Goal: Task Accomplishment & Management: Use online tool/utility

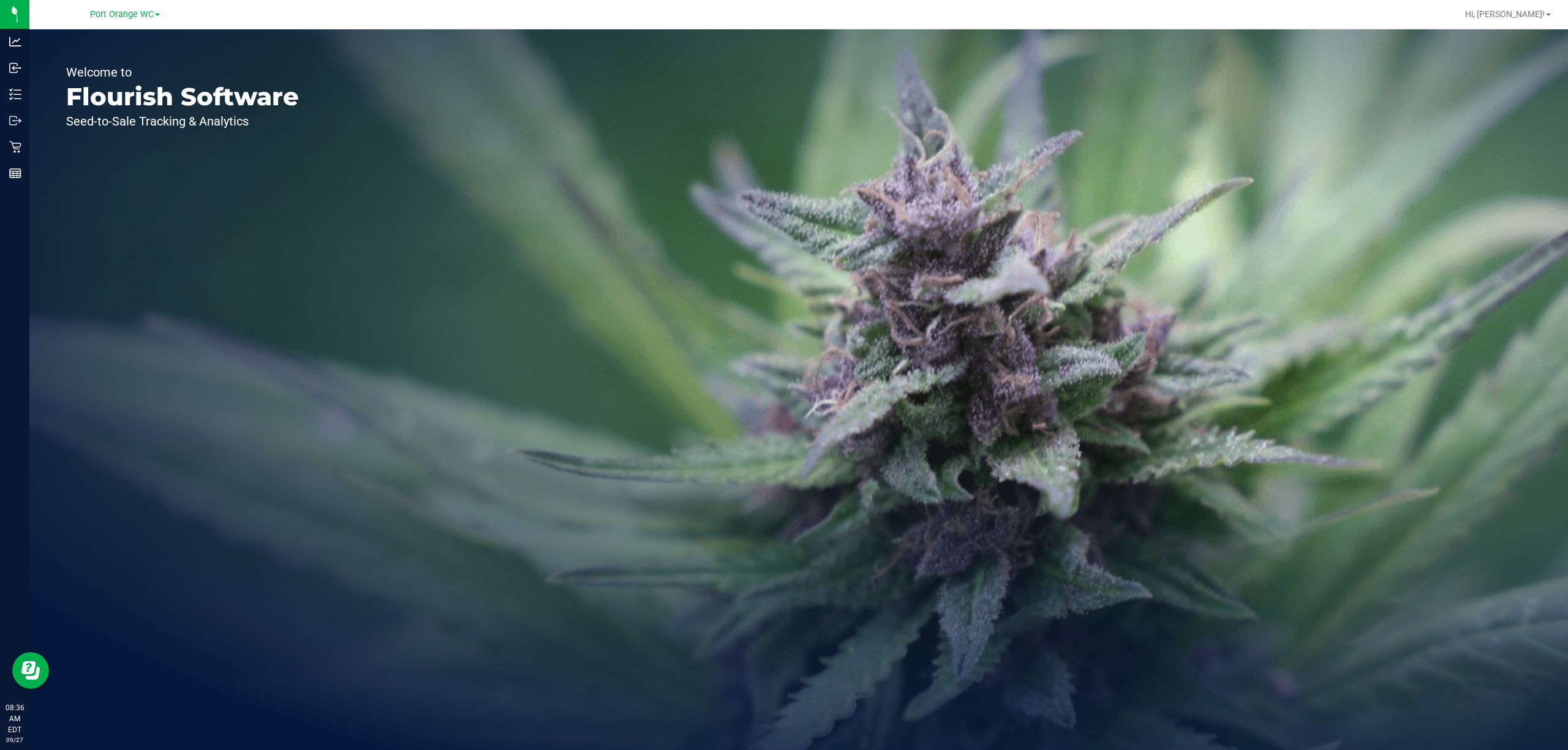
click at [469, 249] on div "Welcome to Flourish Software Seed-to-Sale Tracking & Analytics" at bounding box center [799, 390] width 1539 height 721
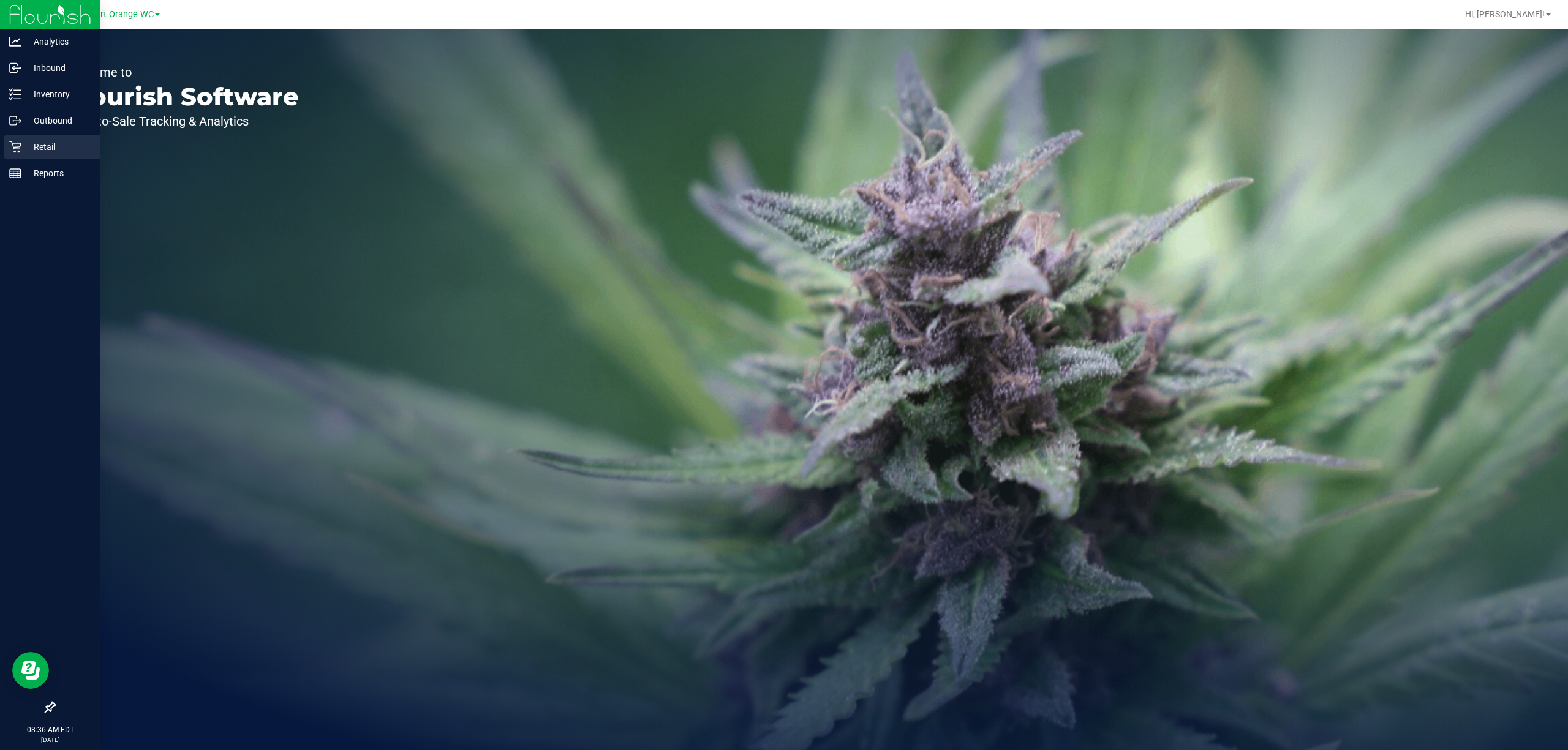
drag, startPoint x: 21, startPoint y: 137, endPoint x: 59, endPoint y: 139, distance: 38.1
click at [20, 138] on div "Retail" at bounding box center [52, 147] width 97 height 25
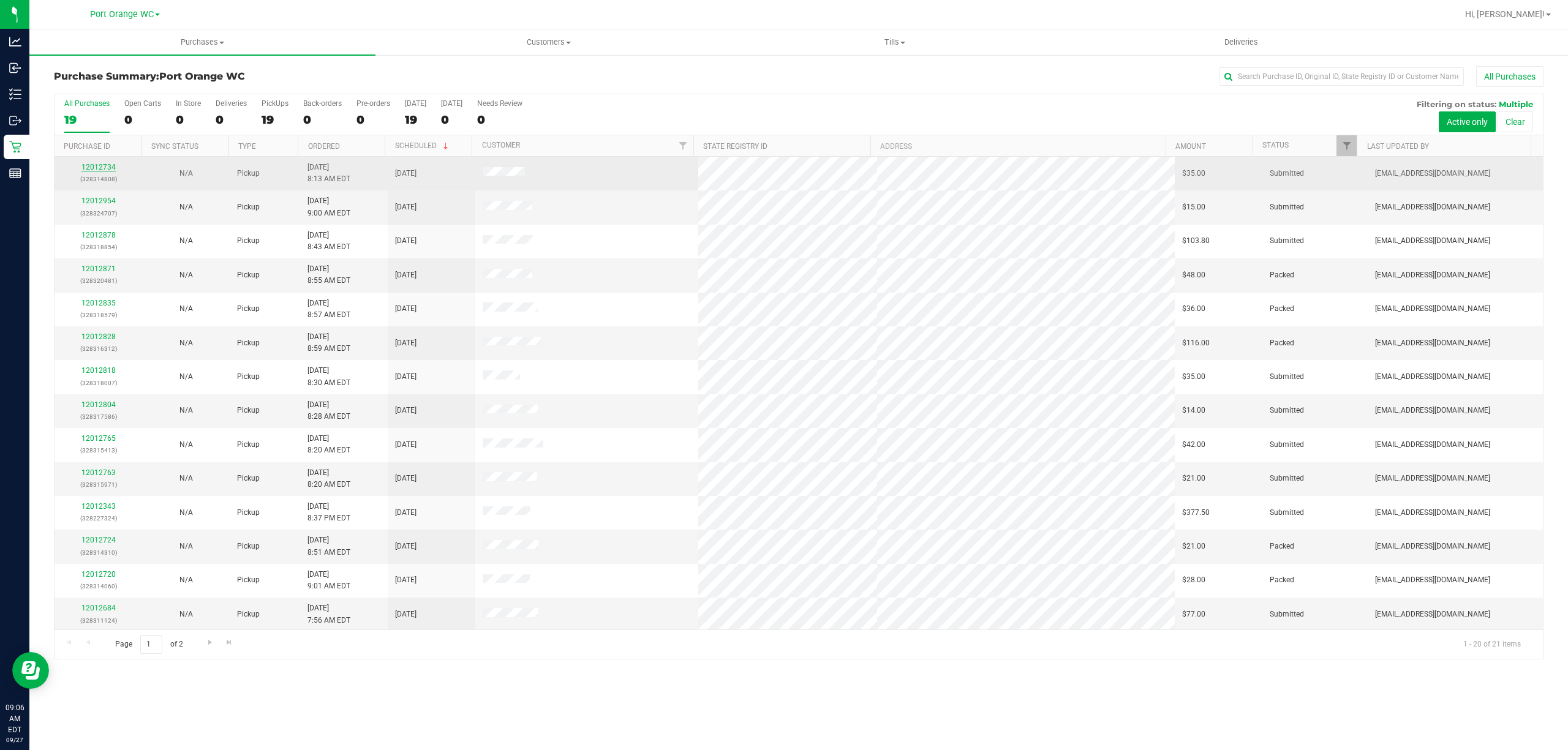
click at [102, 171] on link "12012734" at bounding box center [99, 167] width 35 height 9
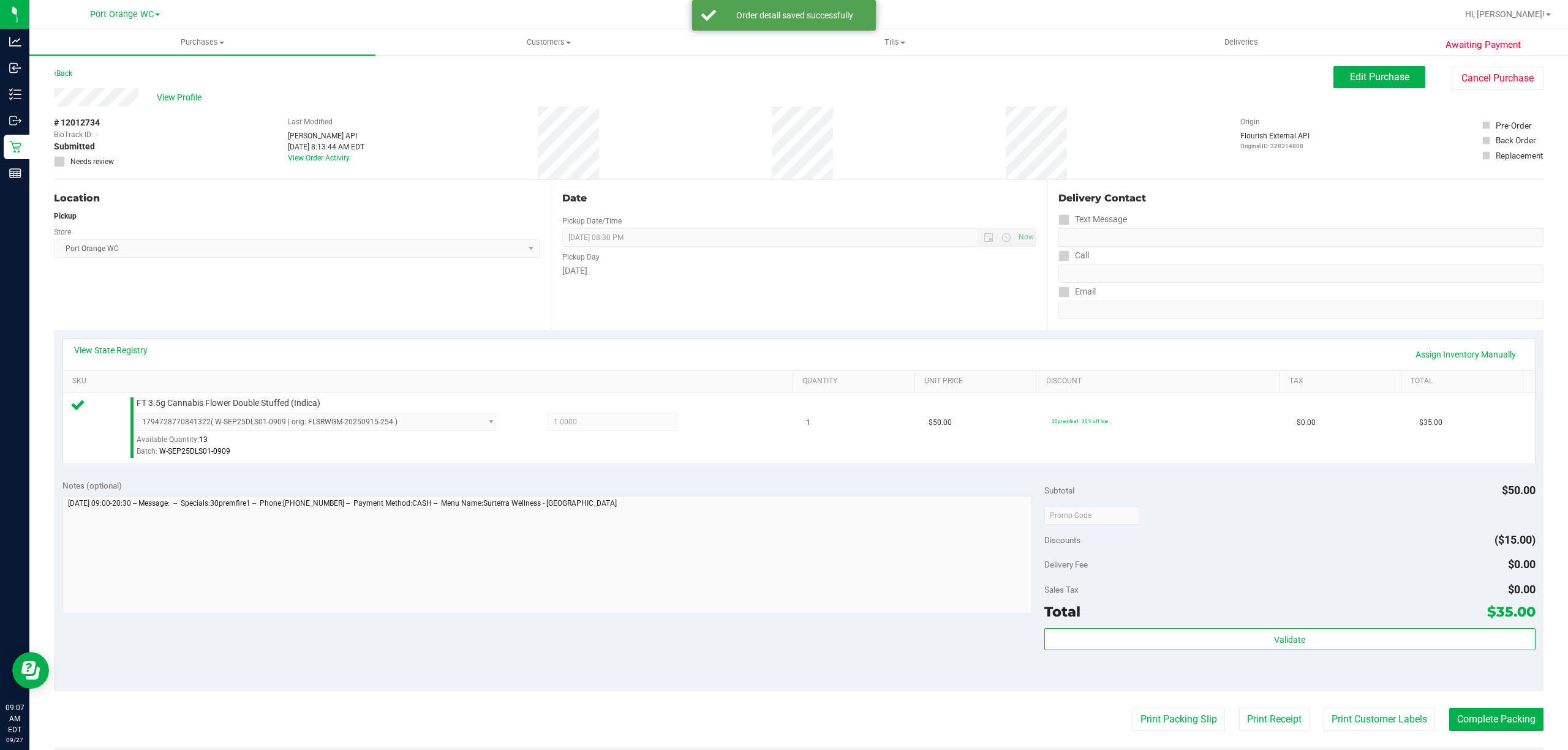
scroll to position [253, 0]
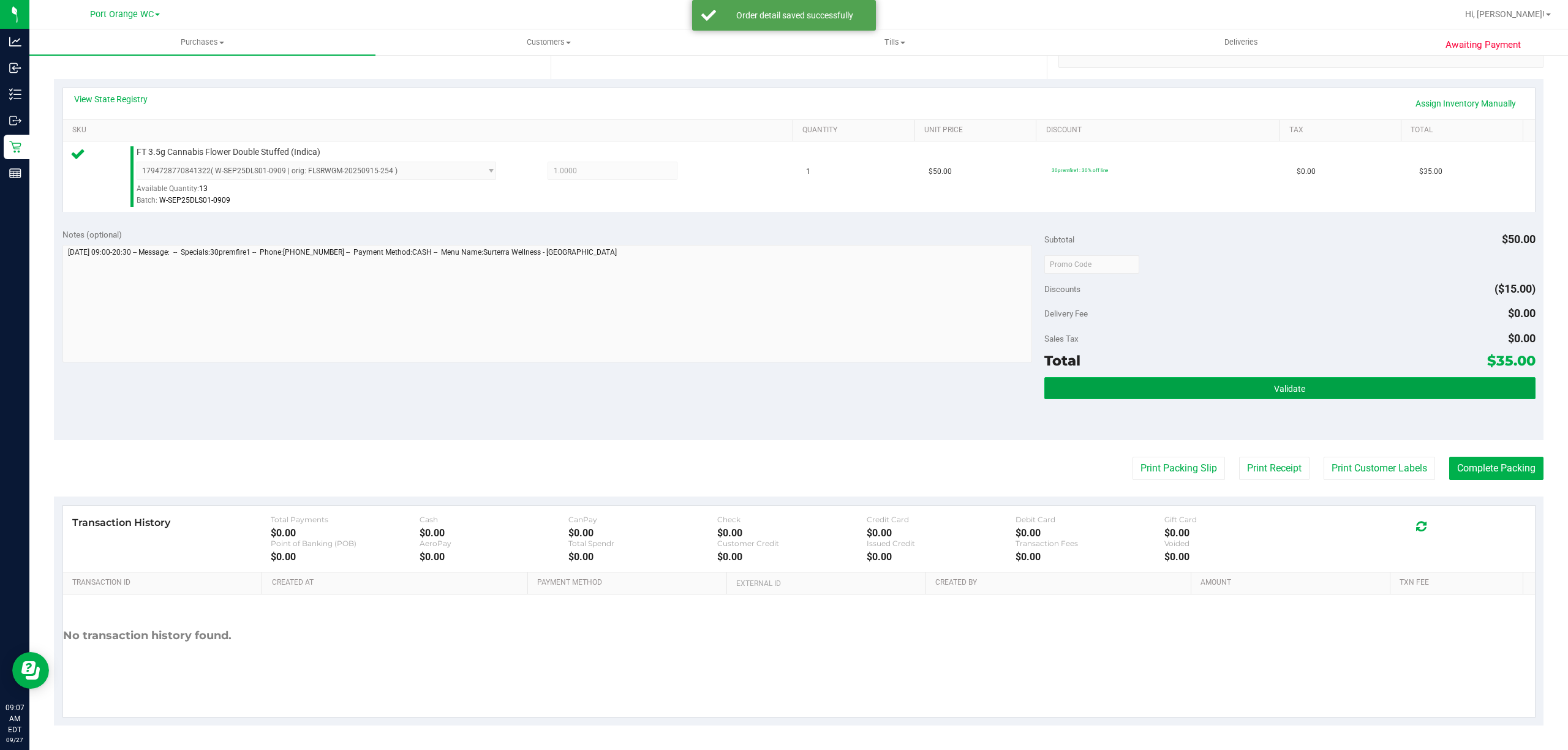
click at [1341, 397] on button "Validate" at bounding box center [1290, 389] width 491 height 22
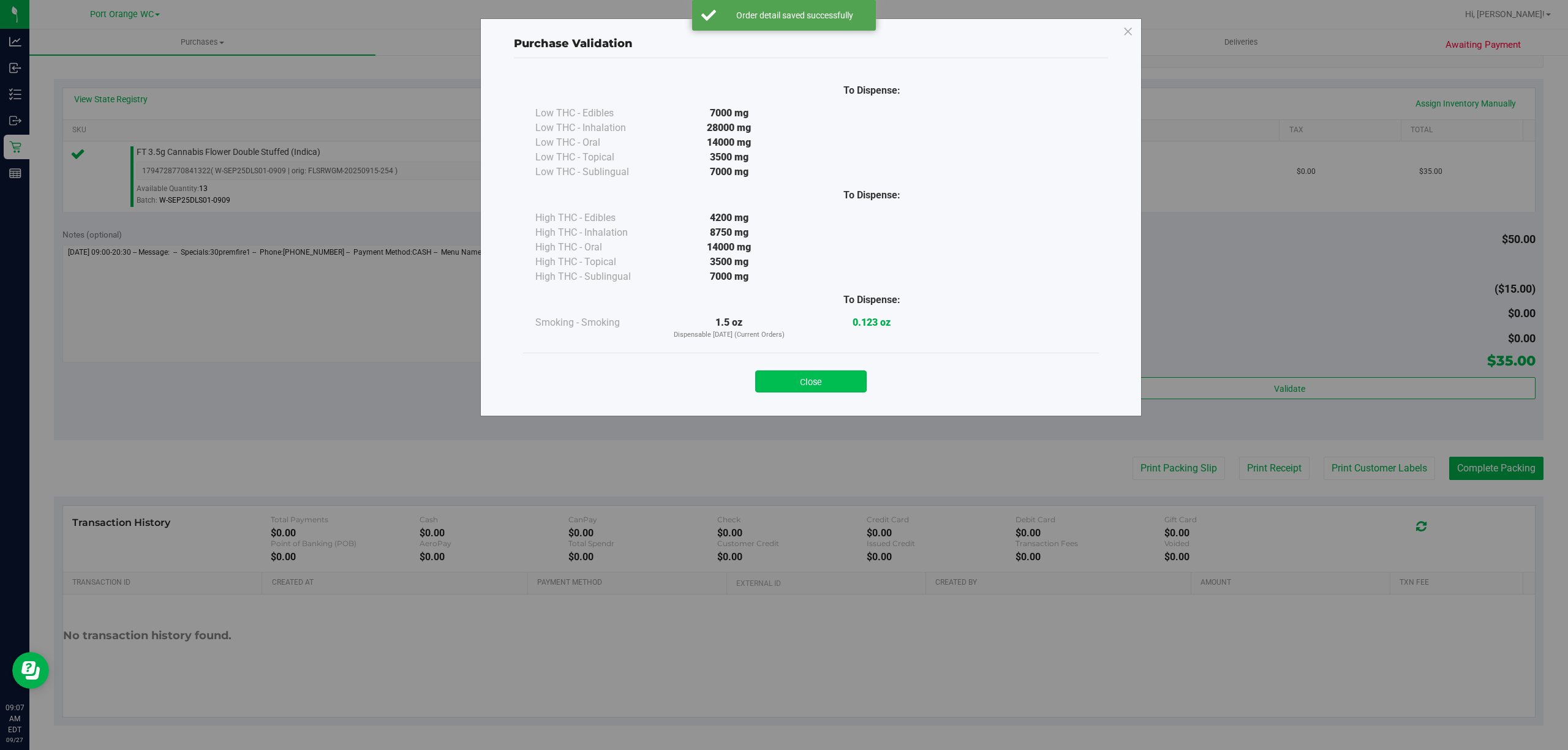
click at [846, 389] on button "Close" at bounding box center [811, 382] width 112 height 22
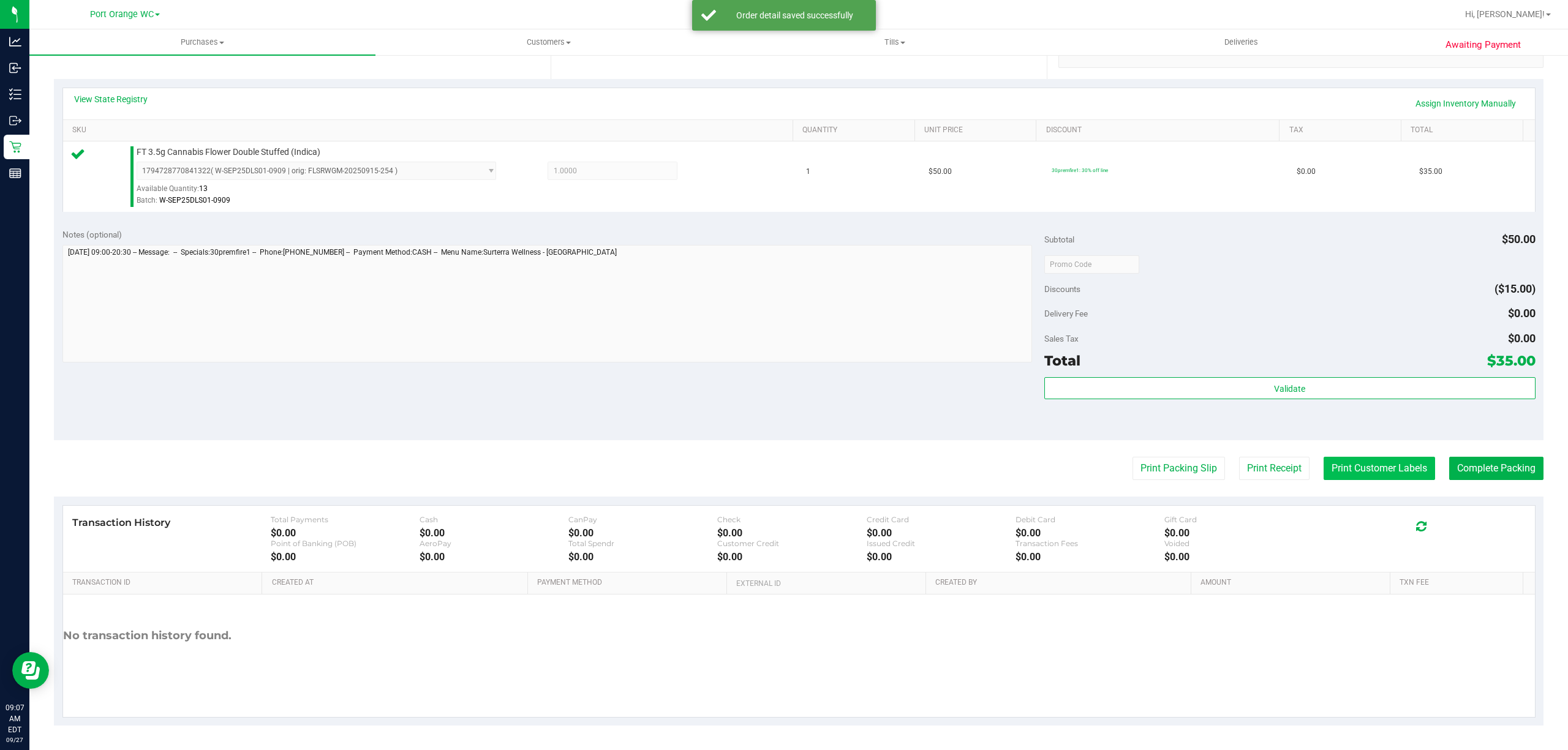
click at [1372, 464] on button "Print Customer Labels" at bounding box center [1379, 469] width 112 height 23
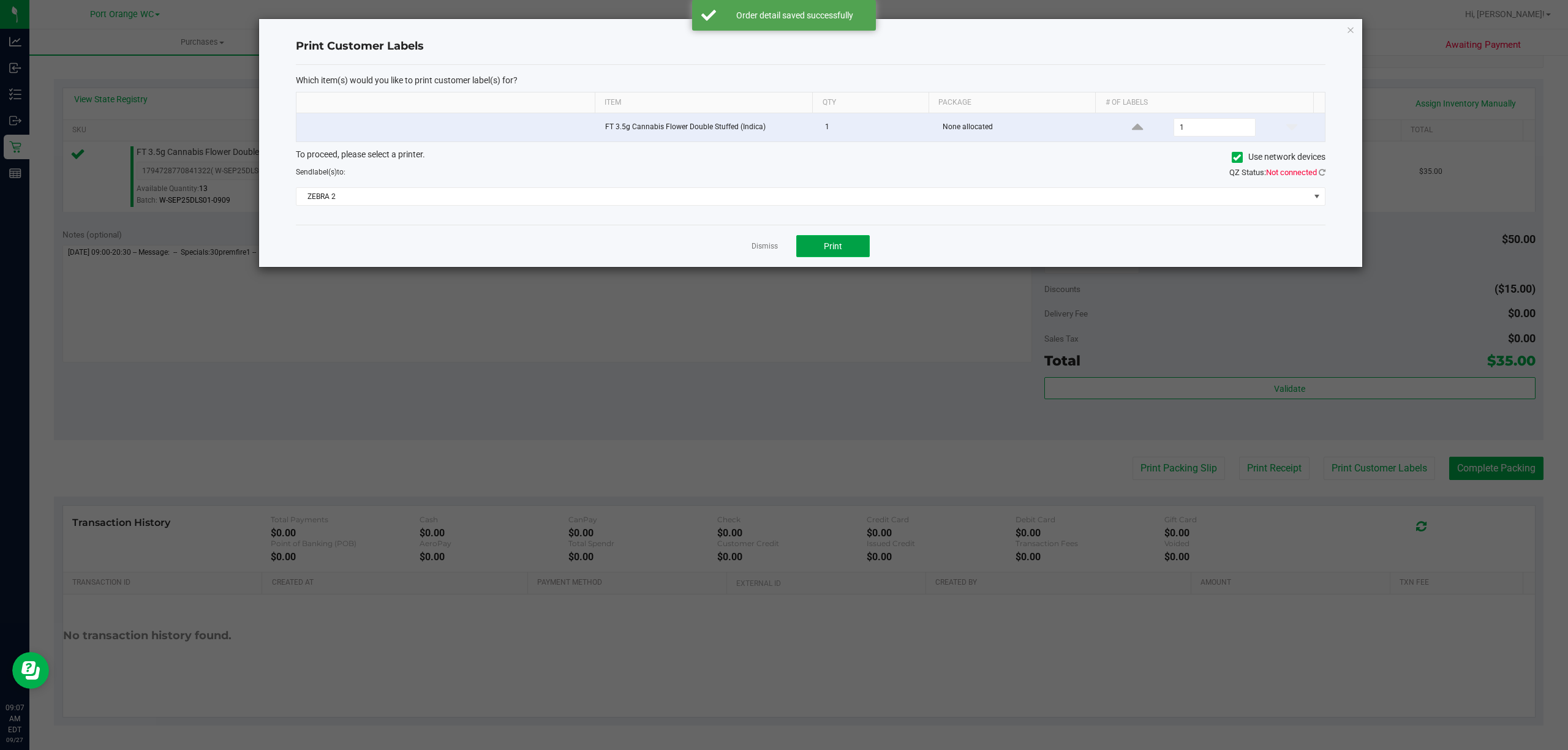
click at [834, 248] on span "Print" at bounding box center [833, 246] width 19 height 10
click at [758, 248] on link "Dismiss" at bounding box center [764, 246] width 27 height 10
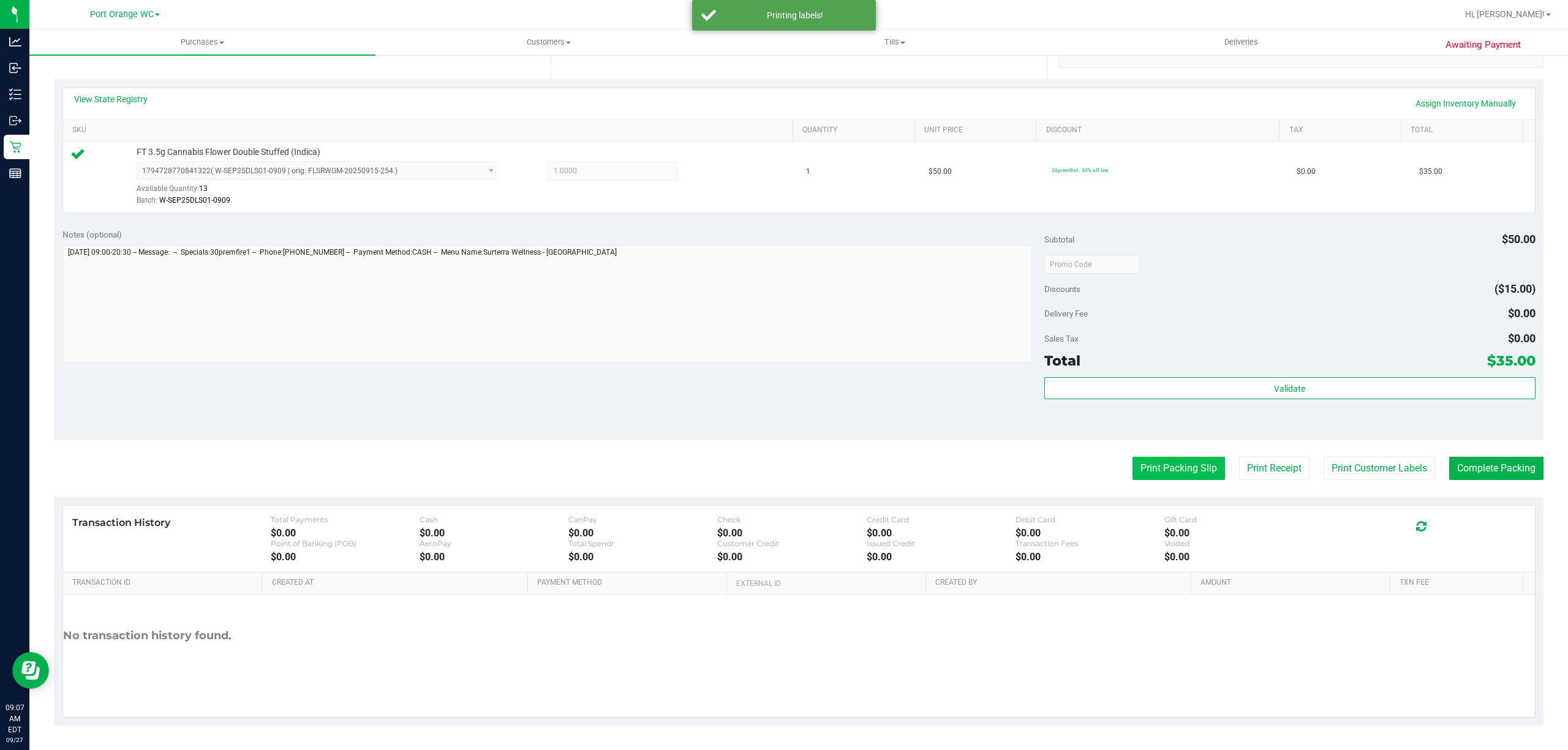
click at [1162, 479] on button "Print Packing Slip" at bounding box center [1179, 469] width 93 height 23
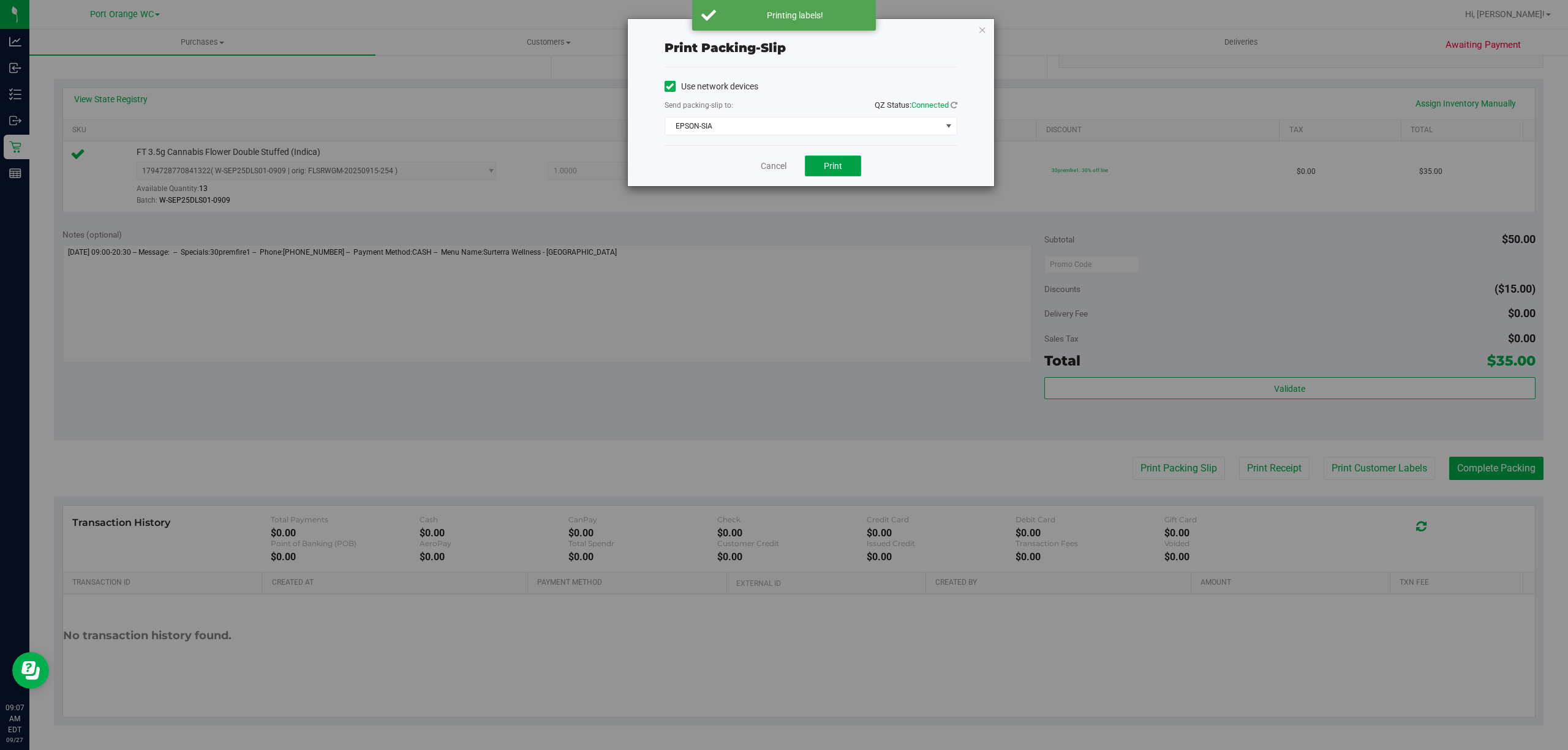
click at [827, 170] on span "Print" at bounding box center [833, 166] width 19 height 10
click at [762, 164] on link "Cancel" at bounding box center [774, 166] width 26 height 13
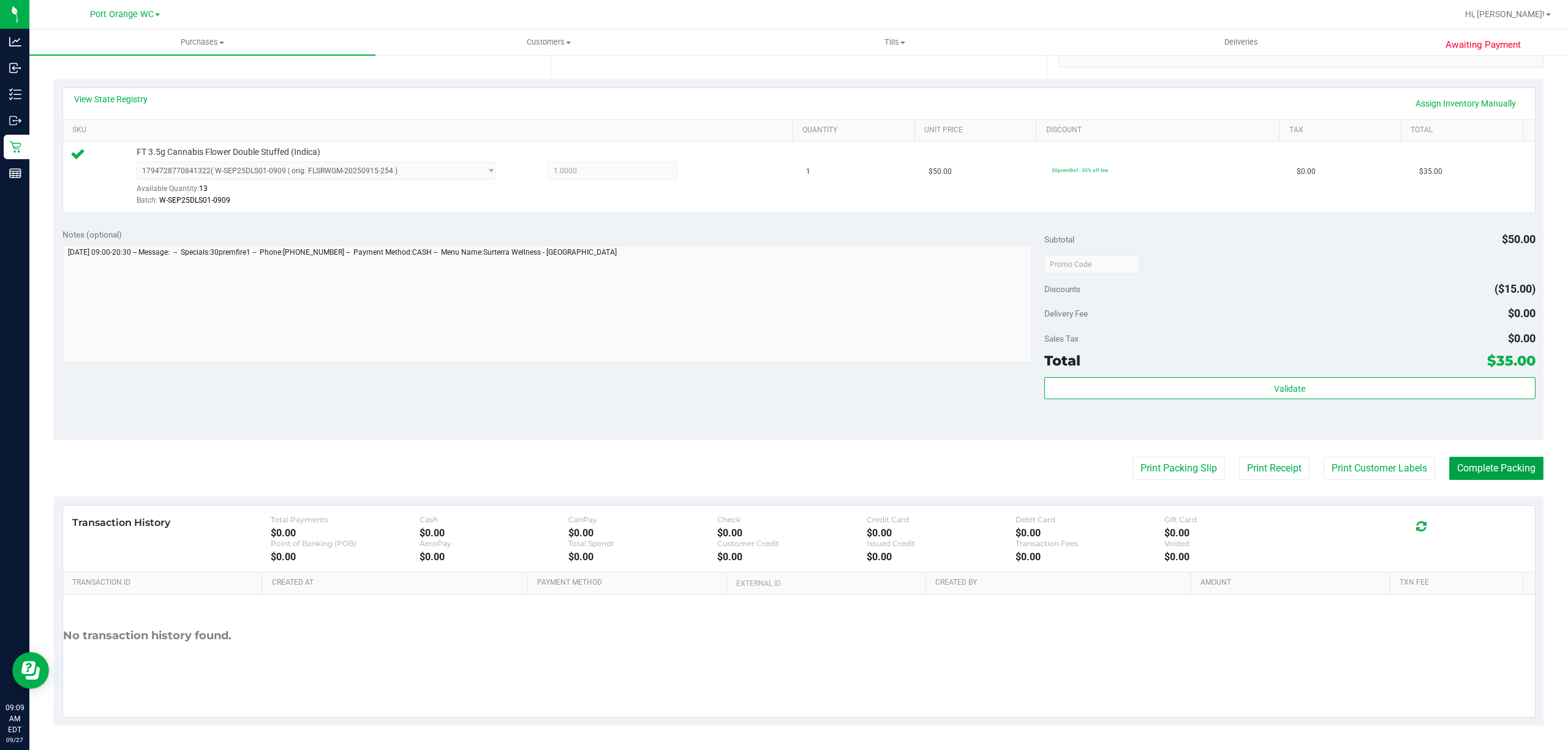
click at [1493, 466] on button "Complete Packing" at bounding box center [1496, 469] width 94 height 23
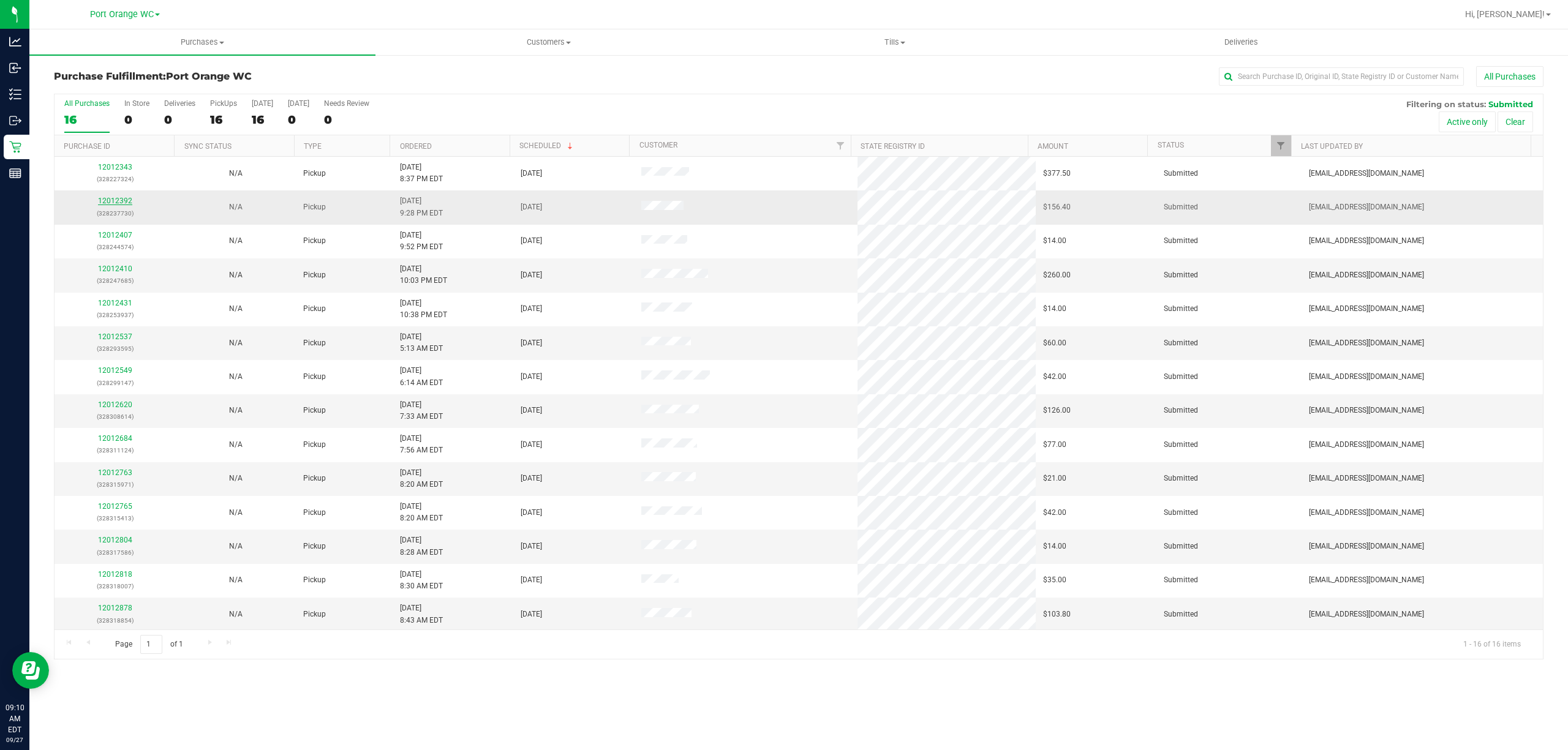
click at [113, 202] on link "12012392" at bounding box center [115, 201] width 35 height 9
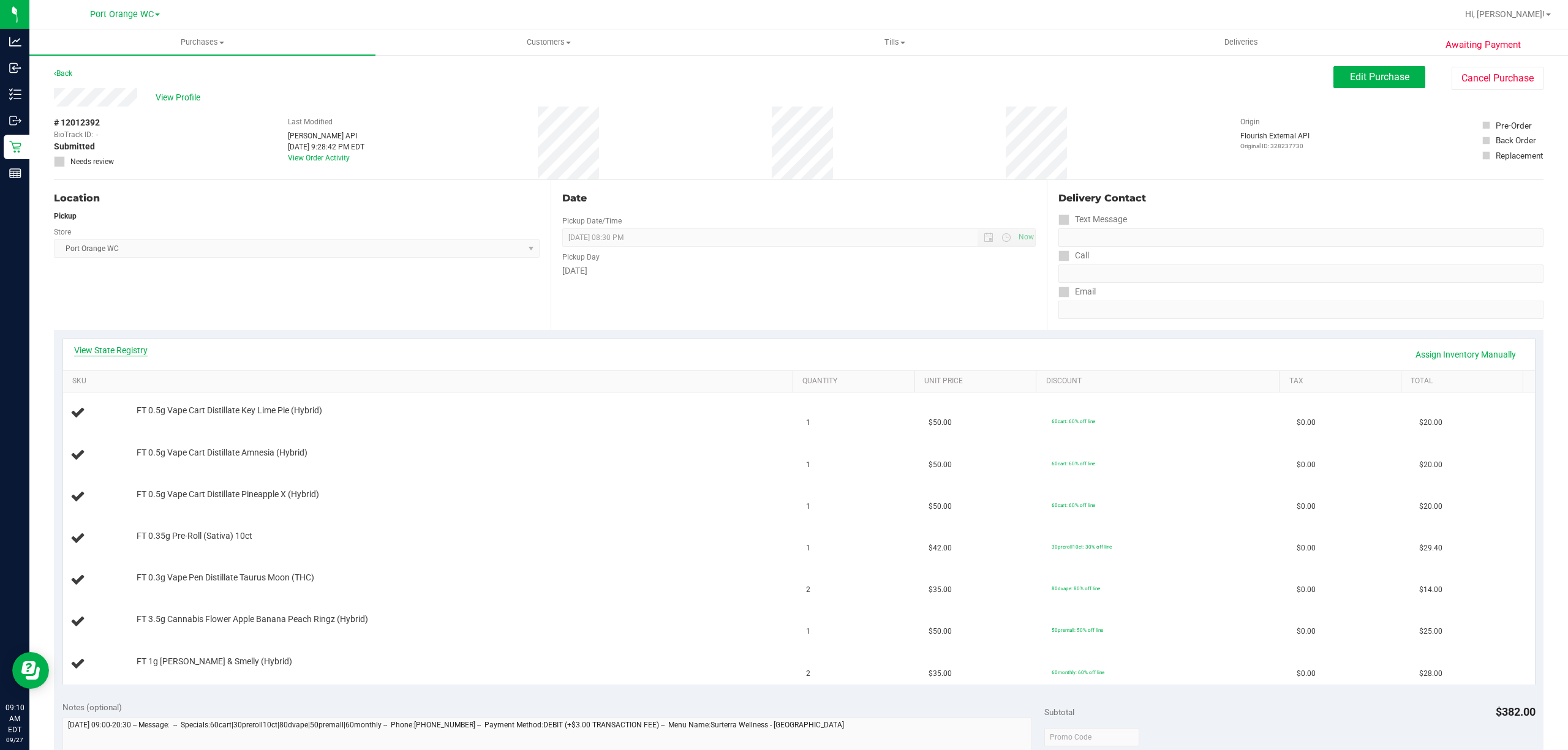
click at [138, 344] on link "View State Registry" at bounding box center [110, 350] width 73 height 12
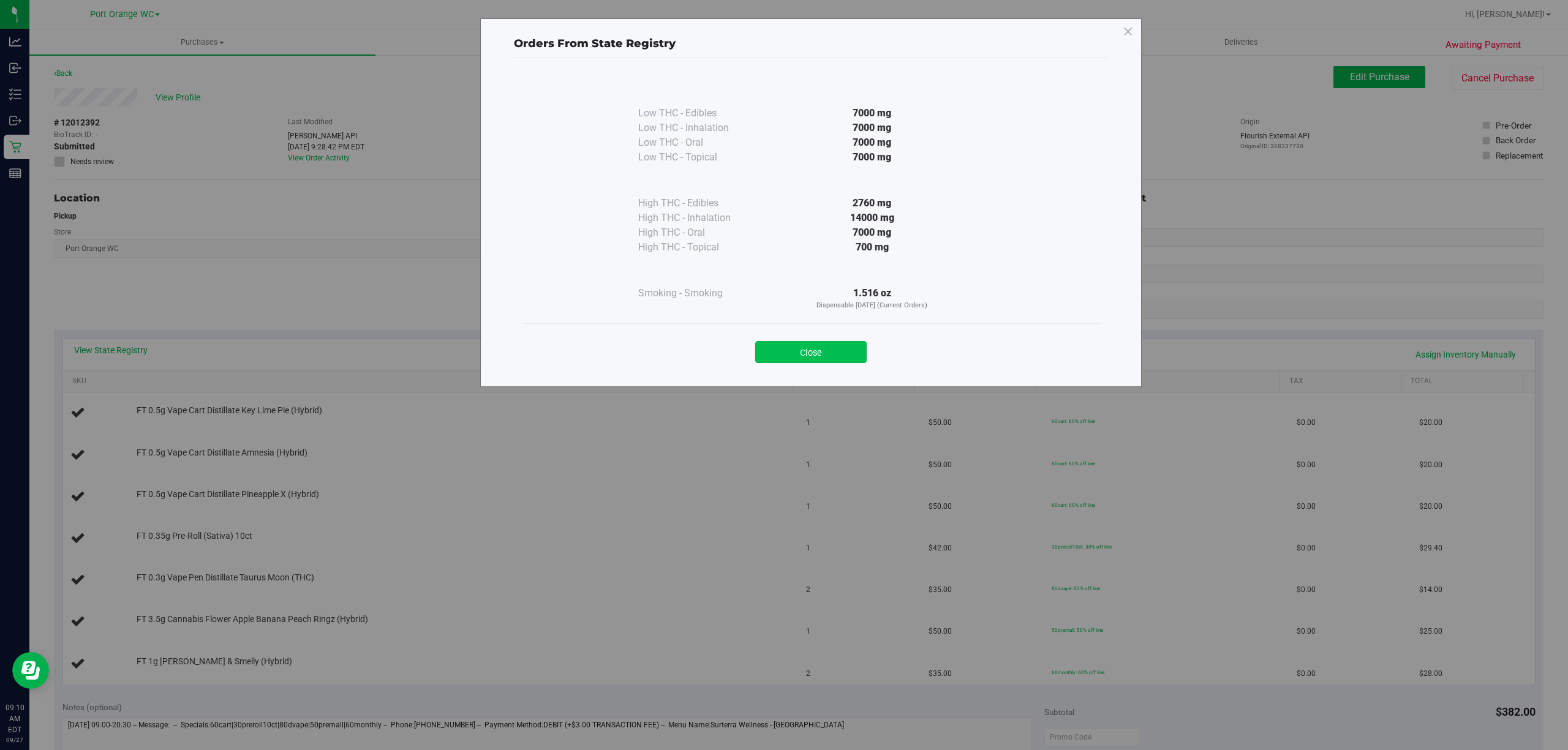
click at [797, 359] on button "Close" at bounding box center [811, 352] width 112 height 22
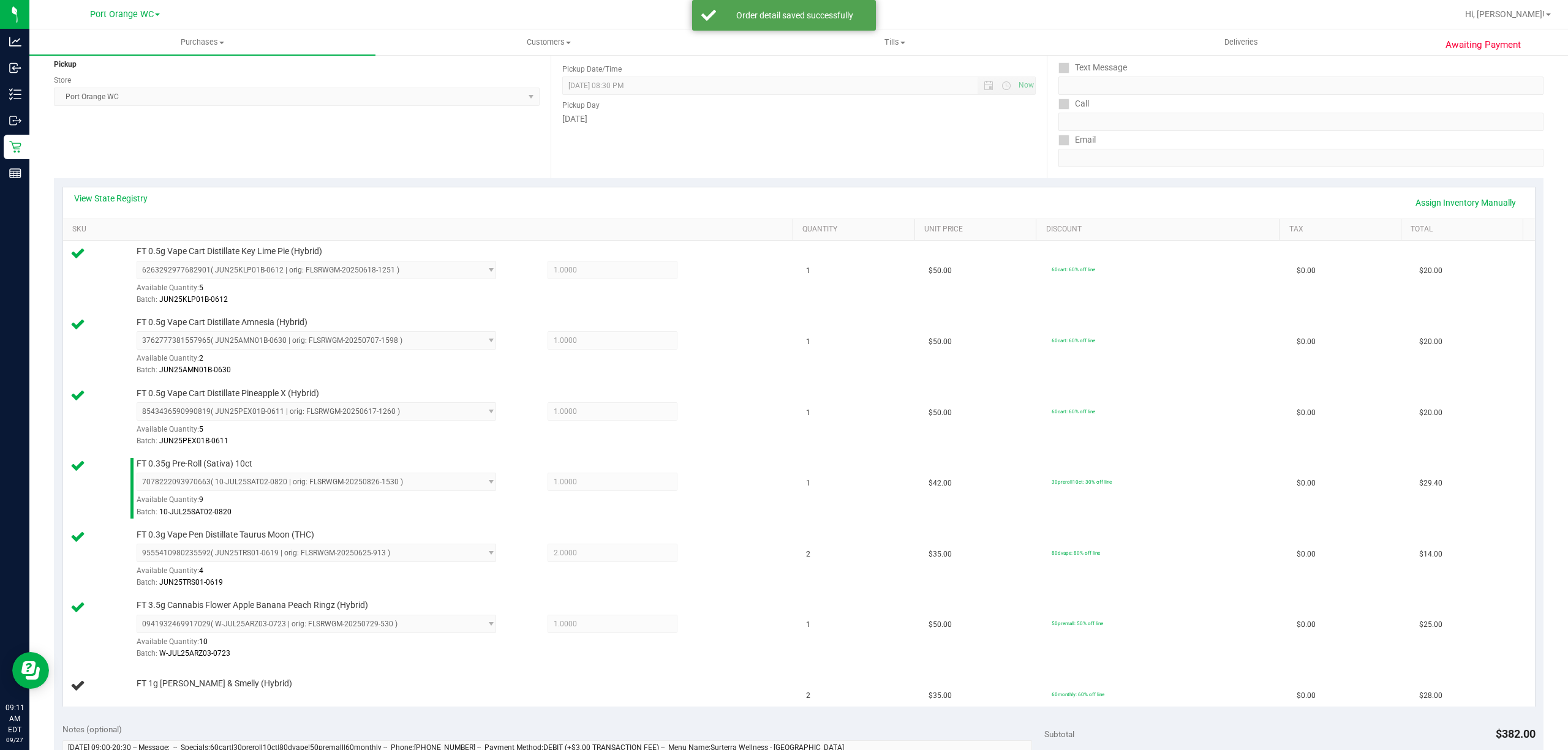
scroll to position [246, 0]
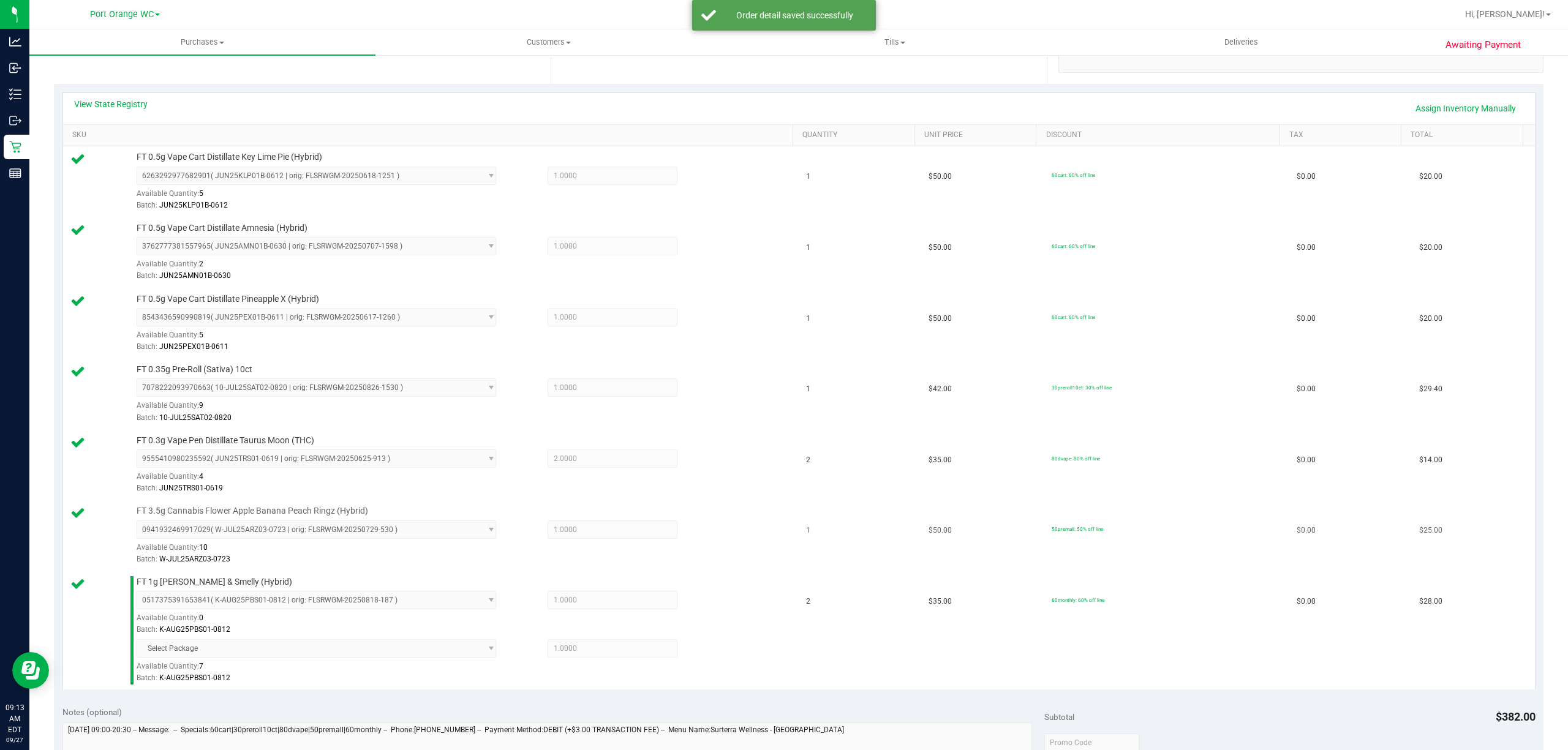
click at [772, 555] on div "0941932469917029 ( W-JUL25ARZ03-0723 | orig: FLSRWGM-20250729-530 ) 09419324699…" at bounding box center [461, 543] width 650 height 44
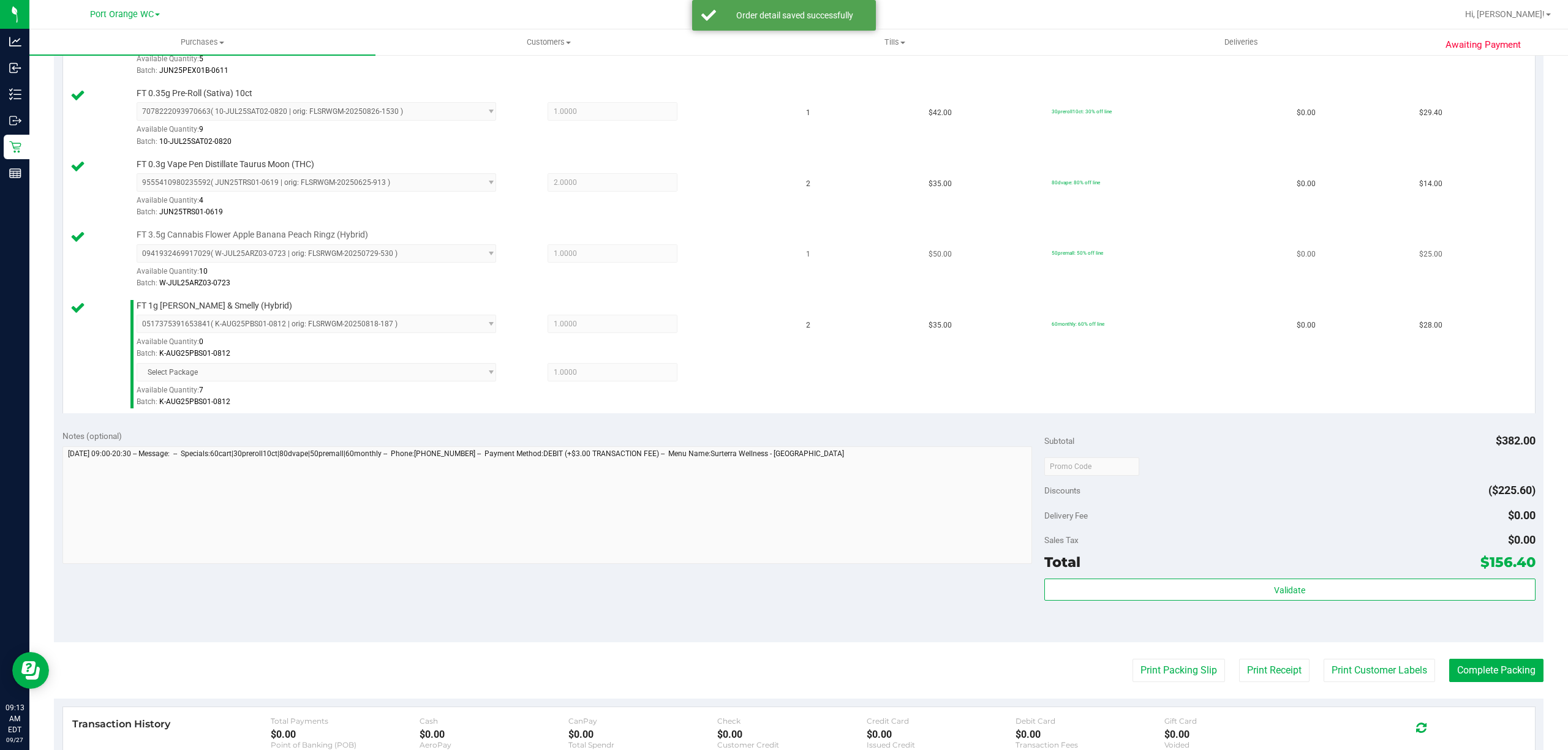
scroll to position [730, 0]
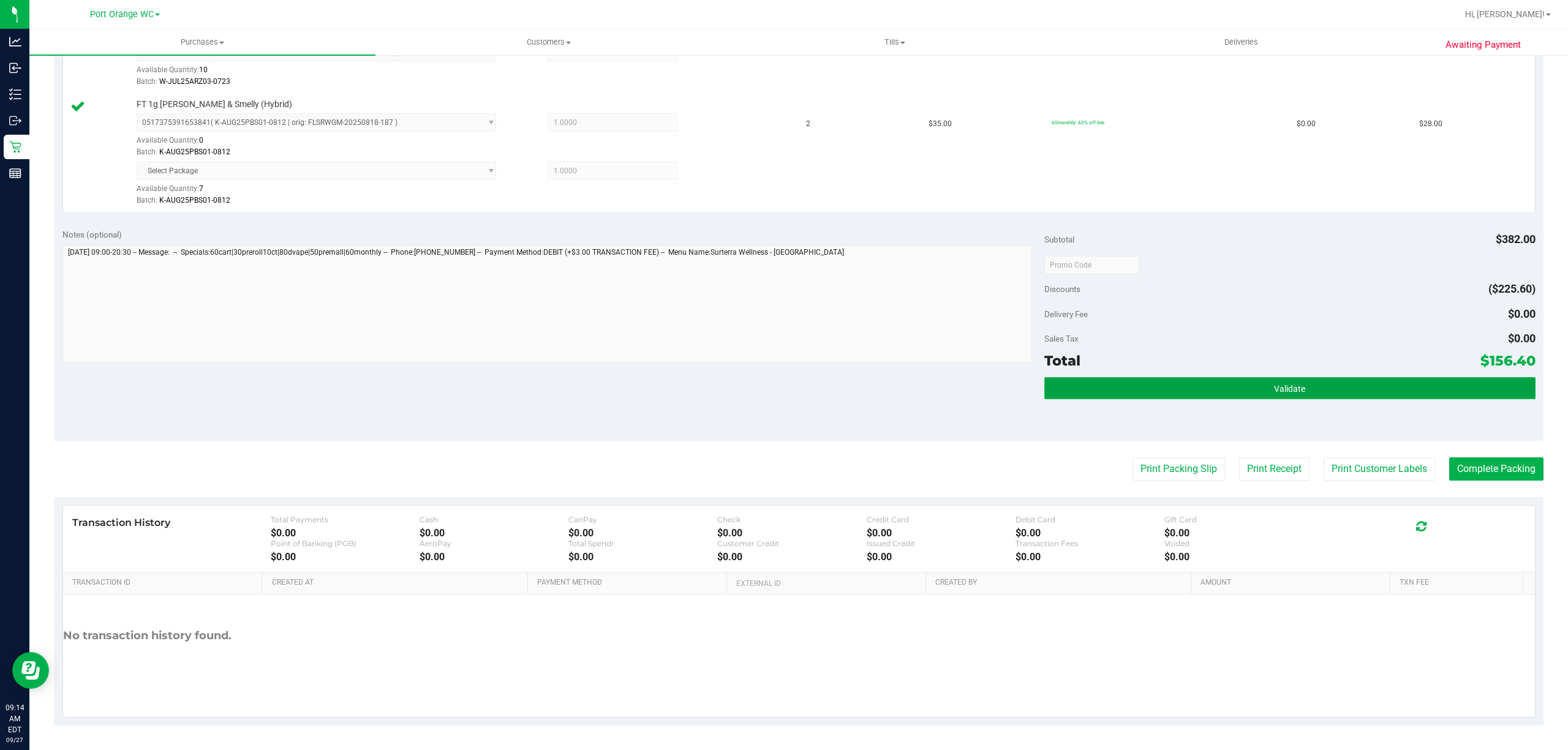
click at [1323, 381] on button "Validate" at bounding box center [1290, 389] width 491 height 22
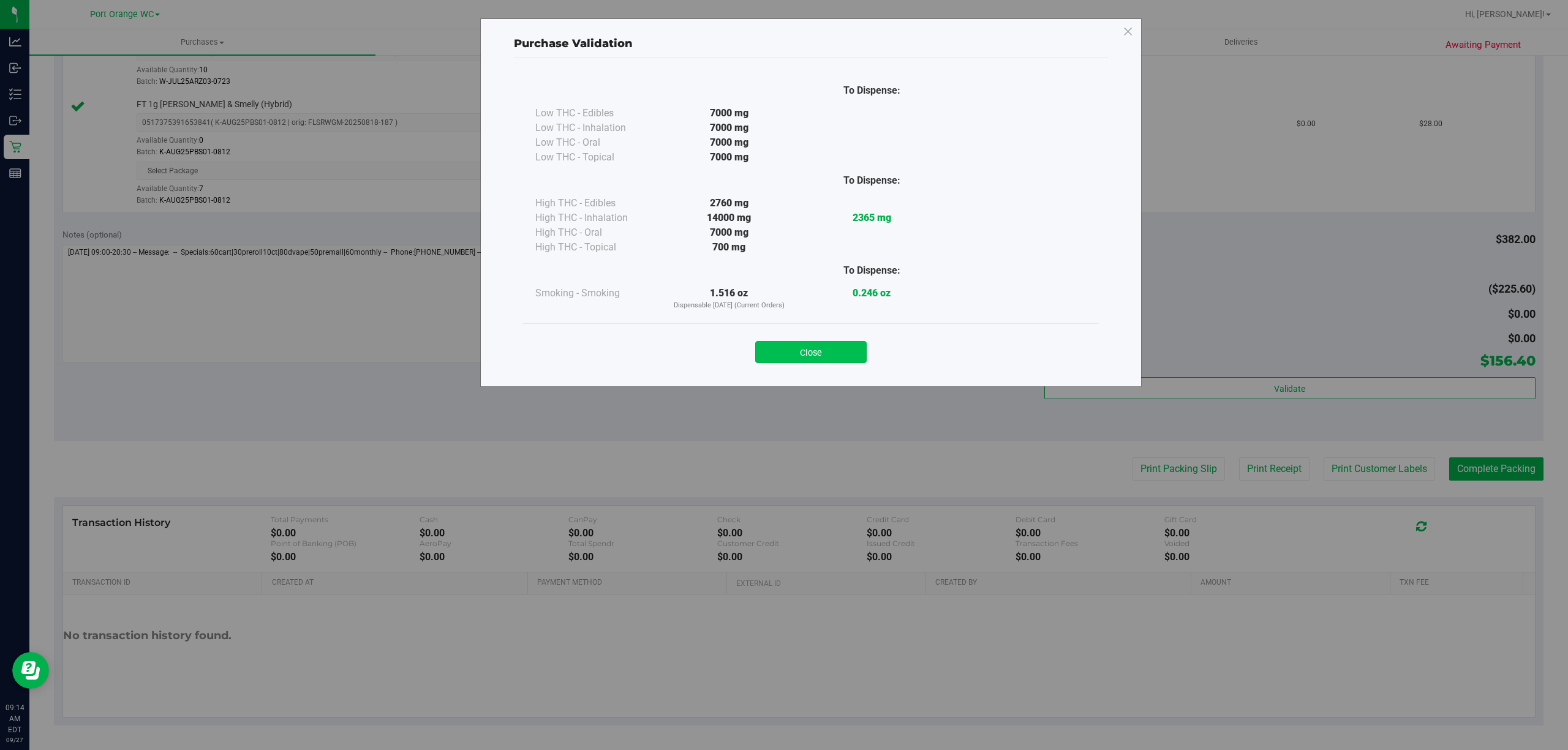
click at [826, 355] on button "Close" at bounding box center [811, 352] width 112 height 22
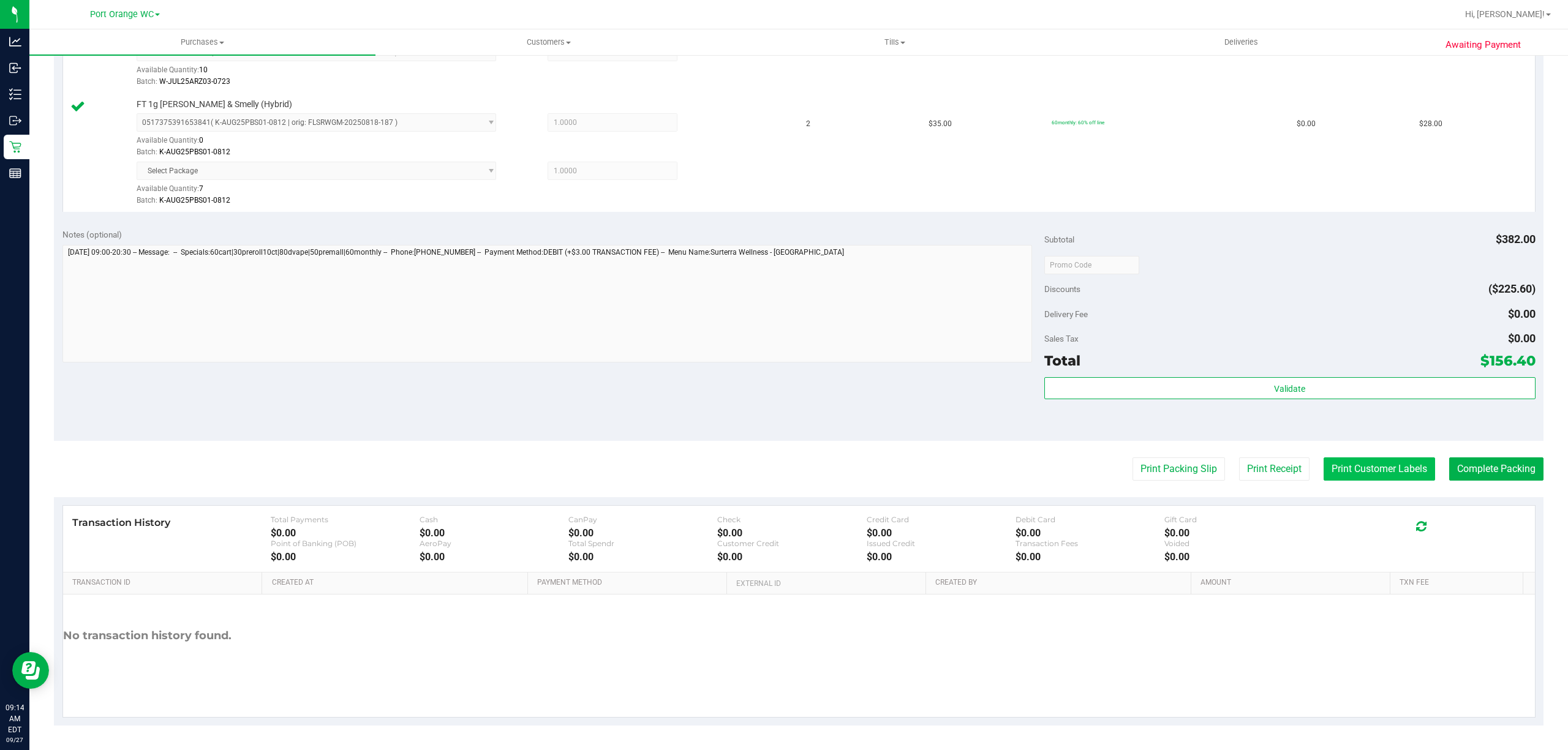
click at [1382, 461] on button "Print Customer Labels" at bounding box center [1379, 469] width 112 height 23
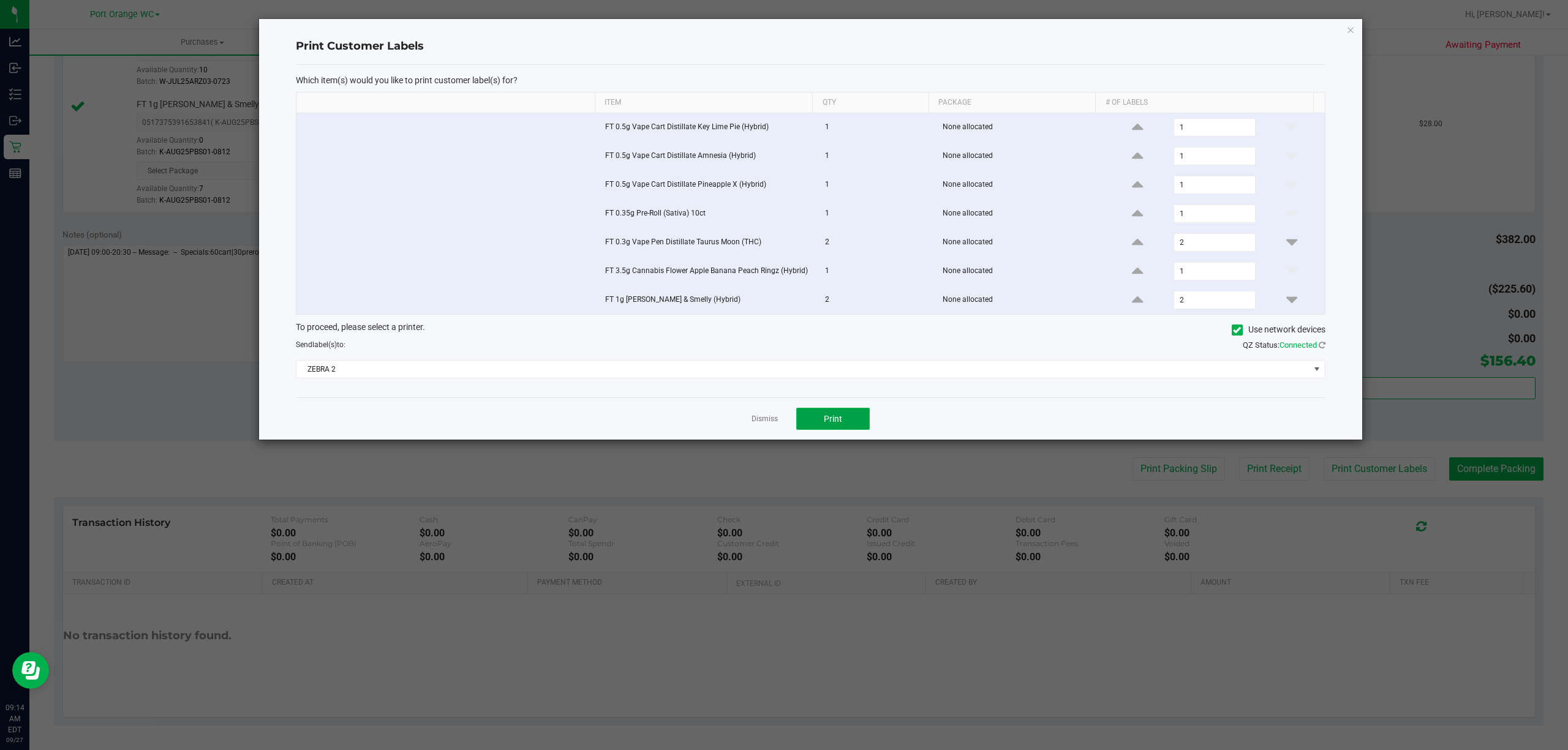
click at [860, 430] on button "Print" at bounding box center [833, 419] width 73 height 22
click at [756, 424] on link "Dismiss" at bounding box center [764, 419] width 27 height 10
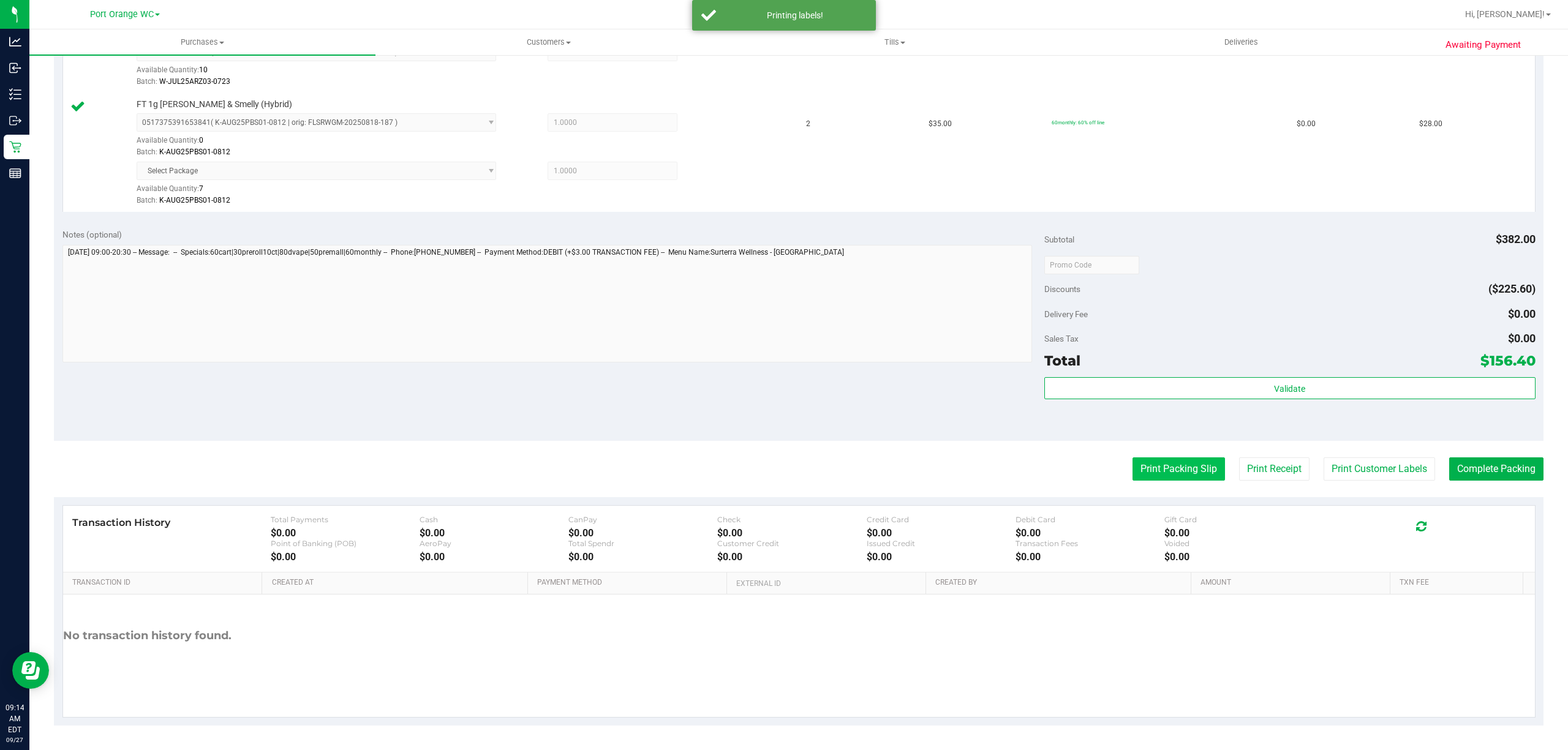
click at [1159, 469] on button "Print Packing Slip" at bounding box center [1179, 469] width 93 height 23
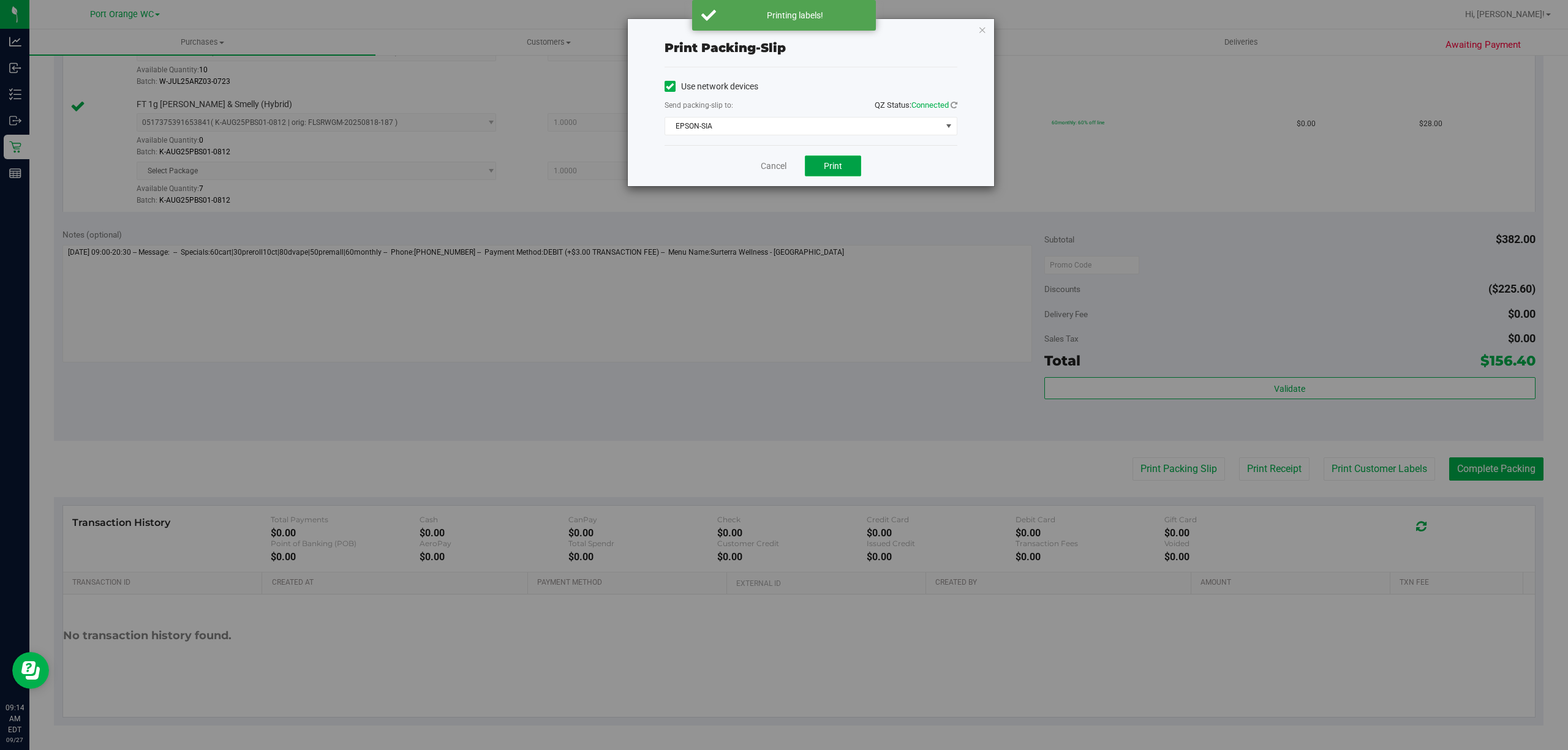
click at [831, 172] on button "Print" at bounding box center [833, 166] width 56 height 21
click at [762, 165] on link "Cancel" at bounding box center [774, 166] width 26 height 13
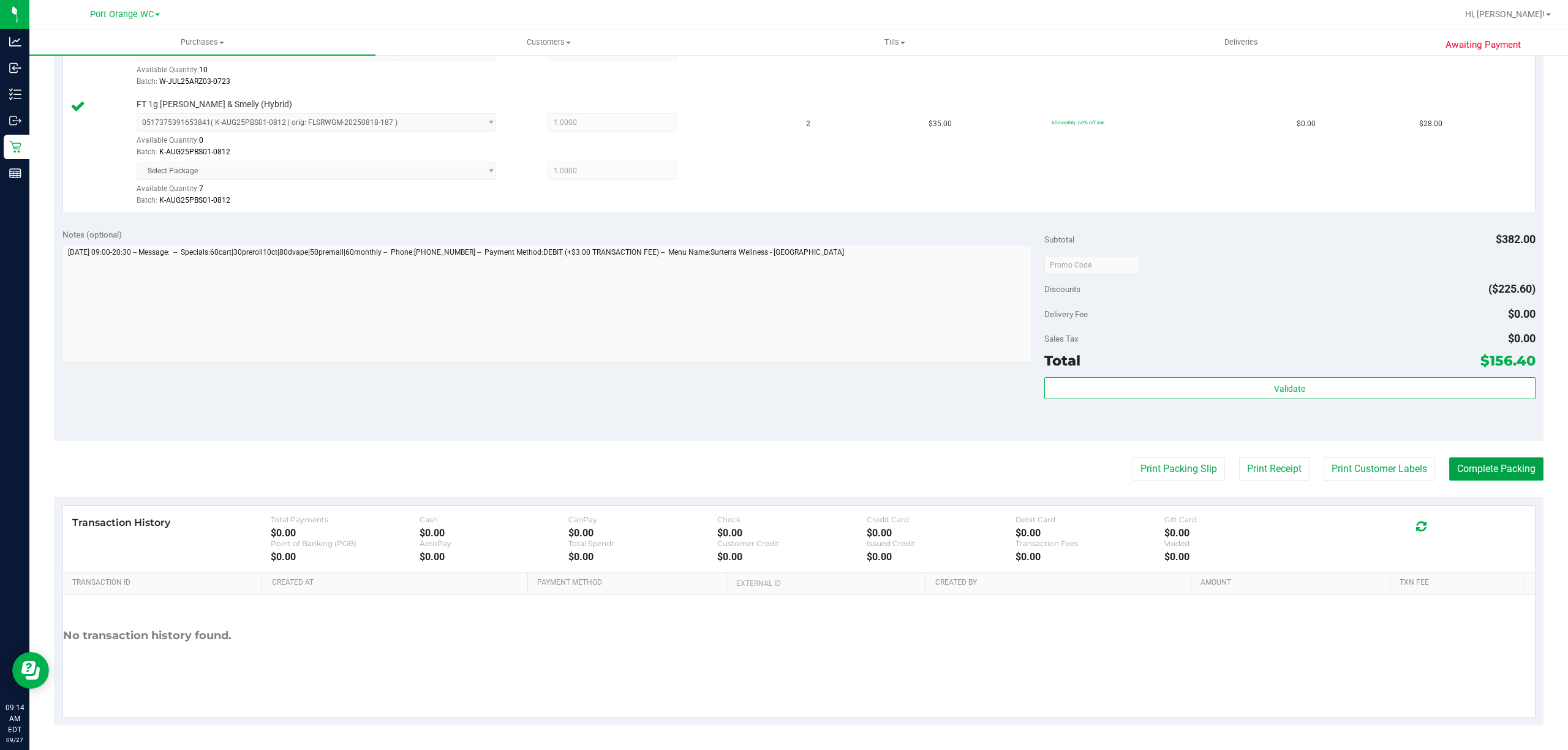
click at [1466, 458] on button "Complete Packing" at bounding box center [1496, 469] width 94 height 23
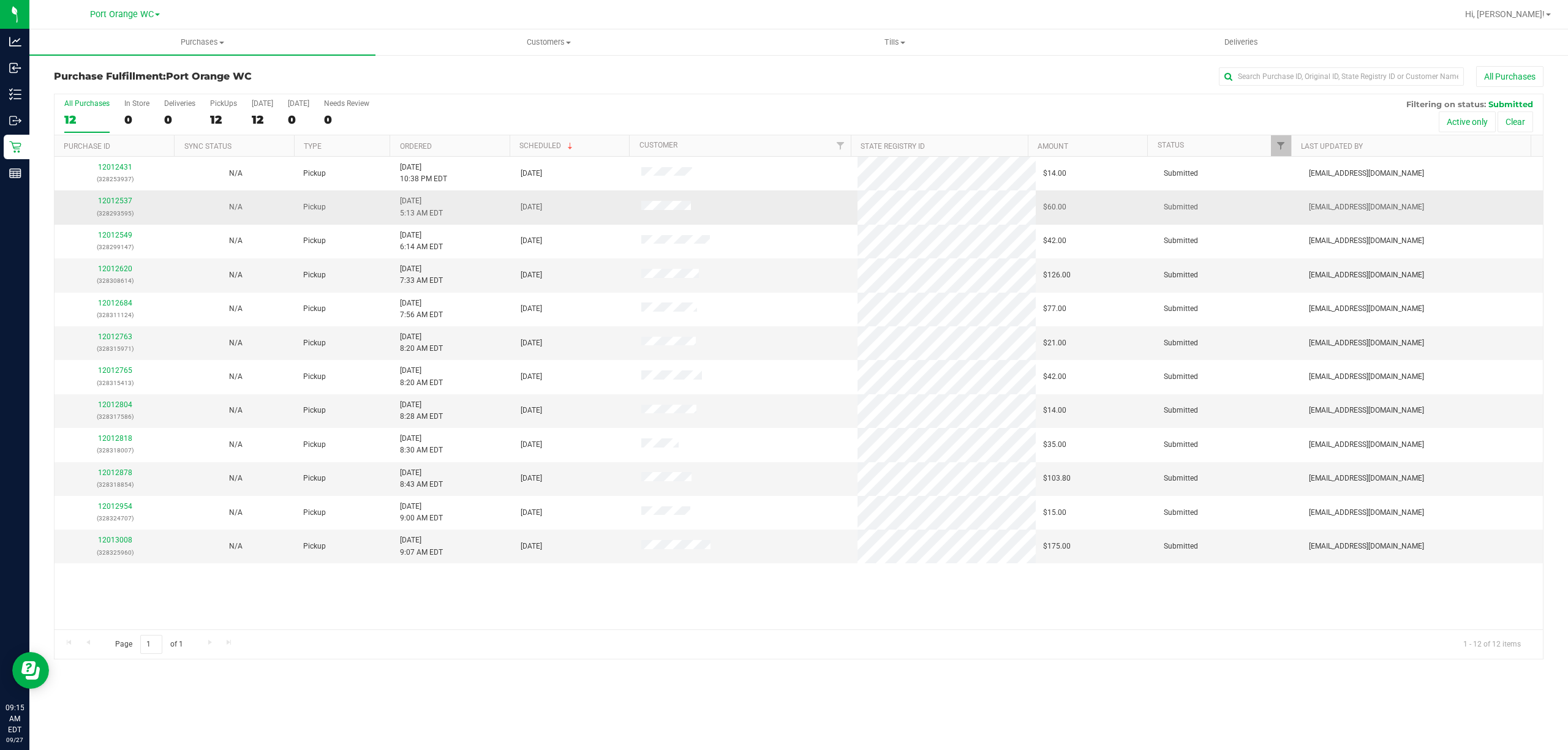
click at [114, 194] on td "12012537 (328293595)" at bounding box center [115, 207] width 121 height 34
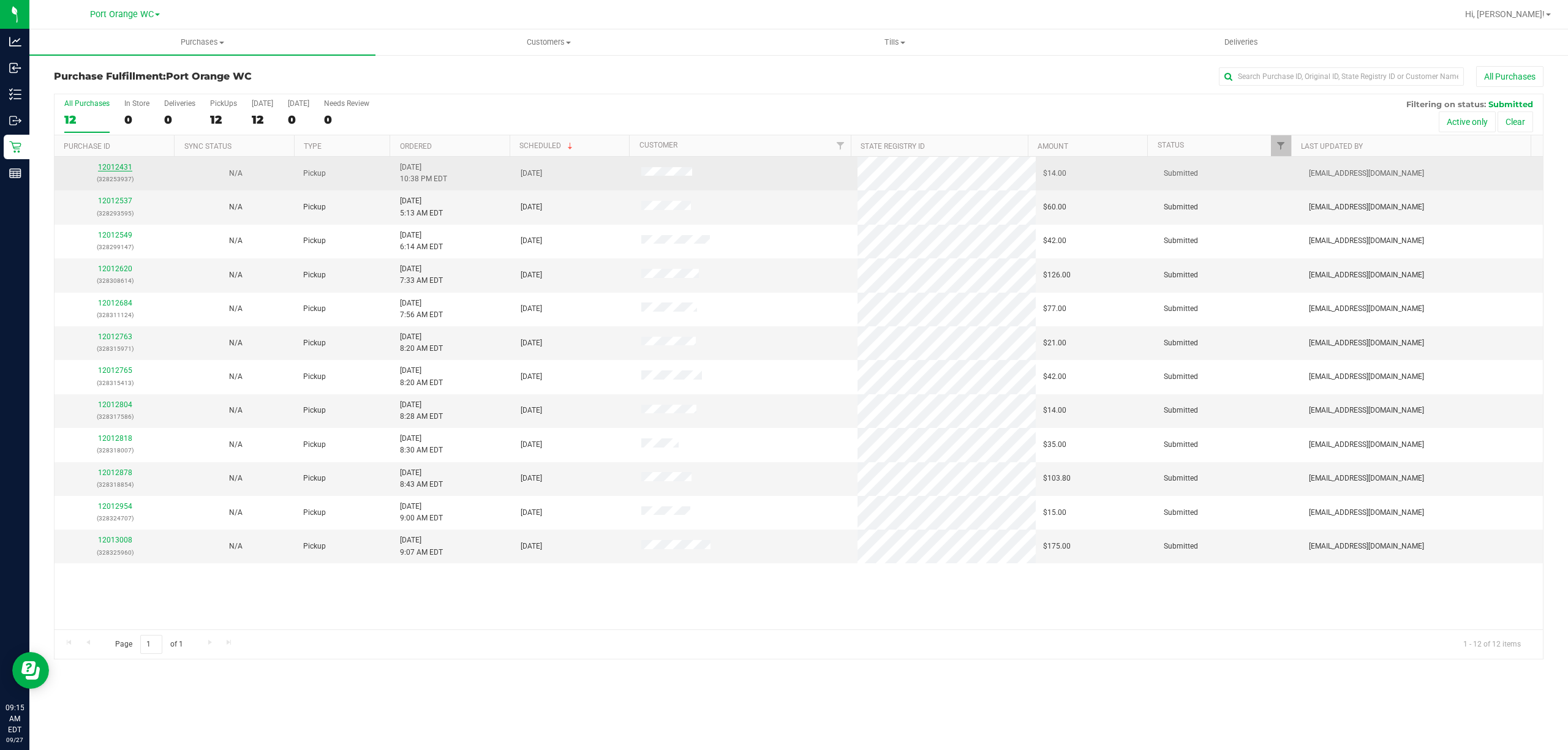
click at [114, 169] on link "12012431" at bounding box center [115, 167] width 35 height 9
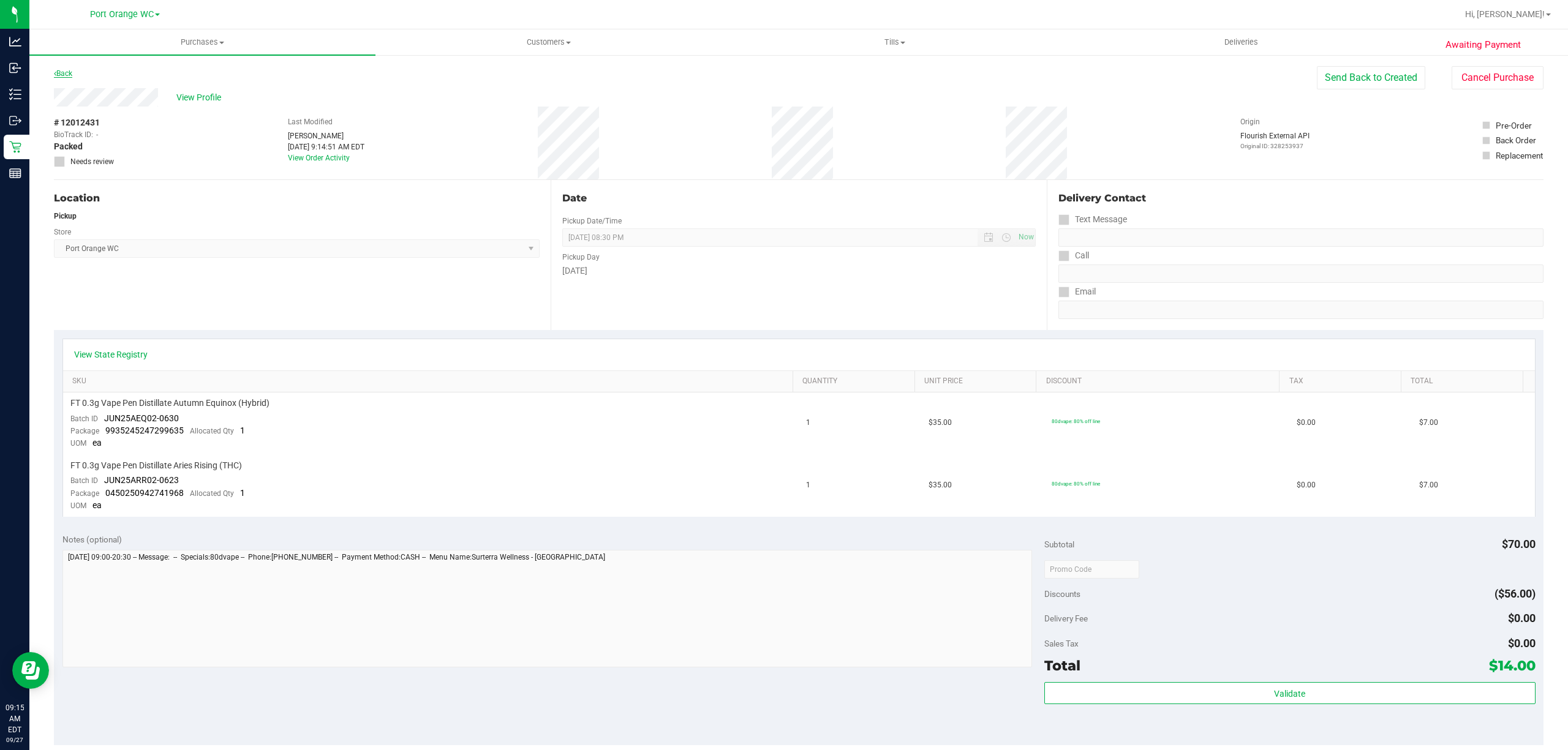
click at [70, 72] on link "Back" at bounding box center [63, 73] width 19 height 9
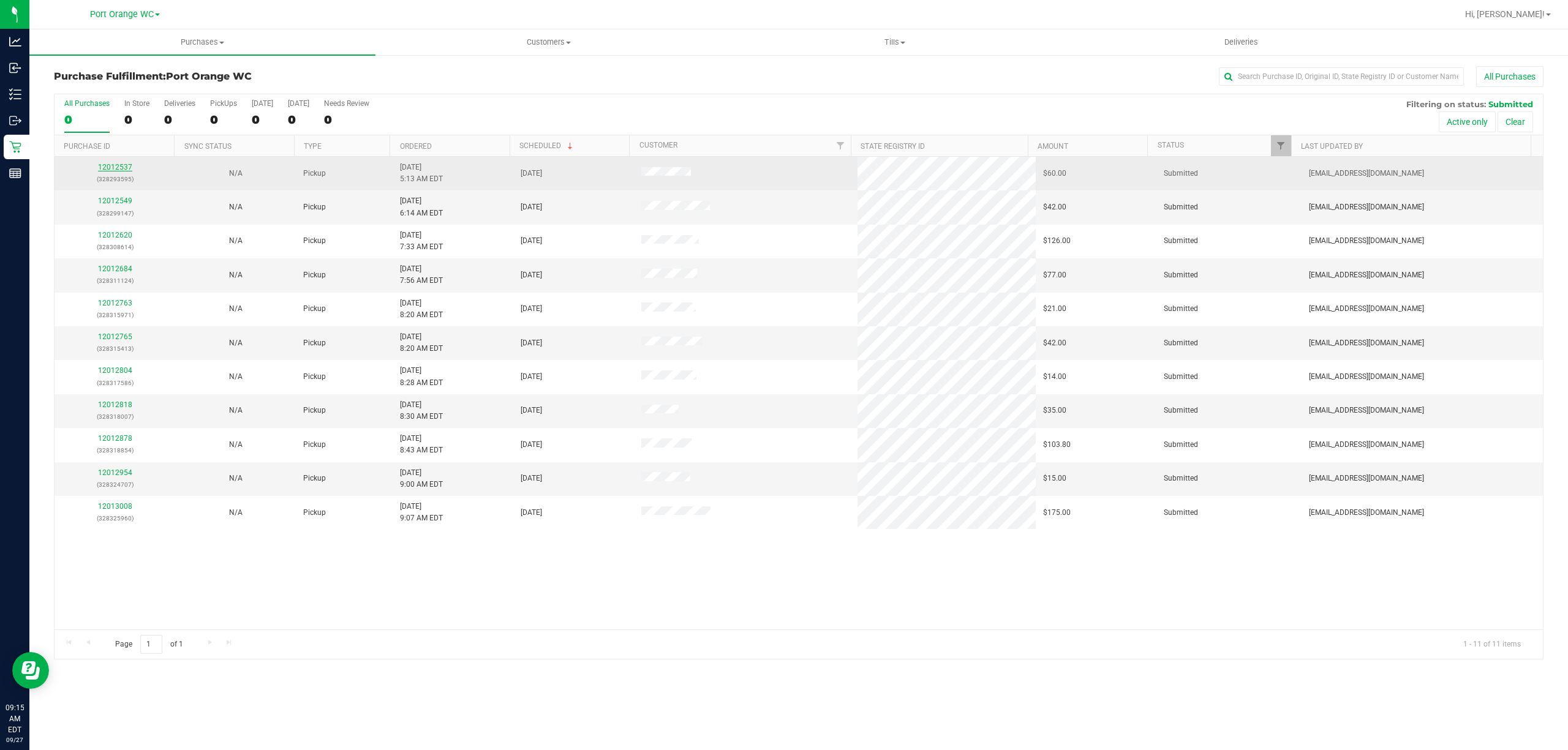
click at [116, 167] on link "12012537" at bounding box center [115, 167] width 35 height 9
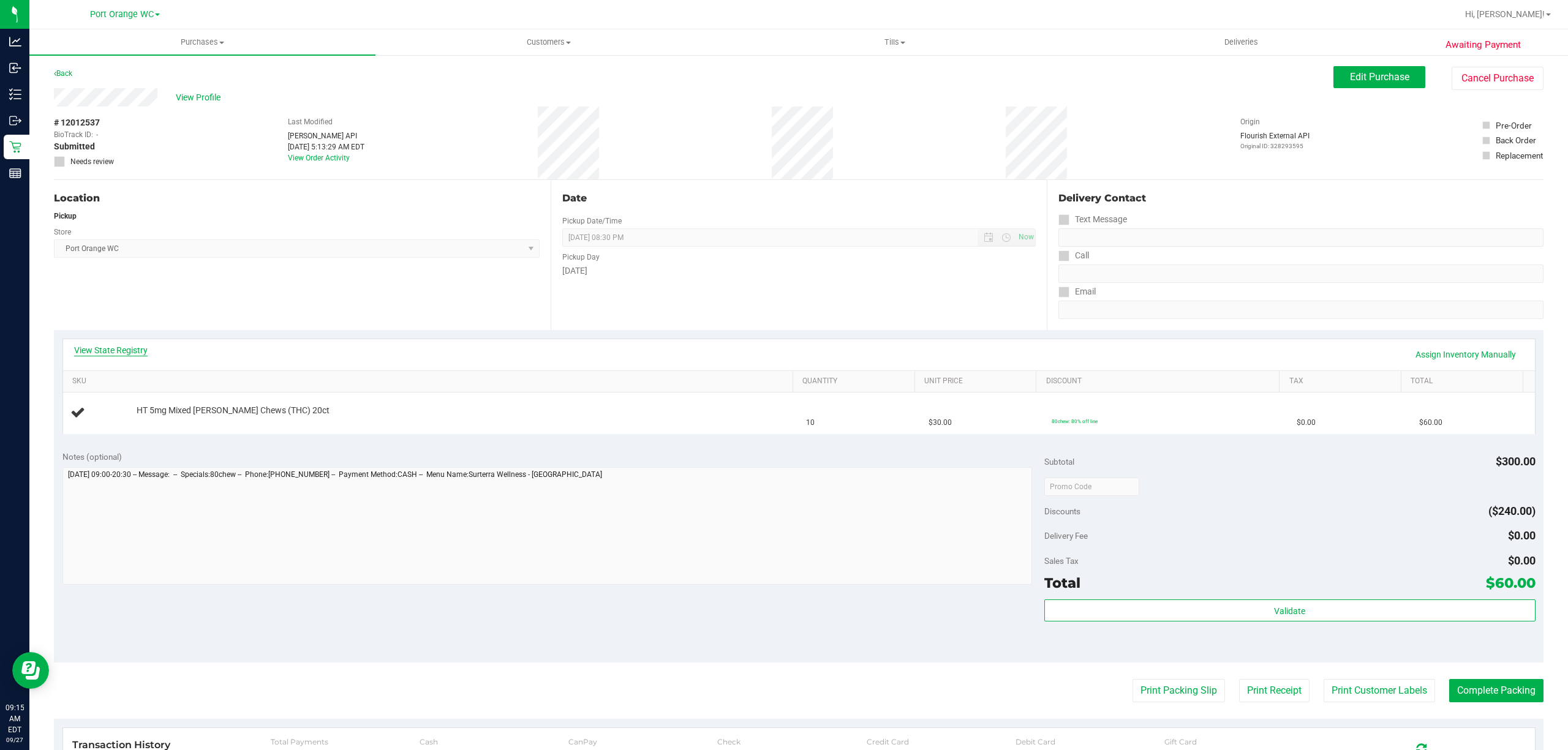
click at [144, 347] on link "View State Registry" at bounding box center [110, 350] width 73 height 12
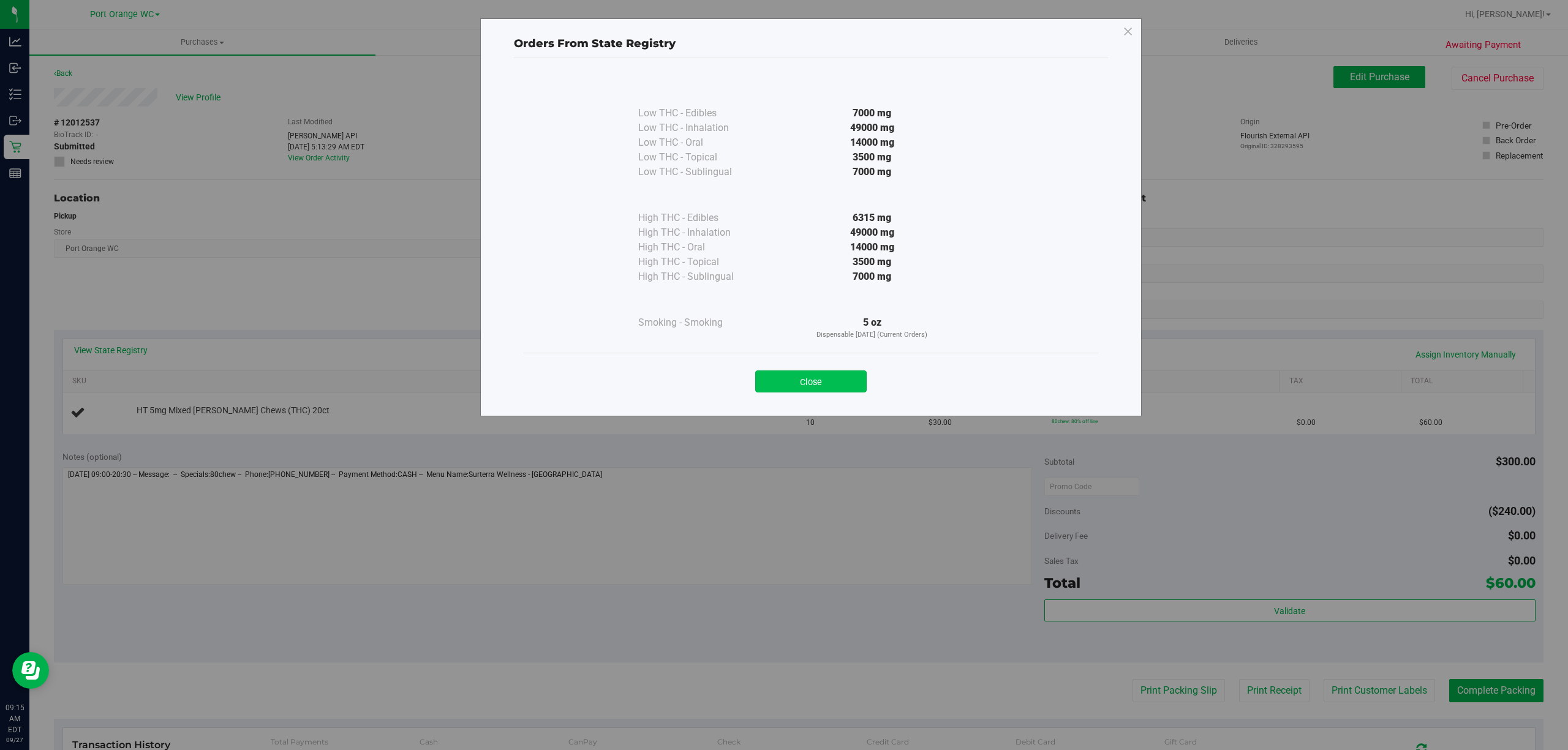
click at [814, 384] on button "Close" at bounding box center [811, 382] width 112 height 22
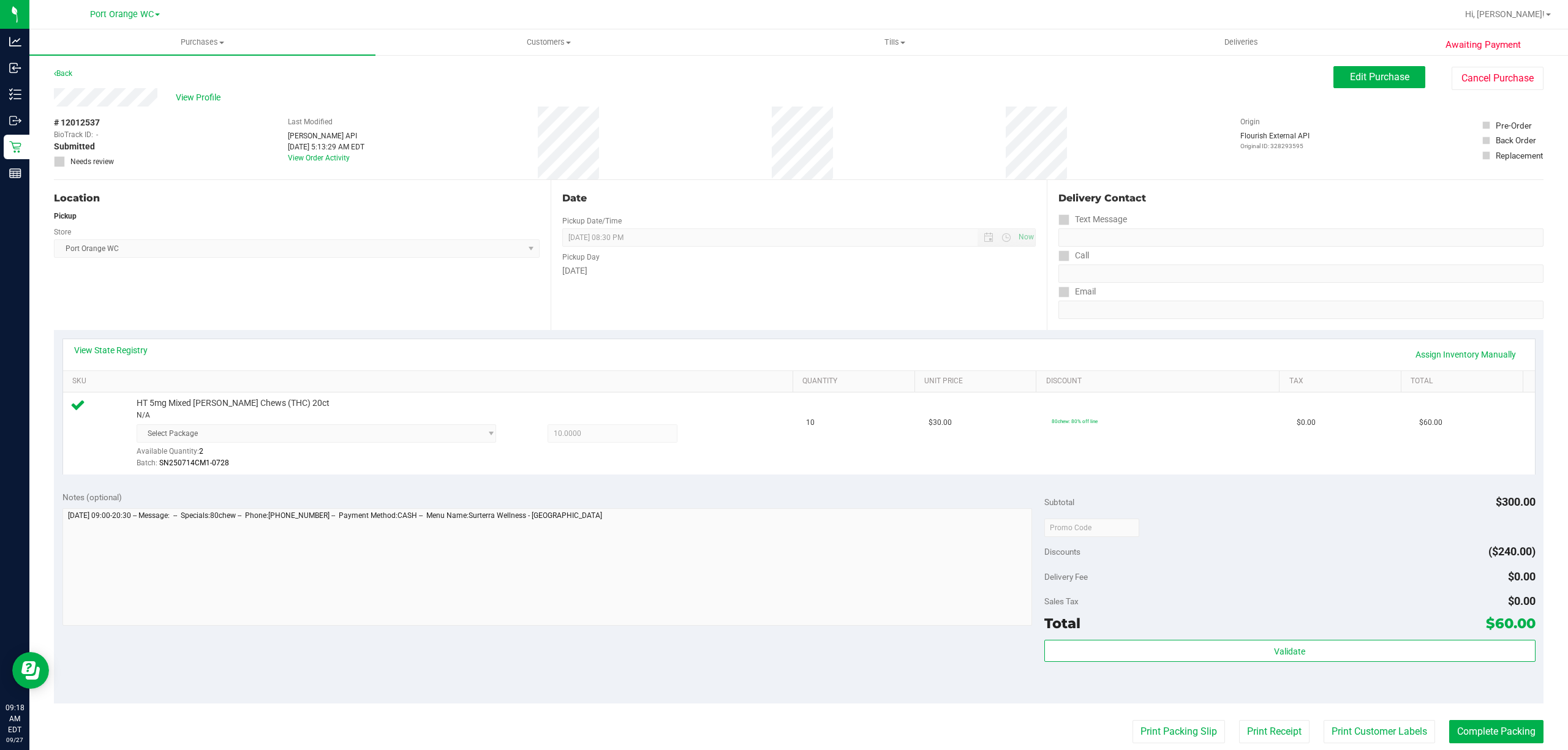
scroll to position [265, 0]
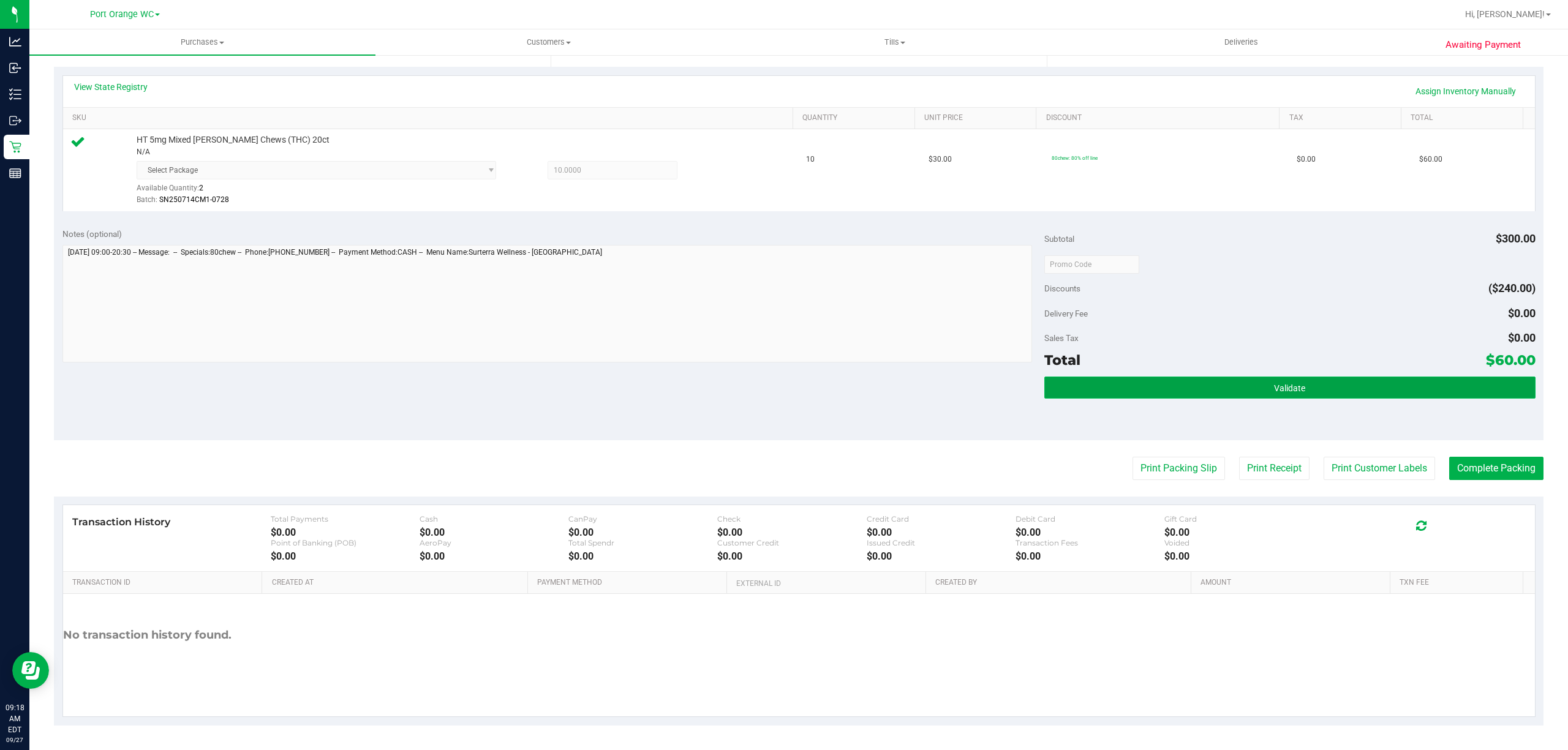
click at [1343, 395] on button "Validate" at bounding box center [1290, 388] width 491 height 22
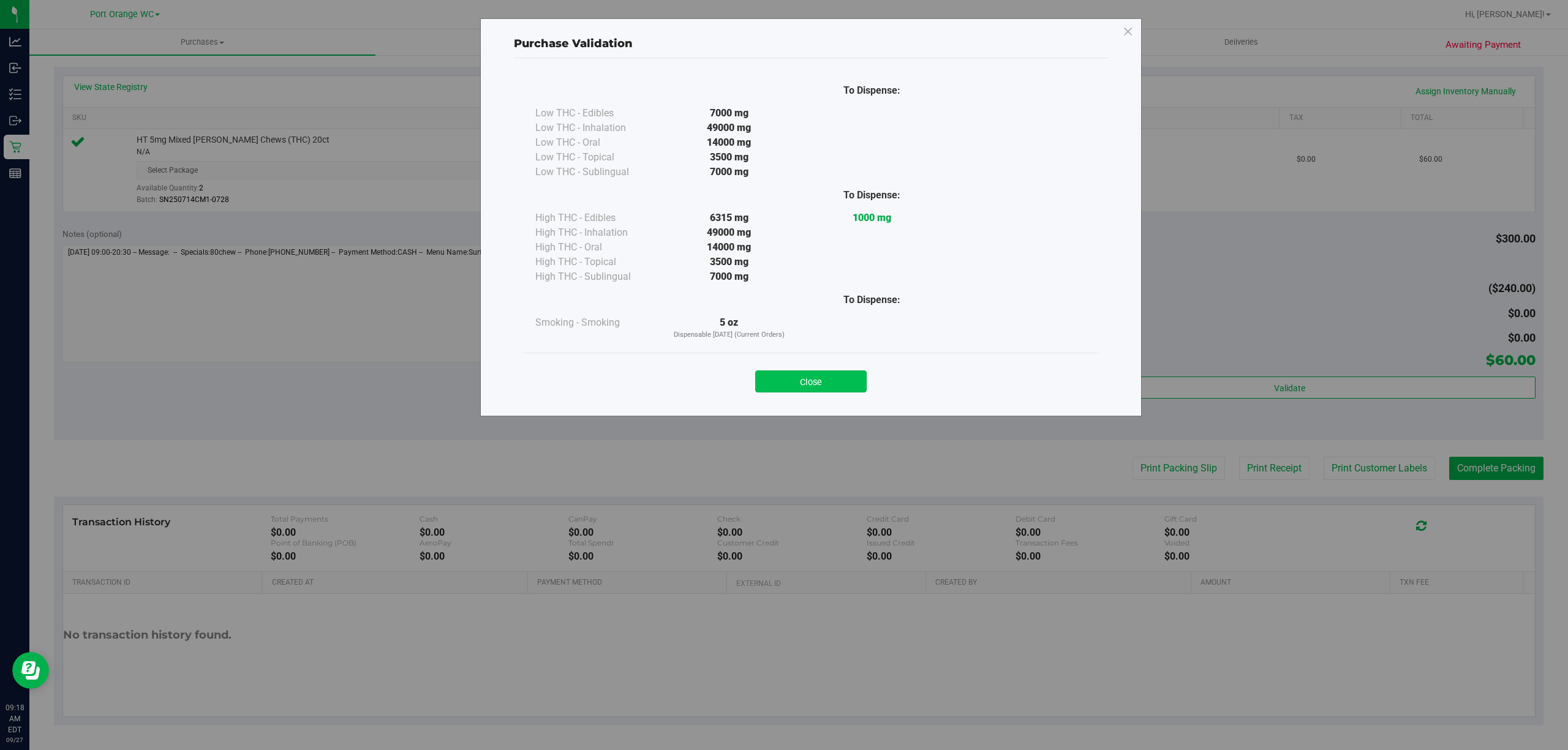
click at [827, 387] on button "Close" at bounding box center [811, 382] width 112 height 22
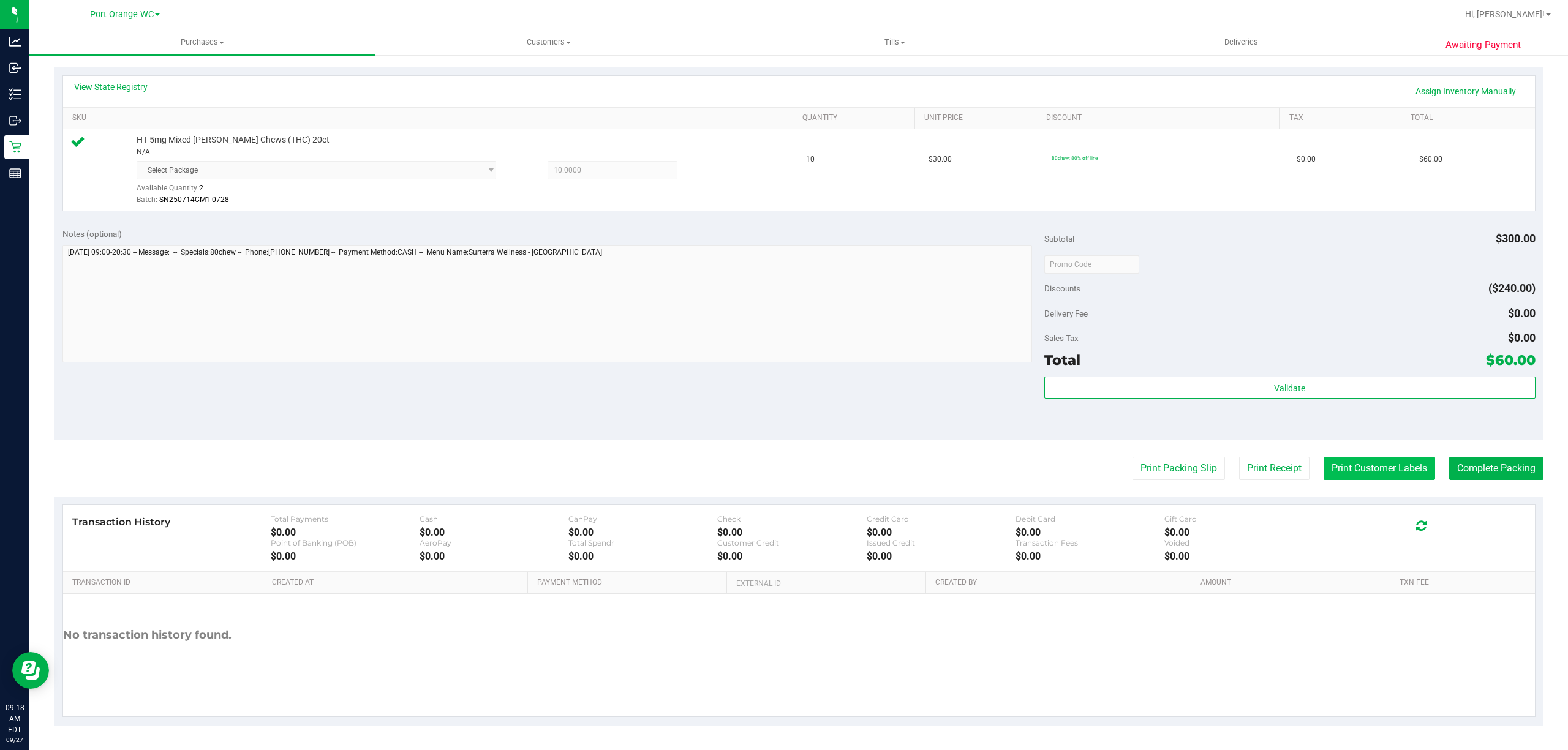
click at [1372, 469] on button "Print Customer Labels" at bounding box center [1379, 469] width 112 height 23
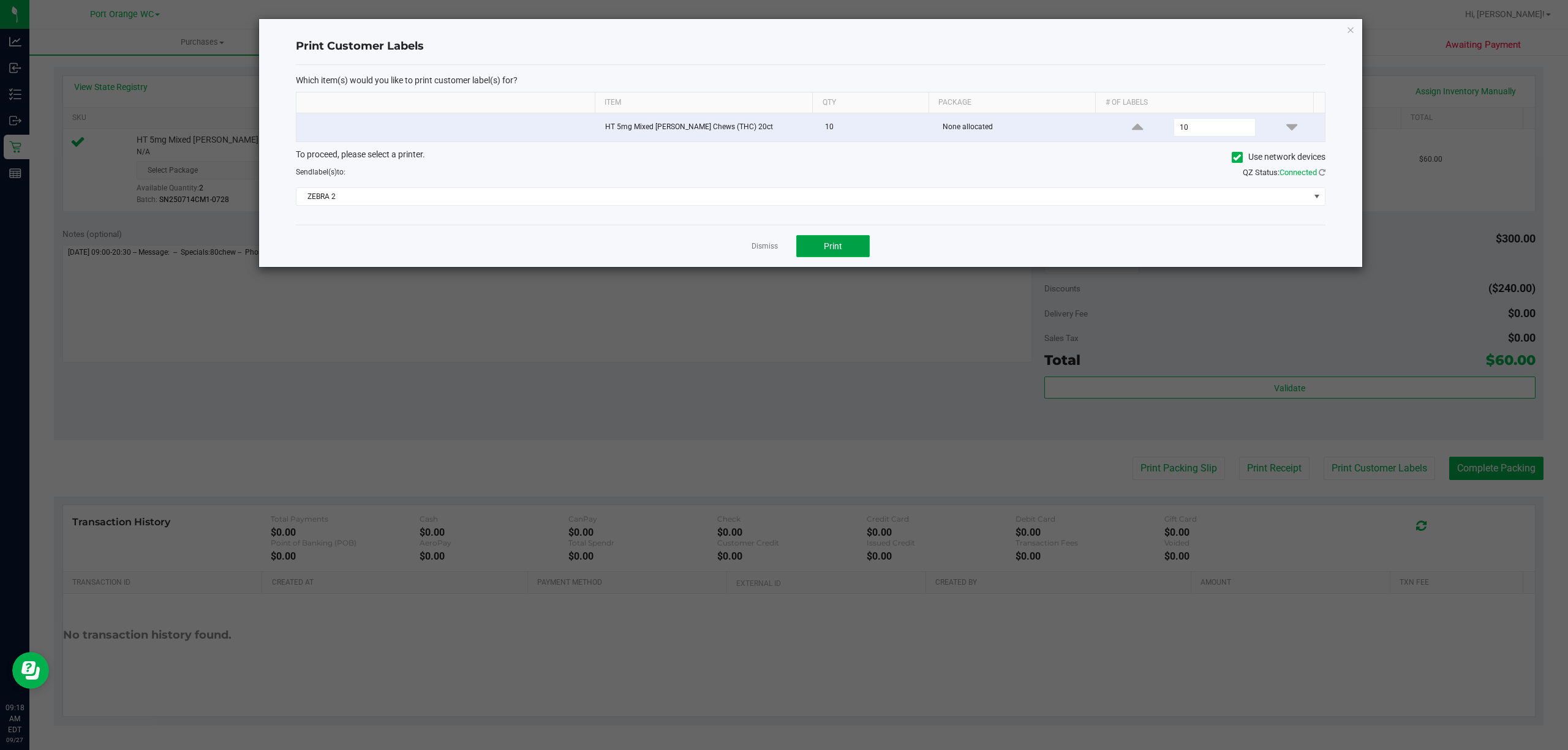
click at [826, 257] on button "Print" at bounding box center [833, 246] width 73 height 22
click at [759, 250] on link "Dismiss" at bounding box center [764, 246] width 27 height 10
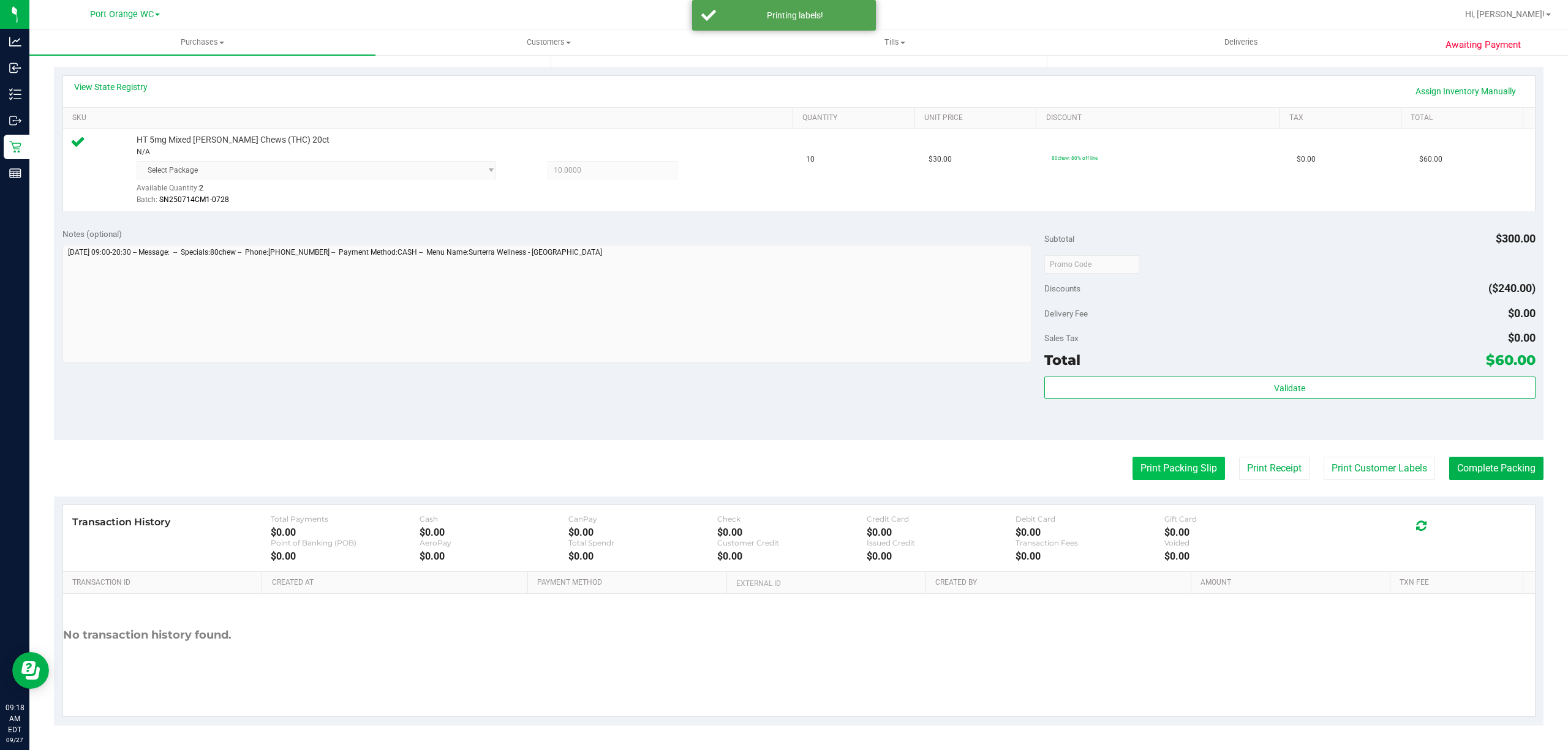
click at [1169, 474] on button "Print Packing Slip" at bounding box center [1179, 469] width 93 height 23
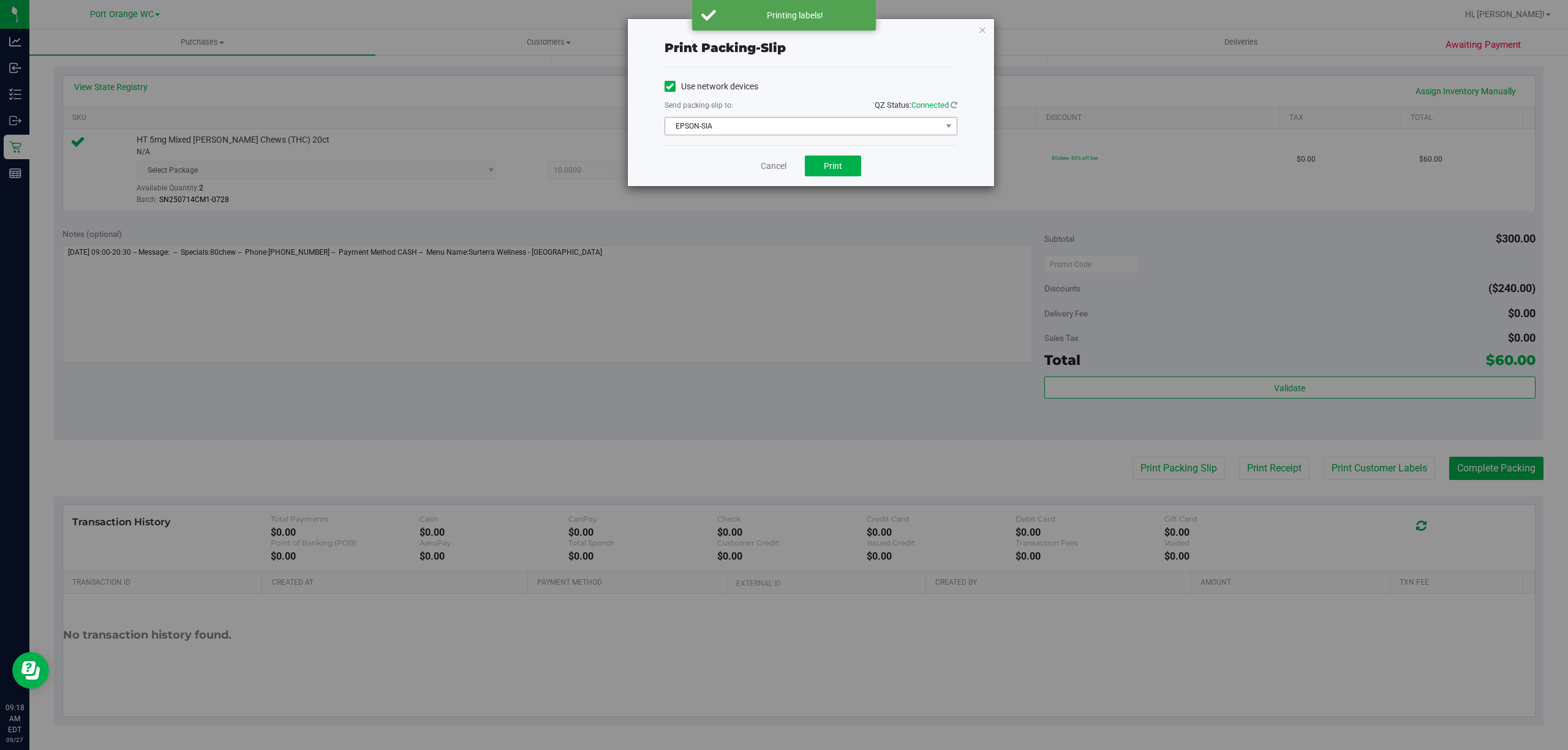
click at [834, 133] on span "EPSON-SIA" at bounding box center [803, 126] width 276 height 17
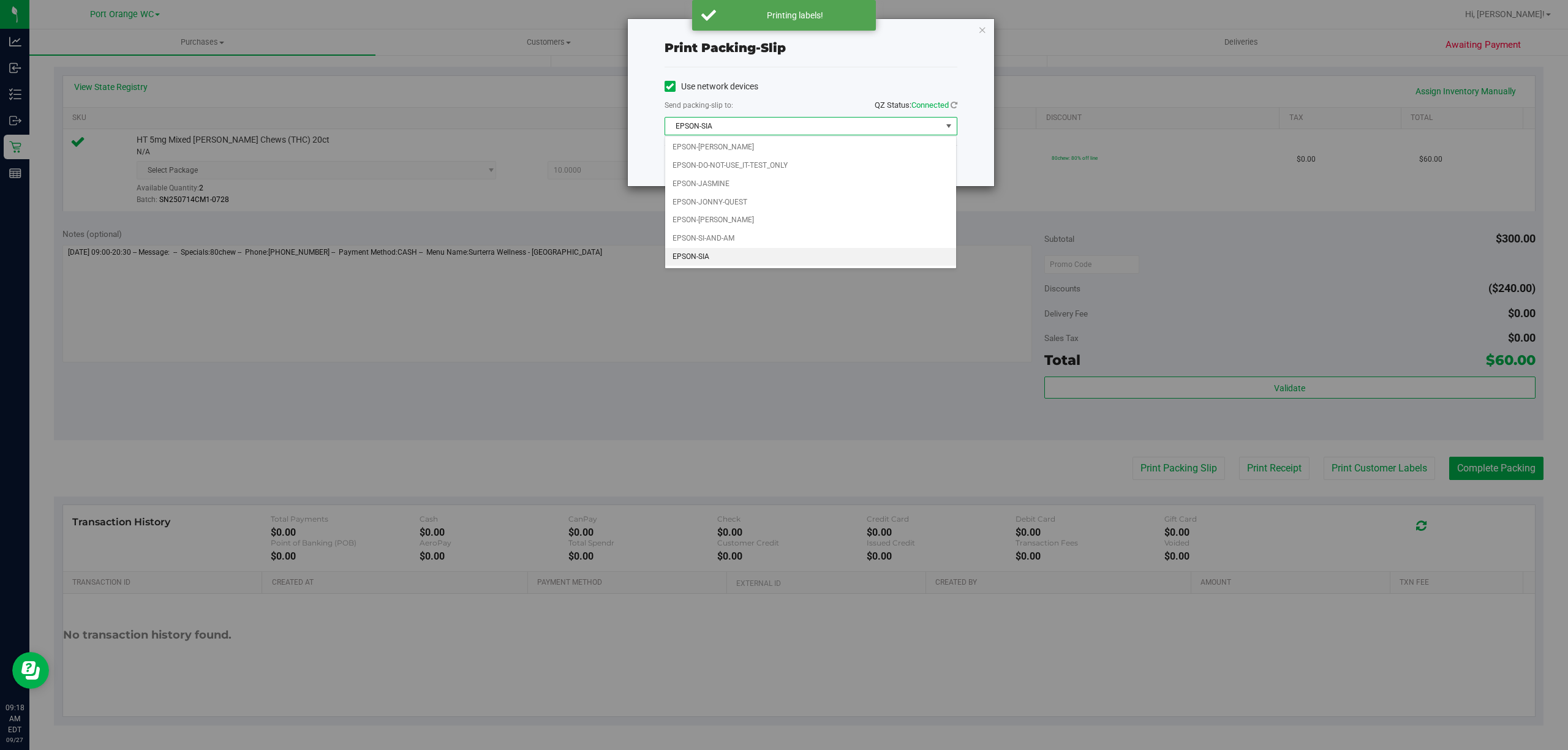
click at [851, 402] on div "Print packing-slip Use network devices Send packing-slip to: QZ Status: Connect…" at bounding box center [788, 375] width 1577 height 750
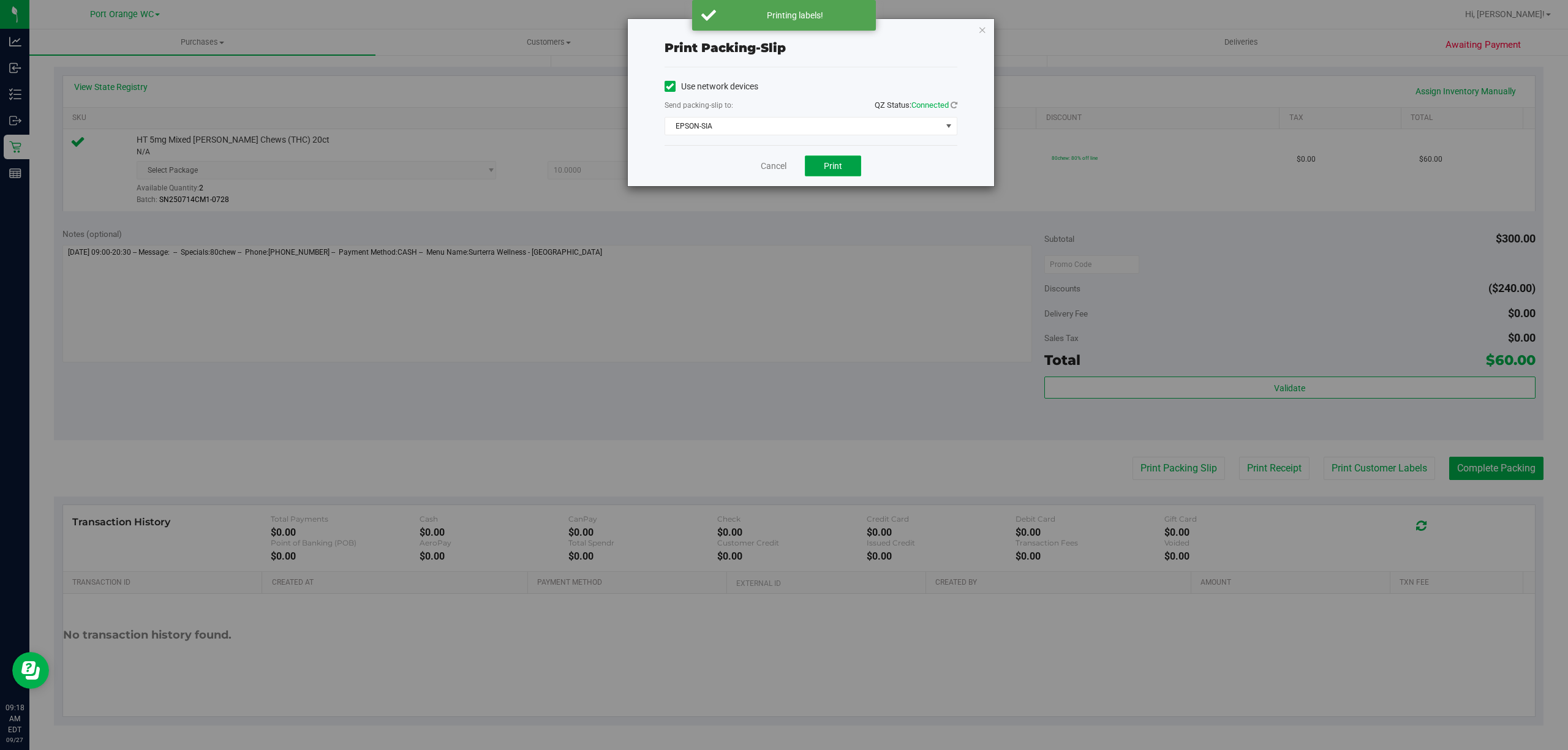
click at [832, 167] on span "Print" at bounding box center [833, 166] width 19 height 10
click at [765, 169] on link "Cancel" at bounding box center [774, 166] width 26 height 13
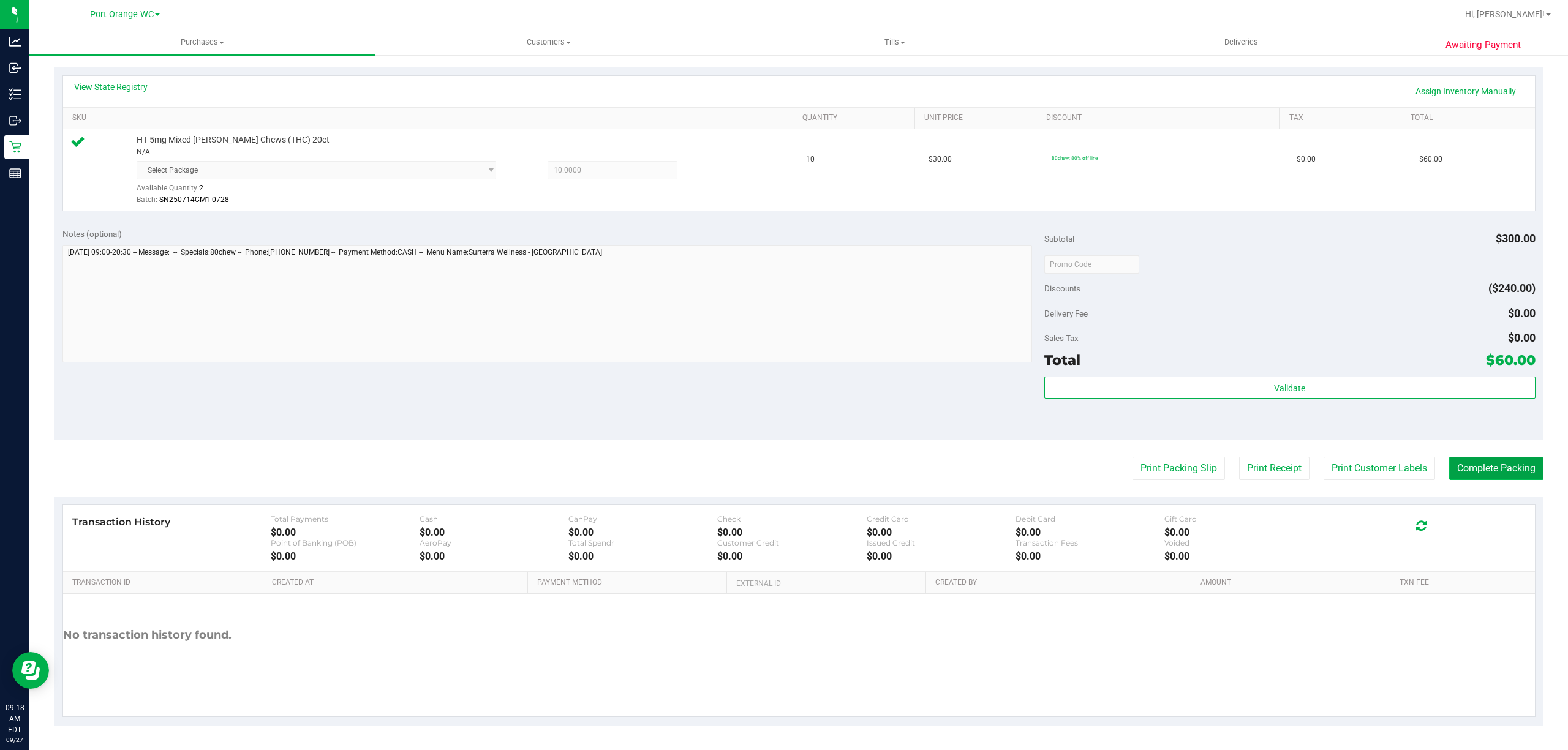
click at [1483, 480] on button "Complete Packing" at bounding box center [1496, 469] width 94 height 23
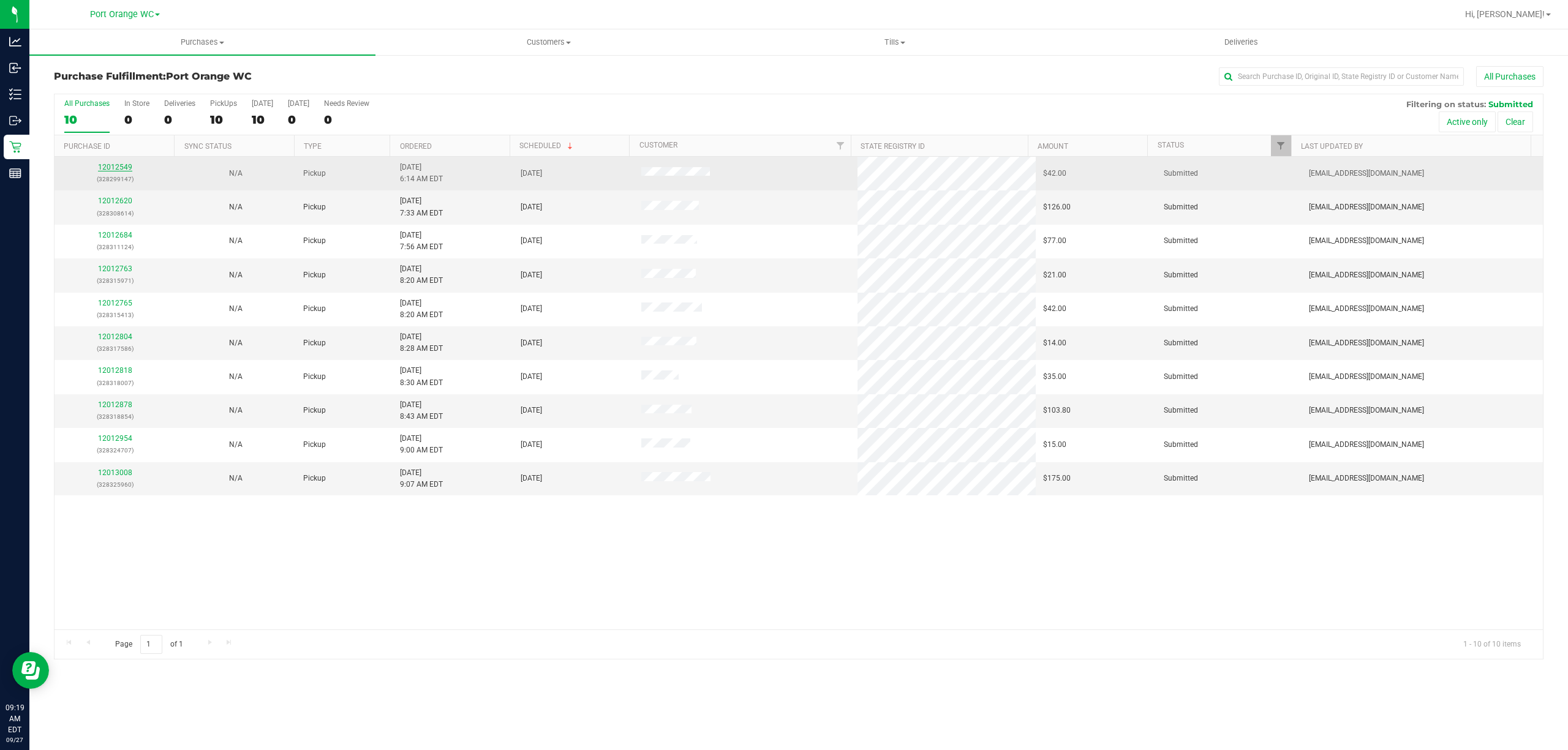
click at [121, 170] on link "12012549" at bounding box center [115, 167] width 35 height 9
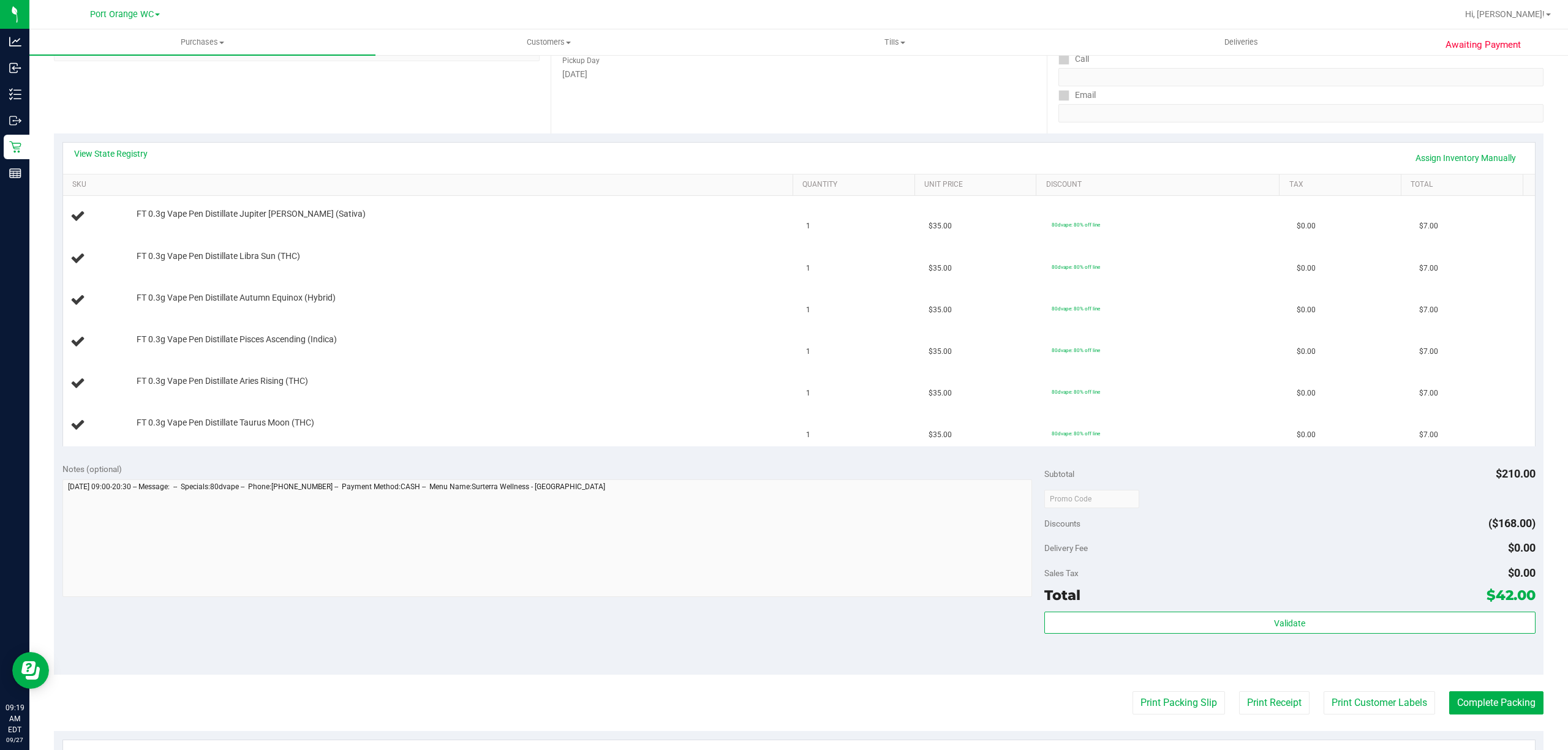
scroll to position [199, 0]
click at [136, 150] on link "View State Registry" at bounding box center [110, 151] width 73 height 12
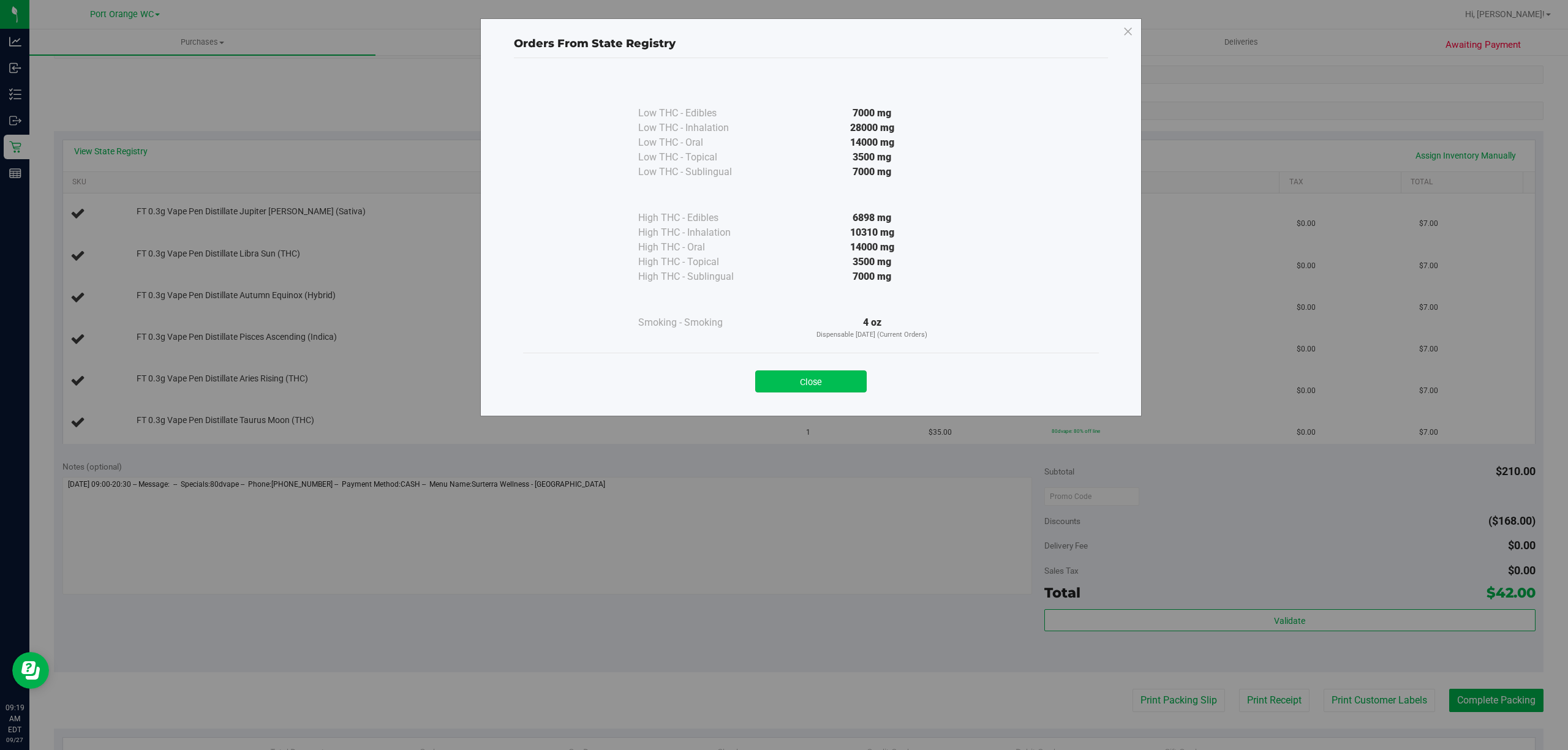
click at [822, 391] on button "Close" at bounding box center [811, 382] width 112 height 22
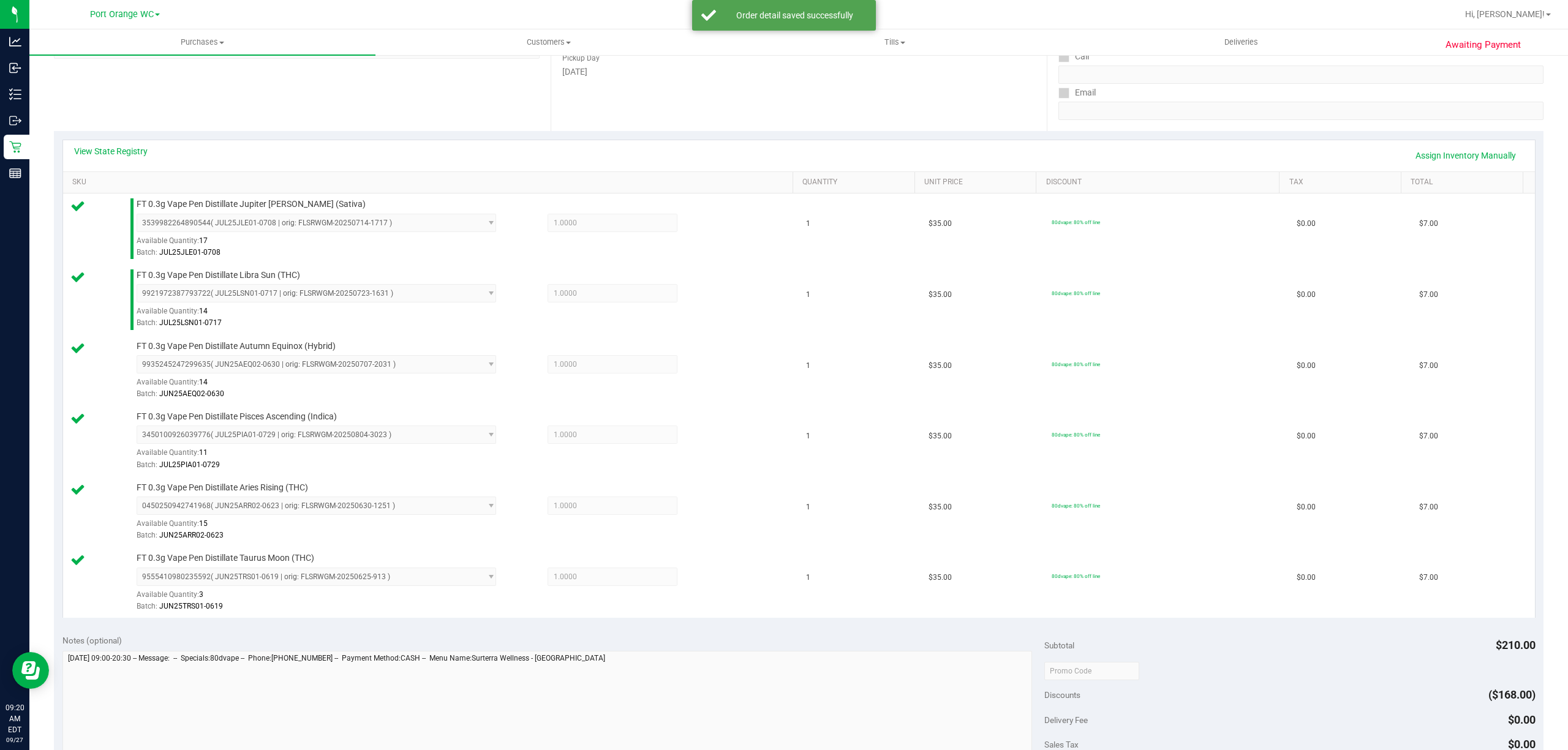
scroll to position [610, 0]
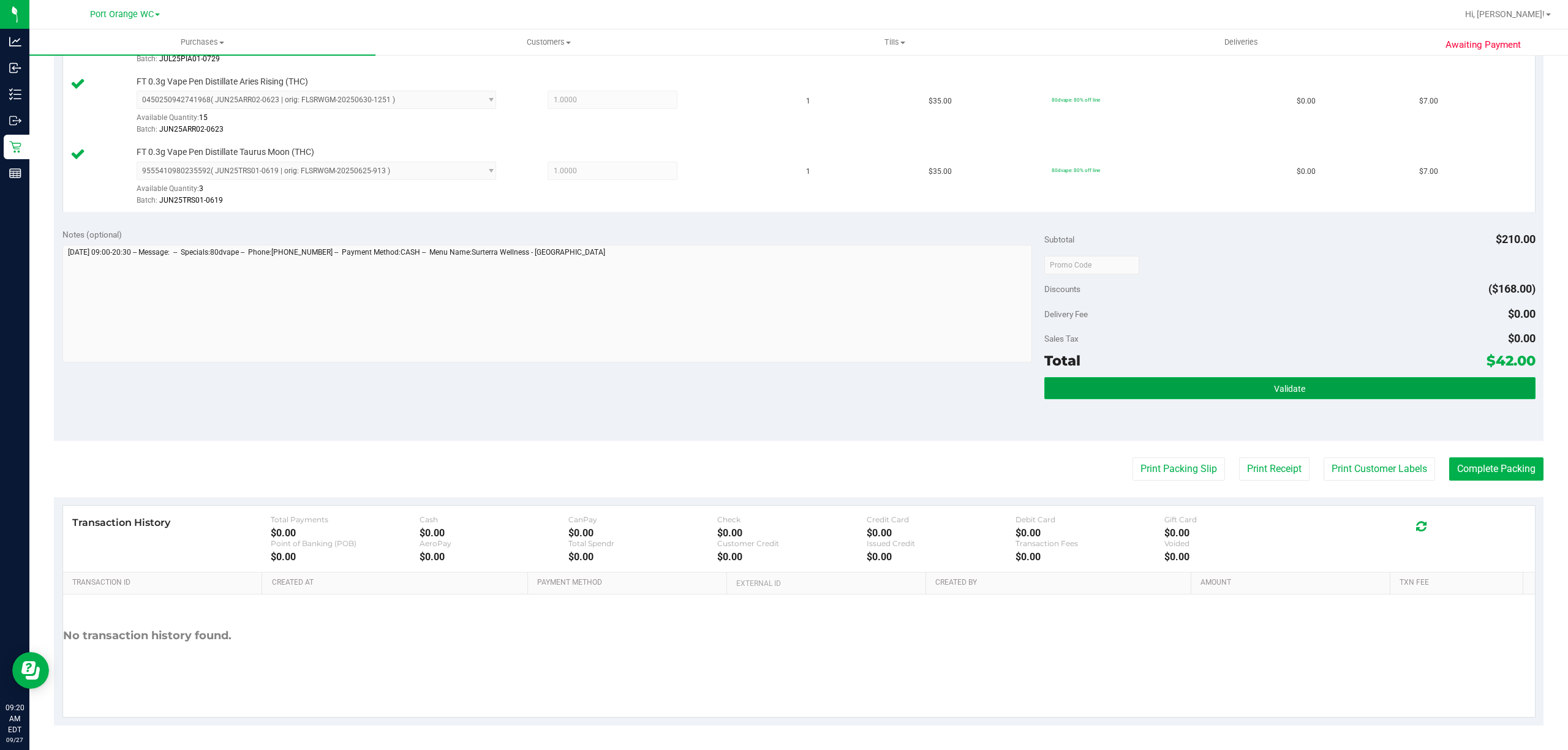
click at [1336, 385] on button "Validate" at bounding box center [1290, 389] width 491 height 22
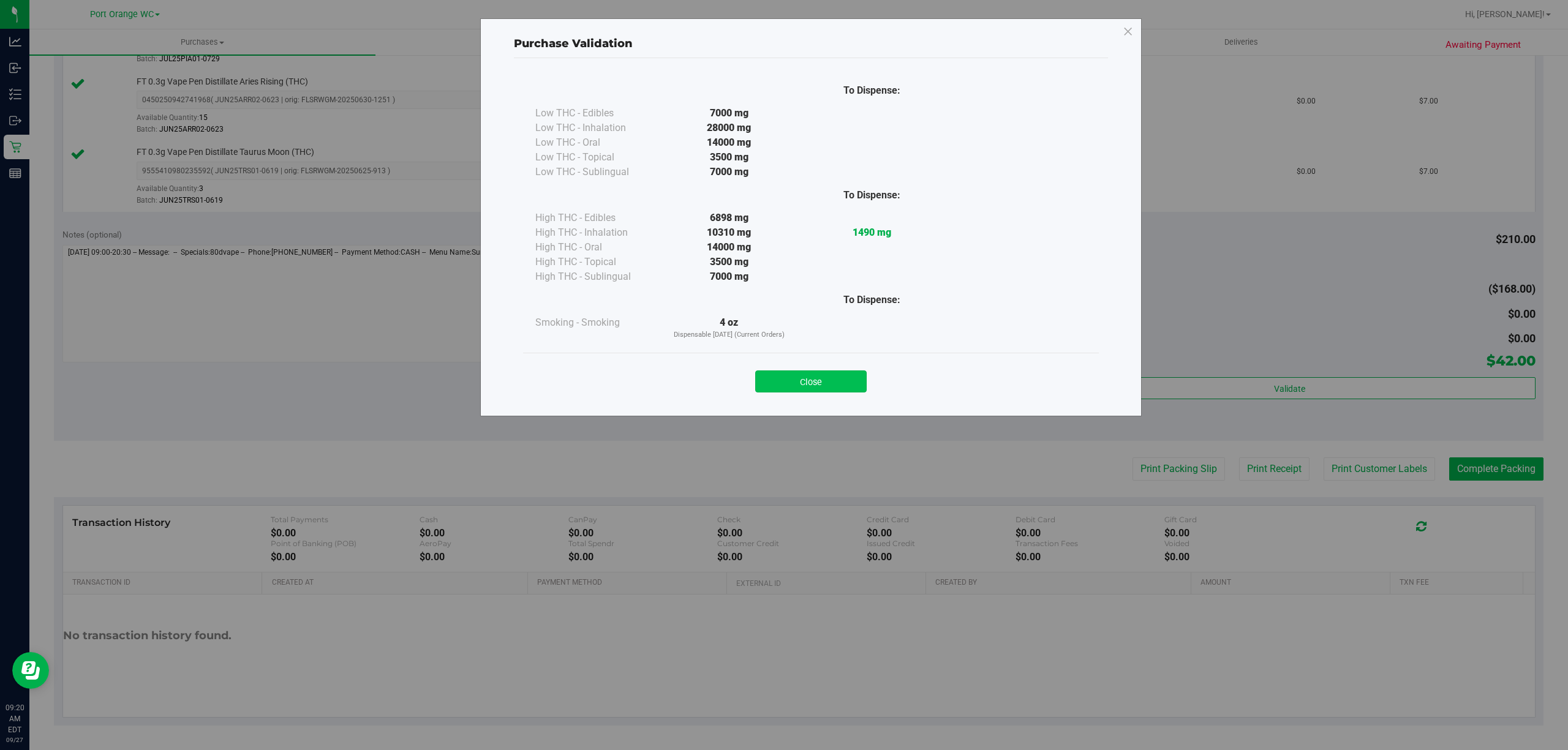
click at [828, 374] on button "Close" at bounding box center [811, 382] width 112 height 22
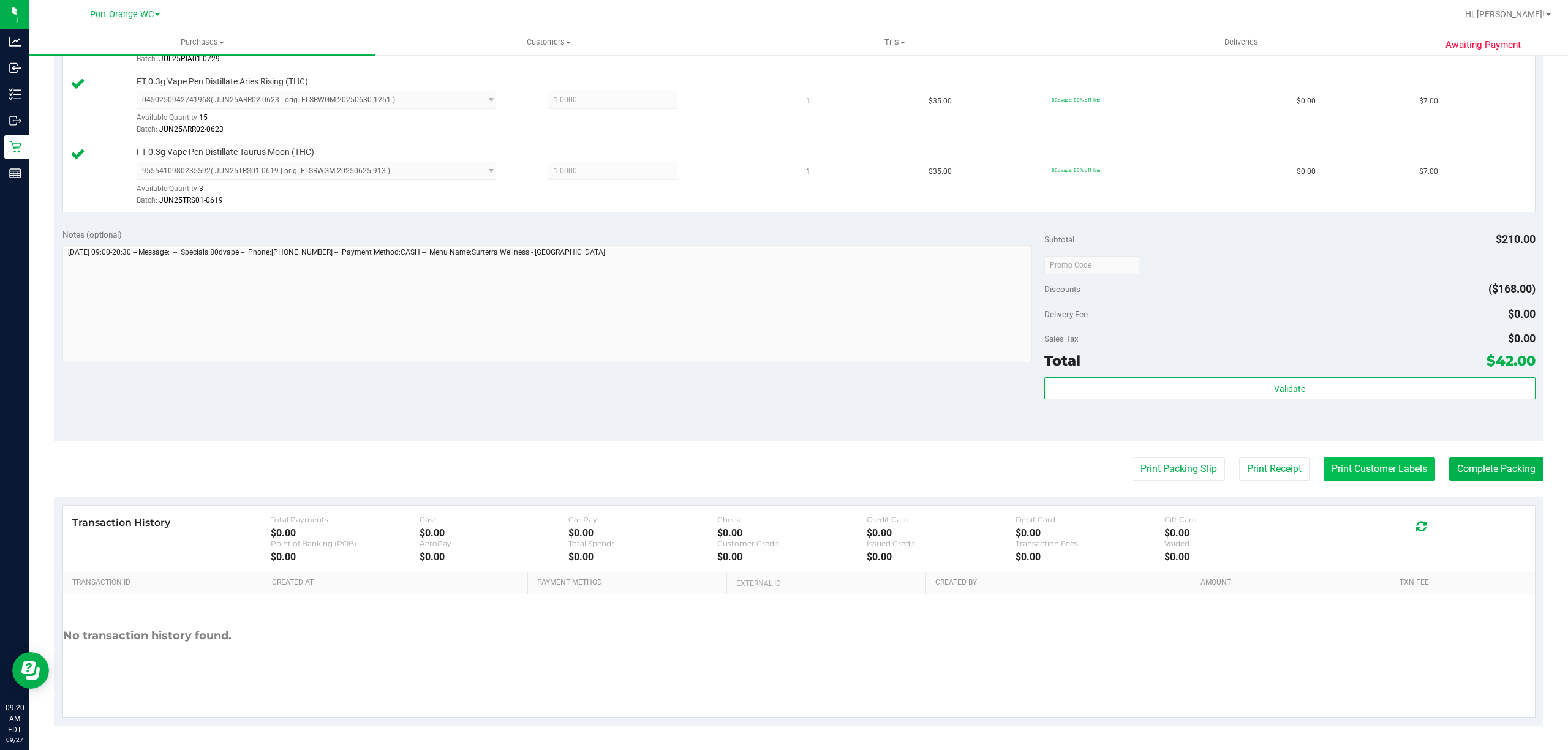
click at [1366, 467] on button "Print Customer Labels" at bounding box center [1379, 469] width 112 height 23
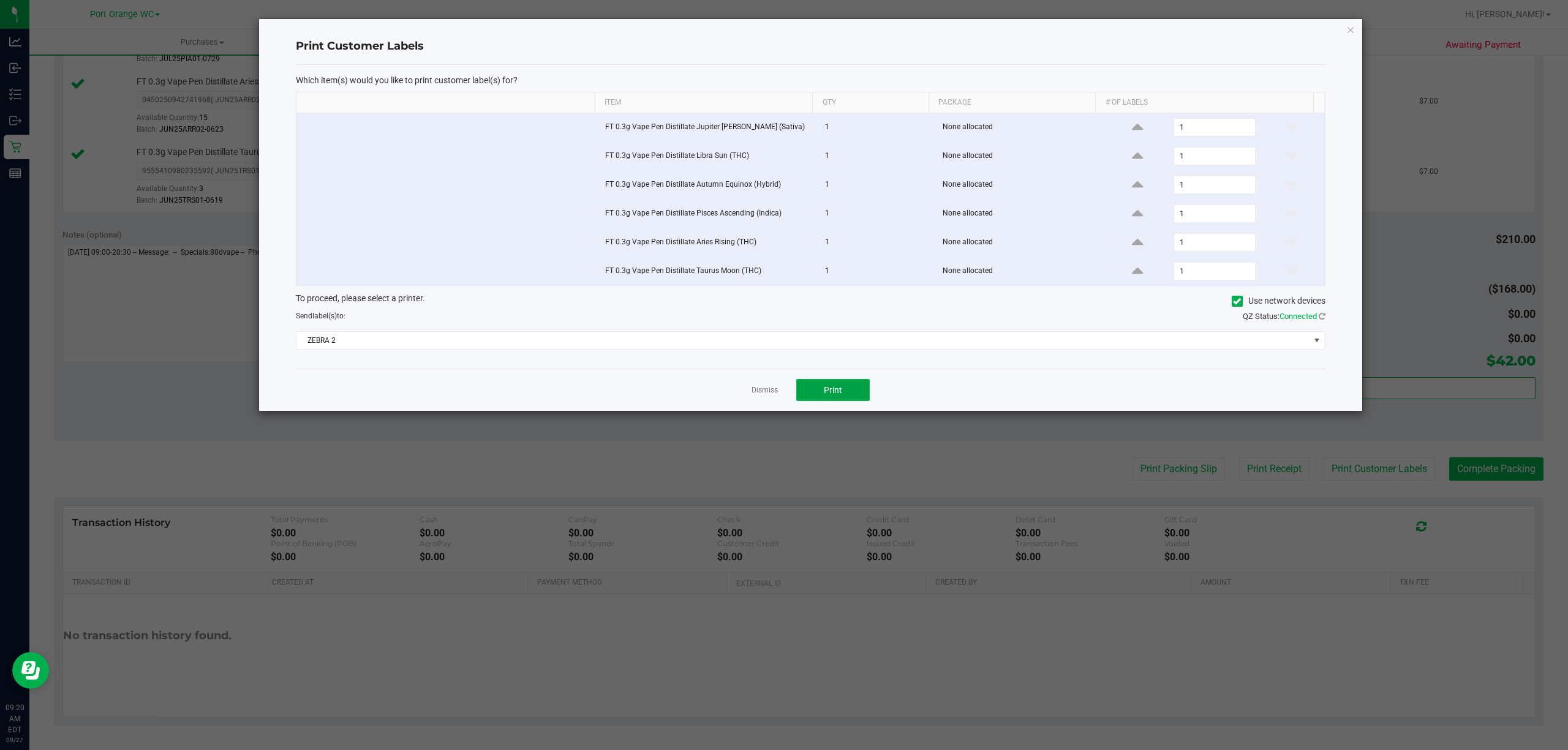
click at [836, 395] on span "Print" at bounding box center [833, 390] width 19 height 10
click at [765, 395] on link "Dismiss" at bounding box center [764, 390] width 27 height 10
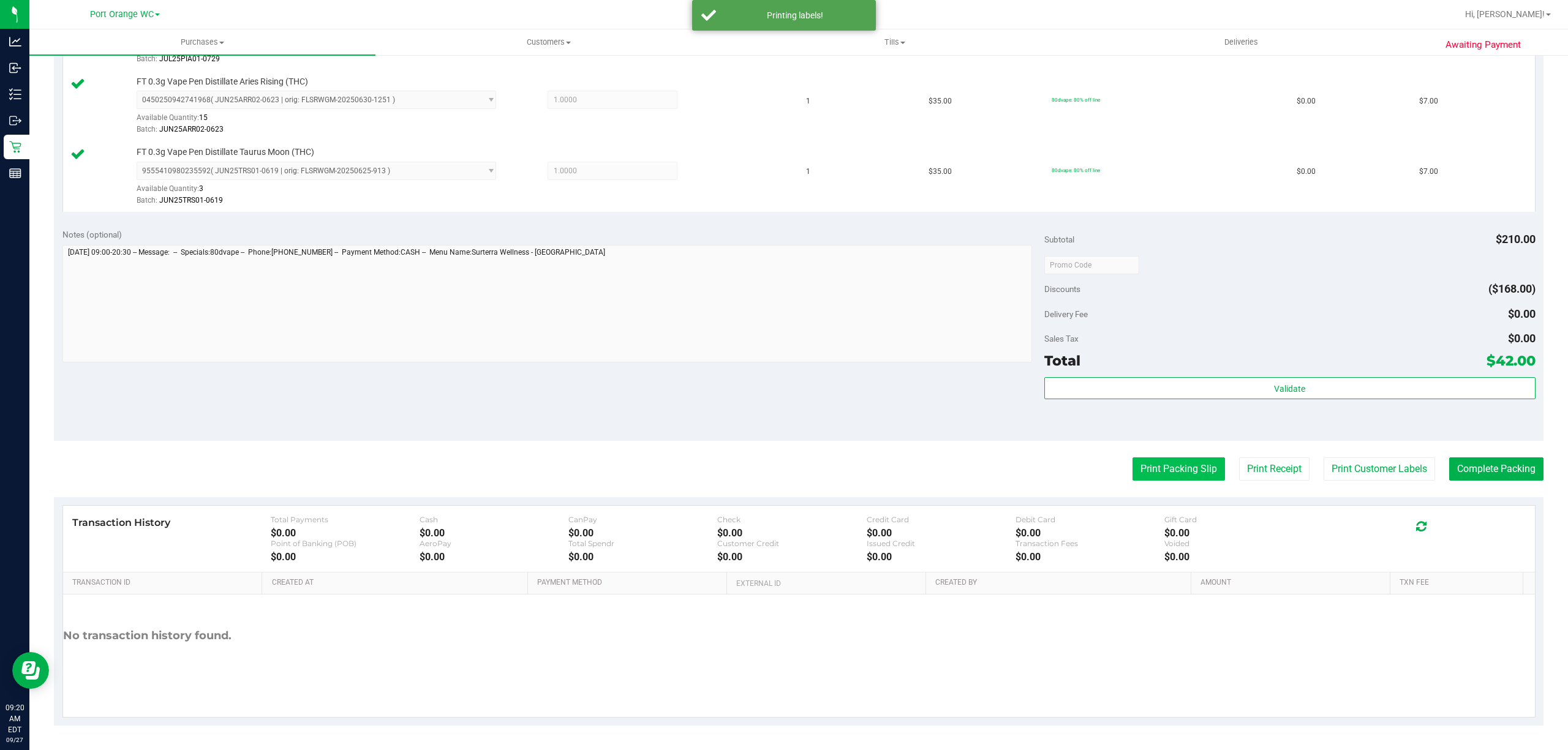
click at [1189, 469] on button "Print Packing Slip" at bounding box center [1179, 469] width 93 height 23
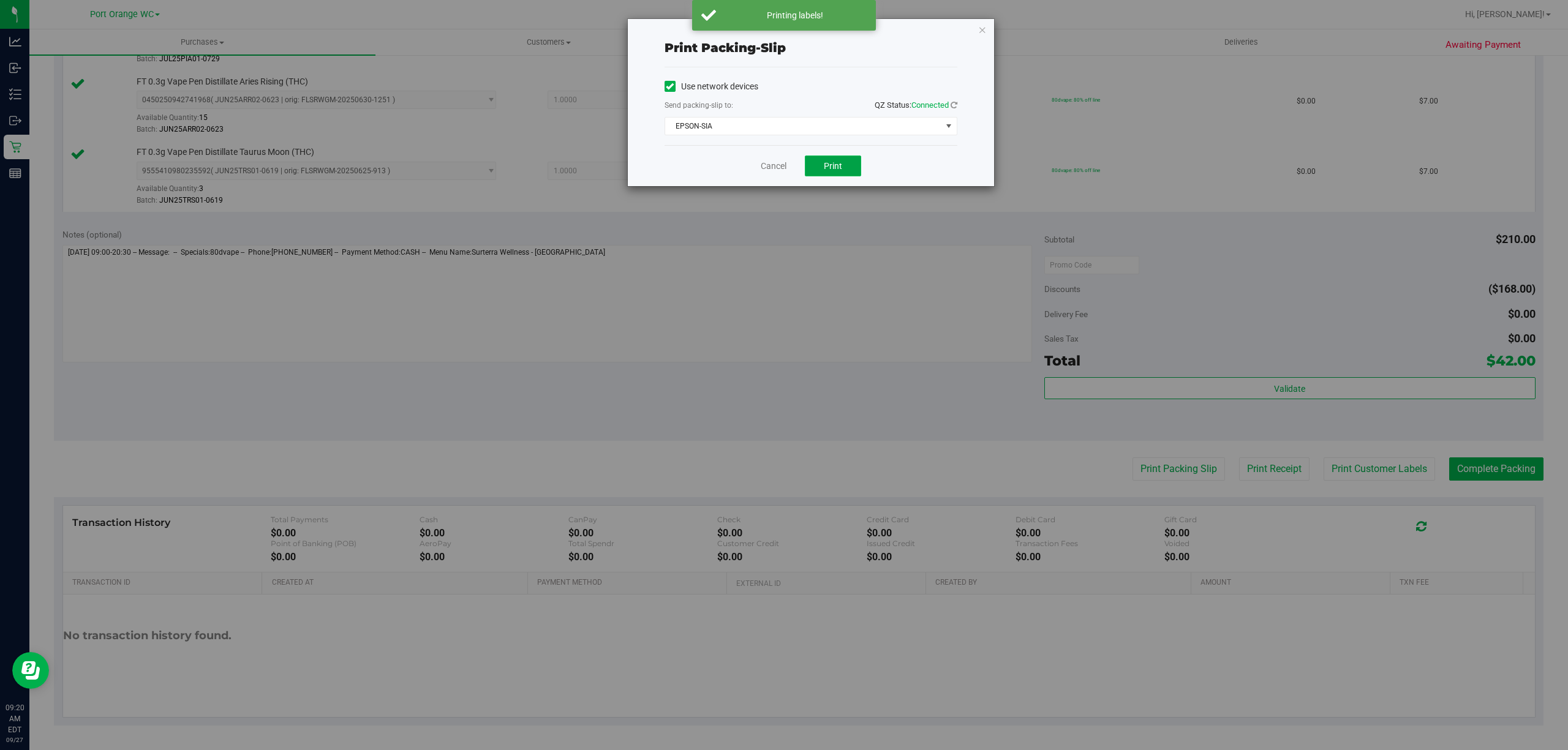
click at [836, 176] on button "Print" at bounding box center [833, 166] width 56 height 21
click at [777, 170] on link "Cancel" at bounding box center [774, 166] width 26 height 13
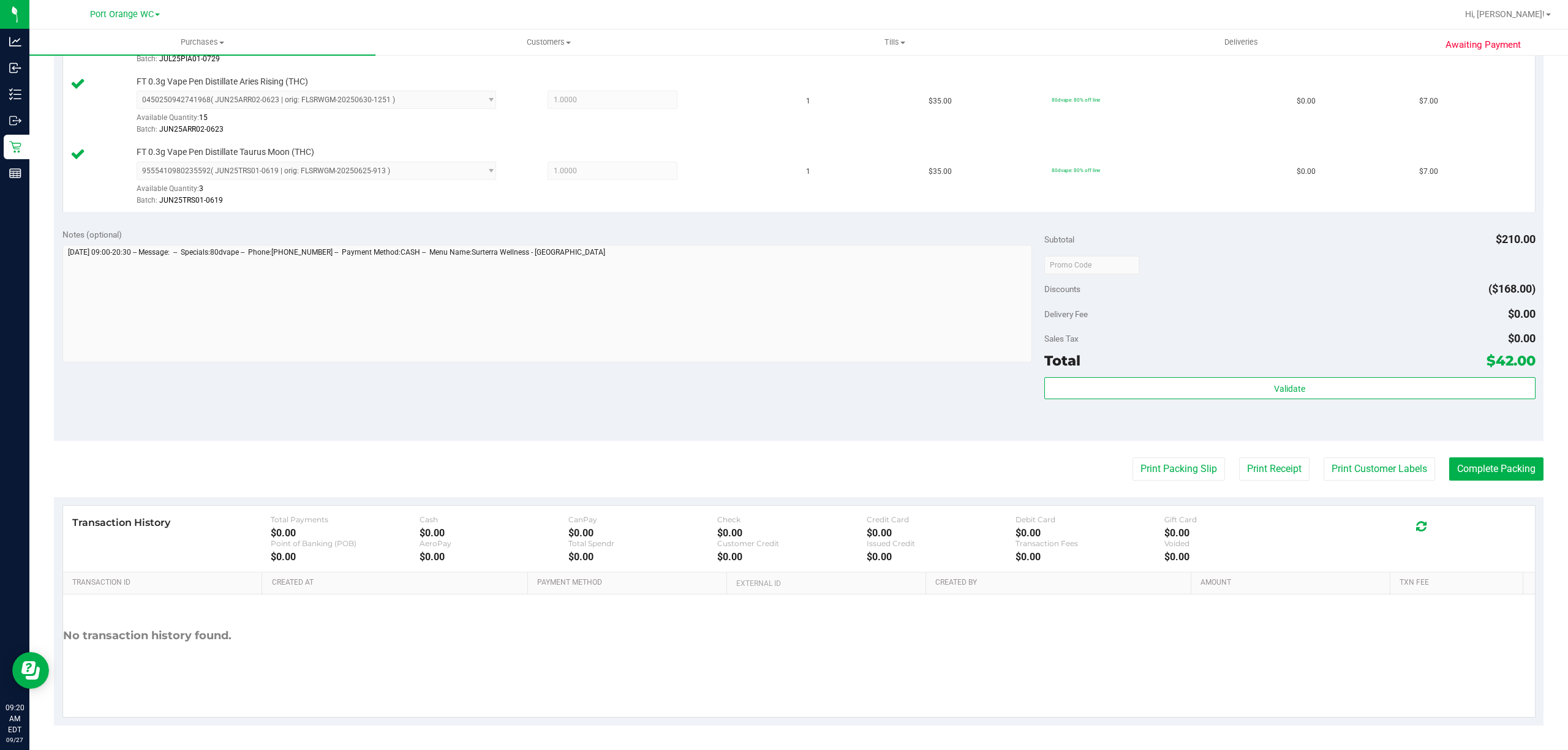
click at [1491, 436] on div "Notes (optional) Subtotal $210.00 Discounts ($168.00) Delivery Fee $0.00 Sales …" at bounding box center [798, 330] width 1490 height 220
click at [1460, 469] on button "Complete Packing" at bounding box center [1496, 469] width 94 height 23
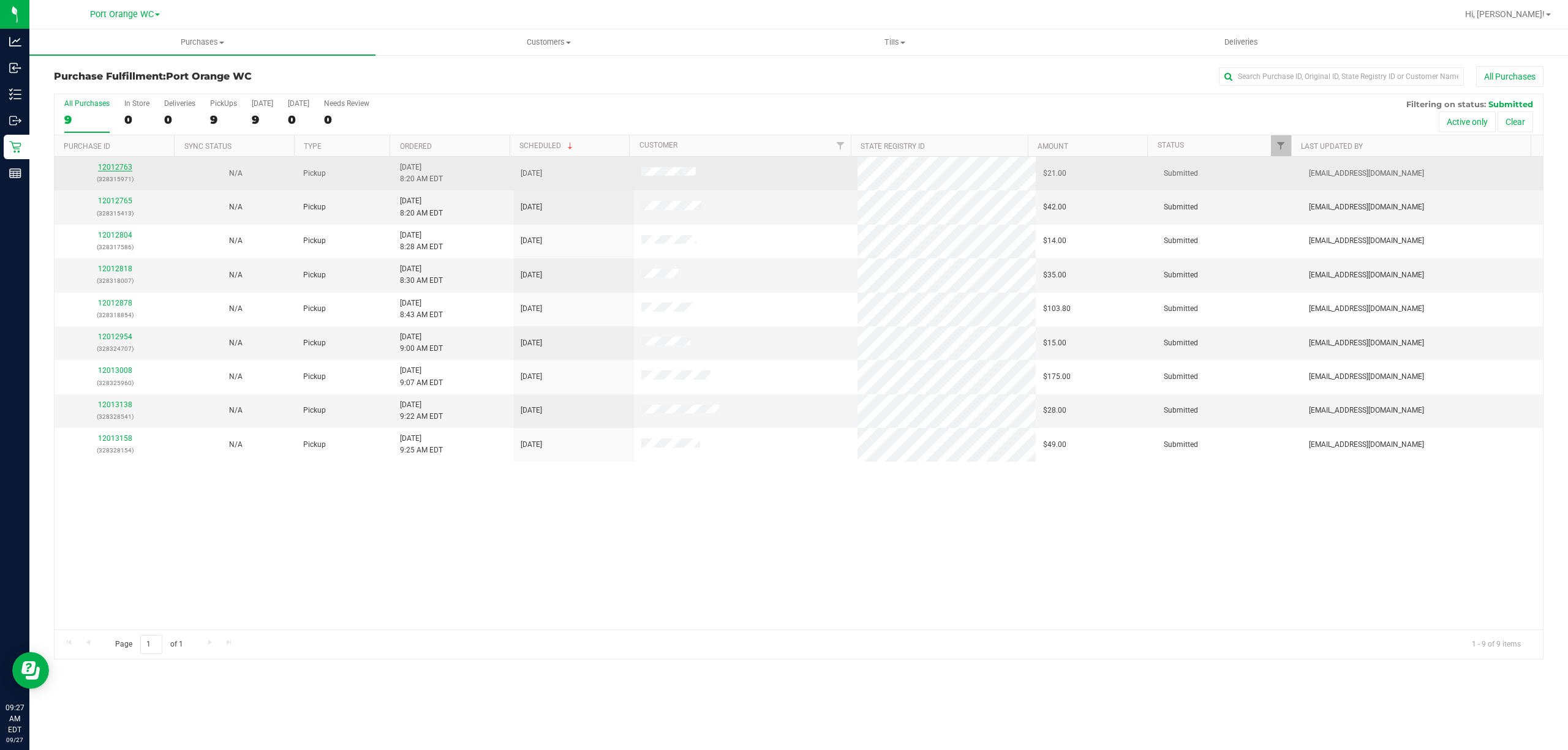
click at [116, 170] on link "12012763" at bounding box center [115, 167] width 35 height 9
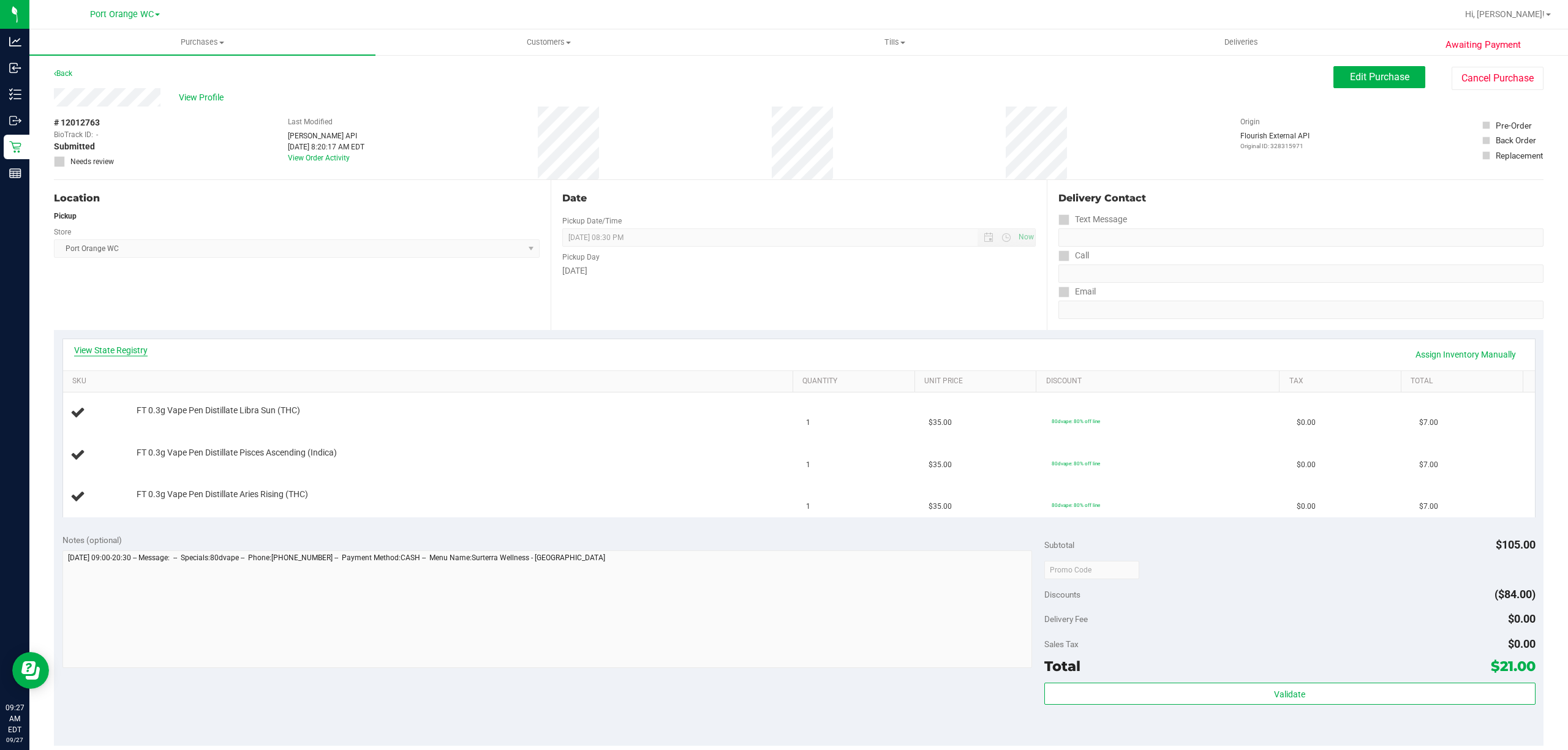
click at [132, 350] on link "View State Registry" at bounding box center [110, 350] width 73 height 12
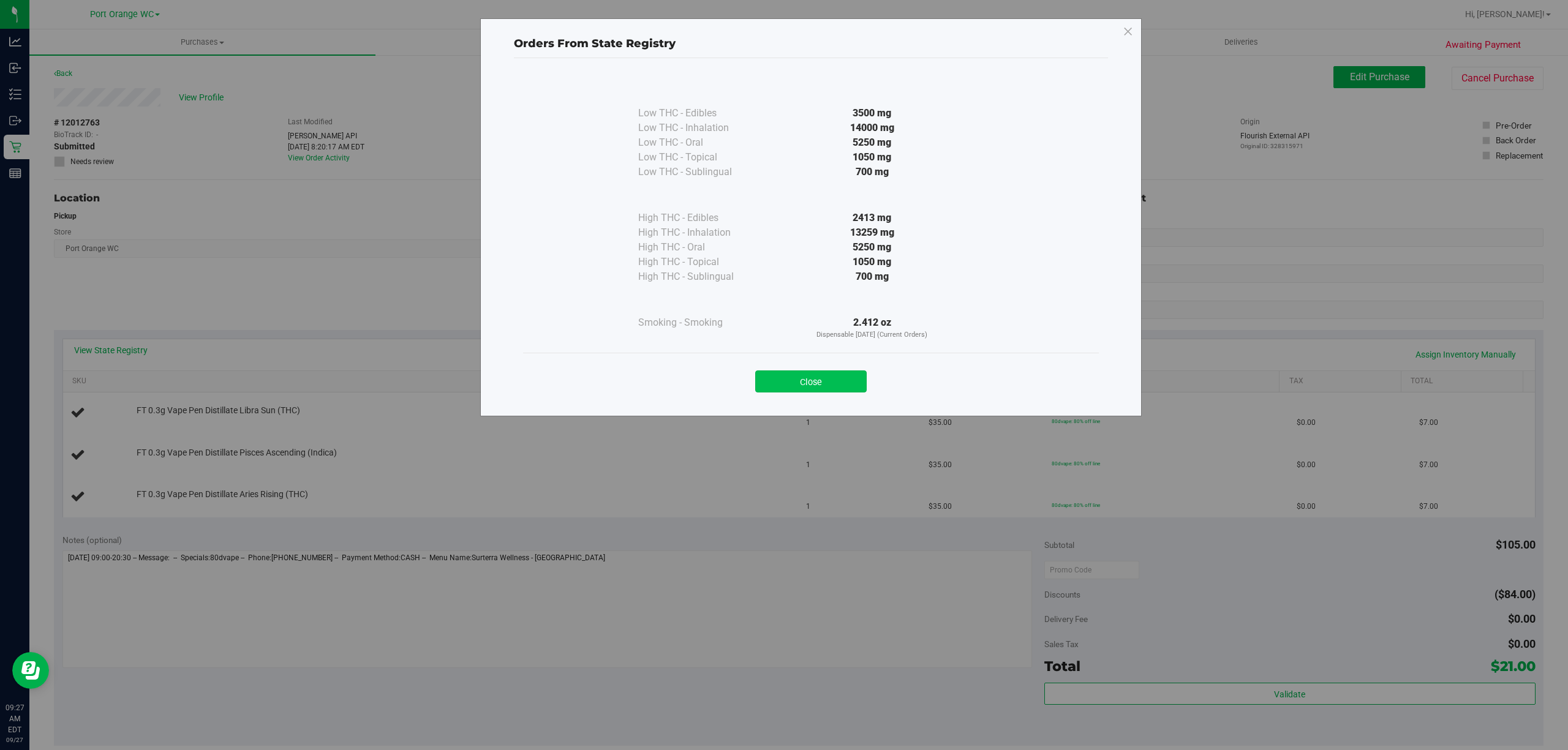
click at [804, 376] on button "Close" at bounding box center [811, 382] width 112 height 22
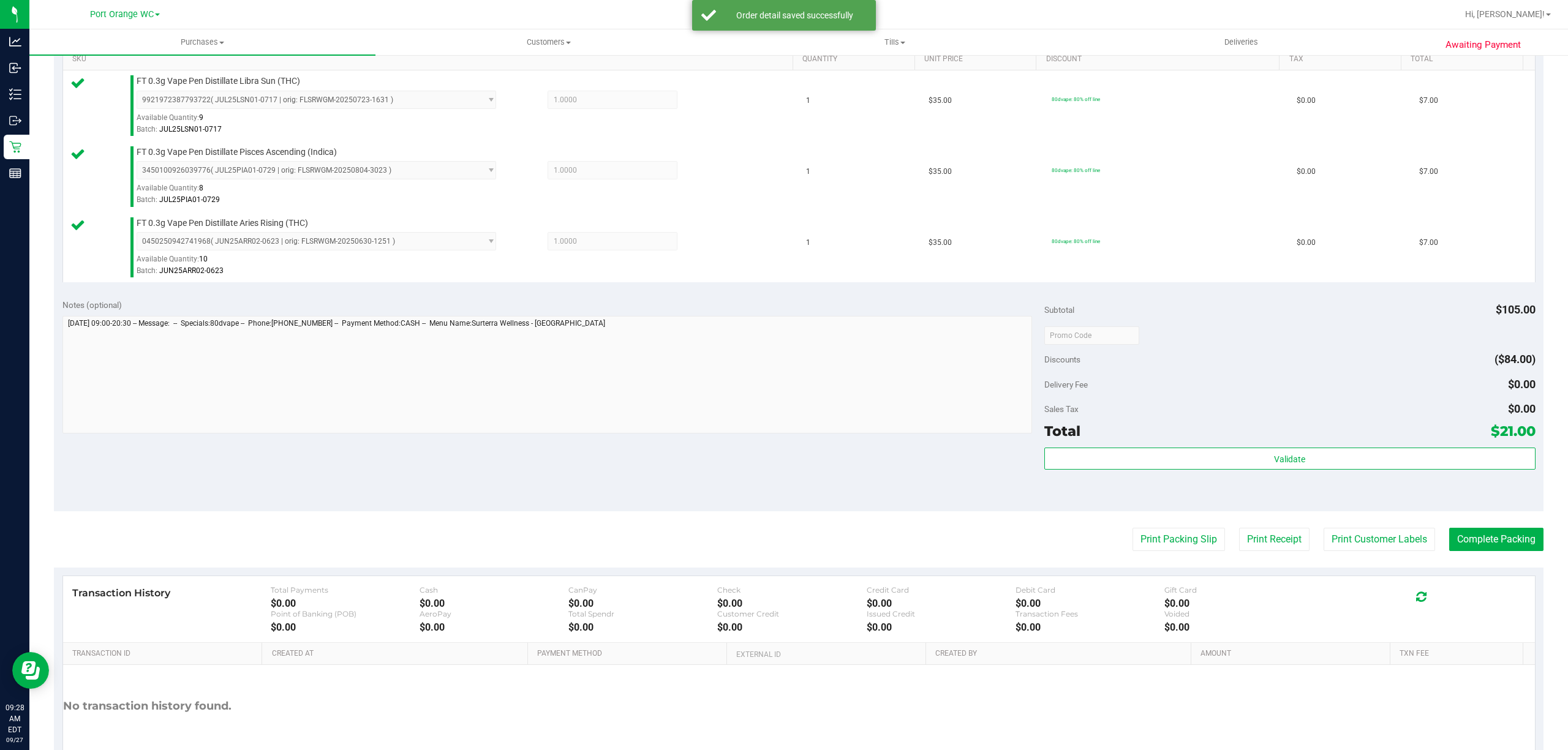
scroll to position [395, 0]
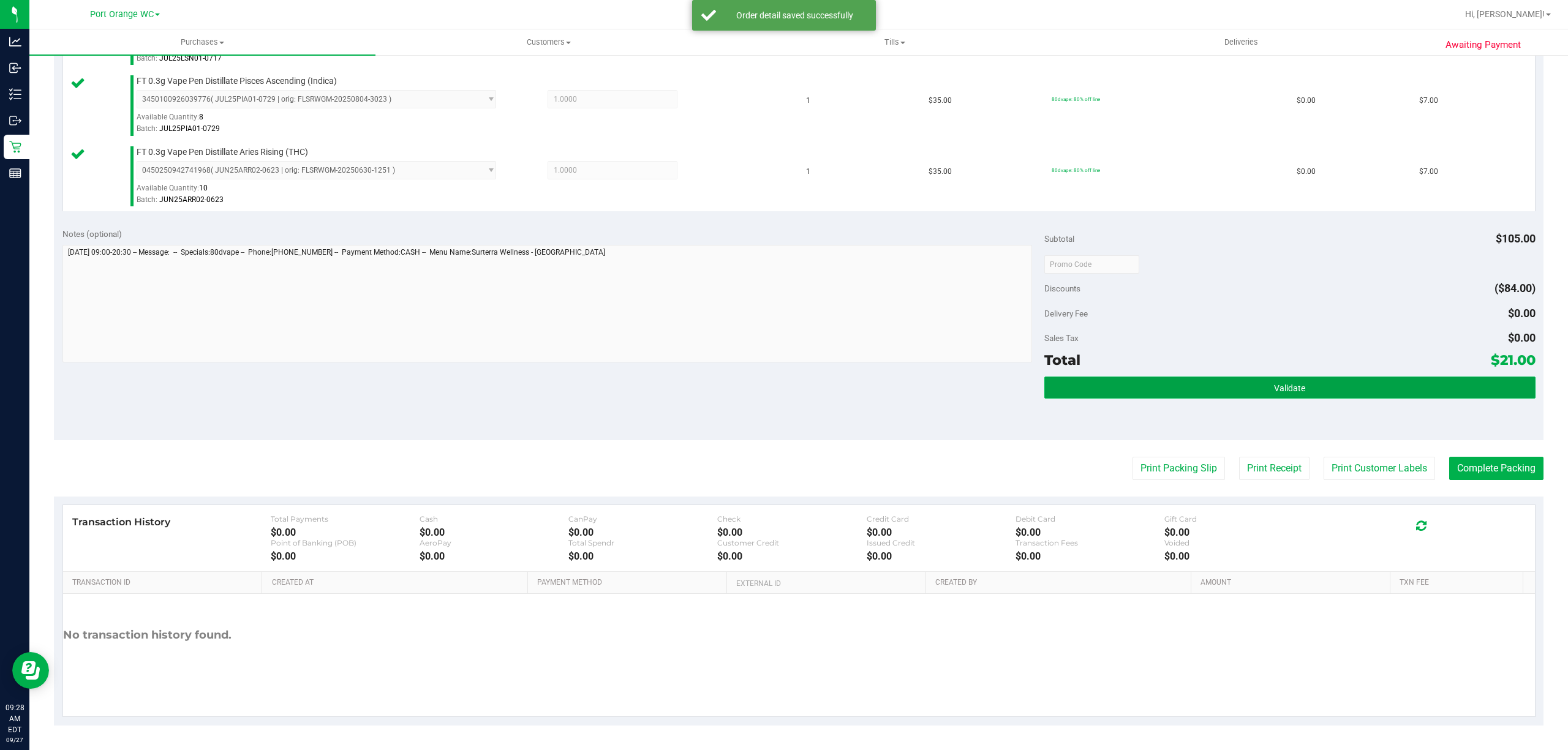
click at [1358, 389] on button "Validate" at bounding box center [1290, 388] width 491 height 22
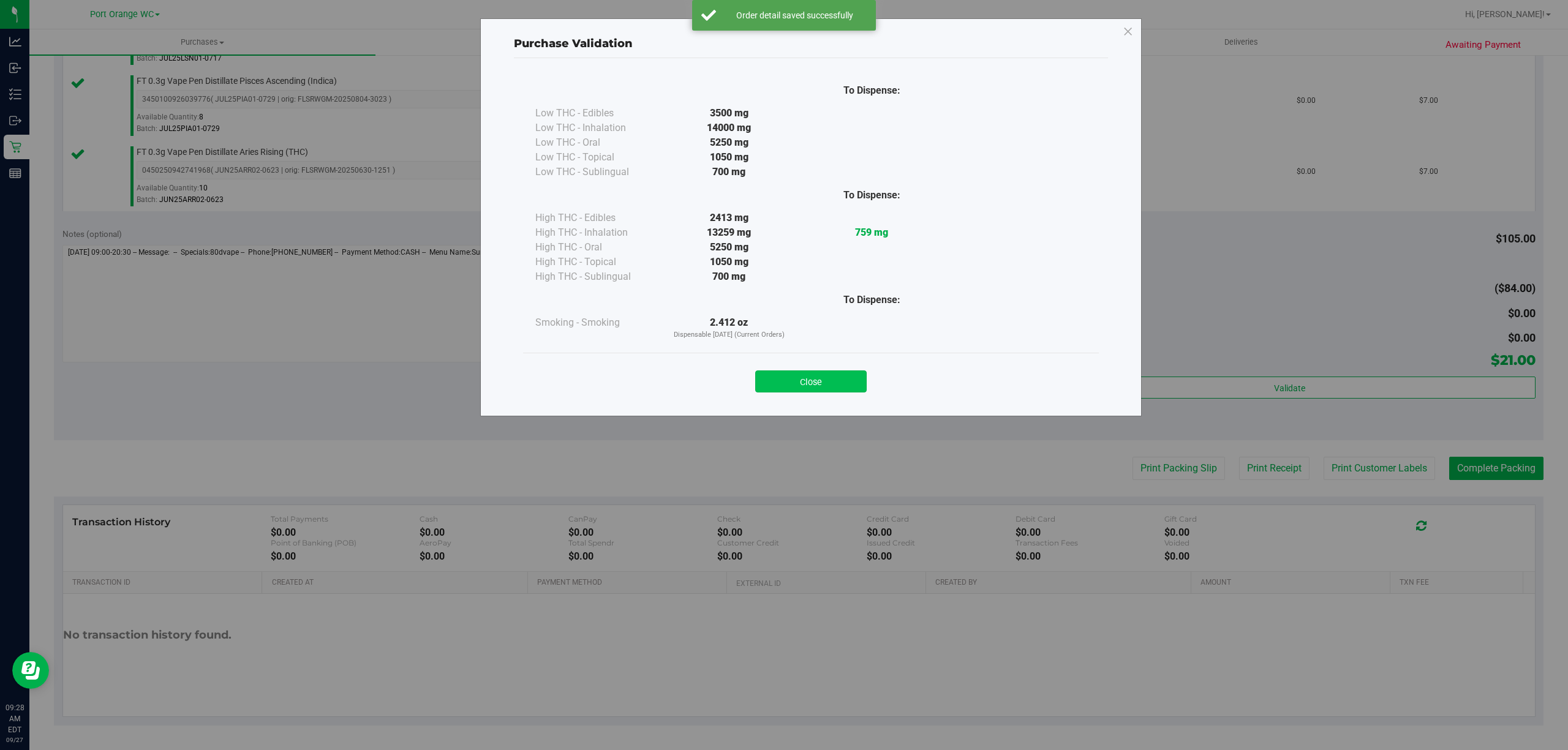
click at [814, 378] on button "Close" at bounding box center [811, 382] width 112 height 22
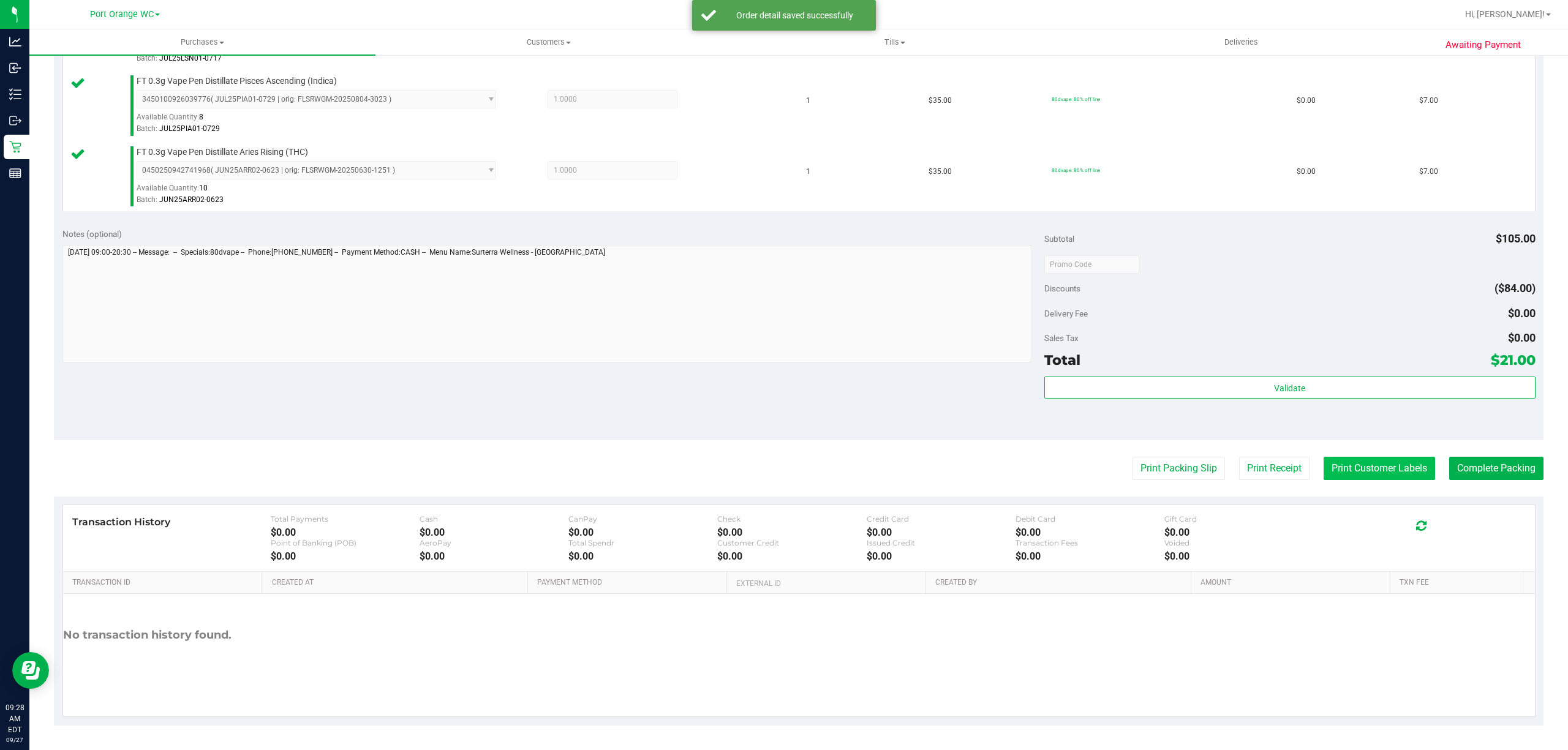
click at [1355, 466] on button "Print Customer Labels" at bounding box center [1379, 469] width 112 height 23
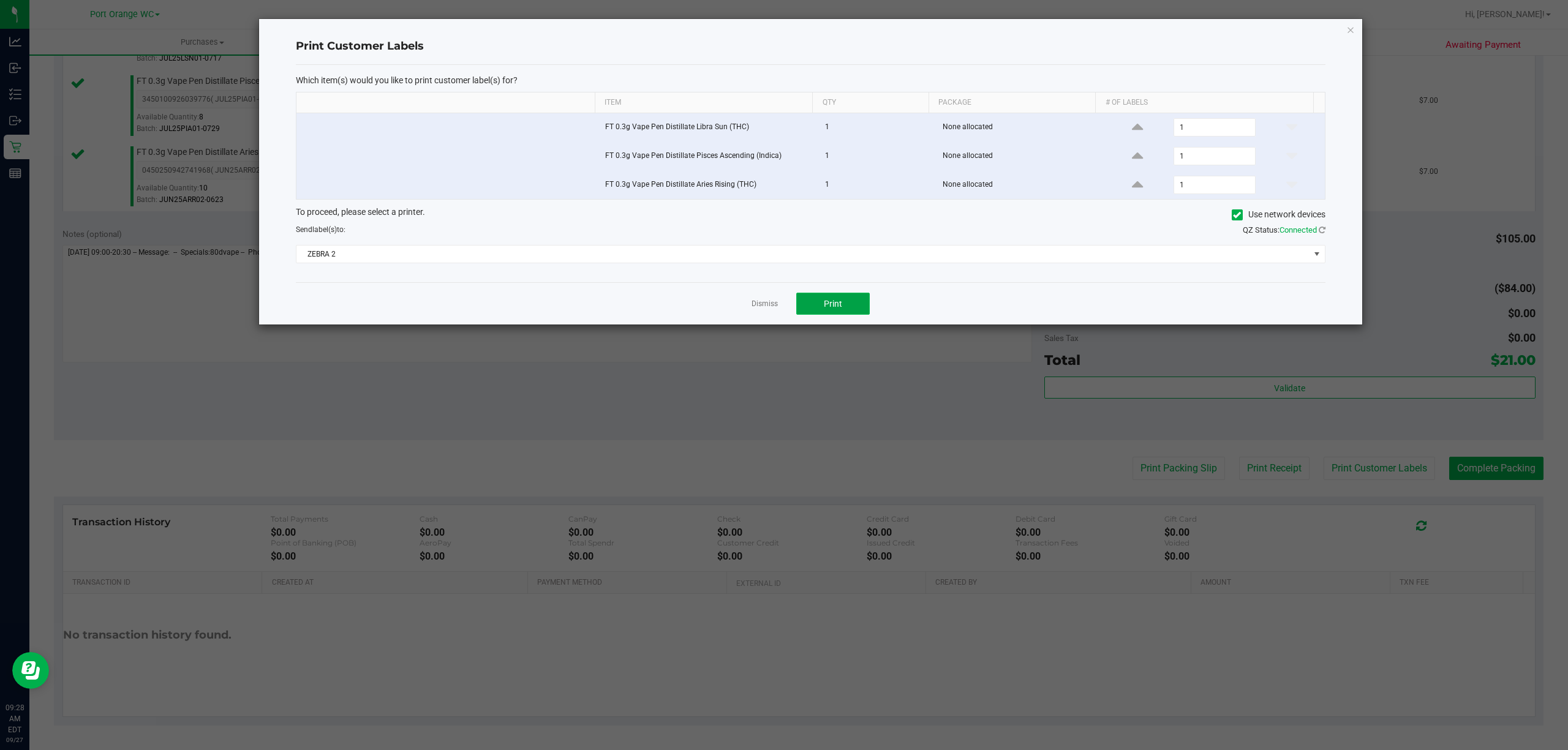
click at [867, 308] on button "Print" at bounding box center [833, 304] width 73 height 22
click at [756, 308] on link "Dismiss" at bounding box center [764, 304] width 27 height 10
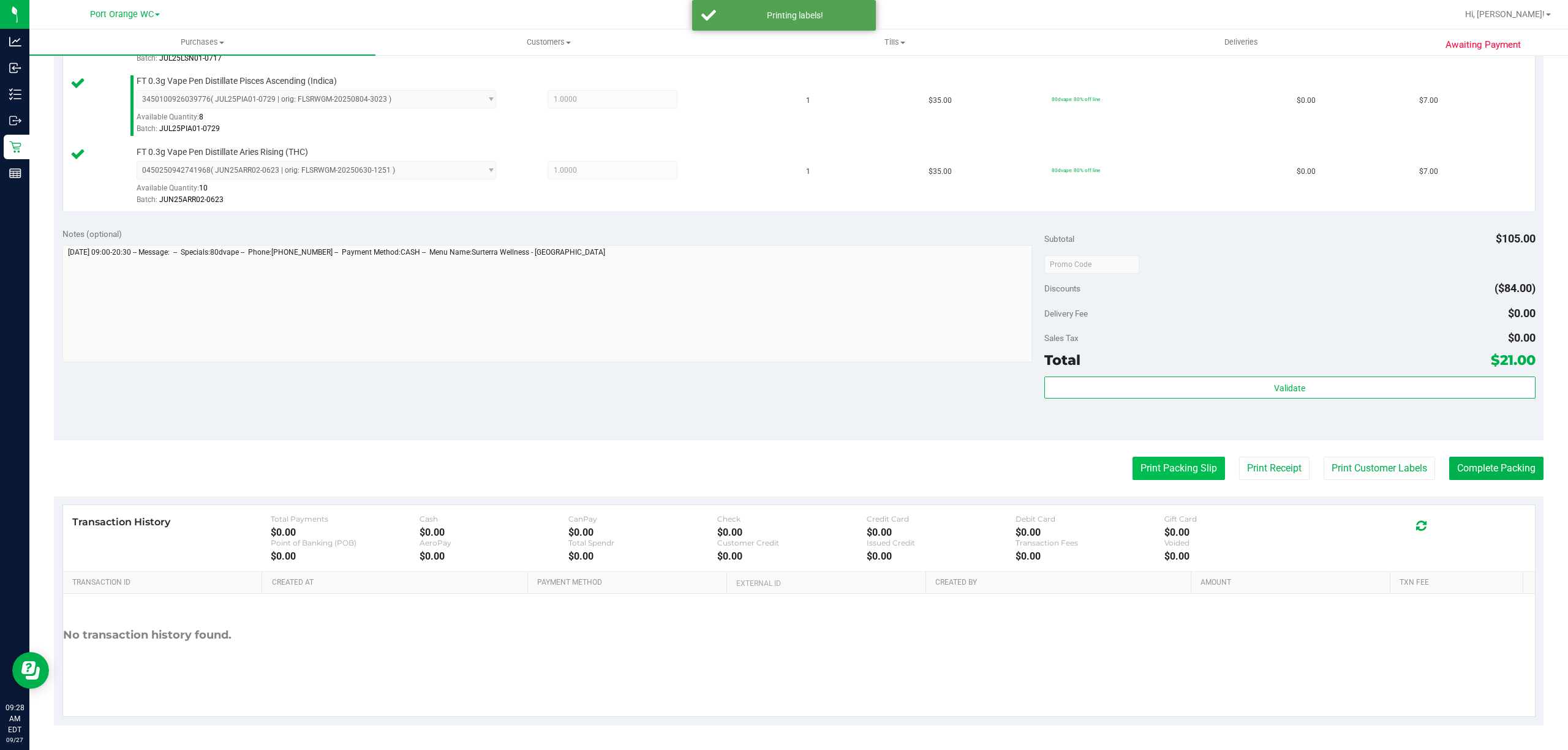
click at [1170, 479] on button "Print Packing Slip" at bounding box center [1179, 469] width 93 height 23
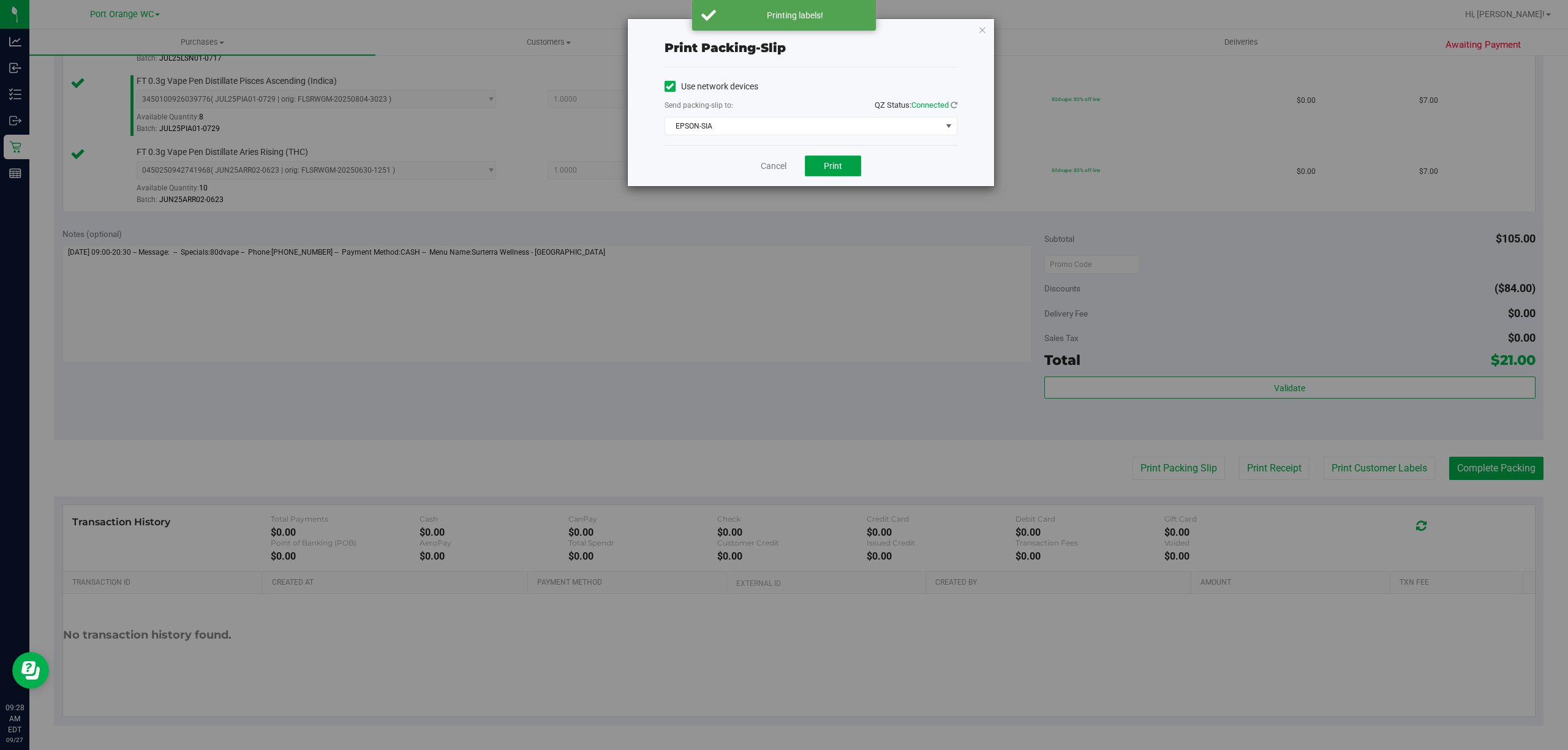
click at [851, 158] on button "Print" at bounding box center [833, 166] width 56 height 21
click at [778, 165] on link "Cancel" at bounding box center [774, 166] width 26 height 13
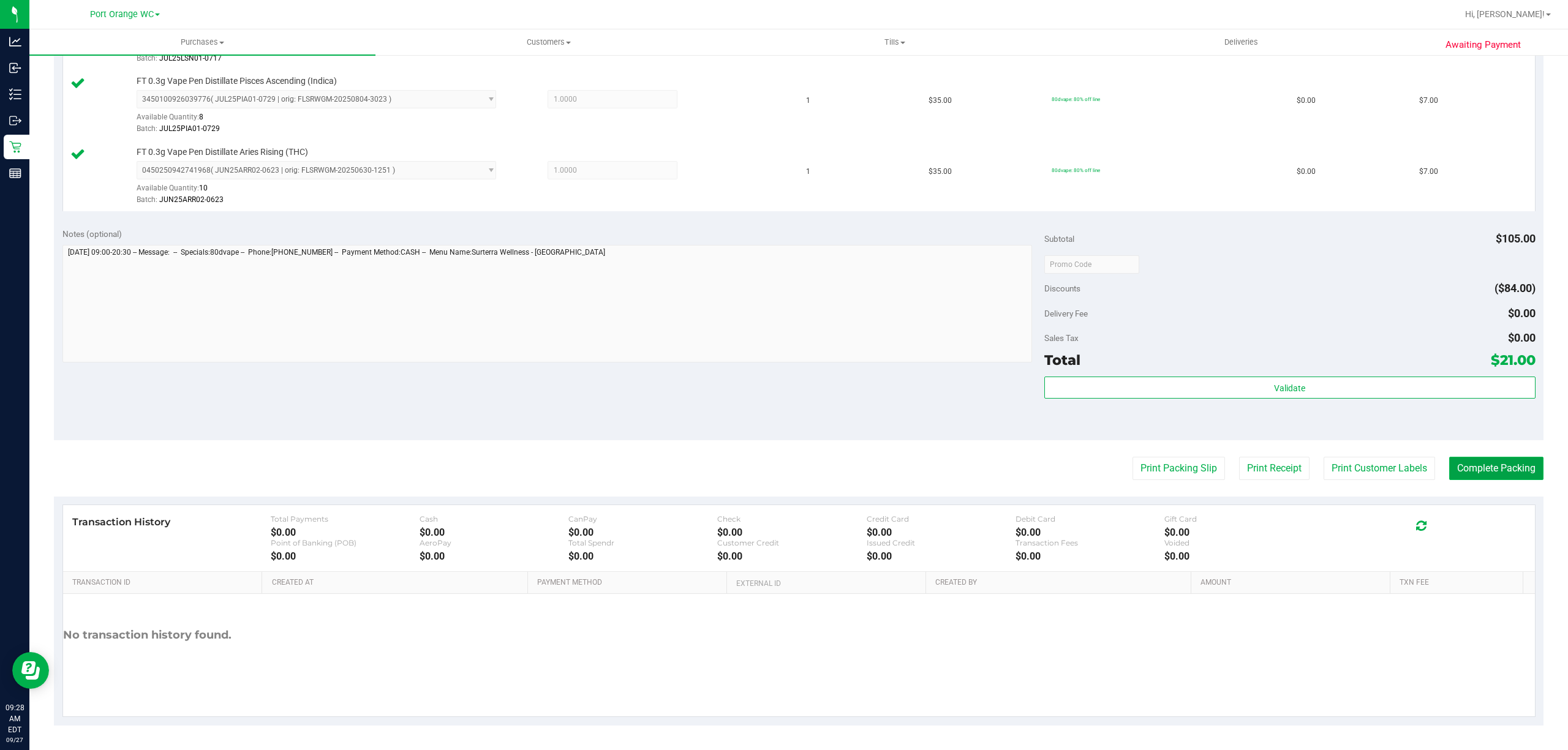
click at [1467, 467] on button "Complete Packing" at bounding box center [1496, 469] width 94 height 23
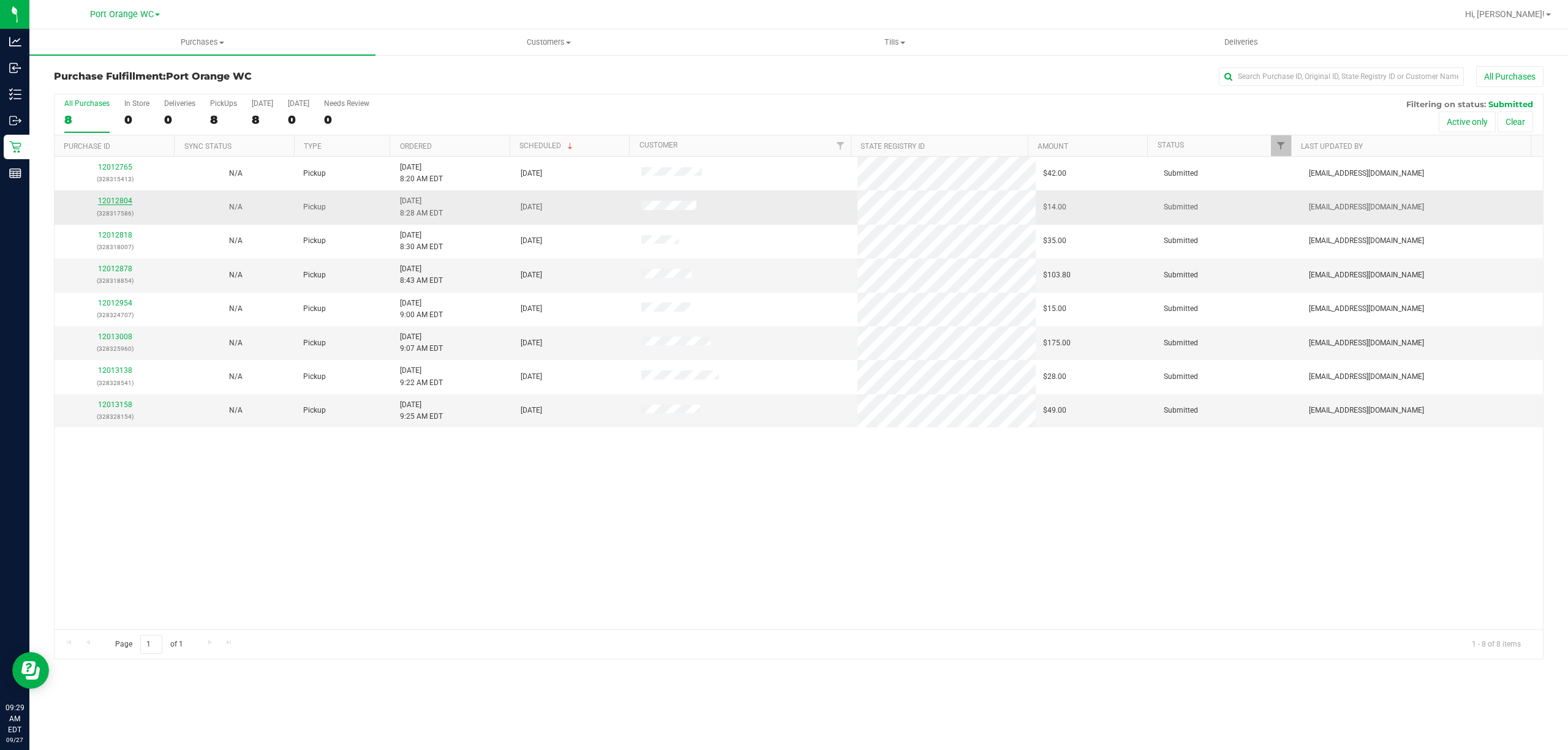
click at [120, 202] on link "12012804" at bounding box center [115, 201] width 35 height 9
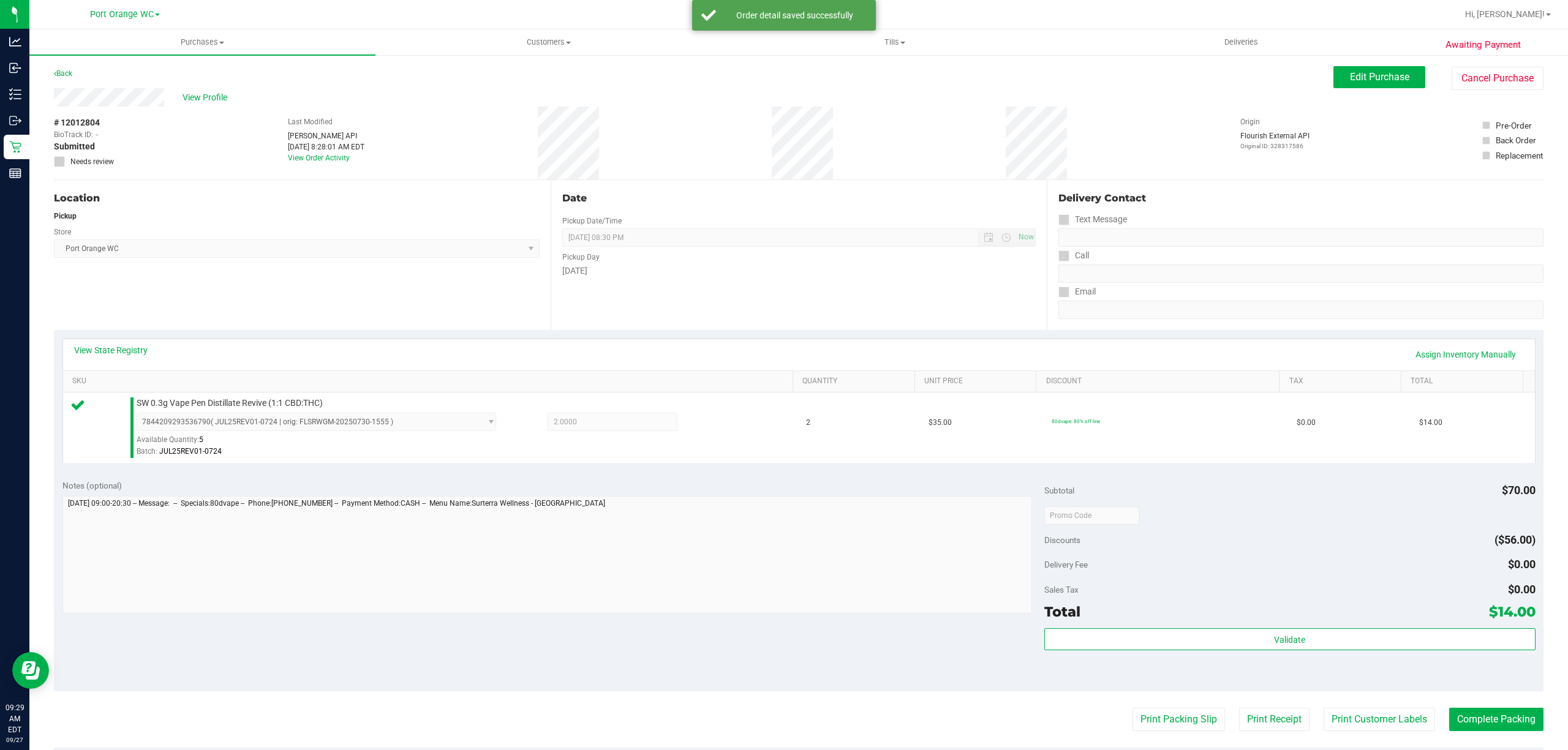
scroll to position [253, 0]
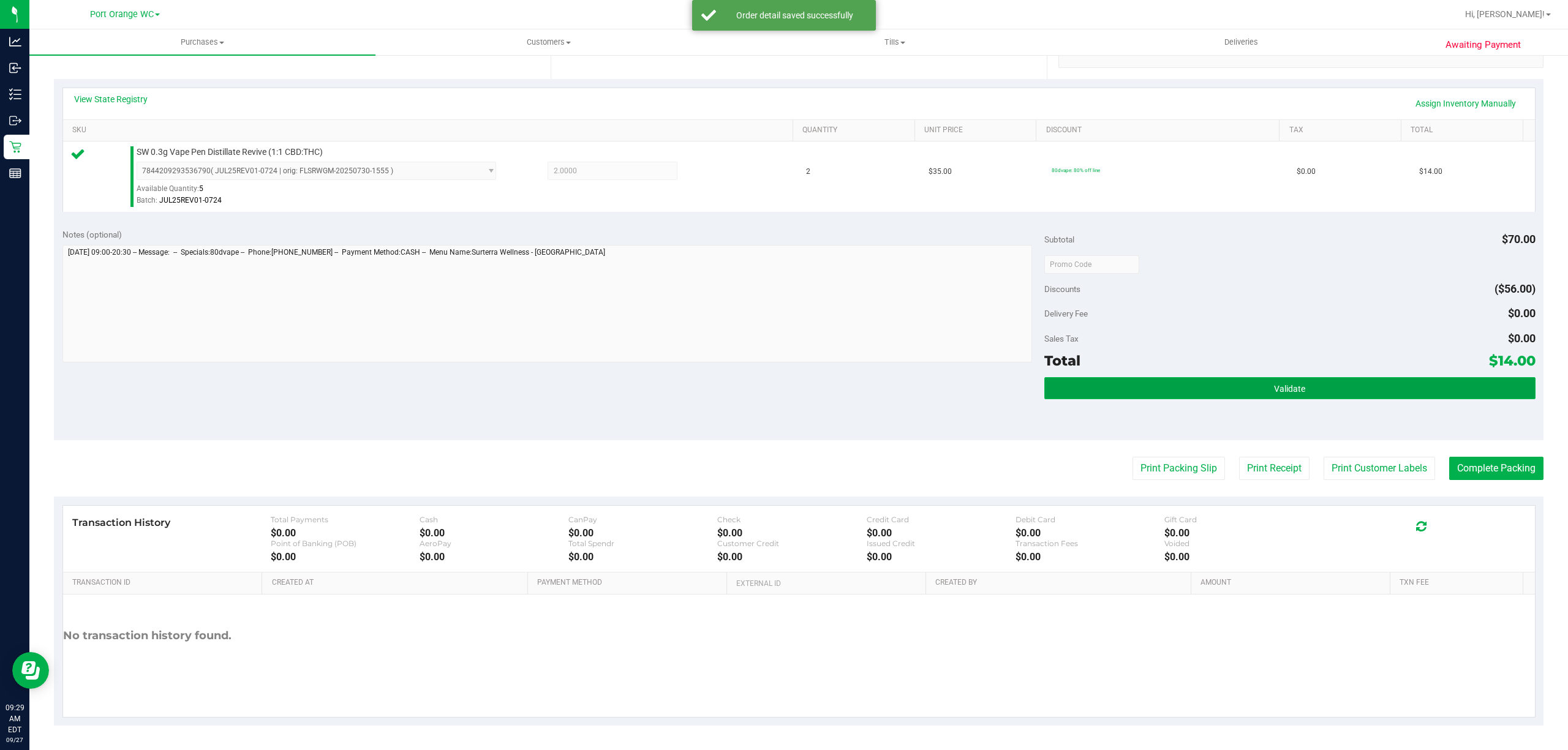
click at [1331, 390] on button "Validate" at bounding box center [1290, 389] width 491 height 22
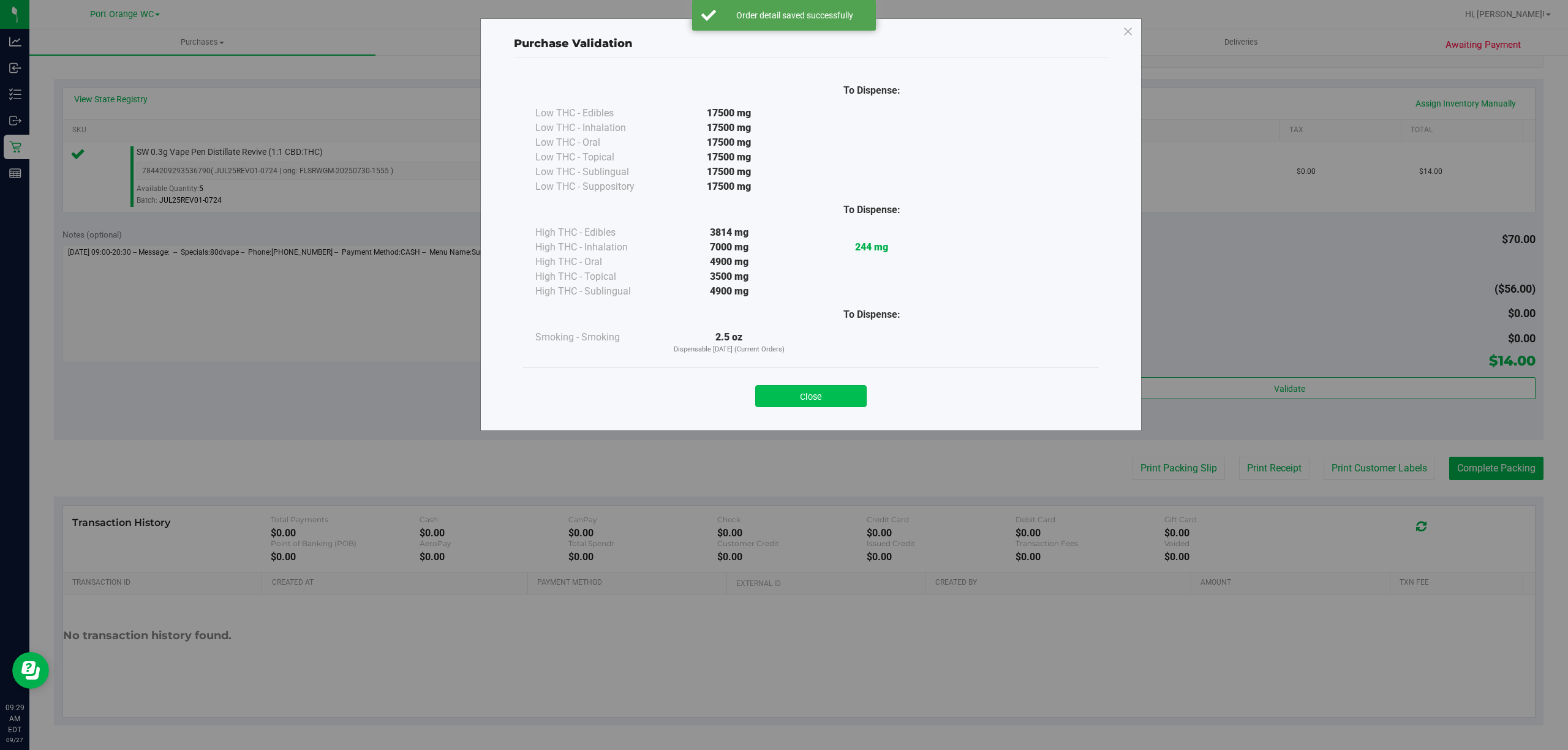
click at [824, 385] on button "Close" at bounding box center [811, 397] width 112 height 22
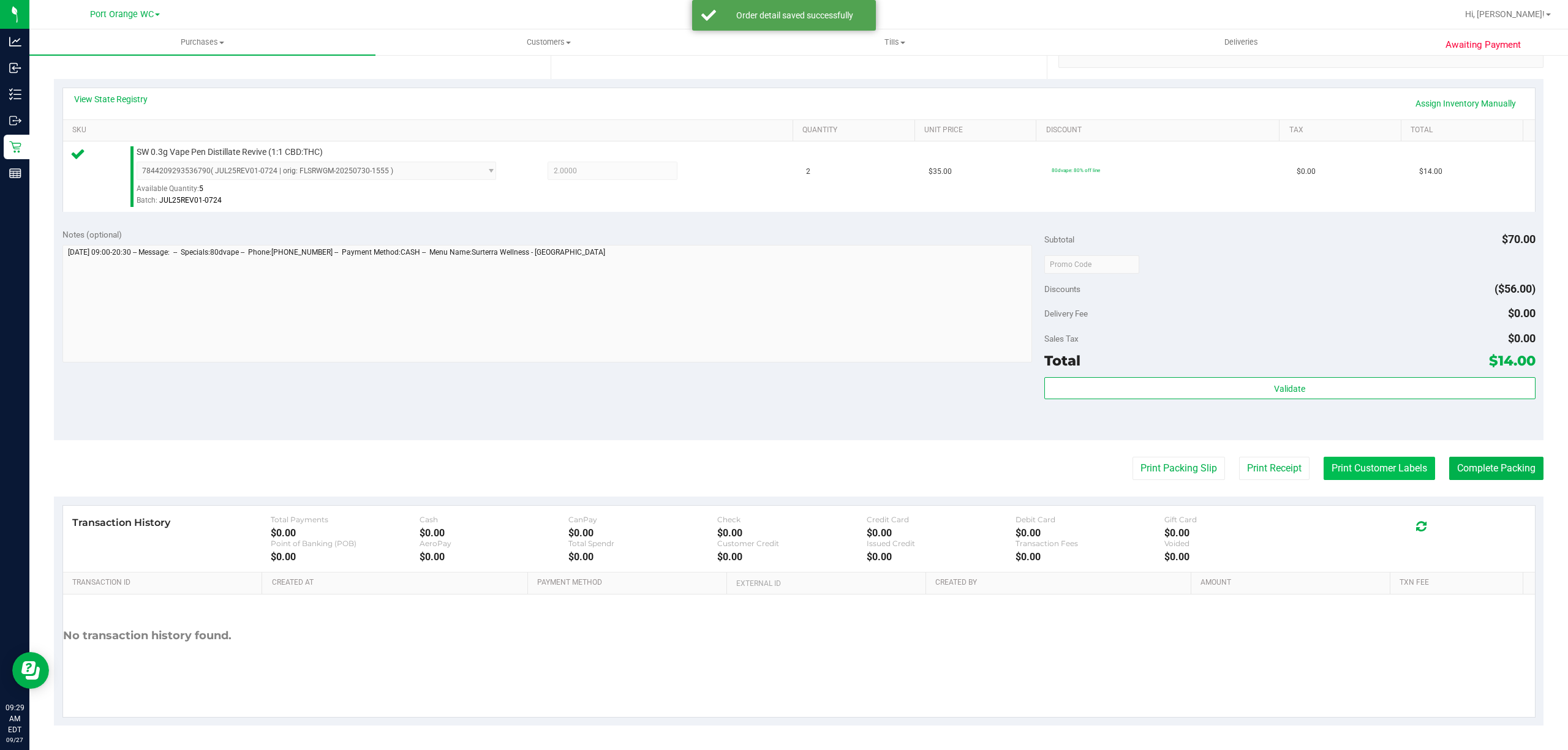
click at [1392, 469] on button "Print Customer Labels" at bounding box center [1379, 469] width 112 height 23
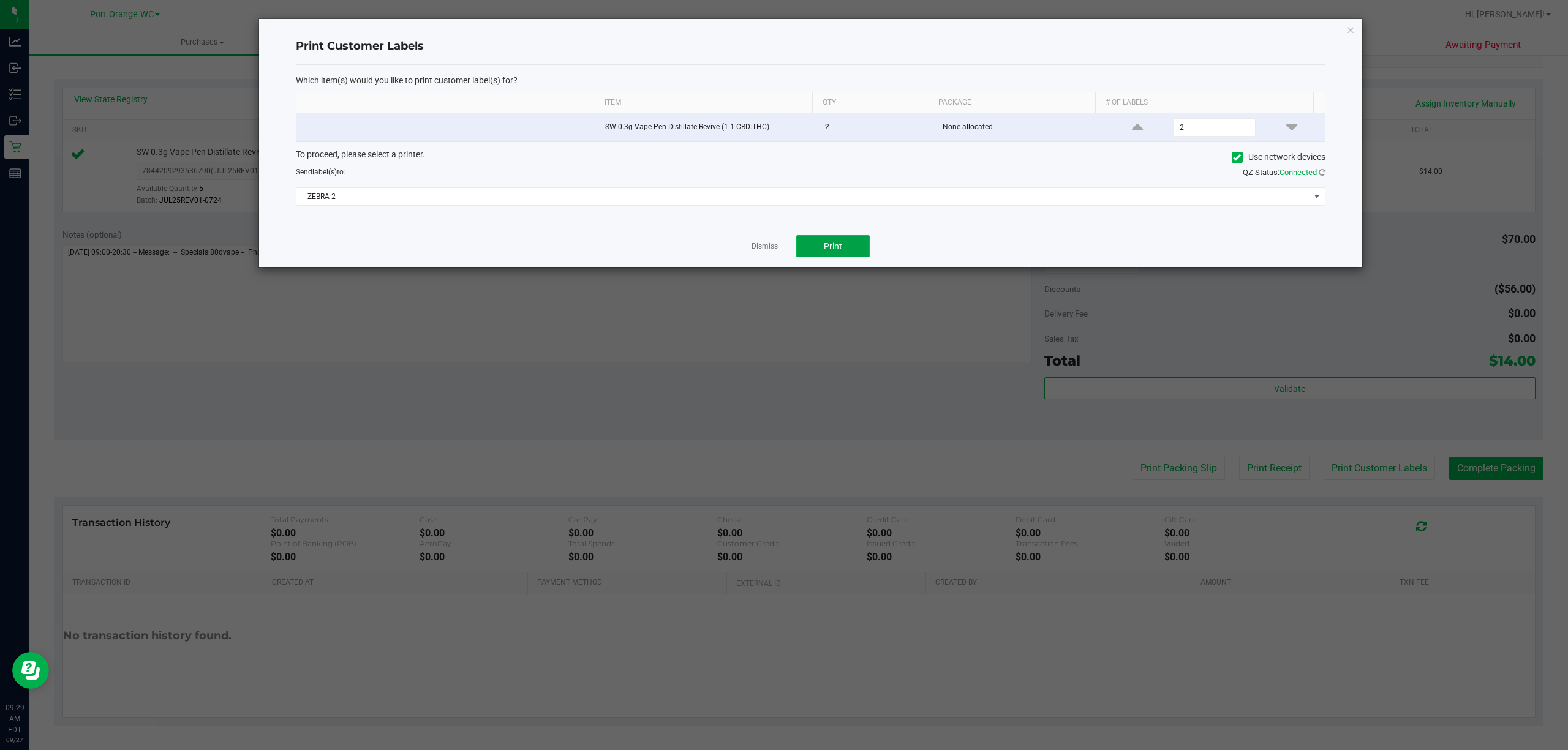
click at [812, 238] on button "Print" at bounding box center [833, 246] width 73 height 22
click at [760, 250] on link "Dismiss" at bounding box center [764, 246] width 27 height 10
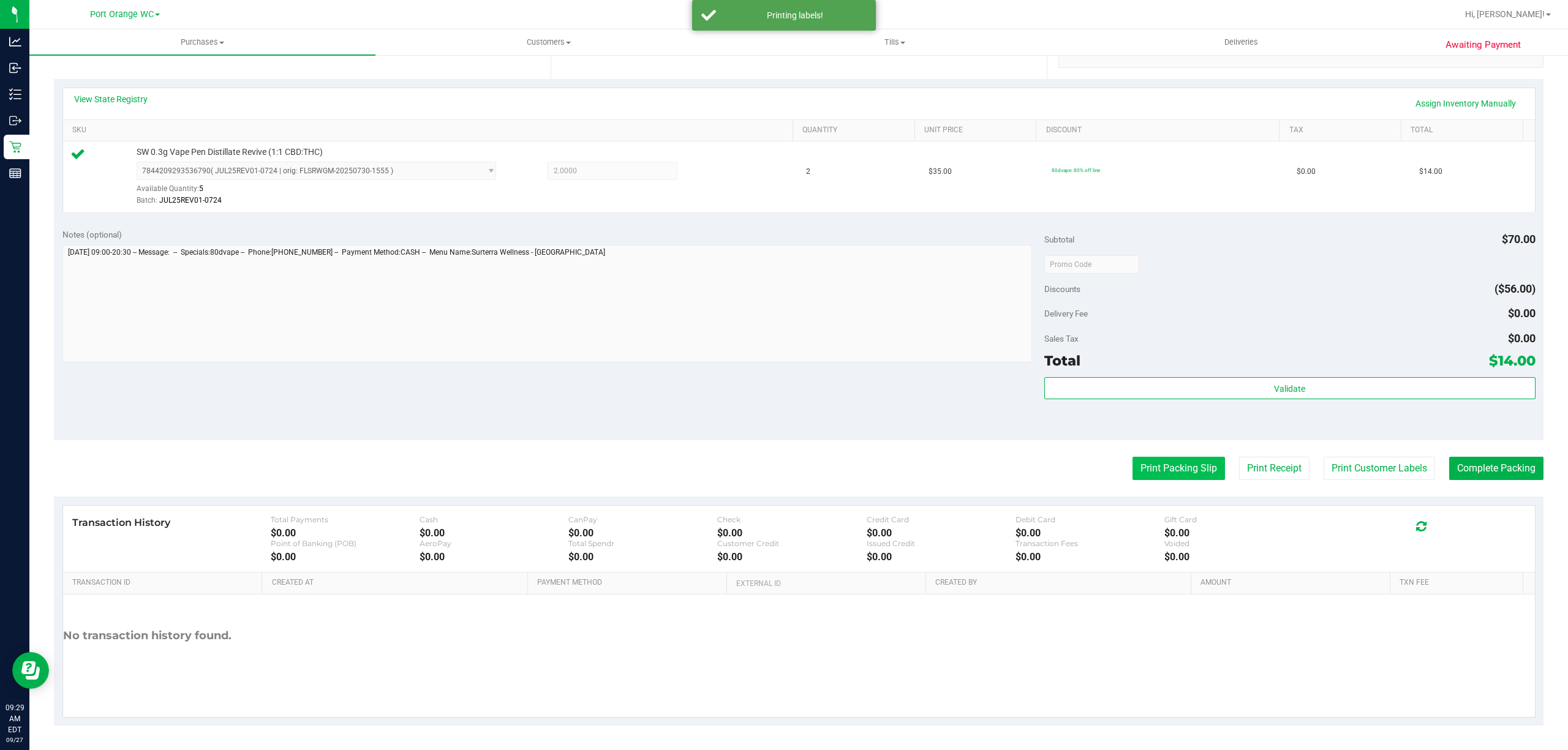
click at [1187, 463] on button "Print Packing Slip" at bounding box center [1179, 469] width 93 height 23
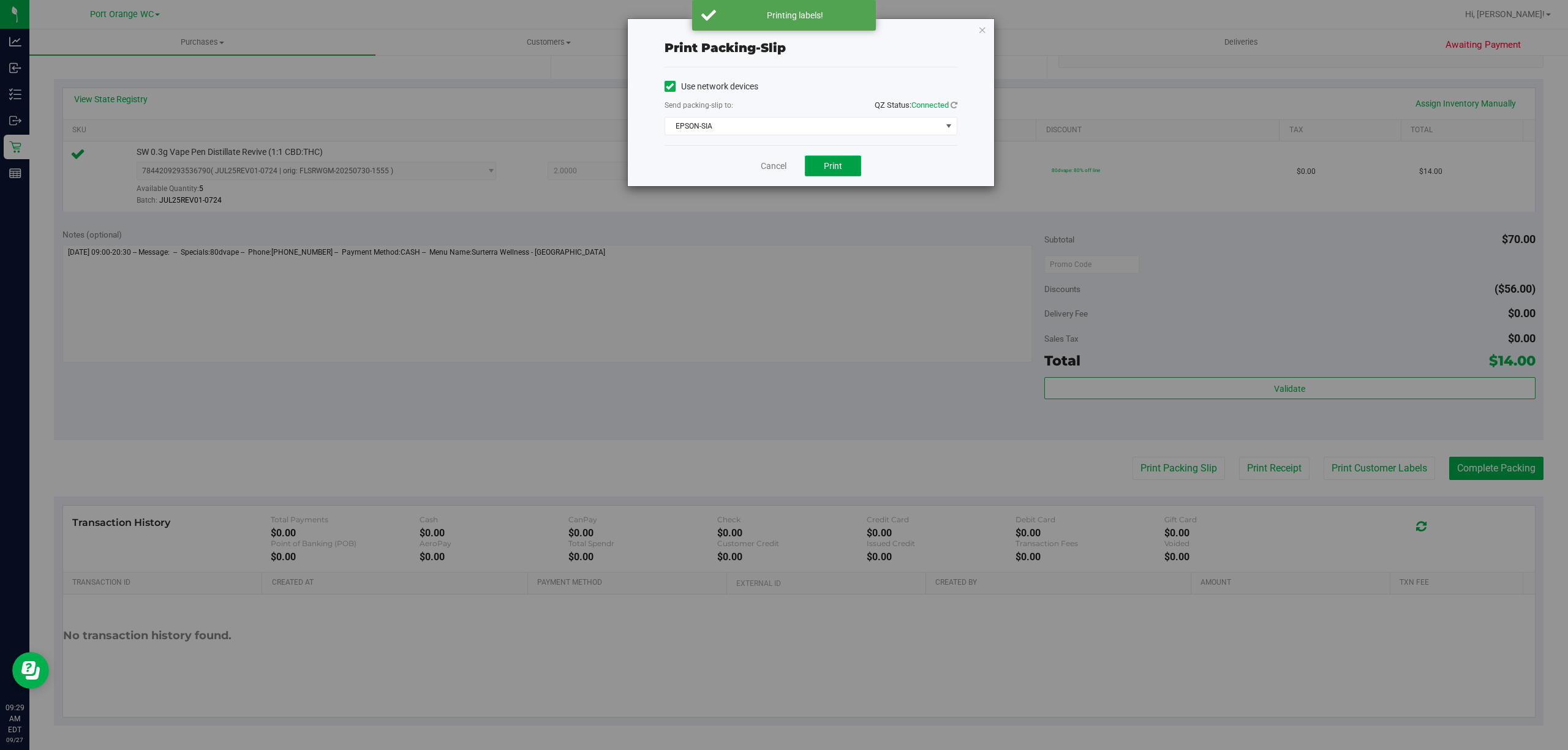
click at [833, 167] on span "Print" at bounding box center [833, 166] width 19 height 10
click at [762, 170] on link "Cancel" at bounding box center [774, 166] width 26 height 13
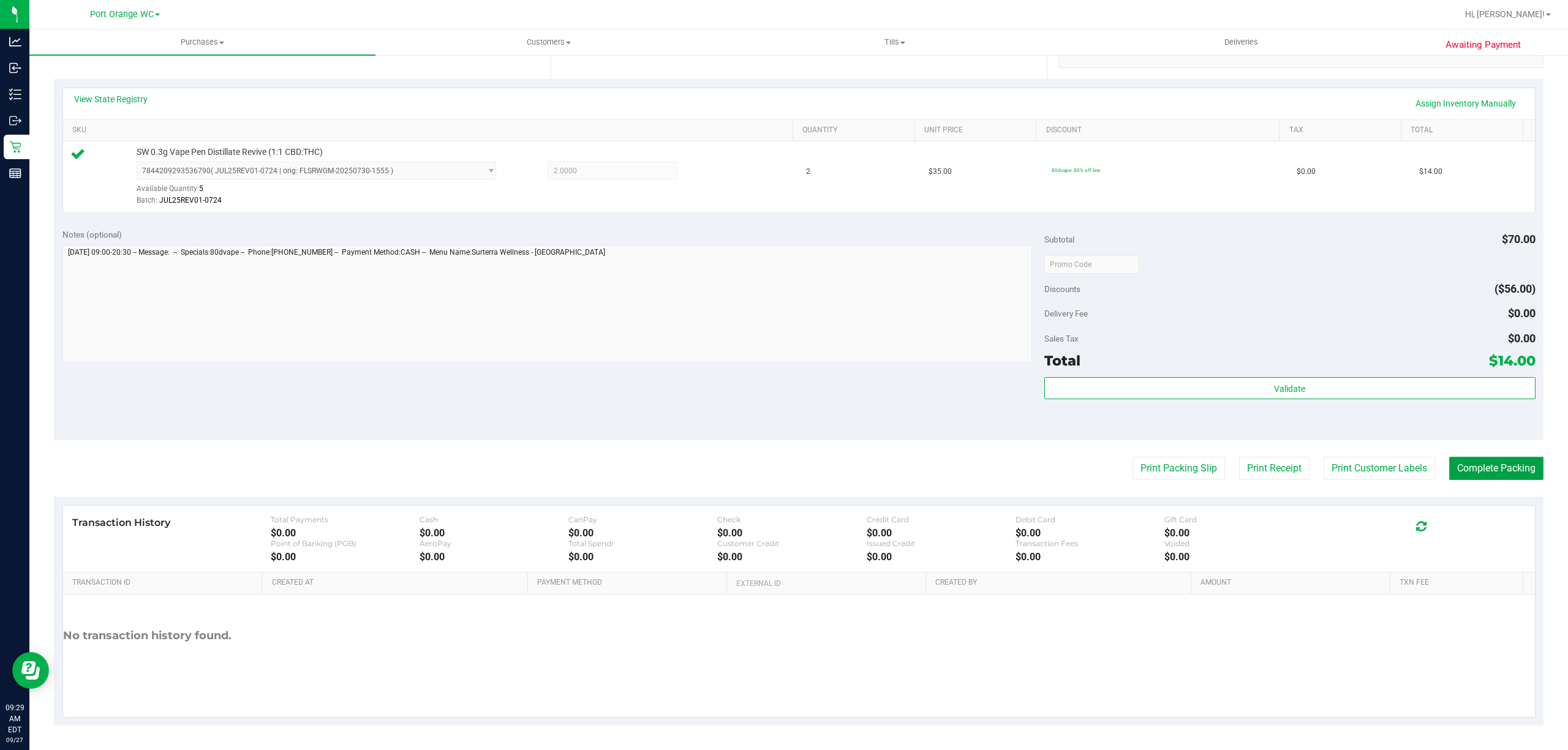
click at [1488, 468] on button "Complete Packing" at bounding box center [1496, 469] width 94 height 23
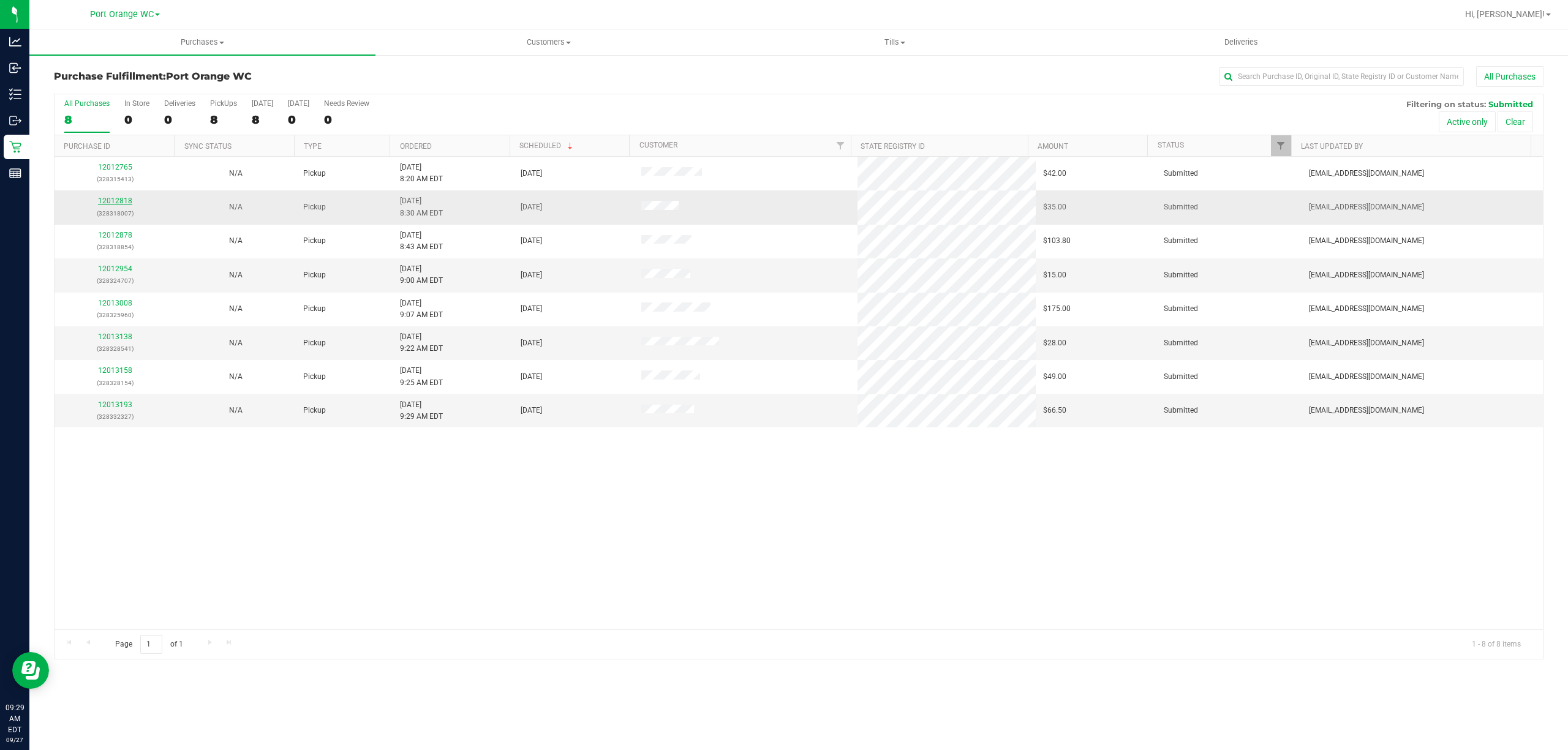
click at [113, 202] on link "12012818" at bounding box center [115, 201] width 35 height 9
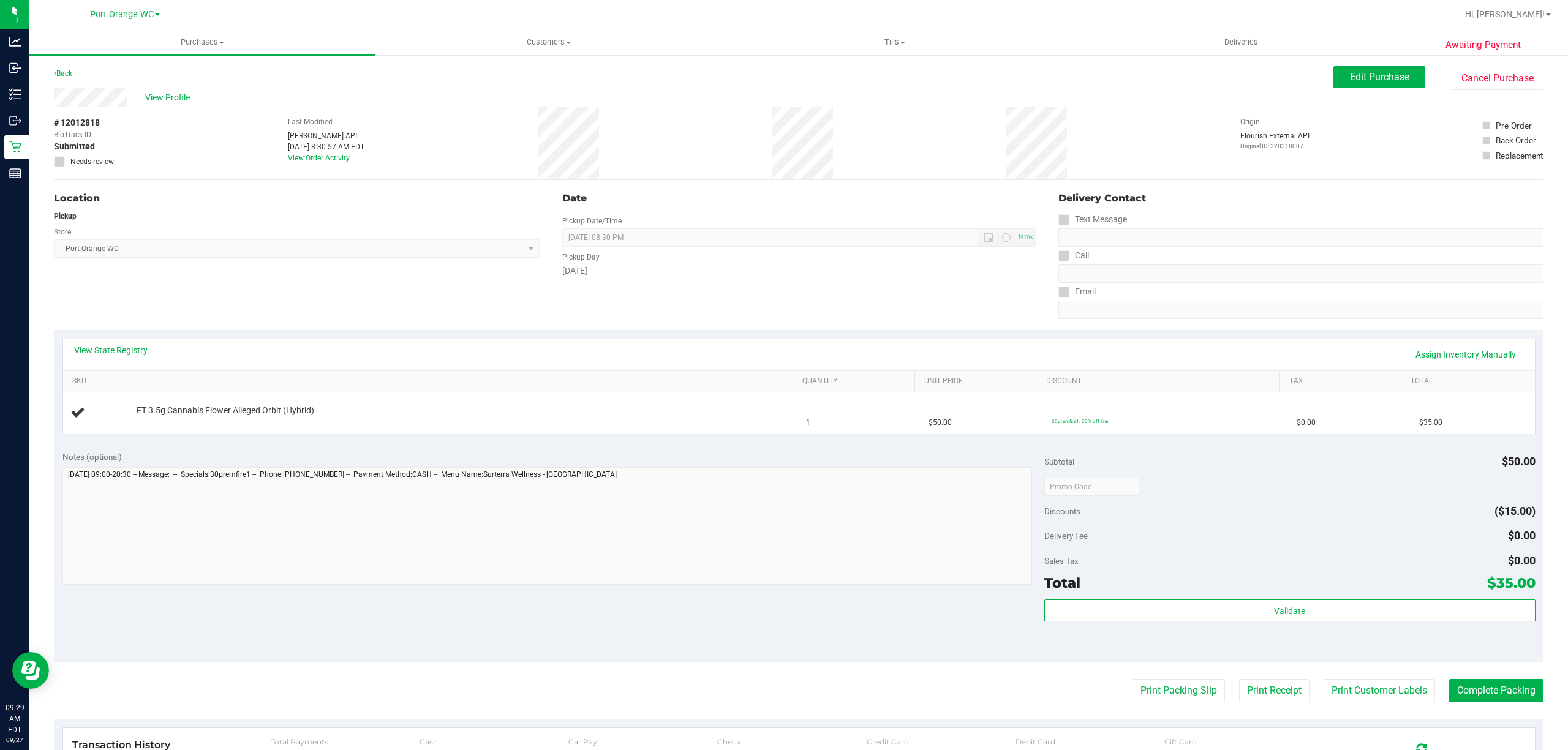
click at [133, 354] on link "View State Registry" at bounding box center [110, 350] width 73 height 12
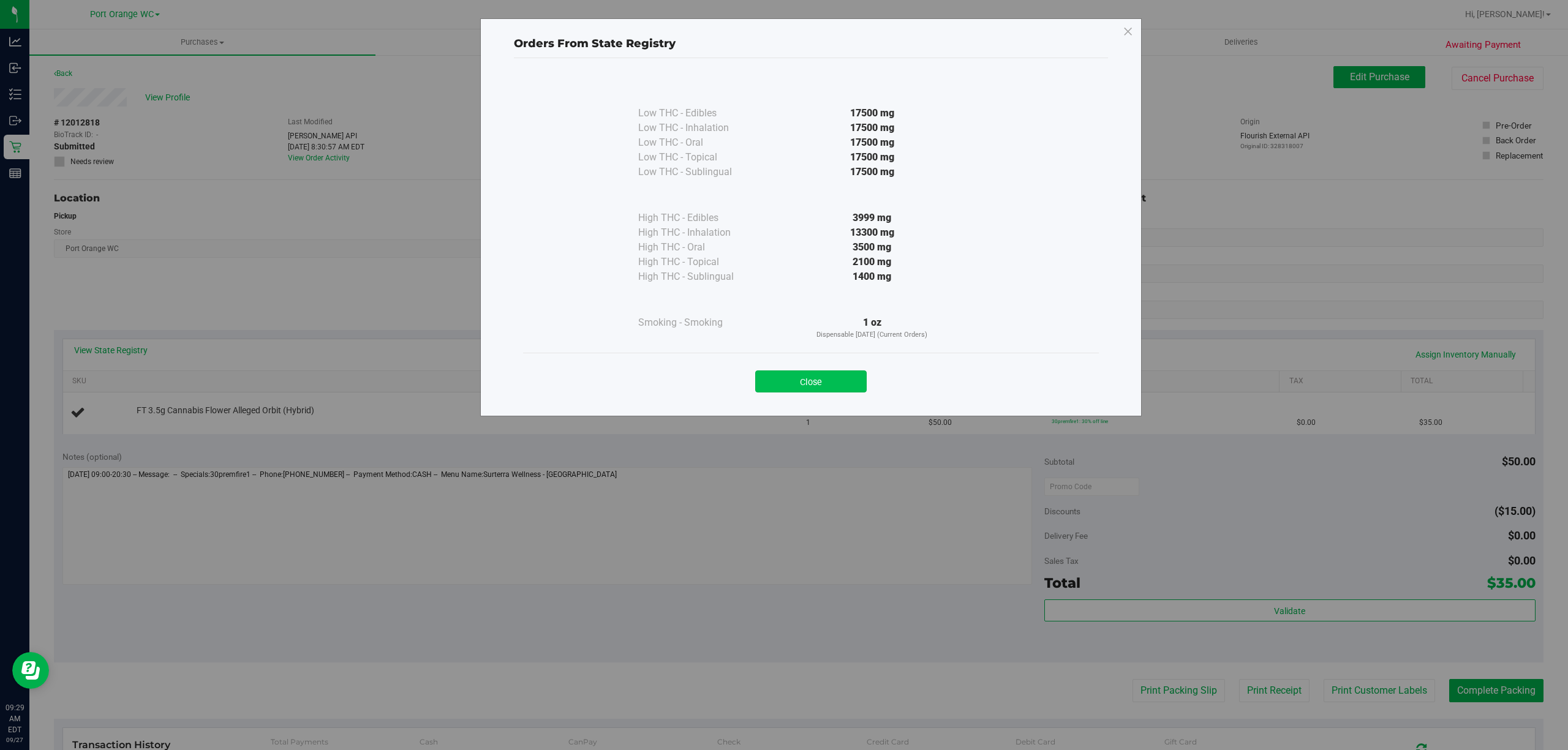
click at [835, 376] on button "Close" at bounding box center [811, 382] width 112 height 22
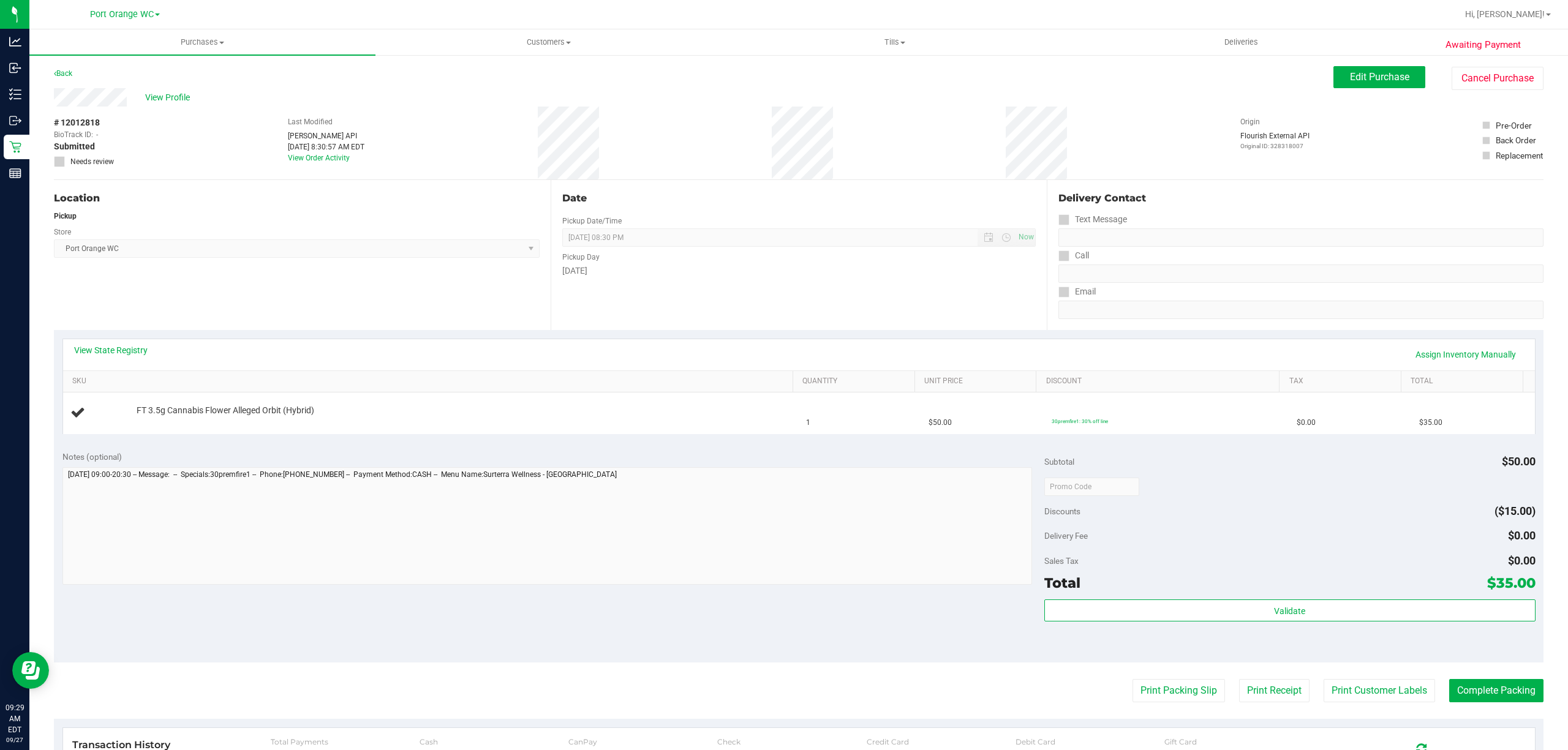
click at [1172, 498] on div "Subtotal $50.00 Discounts ($15.00) Delivery Fee $0.00 Sales Tax $0.00 Total $35…" at bounding box center [1290, 553] width 491 height 204
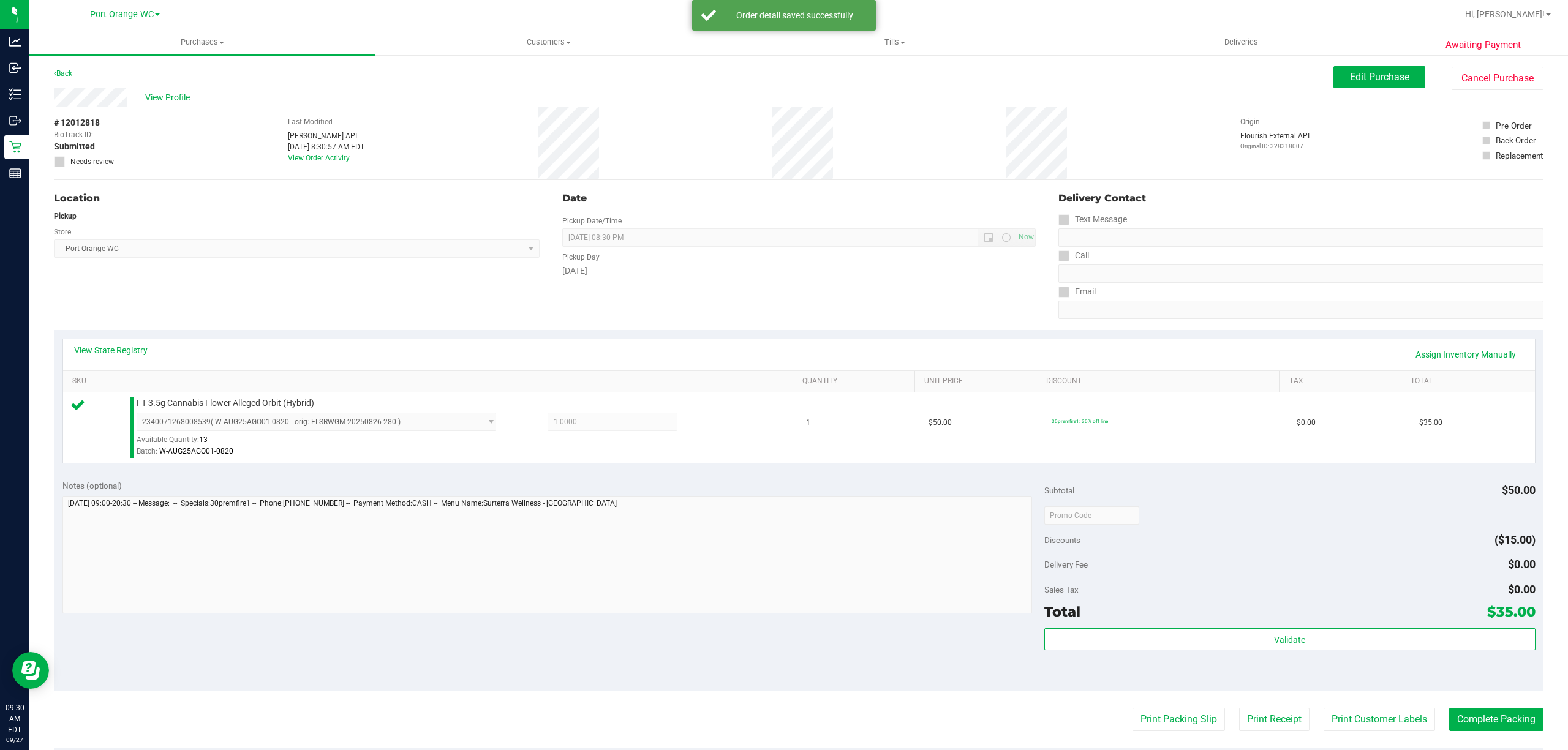
scroll to position [253, 0]
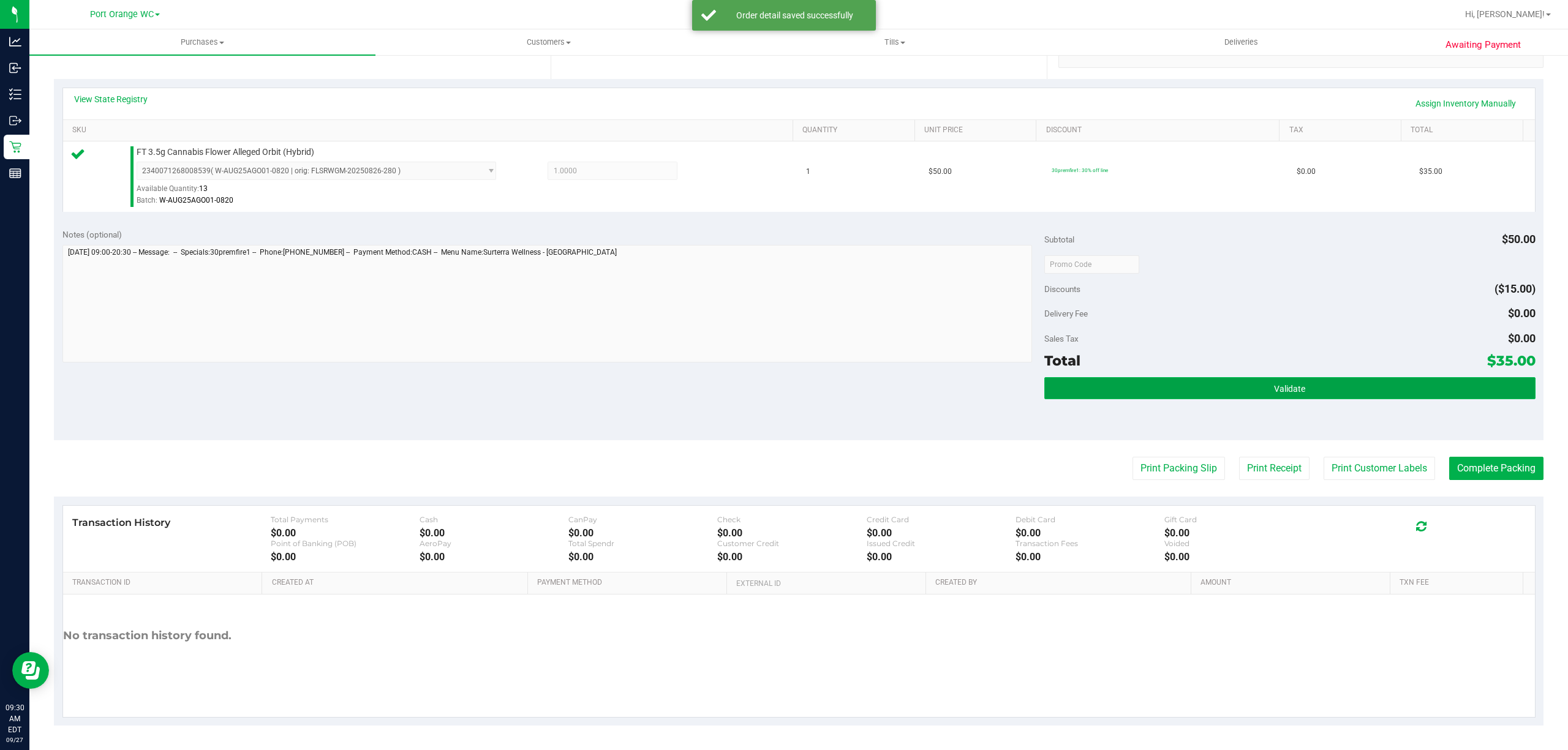
click at [1397, 385] on button "Validate" at bounding box center [1290, 389] width 491 height 22
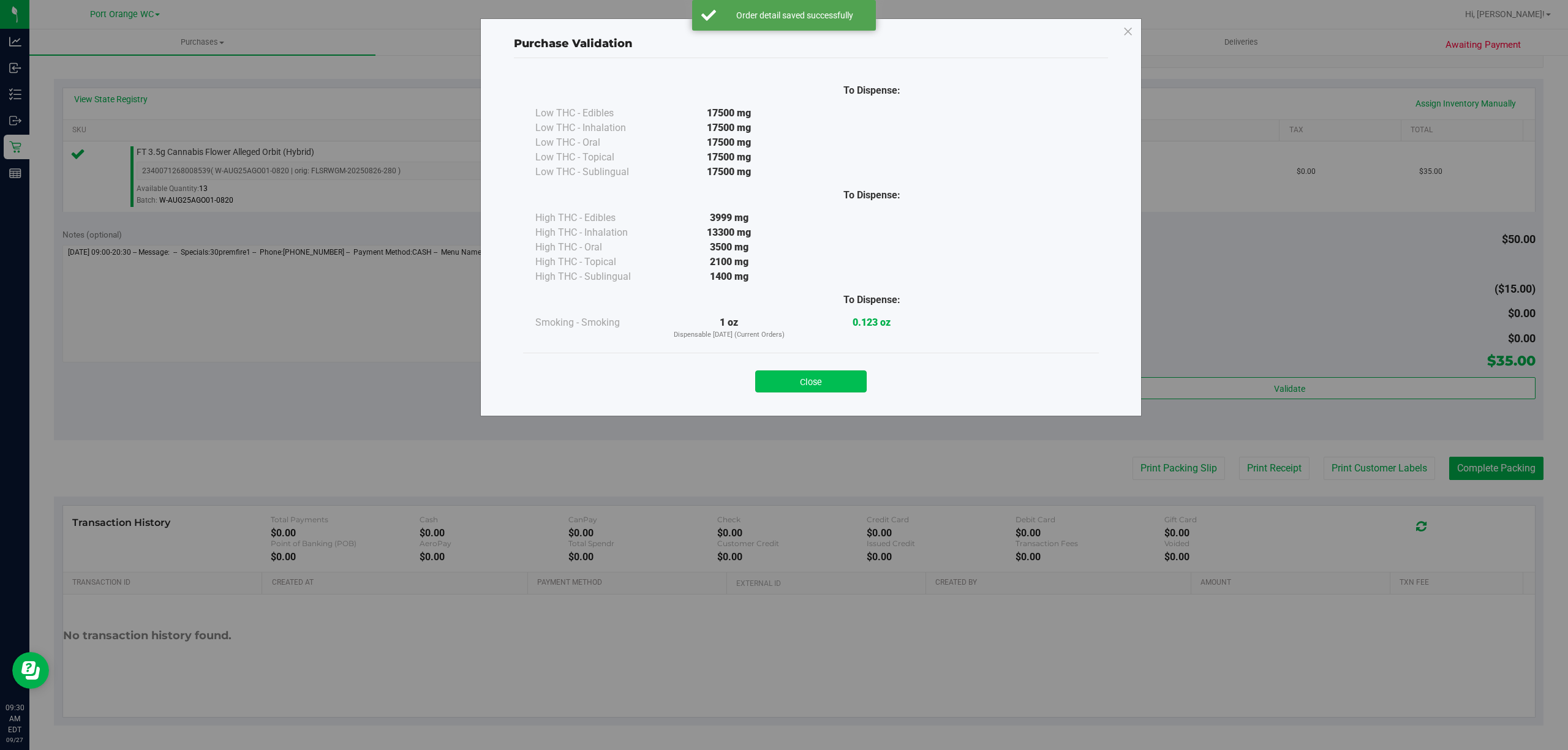
click at [826, 371] on button "Close" at bounding box center [811, 382] width 112 height 22
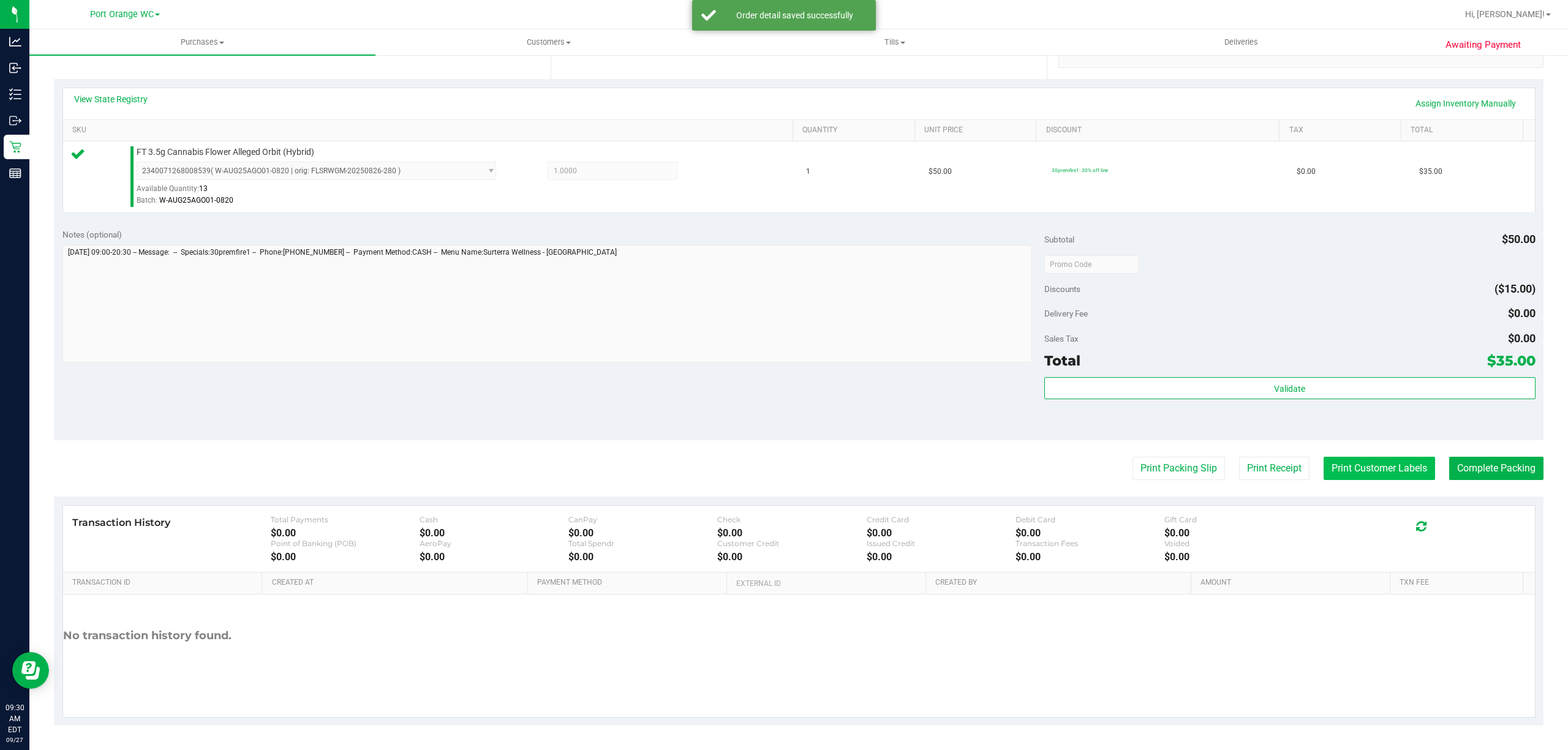
click at [1368, 469] on button "Print Customer Labels" at bounding box center [1379, 469] width 112 height 23
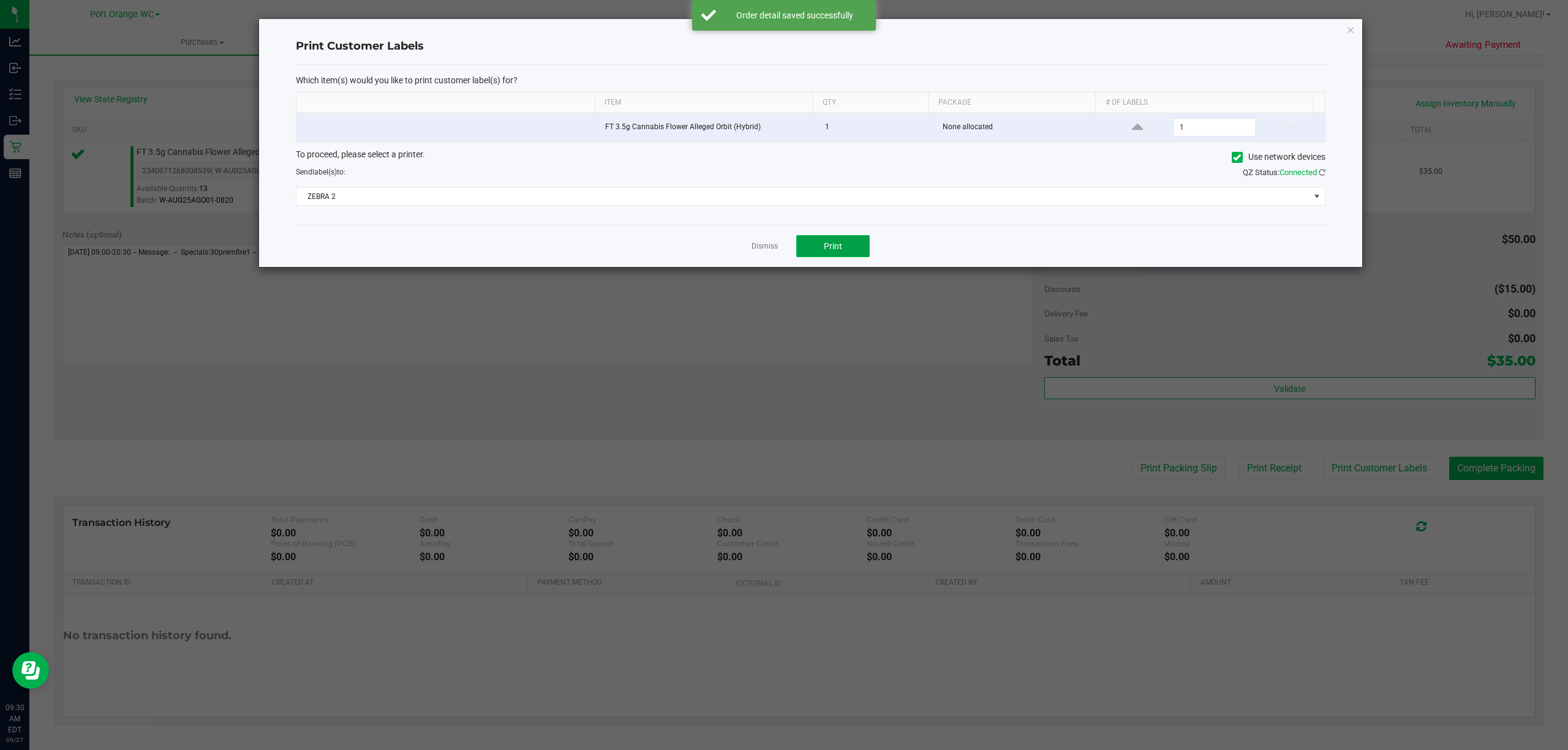
click at [844, 257] on button "Print" at bounding box center [833, 246] width 73 height 22
click at [756, 248] on link "Dismiss" at bounding box center [764, 246] width 27 height 10
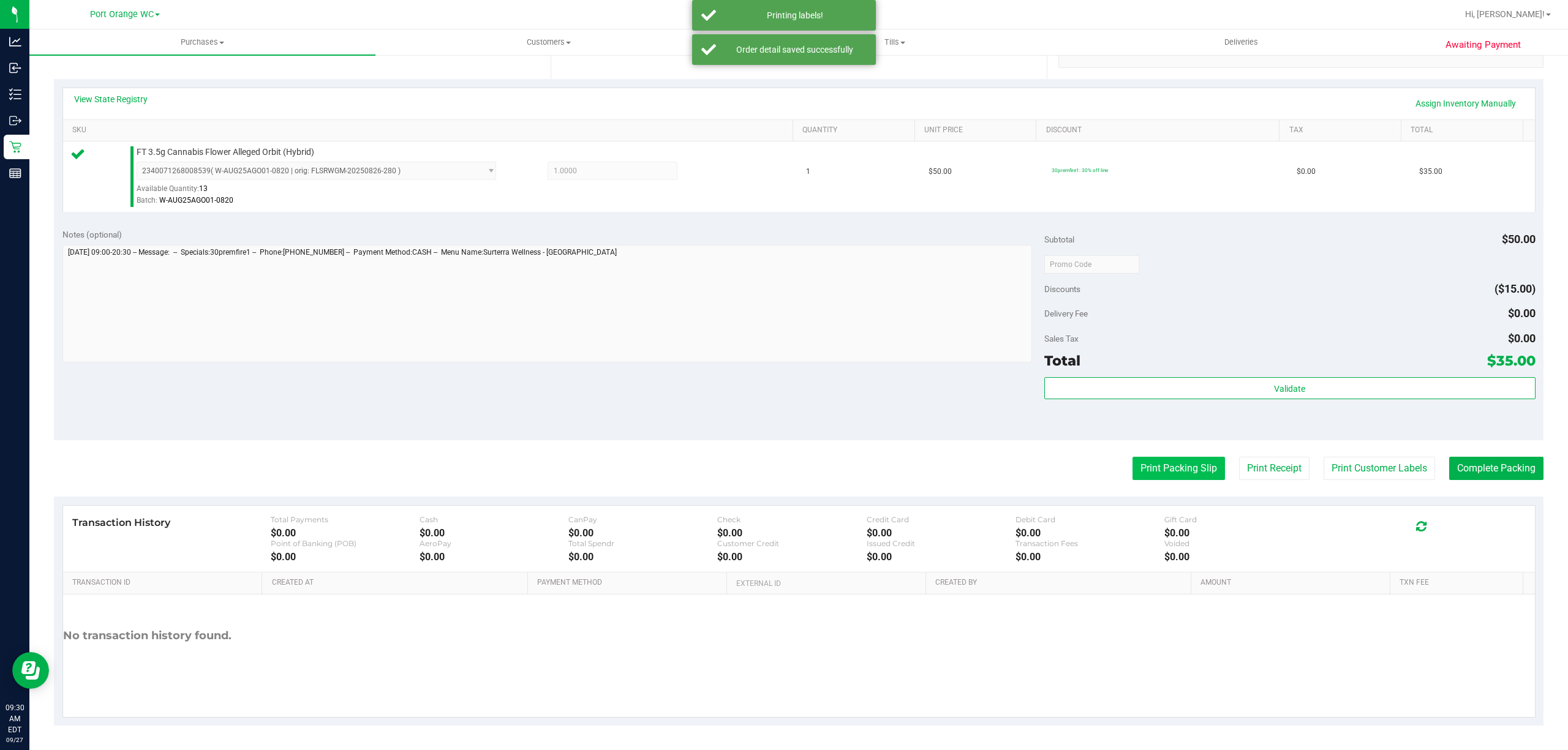
click at [1147, 461] on button "Print Packing Slip" at bounding box center [1179, 469] width 93 height 23
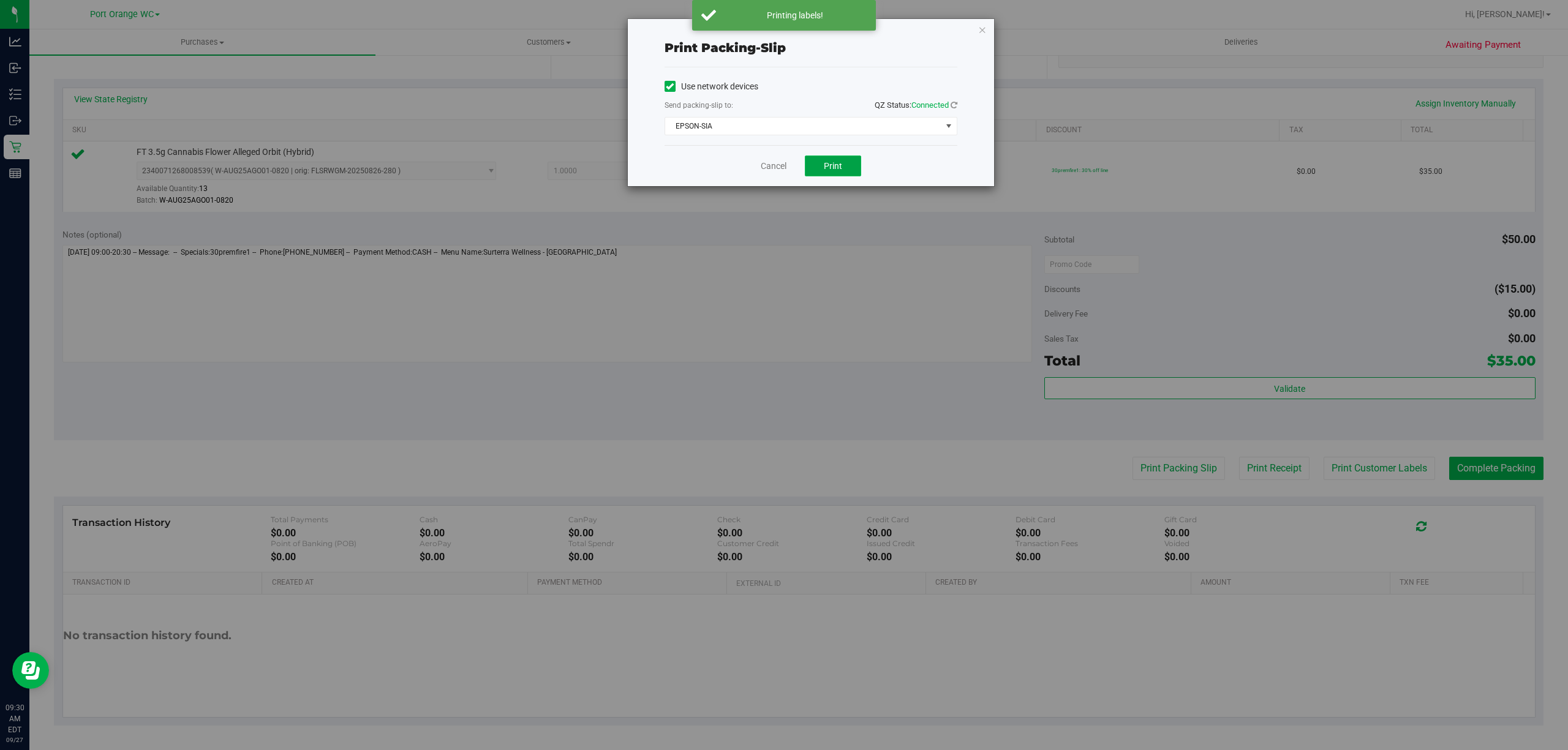
click at [838, 155] on button "Print" at bounding box center [833, 166] width 56 height 21
click at [784, 170] on link "Cancel" at bounding box center [774, 166] width 26 height 13
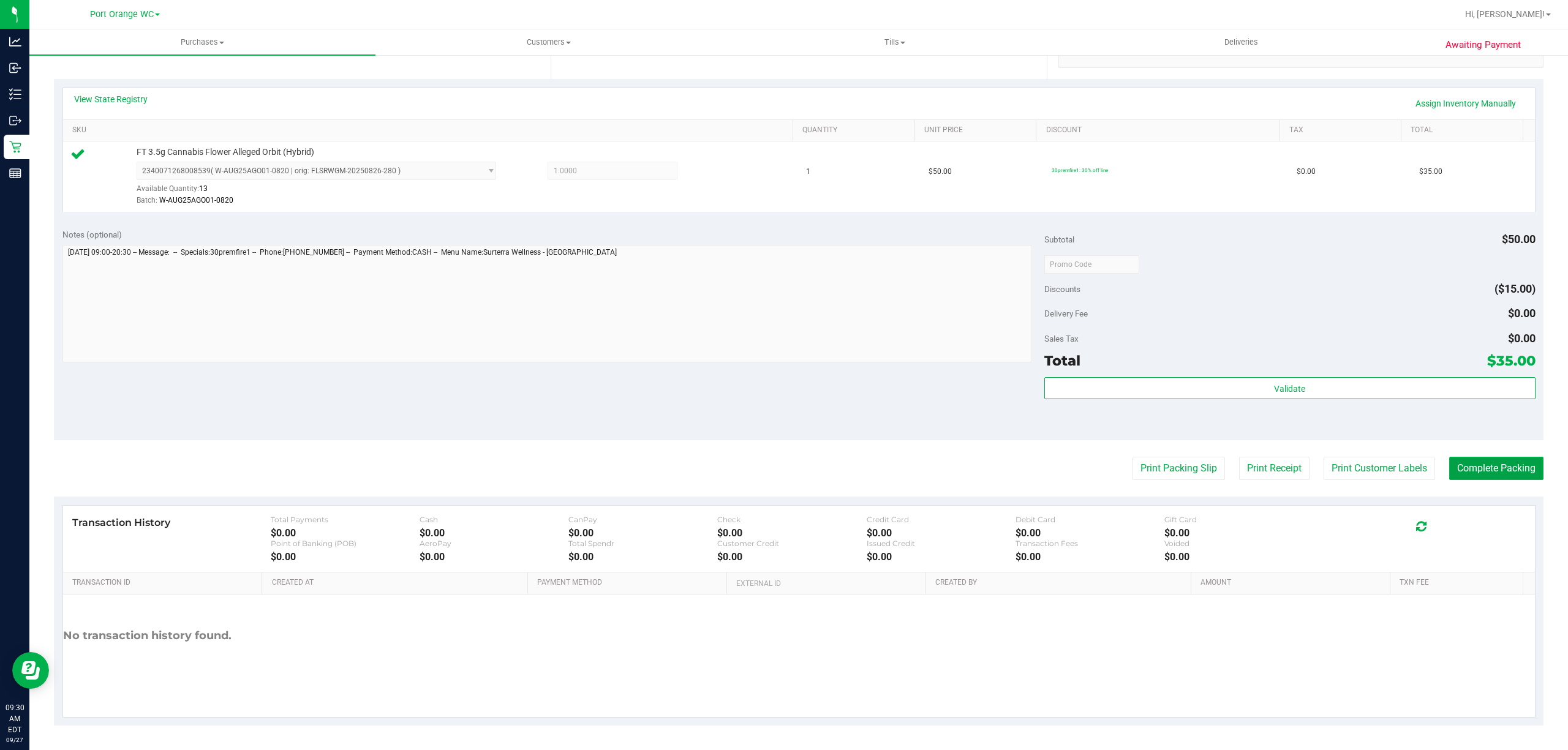
click at [1473, 462] on button "Complete Packing" at bounding box center [1496, 469] width 94 height 23
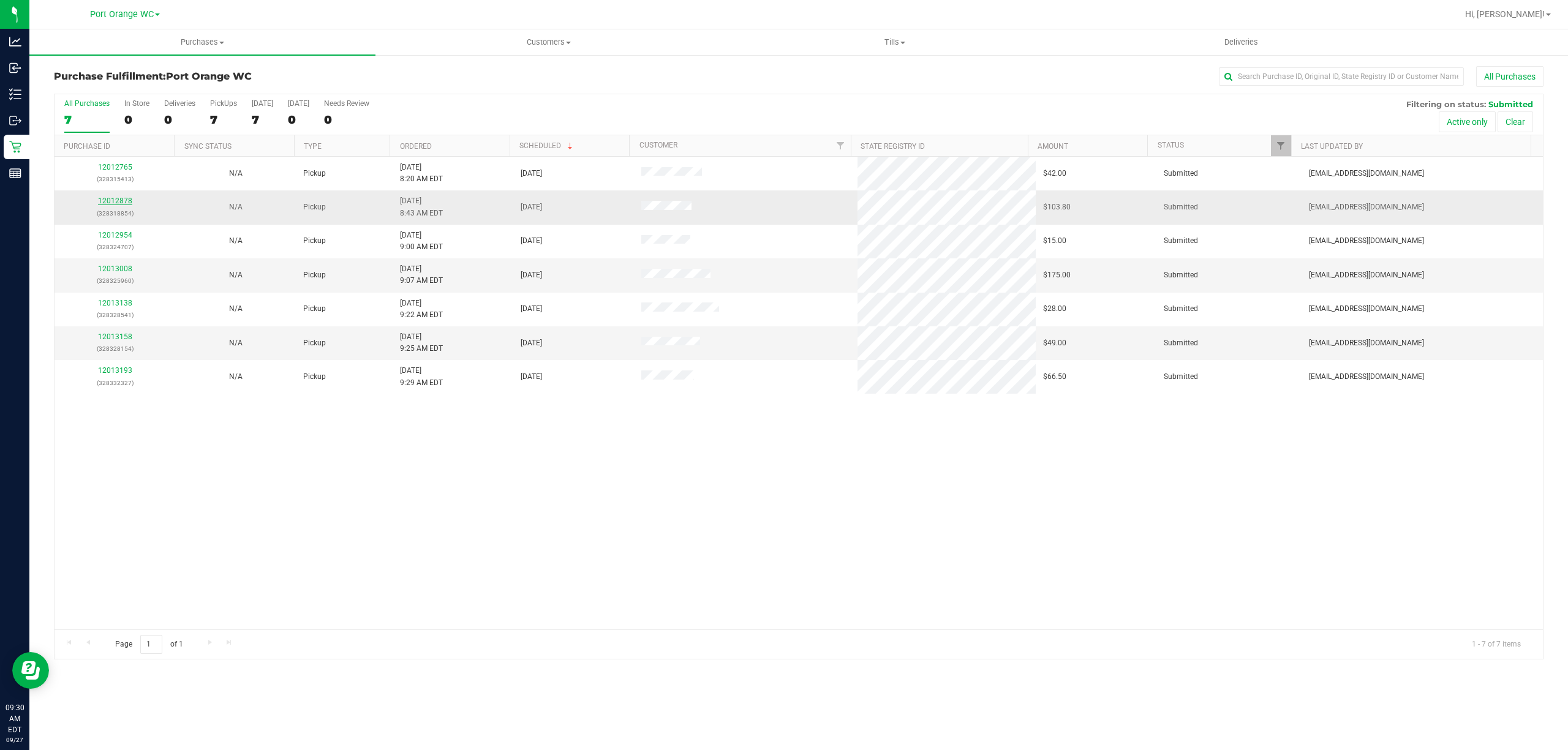
click at [110, 202] on link "12012878" at bounding box center [115, 201] width 35 height 9
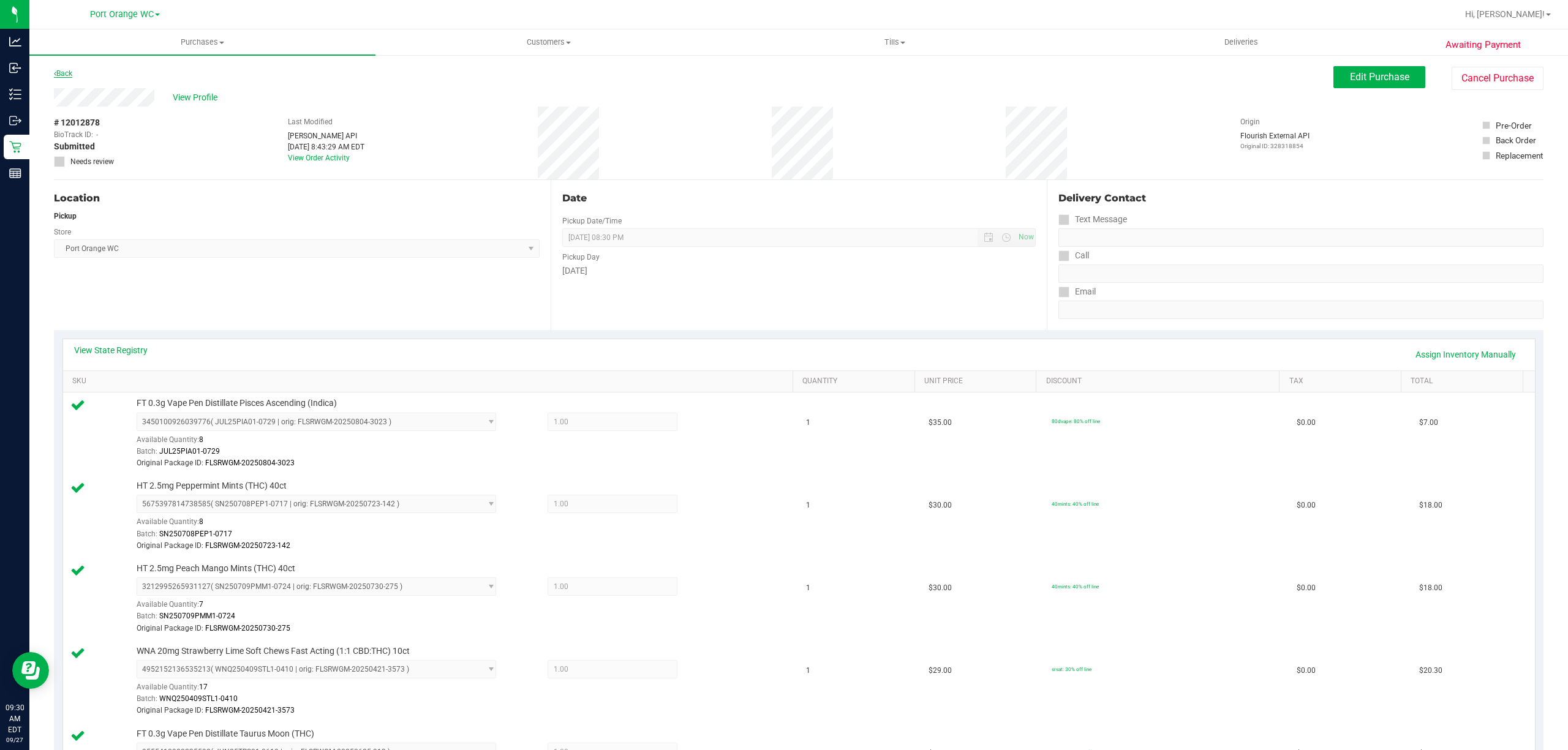
click at [55, 72] on icon at bounding box center [55, 73] width 2 height 7
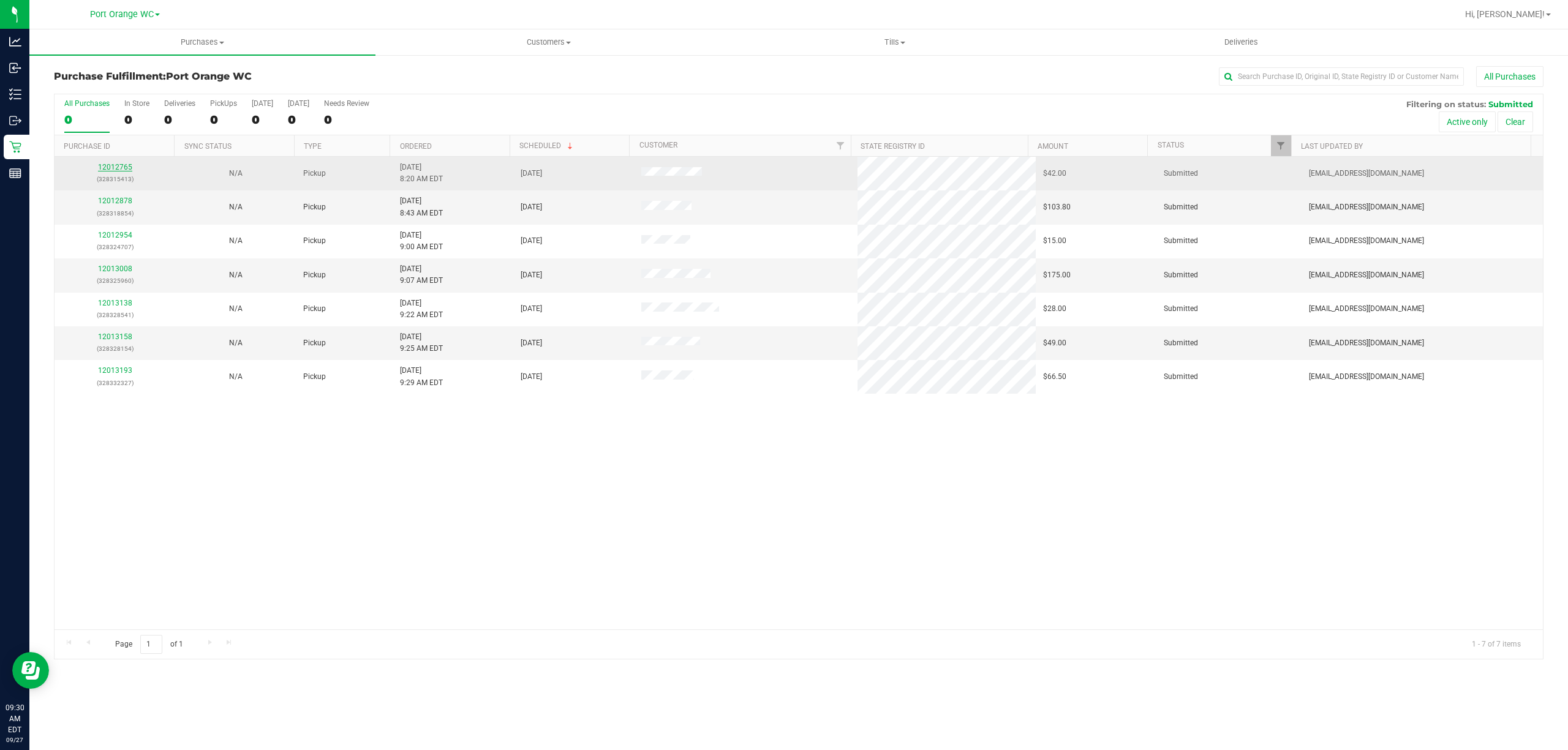
click at [116, 170] on link "12012765" at bounding box center [115, 167] width 35 height 9
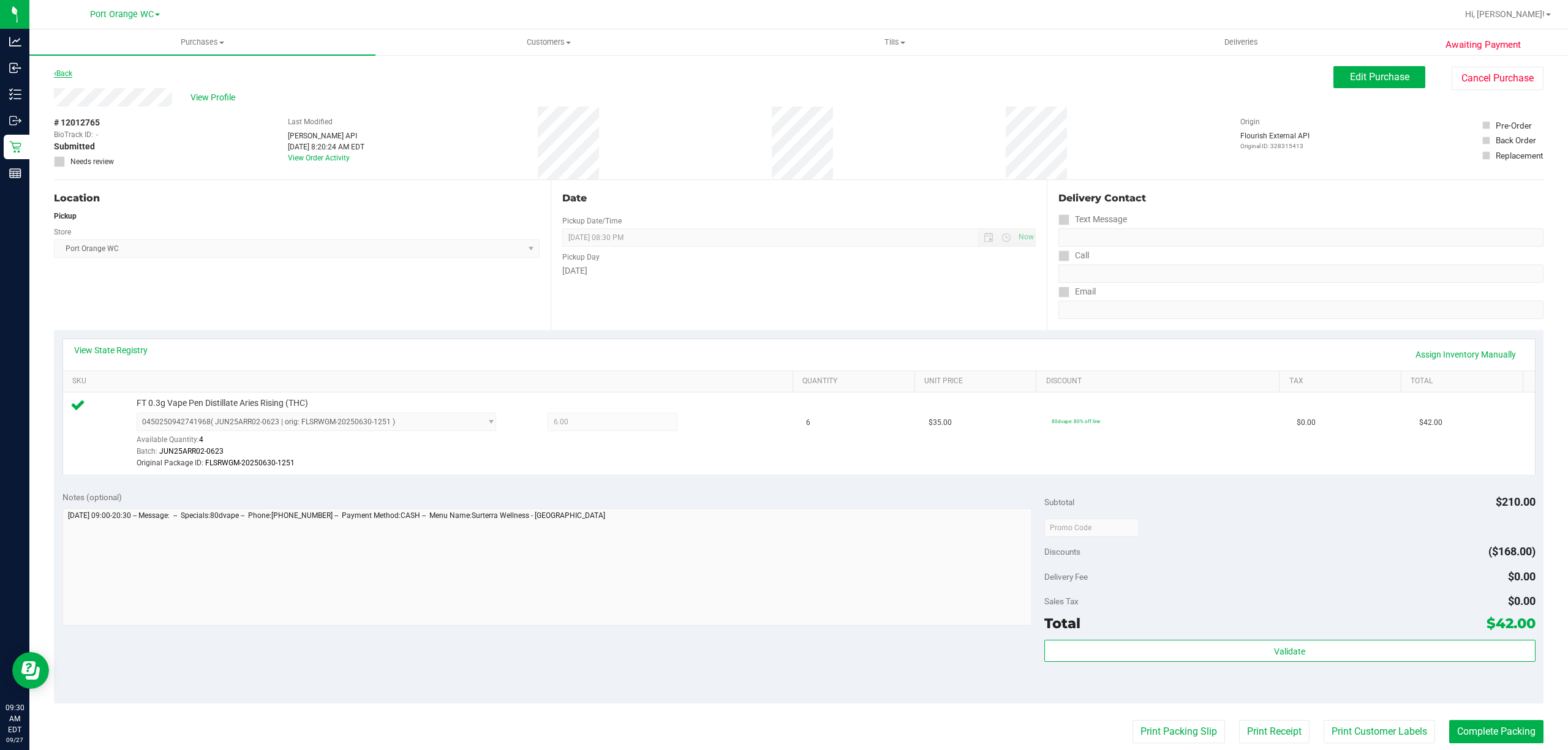
click at [71, 72] on link "Back" at bounding box center [63, 73] width 19 height 9
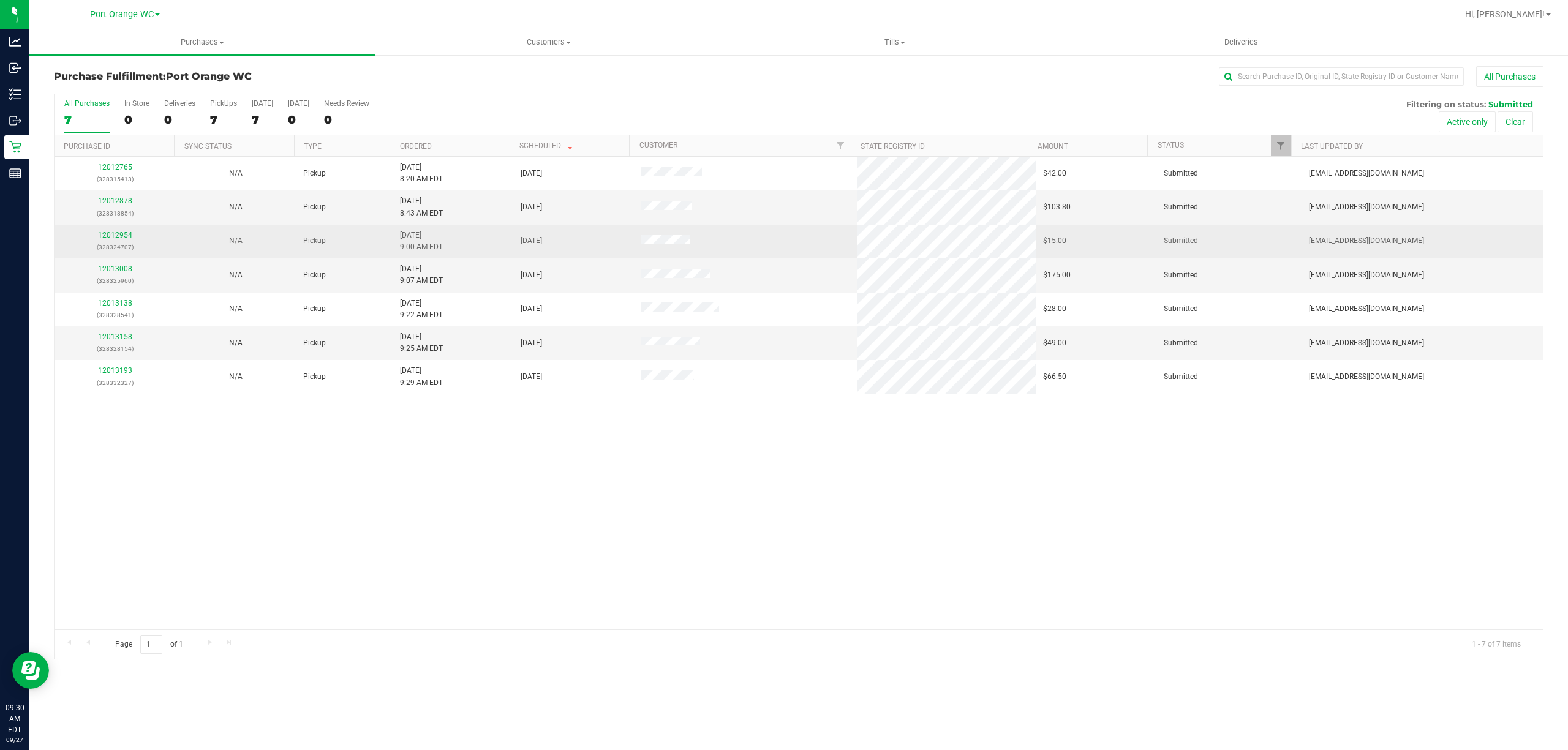
click at [112, 228] on td "12012954 (328324707)" at bounding box center [115, 241] width 121 height 34
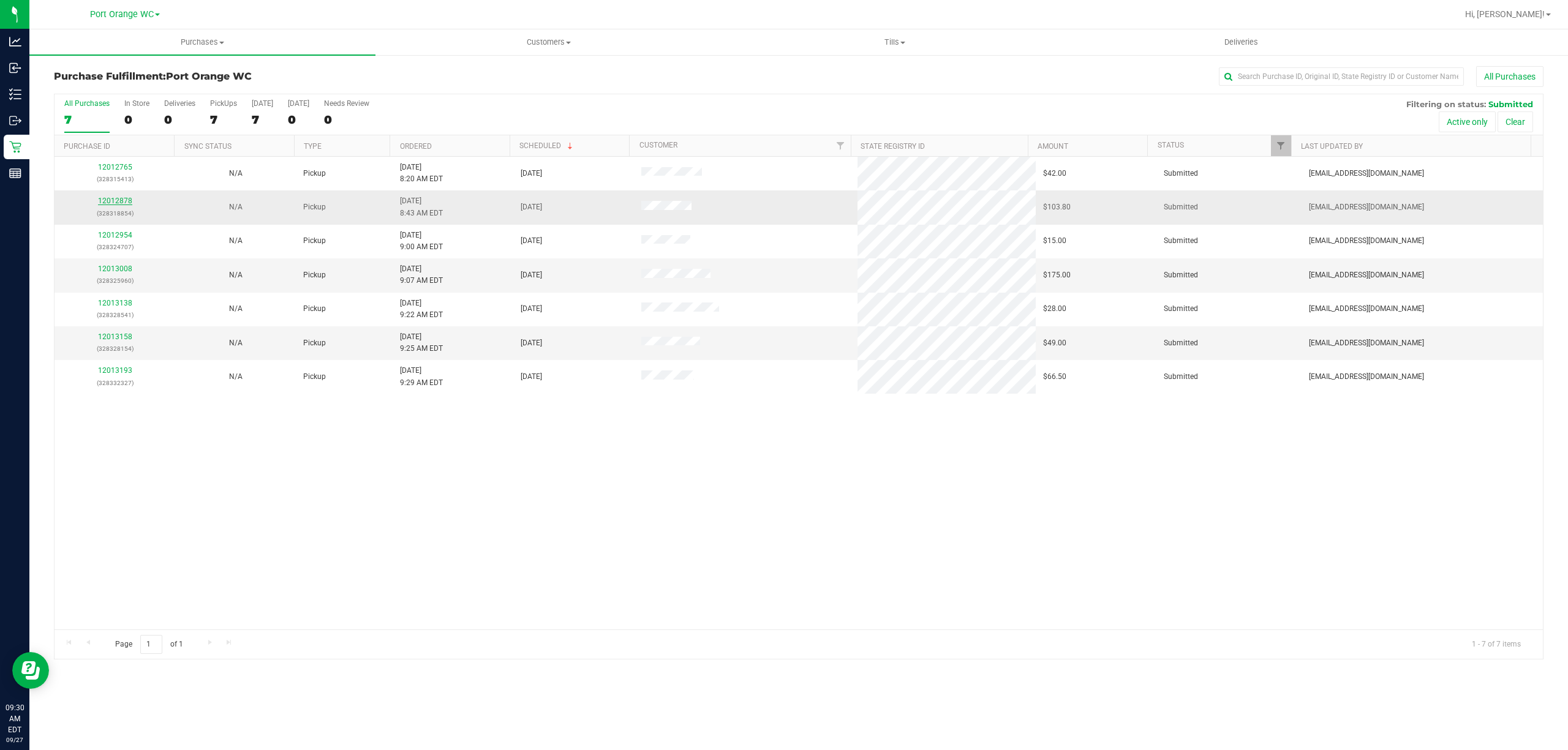
click at [110, 204] on link "12012878" at bounding box center [115, 201] width 35 height 9
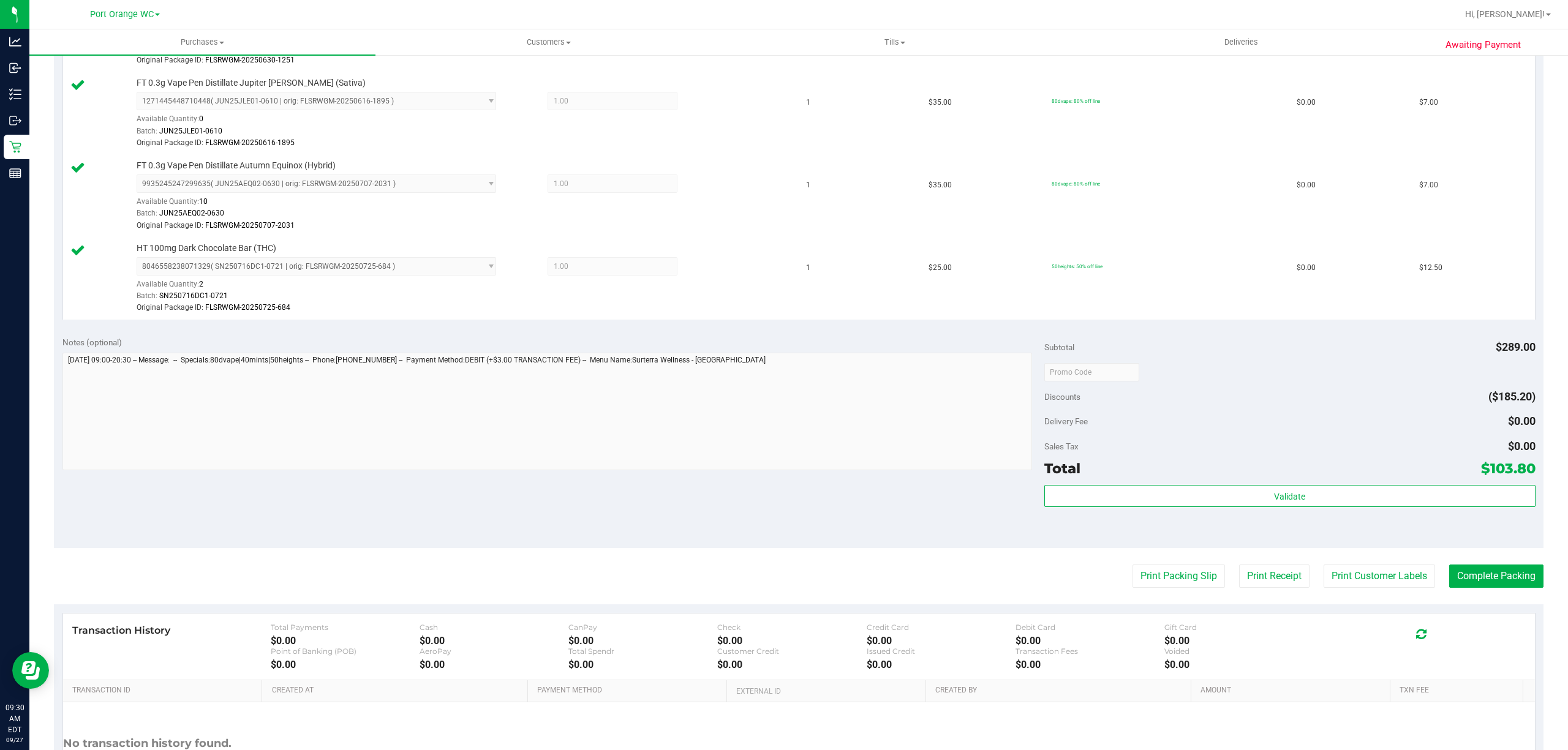
scroll to position [929, 0]
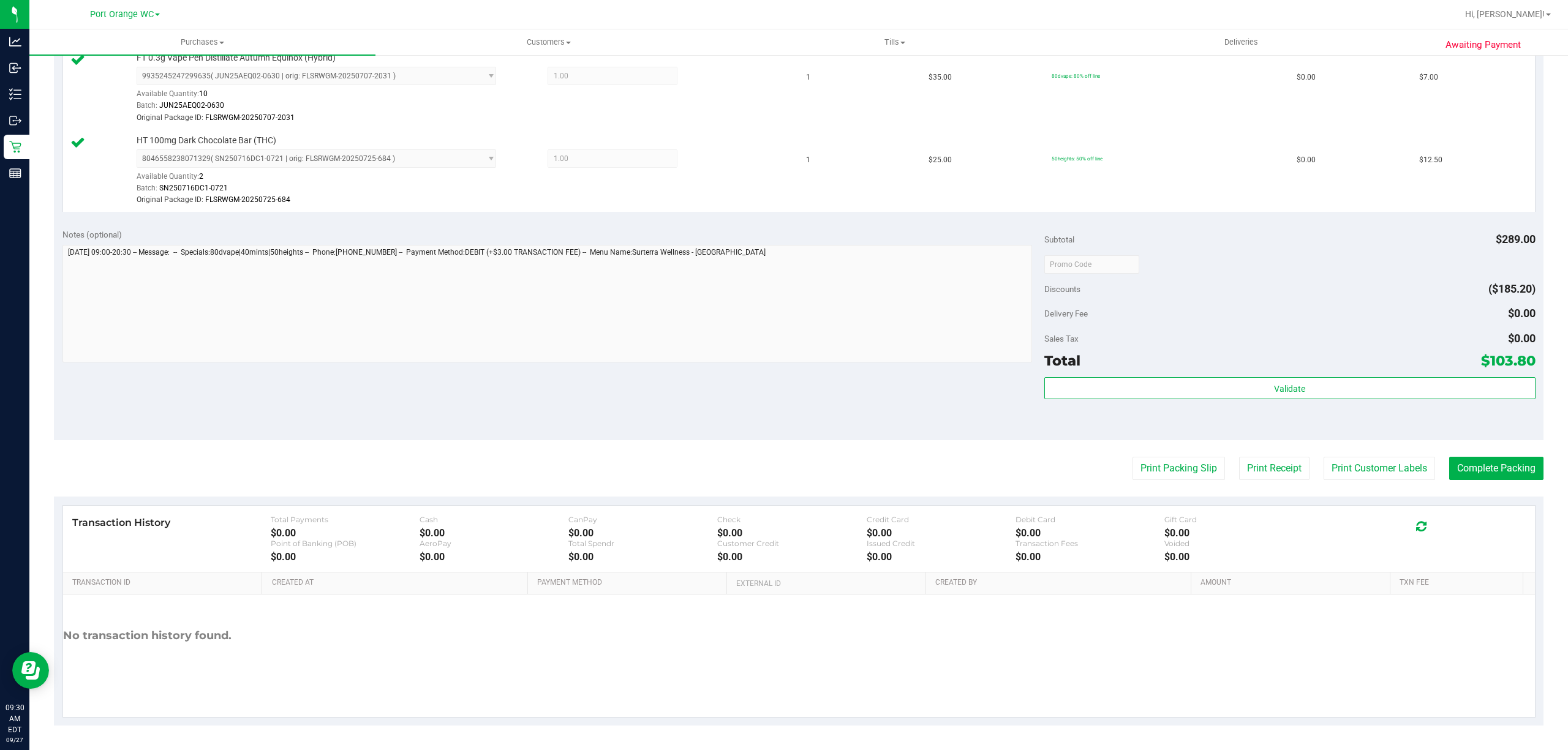
click at [1488, 510] on div "Transaction History Total Payments $0.00 Cash $0.00 CanPay $0.00 Check $0.00 Cr…" at bounding box center [799, 539] width 1472 height 67
click at [1496, 469] on button "Complete Packing" at bounding box center [1496, 469] width 94 height 23
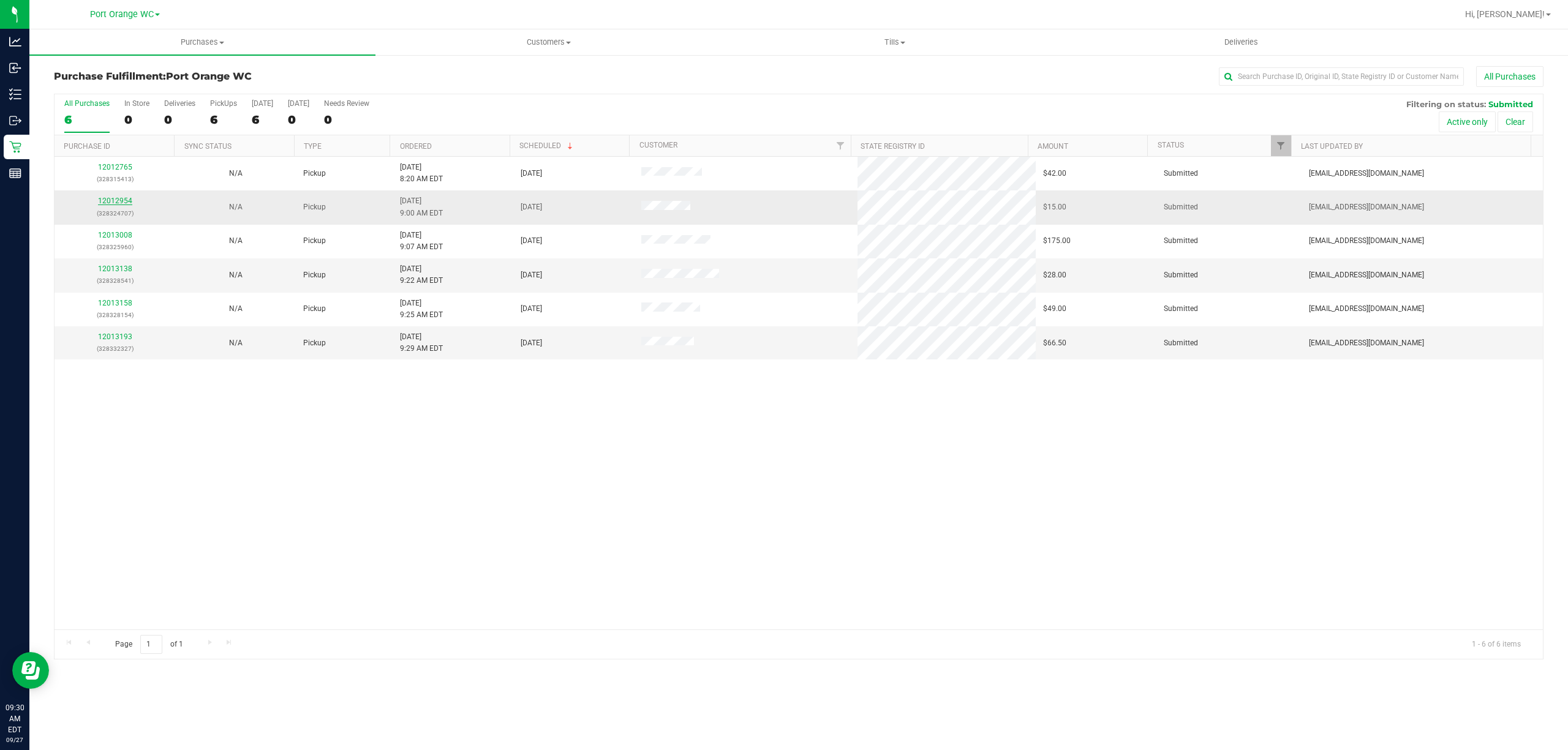
click at [117, 202] on link "12012954" at bounding box center [115, 201] width 35 height 9
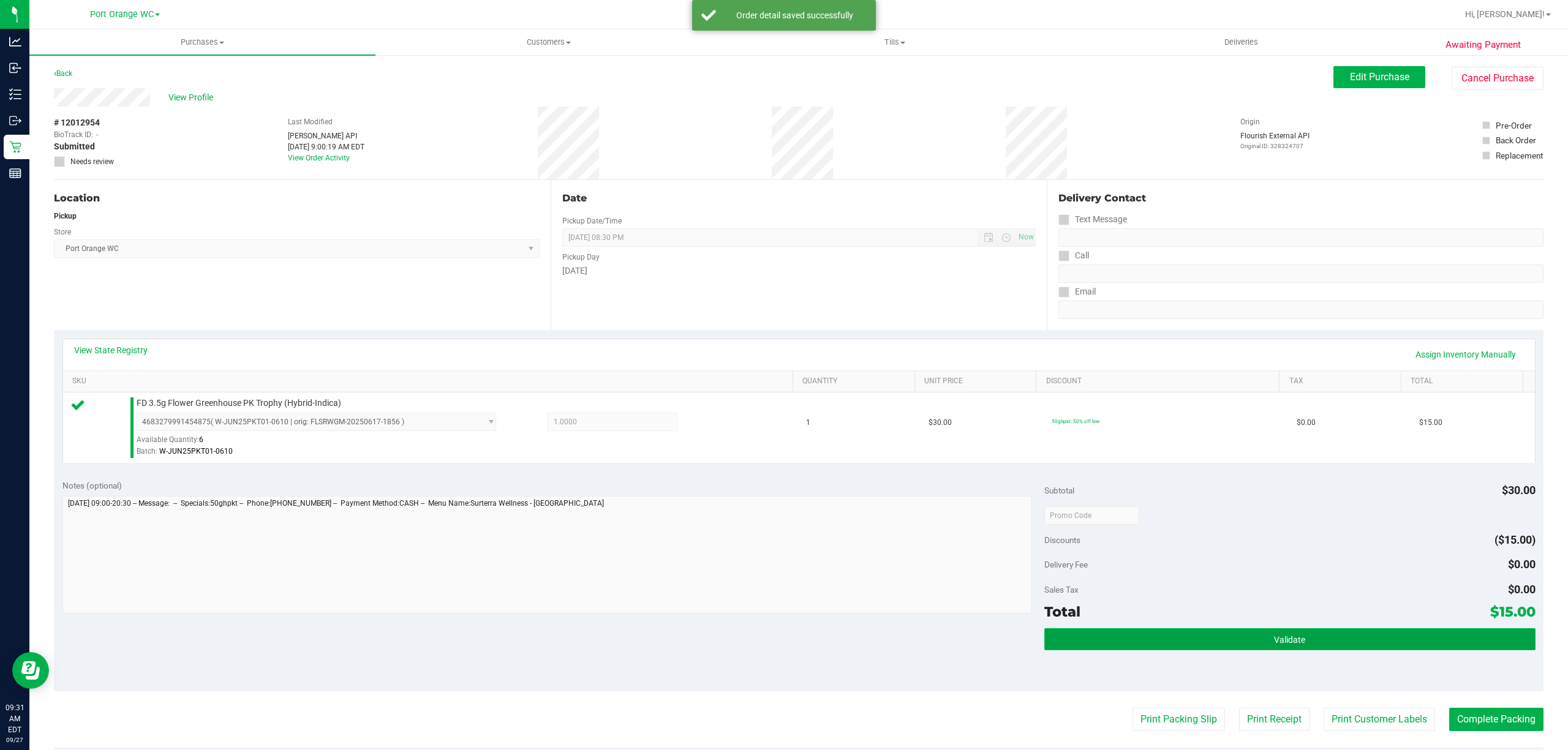
click at [1333, 648] on button "Validate" at bounding box center [1290, 640] width 491 height 22
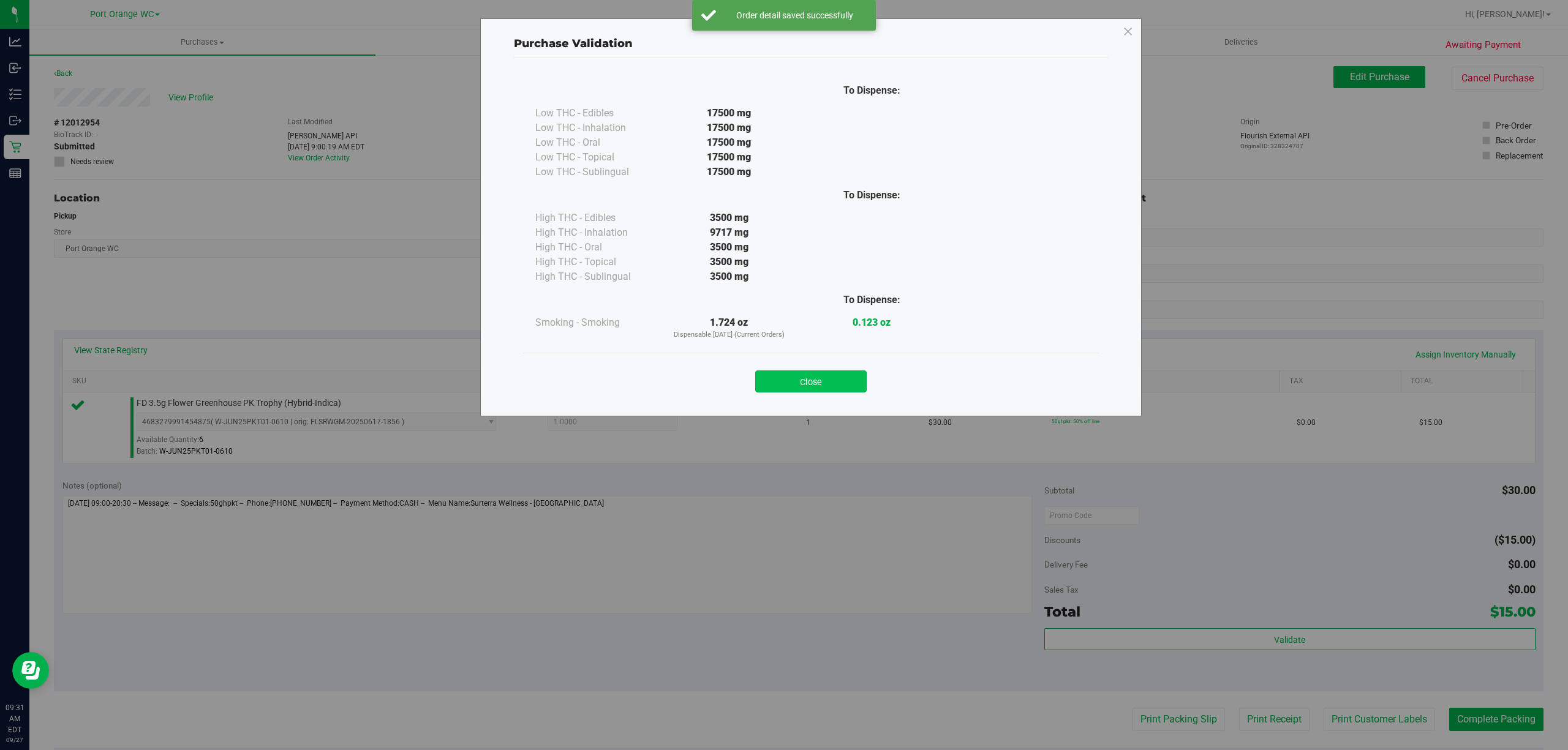
click at [834, 373] on button "Close" at bounding box center [811, 382] width 112 height 22
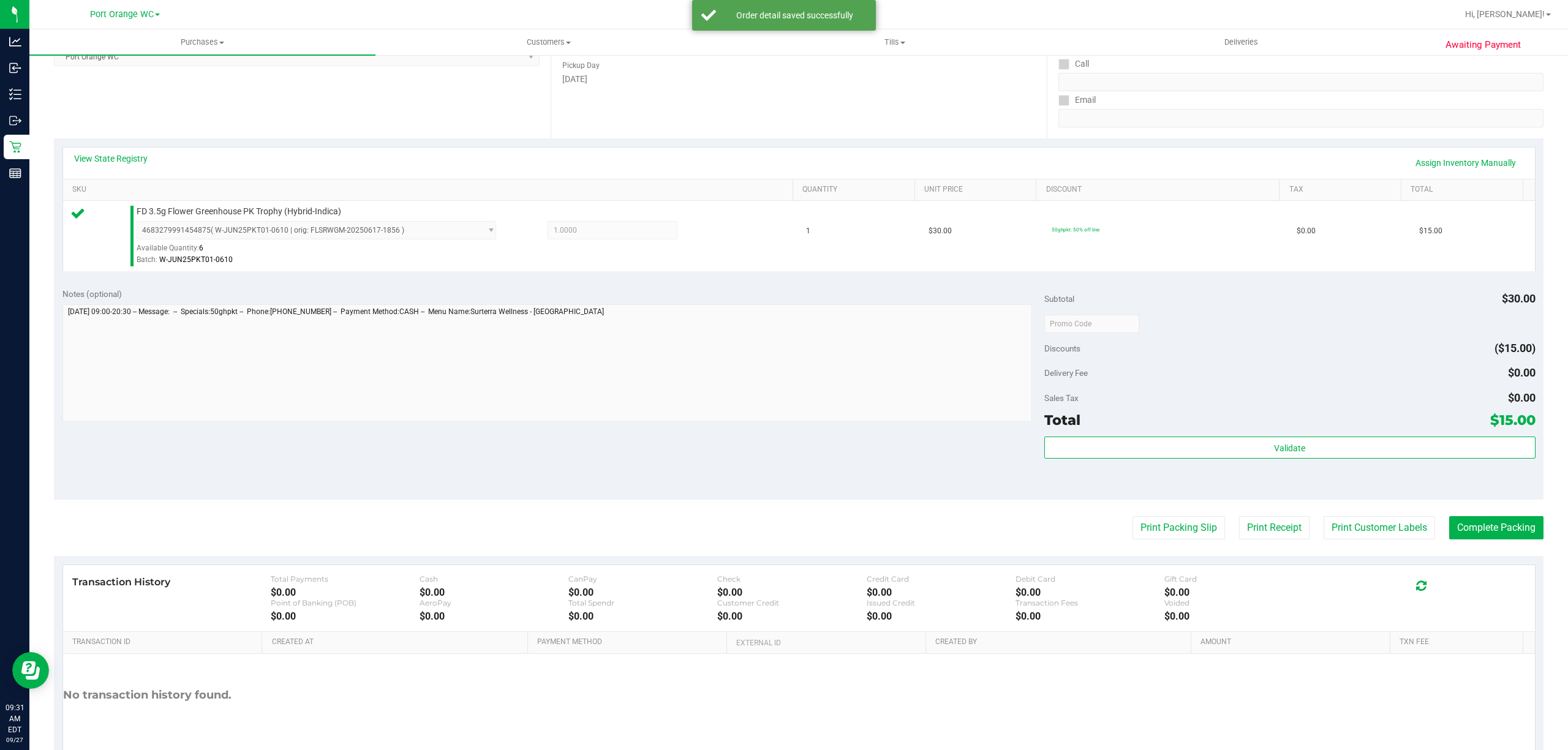
scroll to position [253, 0]
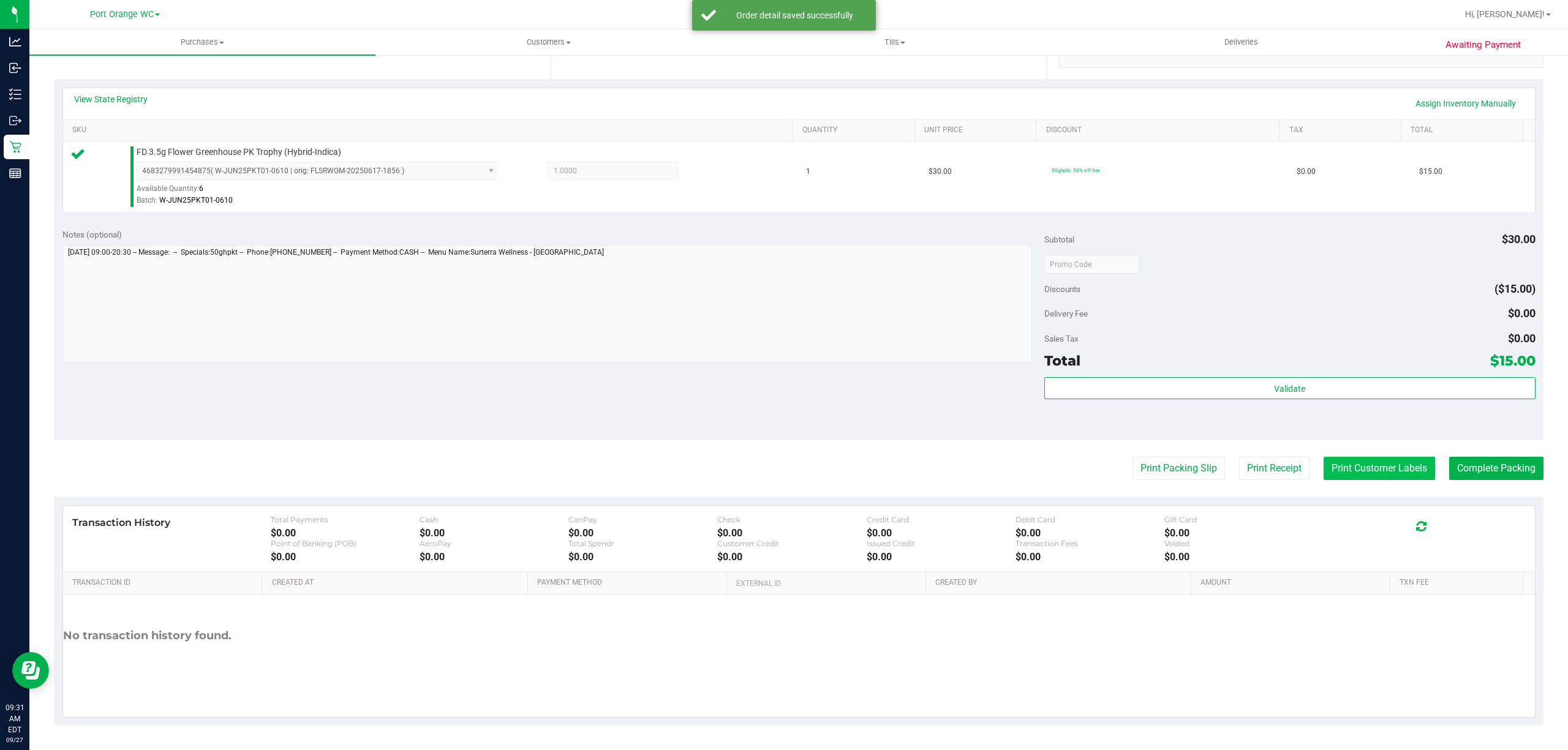
click at [1369, 469] on button "Print Customer Labels" at bounding box center [1379, 469] width 112 height 23
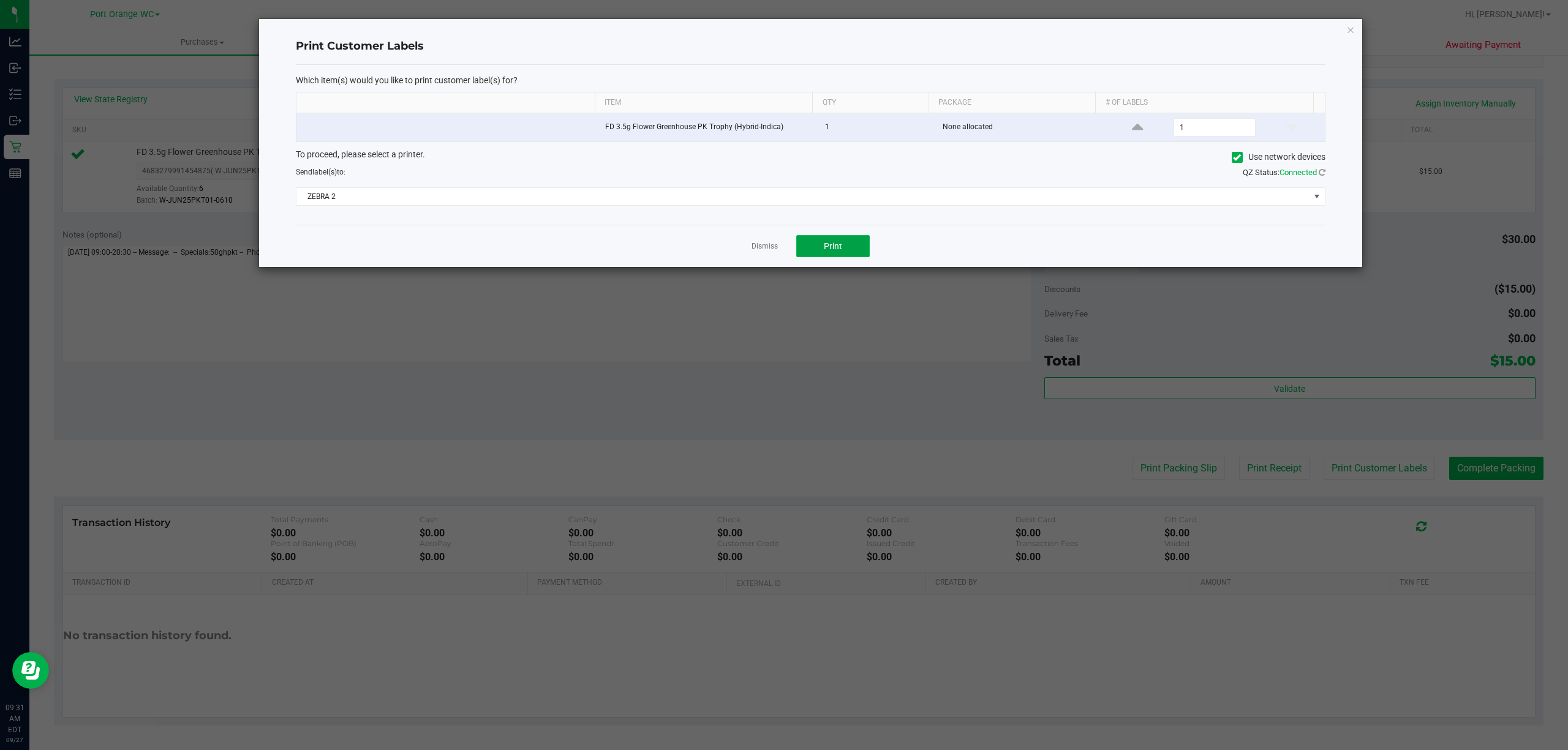
click at [836, 253] on button "Print" at bounding box center [833, 246] width 73 height 22
click at [762, 252] on link "Dismiss" at bounding box center [764, 246] width 27 height 10
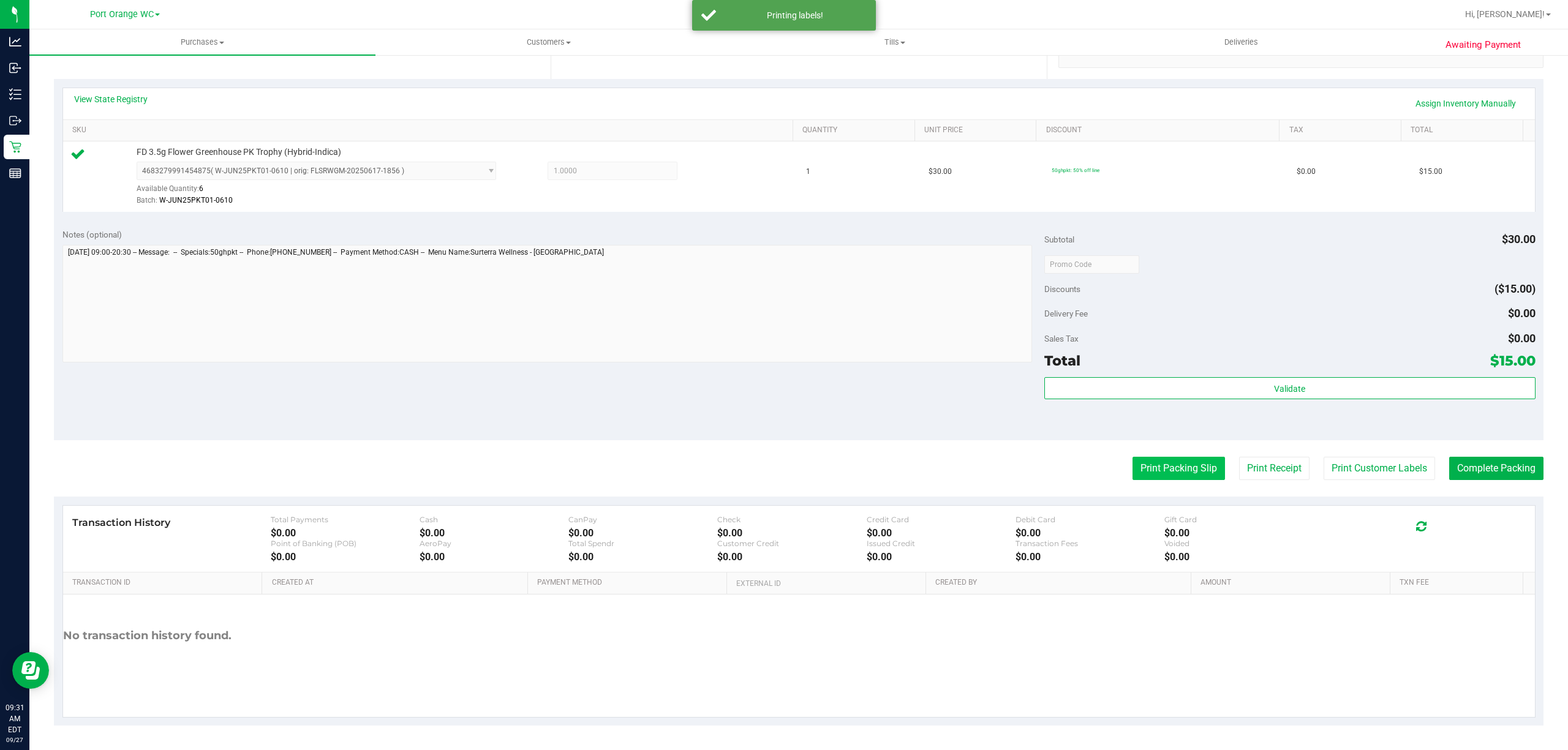
click at [1184, 464] on button "Print Packing Slip" at bounding box center [1179, 469] width 93 height 23
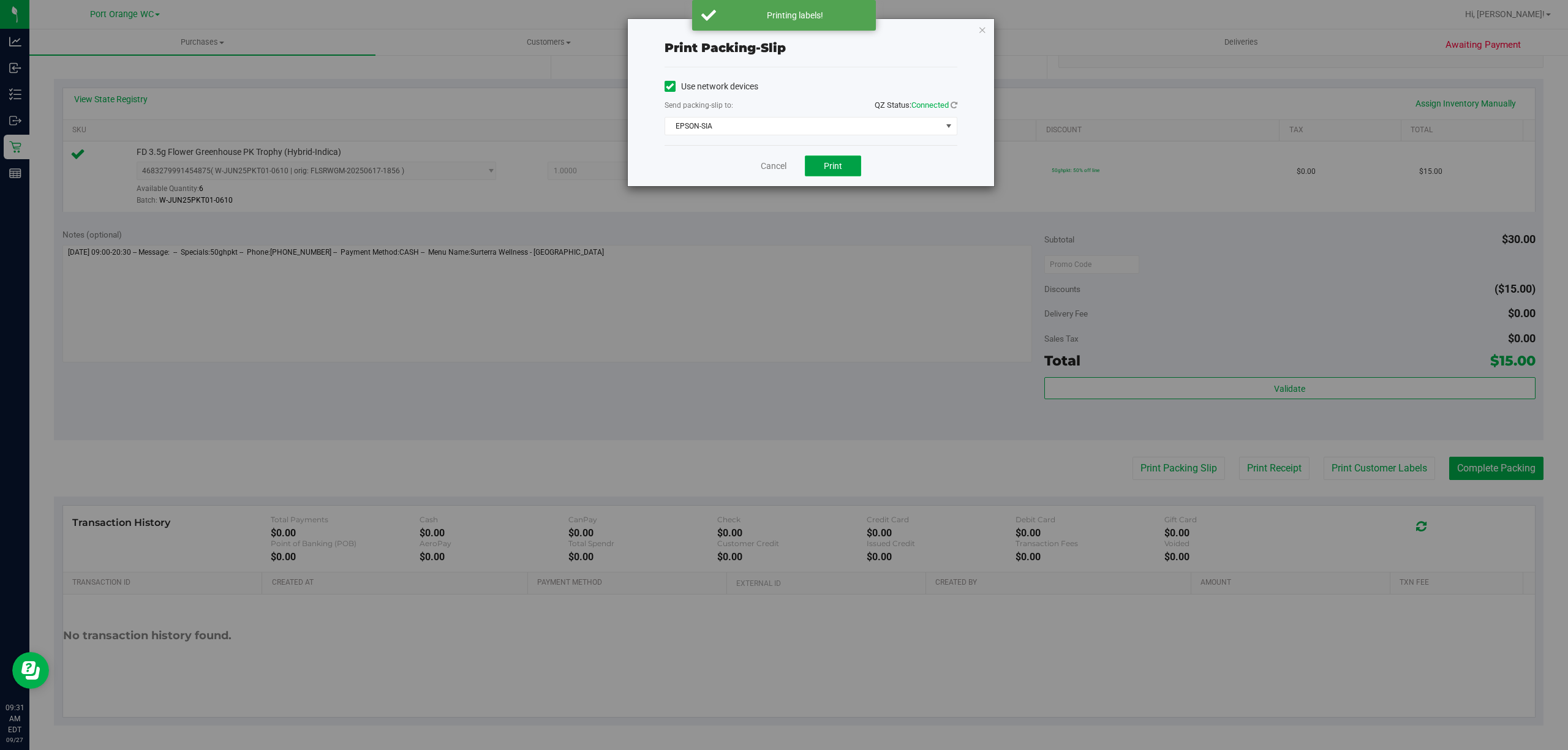
click at [839, 162] on span "Print" at bounding box center [833, 166] width 19 height 10
click at [772, 164] on link "Cancel" at bounding box center [774, 166] width 26 height 13
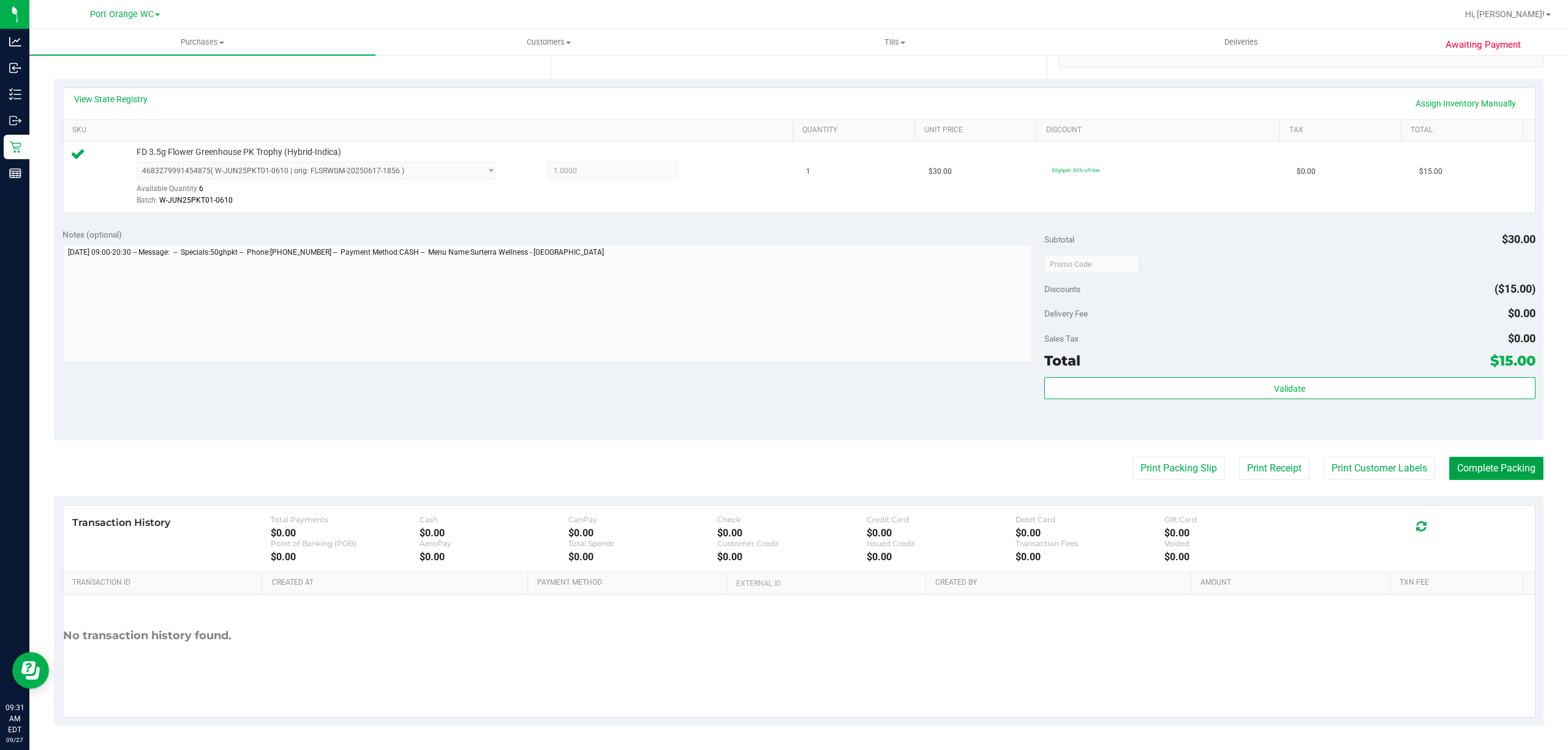
click at [1488, 457] on button "Complete Packing" at bounding box center [1496, 469] width 94 height 23
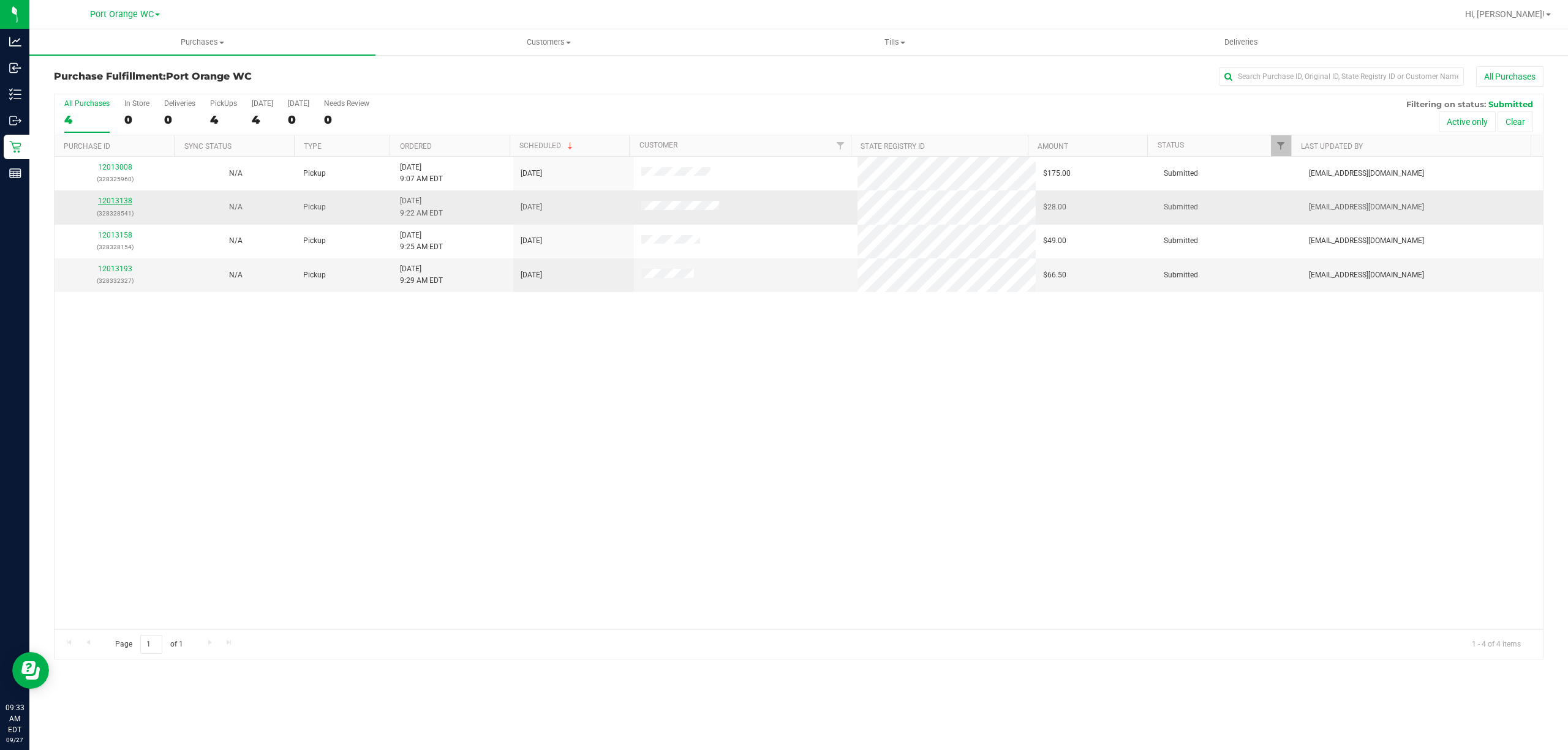
click at [118, 202] on link "12013138" at bounding box center [115, 201] width 35 height 9
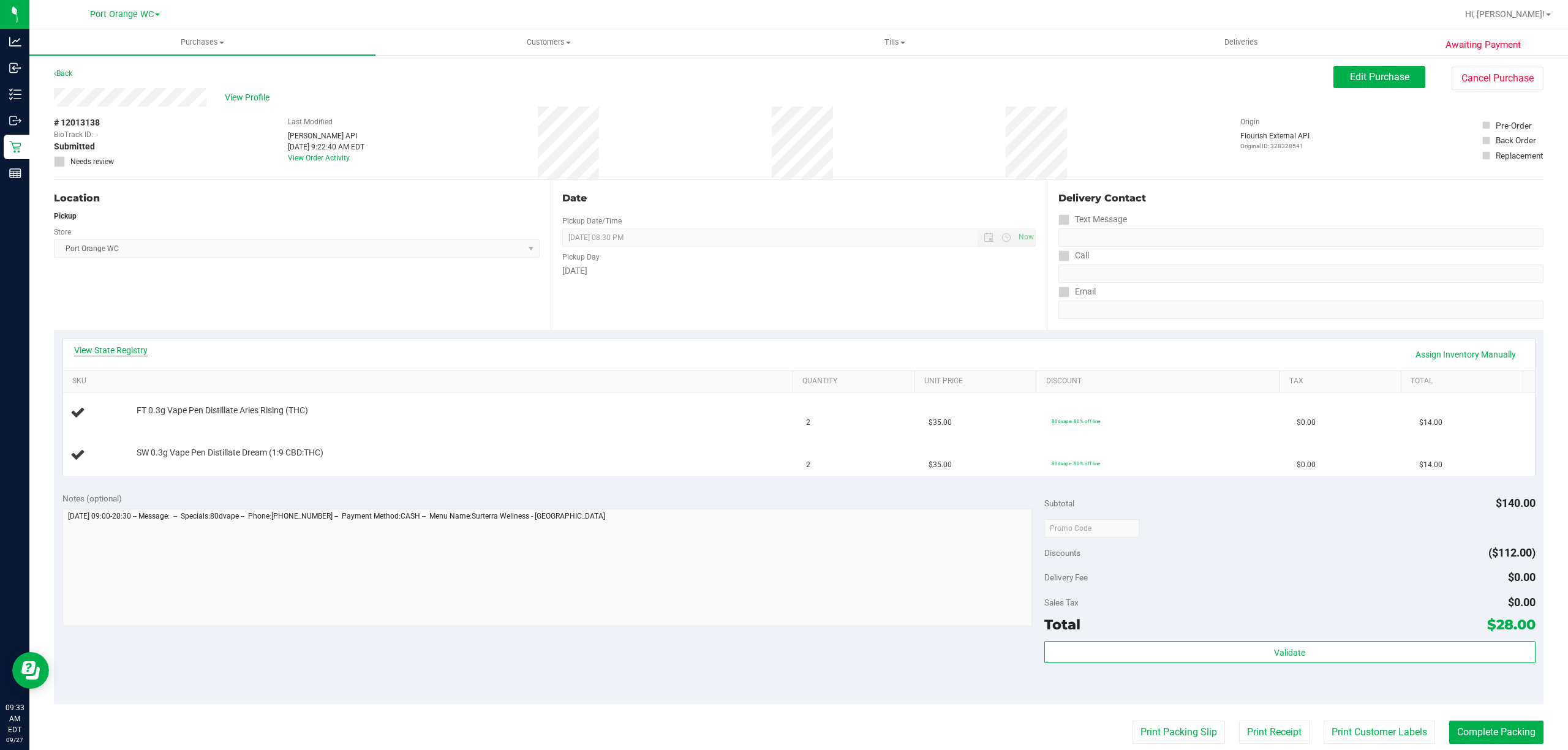
click at [119, 348] on link "View State Registry" at bounding box center [110, 350] width 73 height 12
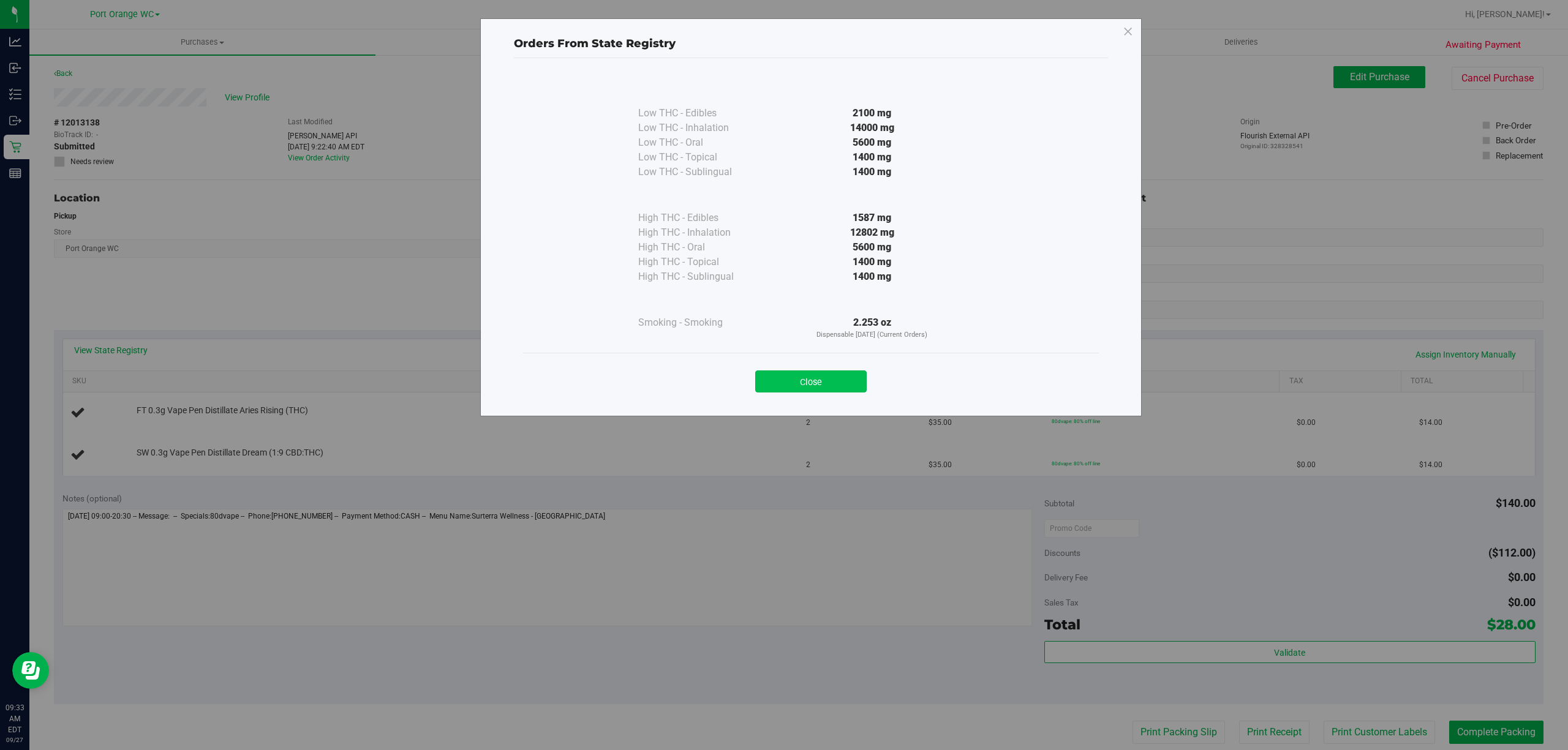
click at [831, 385] on button "Close" at bounding box center [811, 382] width 112 height 22
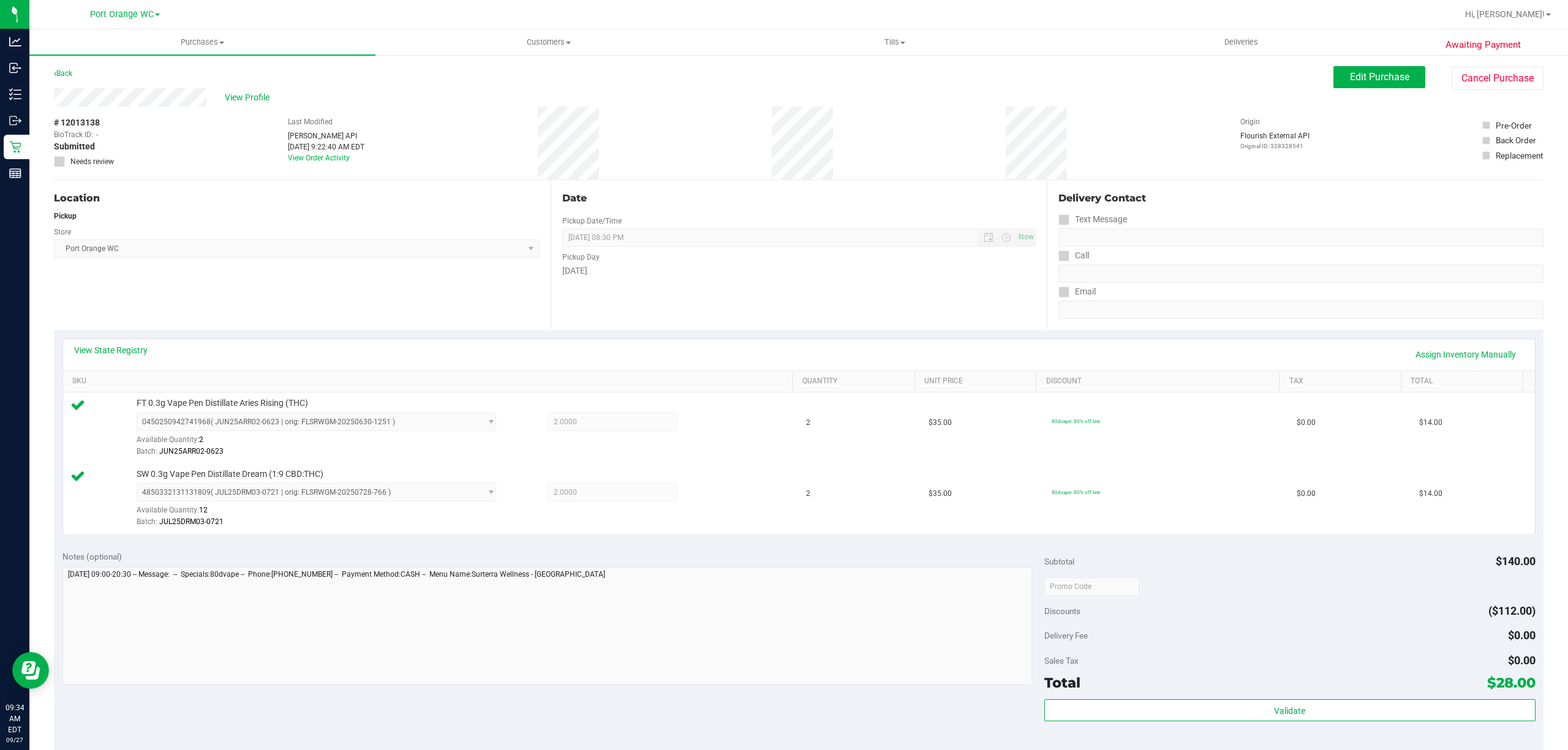
scroll to position [324, 0]
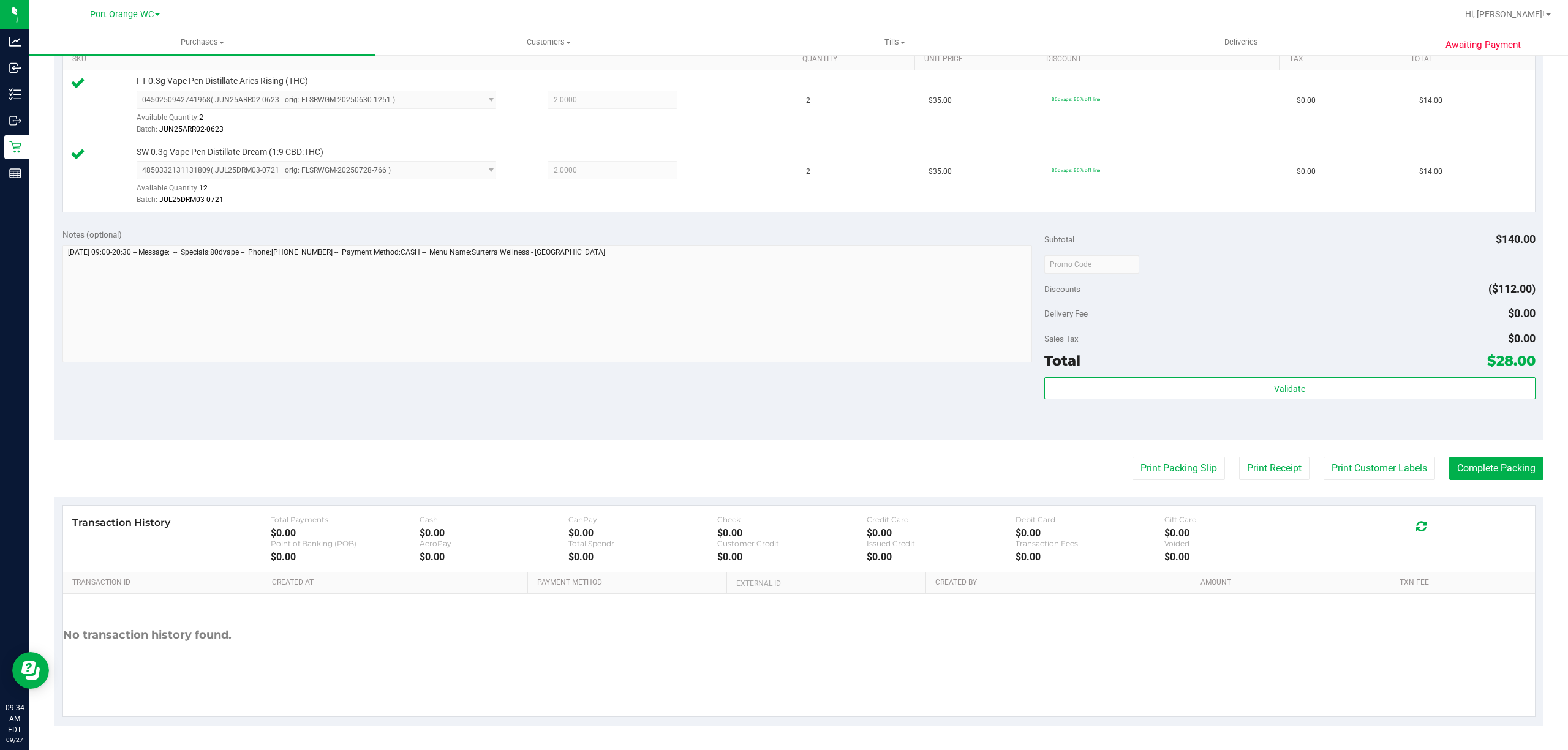
click at [1348, 416] on div "Validate" at bounding box center [1290, 405] width 491 height 55
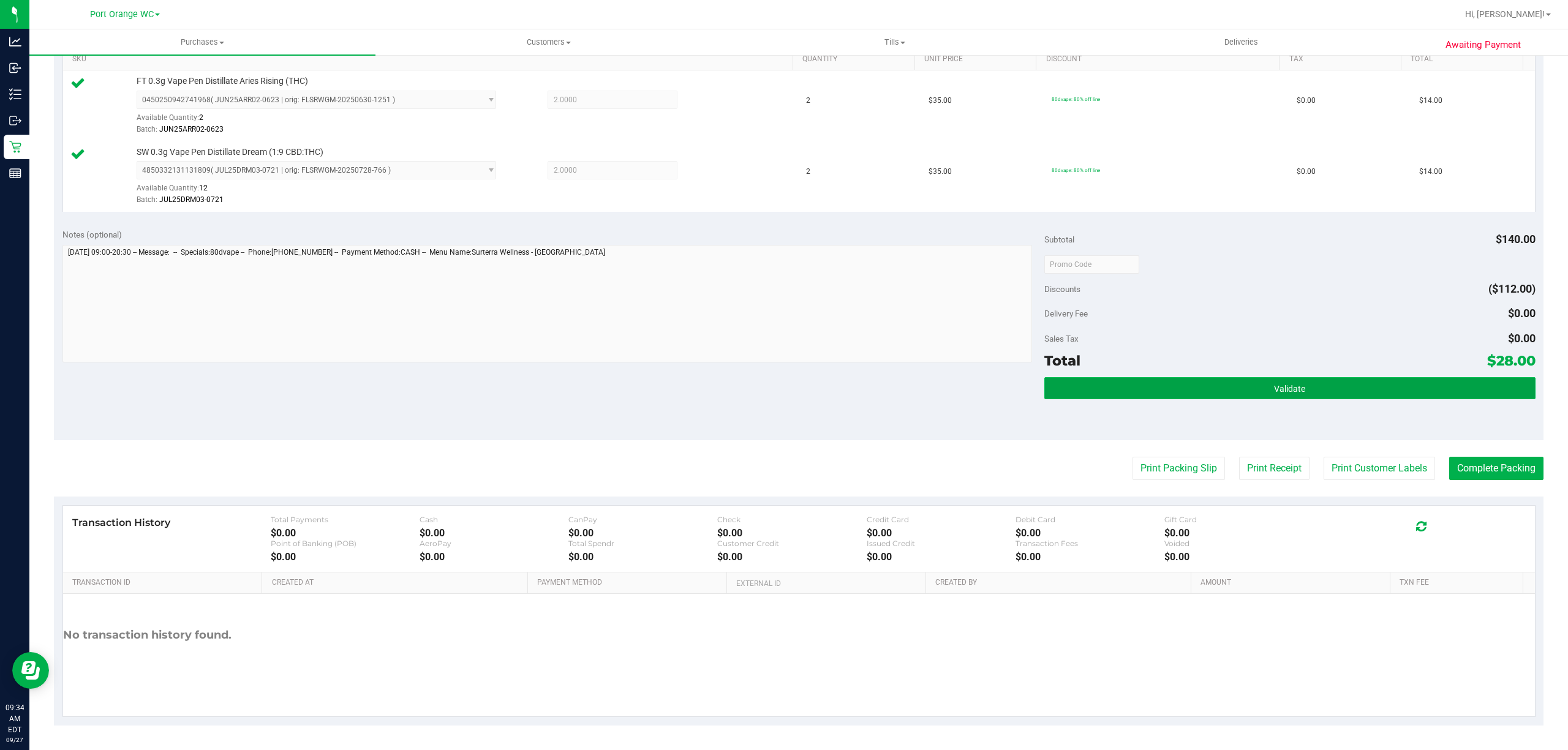
click at [1335, 393] on button "Validate" at bounding box center [1290, 389] width 491 height 22
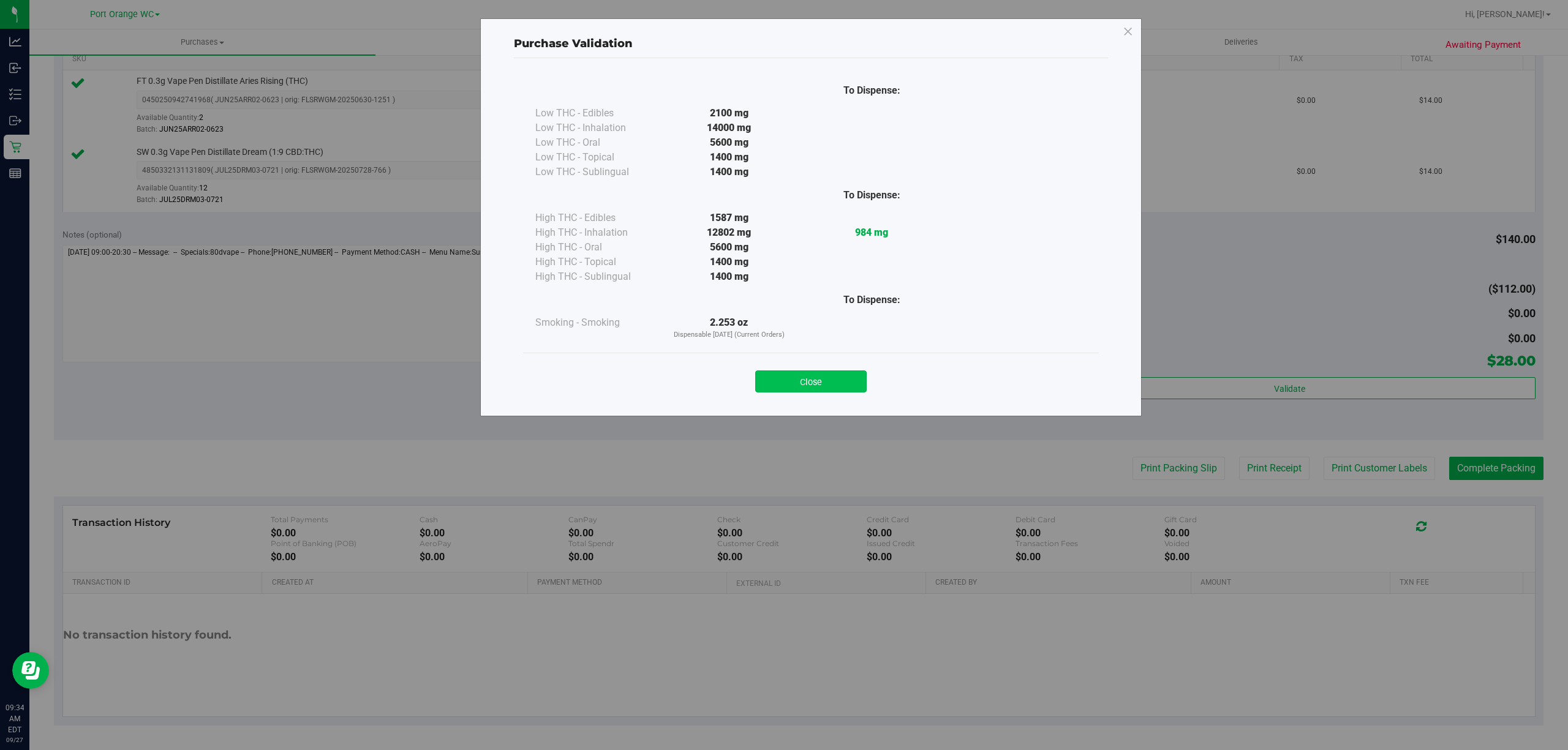
click at [805, 373] on button "Close" at bounding box center [811, 382] width 112 height 22
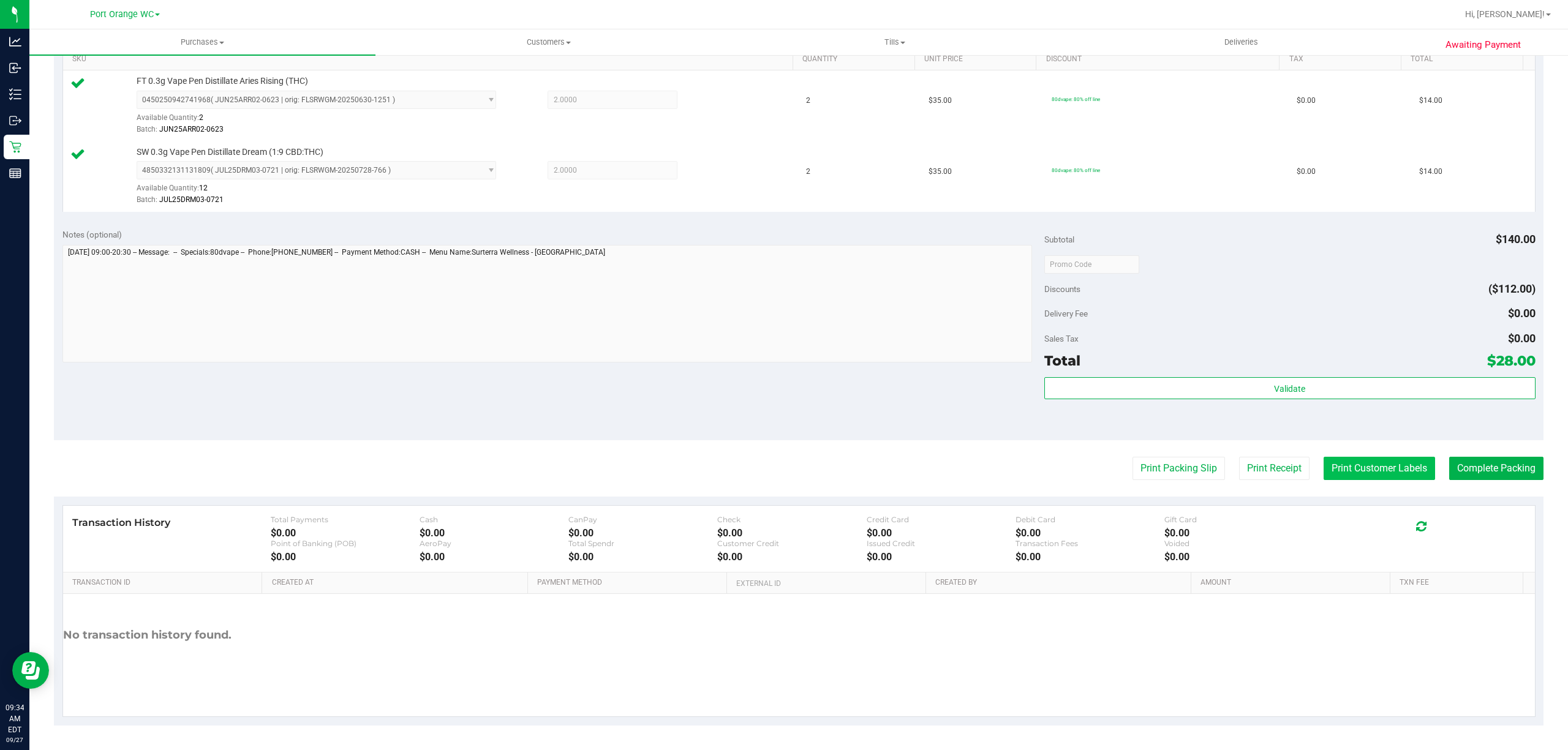
click at [1347, 473] on button "Print Customer Labels" at bounding box center [1379, 469] width 112 height 23
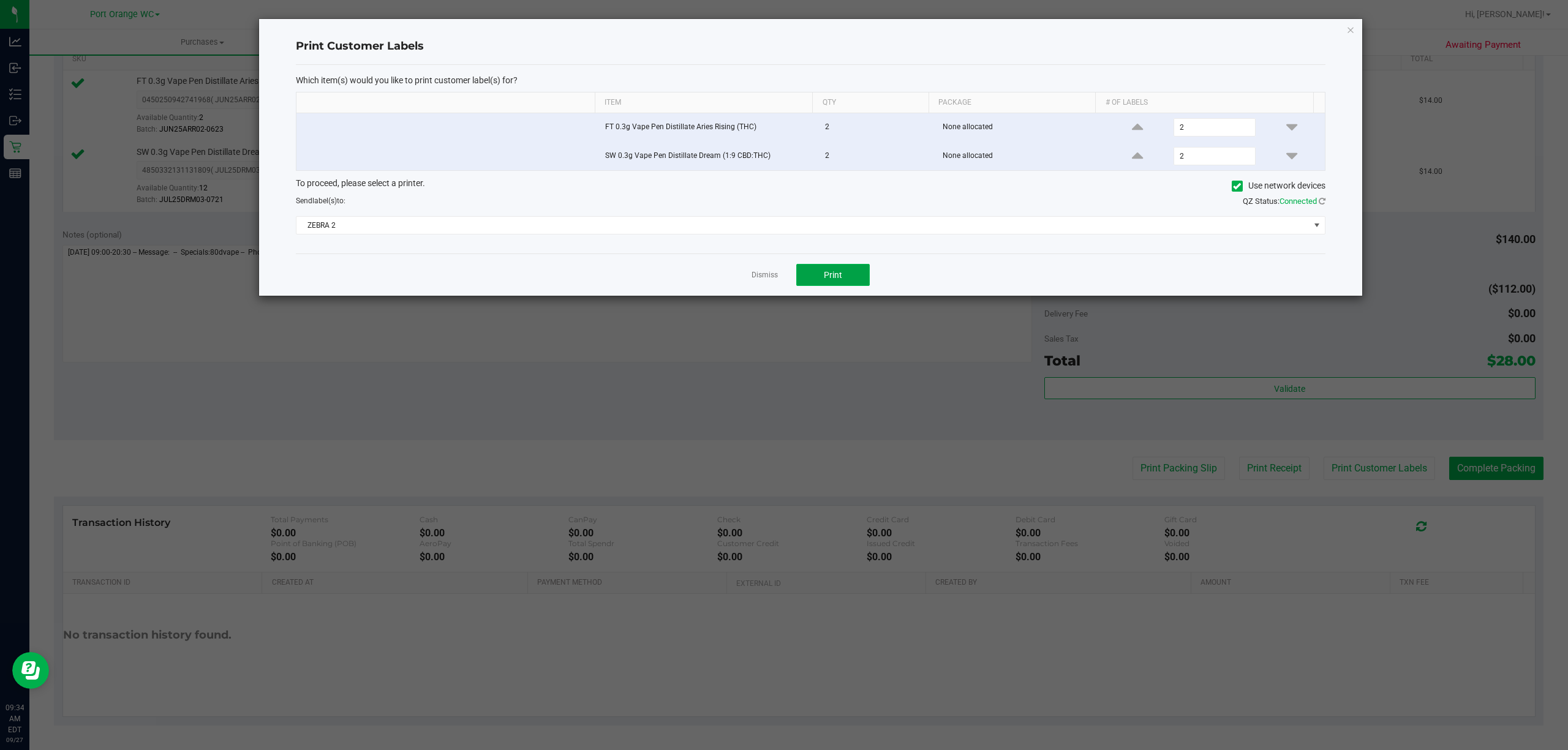
click at [801, 278] on button "Print" at bounding box center [833, 275] width 73 height 22
click at [754, 278] on link "Dismiss" at bounding box center [764, 275] width 27 height 10
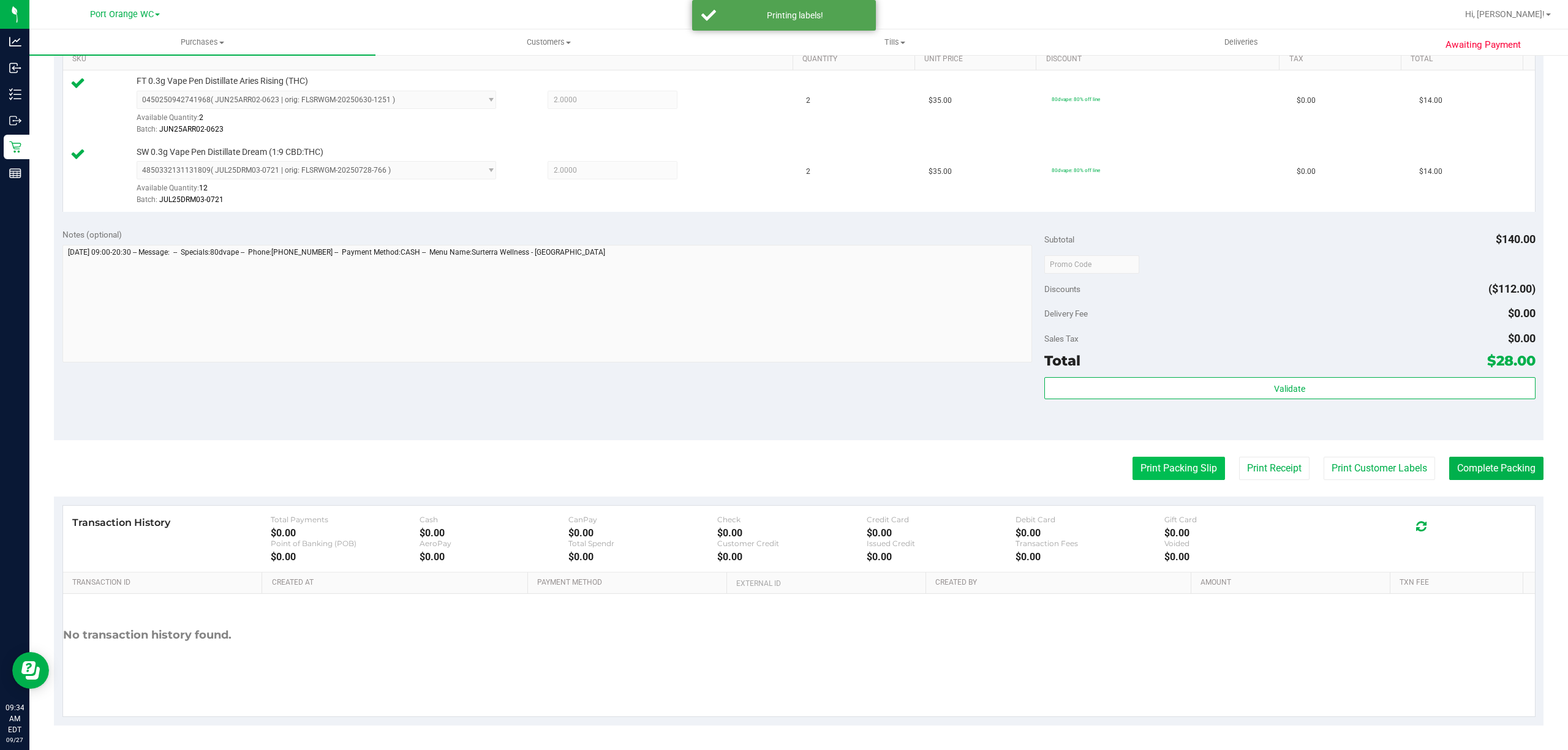
click at [1133, 479] on button "Print Packing Slip" at bounding box center [1179, 469] width 93 height 23
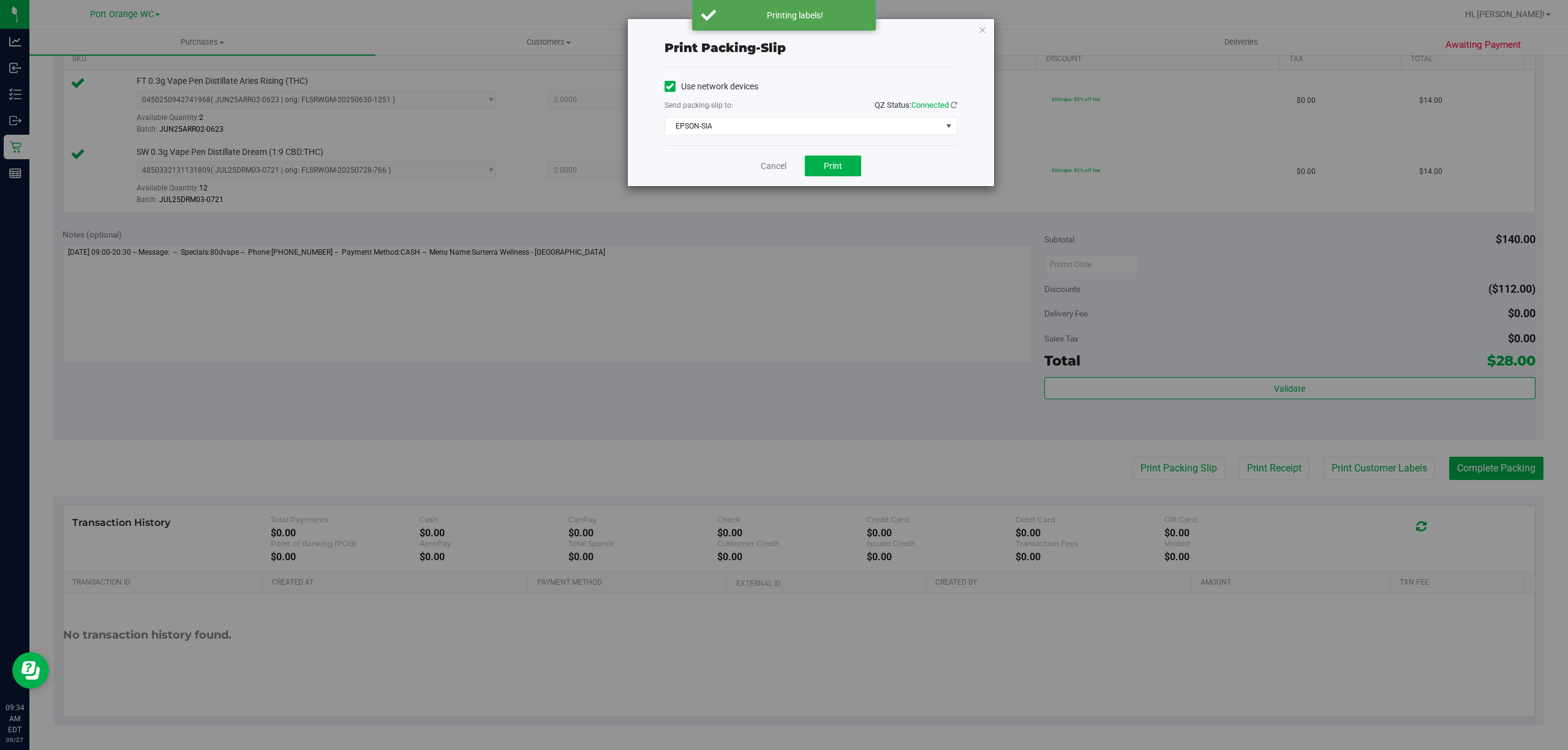
click at [853, 195] on div "Print packing-slip Use network devices Send packing-slip to: QZ Status: Connect…" at bounding box center [788, 375] width 1577 height 750
click at [843, 167] on button "Print" at bounding box center [833, 166] width 56 height 21
click at [761, 167] on link "Cancel" at bounding box center [774, 166] width 26 height 13
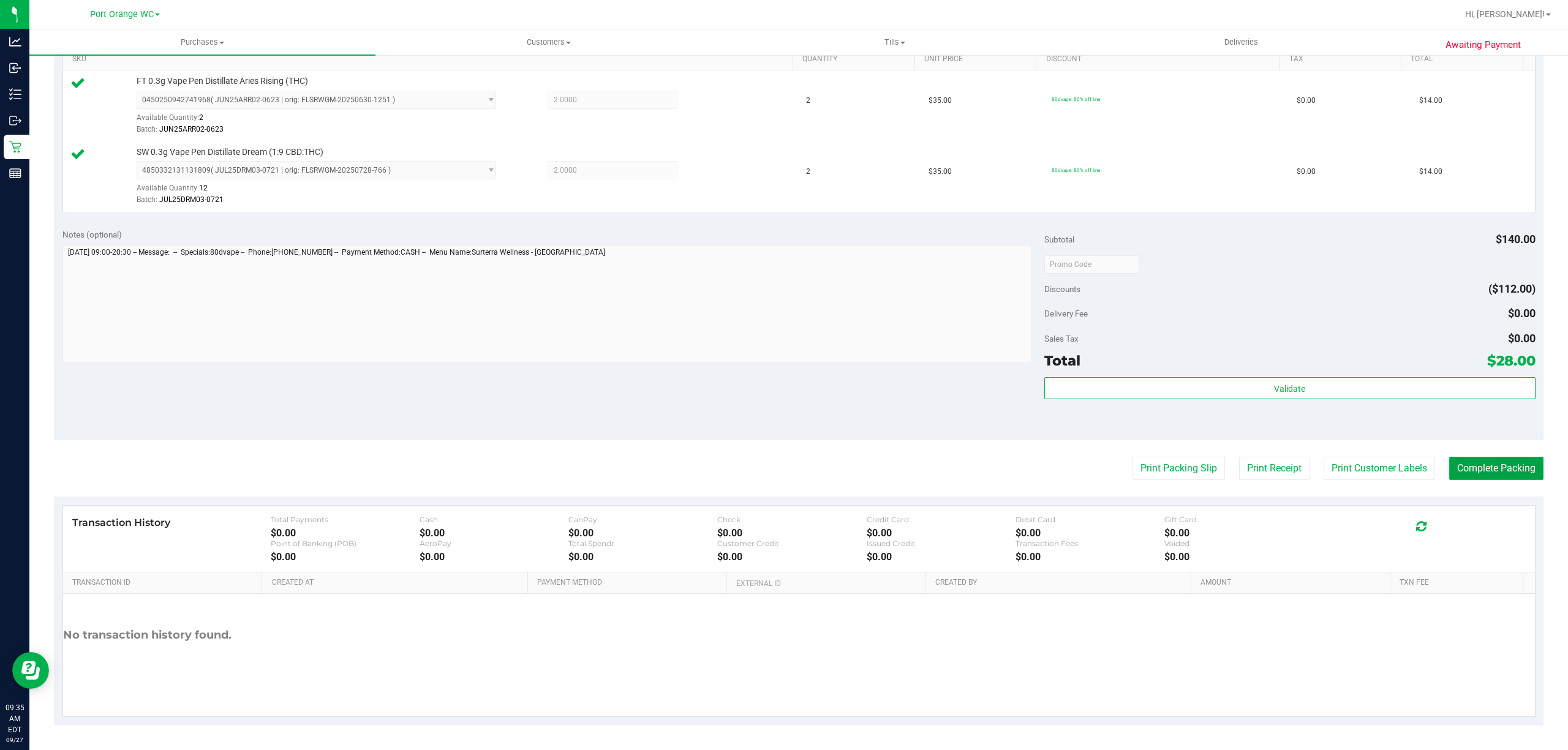
click at [1485, 472] on button "Complete Packing" at bounding box center [1496, 469] width 94 height 23
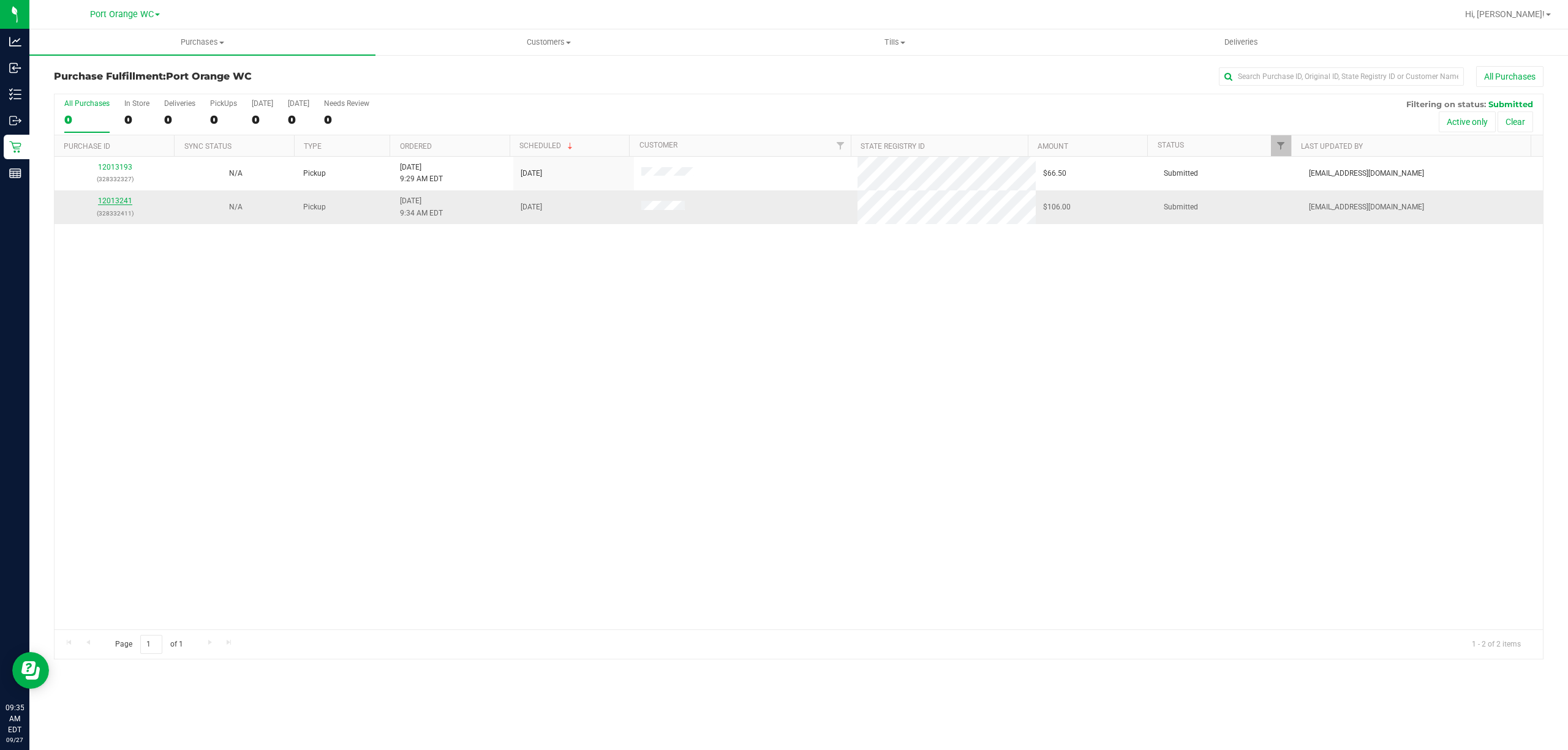
click at [126, 204] on link "12013241" at bounding box center [115, 201] width 35 height 9
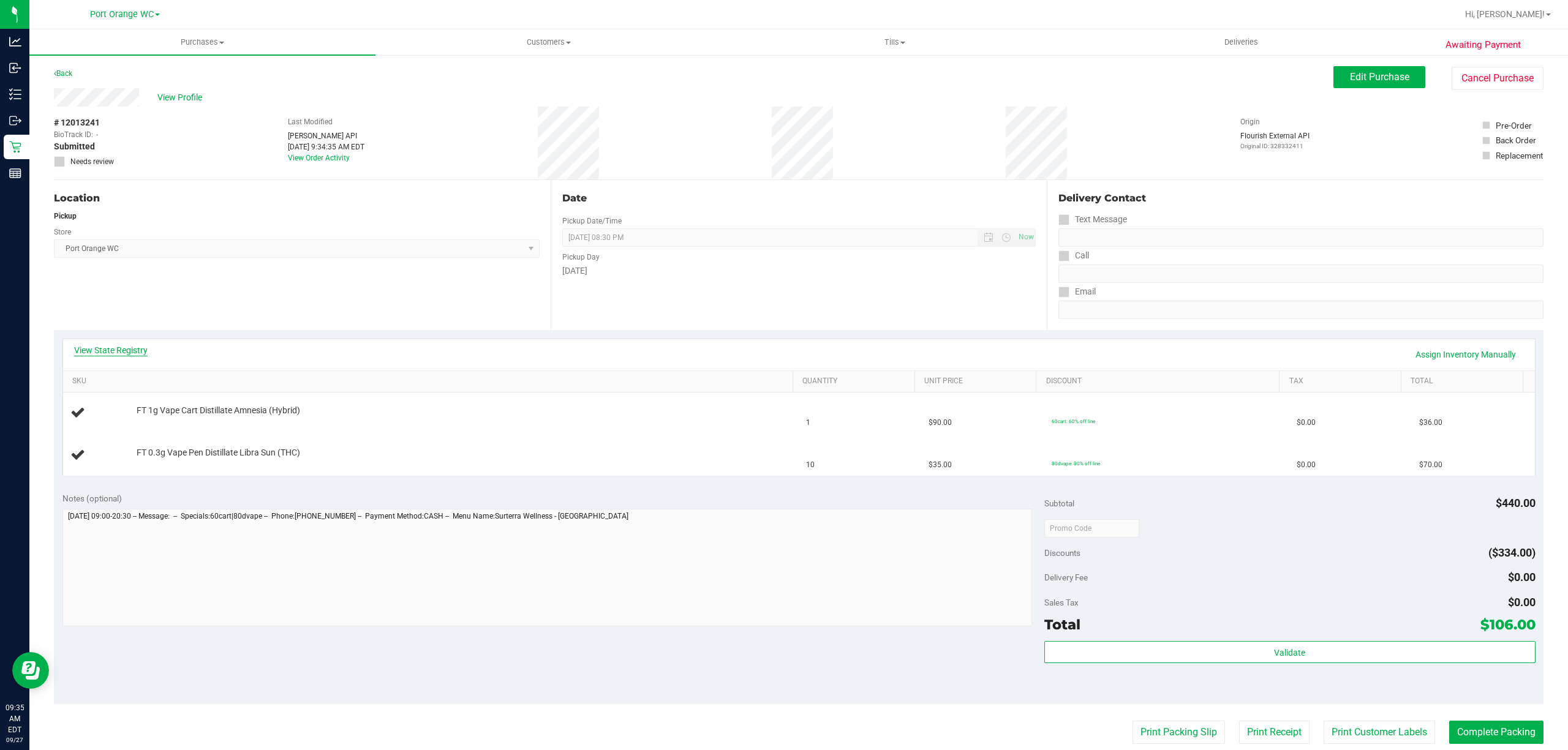
click at [115, 348] on link "View State Registry" at bounding box center [110, 350] width 73 height 12
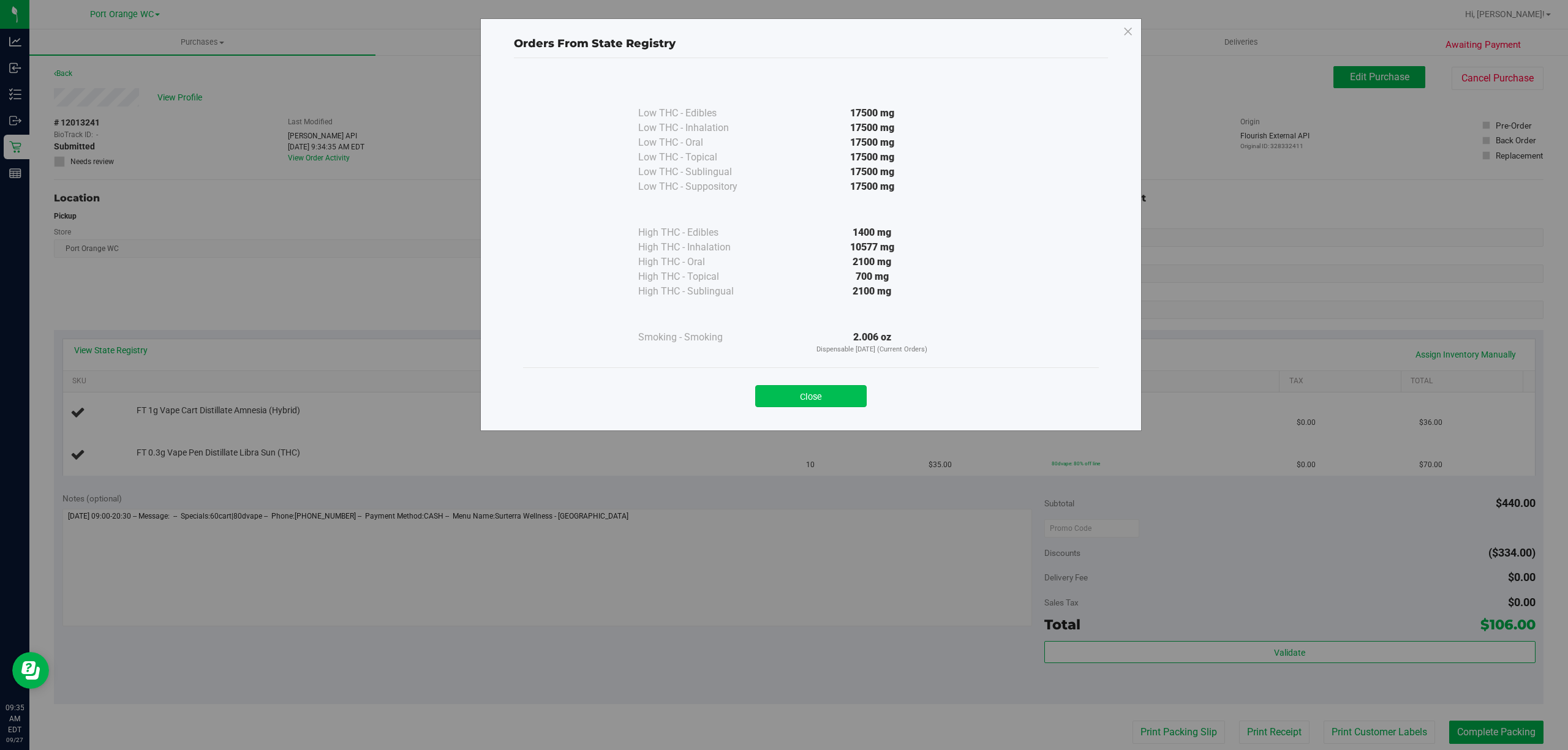
click at [793, 404] on button "Close" at bounding box center [811, 397] width 112 height 22
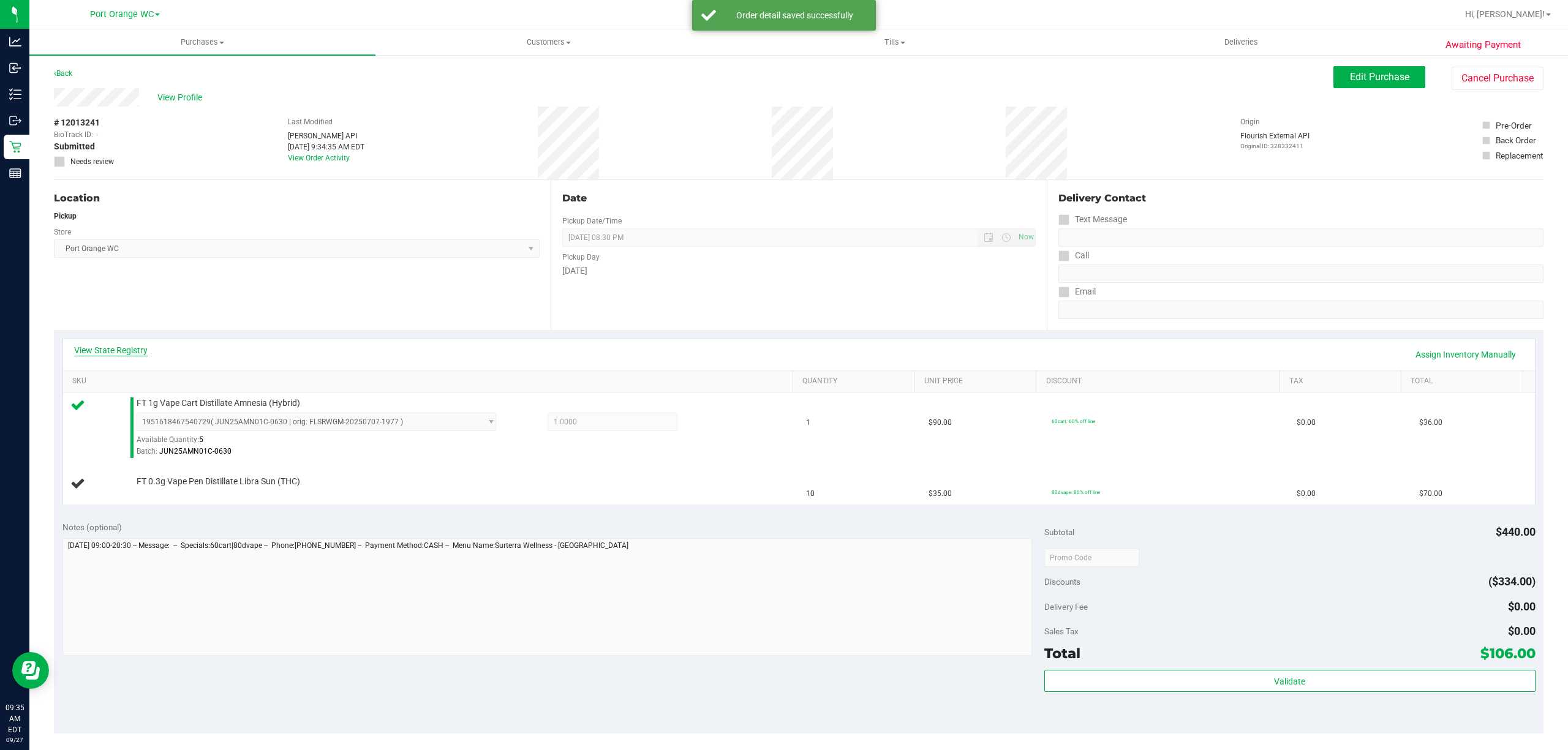
click at [104, 350] on link "View State Registry" at bounding box center [110, 350] width 73 height 12
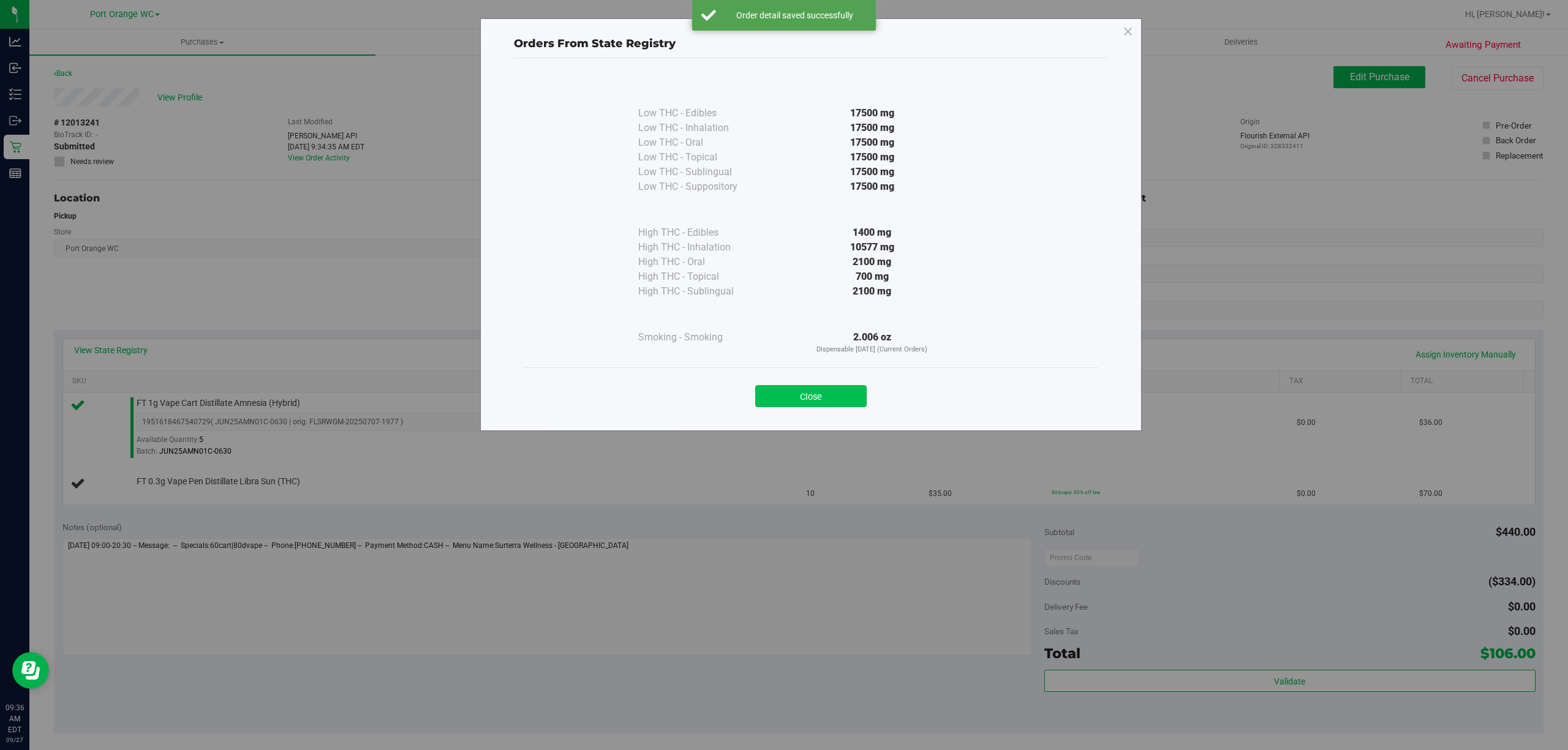
click at [821, 389] on button "Close" at bounding box center [811, 397] width 112 height 22
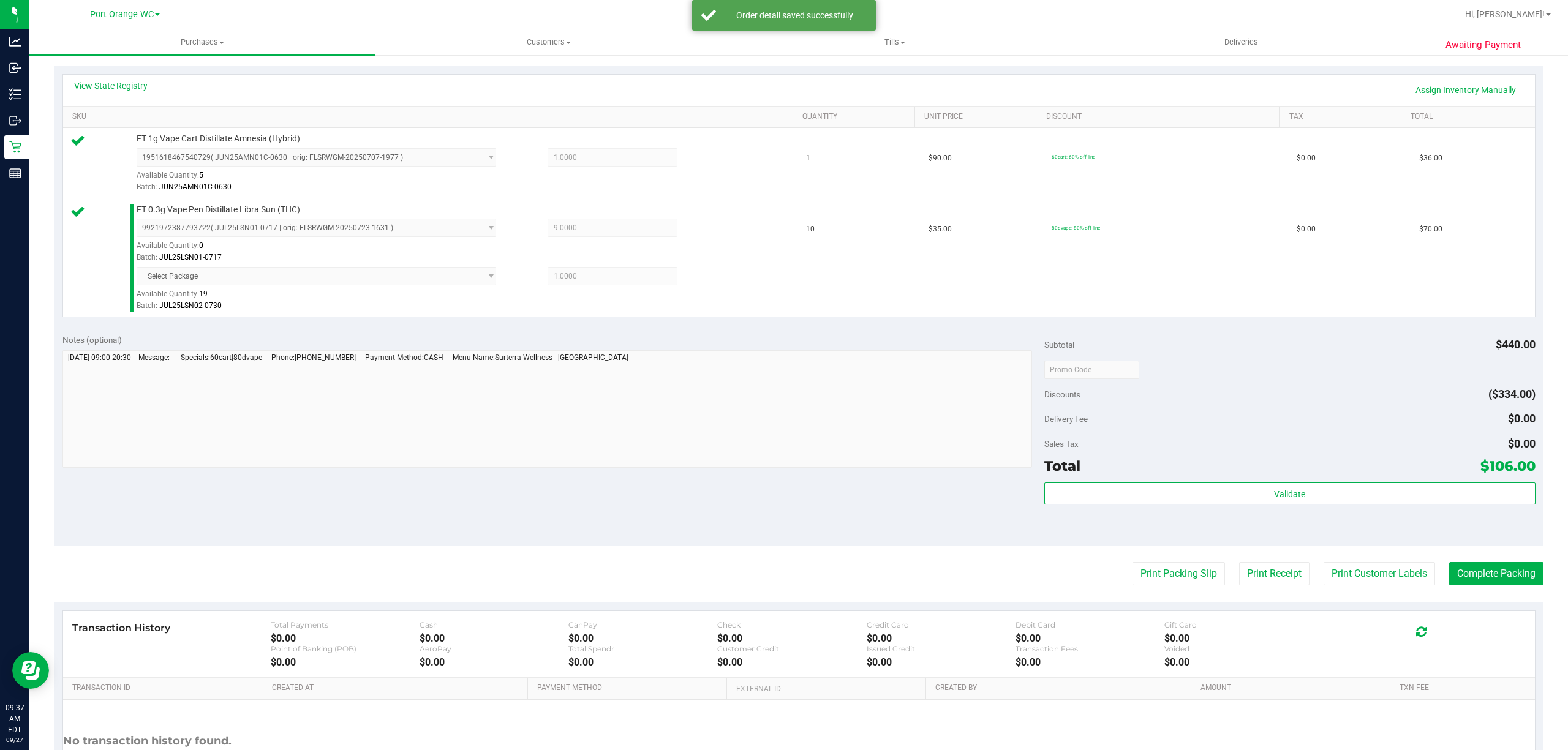
scroll to position [373, 0]
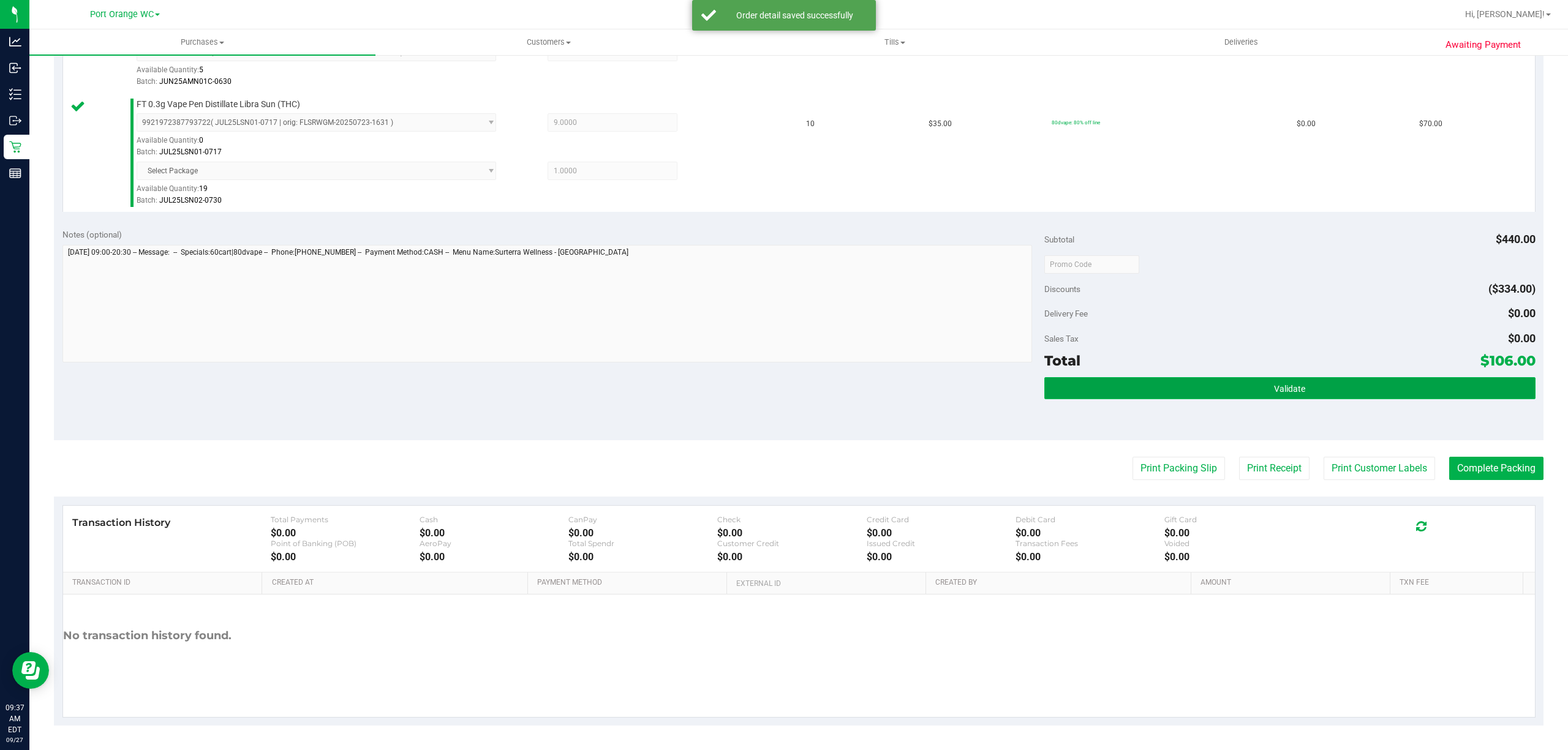
click at [1353, 383] on button "Validate" at bounding box center [1290, 389] width 491 height 22
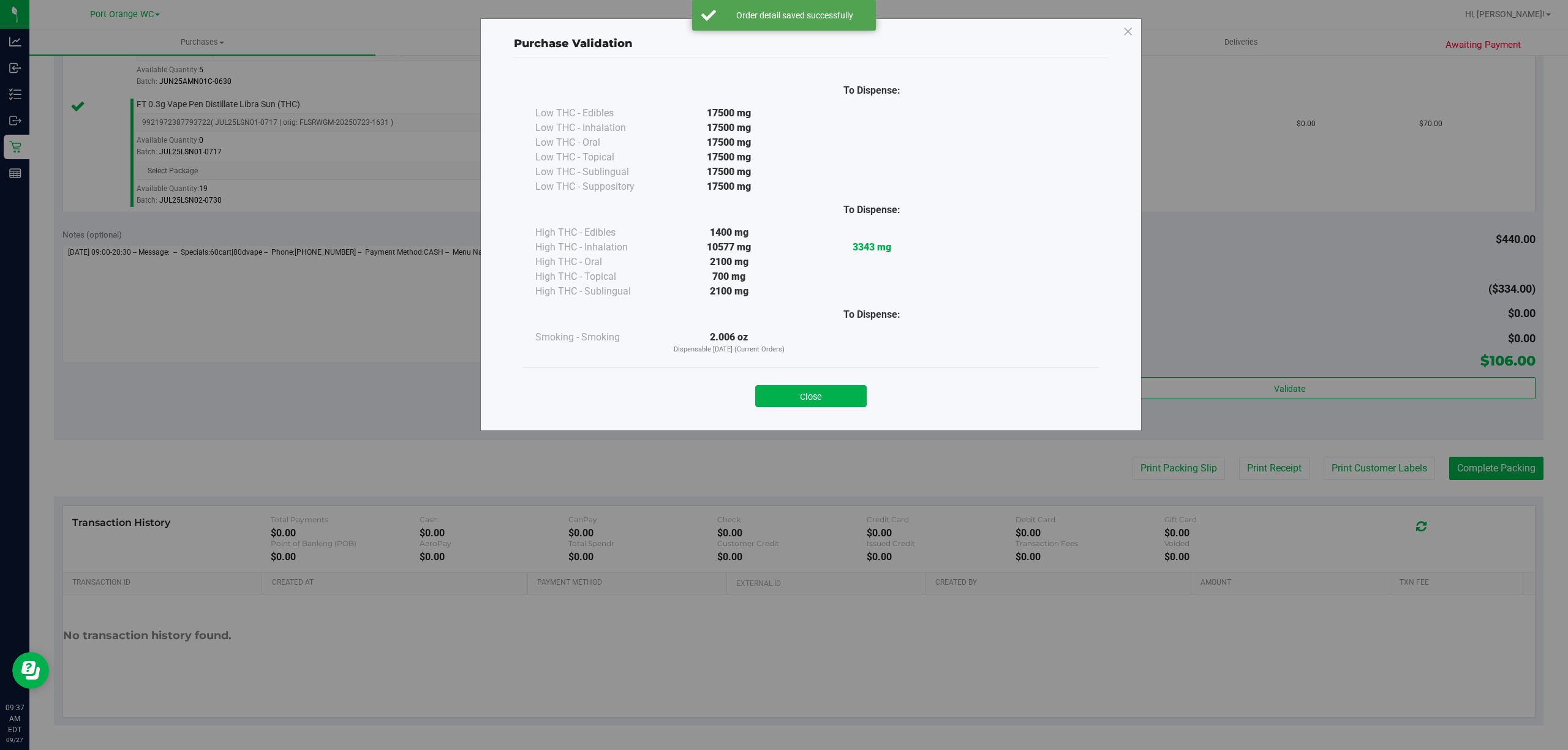
click at [838, 425] on div "Purchase Validation To Dispense: Low THC - Edibles 17500 mg" at bounding box center [811, 225] width 661 height 413
click at [851, 402] on button "Close" at bounding box center [811, 397] width 112 height 22
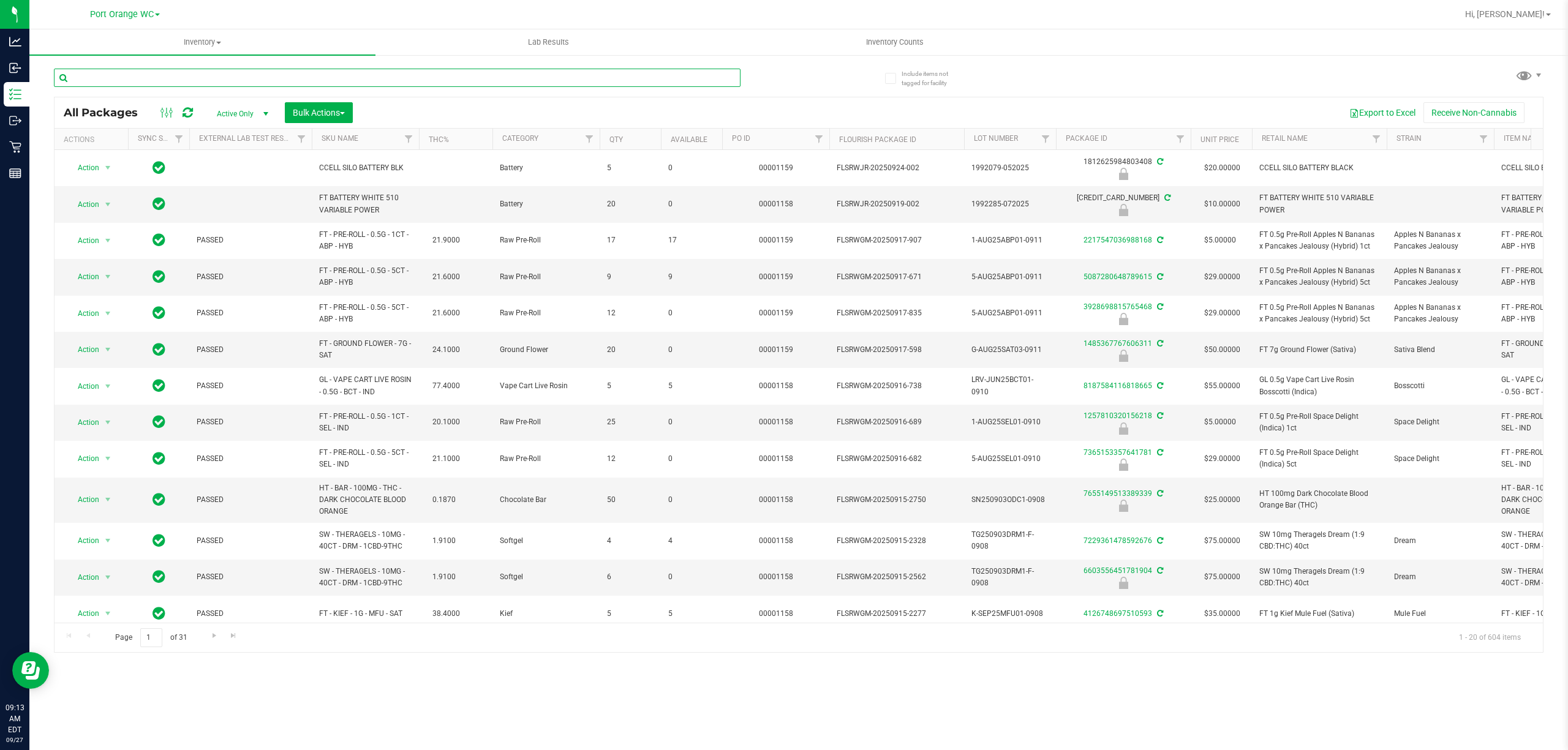
click at [598, 75] on input "text" at bounding box center [397, 78] width 687 height 19
type input "4880324198932108"
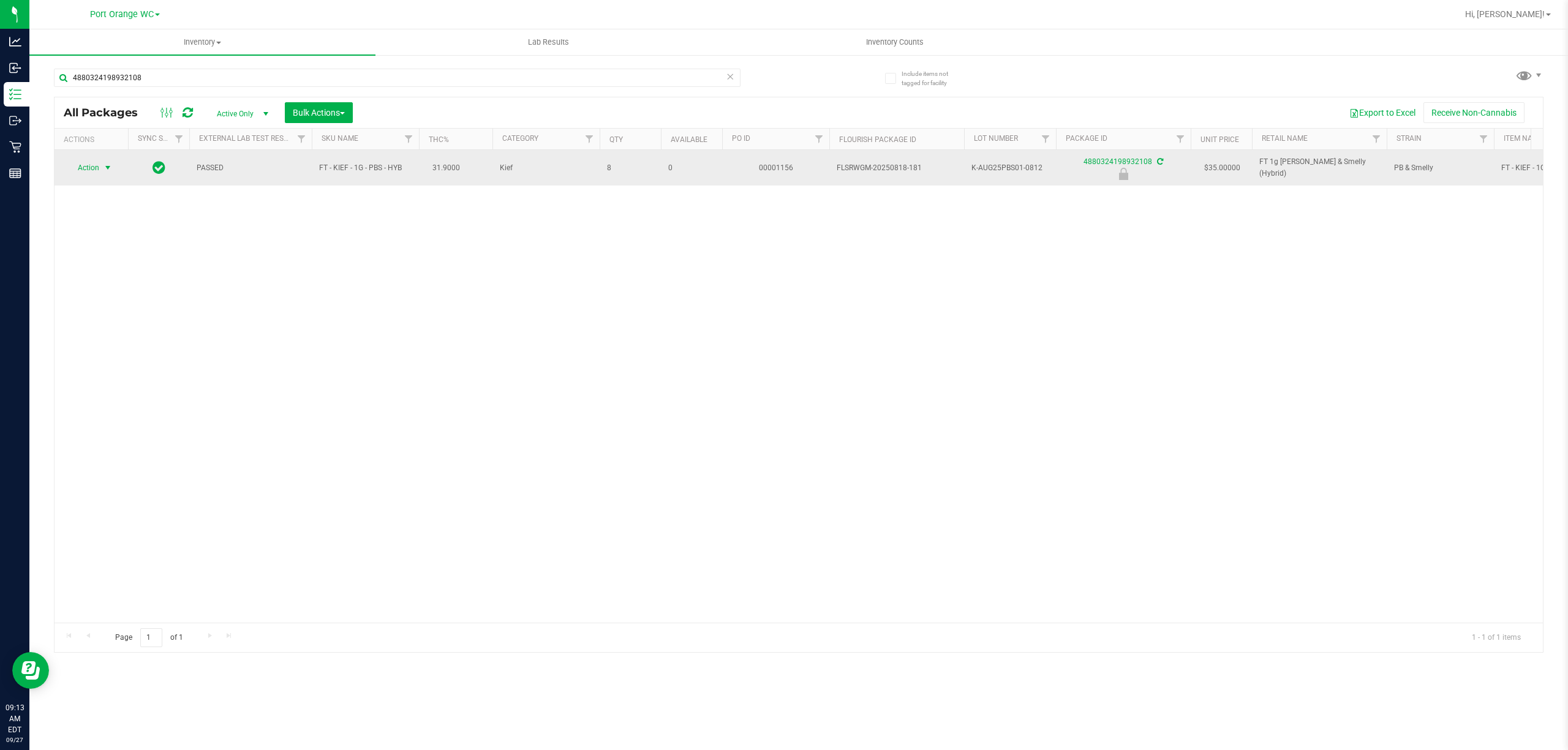
click at [107, 168] on span "select" at bounding box center [108, 168] width 10 height 10
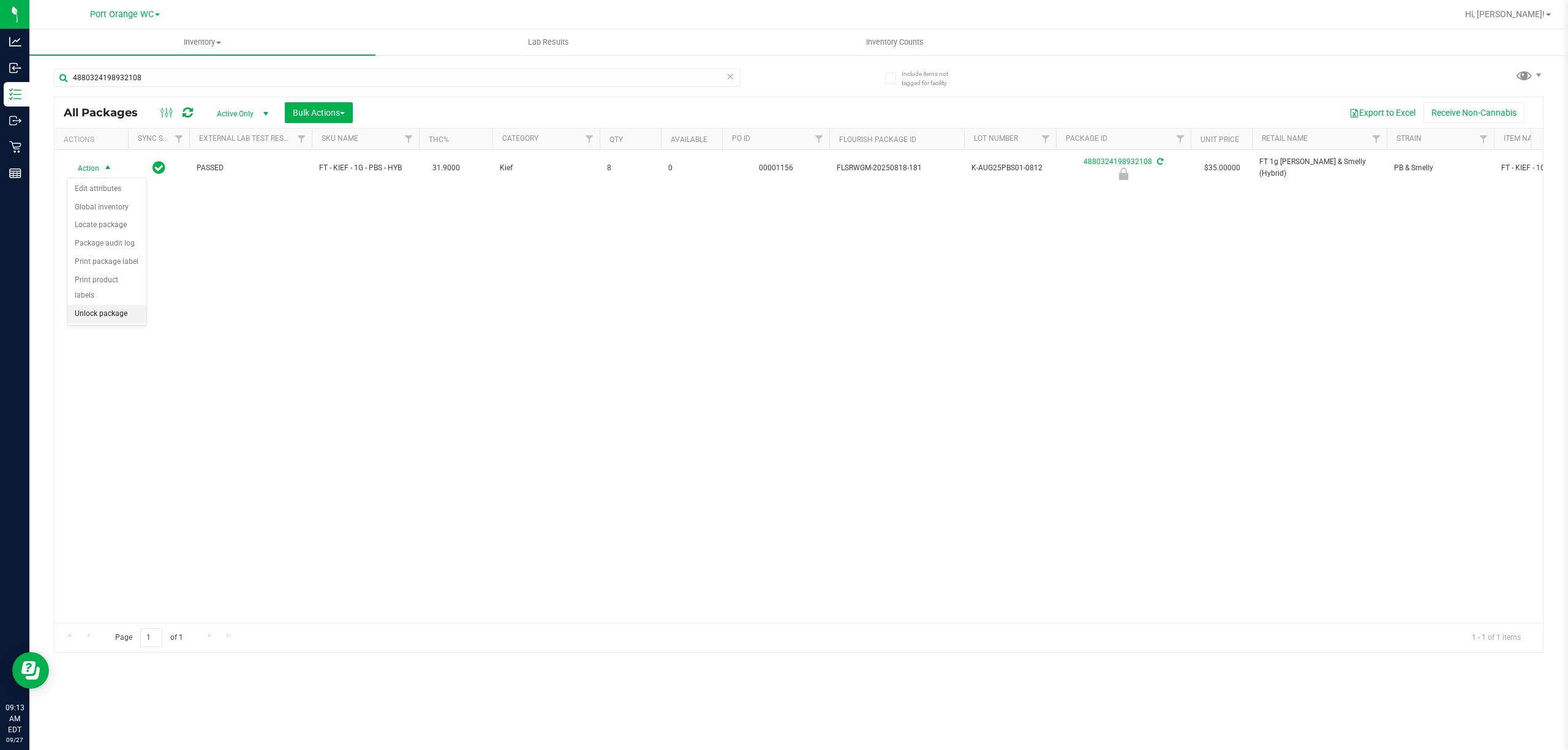
click at [94, 316] on li "Unlock package" at bounding box center [107, 315] width 79 height 19
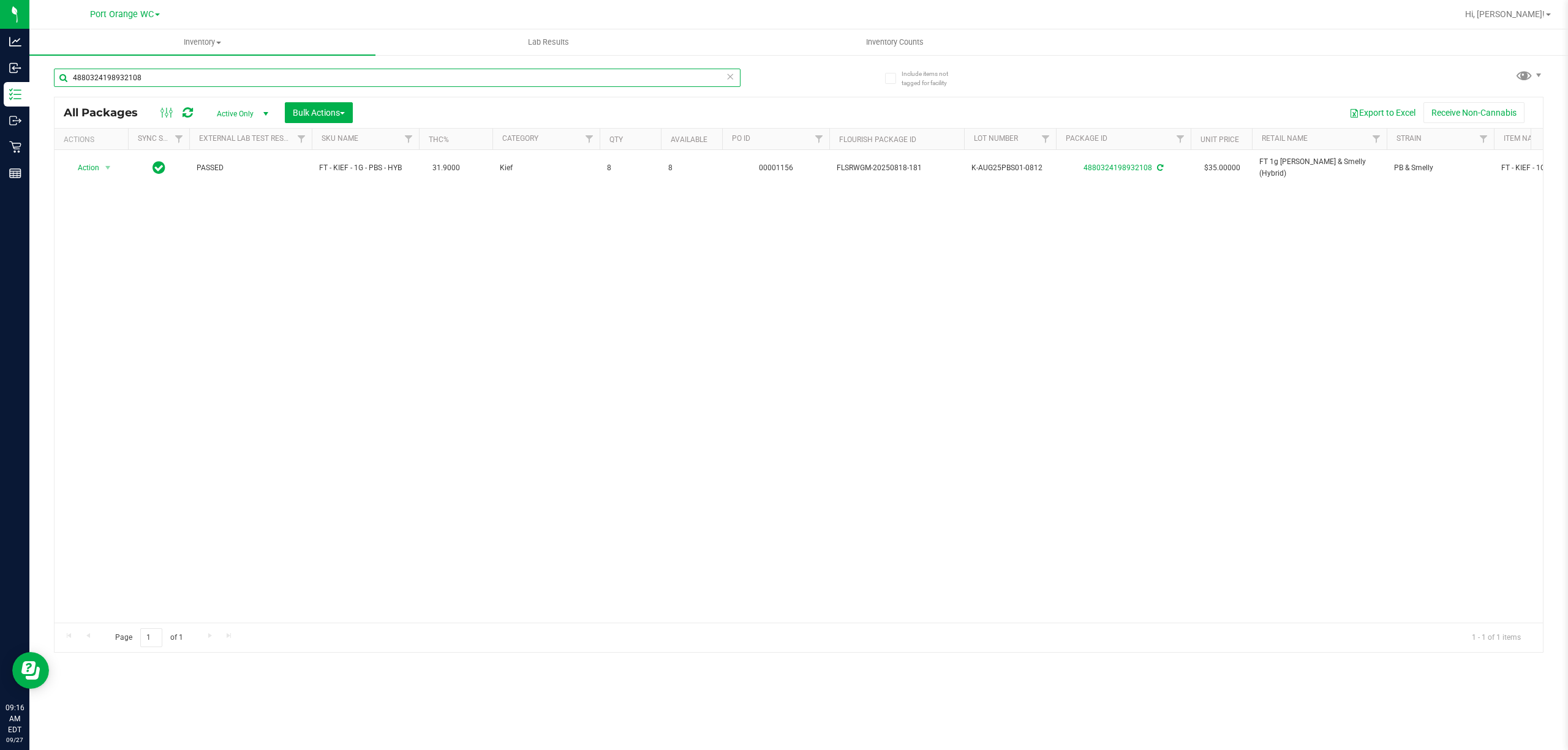
click at [484, 81] on input "4880324198932108" at bounding box center [397, 78] width 687 height 19
type input "4"
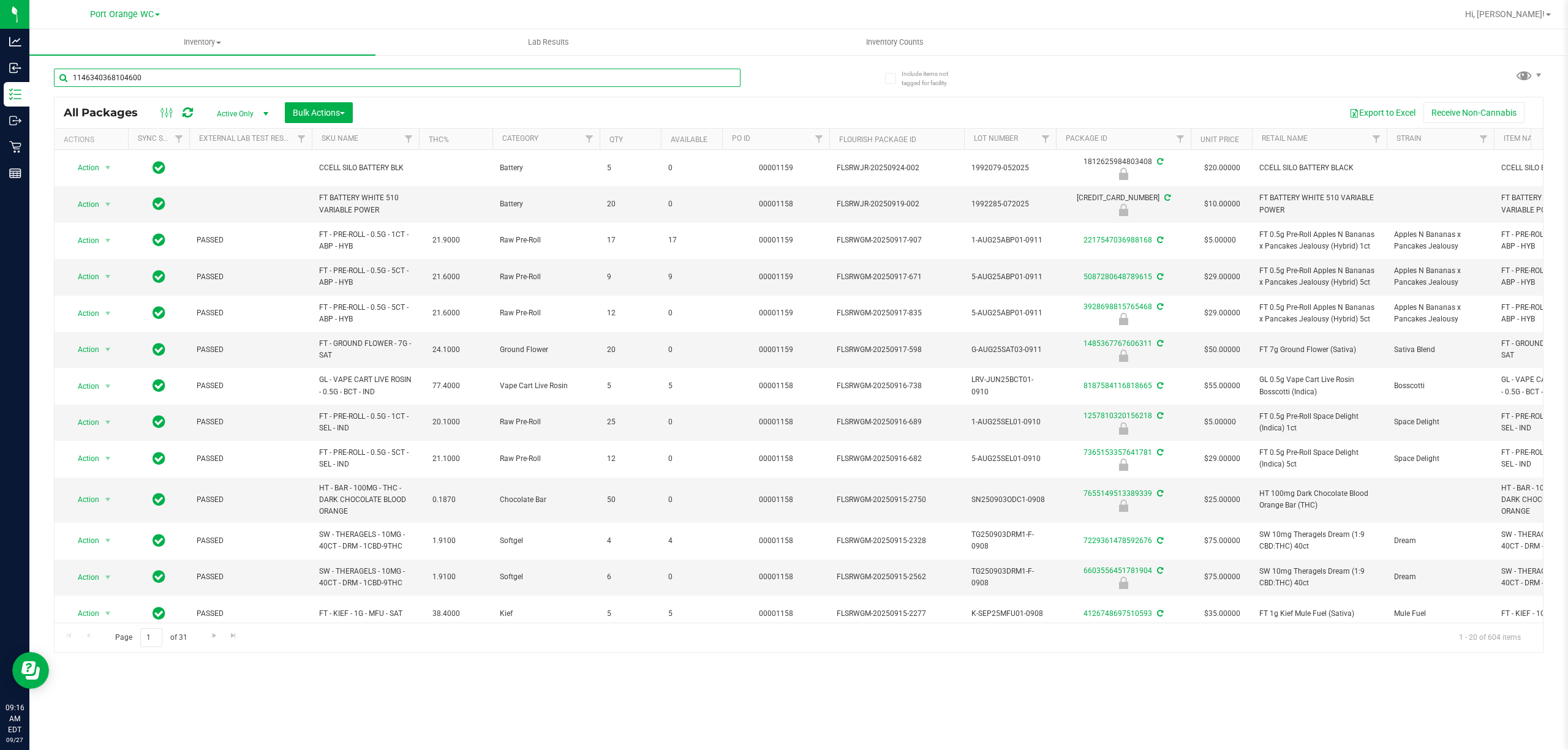
type input "1146340368104600"
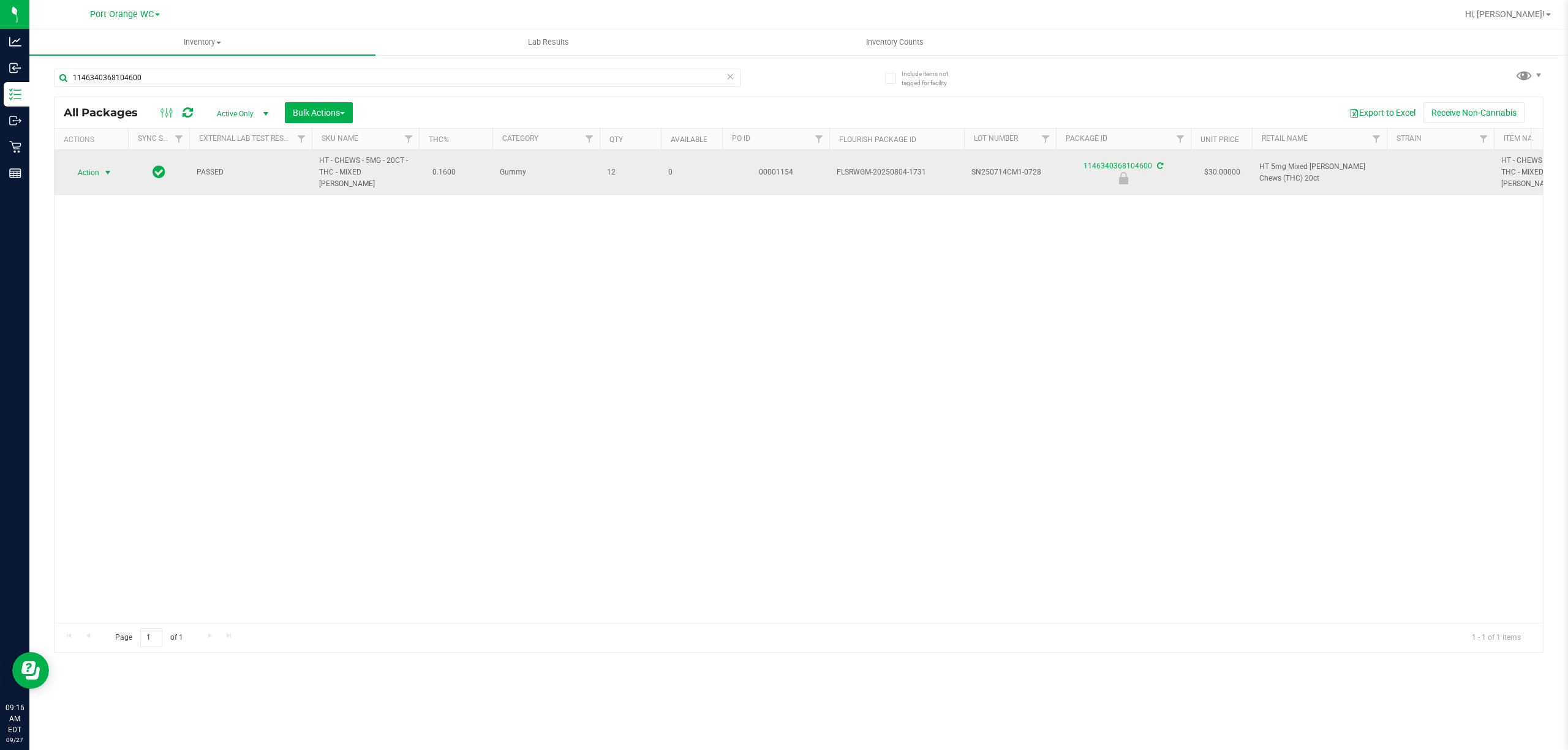
click at [107, 170] on span "select" at bounding box center [108, 173] width 10 height 10
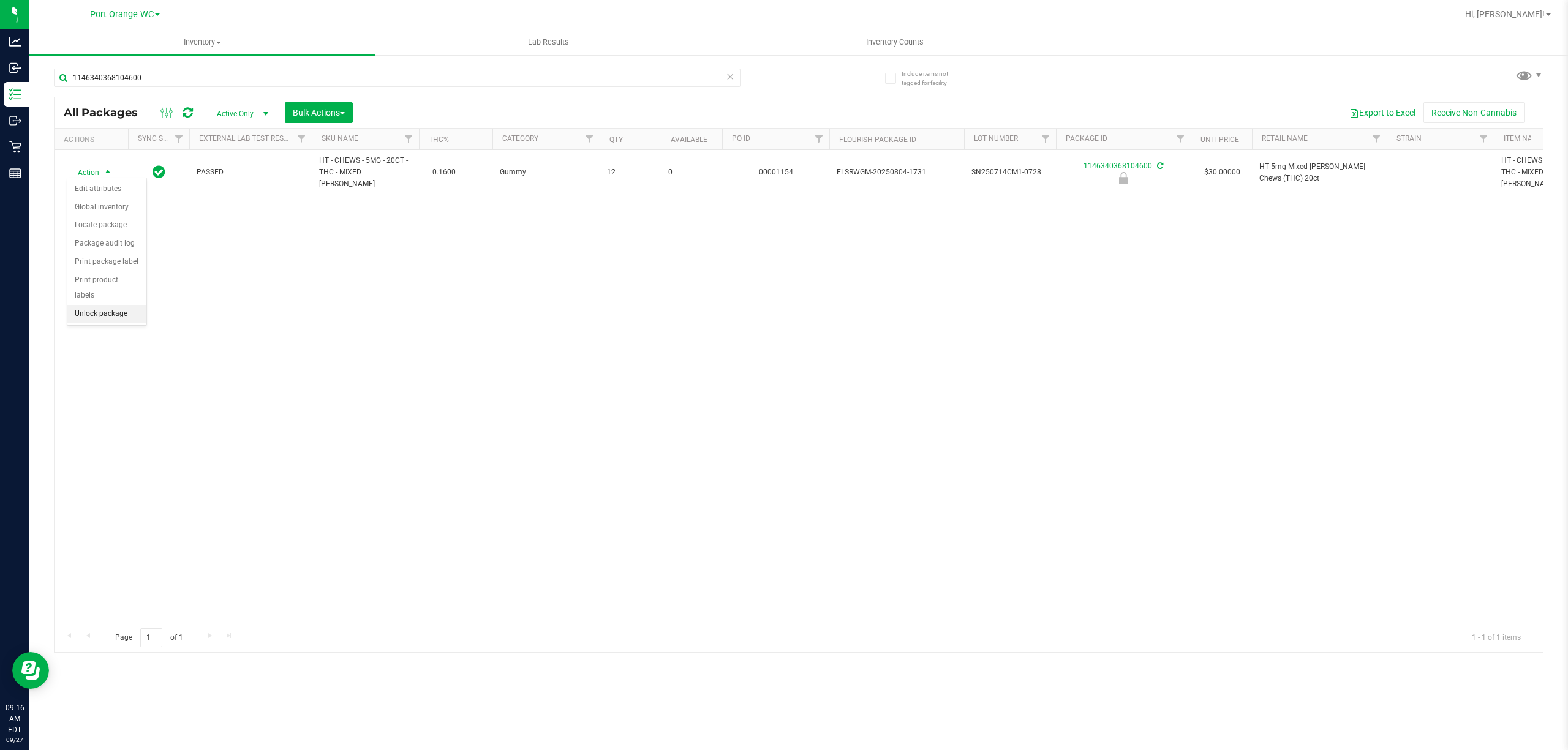
click at [104, 314] on li "Unlock package" at bounding box center [107, 315] width 79 height 19
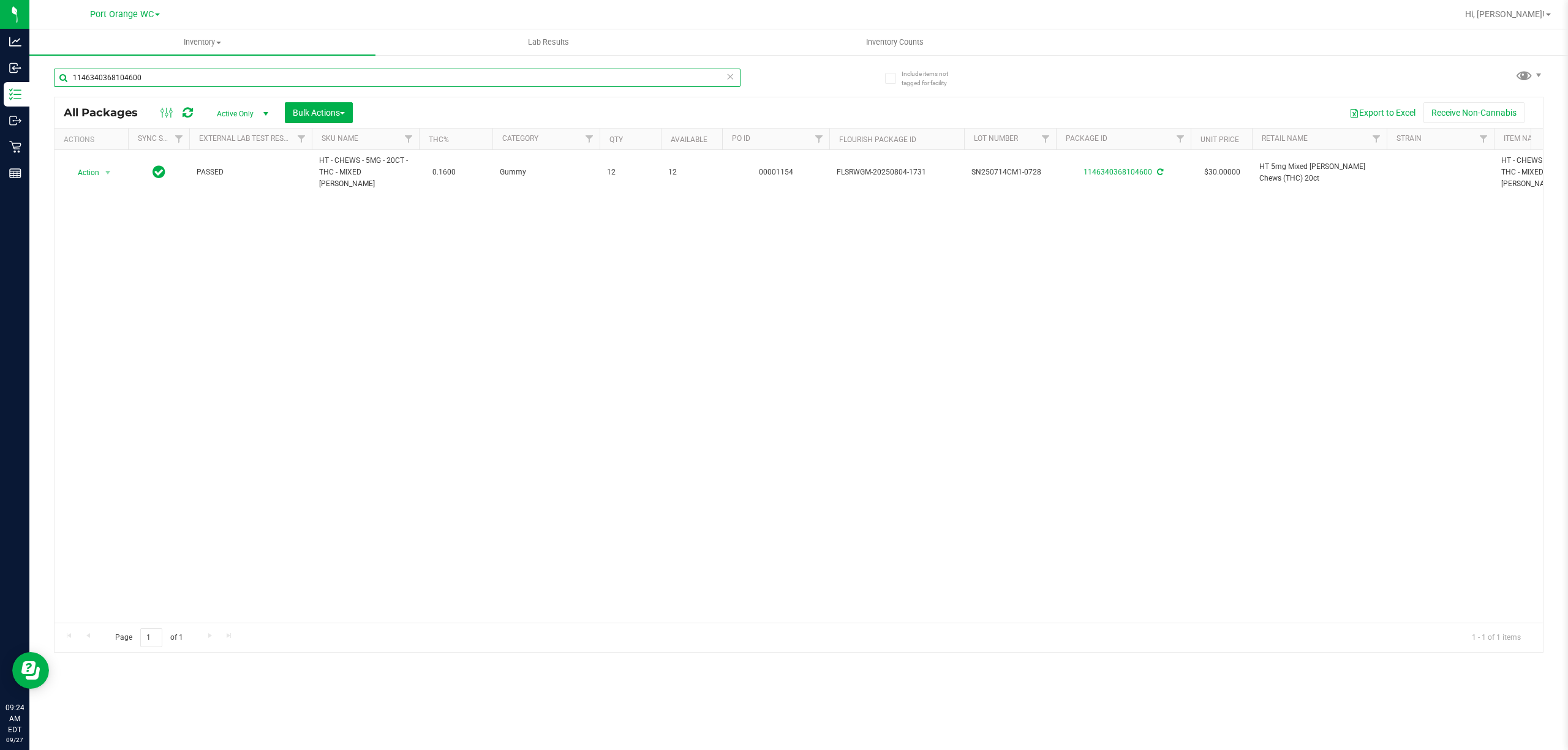
click at [334, 77] on input "1146340368104600" at bounding box center [397, 78] width 687 height 19
type input "1"
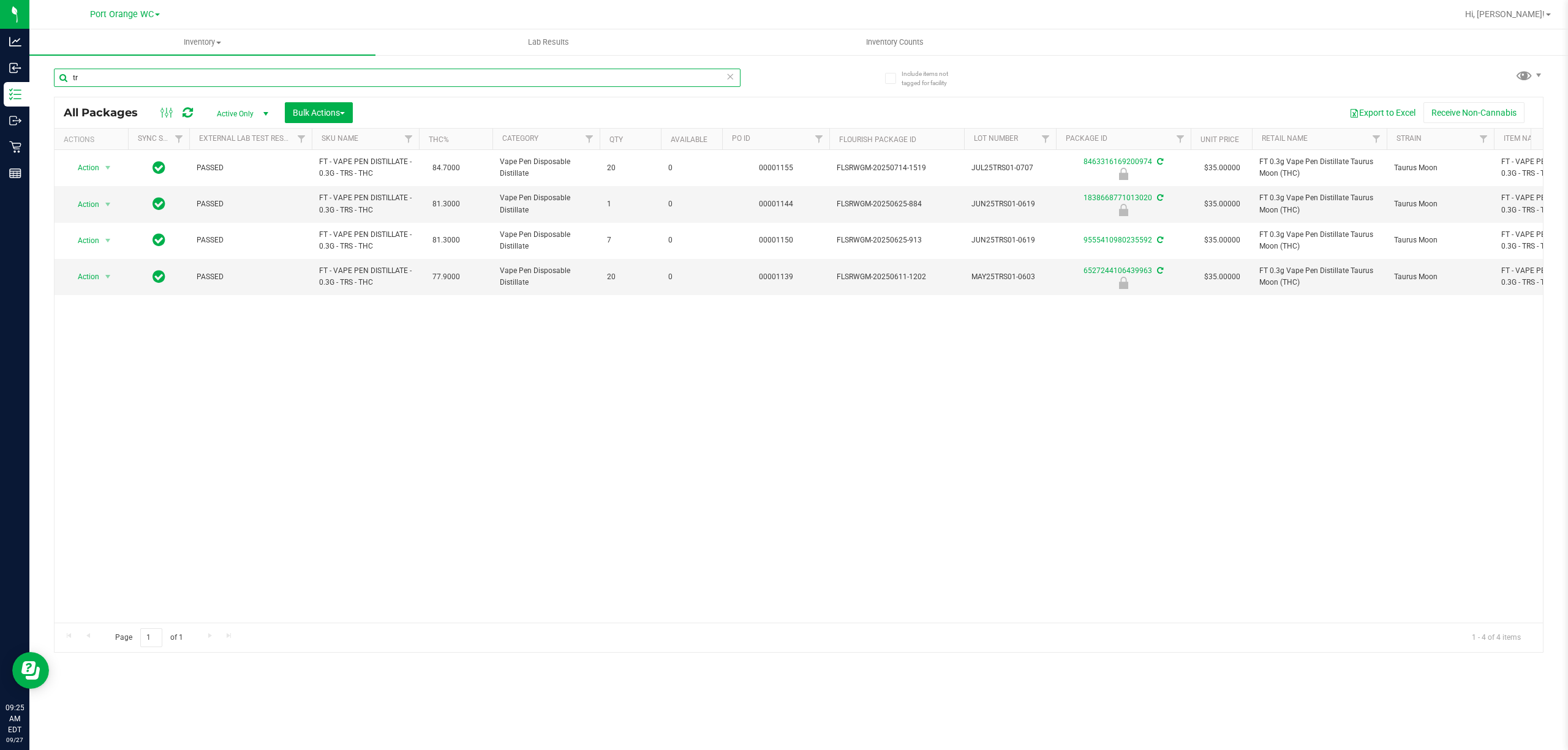
type input "t"
type input "8463316169200974"
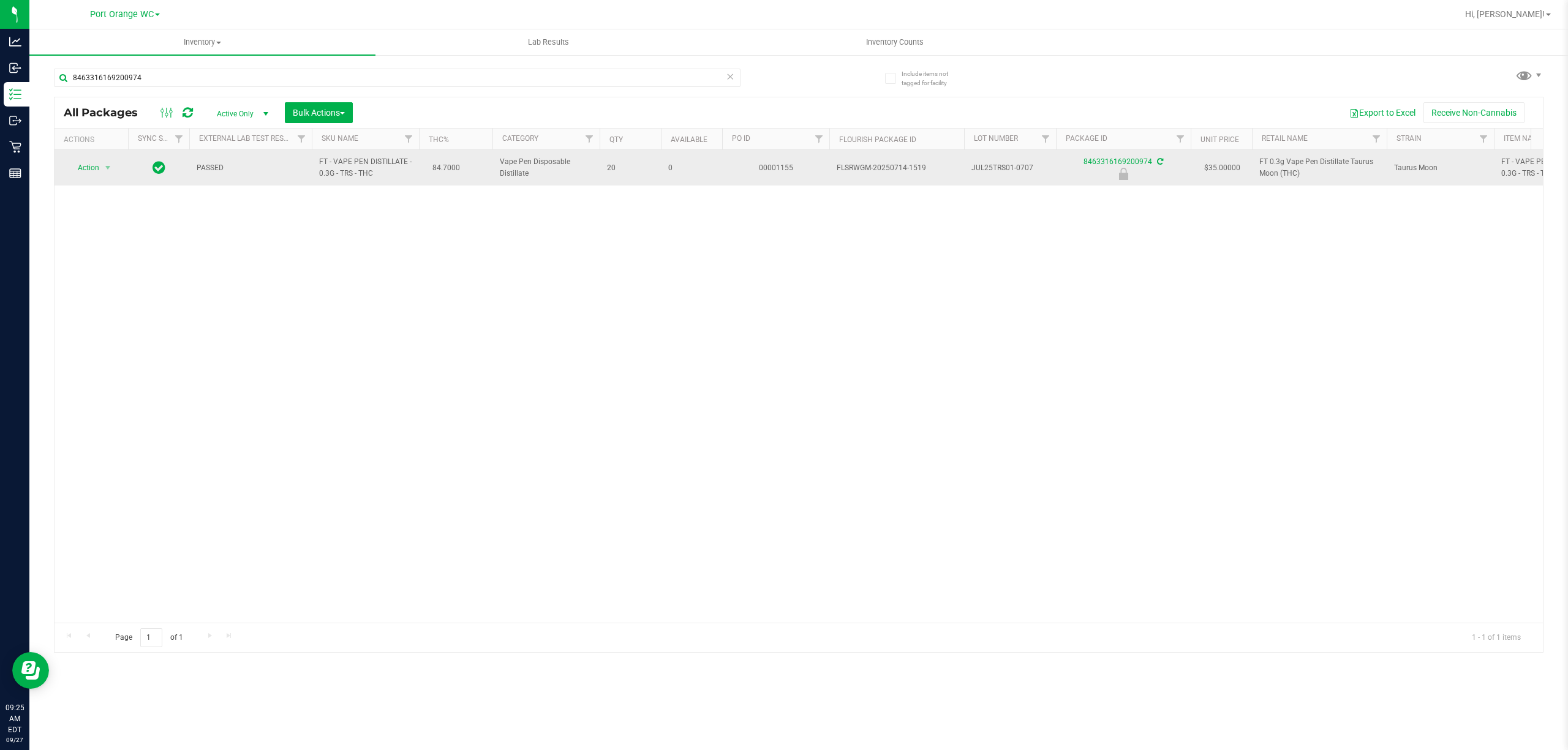
click at [104, 184] on td "Action Action Edit attributes Global inventory Locate package Package audit log…" at bounding box center [91, 168] width 73 height 36
click at [108, 170] on span "select" at bounding box center [108, 168] width 10 height 10
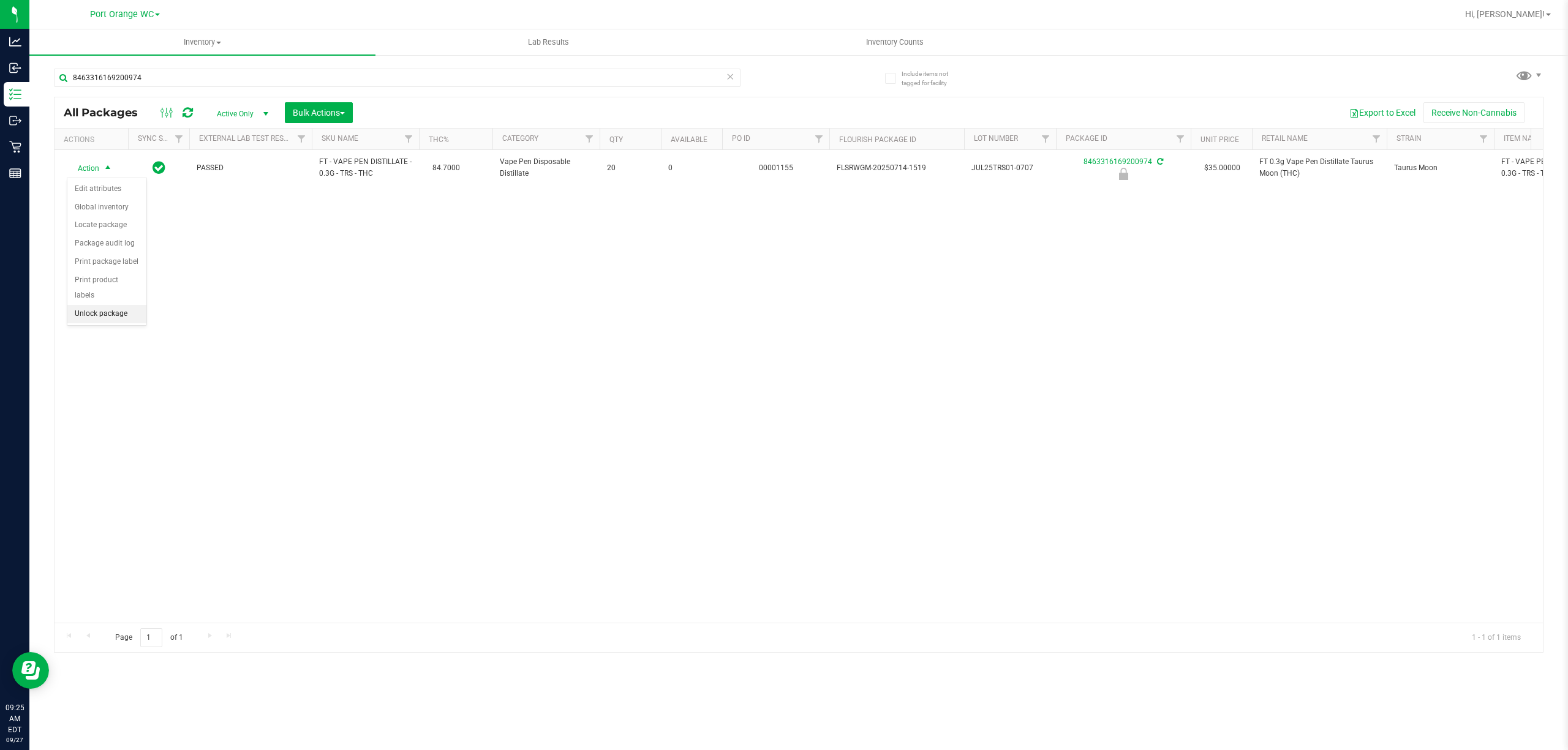
click at [102, 316] on li "Unlock package" at bounding box center [107, 315] width 79 height 19
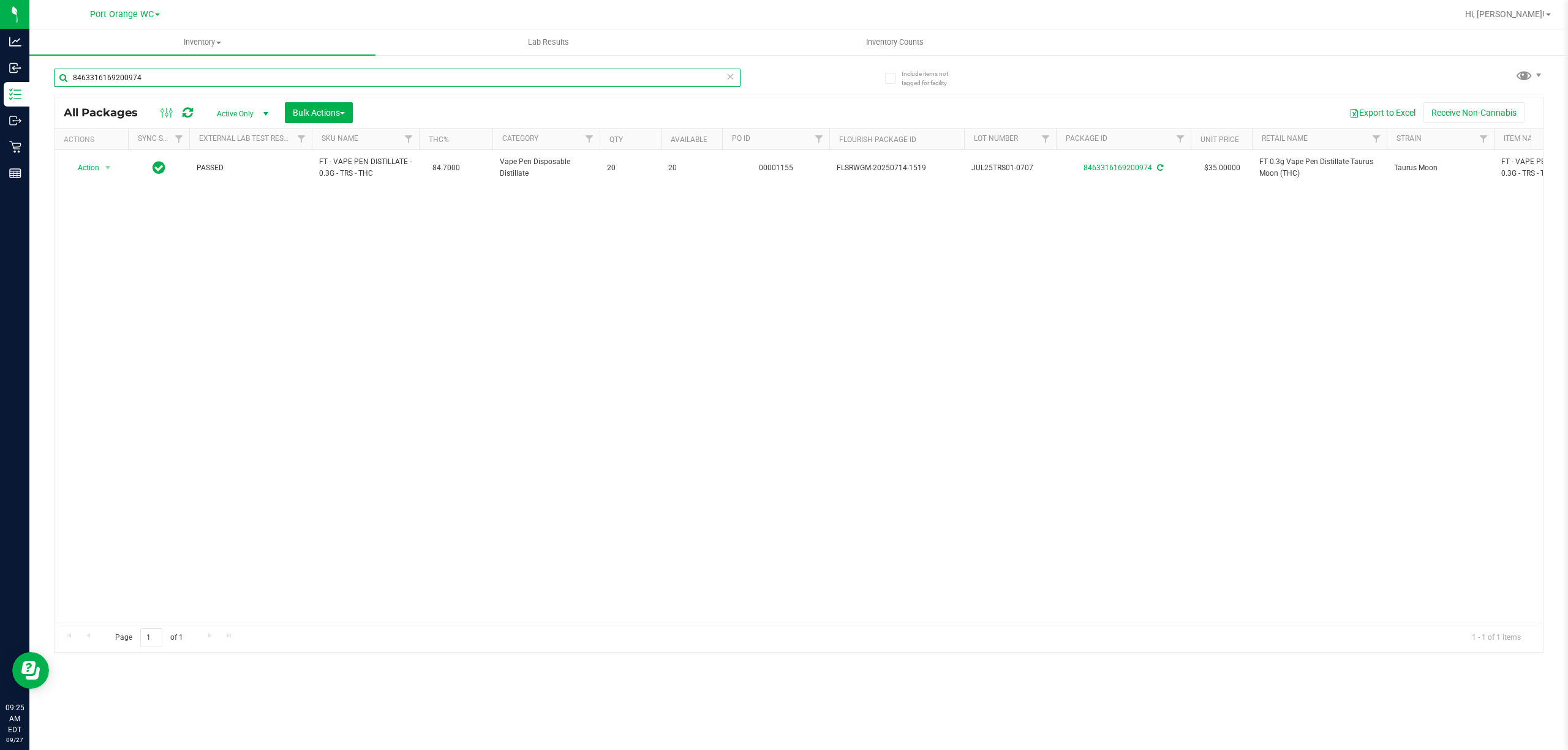
click at [323, 80] on input "8463316169200974" at bounding box center [397, 78] width 687 height 19
type input "8"
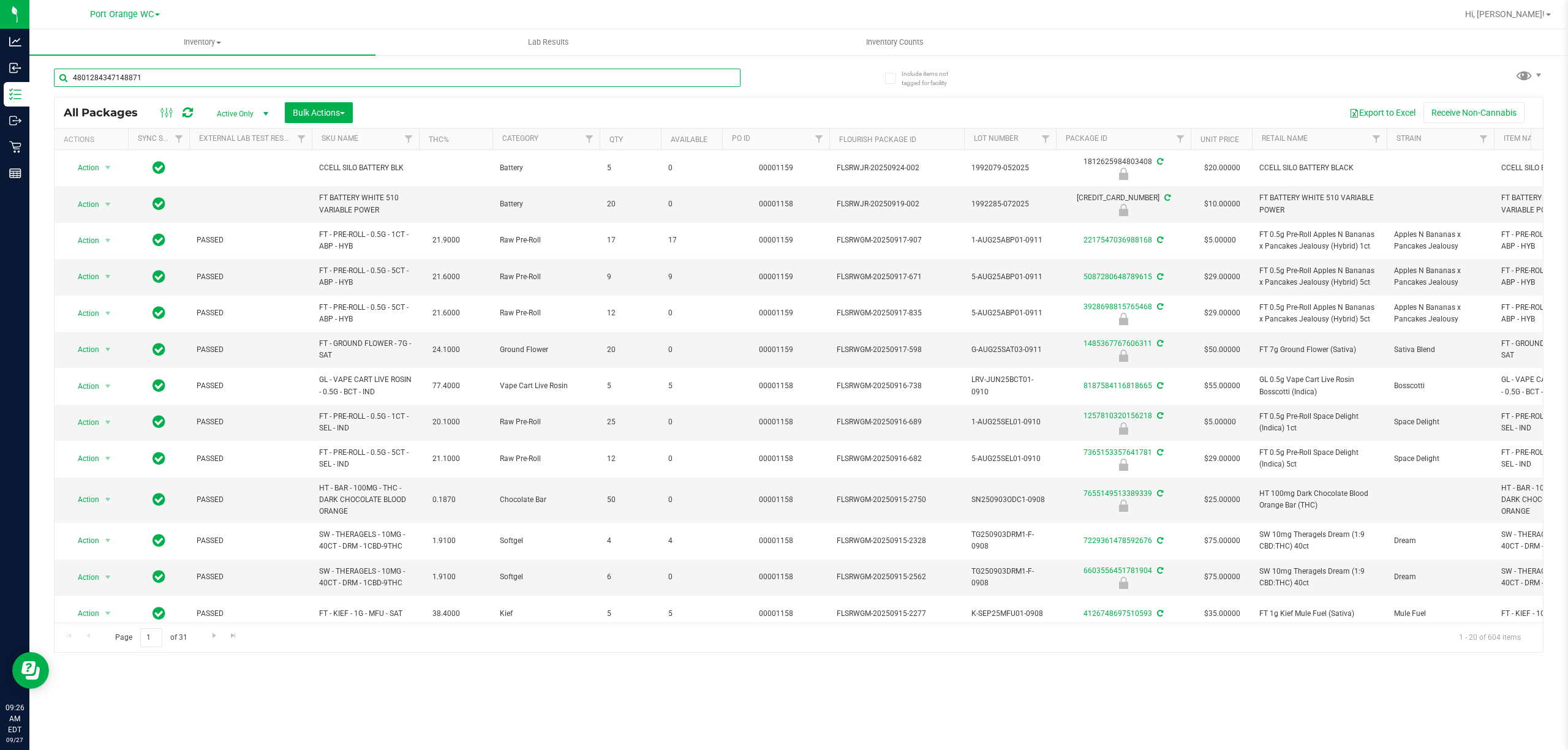
type input "4801284347148871"
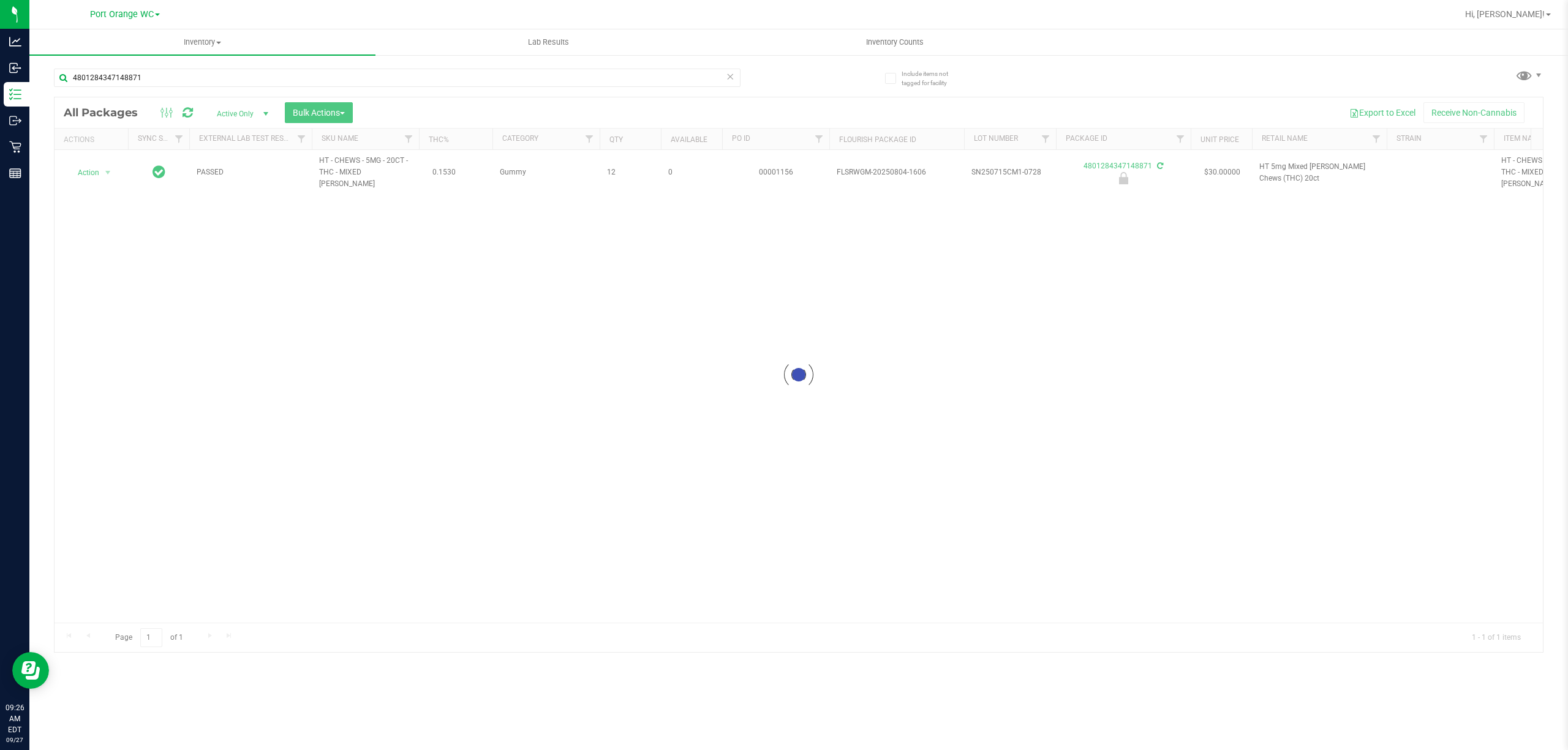
click at [106, 169] on div at bounding box center [798, 375] width 1488 height 555
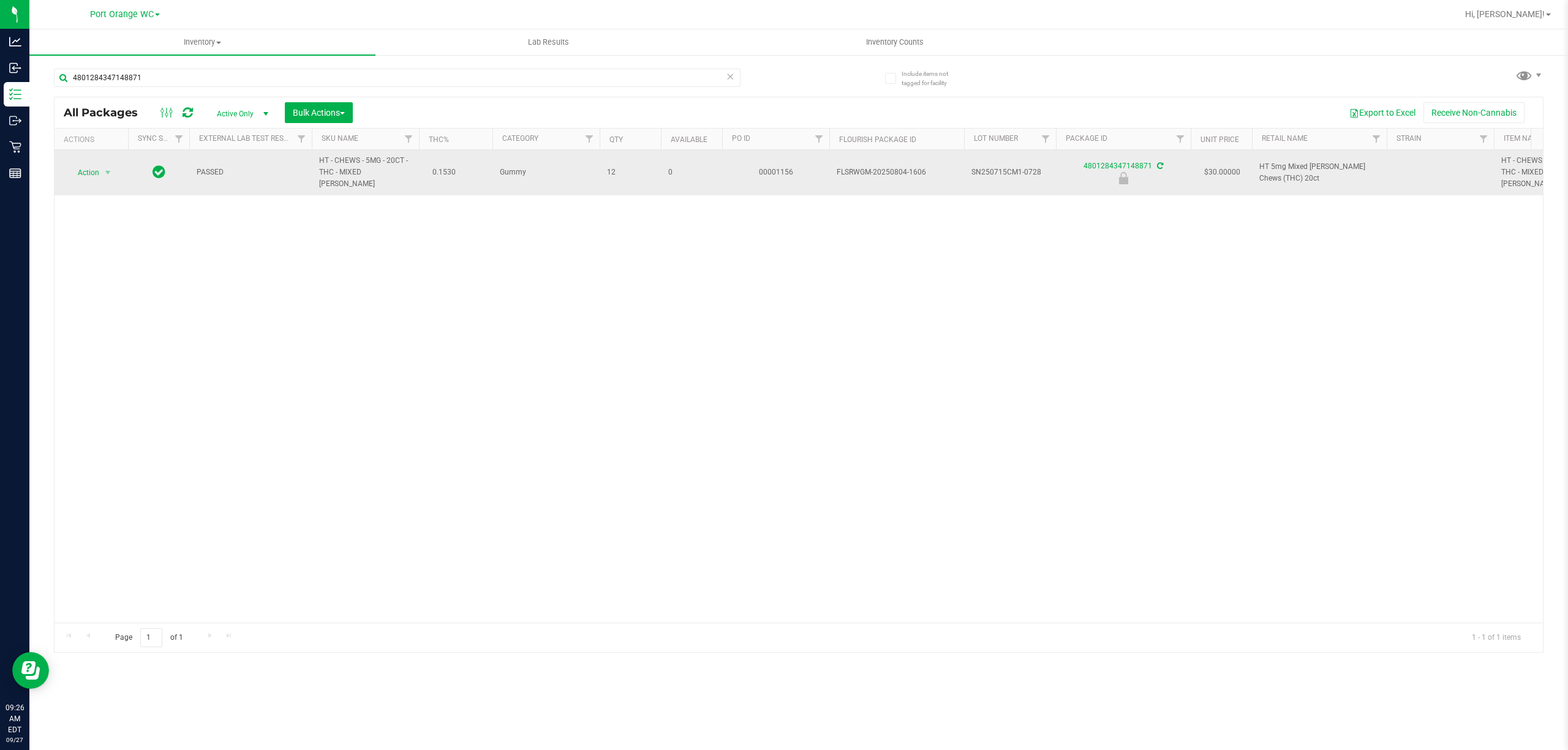
click at [94, 177] on span "Action" at bounding box center [83, 173] width 33 height 17
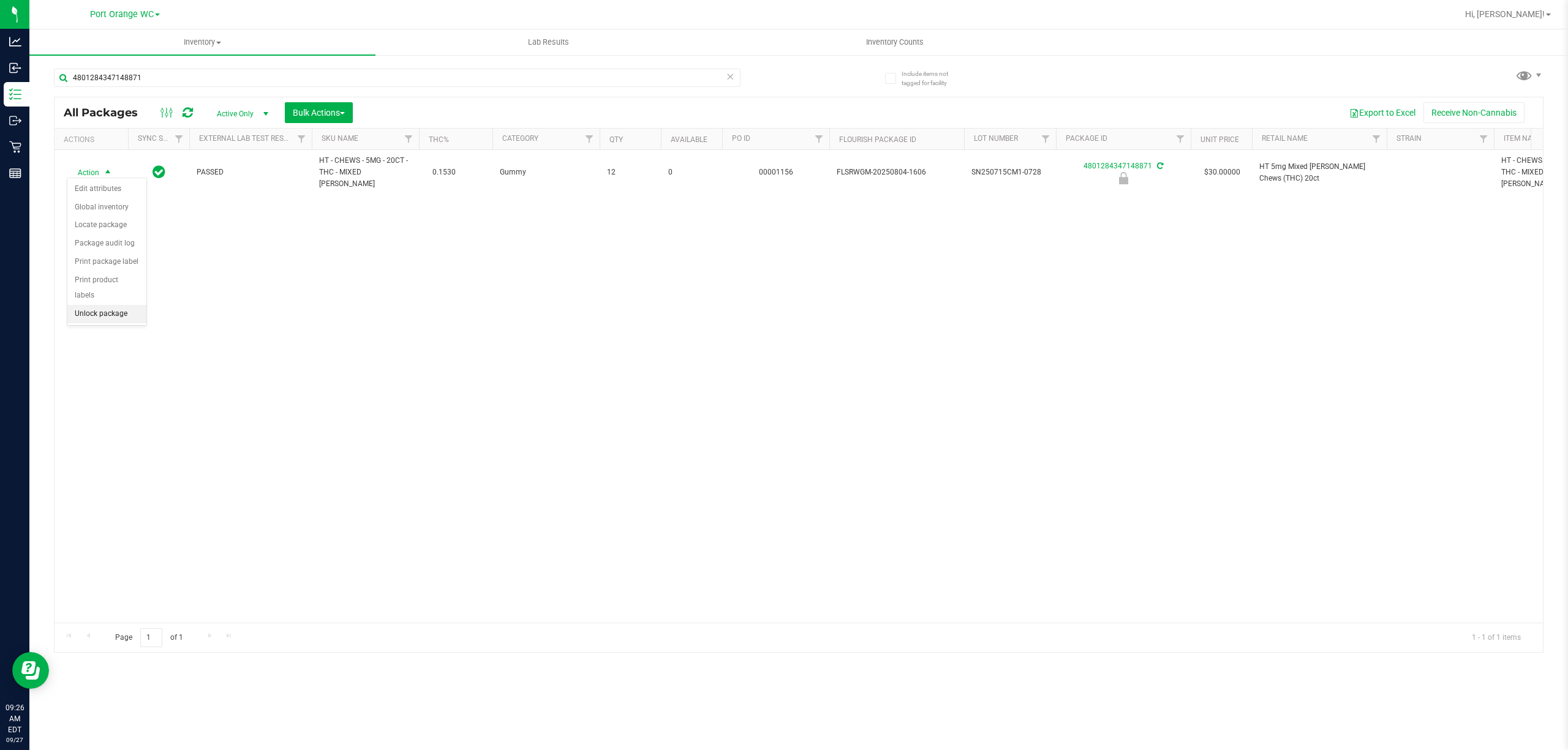
click at [113, 311] on li "Unlock package" at bounding box center [107, 315] width 79 height 19
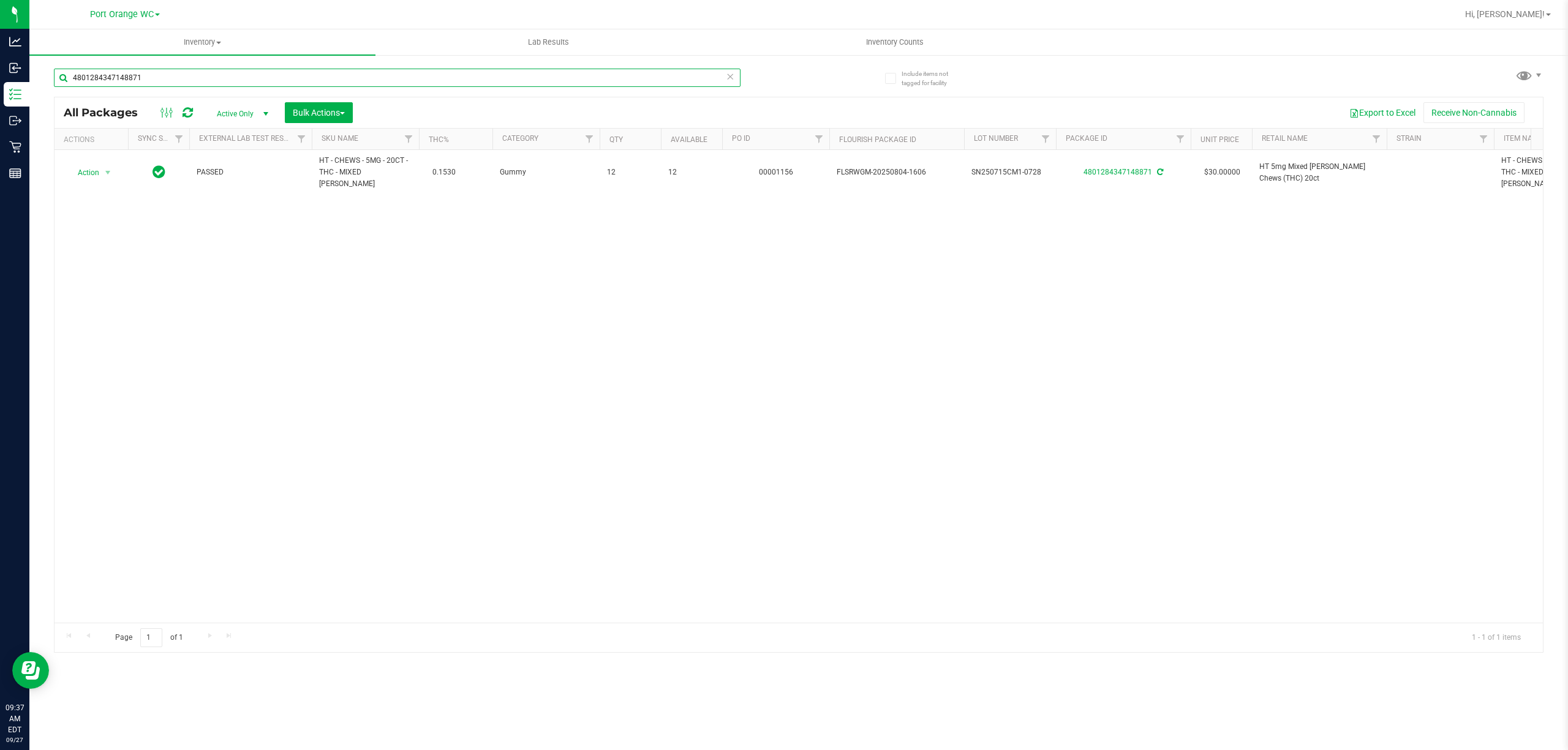
click at [399, 77] on input "4801284347148871" at bounding box center [397, 78] width 687 height 19
type input "4"
type input "4495146617719523"
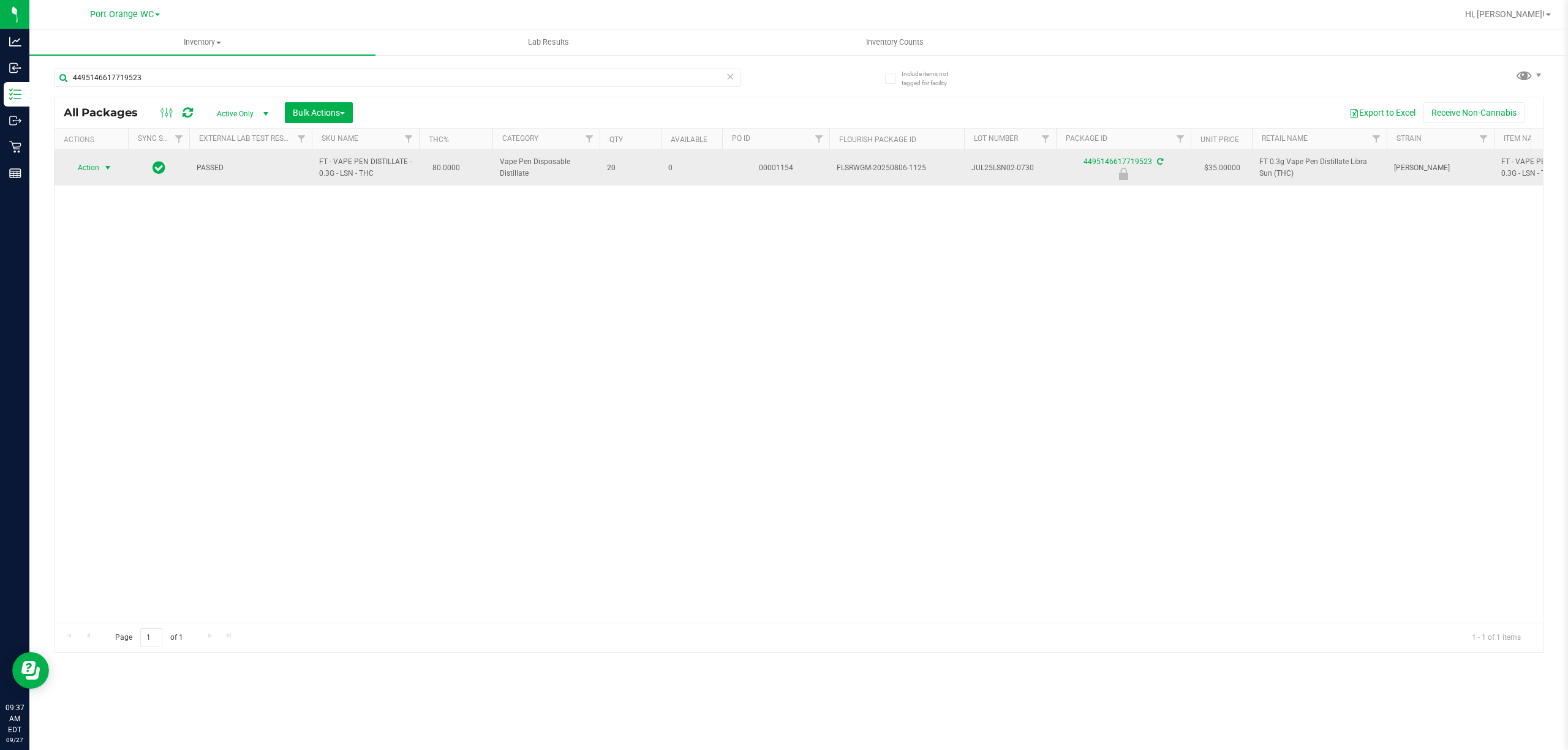
click at [108, 168] on span "select" at bounding box center [108, 168] width 10 height 10
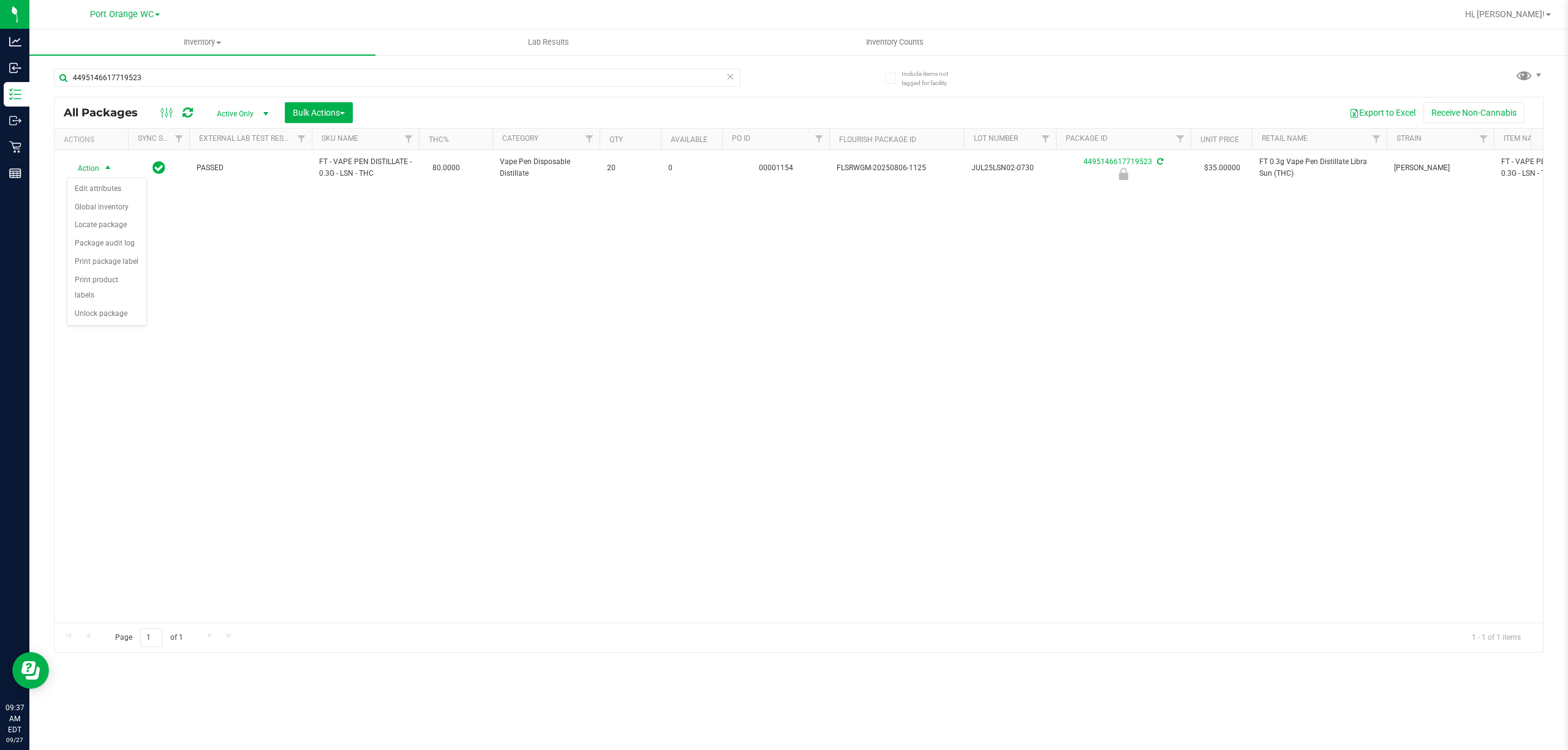
click at [98, 326] on div "Action Edit attributes Global inventory Locate package Package audit log Print …" at bounding box center [107, 252] width 80 height 149
click at [109, 326] on div "Action Edit attributes Global inventory Locate package Package audit log Print …" at bounding box center [107, 252] width 80 height 149
click at [104, 311] on li "Unlock package" at bounding box center [107, 315] width 79 height 19
click at [287, 78] on input "4495146617719523" at bounding box center [397, 78] width 687 height 19
type input "4"
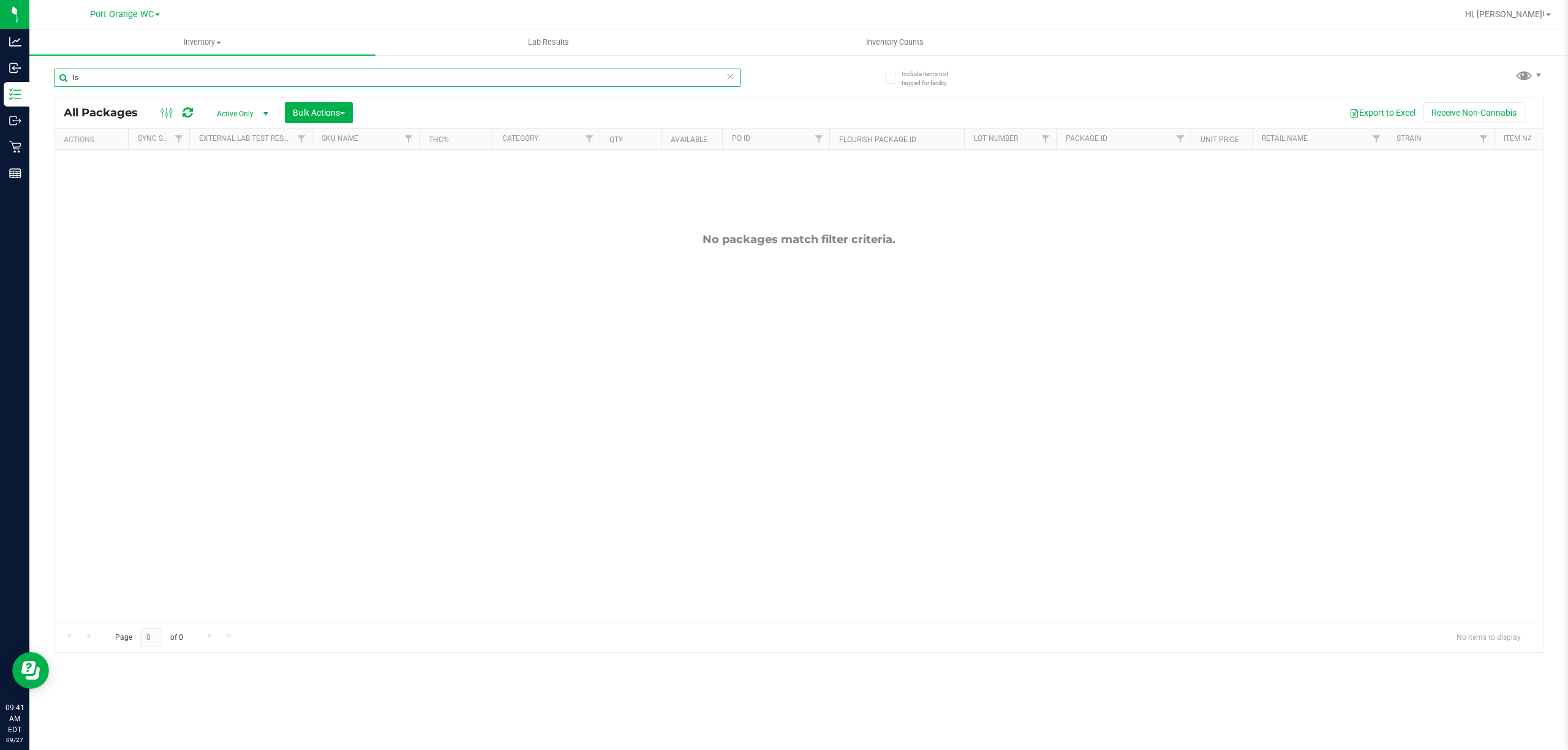
type input "l"
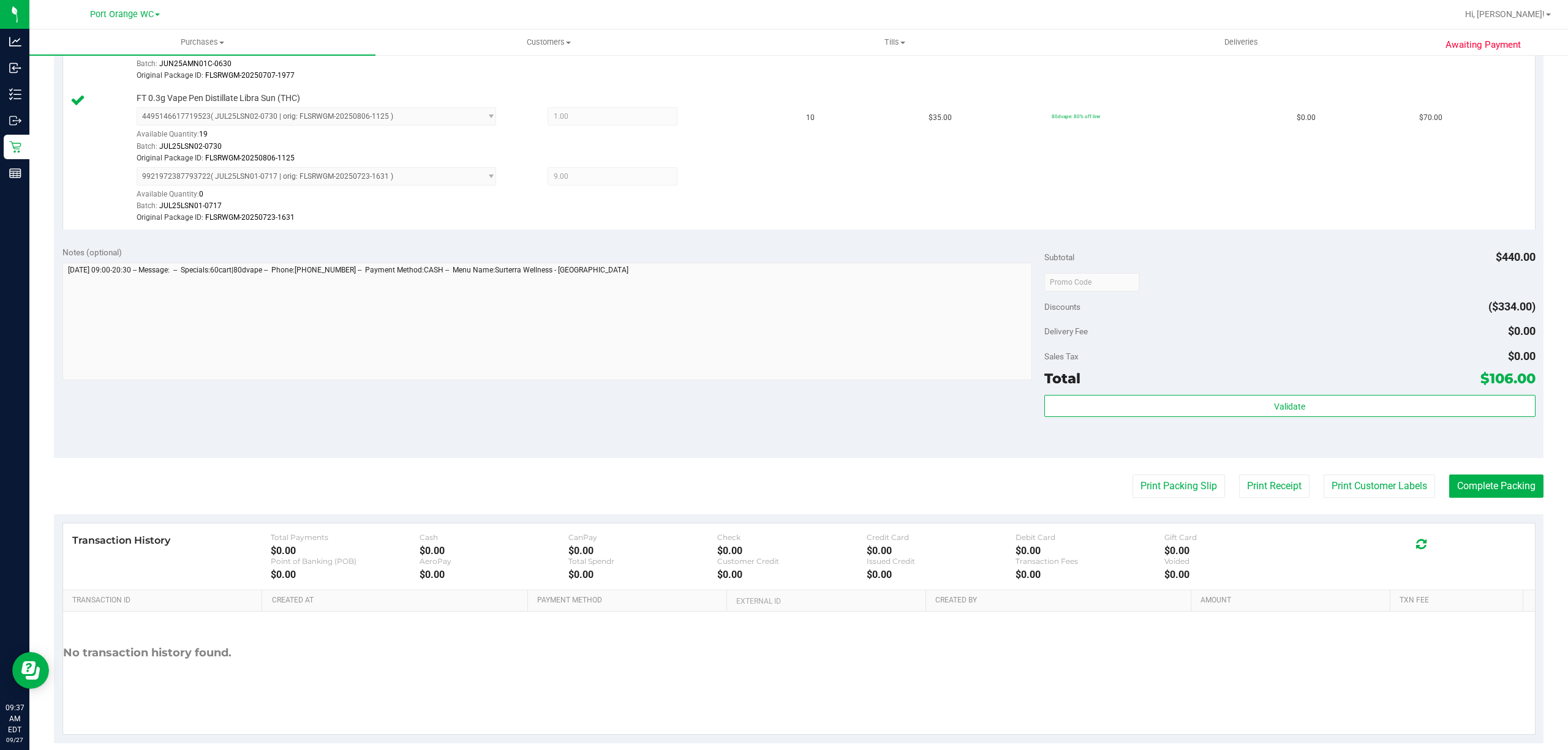
scroll to position [408, 0]
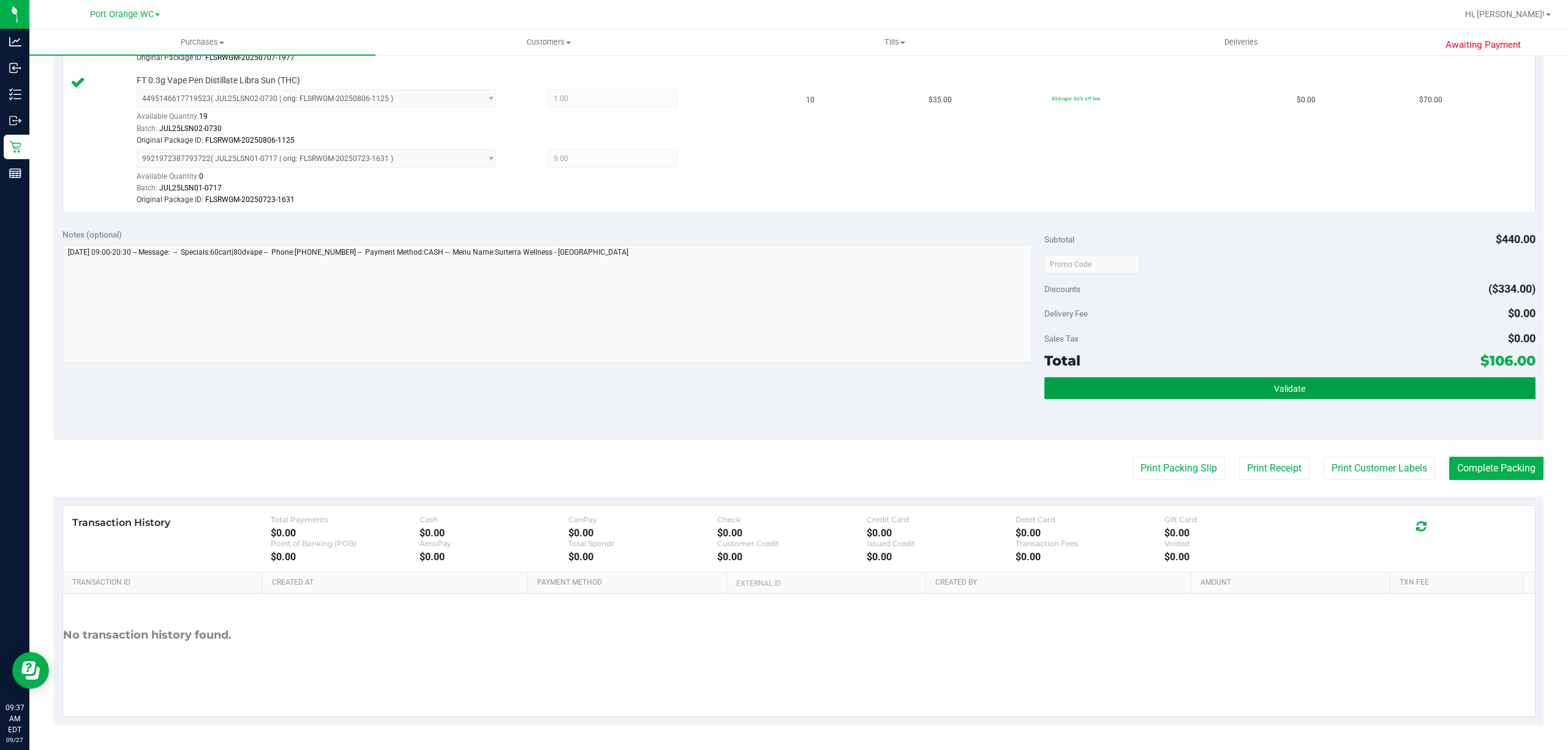
click at [1343, 377] on button "Validate" at bounding box center [1290, 389] width 491 height 22
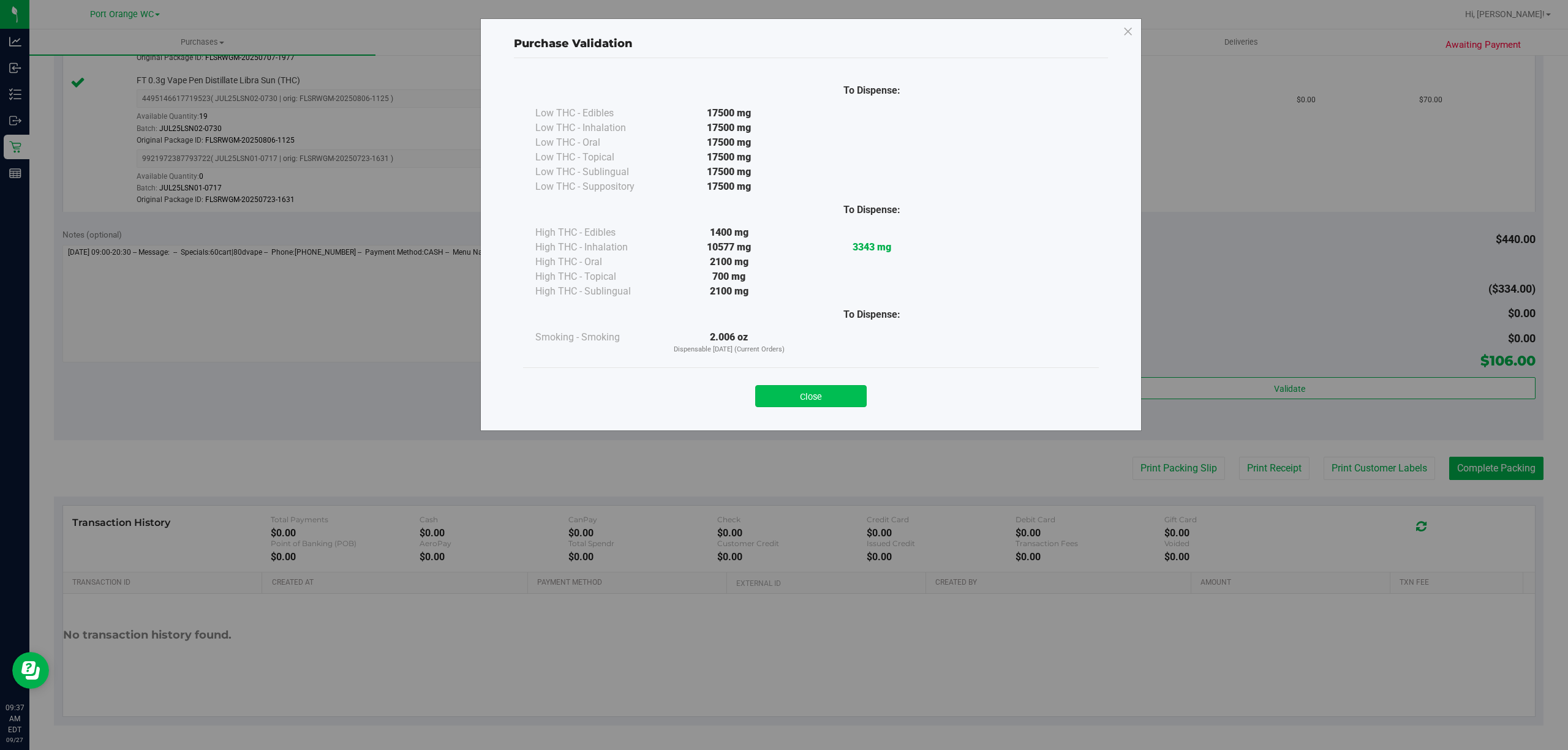
click at [814, 402] on button "Close" at bounding box center [811, 397] width 112 height 22
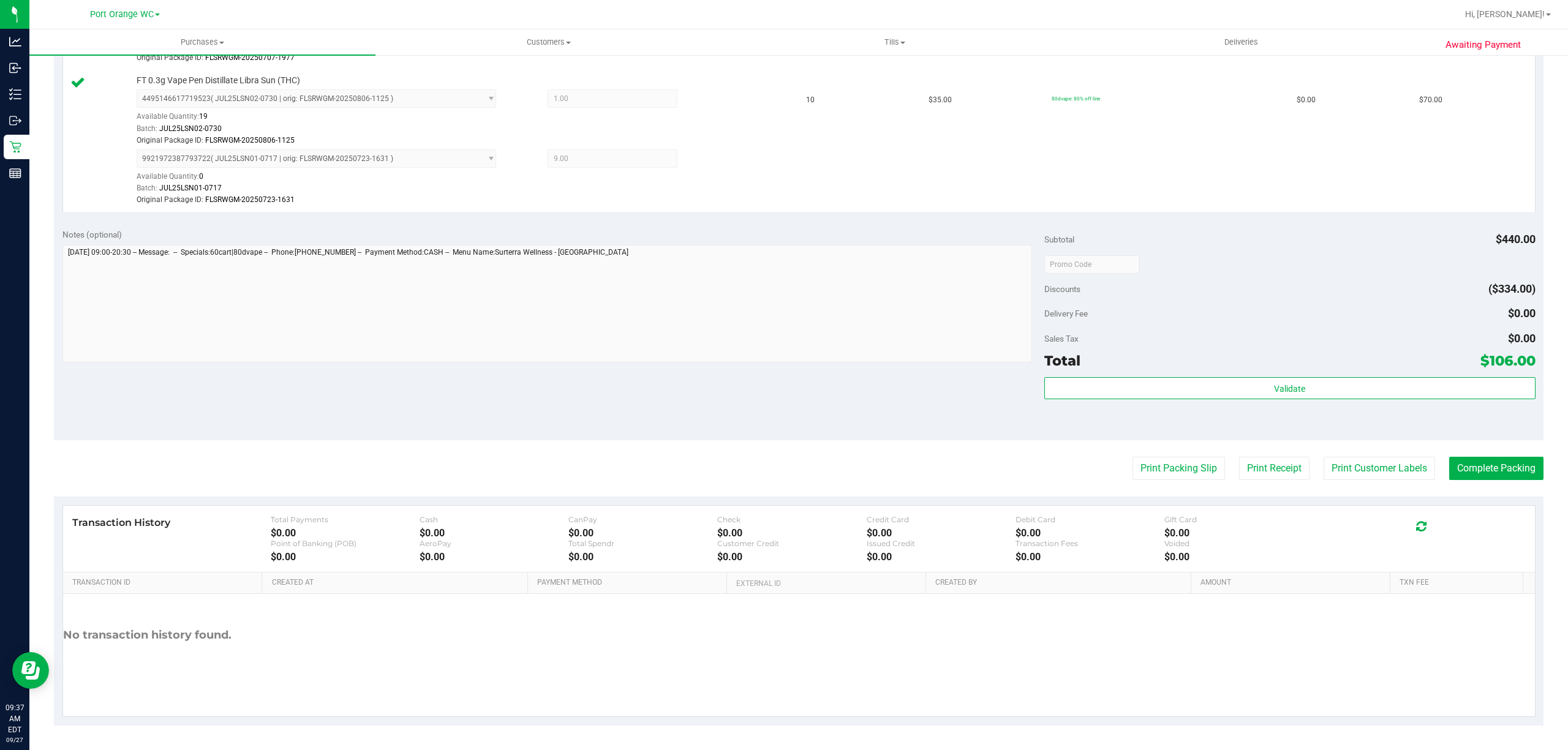
click at [1372, 506] on div "Transaction History Total Payments $0.00 Cash $0.00 CanPay $0.00 Check $0.00 Cr…" at bounding box center [799, 539] width 1472 height 67
click at [1367, 468] on button "Print Customer Labels" at bounding box center [1379, 469] width 112 height 23
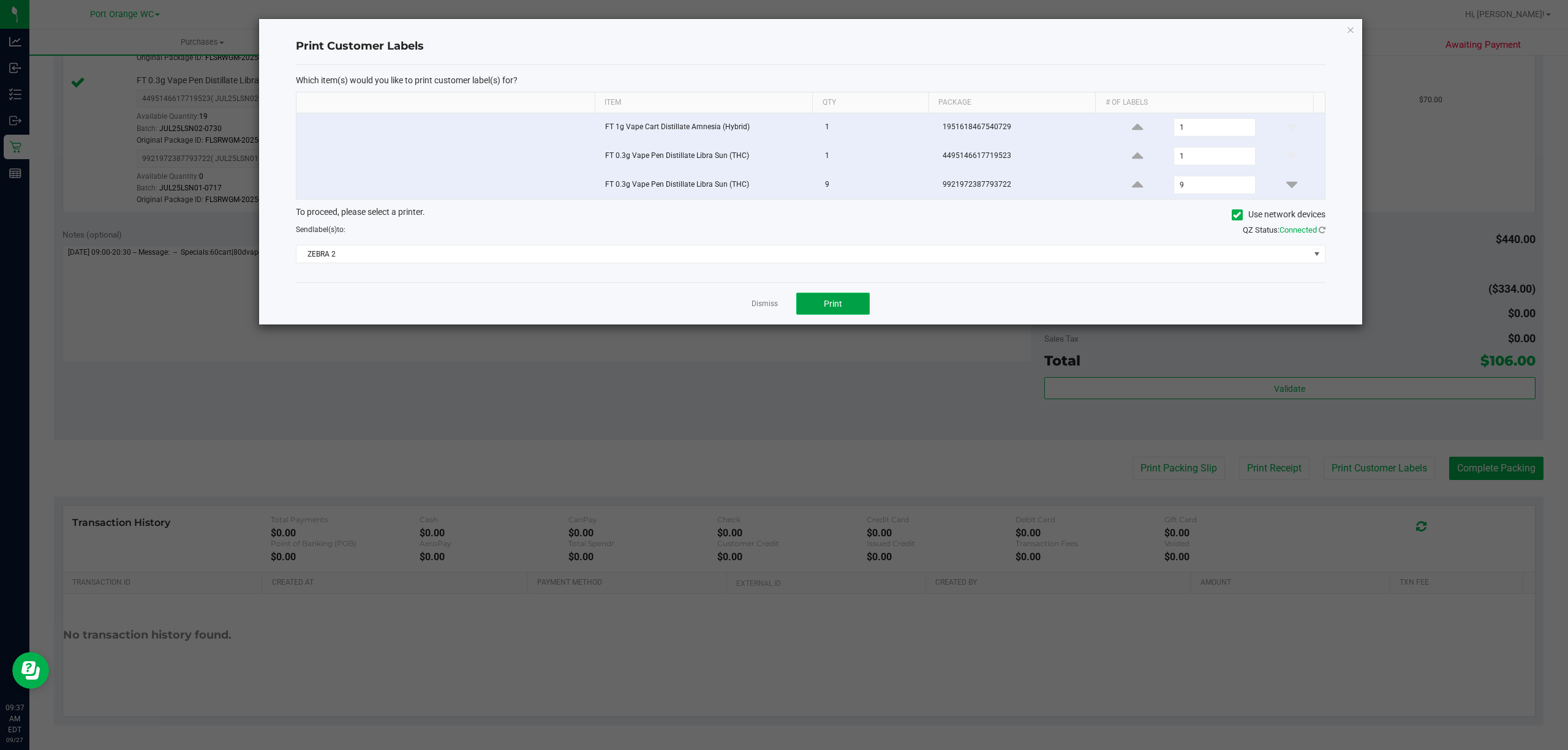
click at [854, 309] on button "Print" at bounding box center [833, 304] width 73 height 22
click at [762, 309] on link "Dismiss" at bounding box center [764, 304] width 27 height 10
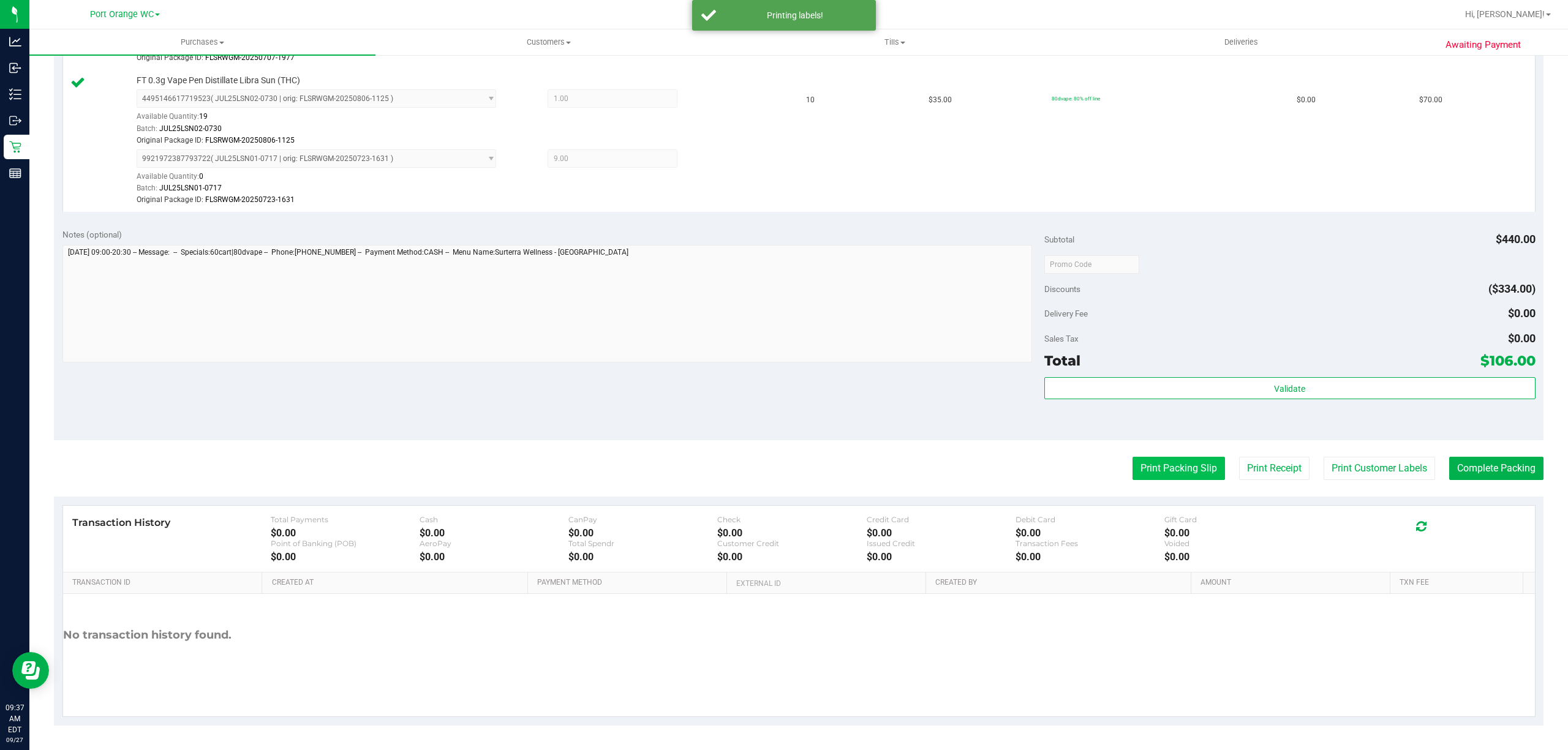
click at [1174, 474] on button "Print Packing Slip" at bounding box center [1179, 469] width 93 height 23
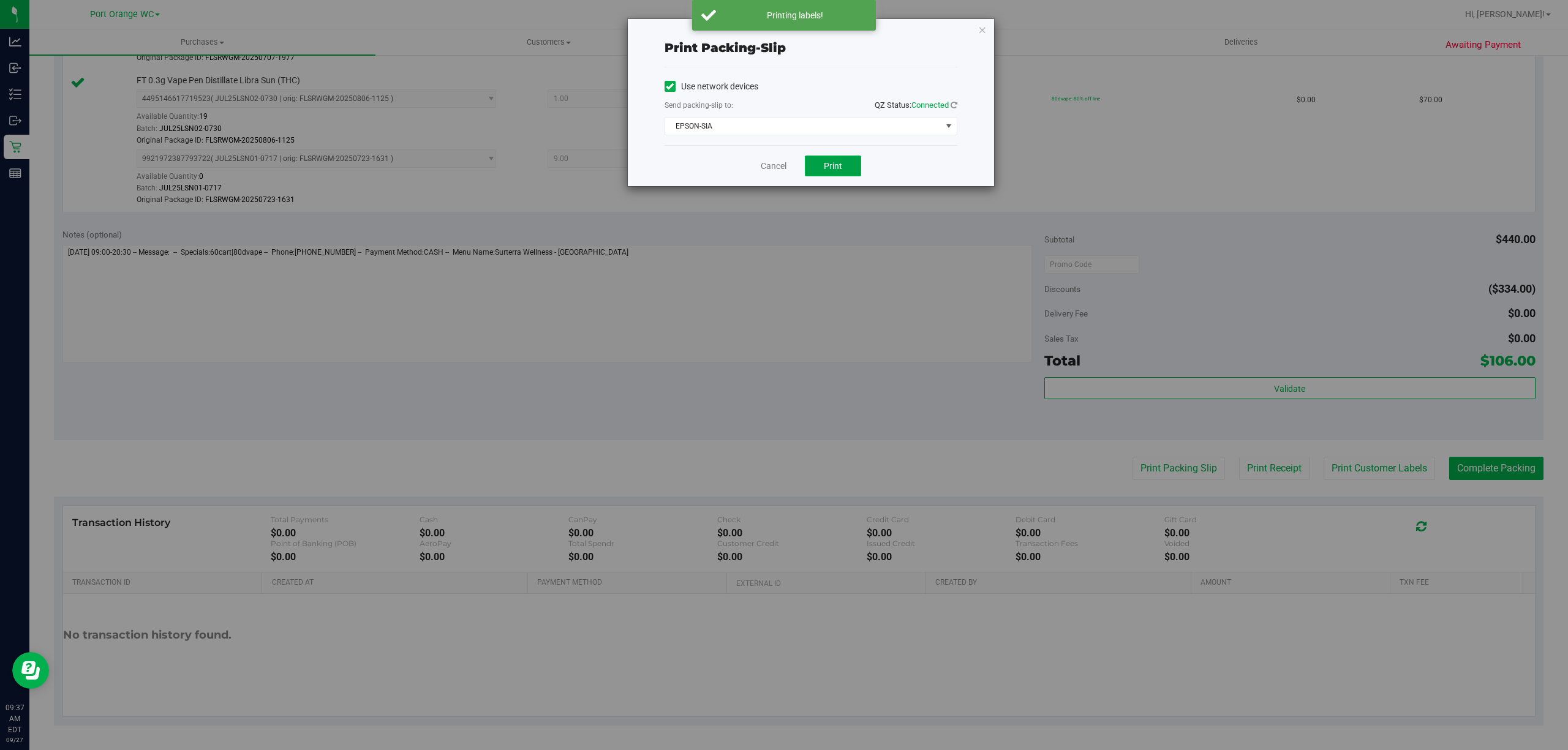
click at [822, 165] on button "Print" at bounding box center [833, 166] width 56 height 21
click at [767, 170] on link "Cancel" at bounding box center [774, 166] width 26 height 13
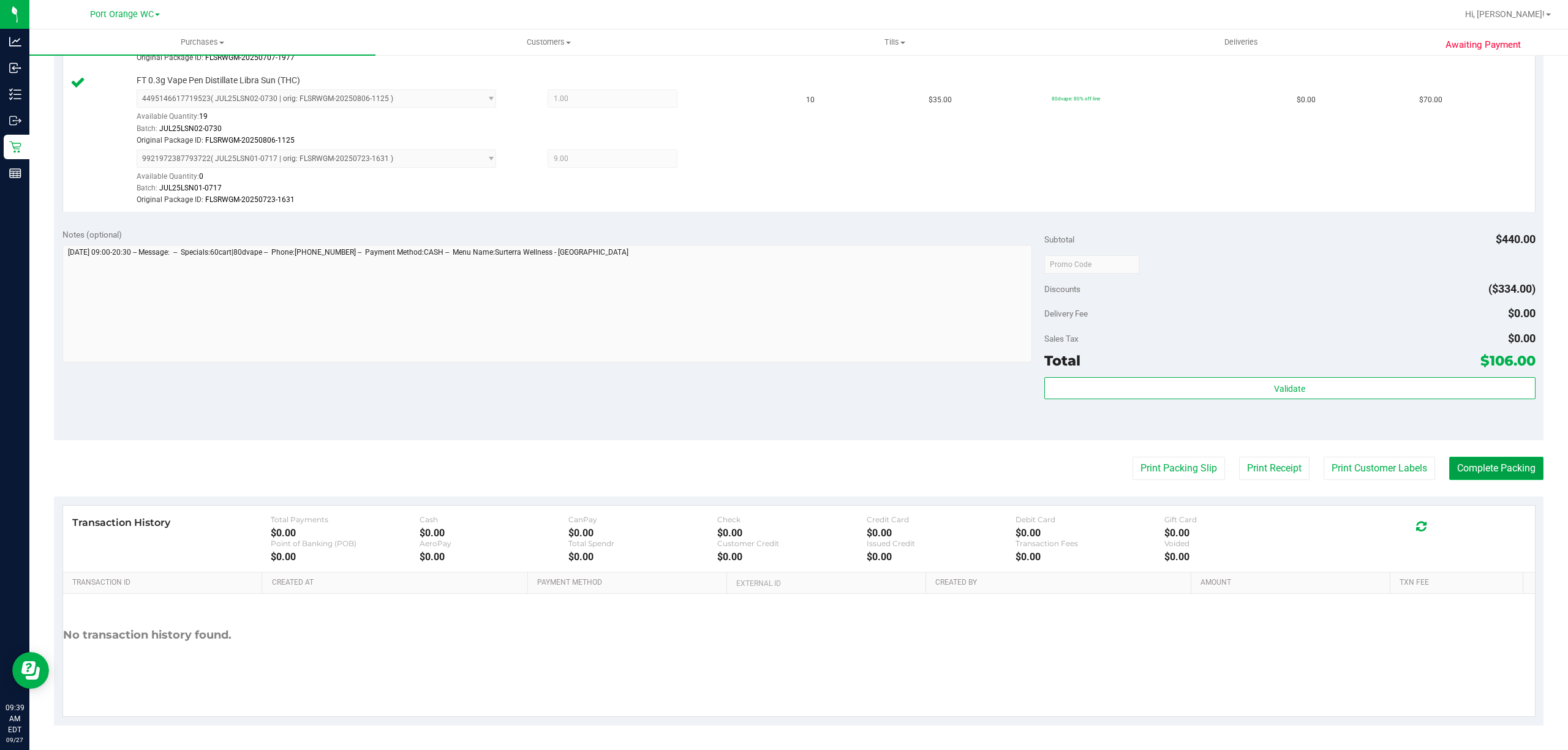
click at [1495, 472] on button "Complete Packing" at bounding box center [1496, 469] width 94 height 23
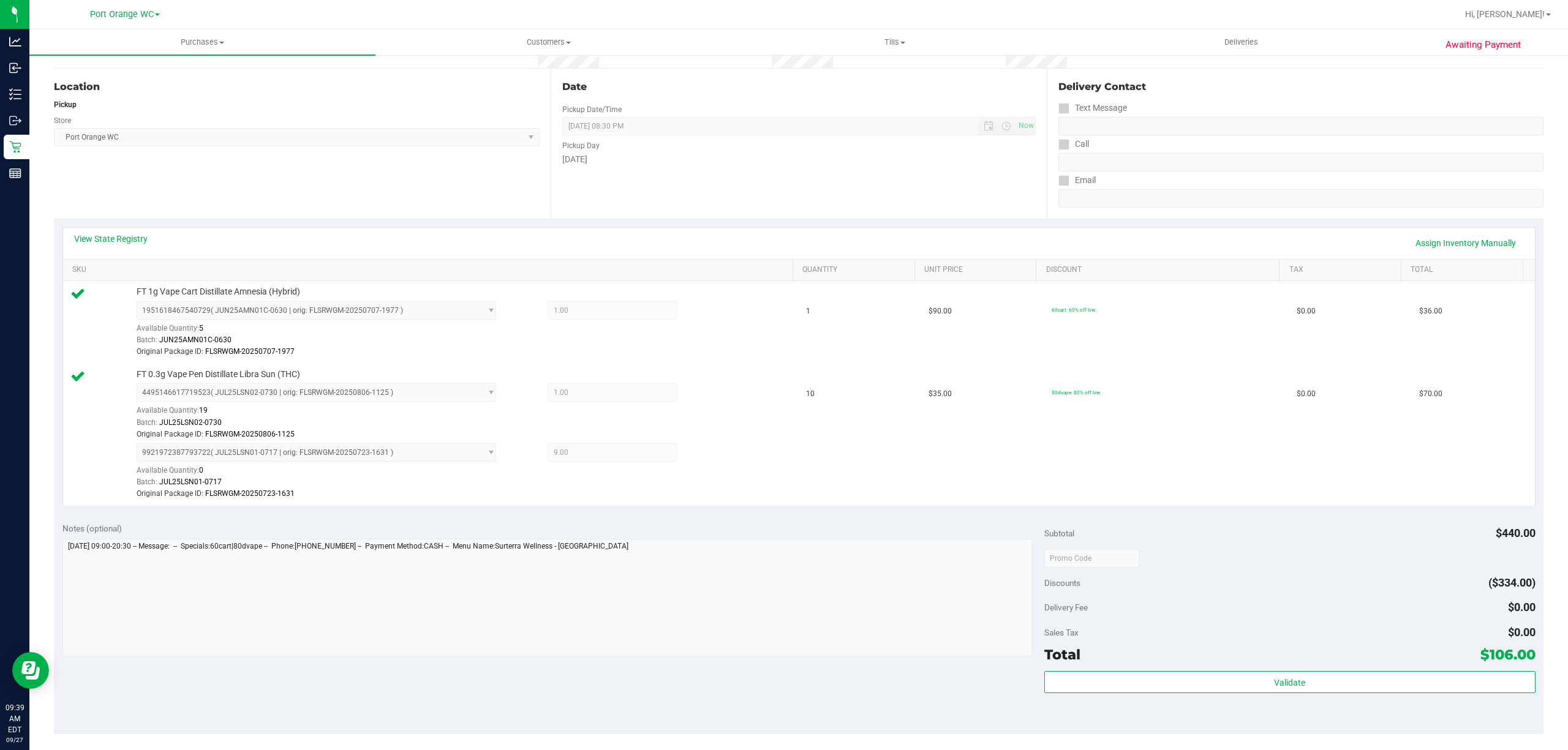
scroll to position [0, 0]
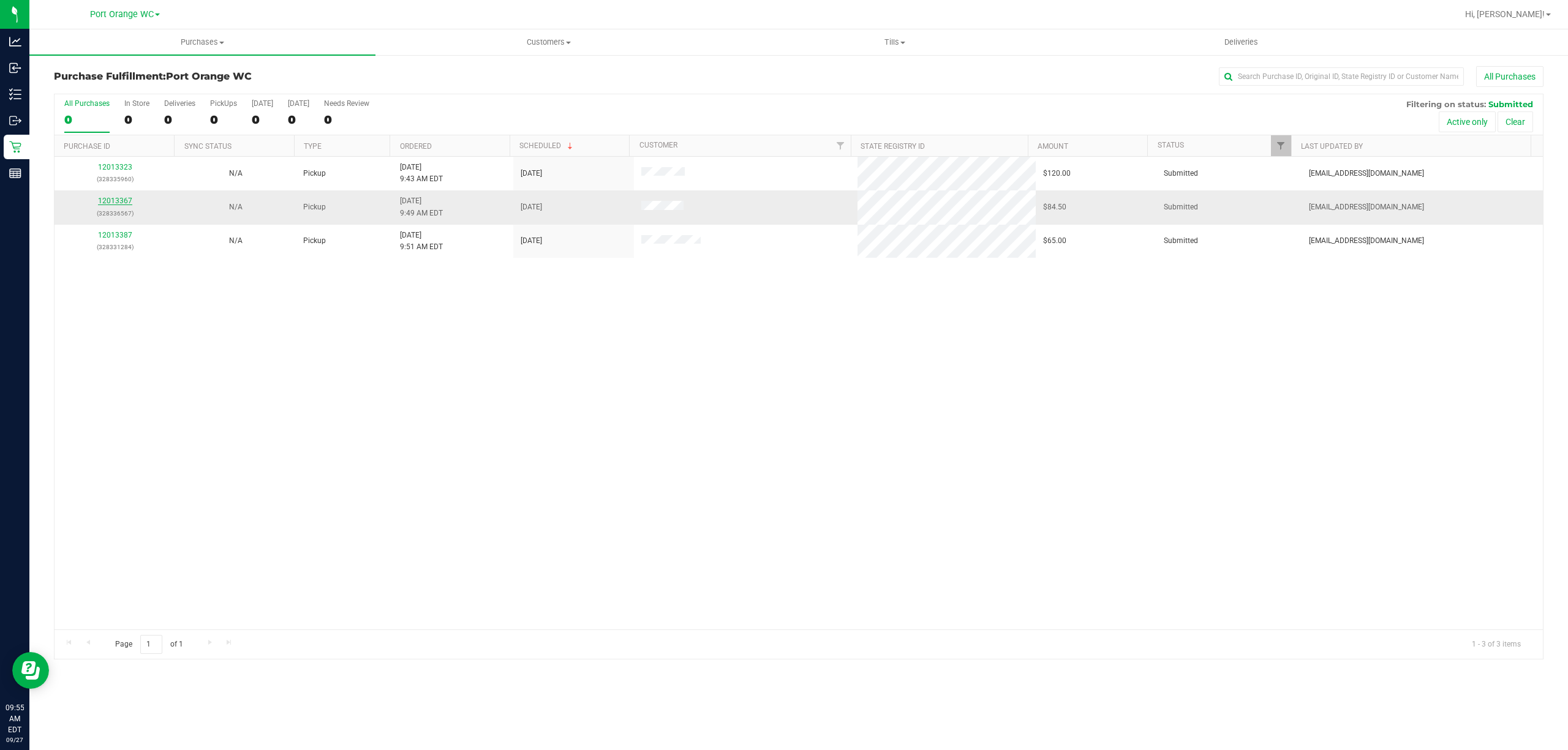
click at [111, 202] on link "12013367" at bounding box center [115, 201] width 35 height 9
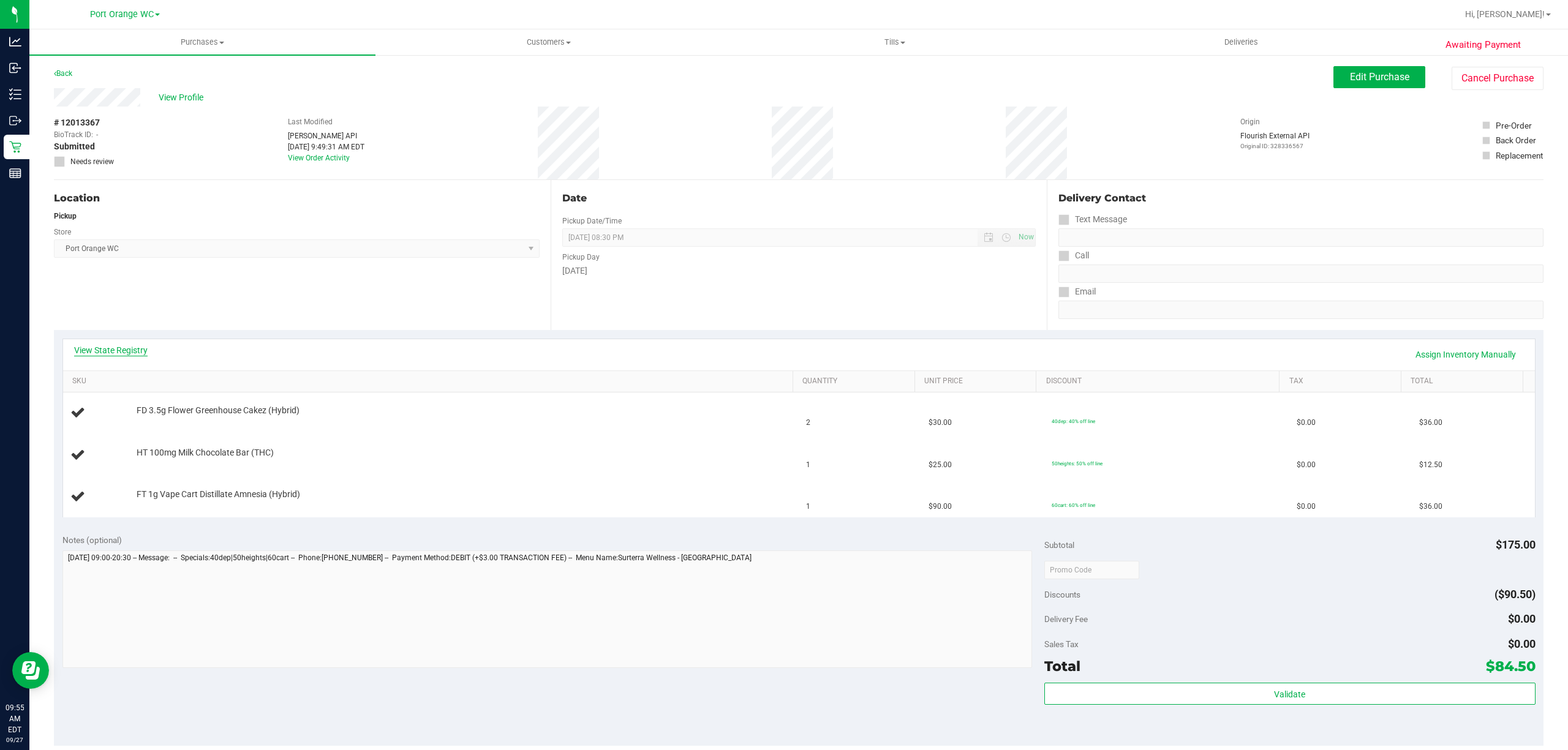
click at [104, 349] on link "View State Registry" at bounding box center [110, 350] width 73 height 12
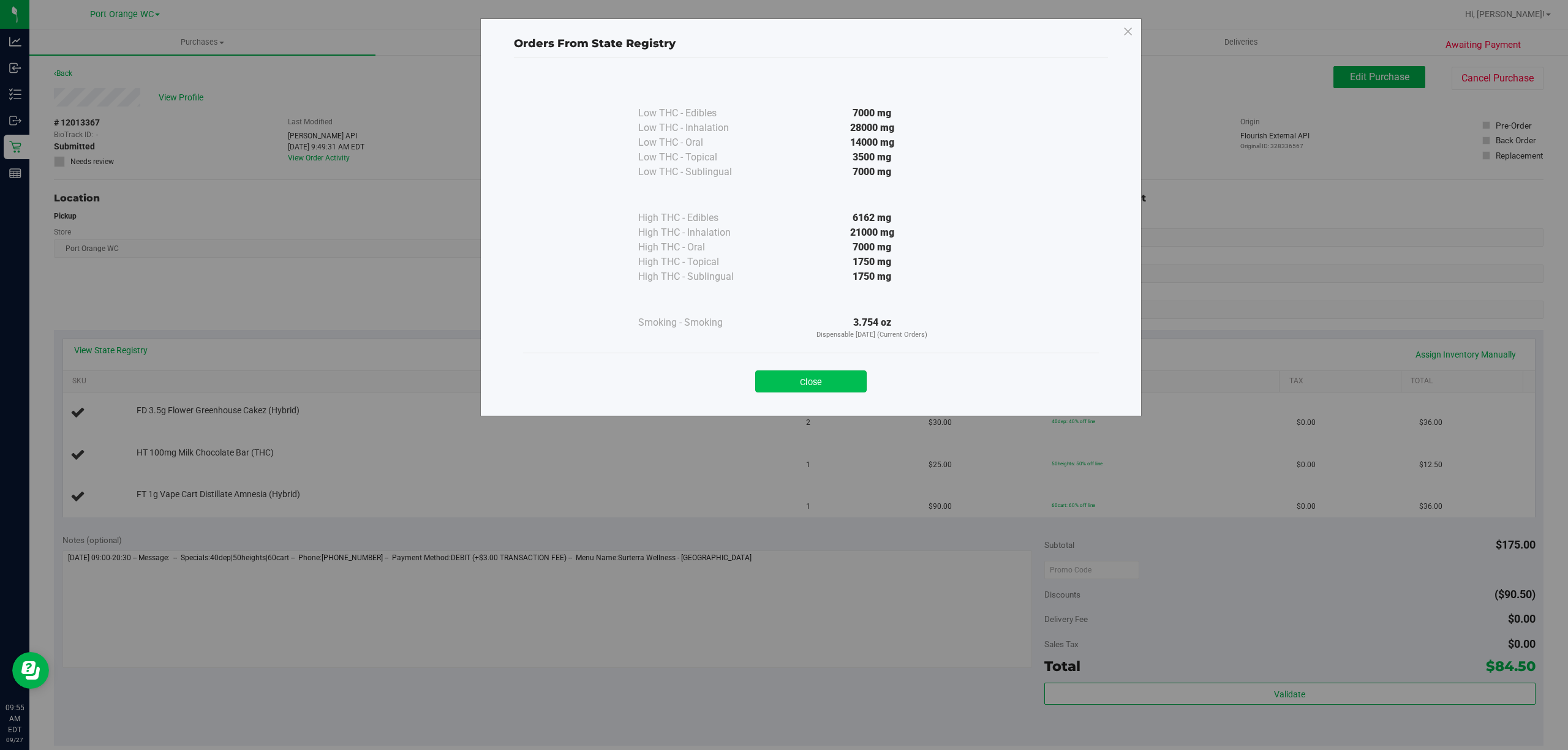
click at [812, 381] on button "Close" at bounding box center [811, 382] width 112 height 22
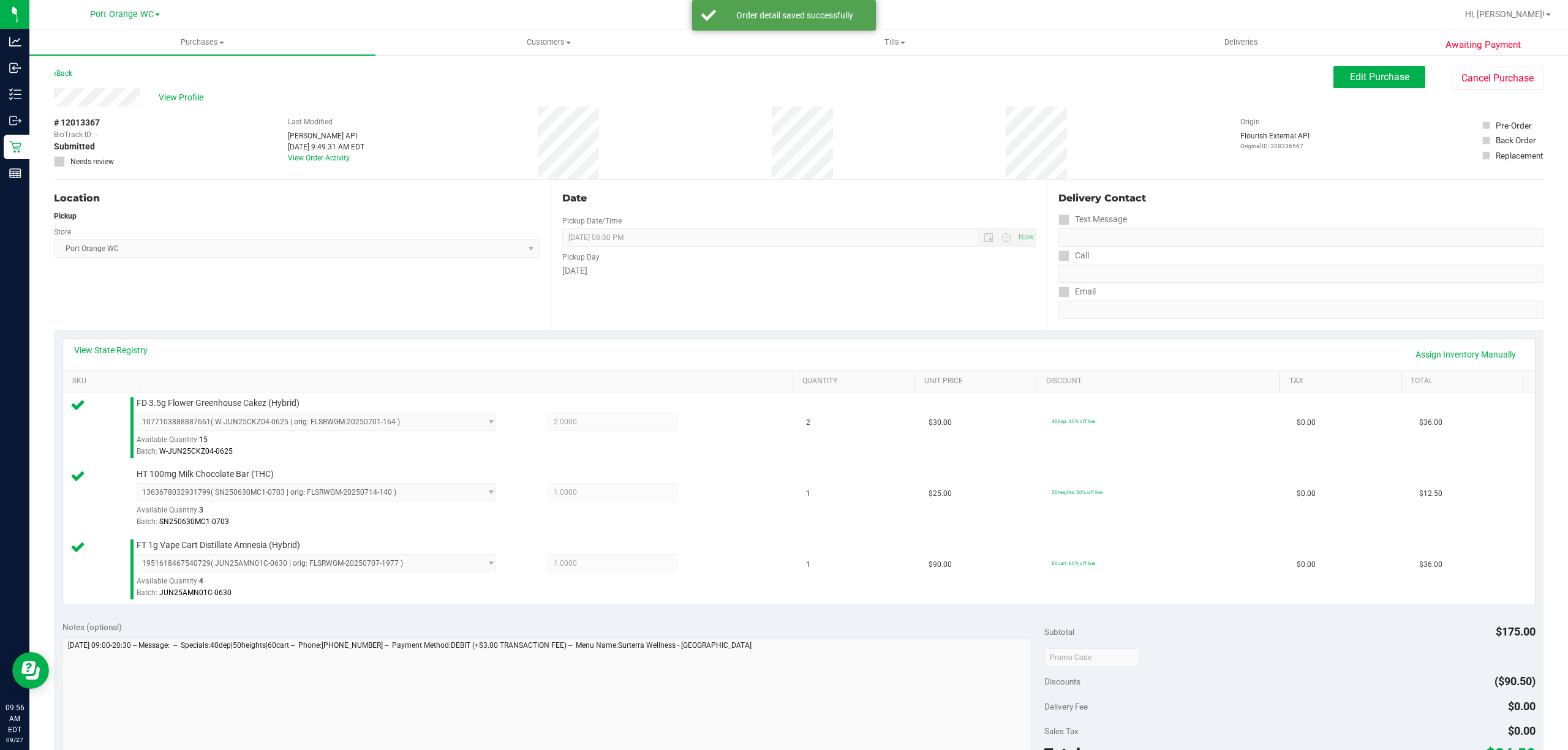
scroll to position [395, 0]
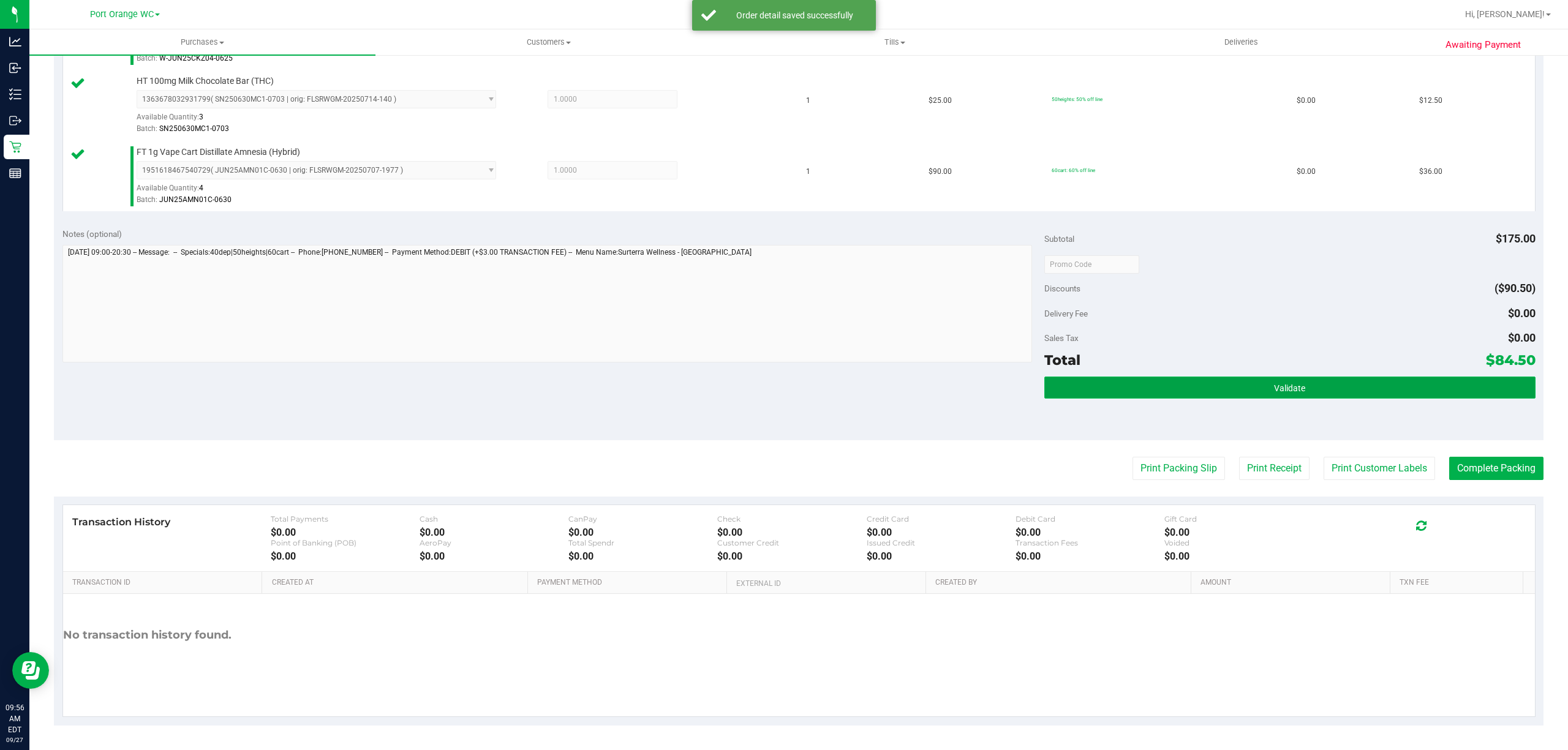
click at [1353, 378] on button "Validate" at bounding box center [1290, 388] width 491 height 22
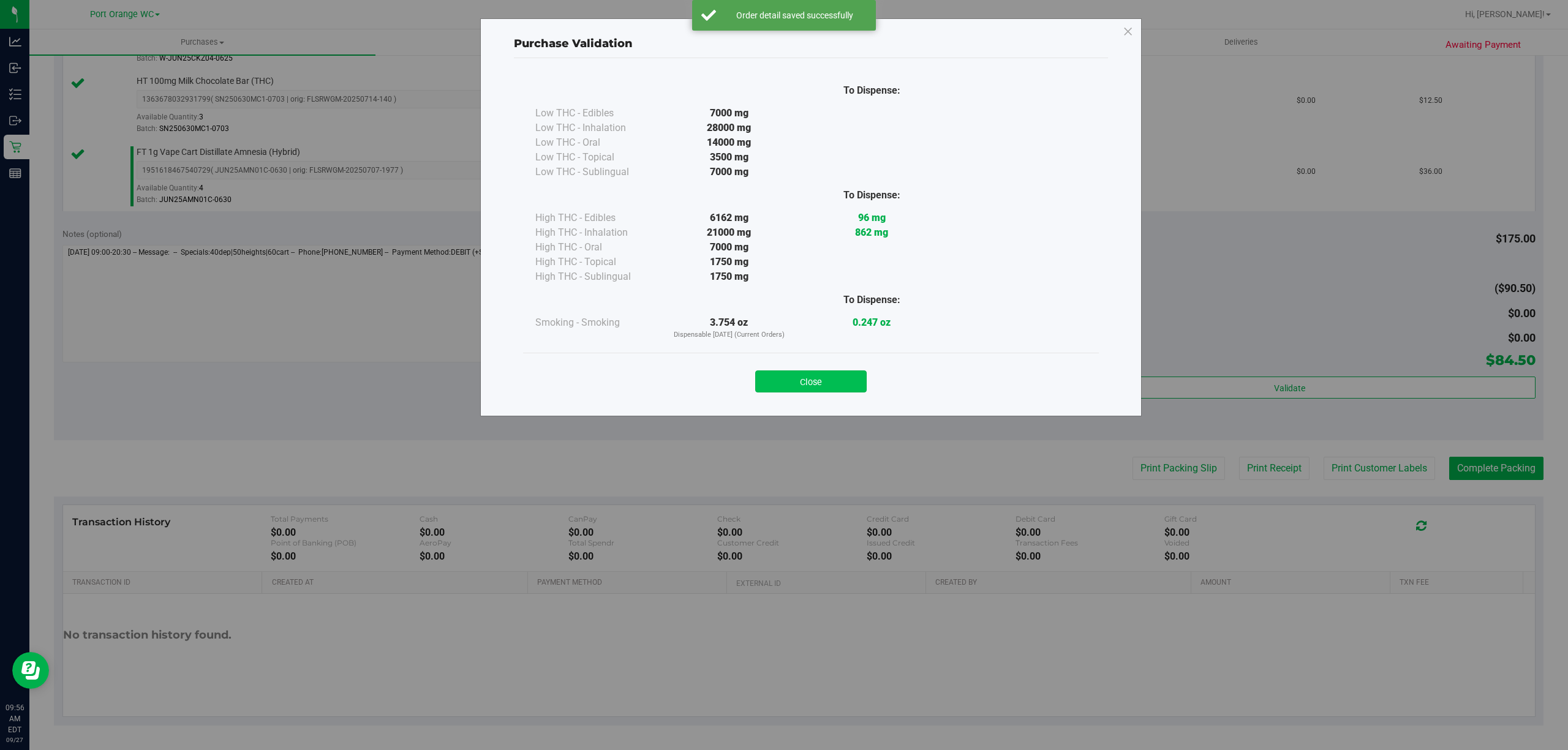
click at [827, 376] on button "Close" at bounding box center [811, 382] width 112 height 22
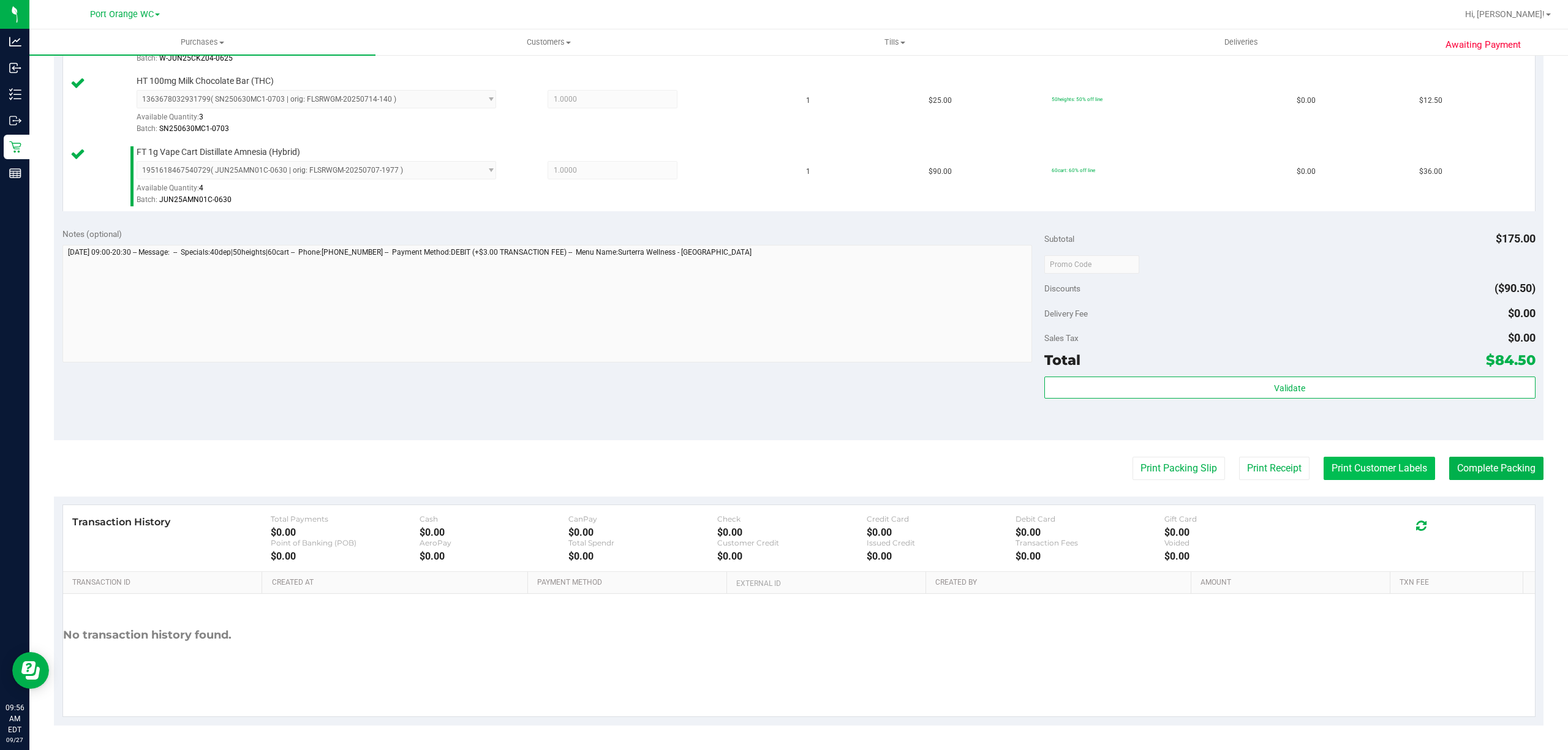
click at [1350, 462] on button "Print Customer Labels" at bounding box center [1379, 469] width 112 height 23
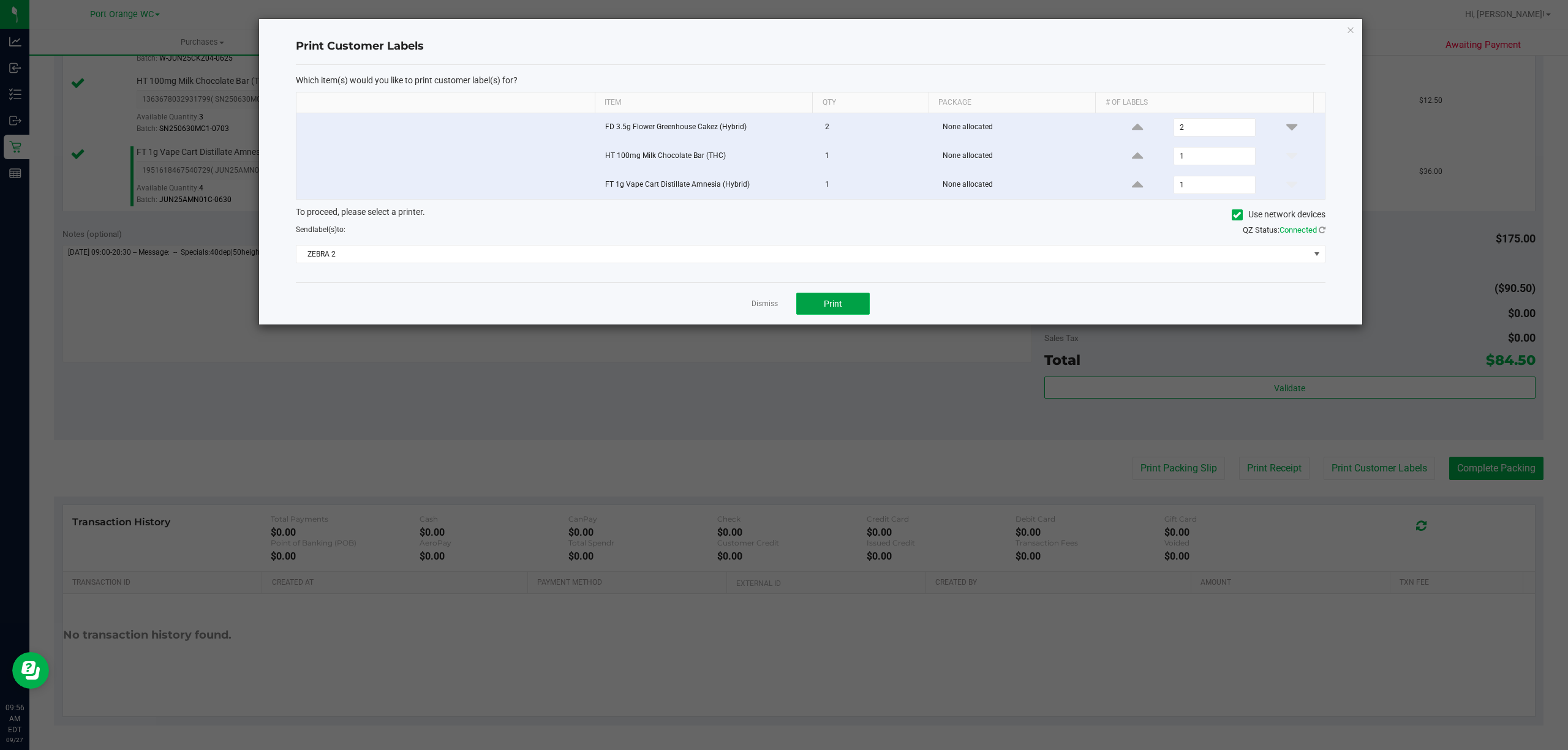
click at [843, 308] on button "Print" at bounding box center [833, 304] width 73 height 22
click at [758, 308] on link "Dismiss" at bounding box center [764, 304] width 27 height 10
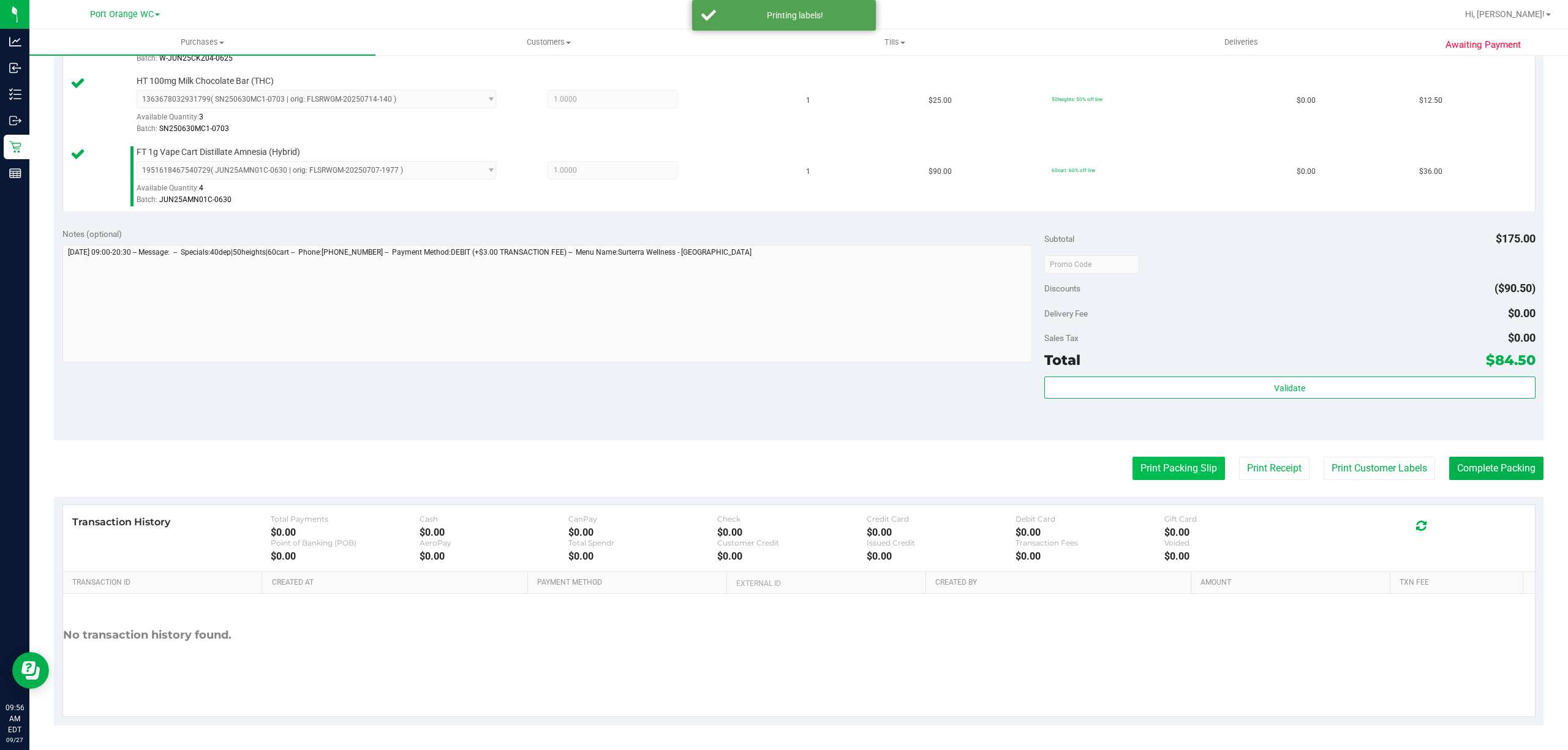
click at [1134, 464] on button "Print Packing Slip" at bounding box center [1179, 469] width 93 height 23
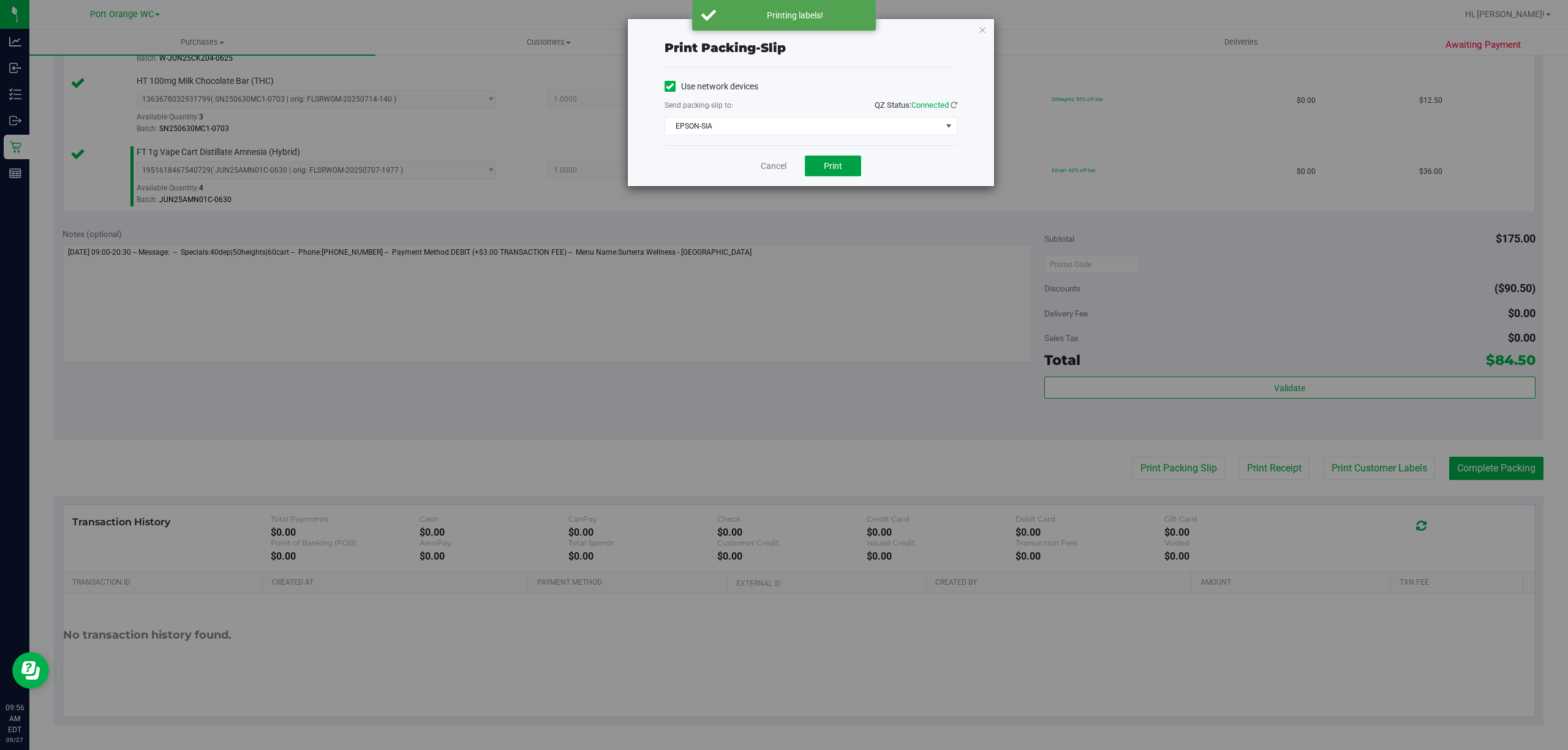
click at [832, 167] on span "Print" at bounding box center [833, 166] width 19 height 10
click at [761, 167] on link "Cancel" at bounding box center [774, 166] width 26 height 13
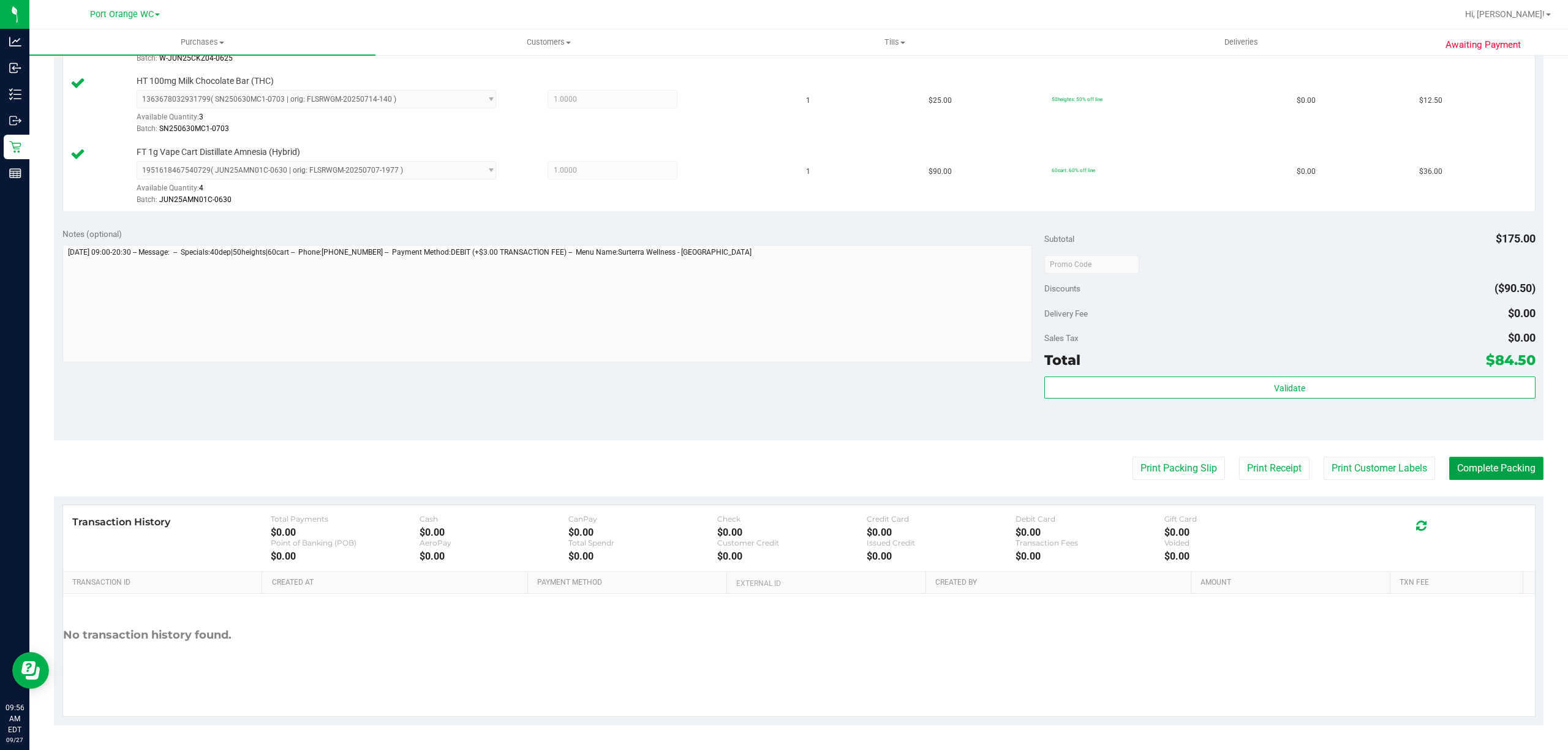
click at [1488, 468] on button "Complete Packing" at bounding box center [1496, 469] width 94 height 23
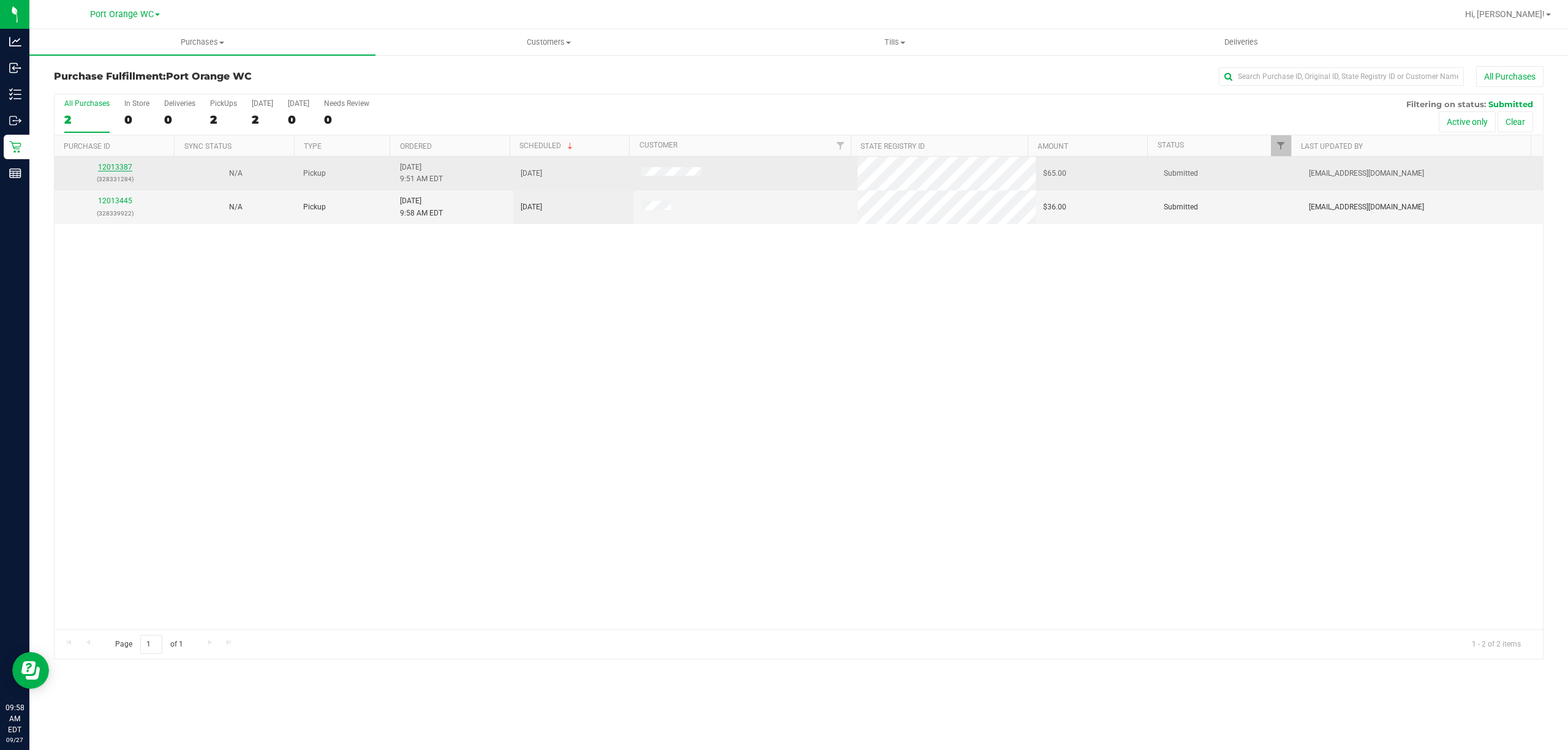
click at [121, 170] on link "12013387" at bounding box center [115, 167] width 35 height 9
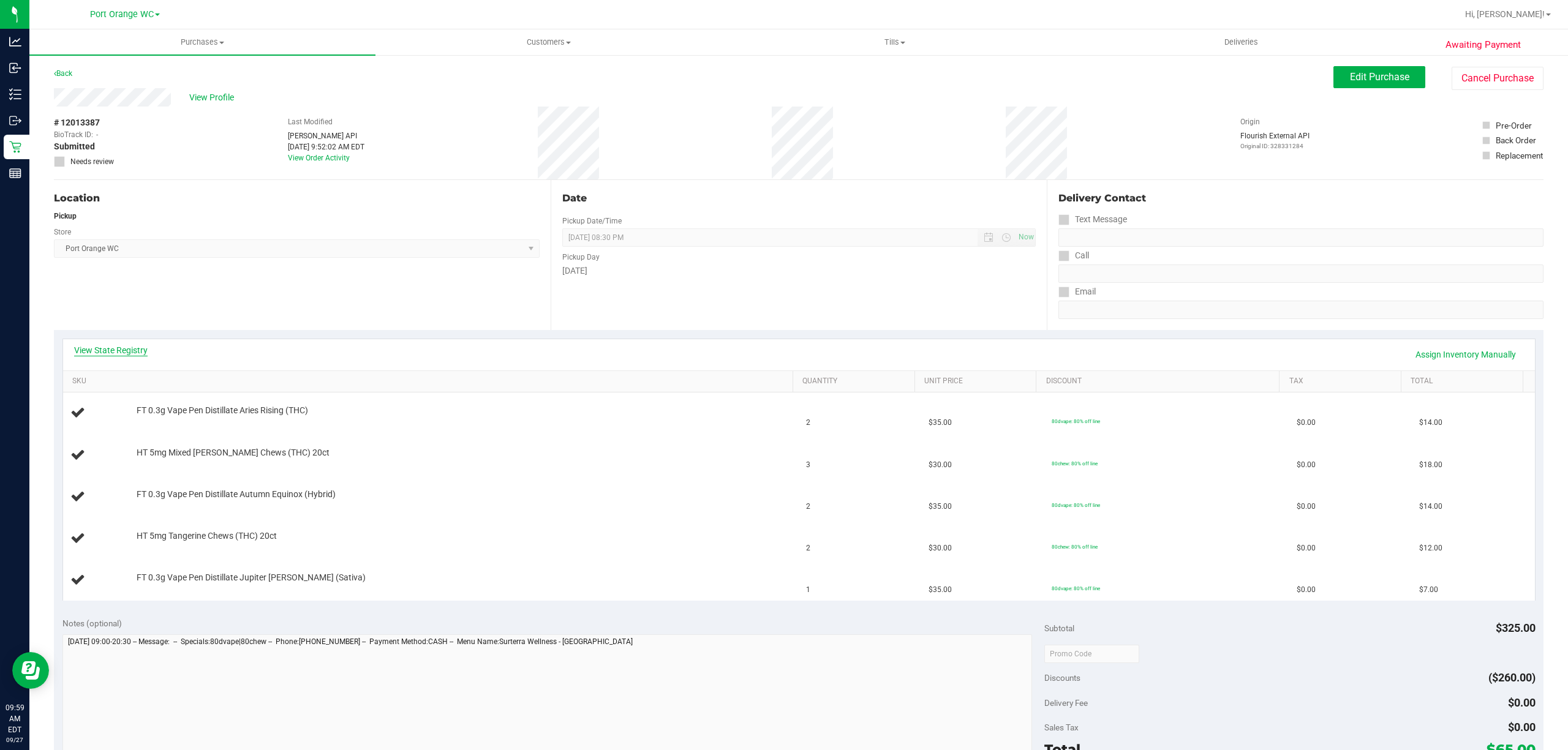
click at [116, 353] on link "View State Registry" at bounding box center [110, 350] width 73 height 12
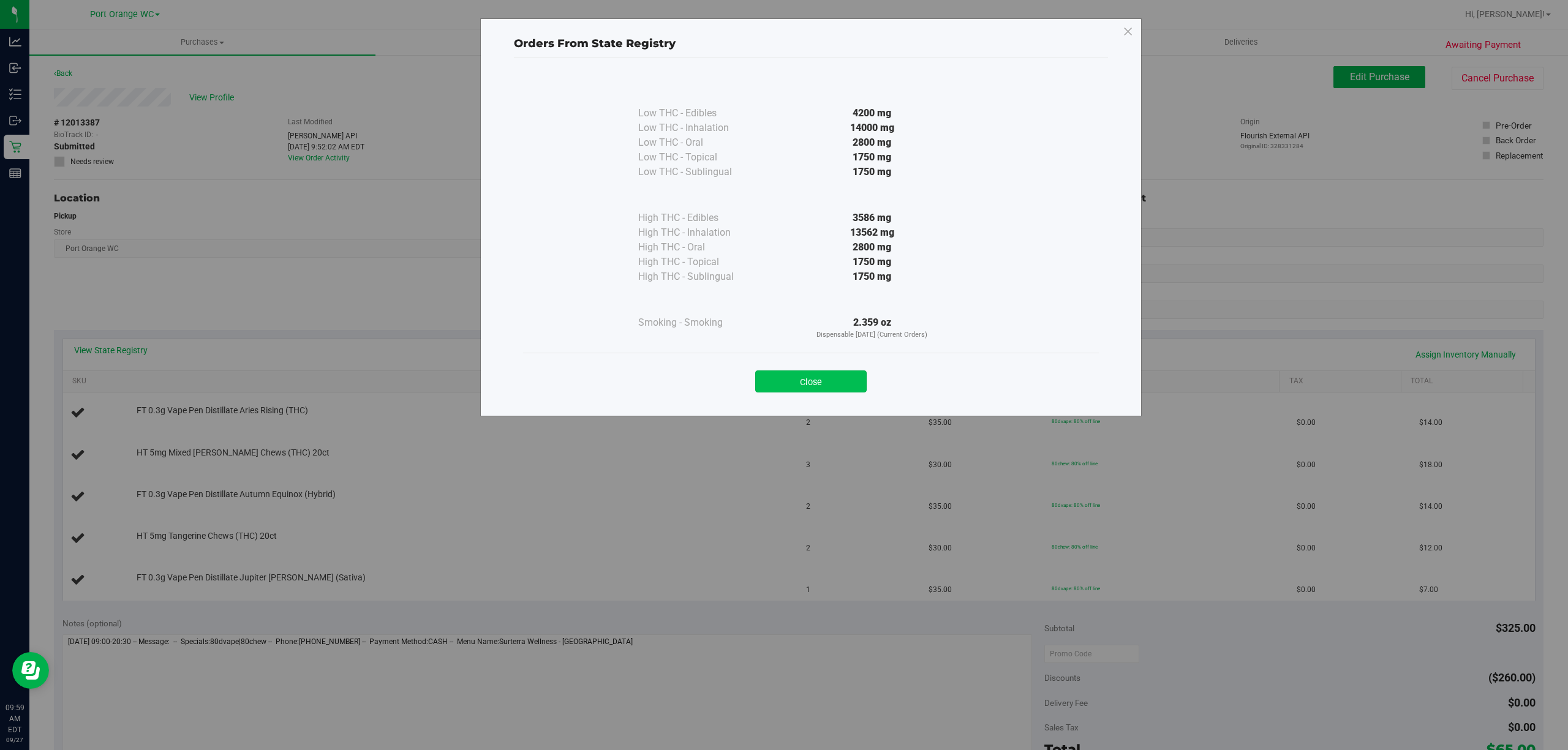
click at [817, 381] on button "Close" at bounding box center [811, 382] width 112 height 22
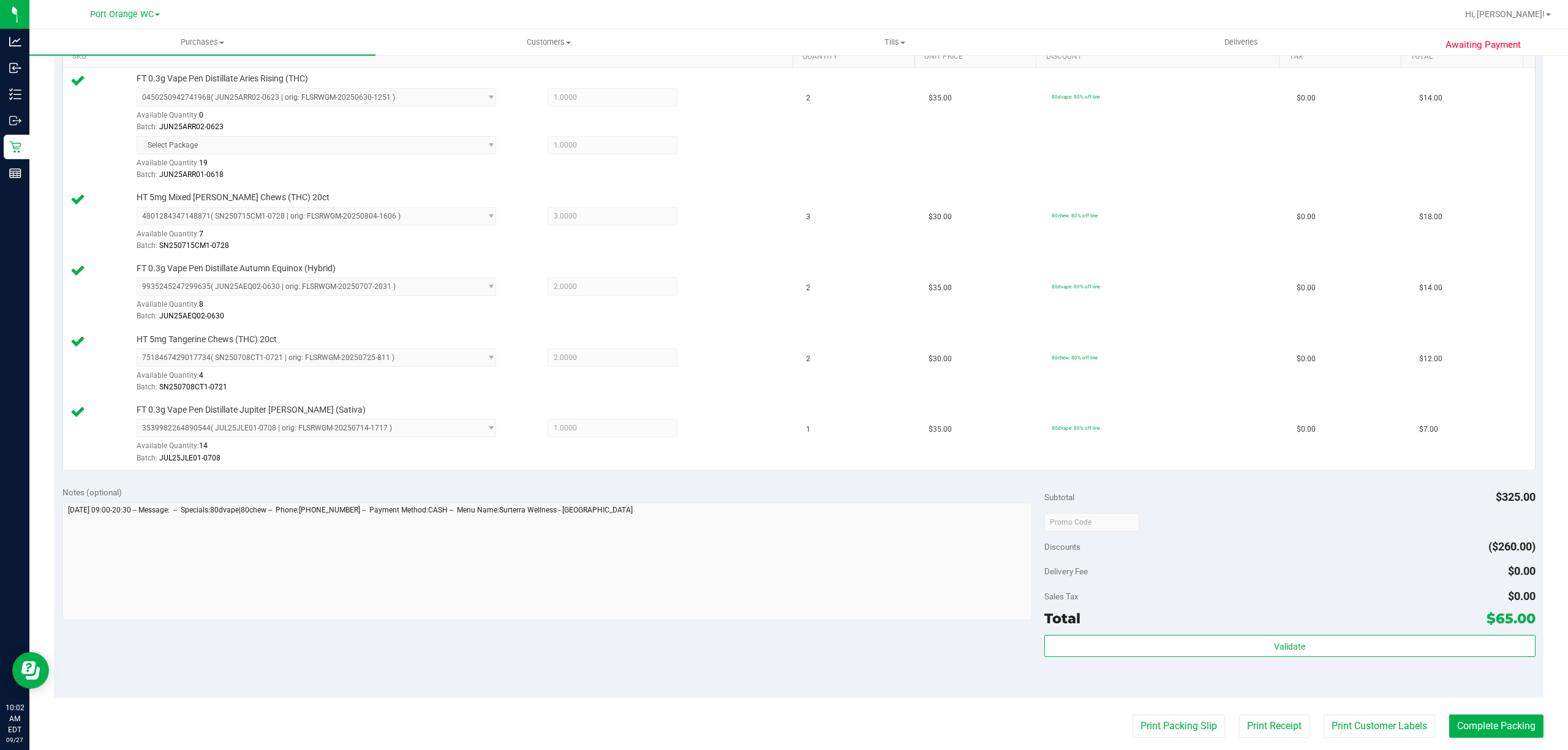
scroll to position [336, 0]
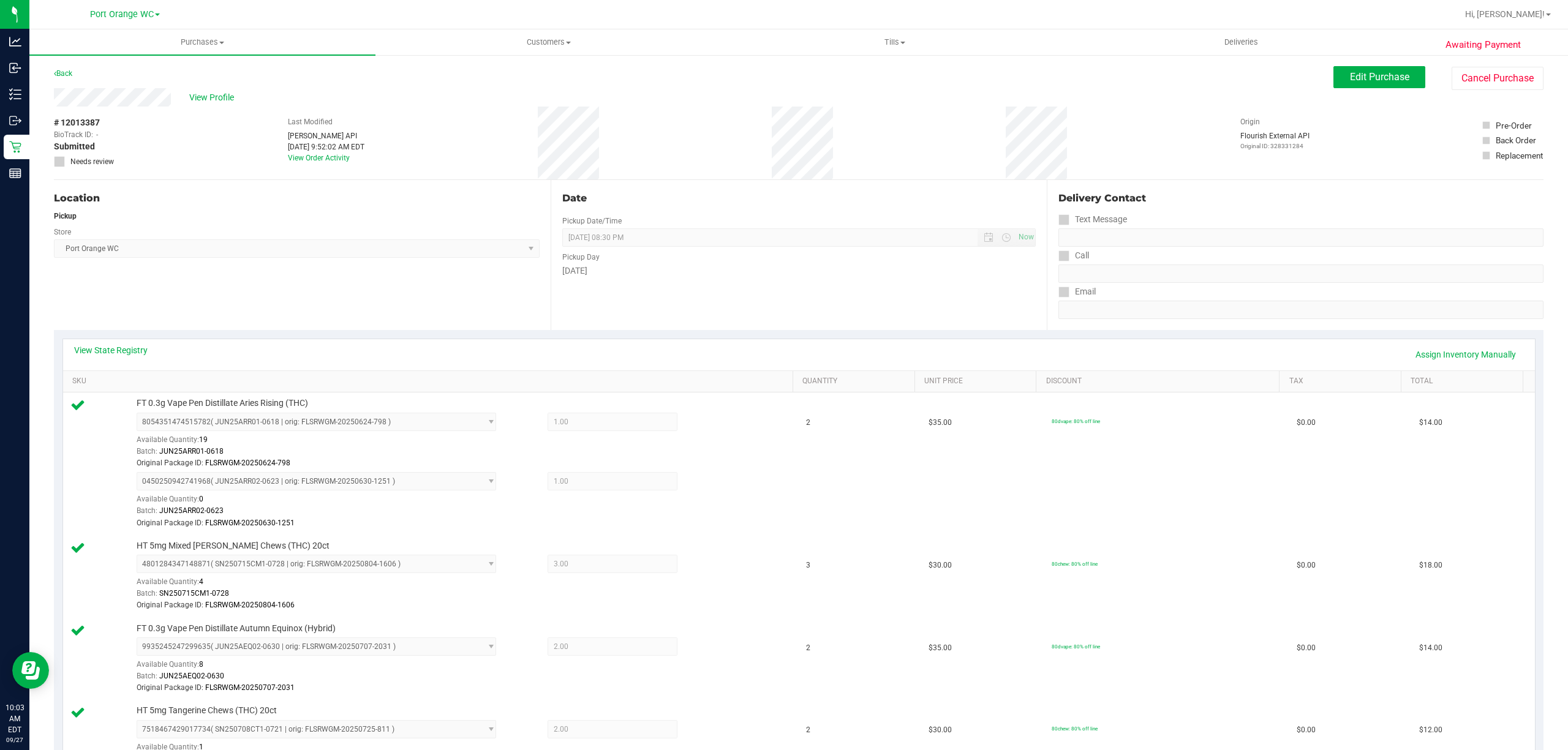
scroll to position [658, 0]
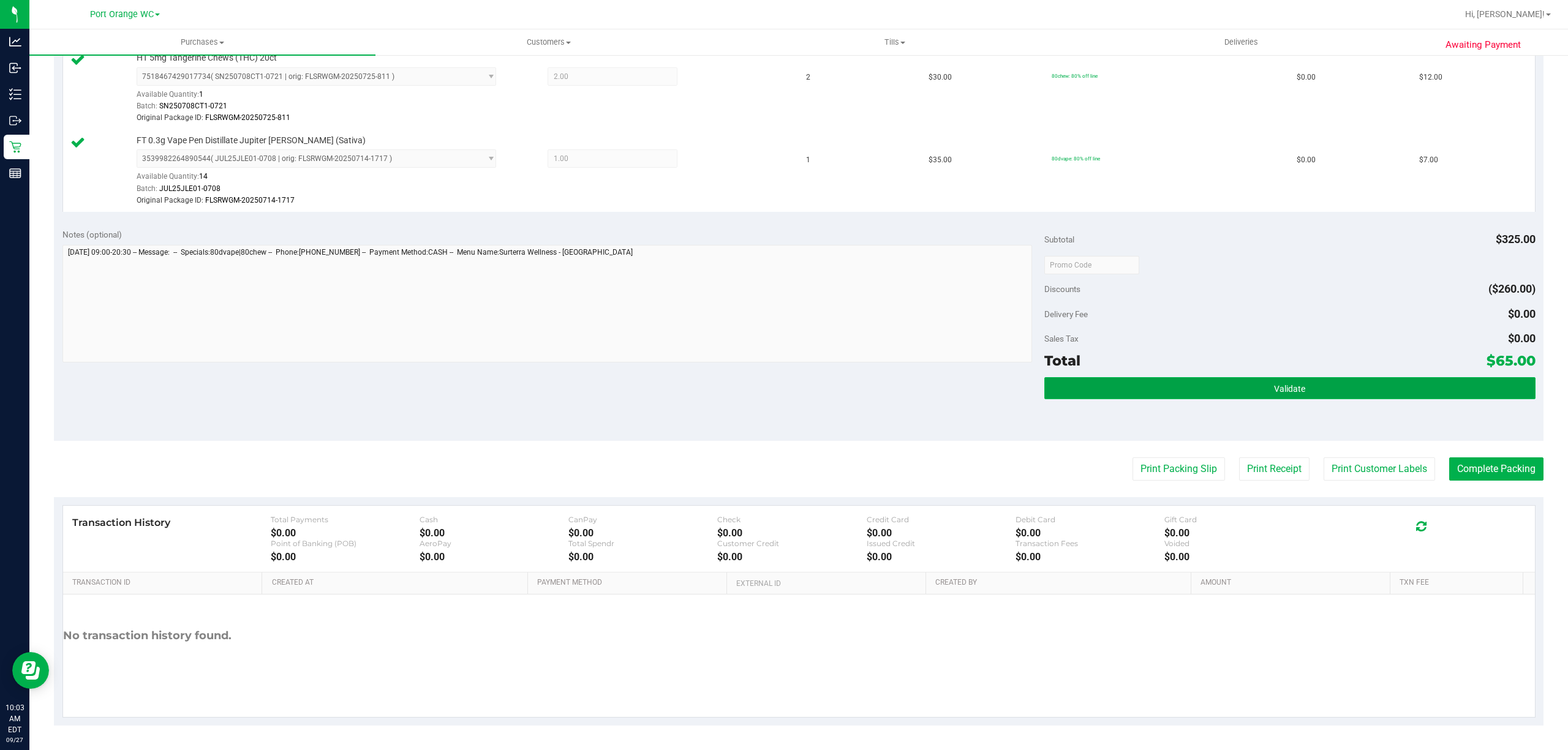
click at [1334, 385] on button "Validate" at bounding box center [1290, 389] width 491 height 22
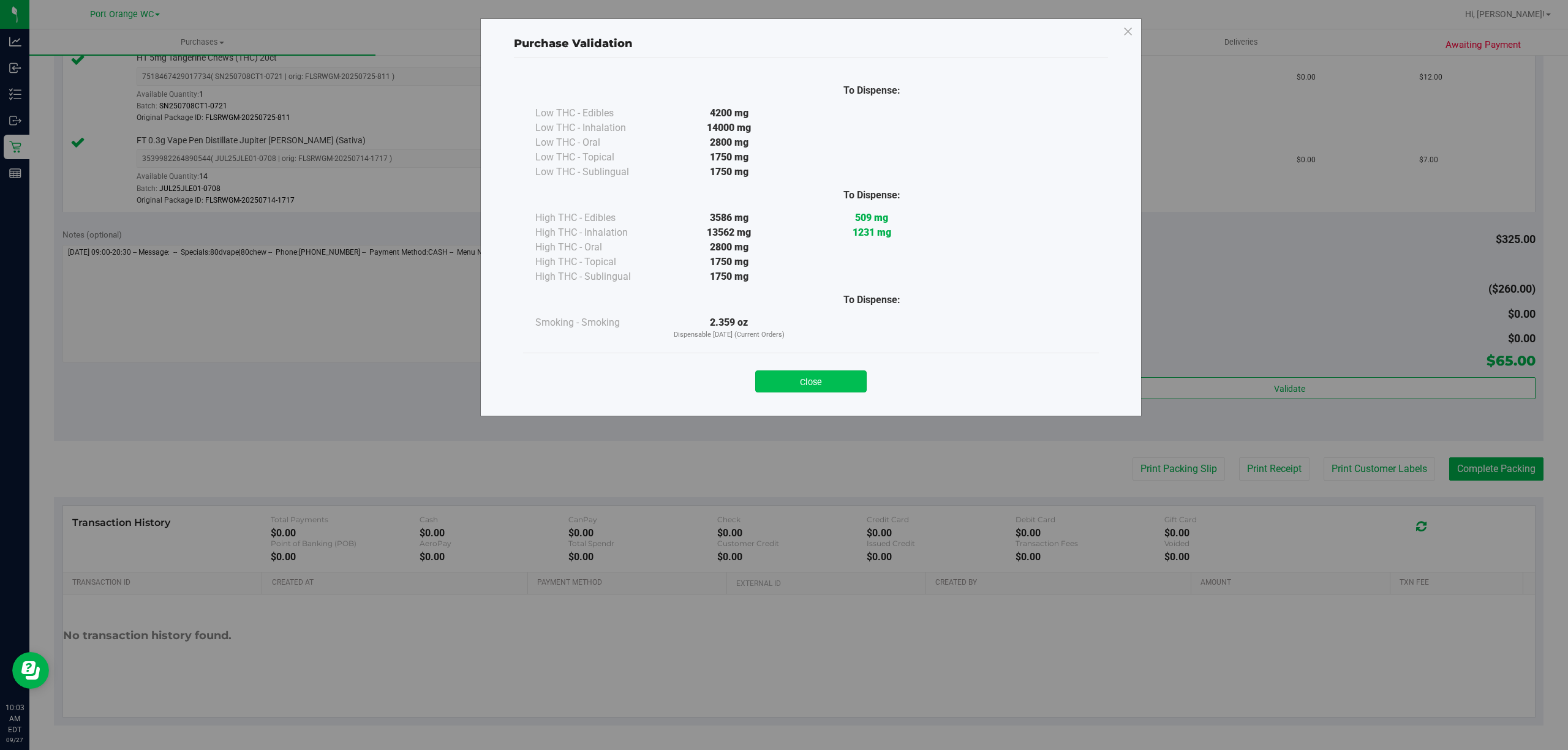
click at [831, 393] on button "Close" at bounding box center [811, 382] width 112 height 22
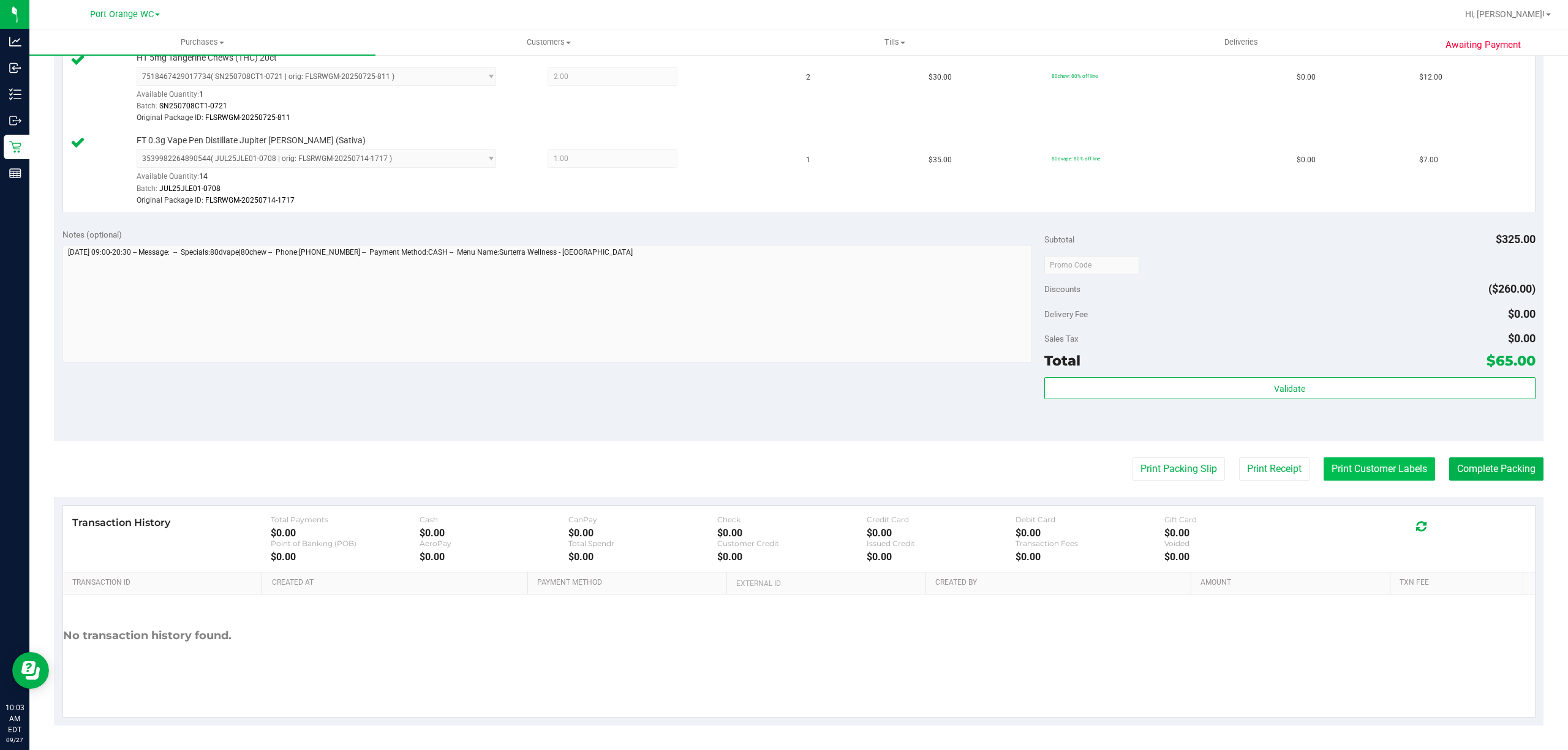
click at [1353, 478] on button "Print Customer Labels" at bounding box center [1379, 469] width 112 height 23
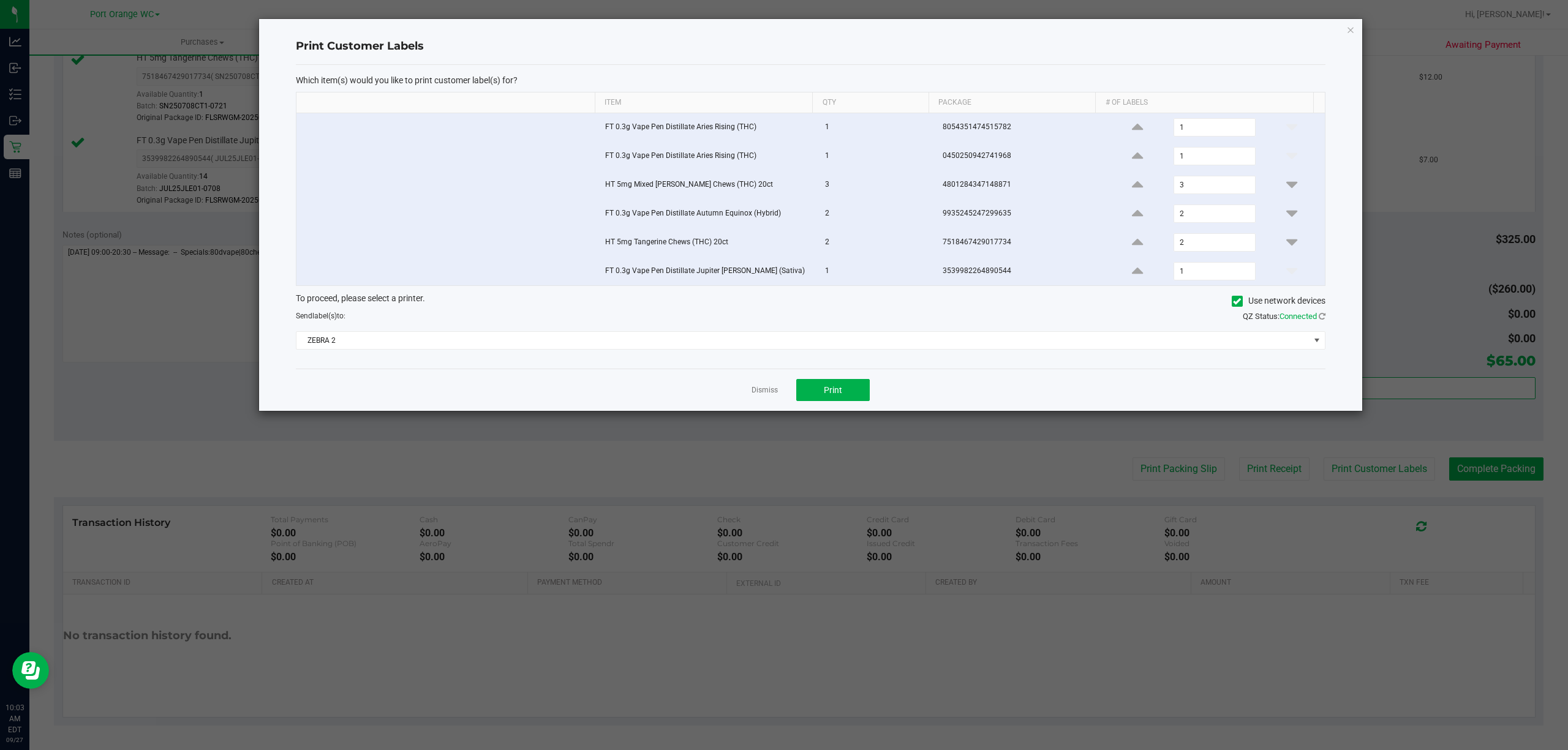
click at [845, 426] on ngb-modal-window "Print Customer Labels Which item(s) would you like to print customer label(s) f…" at bounding box center [788, 375] width 1577 height 750
click at [856, 401] on button "Print" at bounding box center [833, 390] width 73 height 22
click at [765, 395] on link "Dismiss" at bounding box center [764, 390] width 27 height 10
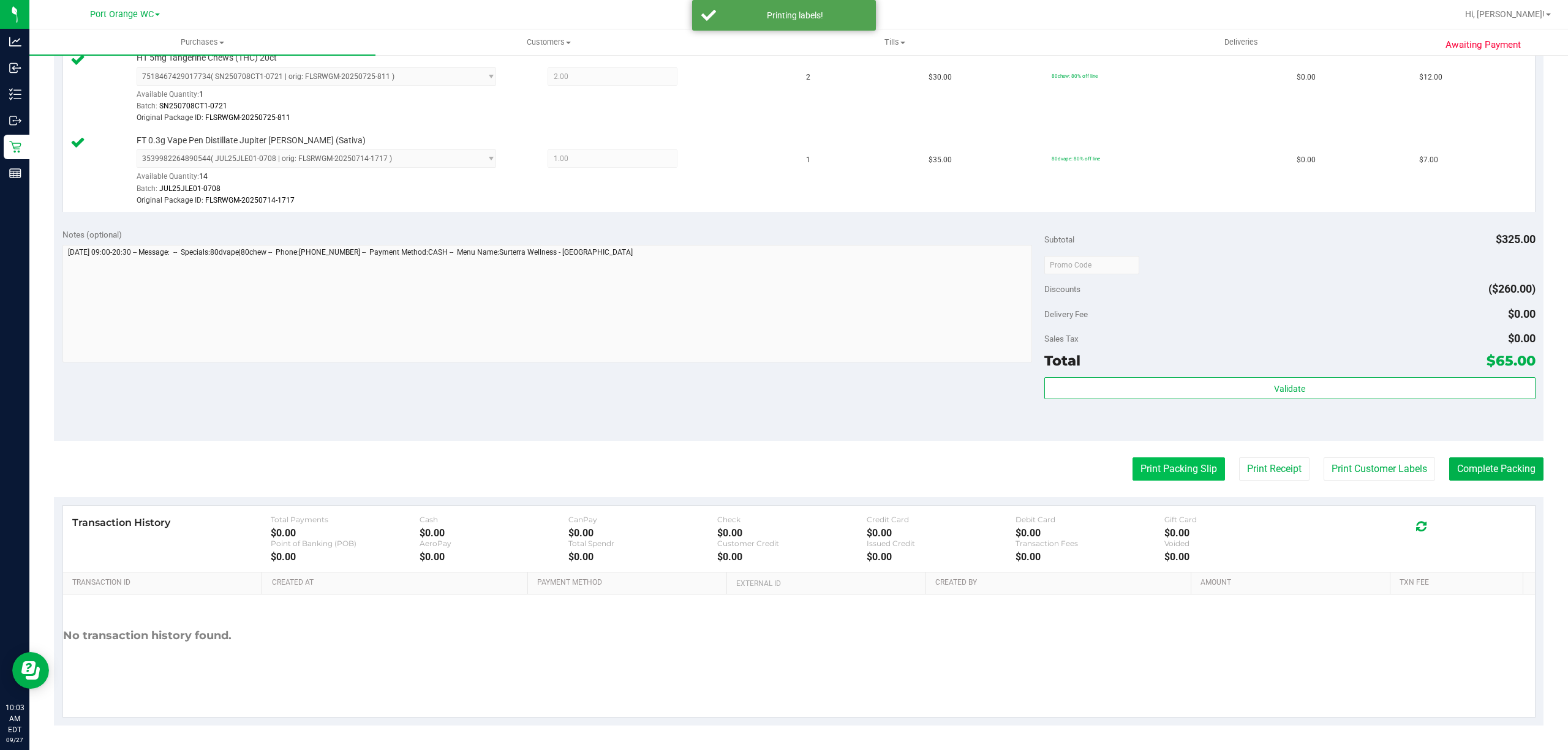
click at [1195, 478] on button "Print Packing Slip" at bounding box center [1179, 469] width 93 height 23
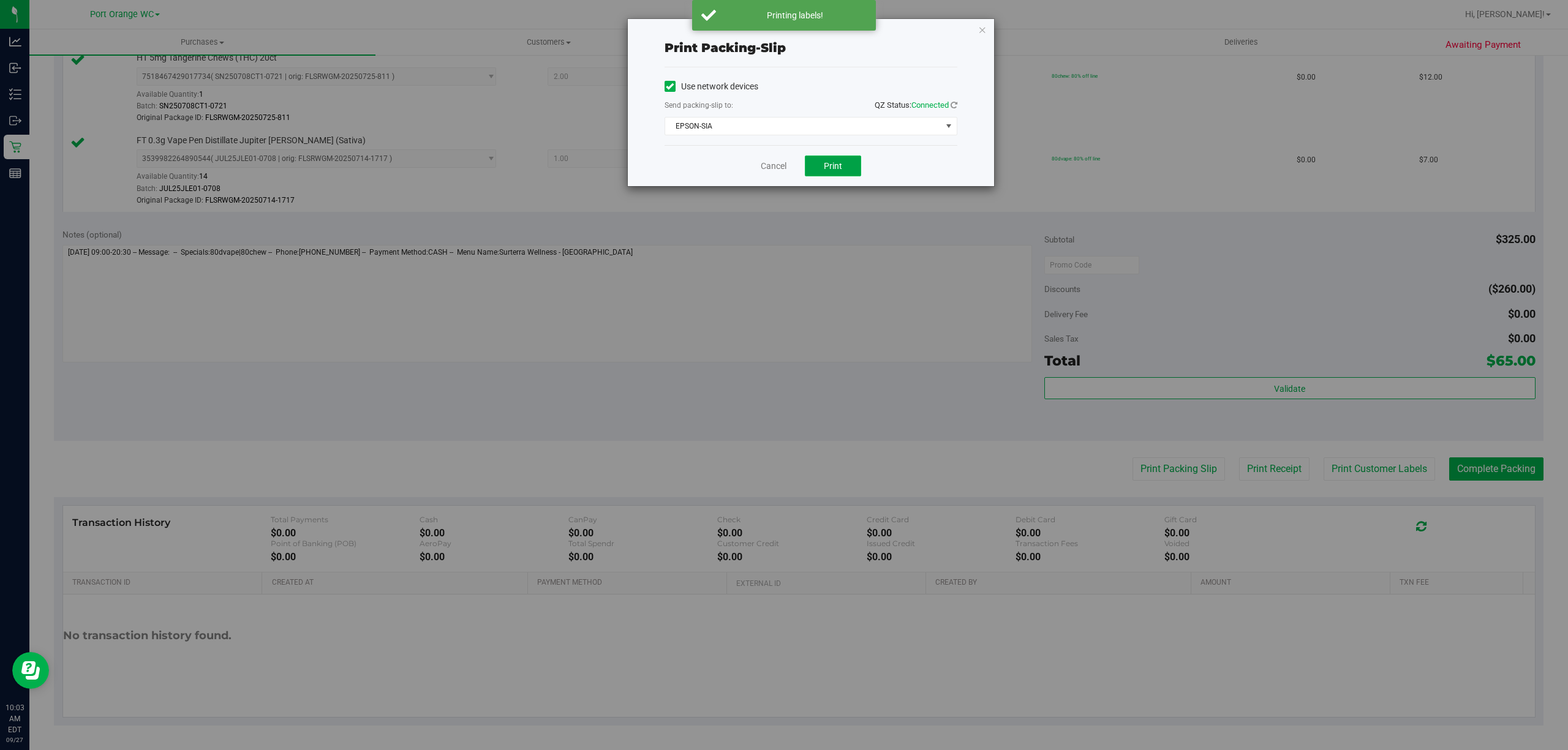
click at [838, 171] on span "Print" at bounding box center [833, 166] width 19 height 10
click at [775, 164] on link "Cancel" at bounding box center [774, 166] width 26 height 13
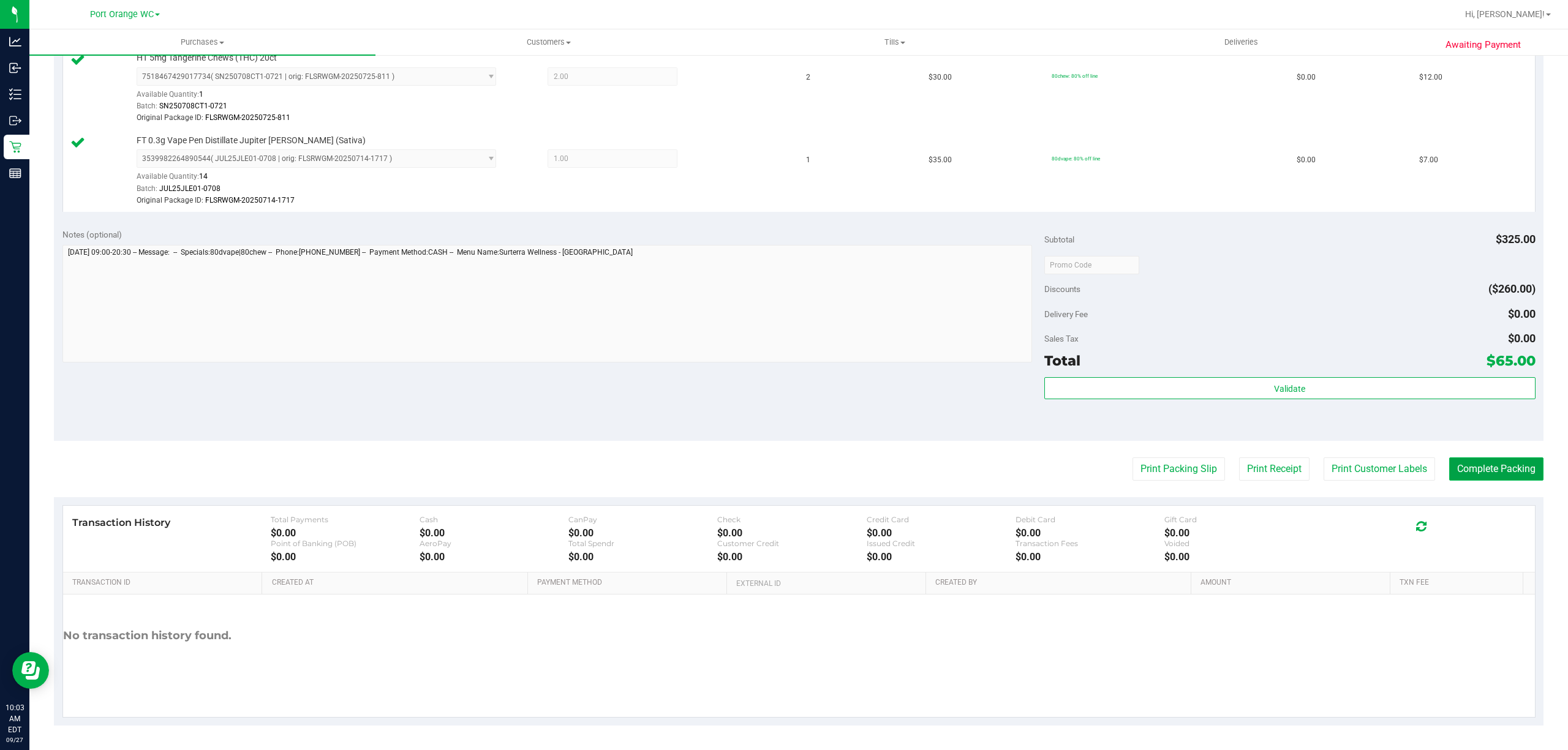
click at [1485, 471] on button "Complete Packing" at bounding box center [1496, 469] width 94 height 23
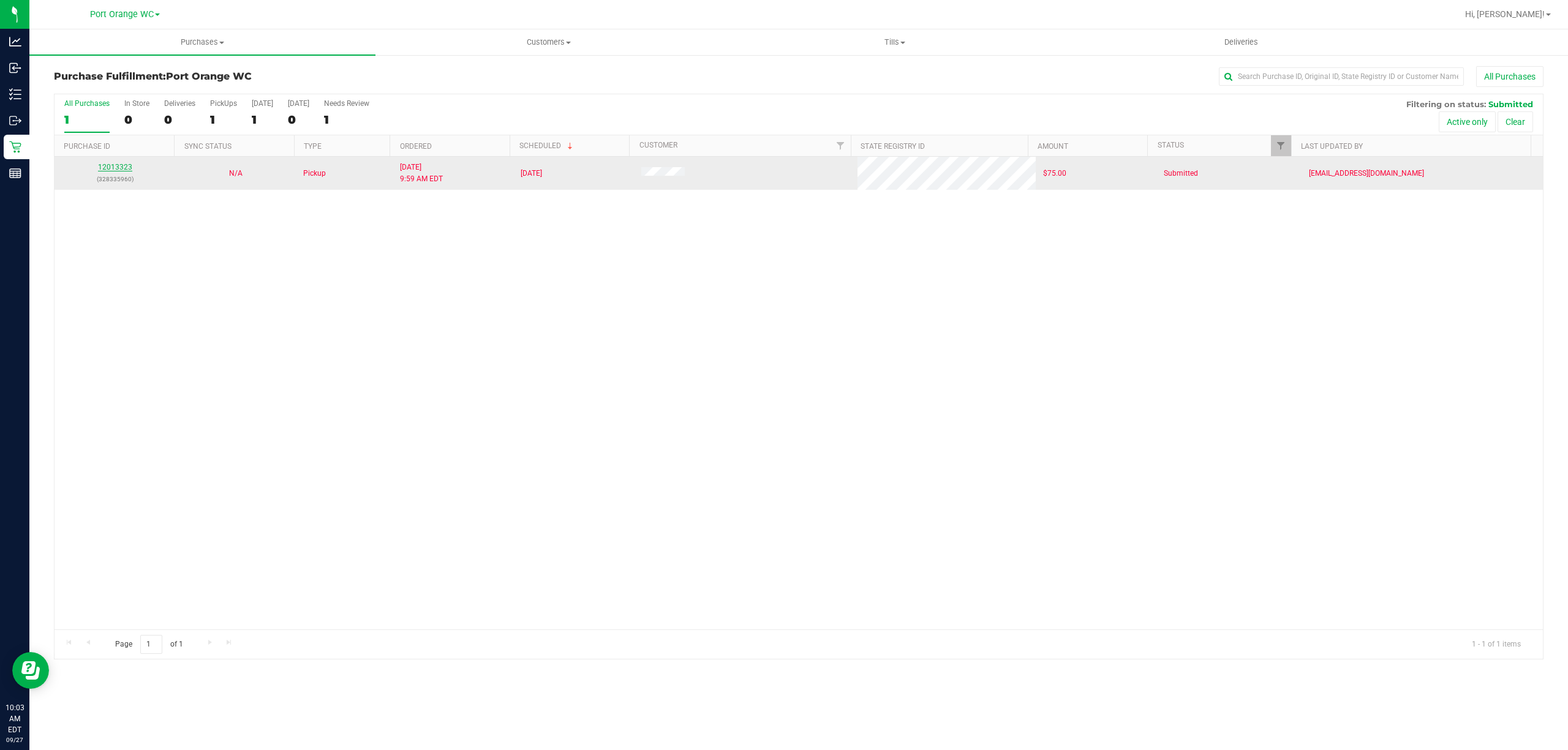
click at [116, 171] on link "12013323" at bounding box center [115, 167] width 35 height 9
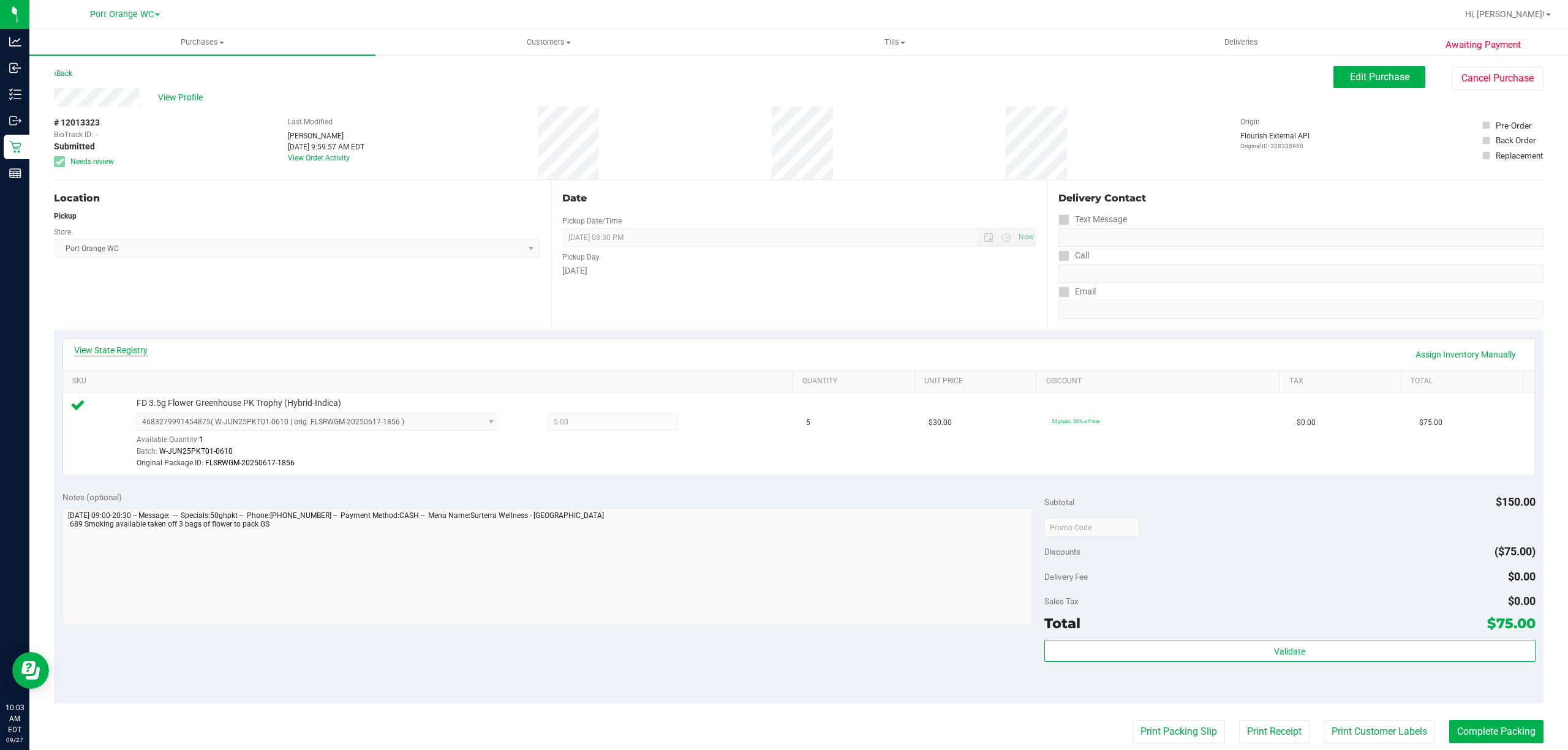
click at [118, 352] on link "View State Registry" at bounding box center [110, 350] width 73 height 12
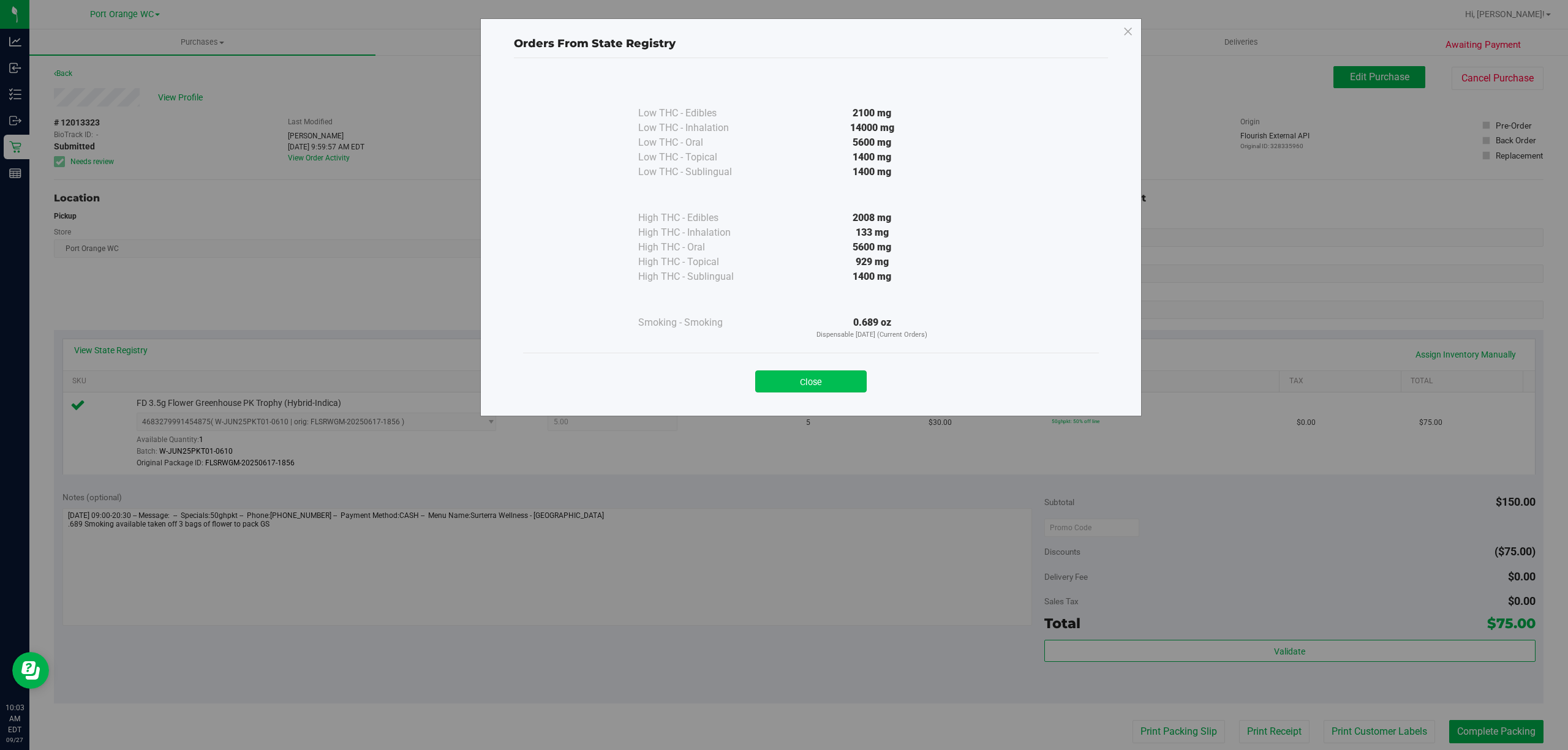
click at [803, 387] on button "Close" at bounding box center [811, 382] width 112 height 22
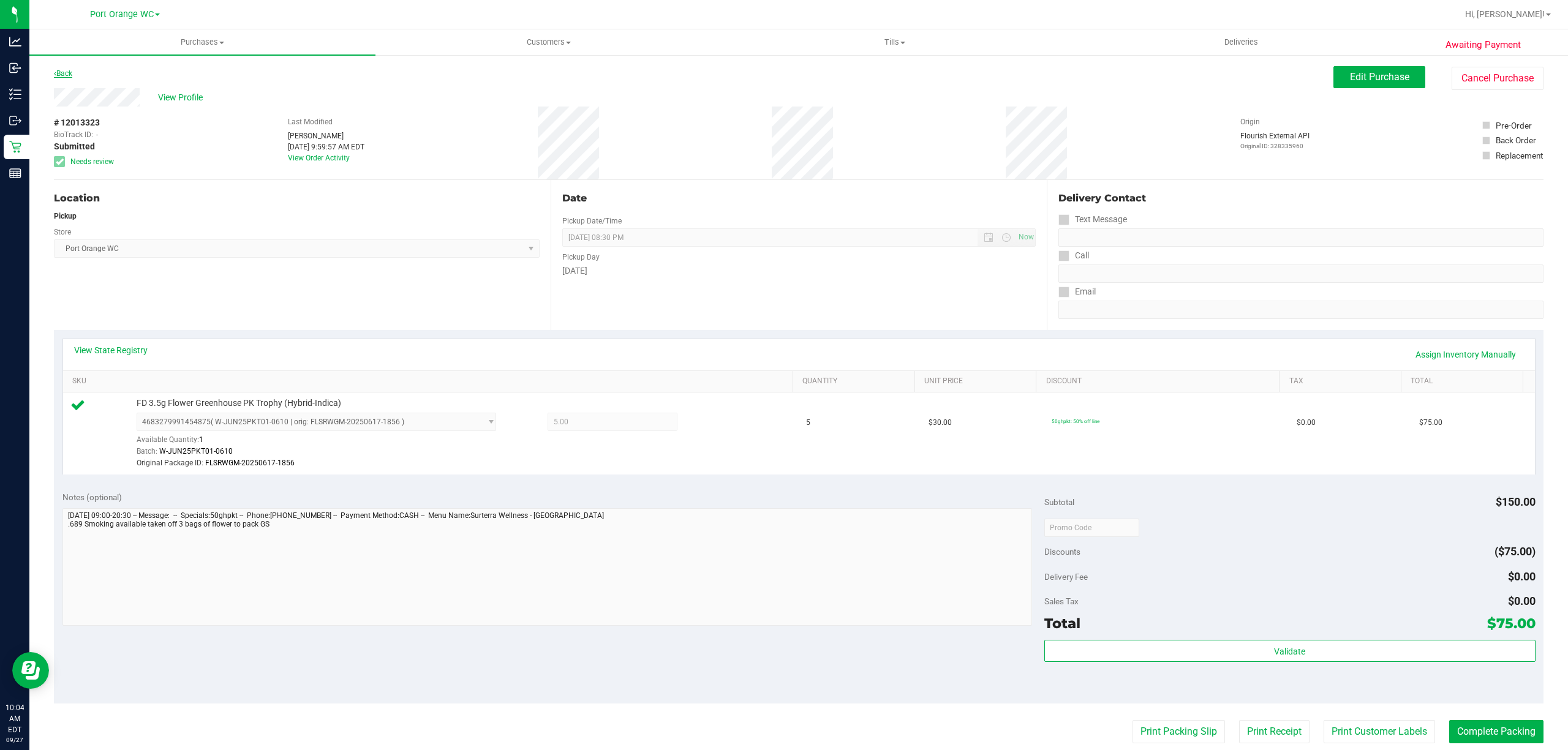
click at [70, 73] on link "Back" at bounding box center [63, 73] width 19 height 9
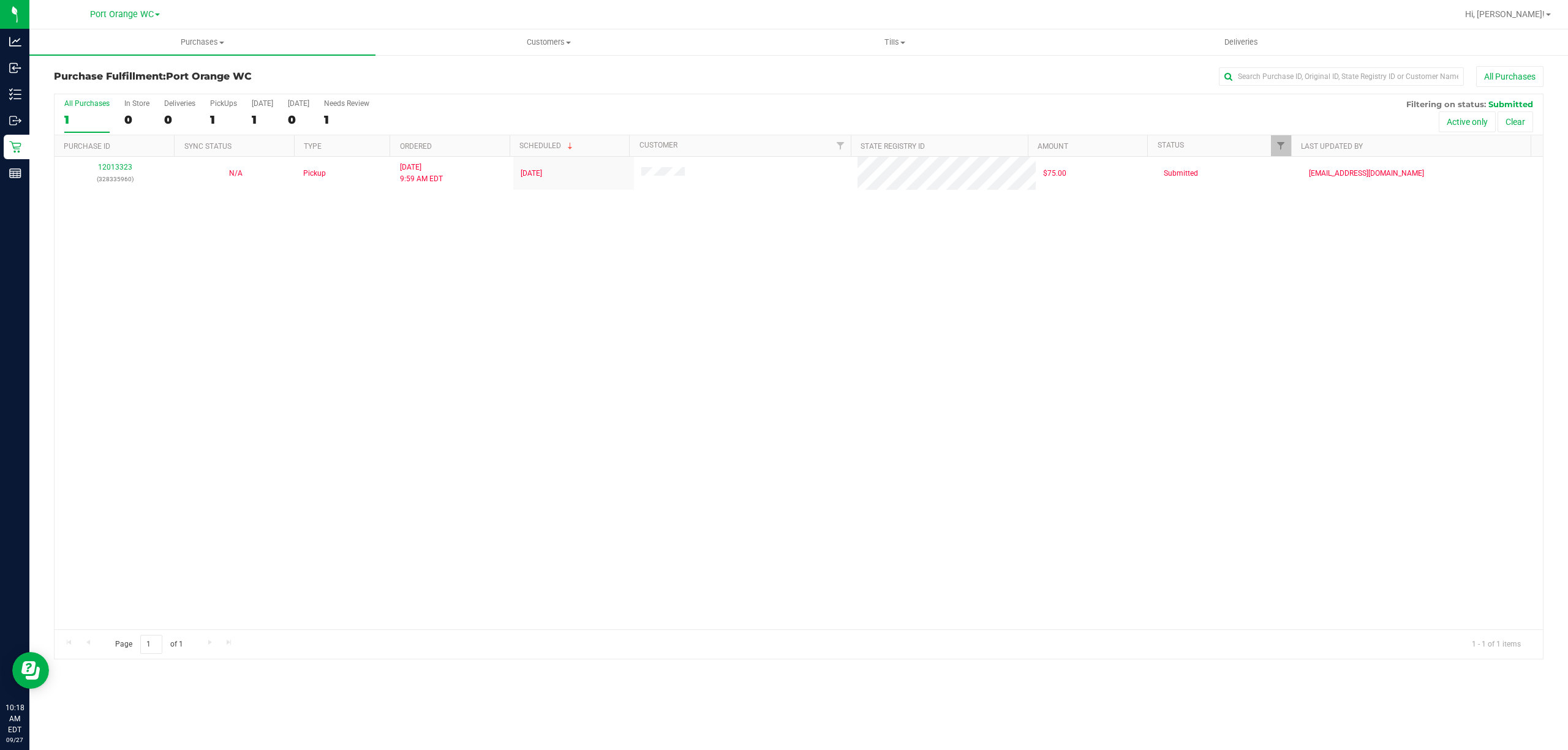
click at [392, 388] on div "12013323 (328335960) N/A Pickup 9/27/2025 9:59 AM EDT 9/27/2025 $75.00 Submitte…" at bounding box center [798, 393] width 1488 height 473
click at [415, 369] on div "12013323 (328335960) N/A Pickup 9/27/2025 9:59 AM EDT 9/27/2025 $75.00 Submitte…" at bounding box center [798, 393] width 1488 height 473
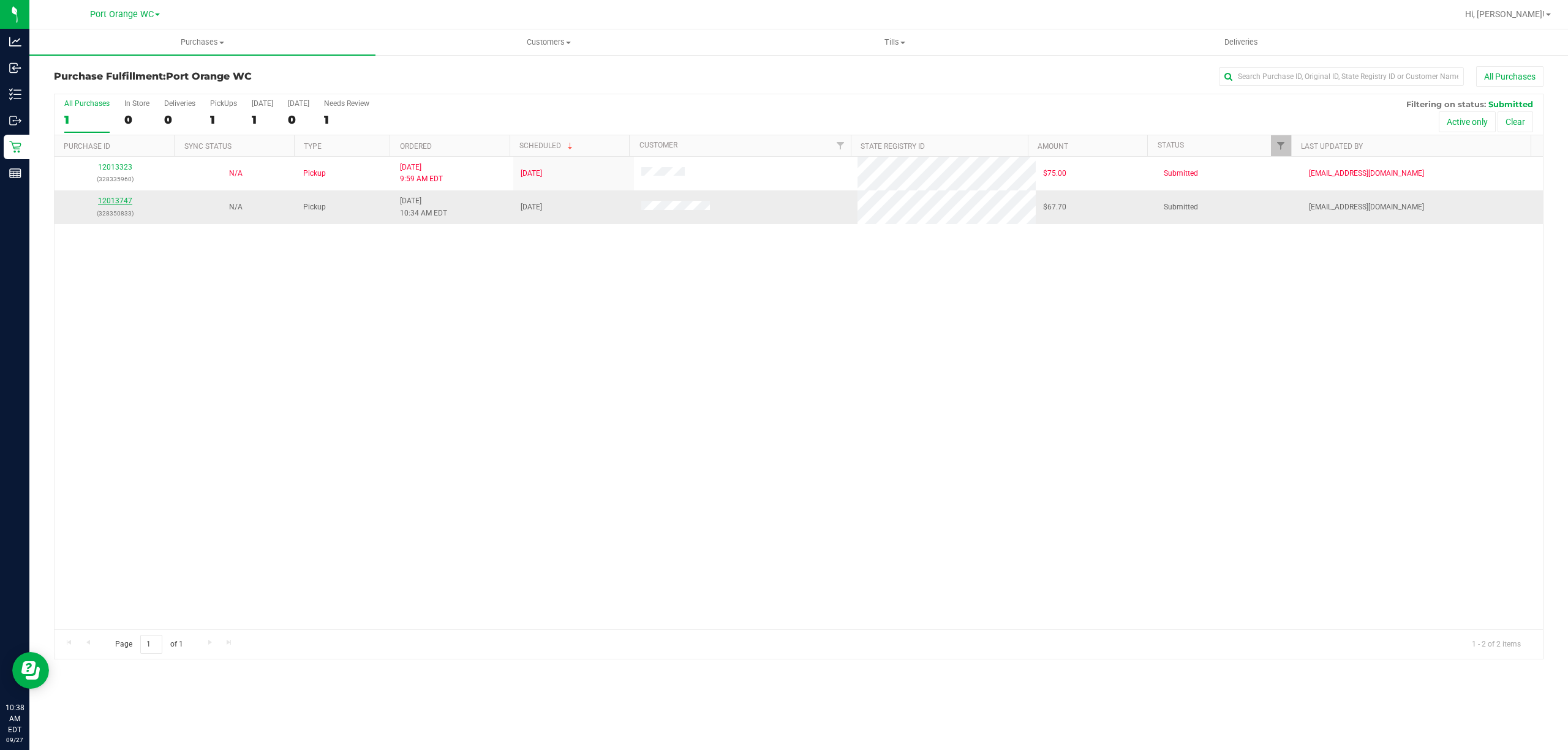
click at [119, 202] on link "12013747" at bounding box center [115, 201] width 35 height 9
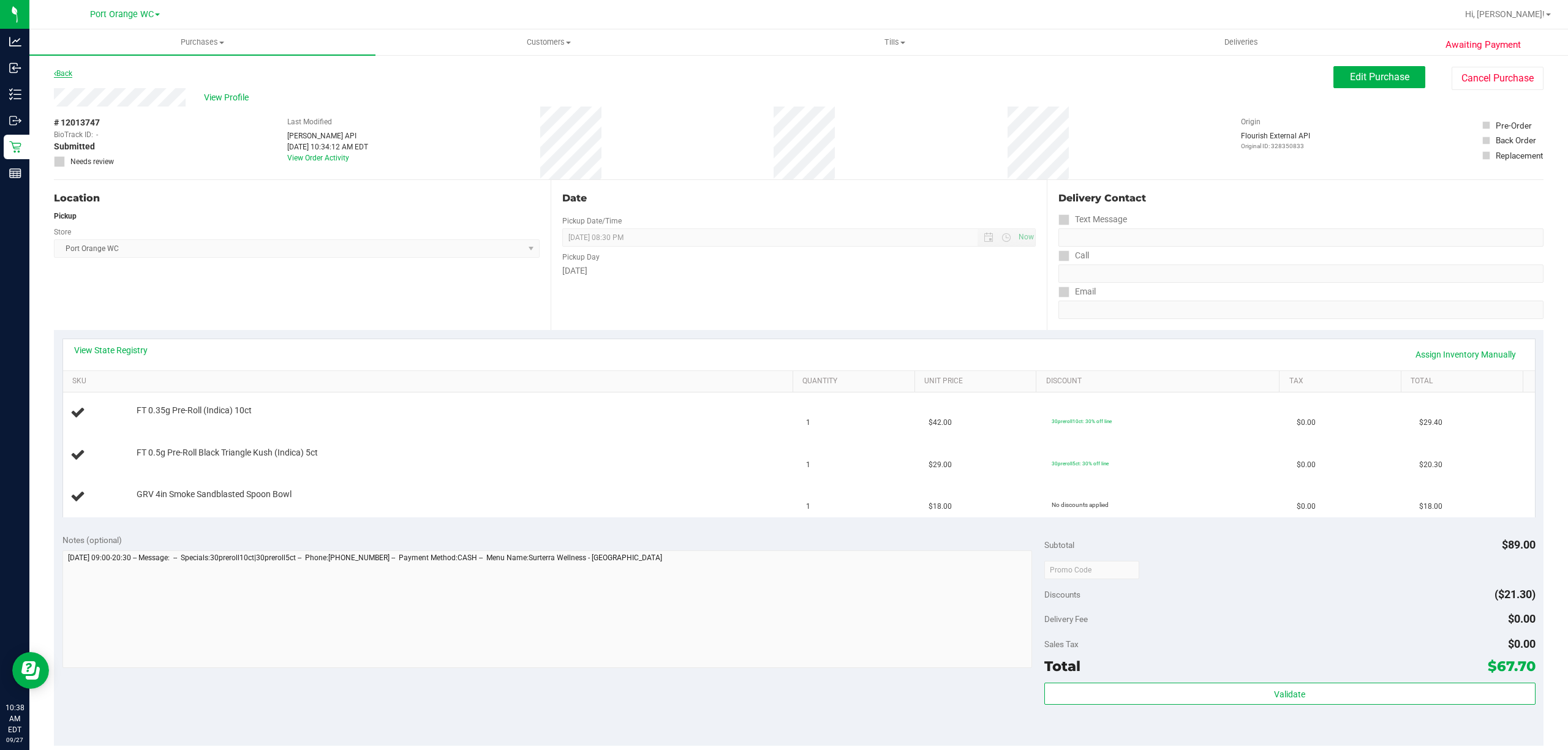
click at [68, 76] on link "Back" at bounding box center [63, 73] width 19 height 9
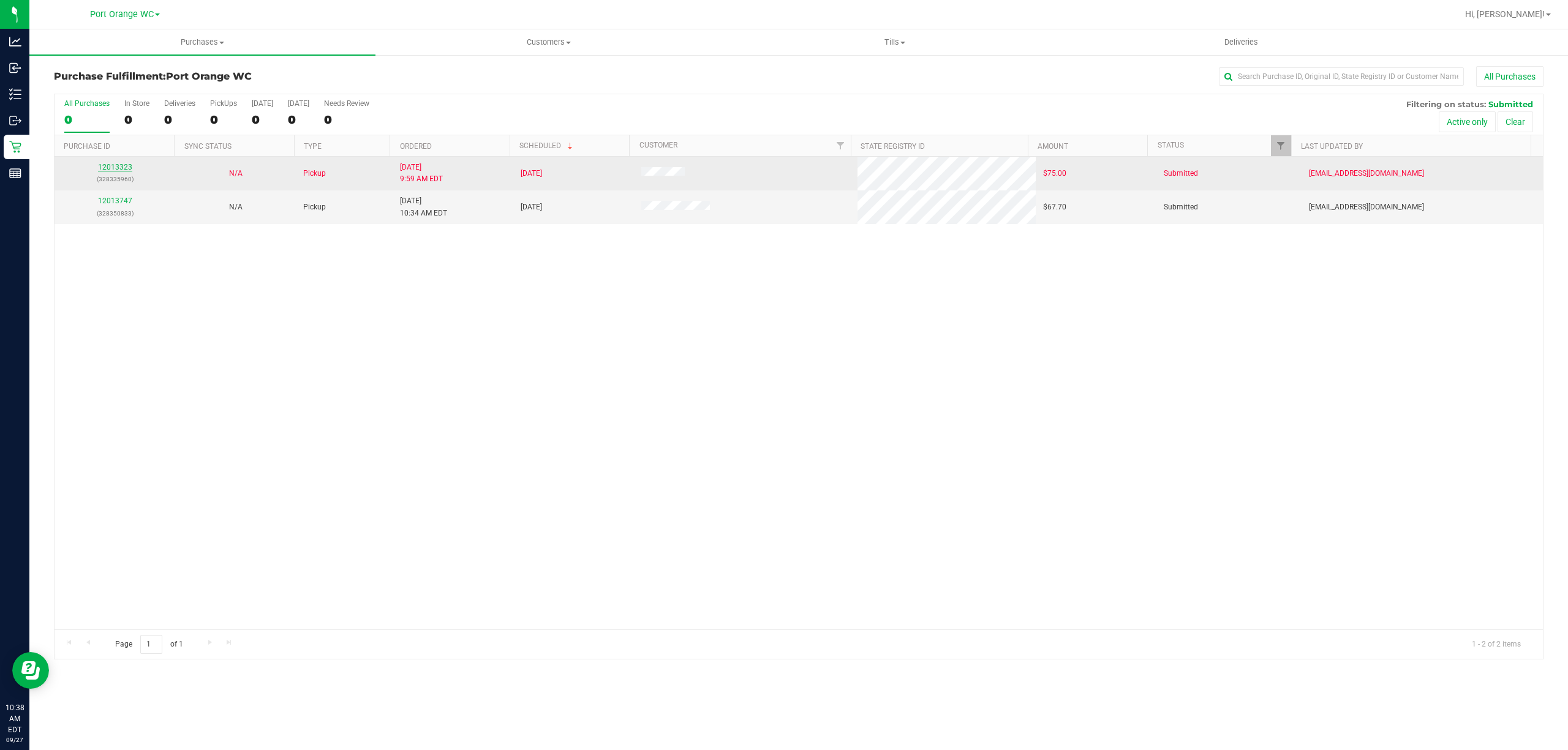
click at [121, 170] on link "12013323" at bounding box center [115, 167] width 35 height 9
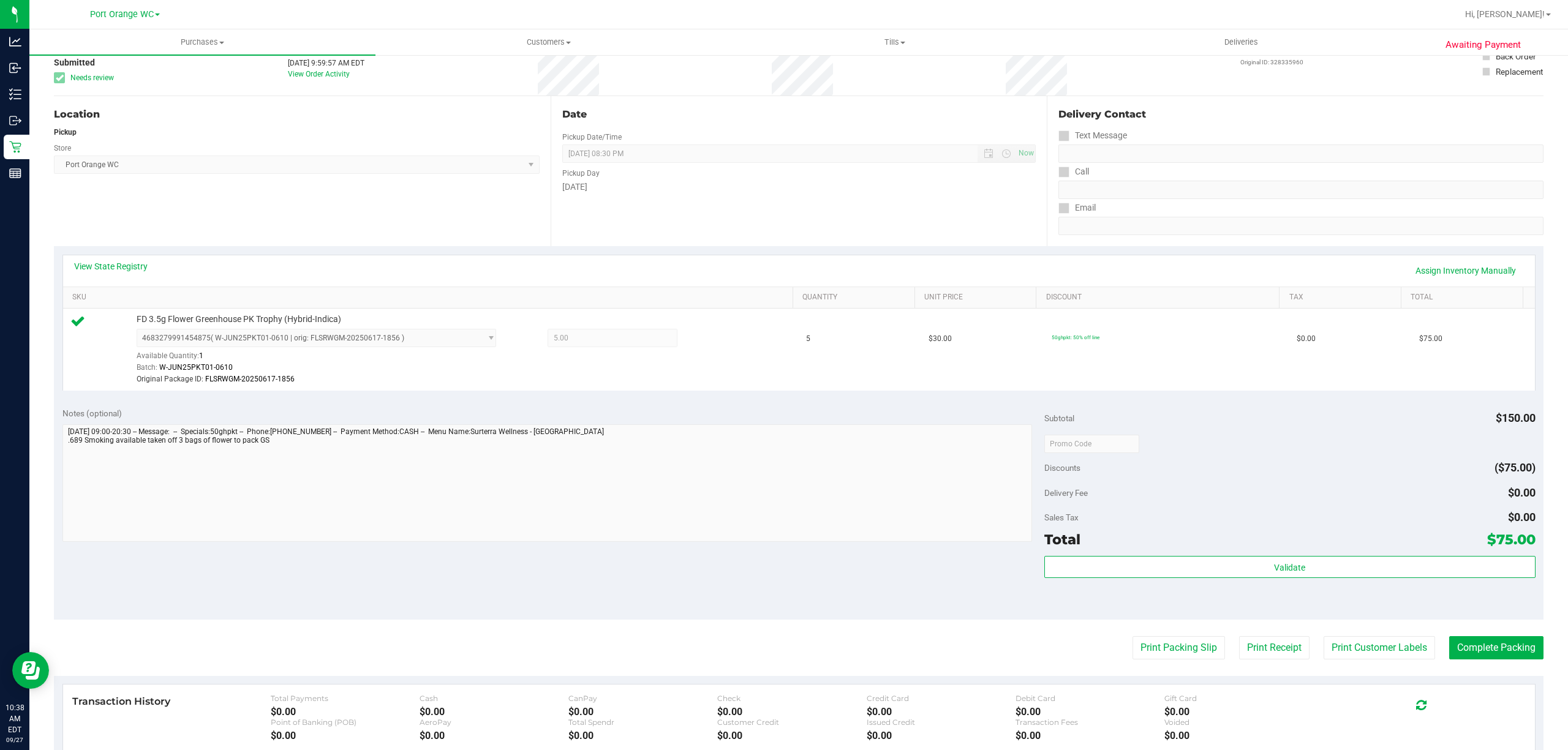
scroll to position [265, 0]
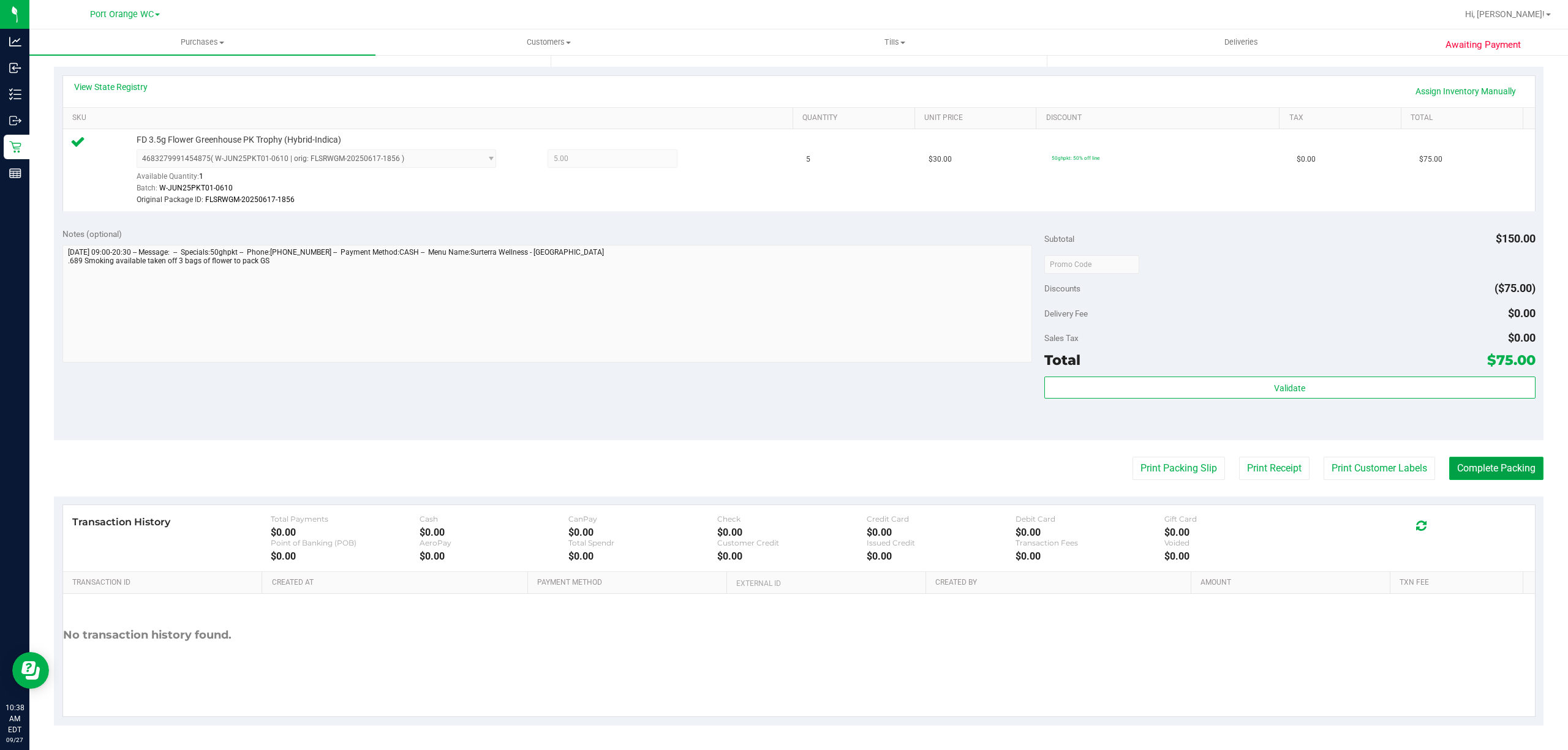
click at [1483, 469] on button "Complete Packing" at bounding box center [1496, 469] width 94 height 23
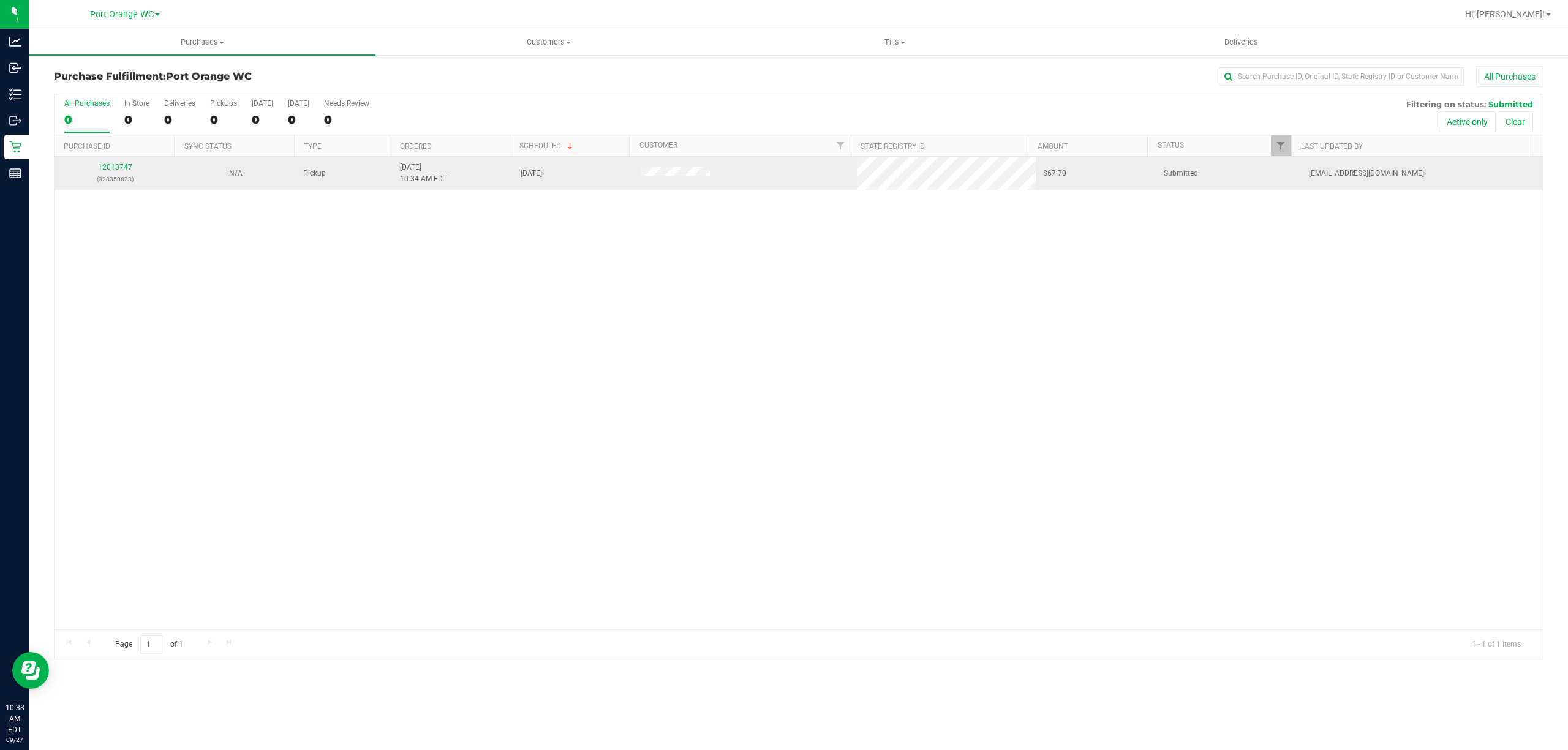
click at [105, 172] on div "12013747 (328350833)" at bounding box center [115, 173] width 106 height 23
click at [113, 170] on link "12013747" at bounding box center [115, 167] width 35 height 9
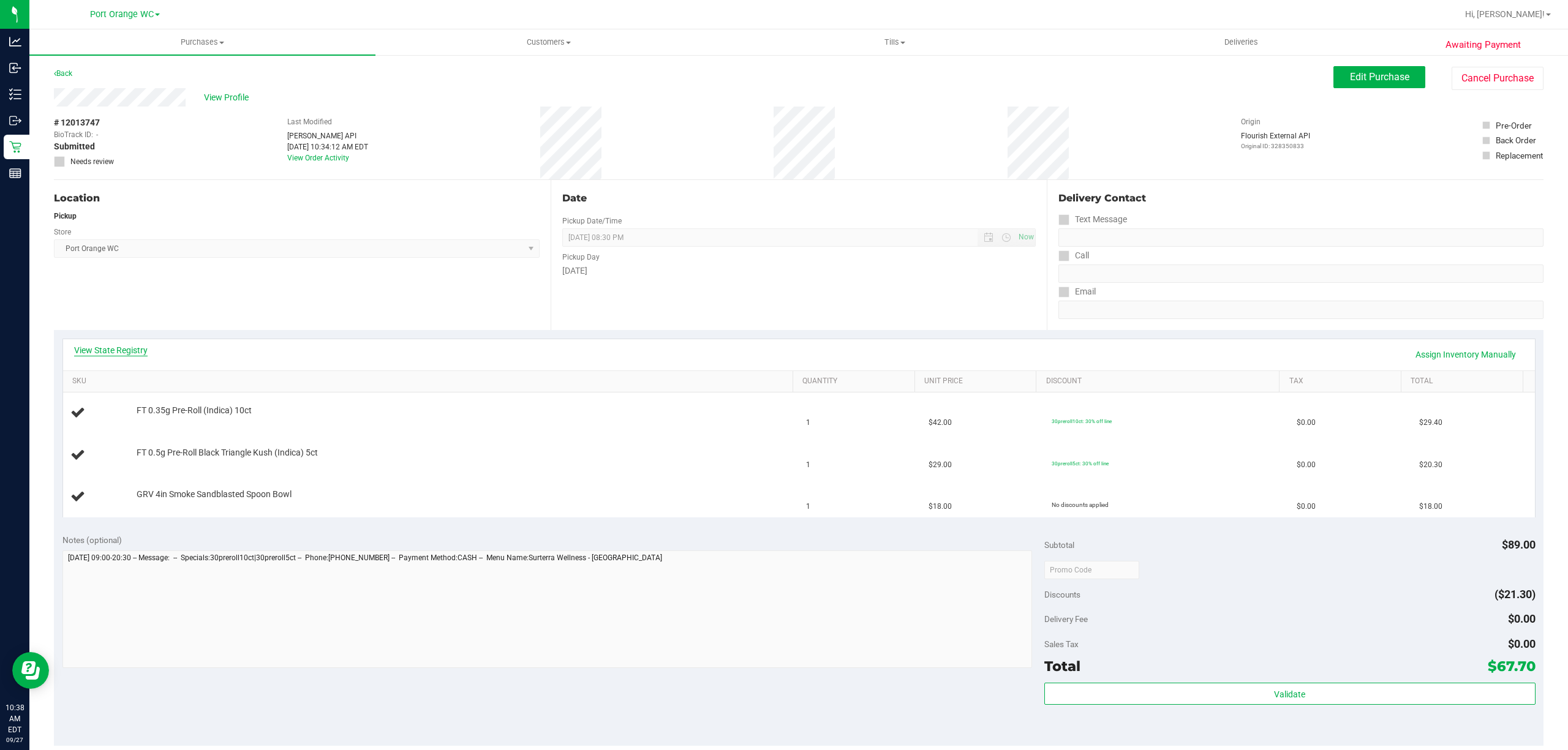
click at [121, 346] on link "View State Registry" at bounding box center [110, 350] width 73 height 12
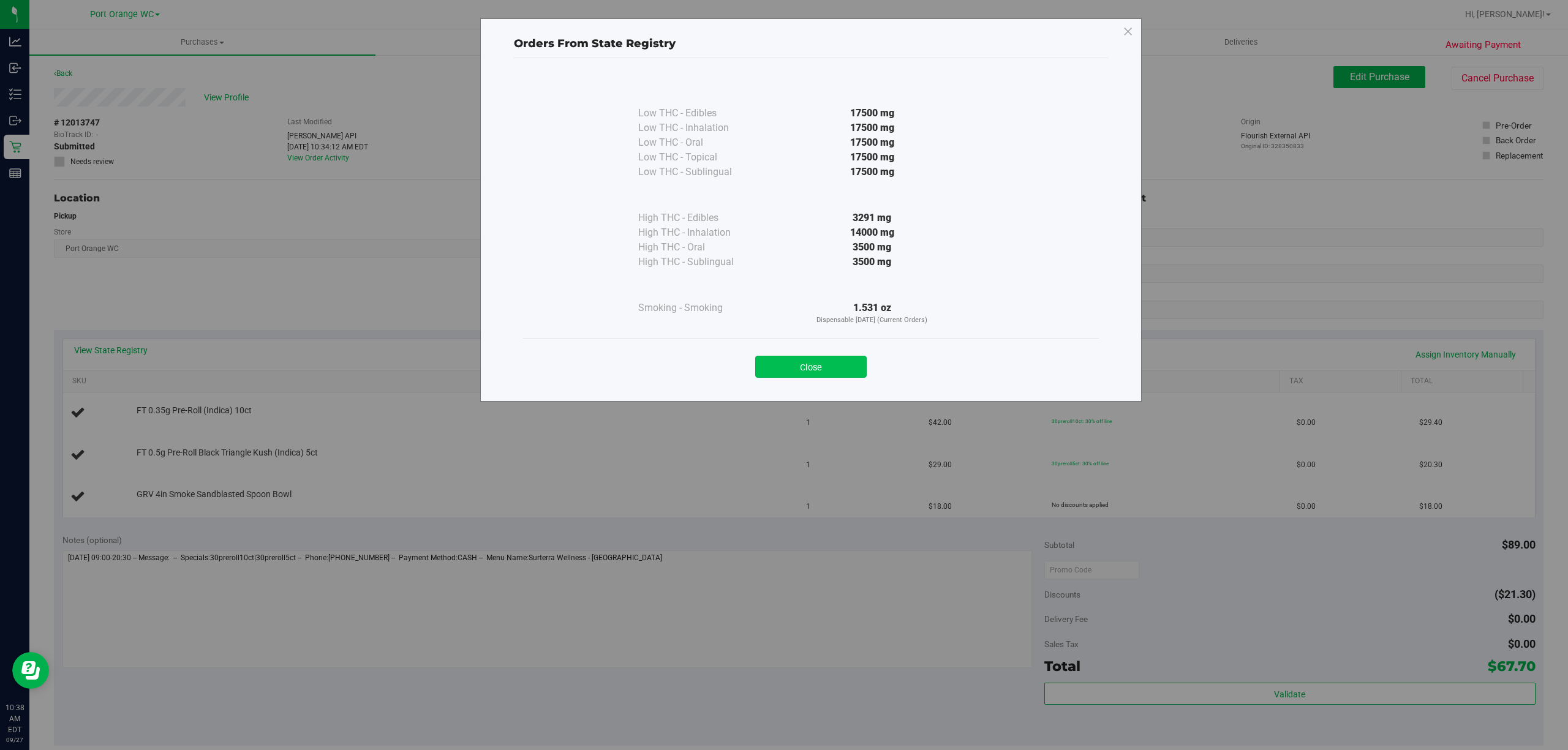
click at [829, 371] on button "Close" at bounding box center [811, 367] width 112 height 22
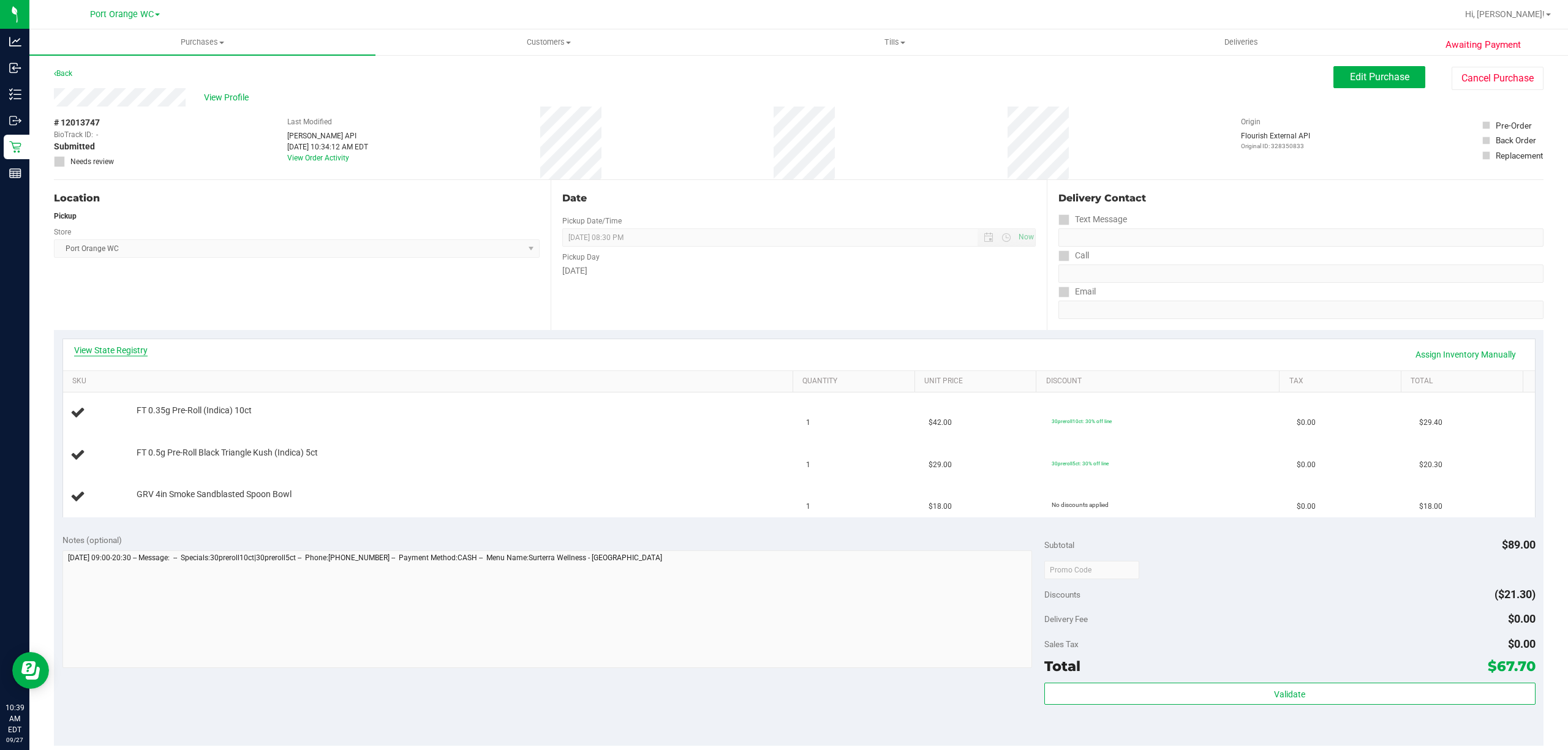
click at [107, 351] on link "View State Registry" at bounding box center [110, 350] width 73 height 12
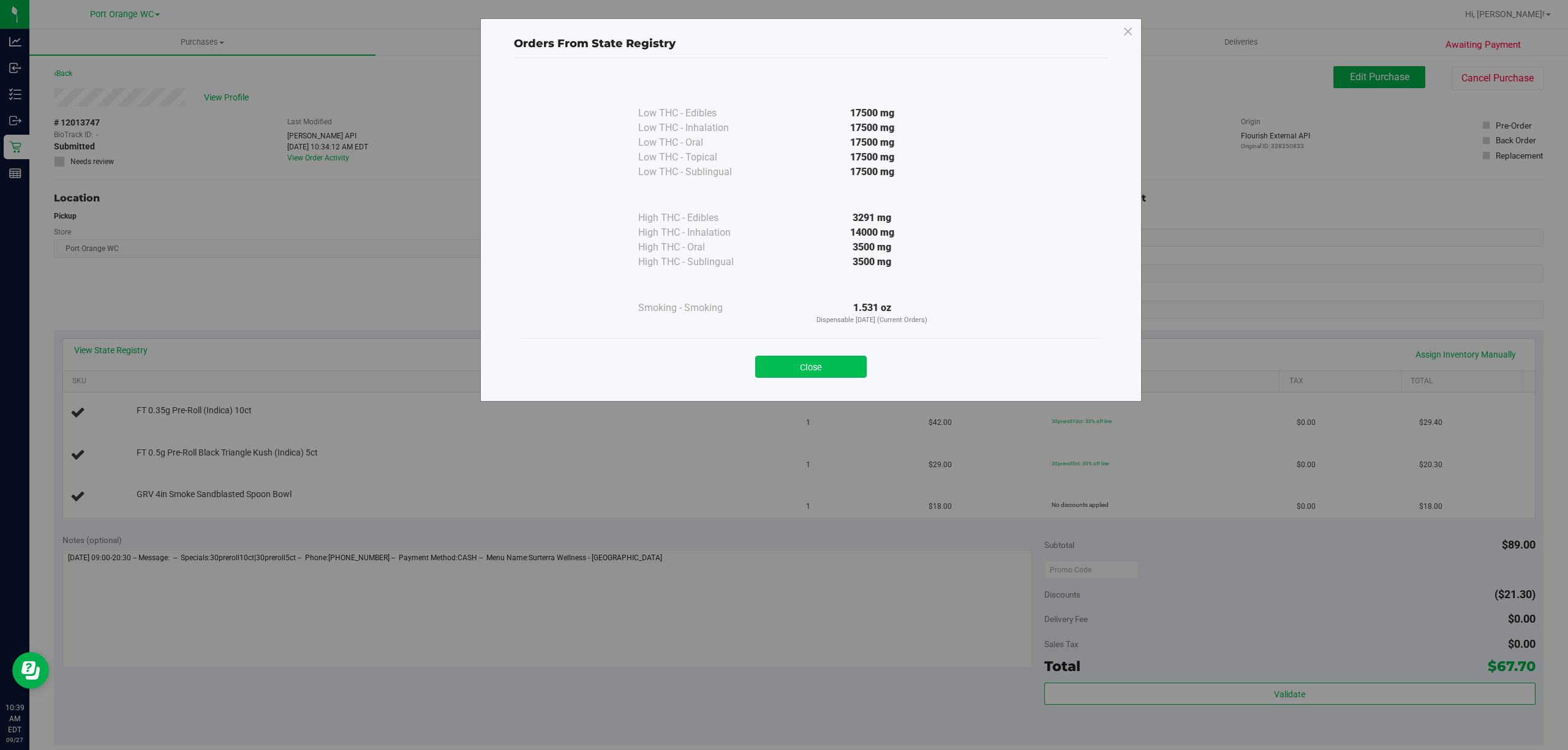
click at [793, 363] on button "Close" at bounding box center [811, 367] width 112 height 22
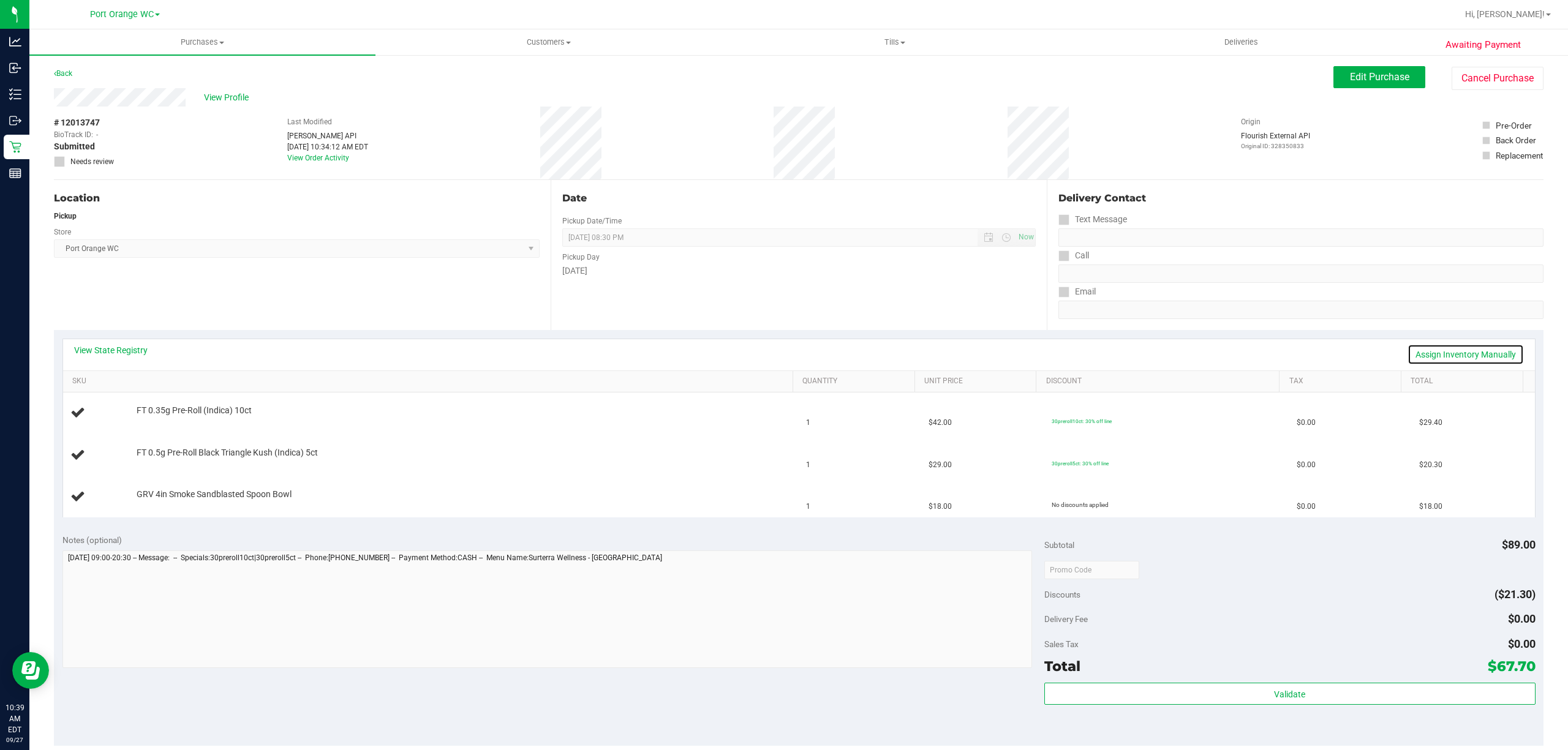
click at [1471, 351] on link "Assign Inventory Manually" at bounding box center [1466, 355] width 117 height 21
click at [1495, 358] on link "Save & Exit" at bounding box center [1495, 355] width 57 height 21
click at [1458, 354] on link "Assign Inventory Manually" at bounding box center [1466, 355] width 117 height 21
click at [167, 505] on link "Add Package" at bounding box center [158, 502] width 44 height 9
click at [415, 503] on span "Select Package" at bounding box center [308, 505] width 343 height 17
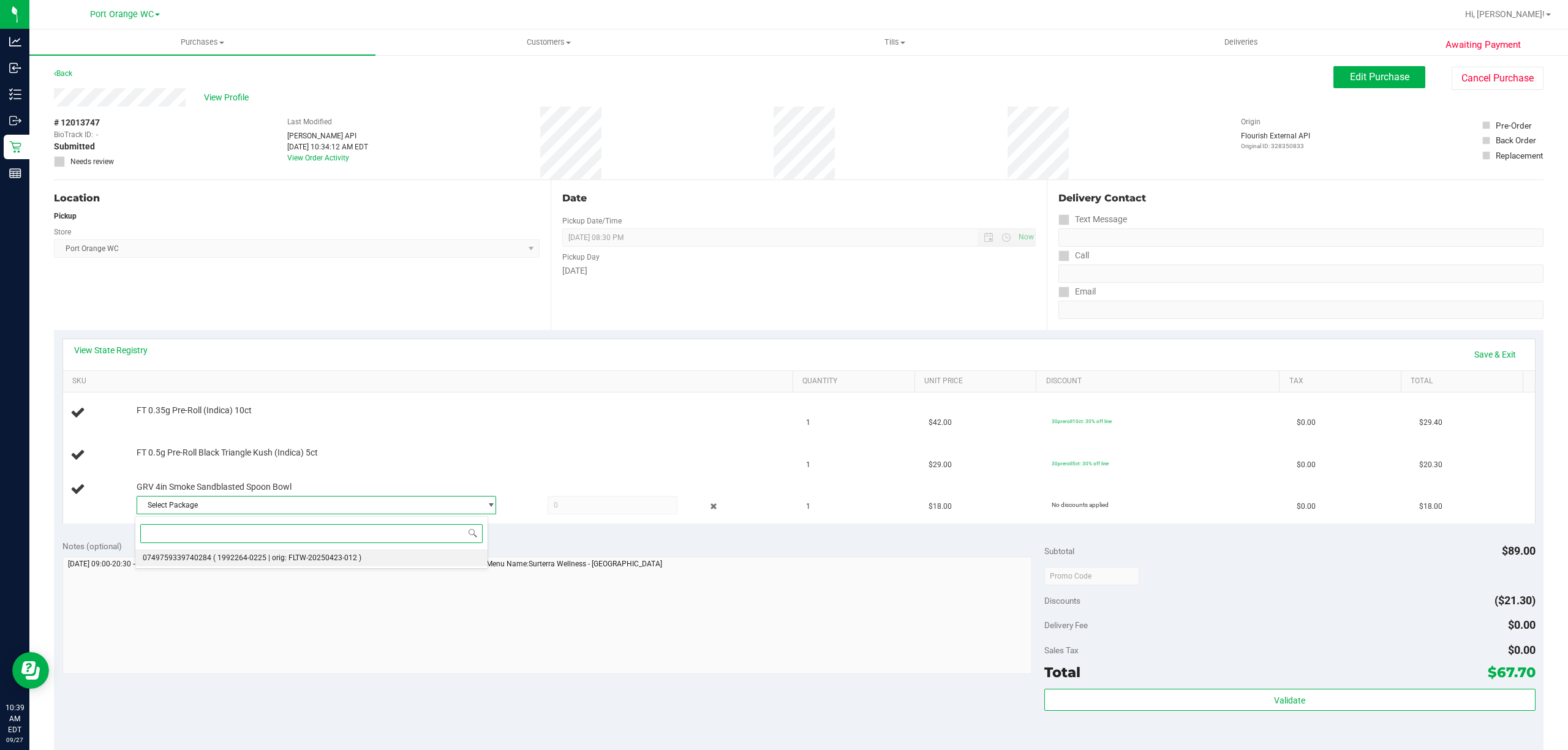
click at [359, 566] on li "0749759339740284 ( 1992264-0225 | orig: FLTW-20250423-012 )" at bounding box center [311, 558] width 352 height 17
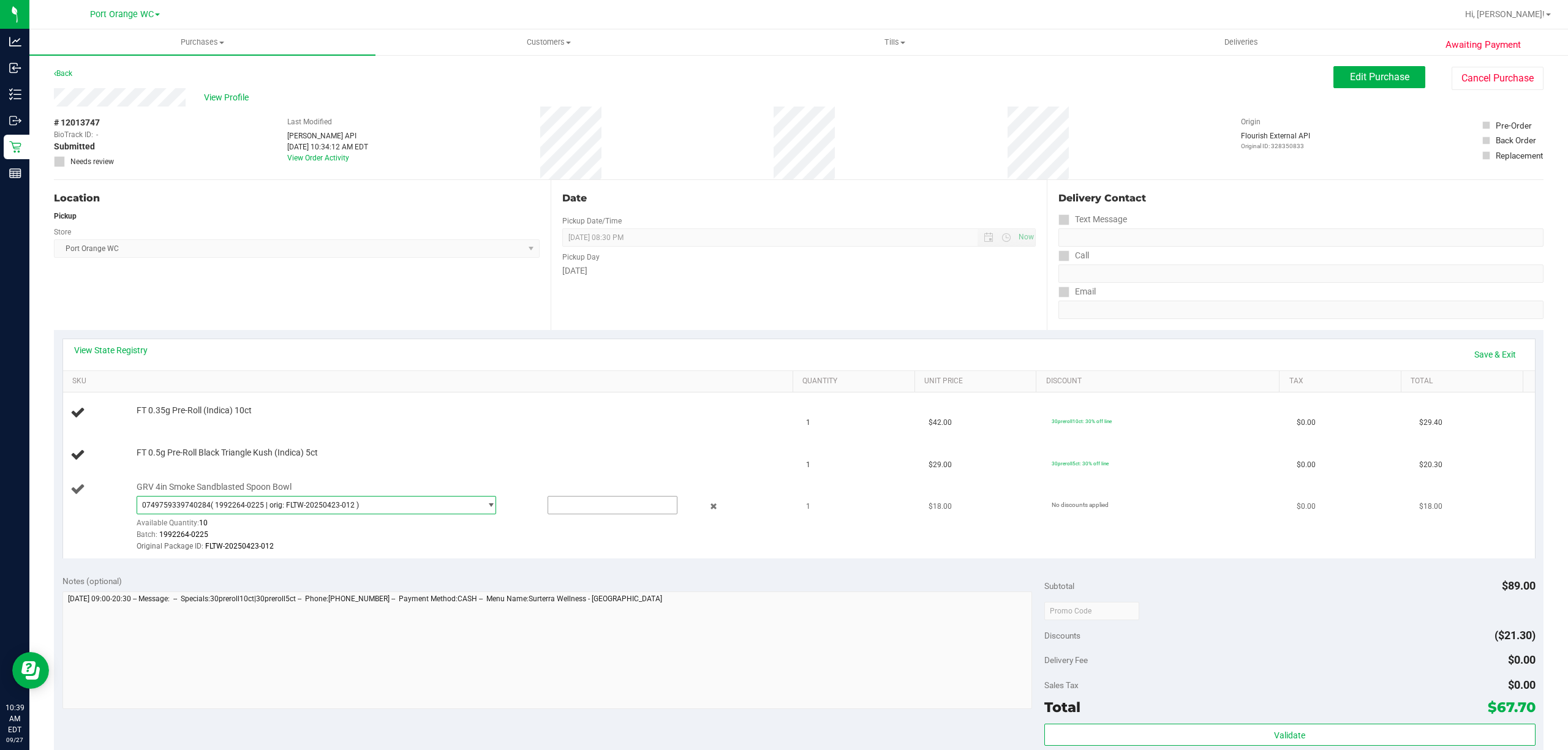
click at [601, 507] on input "text" at bounding box center [613, 505] width 129 height 17
type input "1"
click at [782, 579] on div "Notes (optional)" at bounding box center [553, 581] width 982 height 12
type input "1.0000"
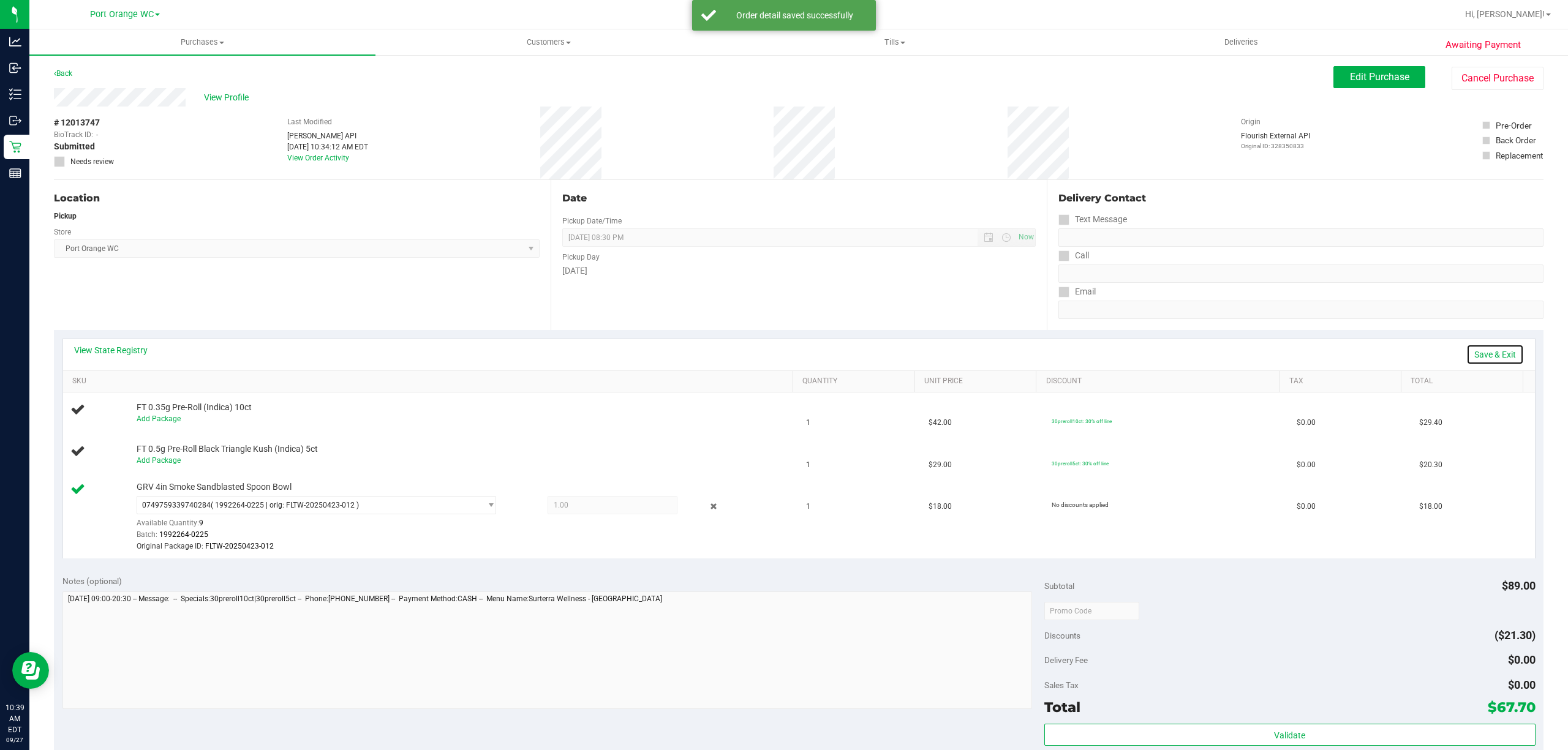
click at [1498, 361] on link "Save & Exit" at bounding box center [1495, 355] width 57 height 21
click at [726, 282] on div "Date Pickup Date/Time 09/27/2025 Now 09/27/2025 08:30 PM Now Pickup Day Saturday" at bounding box center [799, 255] width 497 height 150
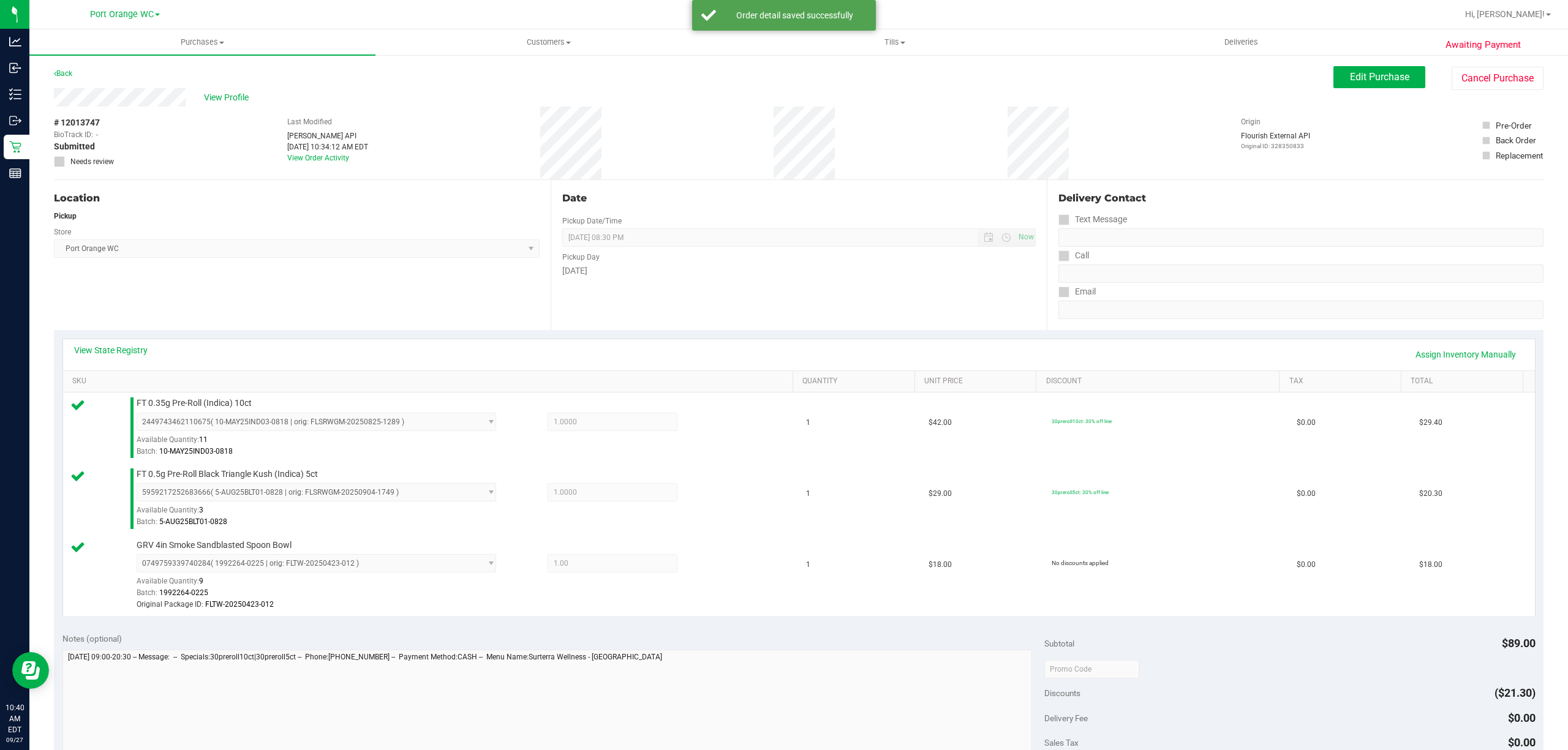
scroll to position [407, 0]
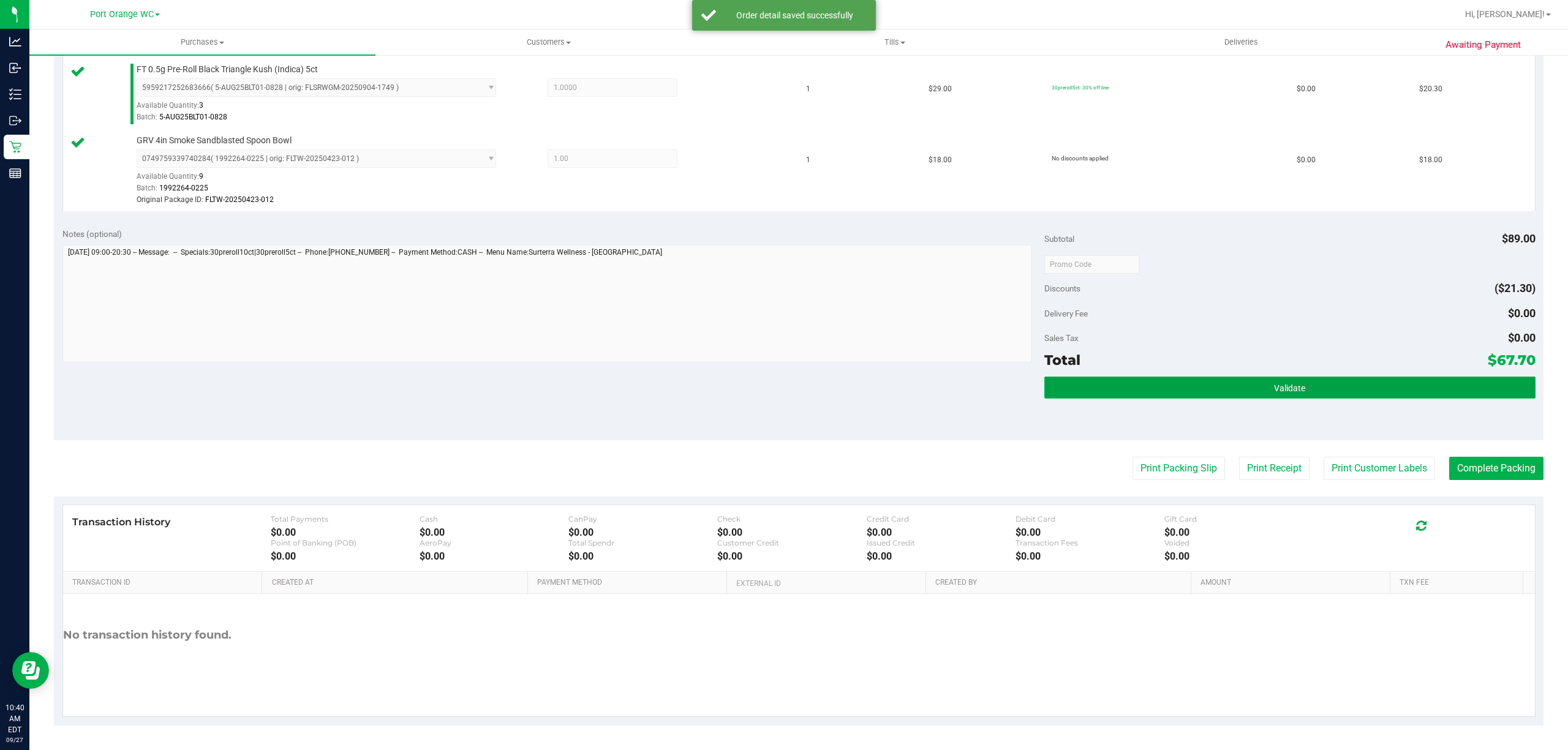
click at [1348, 377] on button "Validate" at bounding box center [1290, 388] width 491 height 22
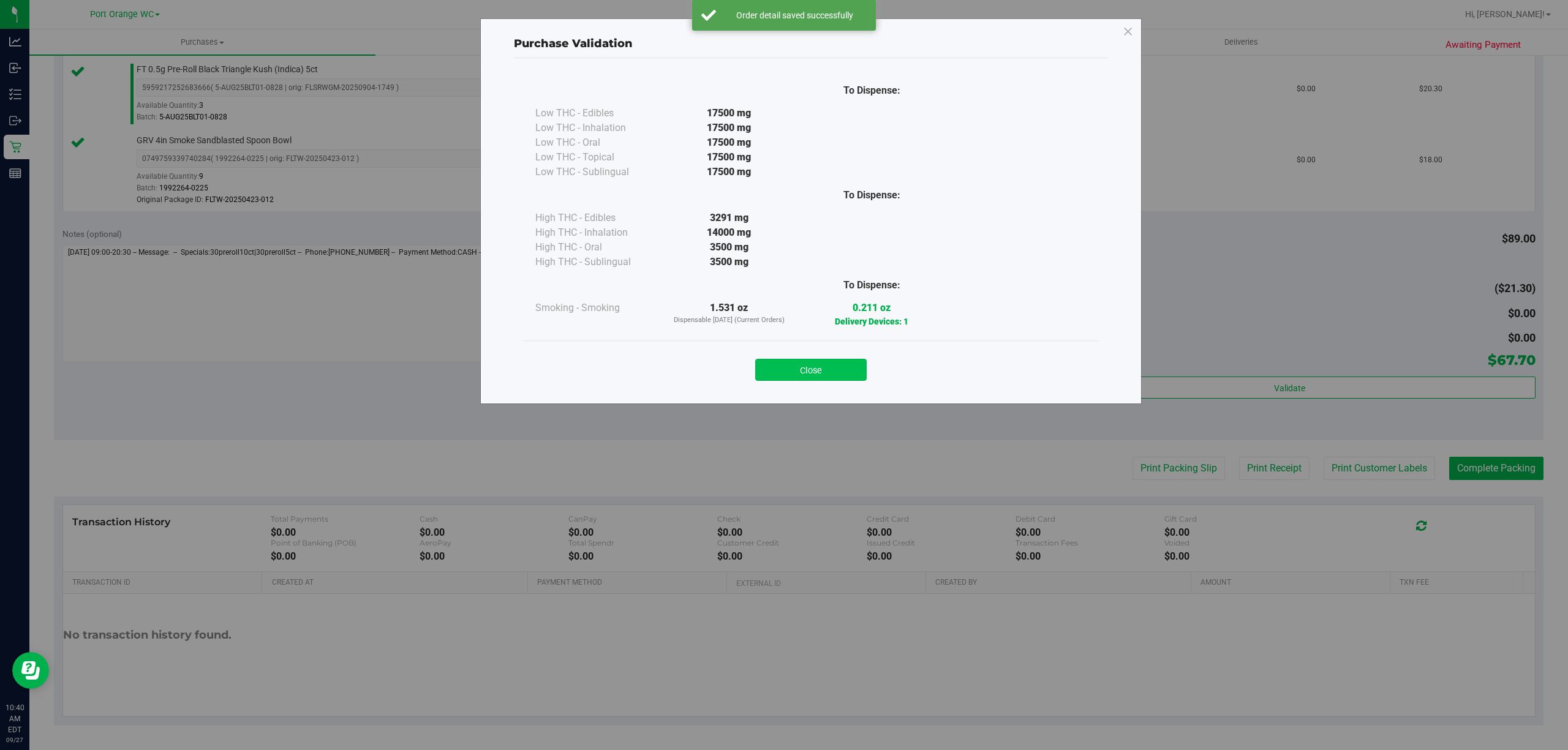
click at [814, 371] on button "Close" at bounding box center [811, 370] width 112 height 22
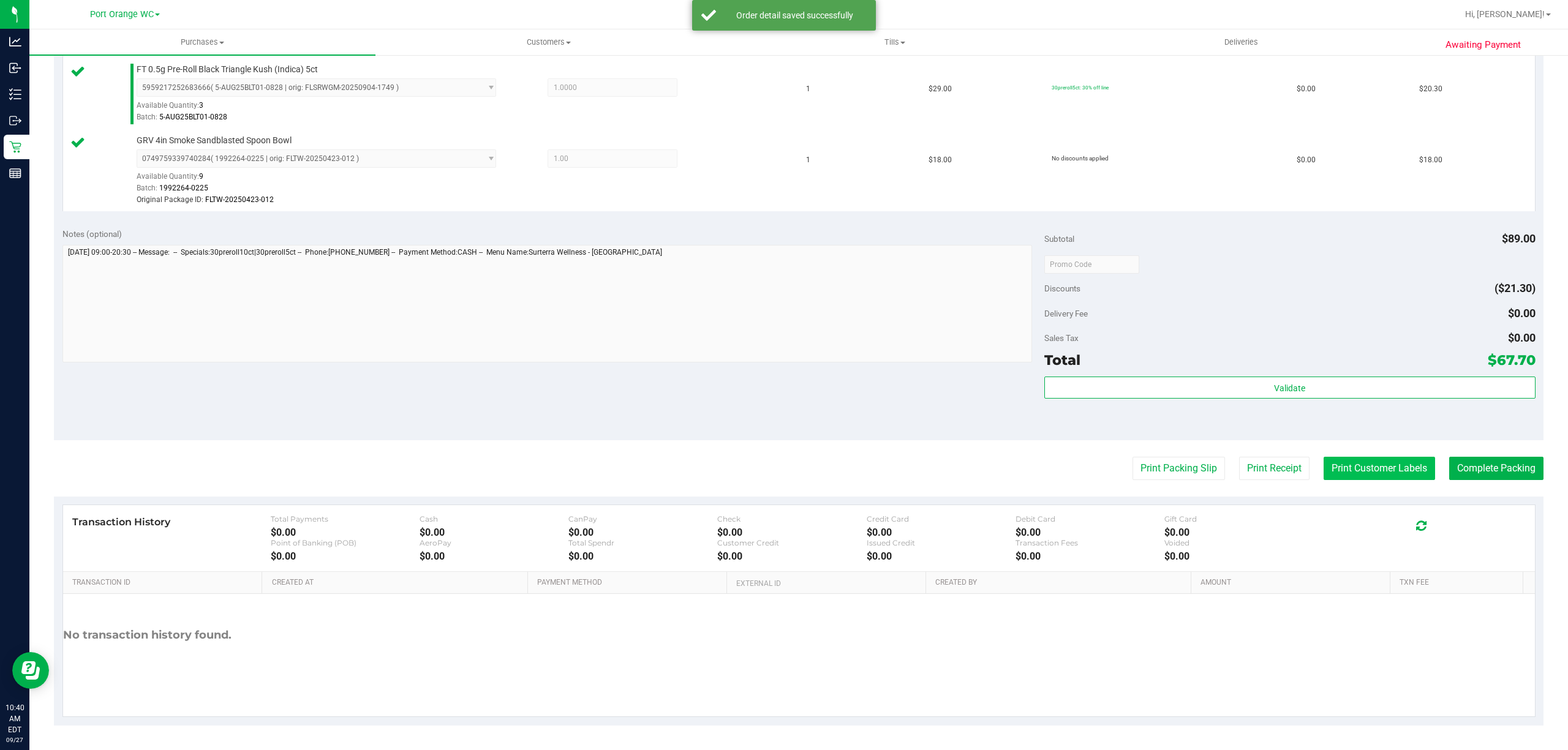
click at [1339, 474] on button "Print Customer Labels" at bounding box center [1379, 469] width 112 height 23
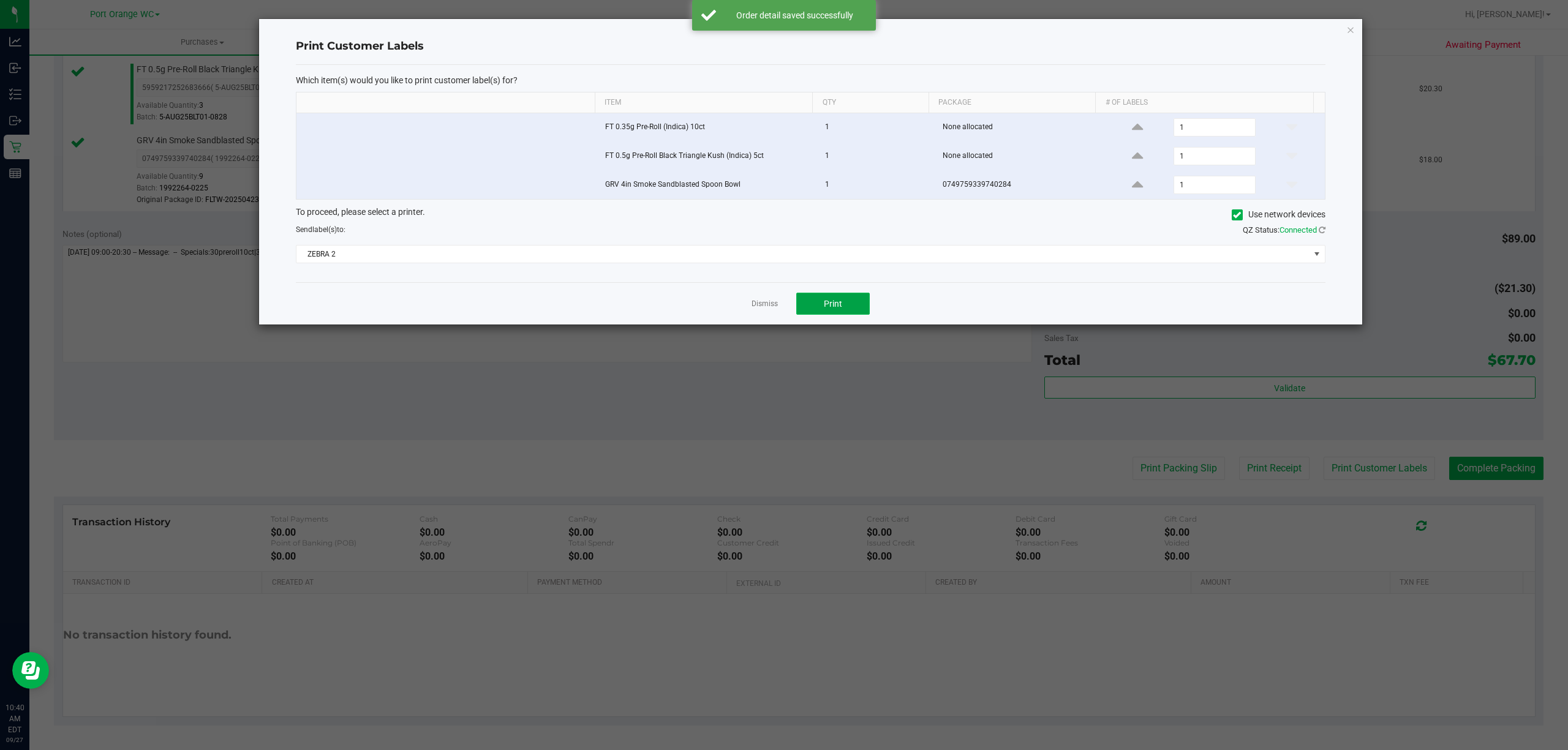
click at [832, 313] on button "Print" at bounding box center [833, 304] width 73 height 22
click at [757, 307] on link "Dismiss" at bounding box center [764, 304] width 27 height 10
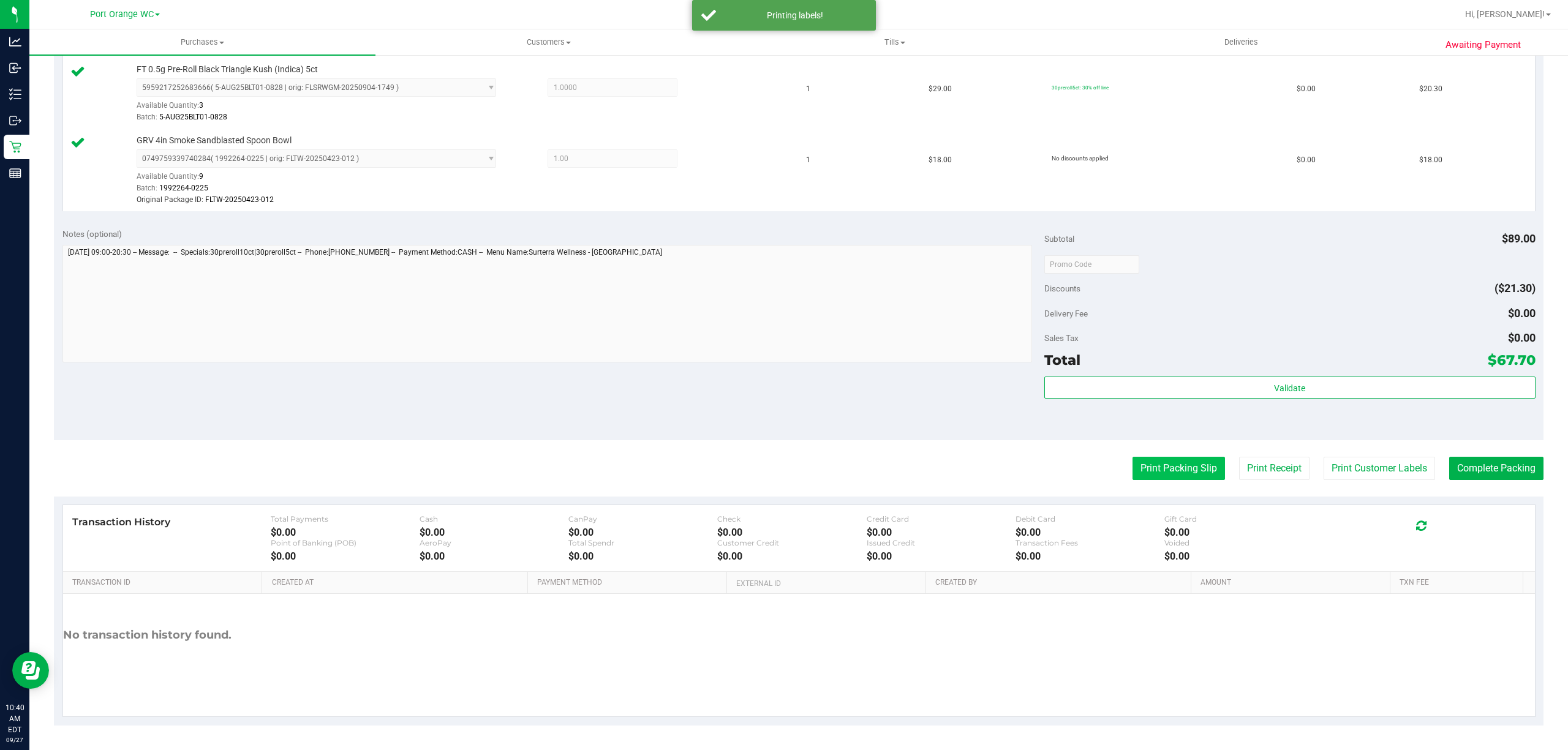
click at [1136, 467] on button "Print Packing Slip" at bounding box center [1179, 469] width 93 height 23
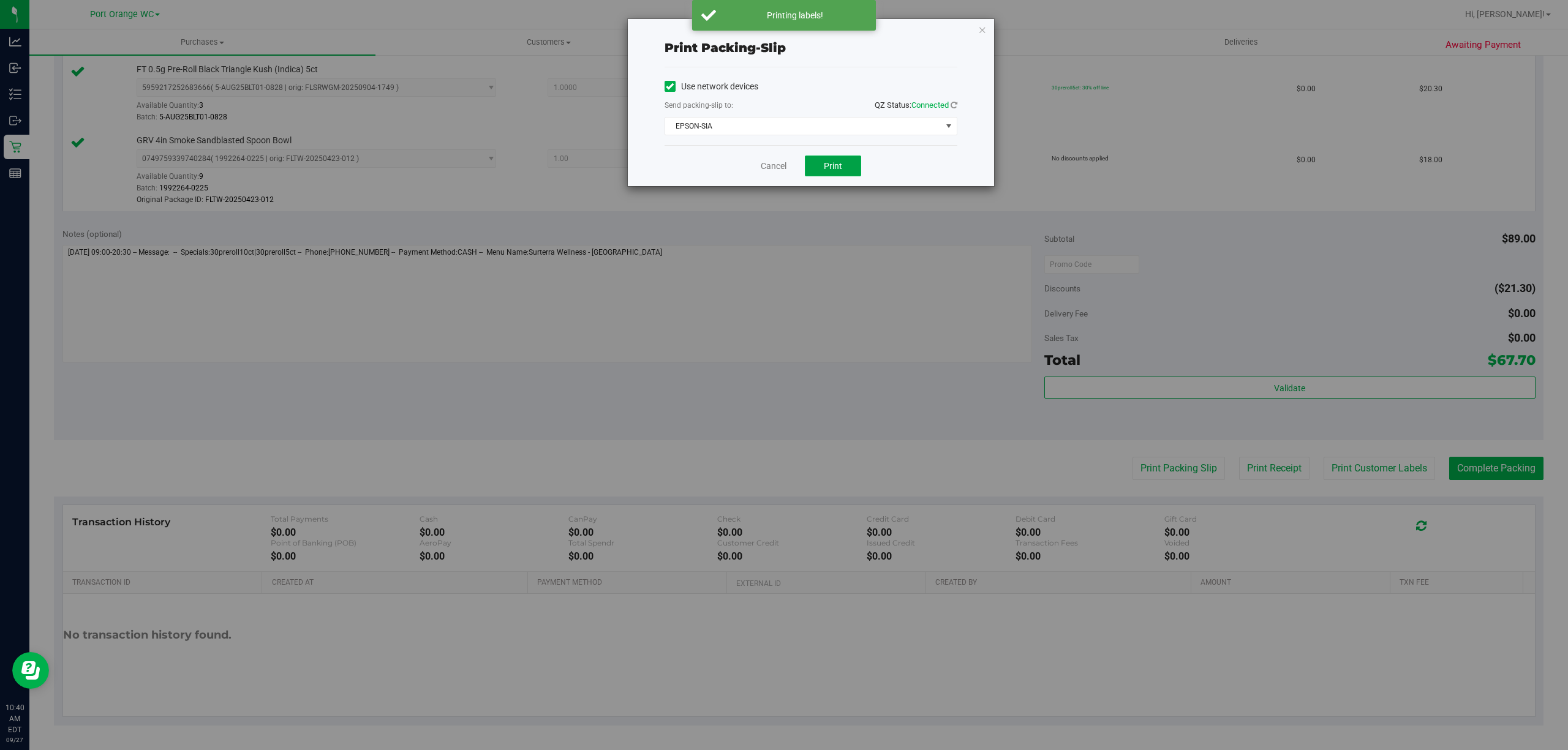
click at [827, 161] on span "Print" at bounding box center [833, 166] width 19 height 10
click at [770, 165] on link "Cancel" at bounding box center [774, 166] width 26 height 13
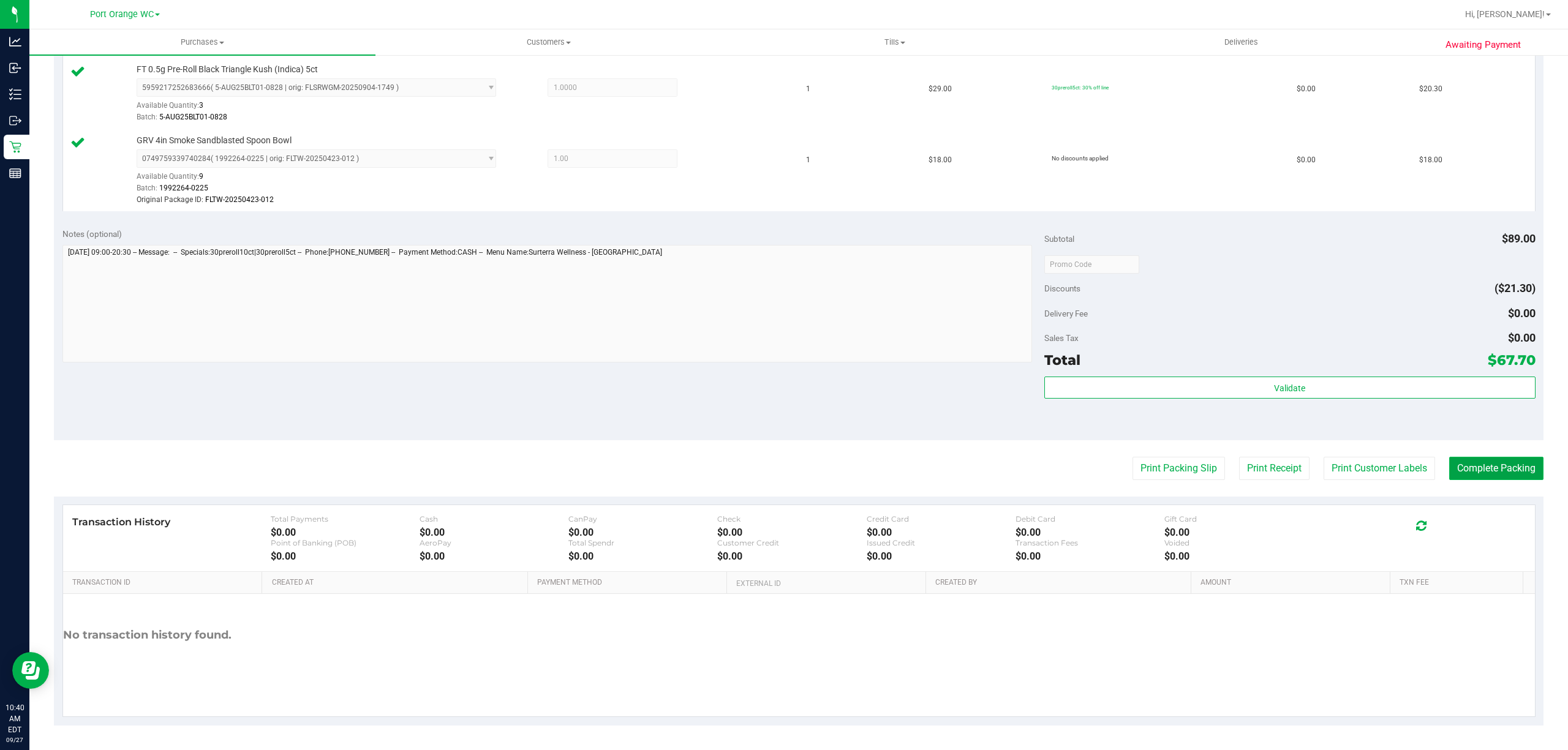
click at [1512, 462] on button "Complete Packing" at bounding box center [1496, 469] width 94 height 23
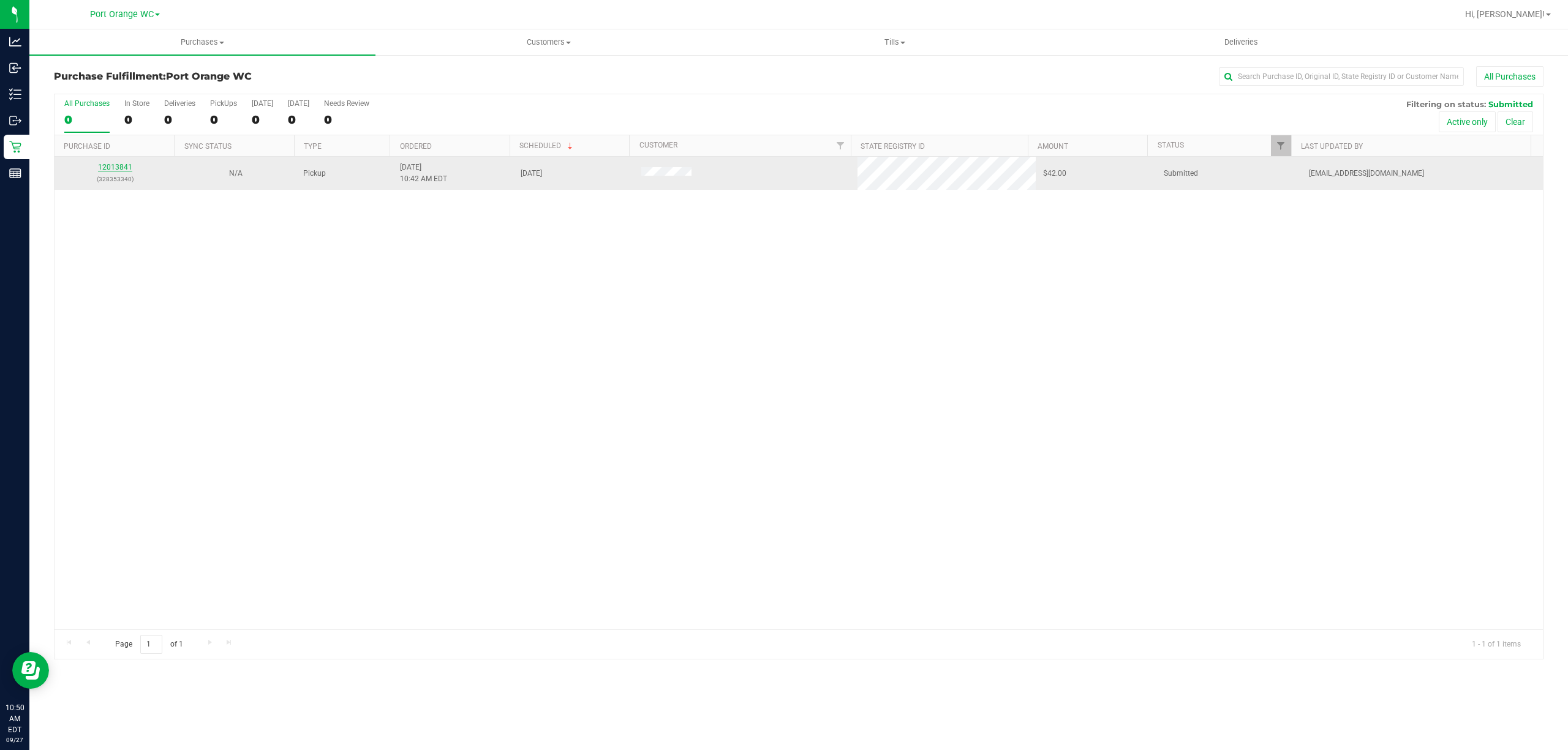
click at [120, 170] on link "12013841" at bounding box center [115, 167] width 35 height 9
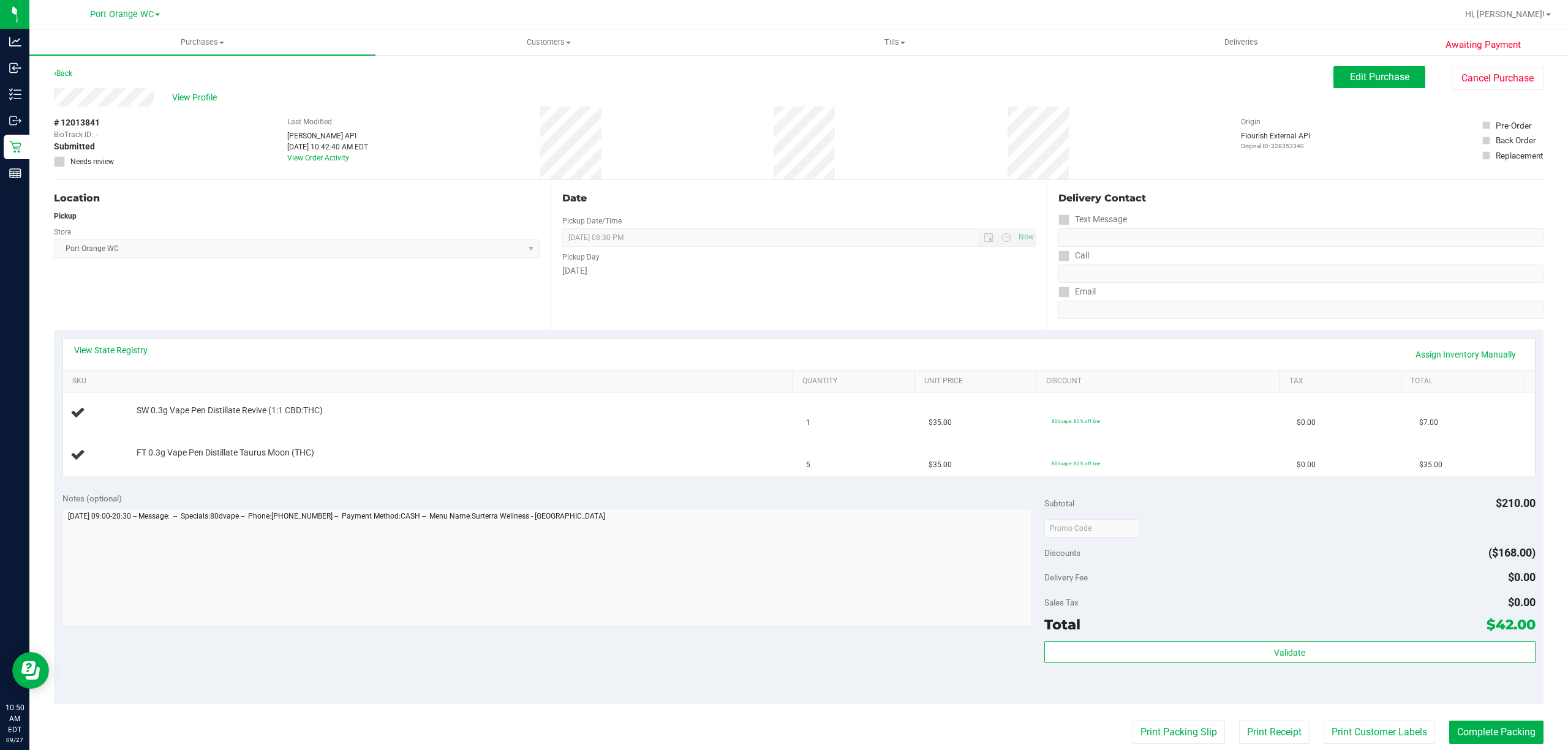
click at [130, 351] on link "View State Registry" at bounding box center [110, 350] width 73 height 12
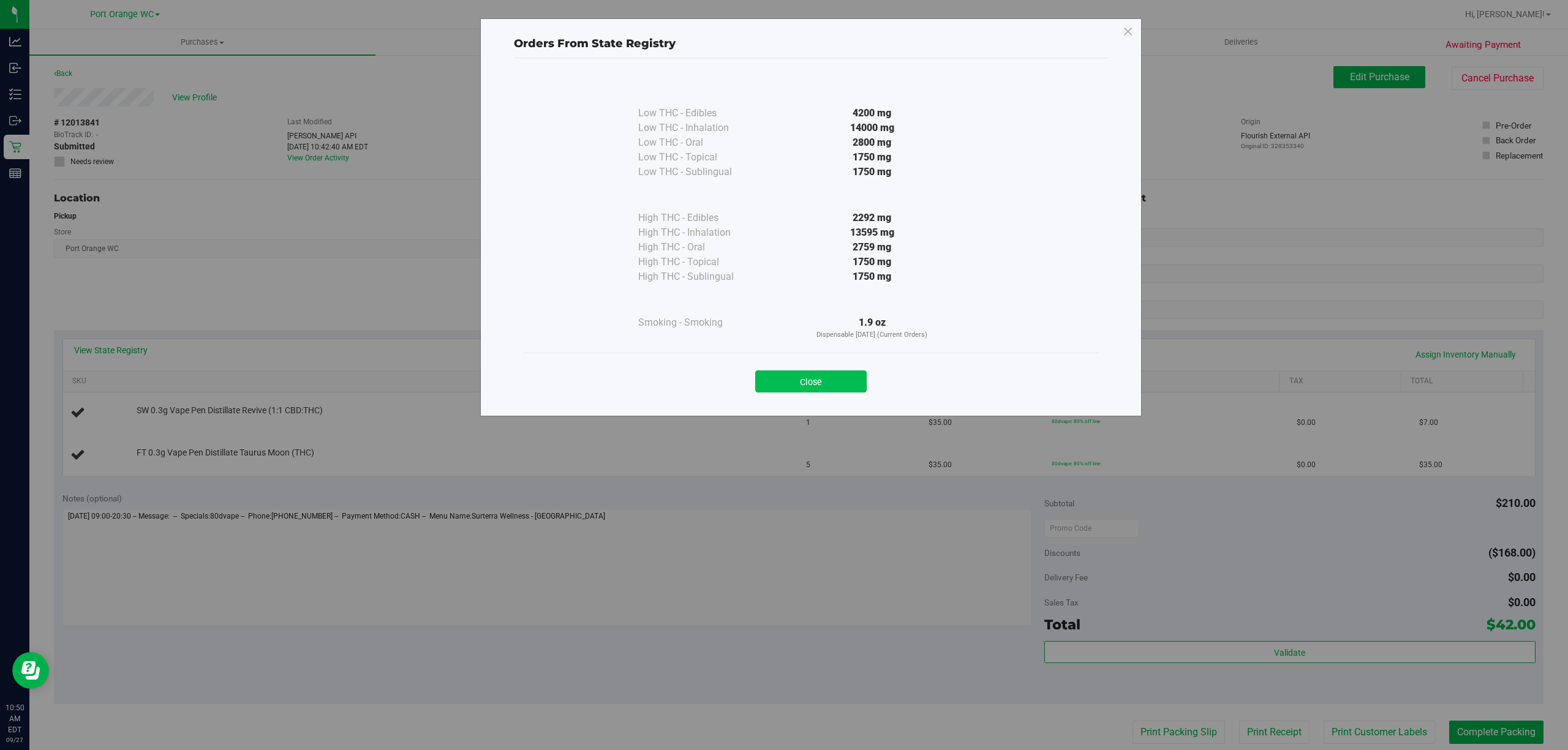
click at [823, 389] on button "Close" at bounding box center [811, 382] width 112 height 22
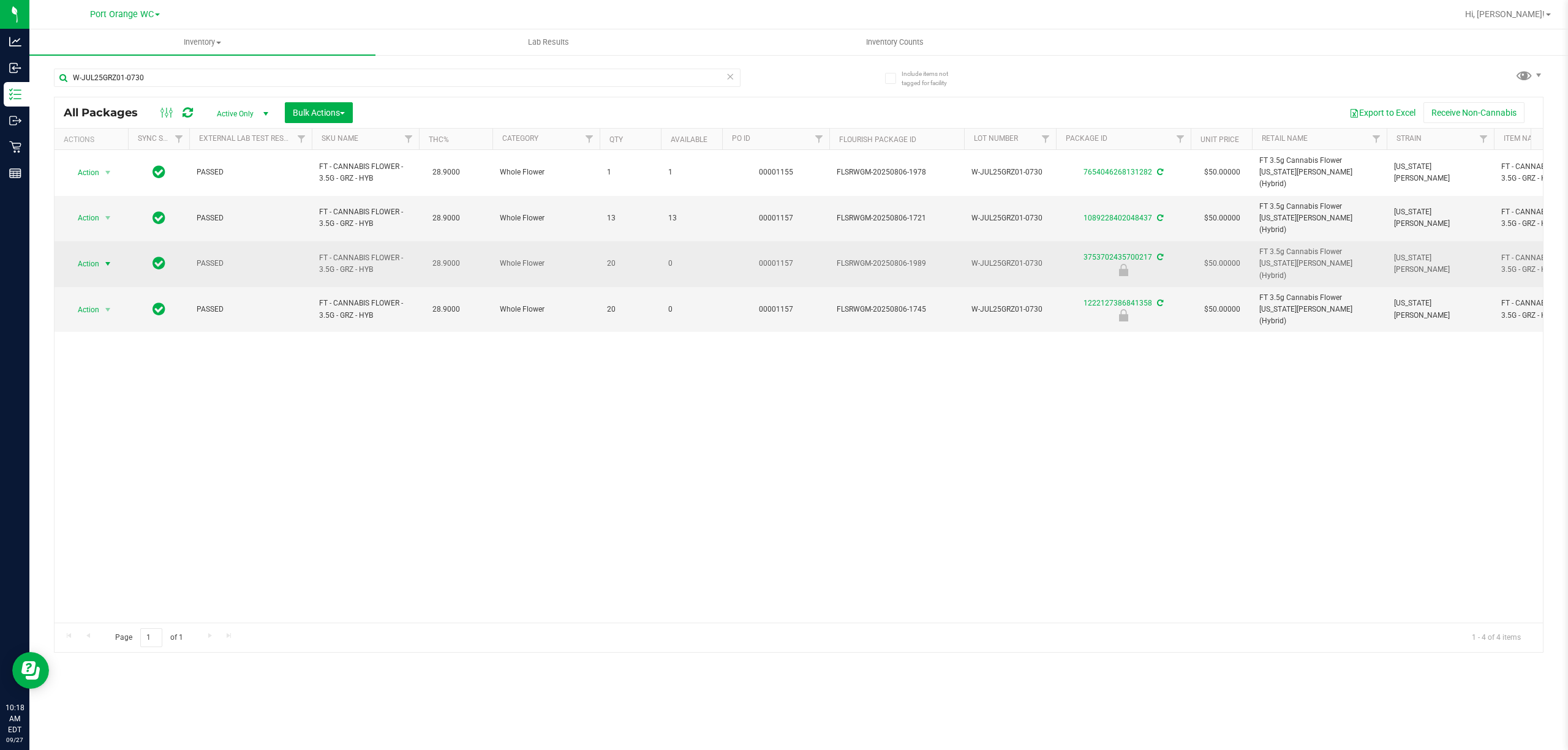
click at [108, 259] on span "select" at bounding box center [108, 264] width 10 height 10
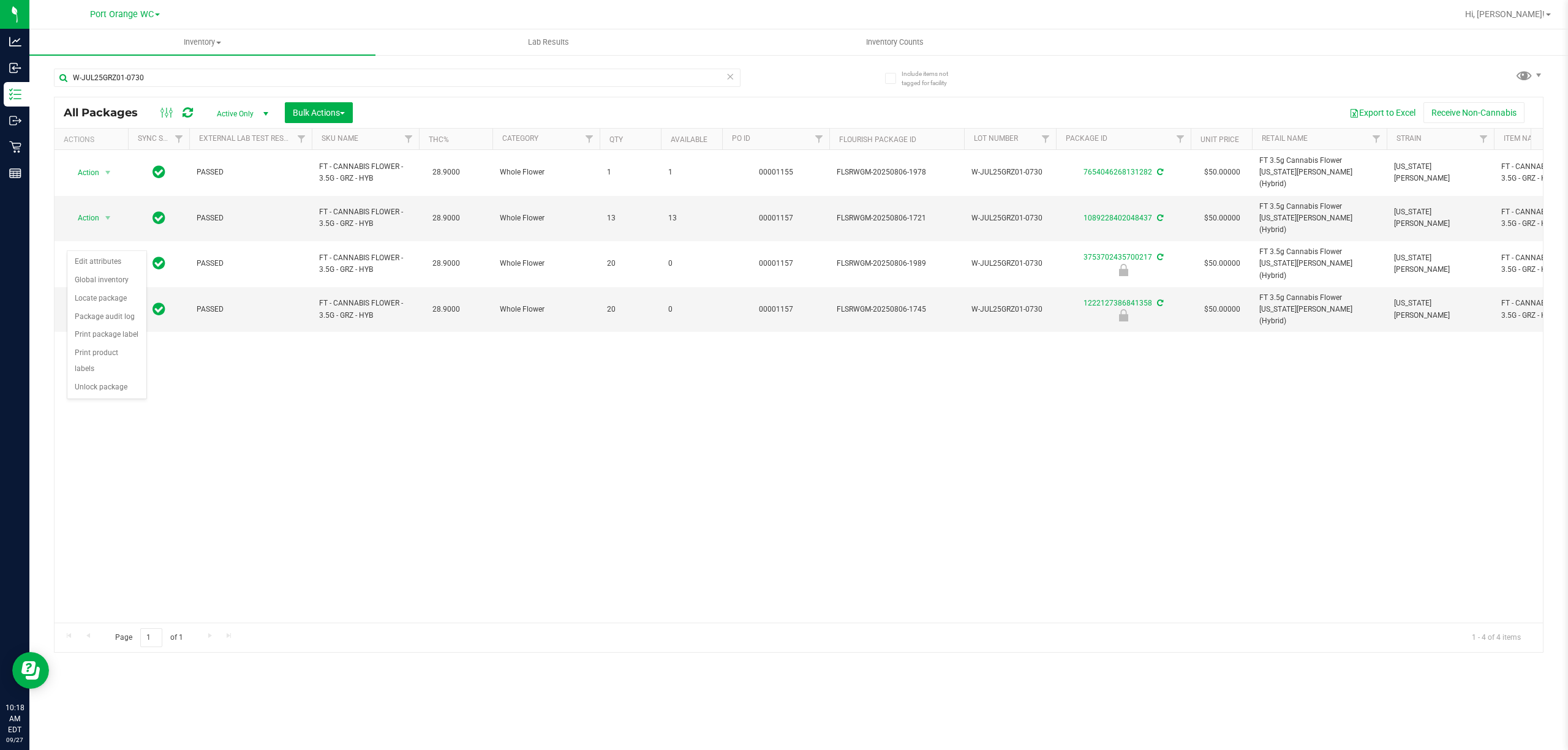
click at [98, 399] on div "Action Edit attributes Global inventory Locate package Package audit log Print …" at bounding box center [107, 324] width 80 height 149
click at [112, 406] on div "Action Action Adjust qty Create package Edit attributes Global inventory Locate…" at bounding box center [798, 386] width 1488 height 473
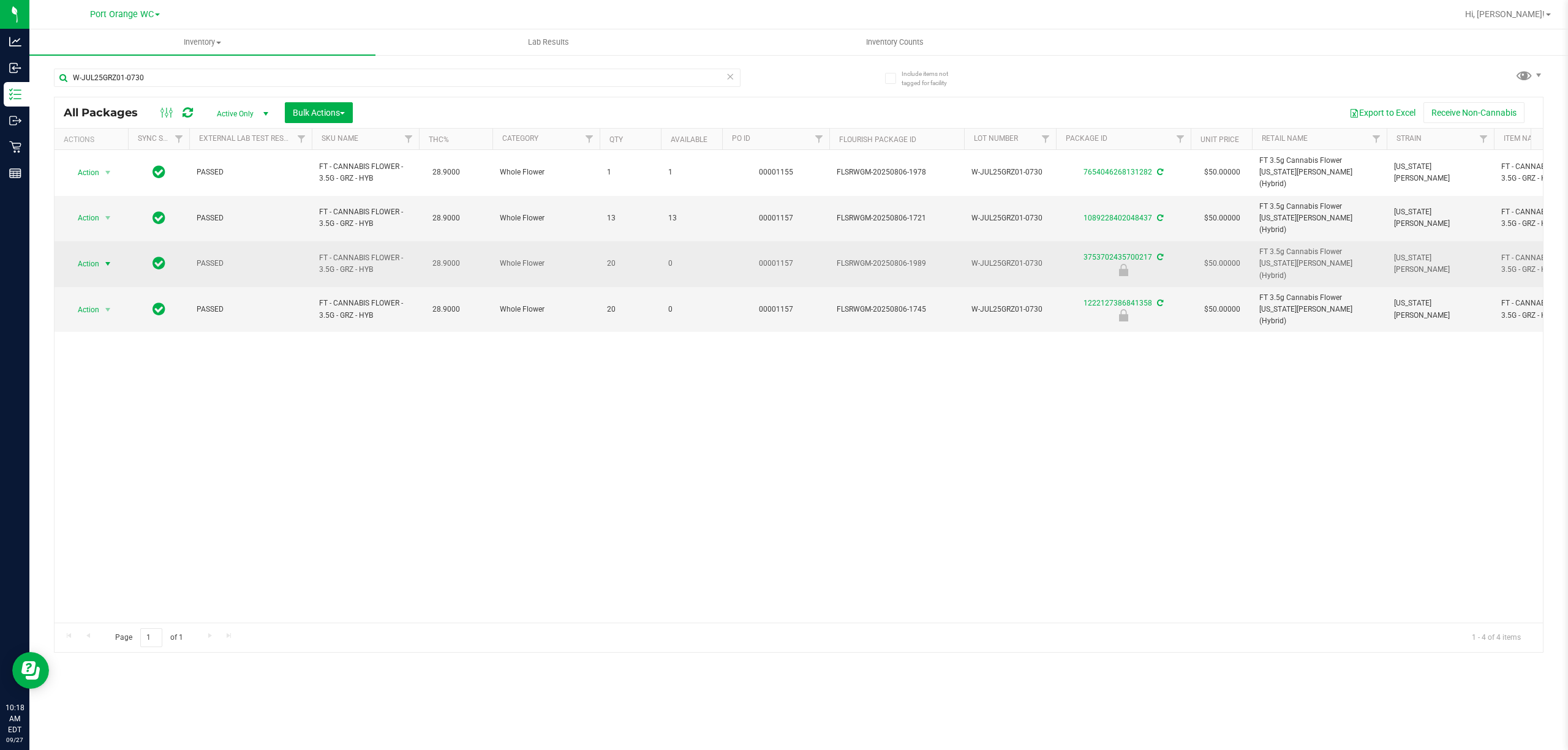
click at [104, 259] on span "select" at bounding box center [108, 264] width 10 height 10
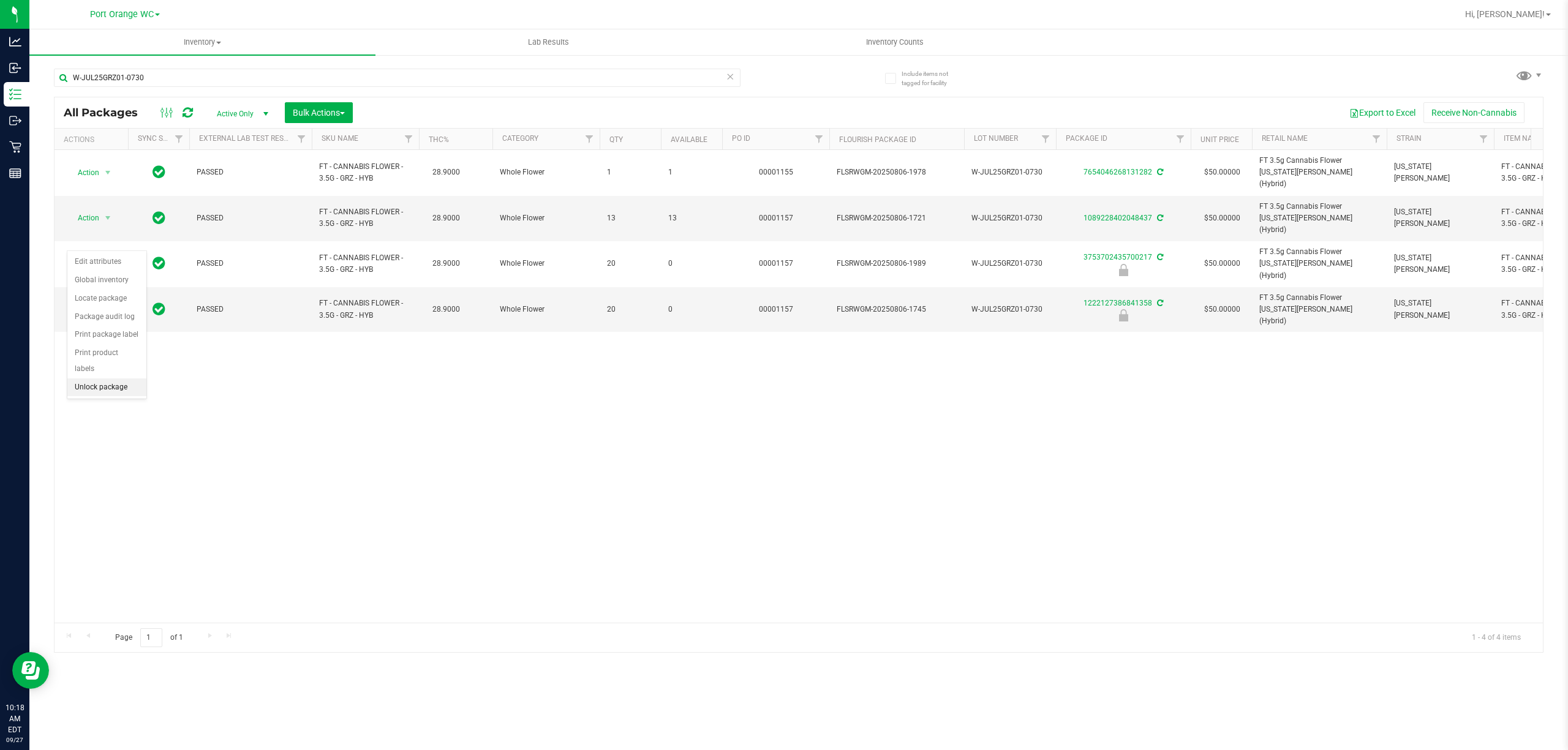
click at [99, 388] on li "Unlock package" at bounding box center [107, 388] width 79 height 19
click at [96, 287] on td "Action Action Edit attributes Global inventory Locate package Package audit log…" at bounding box center [91, 310] width 73 height 45
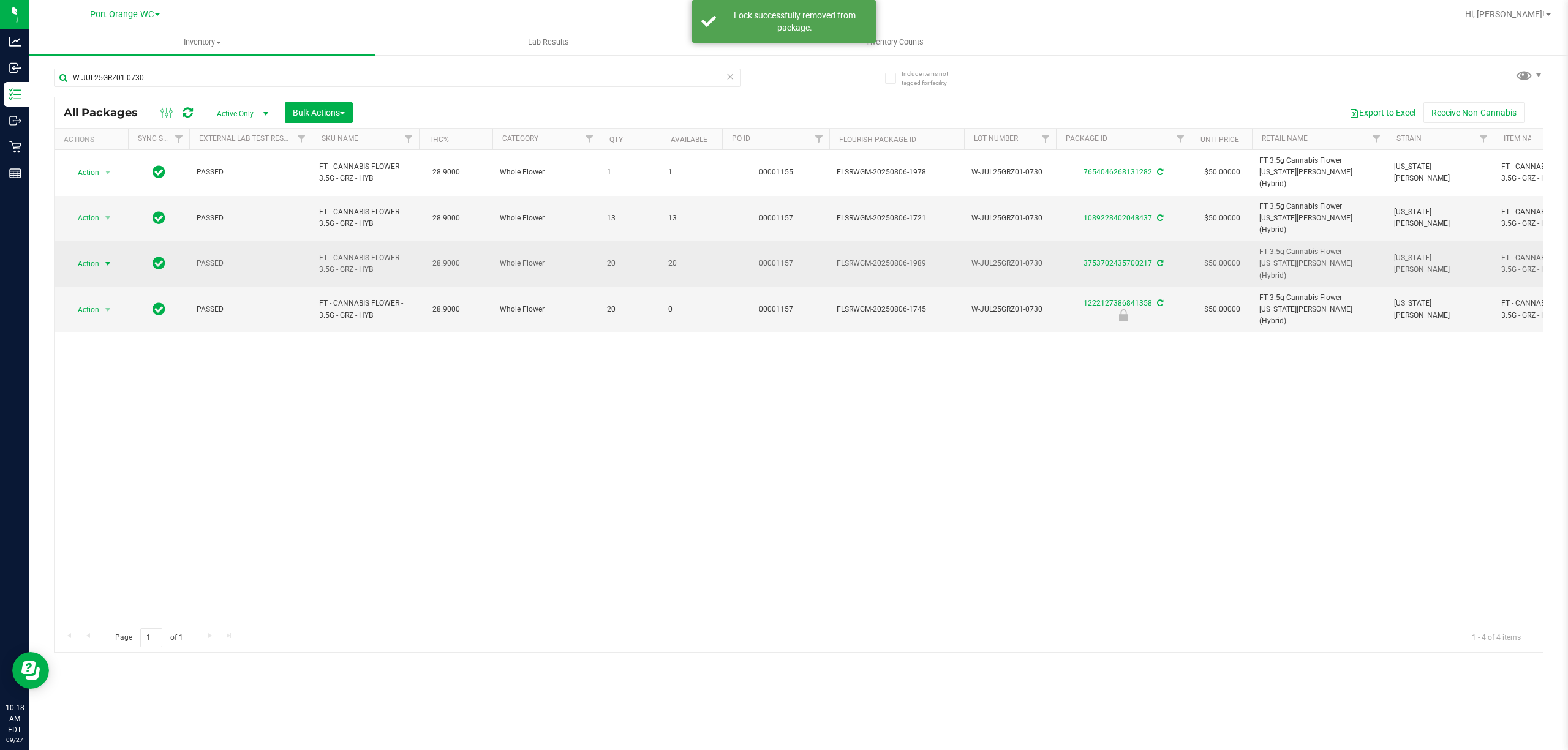
click at [107, 259] on span "select" at bounding box center [108, 264] width 10 height 10
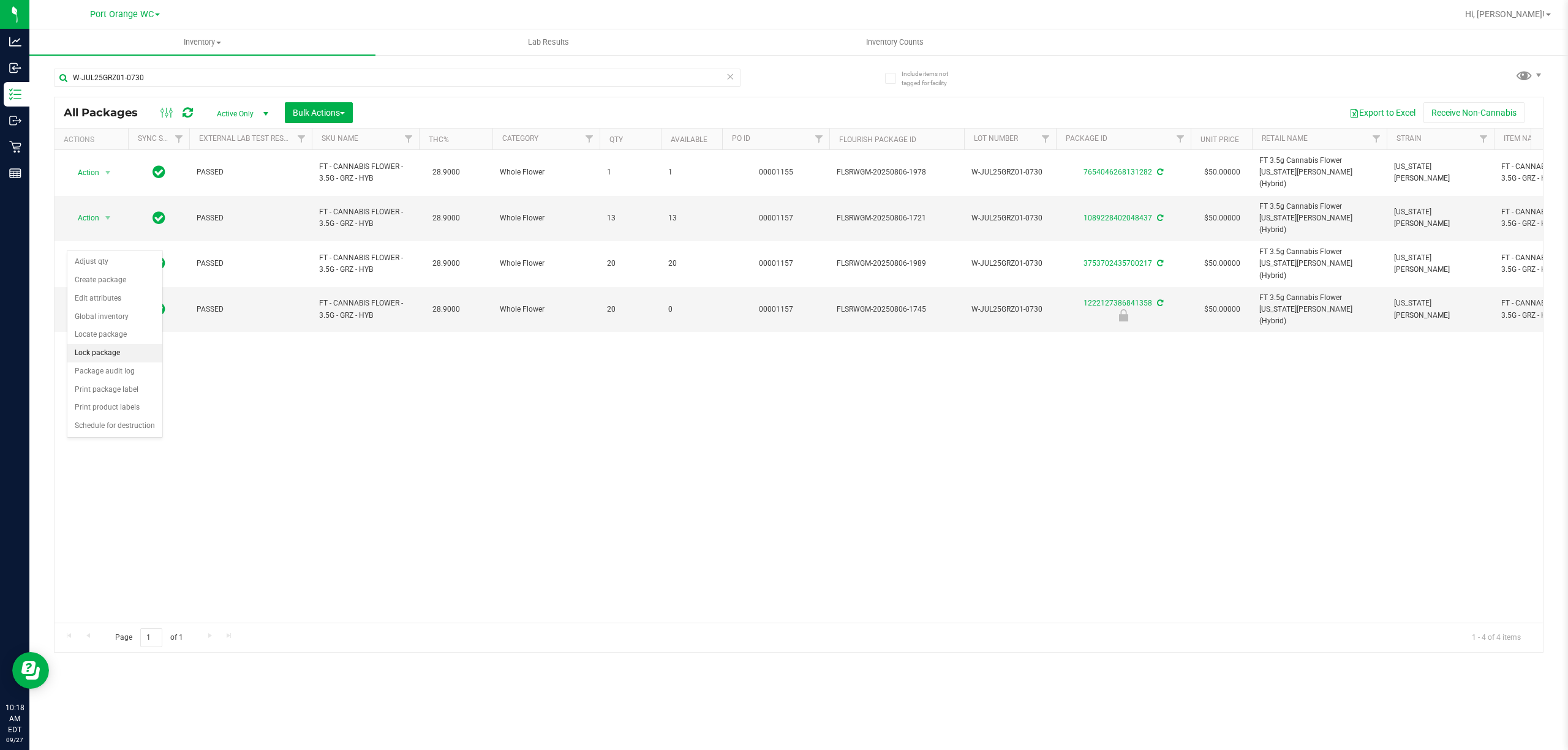
click at [88, 354] on li "Lock package" at bounding box center [115, 353] width 95 height 19
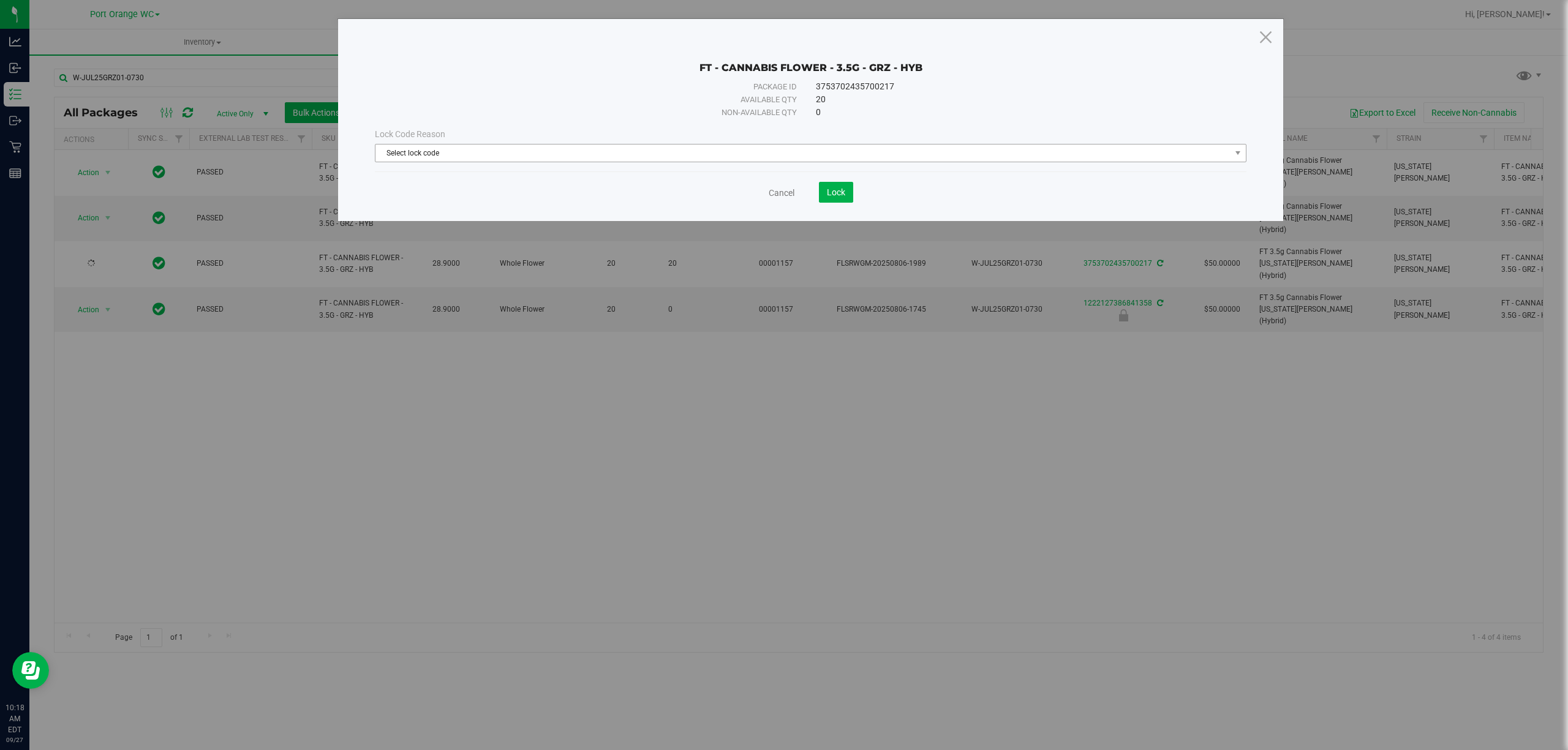
click at [542, 150] on span "Select lock code" at bounding box center [803, 153] width 855 height 17
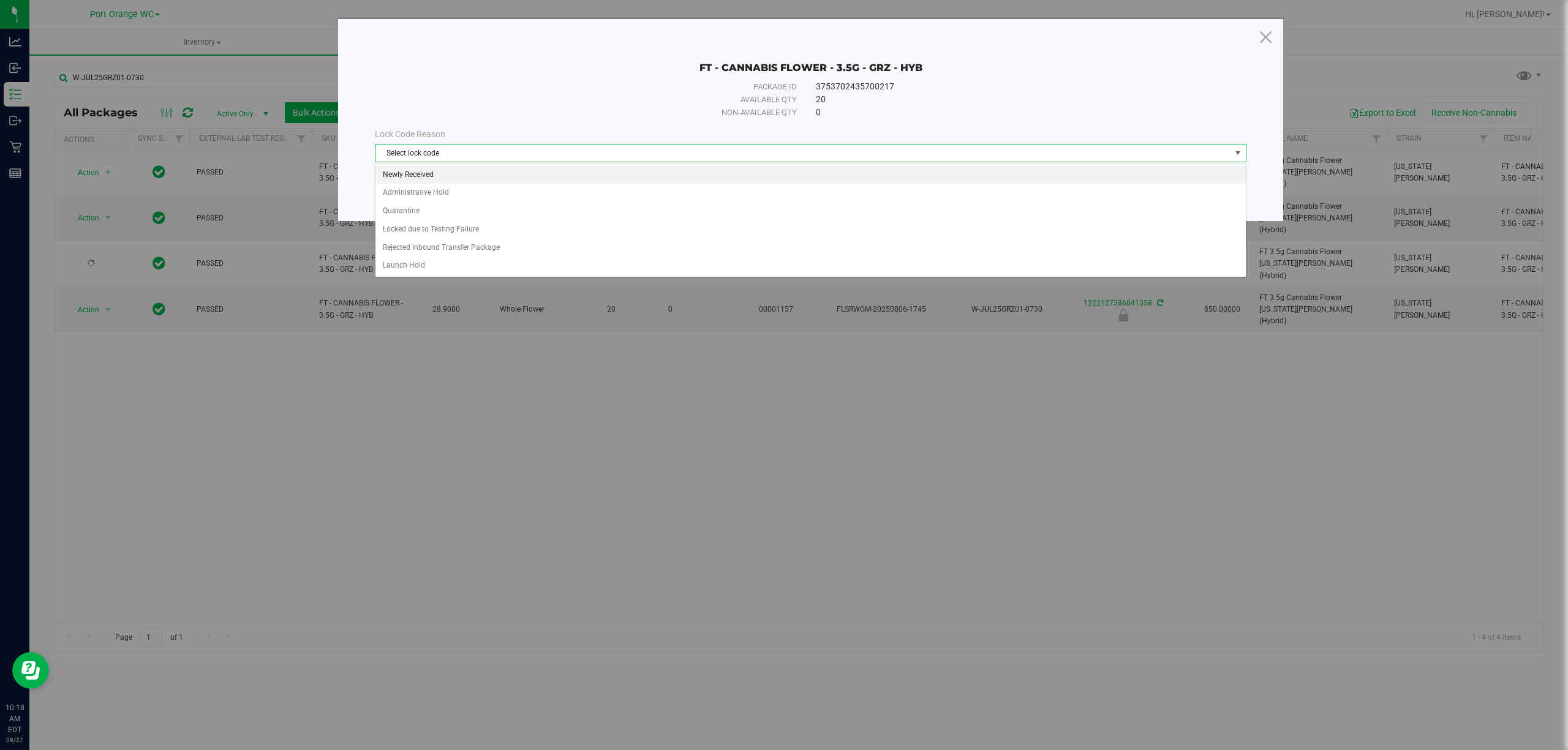
click at [410, 177] on li "Newly Received" at bounding box center [811, 175] width 870 height 19
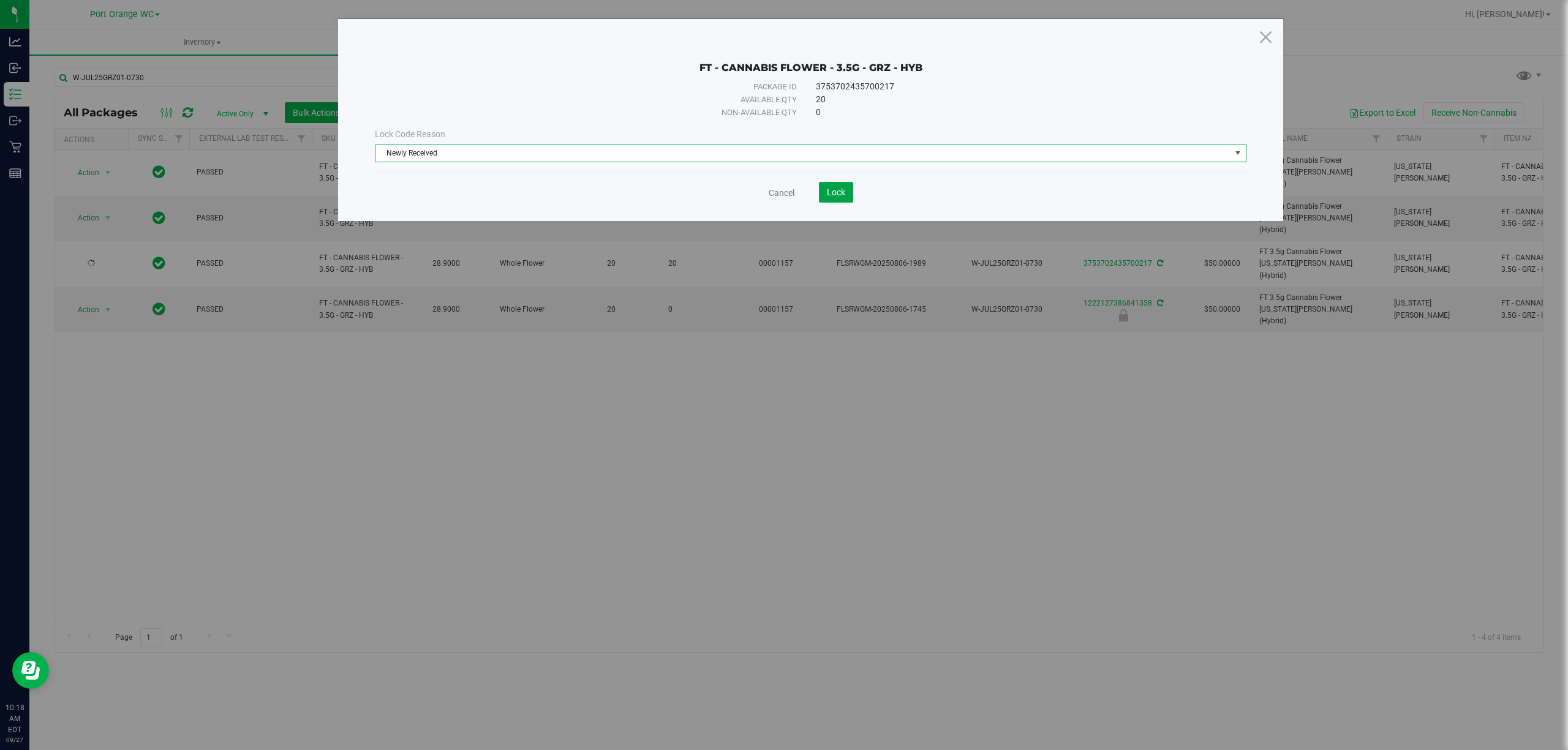
click at [836, 197] on span "Lock" at bounding box center [836, 192] width 19 height 10
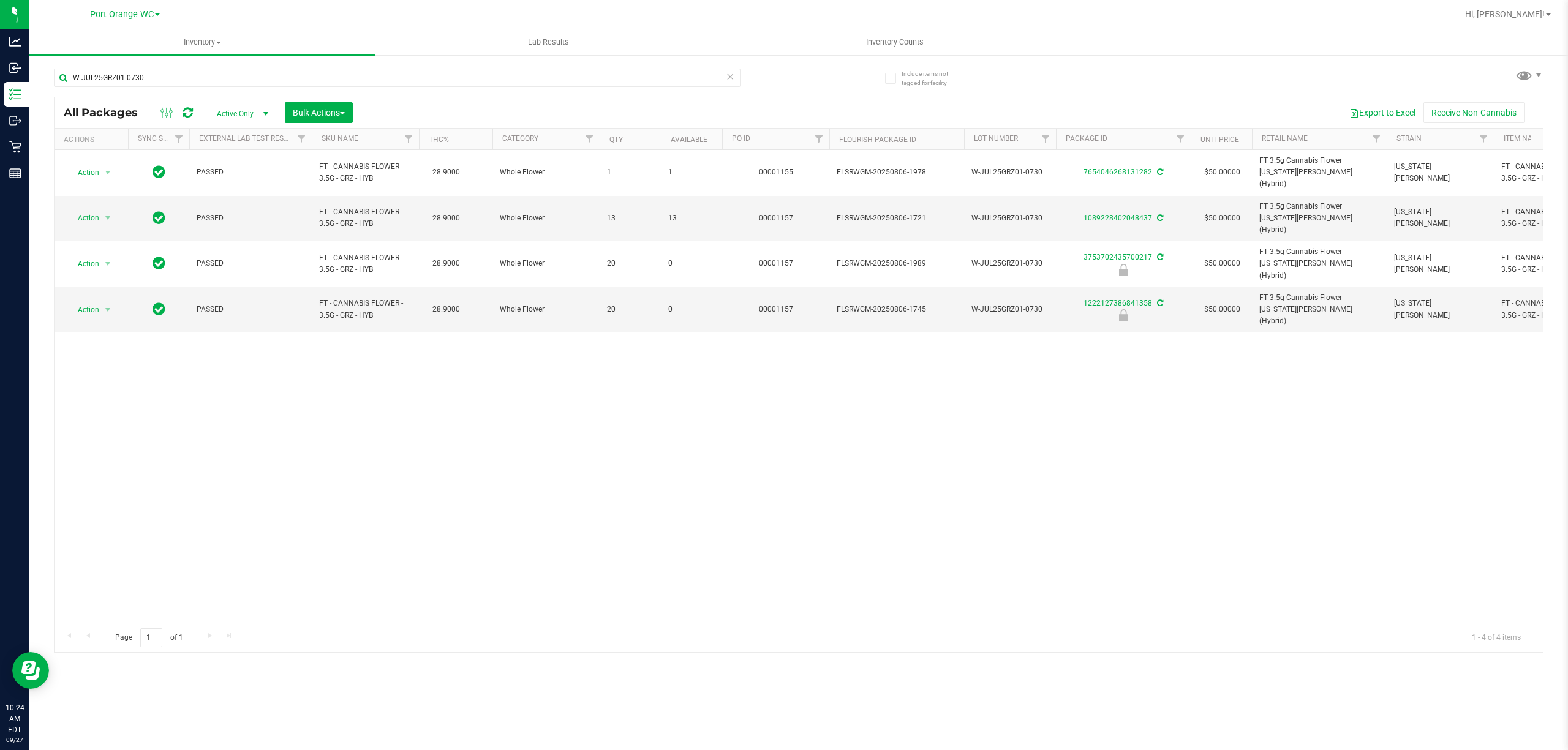
click at [295, 497] on div "Action Action Adjust qty Create package Edit attributes Global inventory Locate…" at bounding box center [798, 386] width 1488 height 473
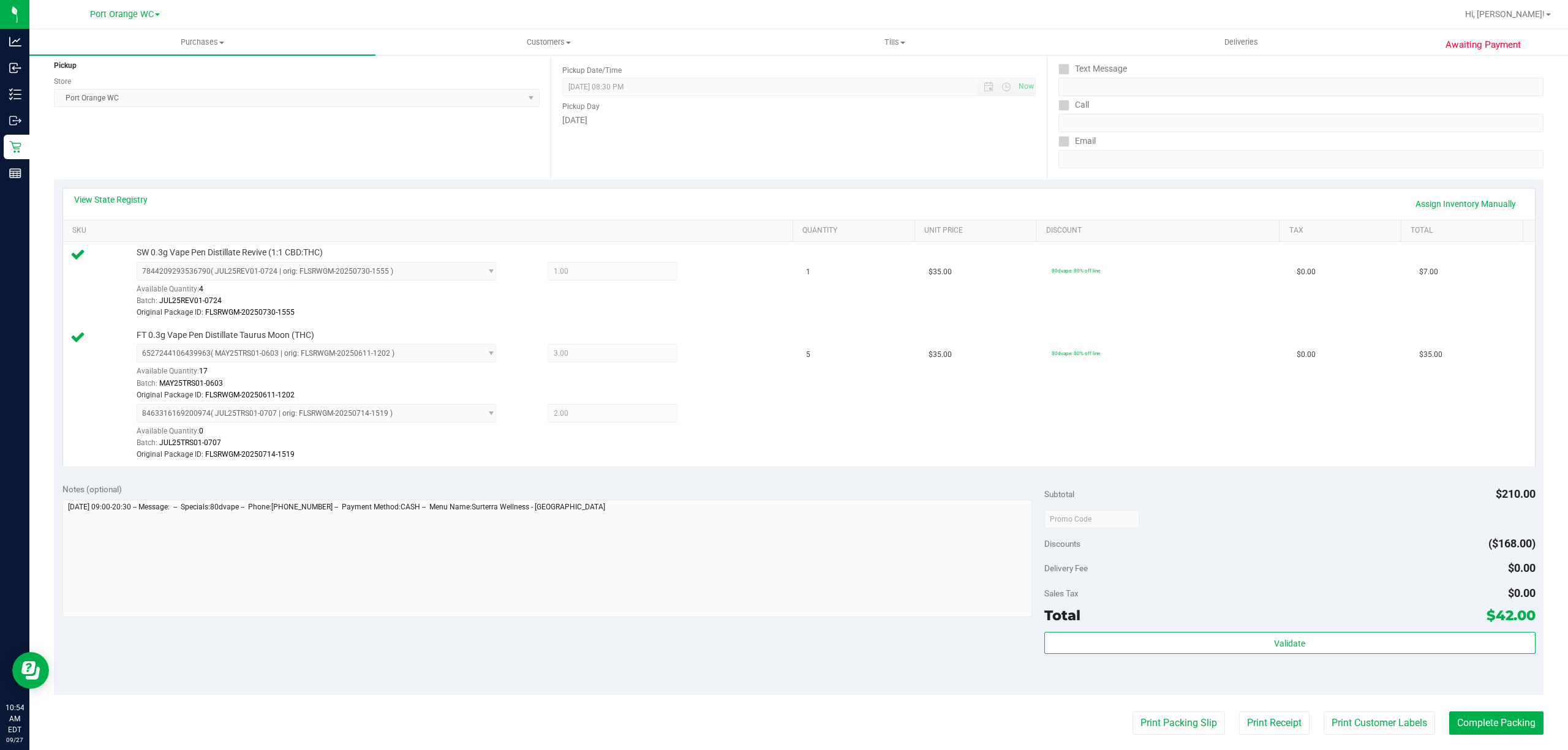
scroll to position [408, 0]
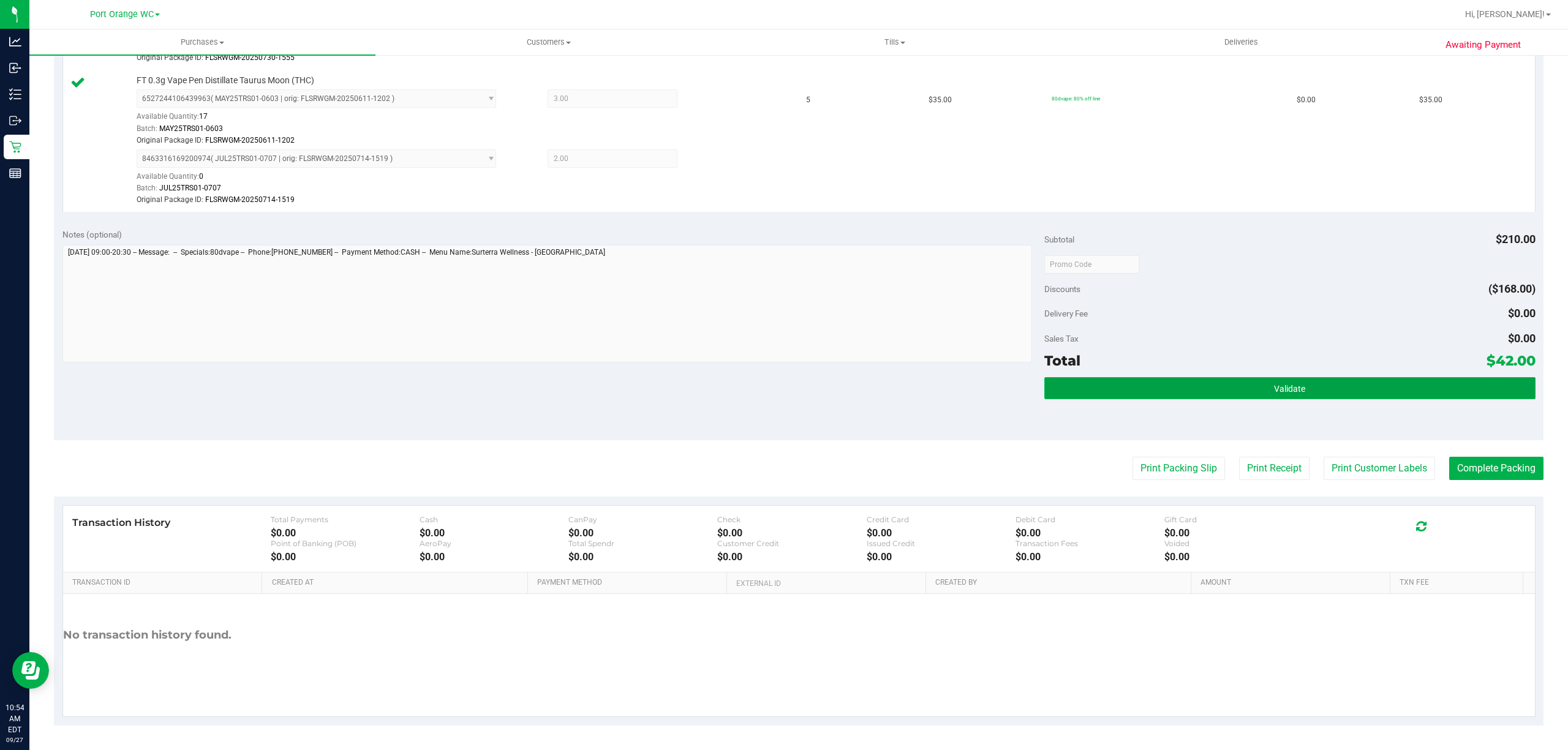
click at [1335, 377] on button "Validate" at bounding box center [1290, 389] width 491 height 22
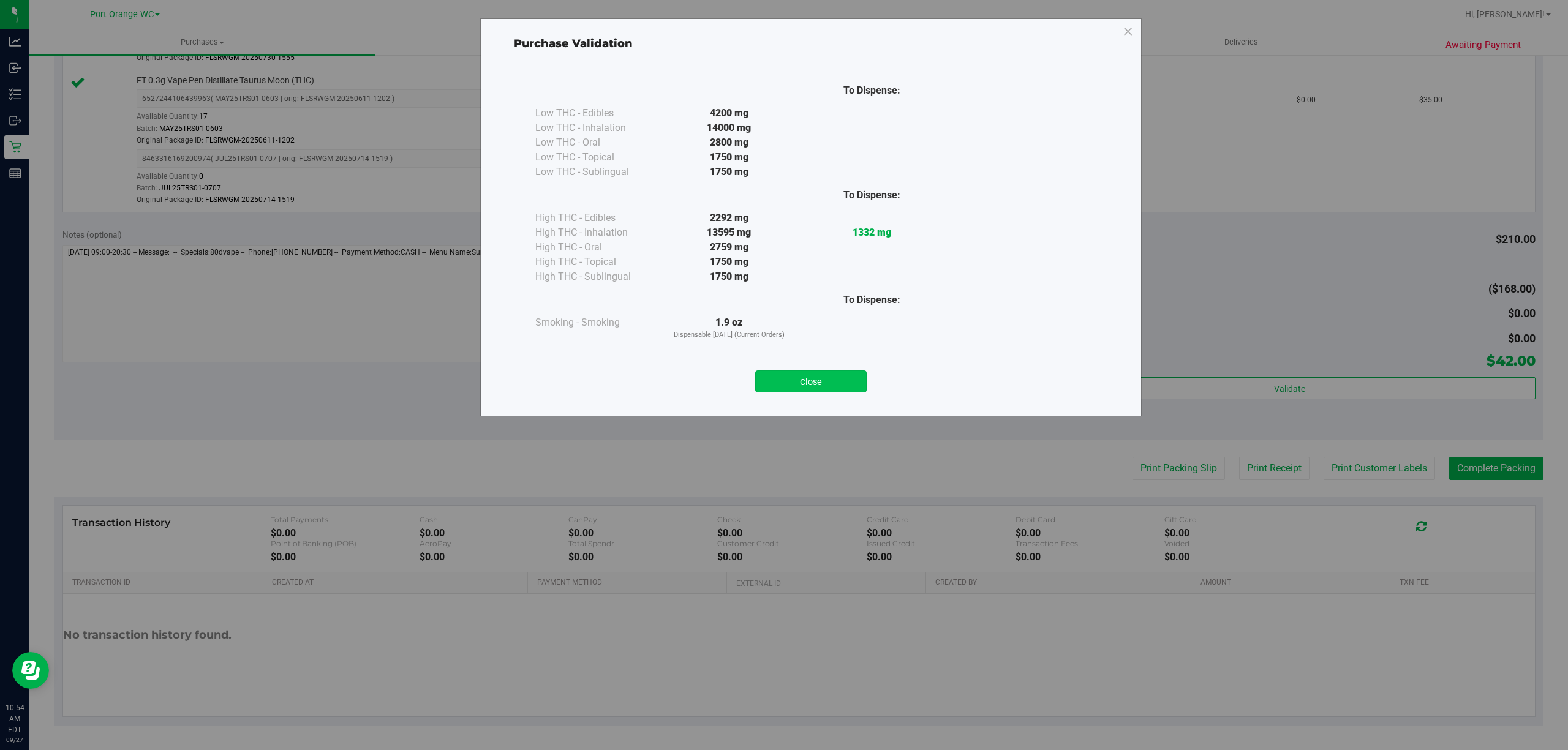
click at [831, 381] on button "Close" at bounding box center [811, 382] width 112 height 22
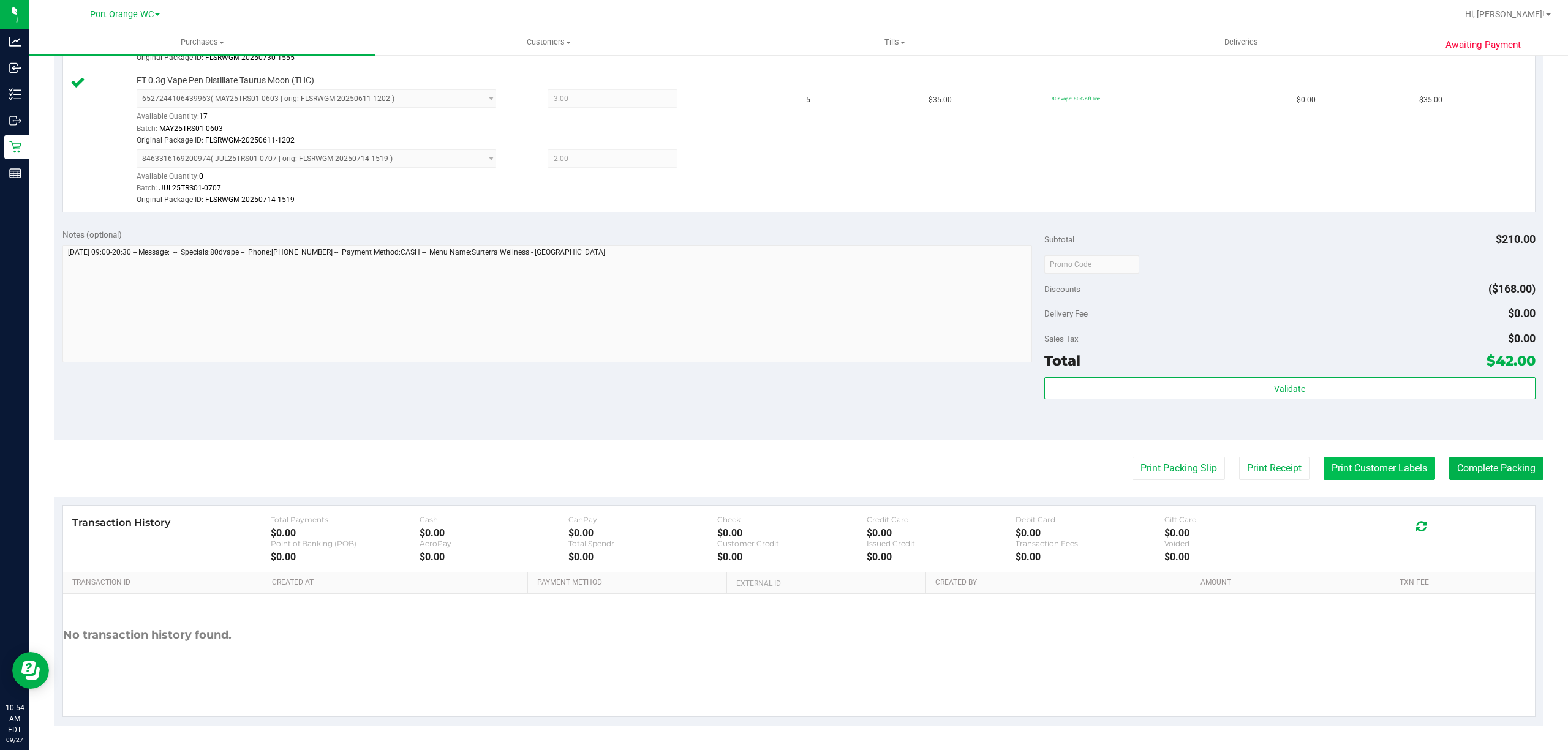
click at [1384, 478] on button "Print Customer Labels" at bounding box center [1379, 469] width 112 height 23
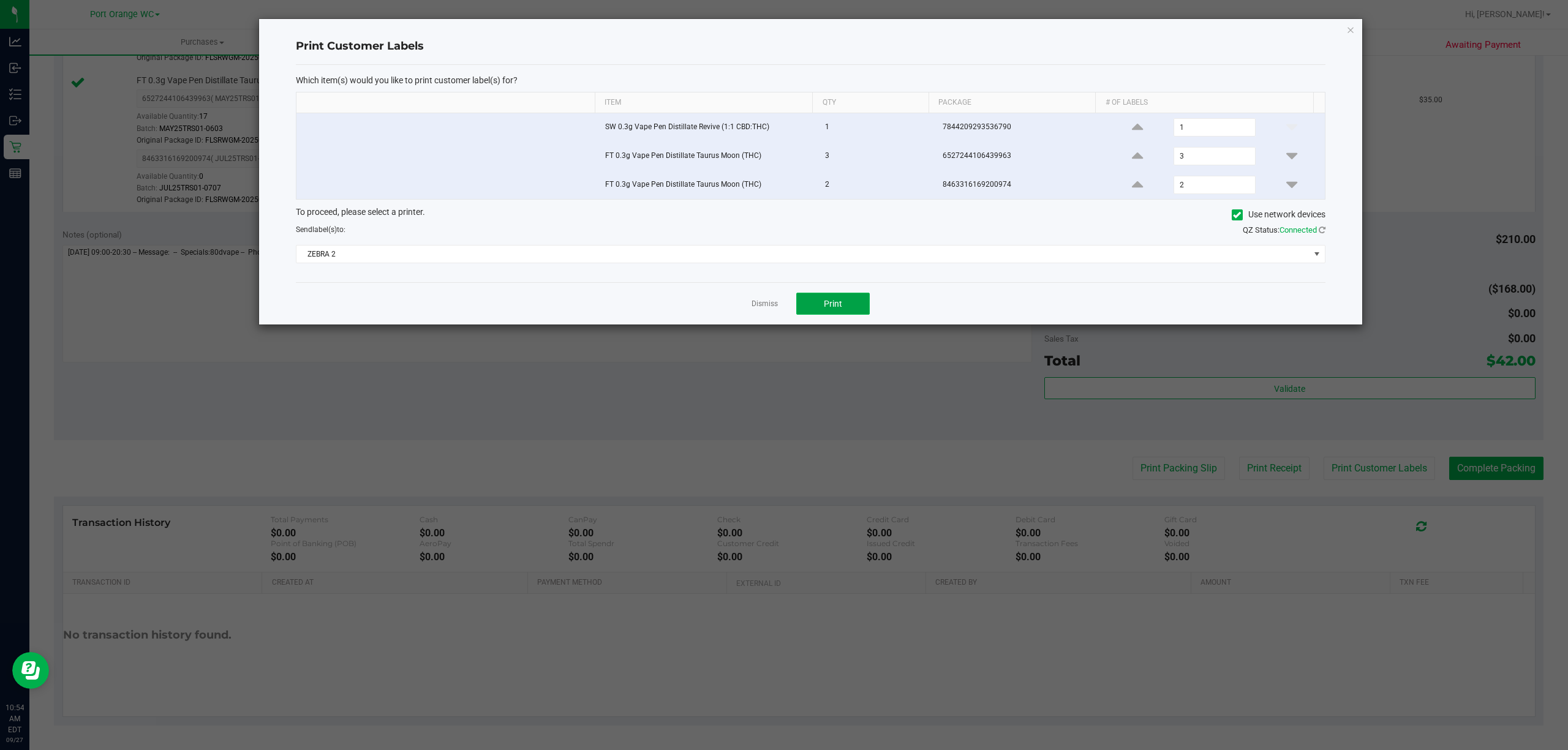
click at [831, 307] on span "Print" at bounding box center [833, 304] width 19 height 10
click at [759, 307] on link "Dismiss" at bounding box center [764, 304] width 27 height 10
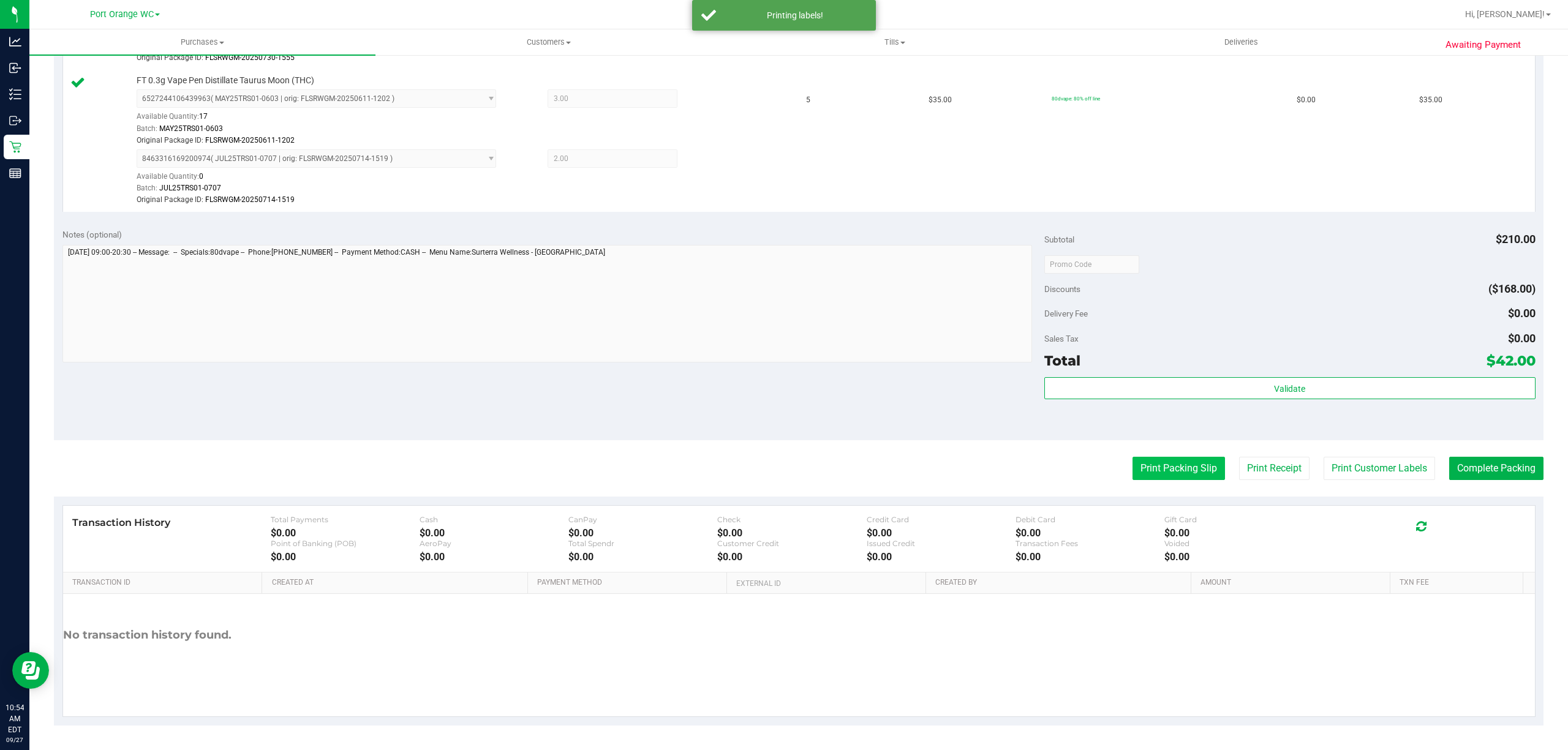
click at [1181, 467] on button "Print Packing Slip" at bounding box center [1179, 469] width 93 height 23
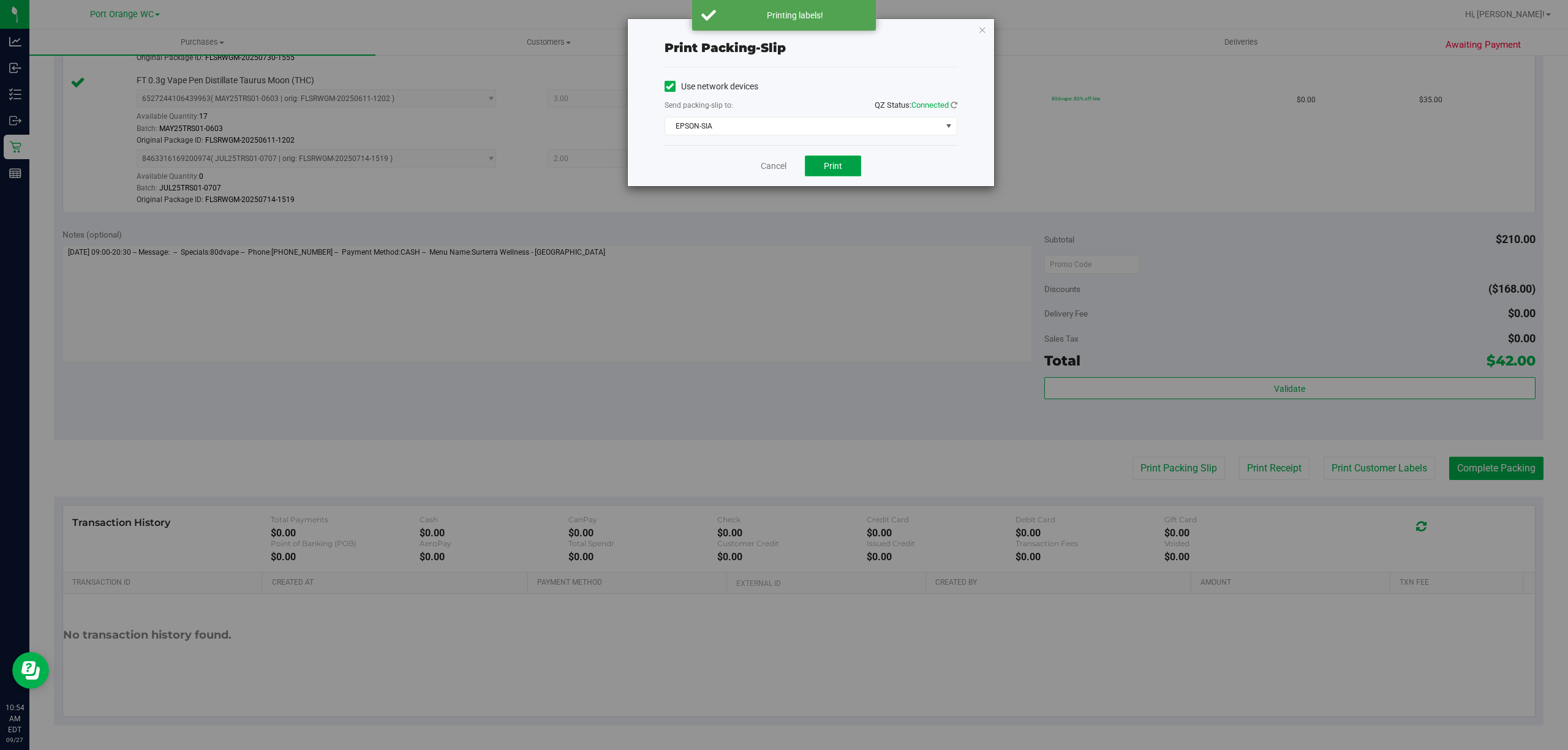
click at [857, 157] on button "Print" at bounding box center [833, 166] width 56 height 21
click at [772, 167] on link "Cancel" at bounding box center [774, 166] width 26 height 13
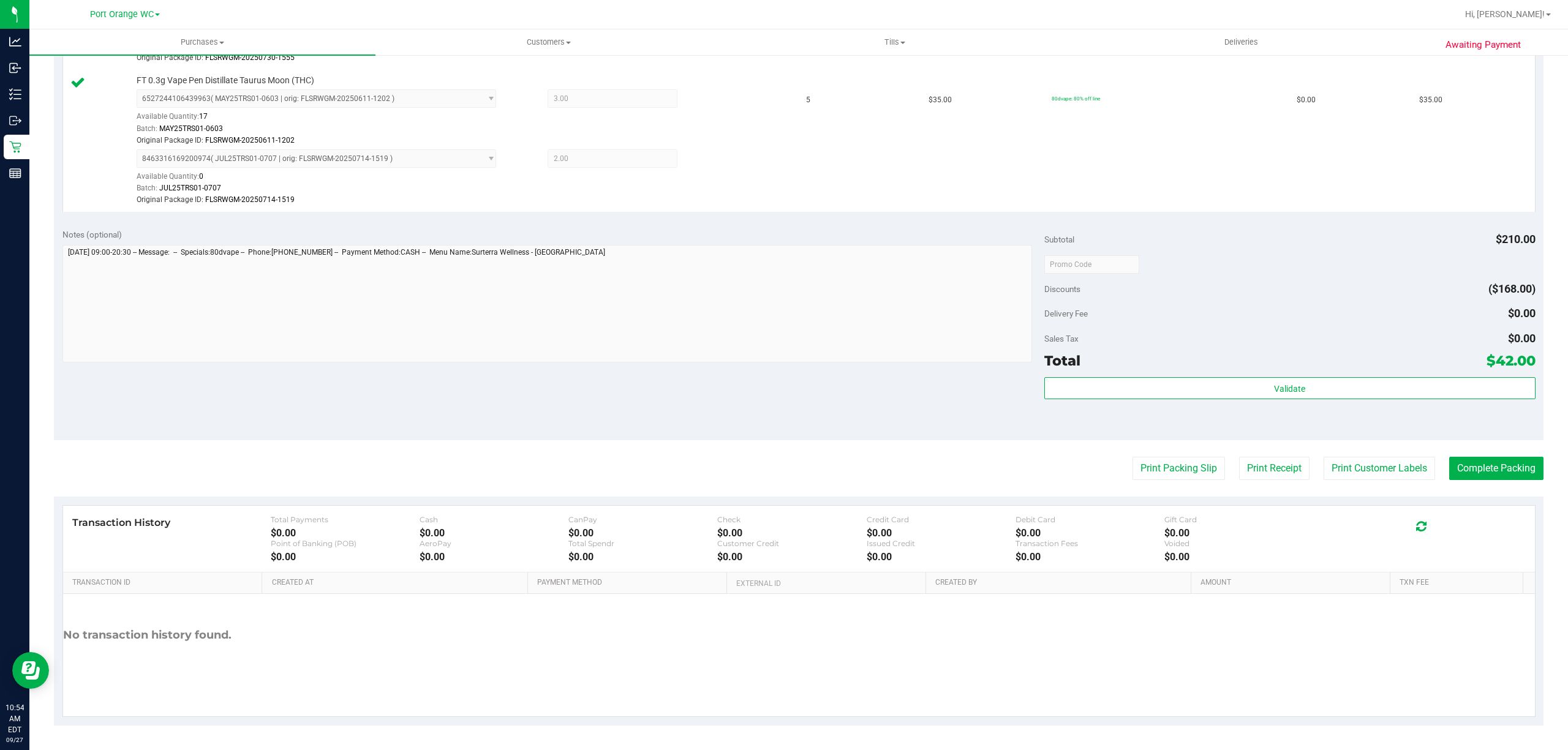
click at [1503, 506] on div "Transaction History Total Payments $0.00 Cash $0.00 CanPay $0.00 Check $0.00 Cr…" at bounding box center [799, 539] width 1472 height 67
click at [1503, 469] on button "Complete Packing" at bounding box center [1496, 469] width 94 height 23
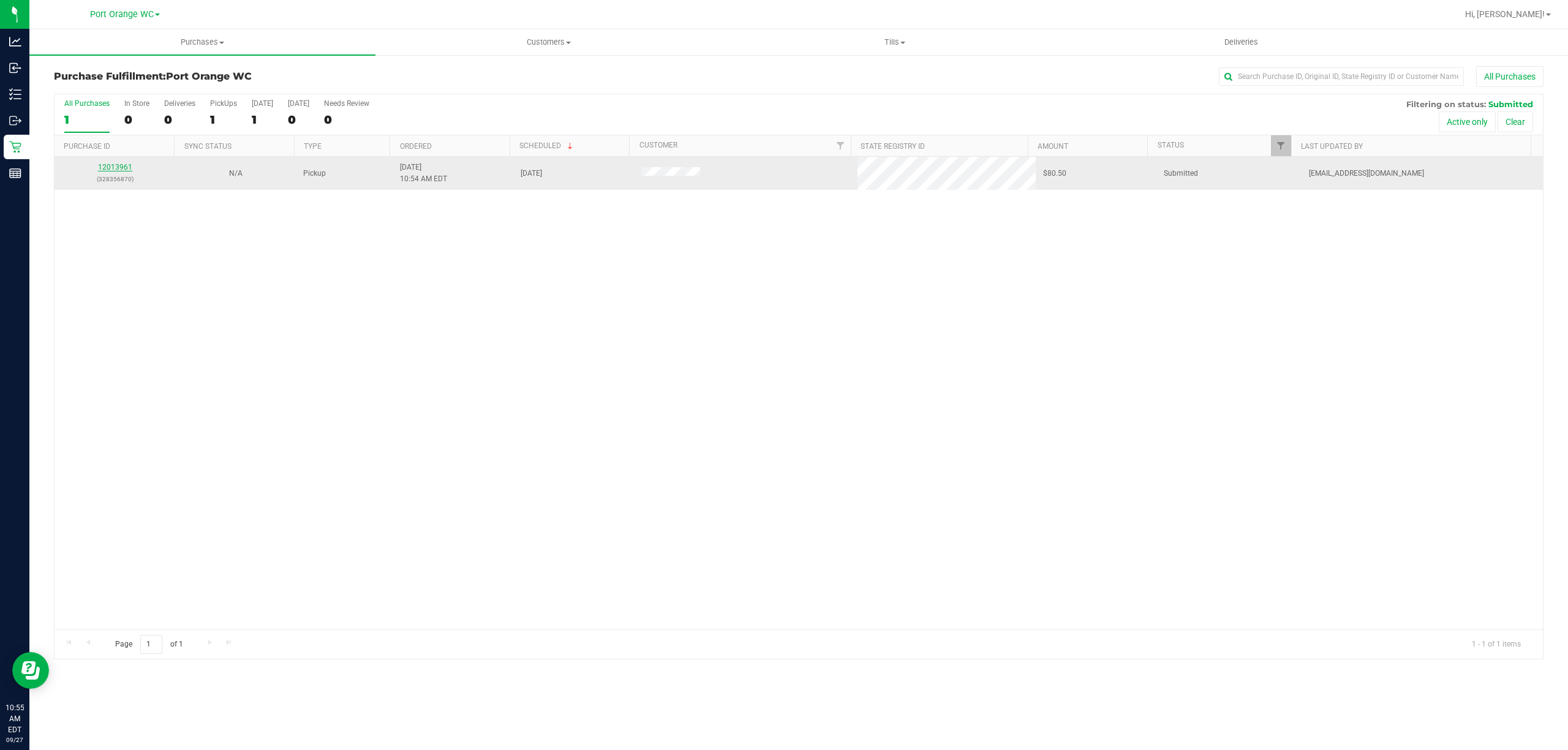
click at [118, 170] on link "12013961" at bounding box center [115, 167] width 35 height 9
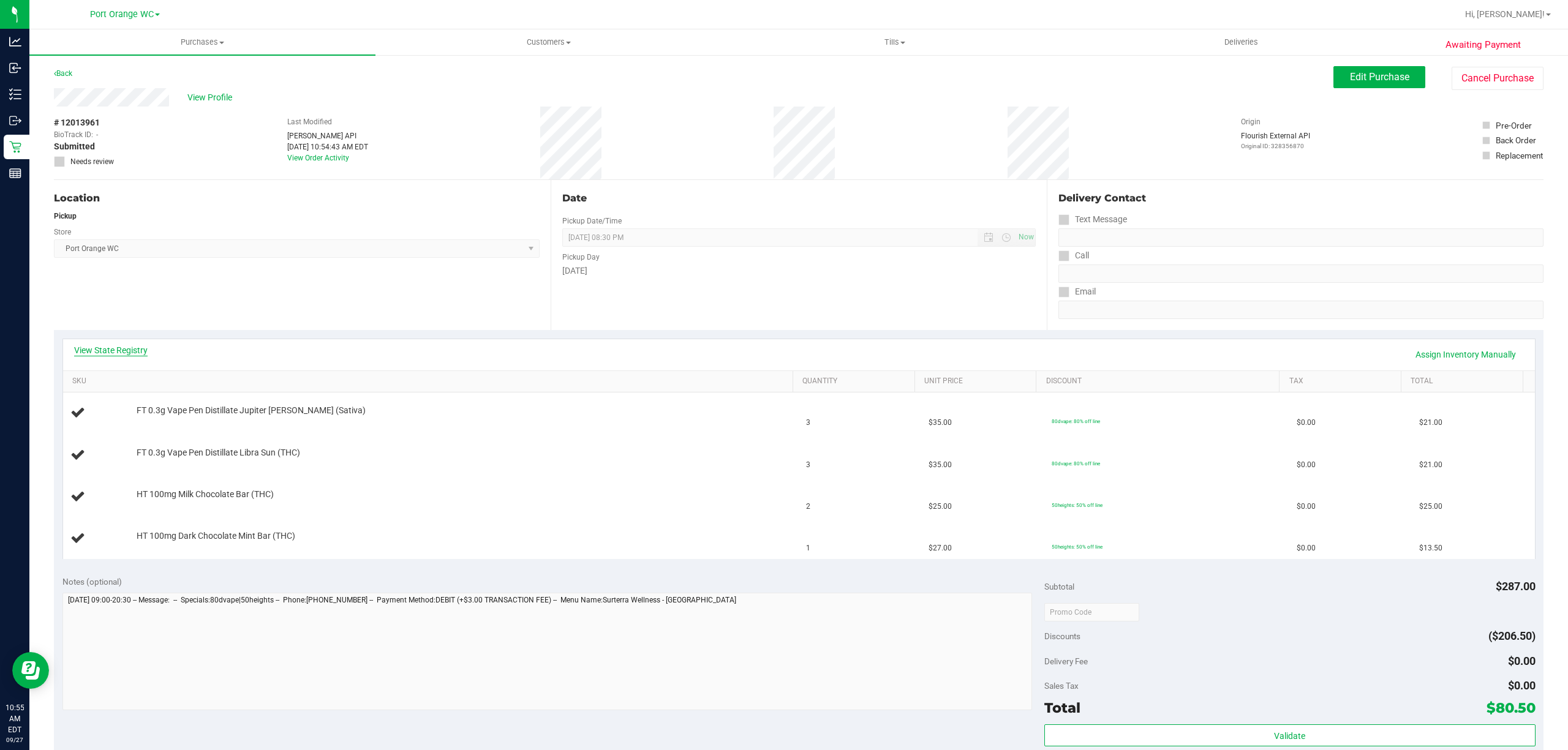
click at [124, 346] on link "View State Registry" at bounding box center [110, 350] width 73 height 12
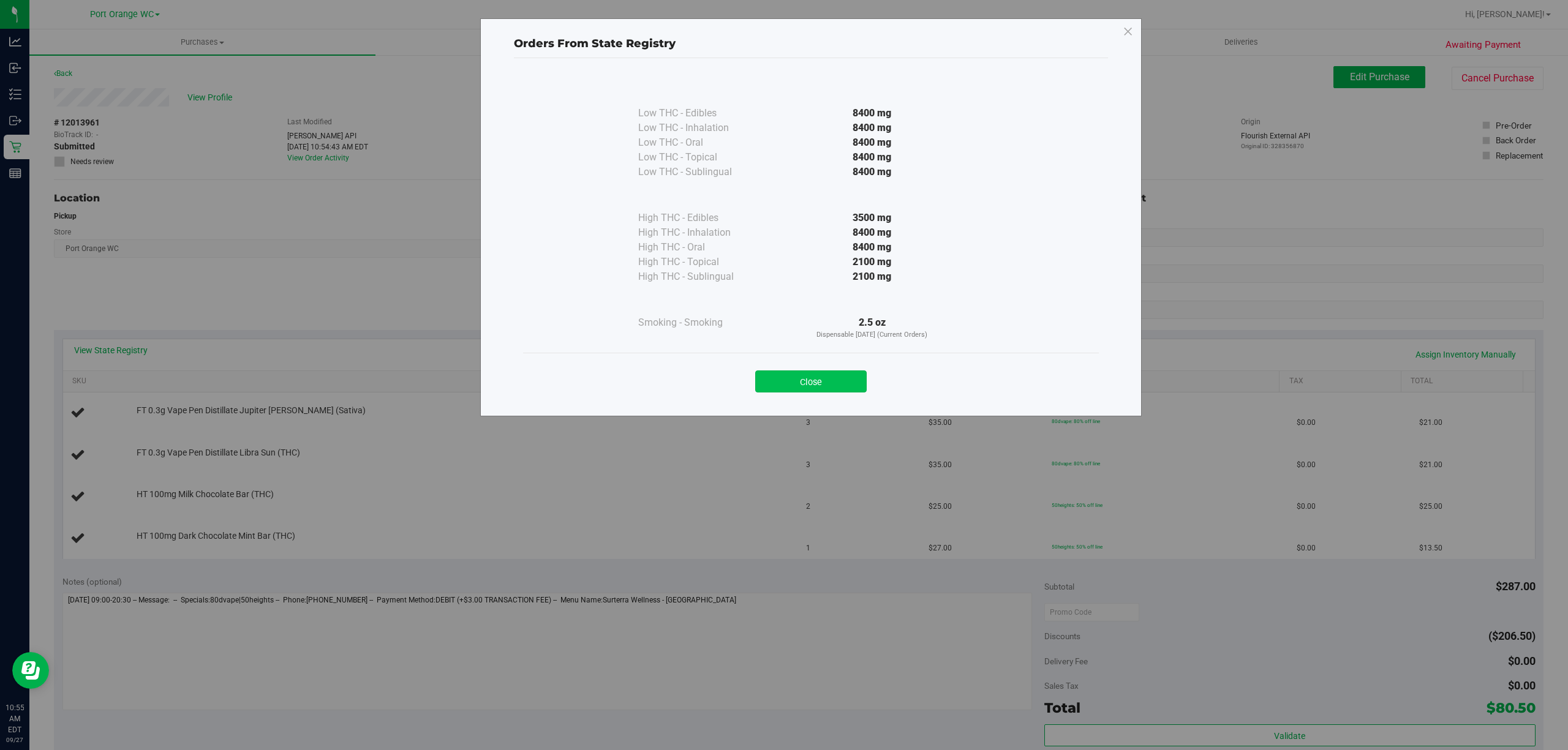
click at [806, 376] on button "Close" at bounding box center [811, 382] width 112 height 22
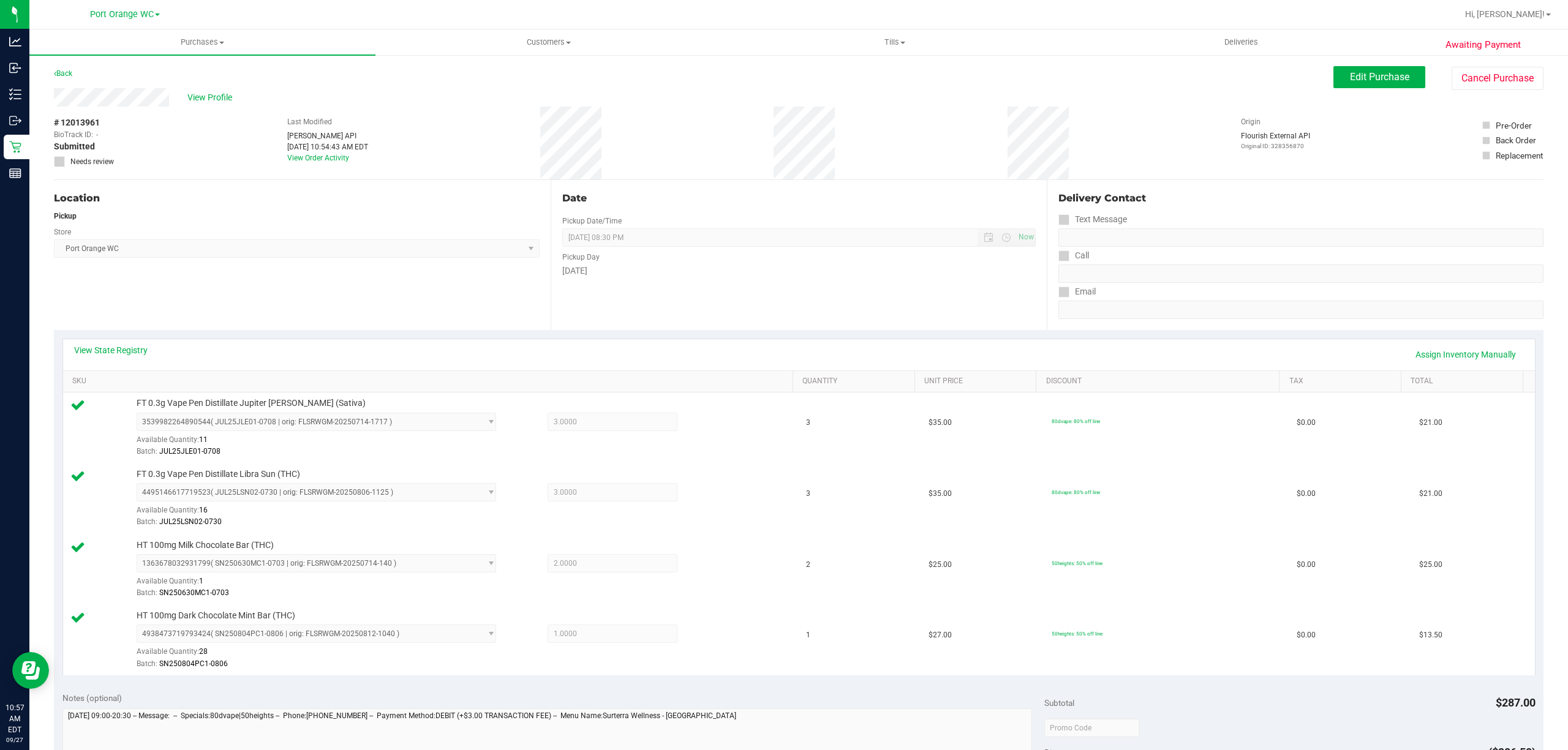
scroll to position [467, 0]
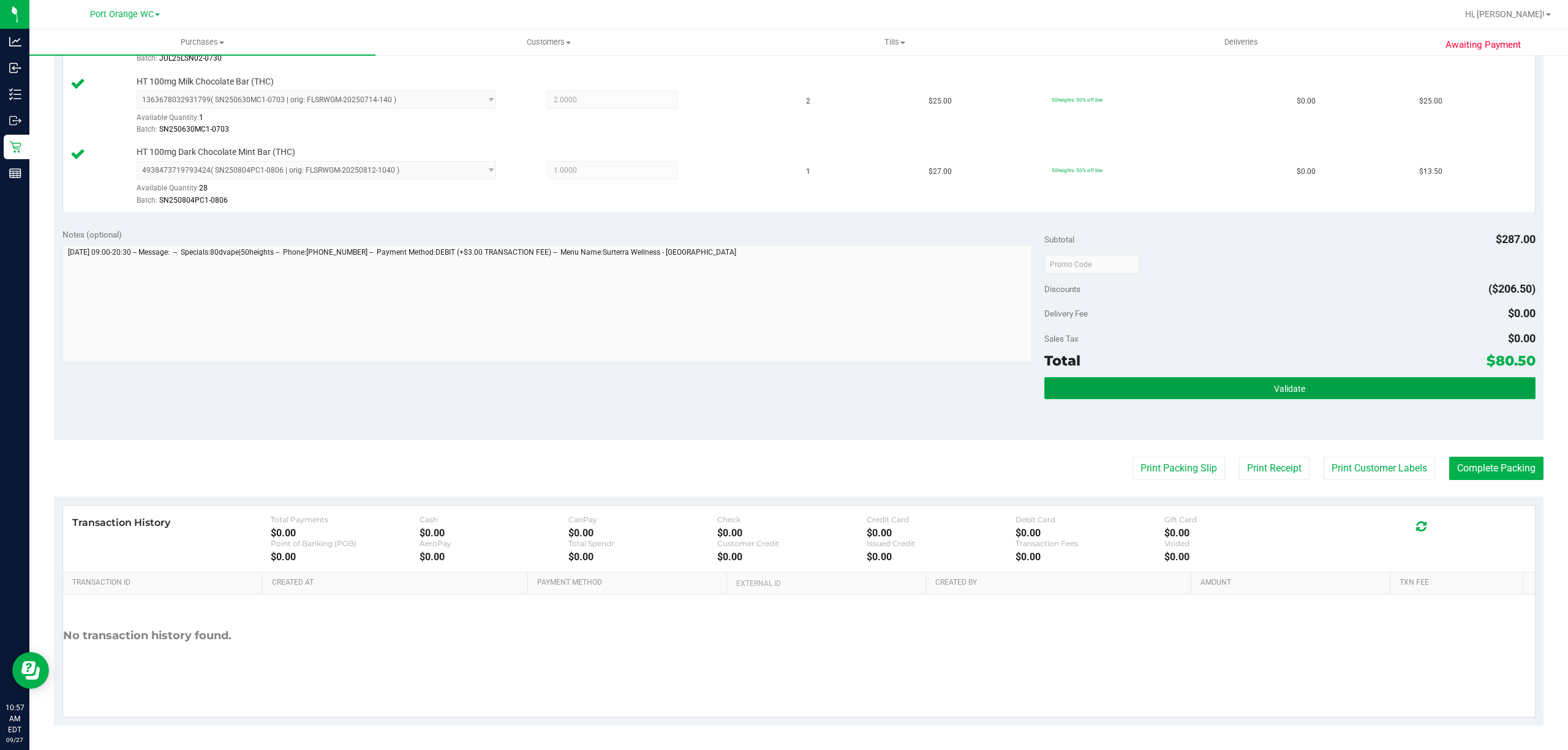
click at [1319, 381] on button "Validate" at bounding box center [1290, 389] width 491 height 22
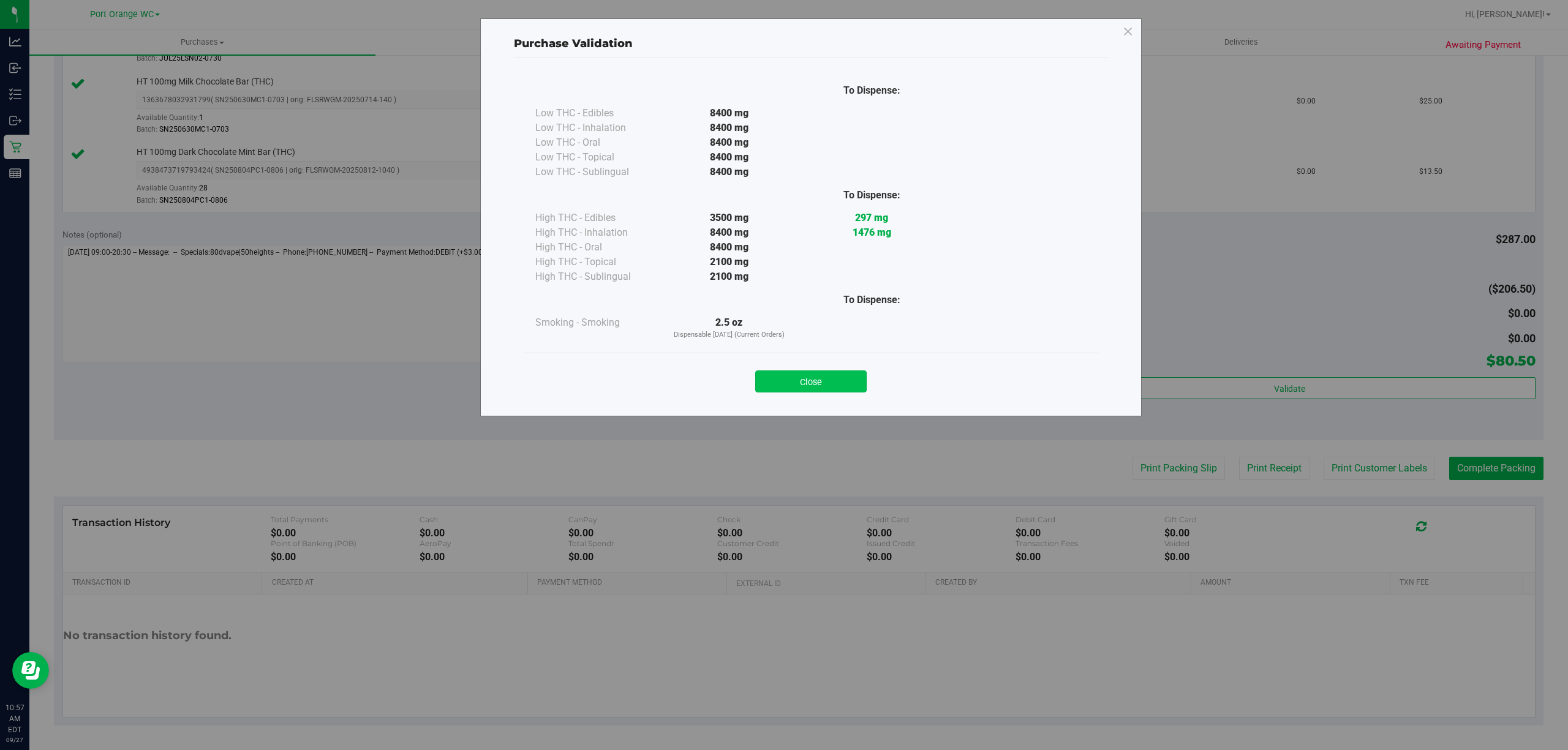
click at [836, 385] on button "Close" at bounding box center [811, 382] width 112 height 22
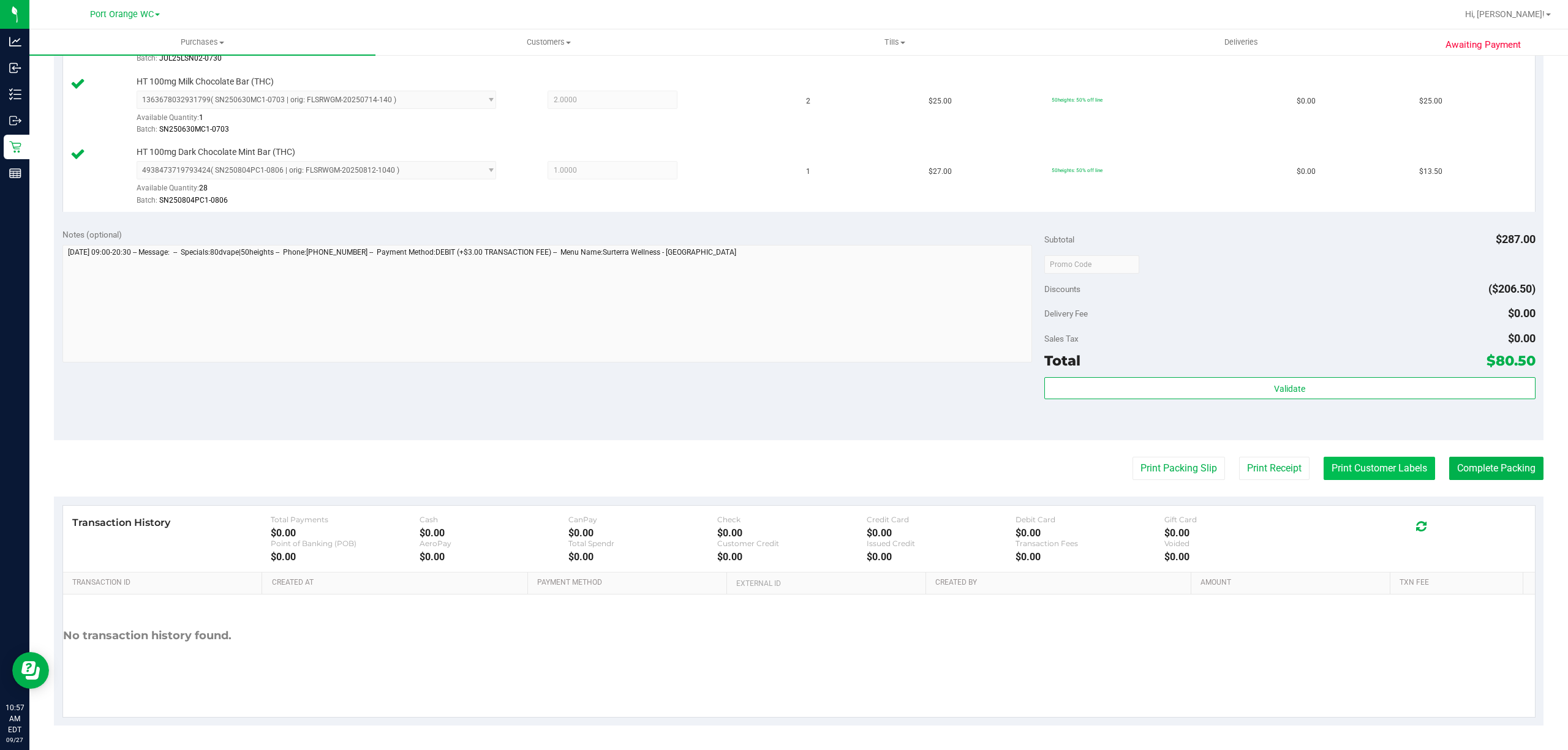
click at [1405, 479] on button "Print Customer Labels" at bounding box center [1379, 469] width 112 height 23
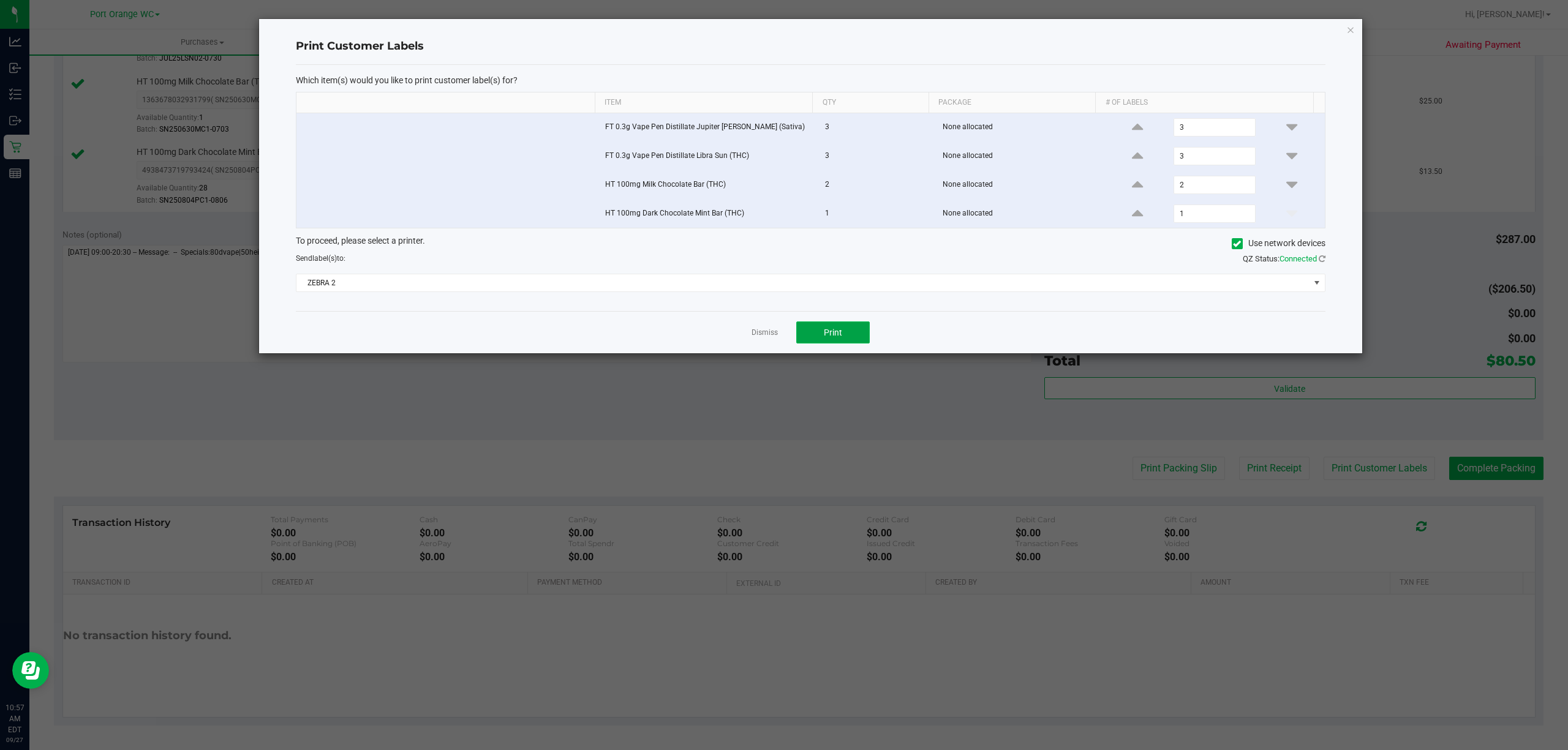
click at [852, 344] on button "Print" at bounding box center [833, 332] width 73 height 22
click at [757, 338] on link "Dismiss" at bounding box center [764, 332] width 27 height 10
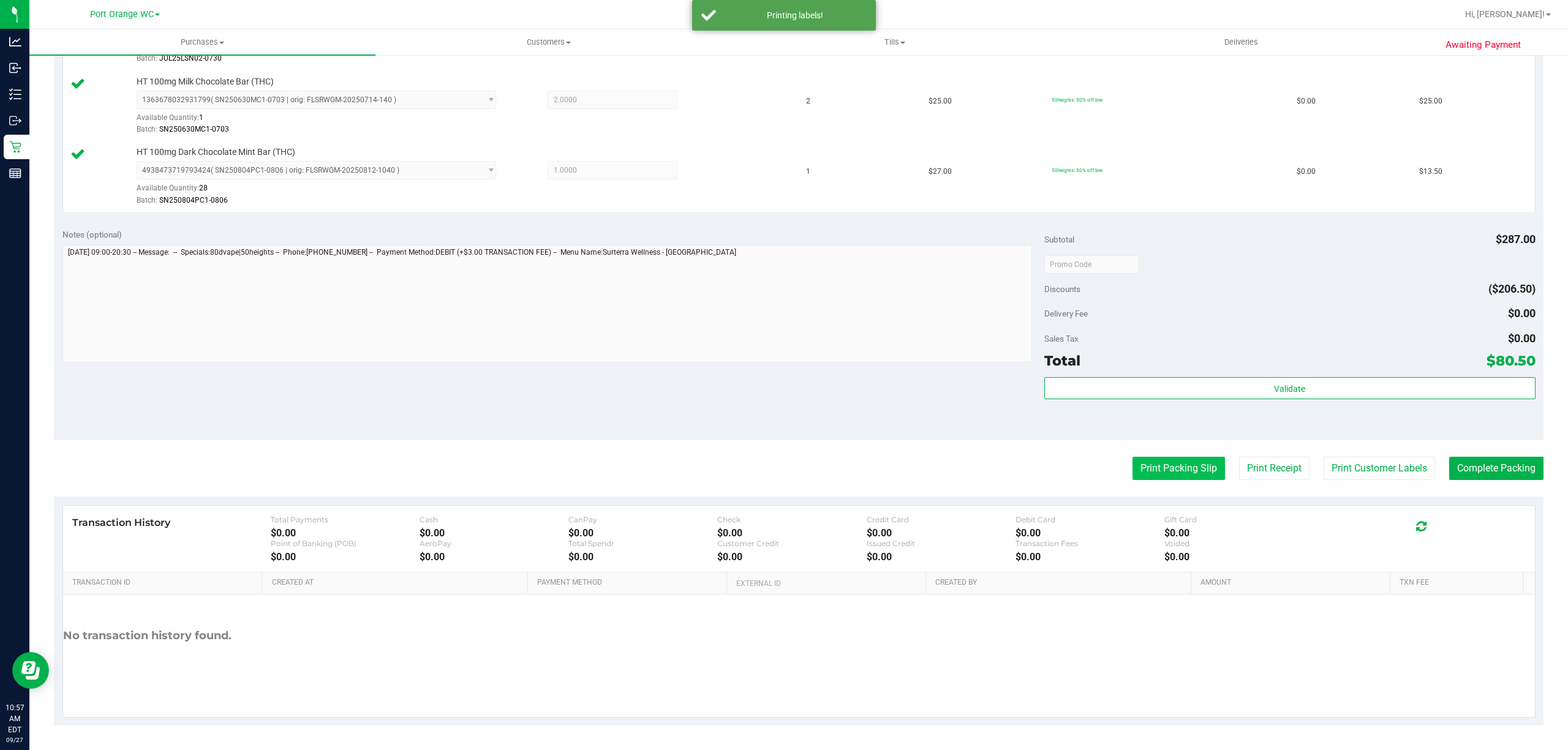
click at [1145, 463] on button "Print Packing Slip" at bounding box center [1179, 469] width 93 height 23
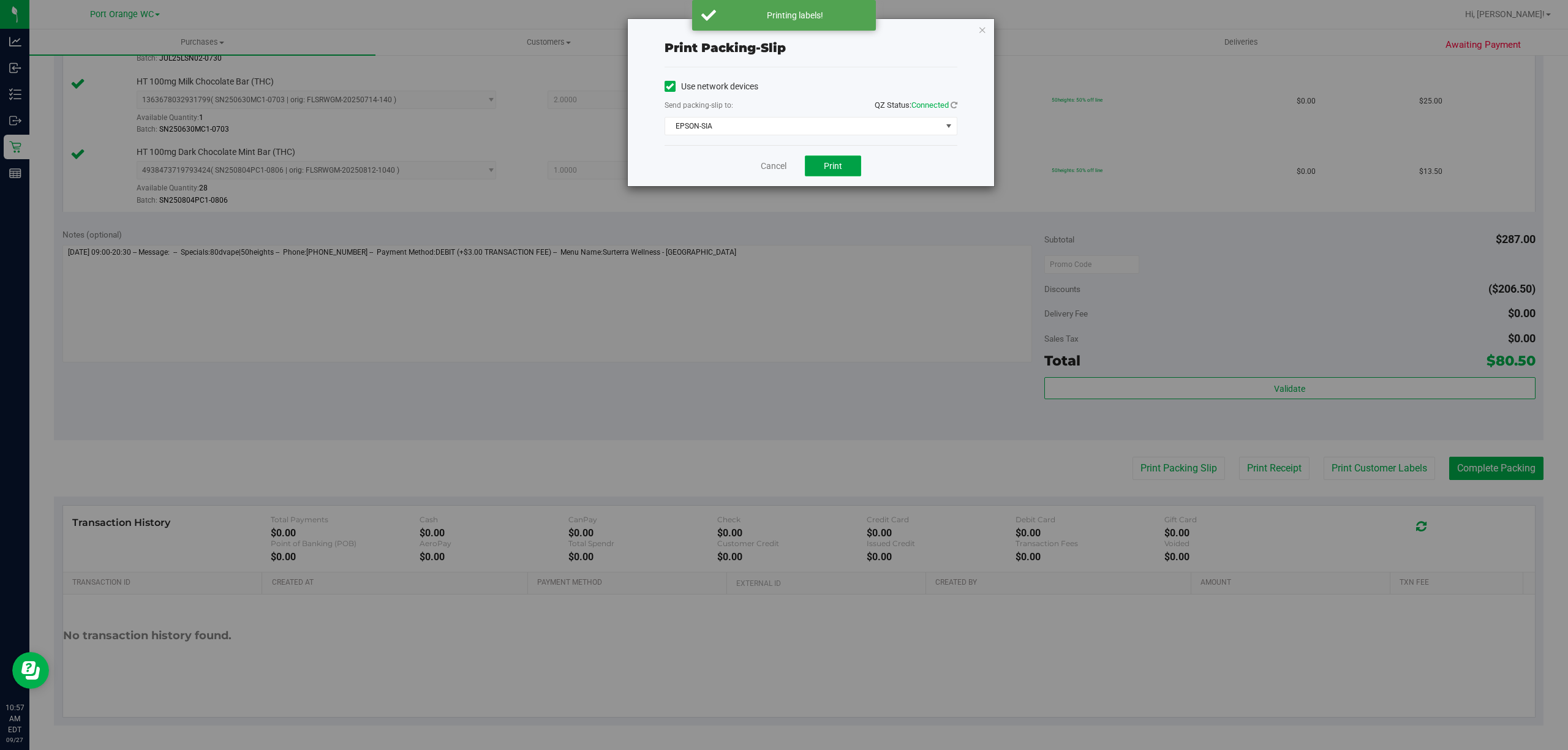
click at [834, 165] on span "Print" at bounding box center [833, 166] width 19 height 10
click at [763, 167] on link "Cancel" at bounding box center [774, 166] width 26 height 13
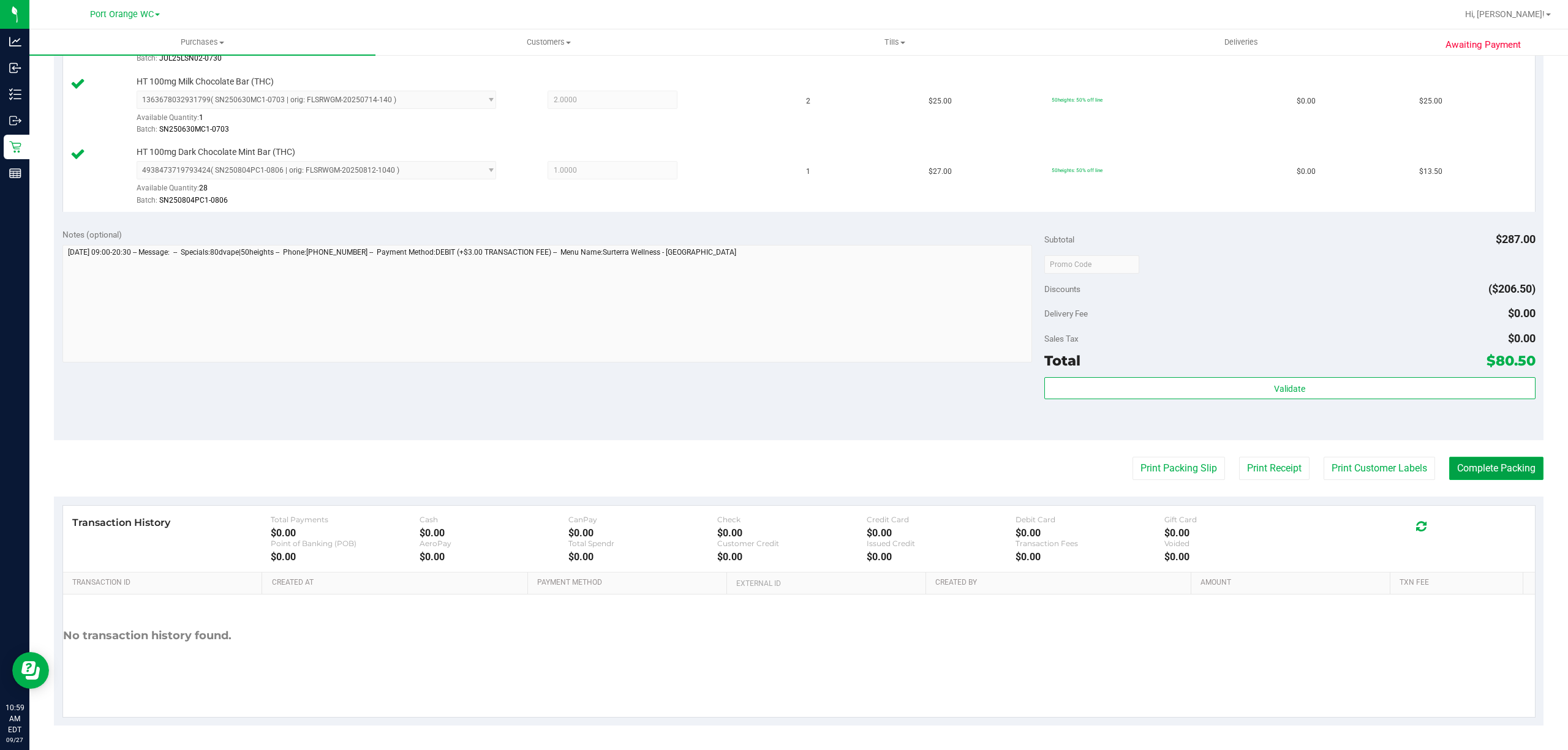
click at [1477, 466] on button "Complete Packing" at bounding box center [1496, 469] width 94 height 23
click at [1160, 469] on button "Print Packing Slip" at bounding box center [1169, 469] width 93 height 23
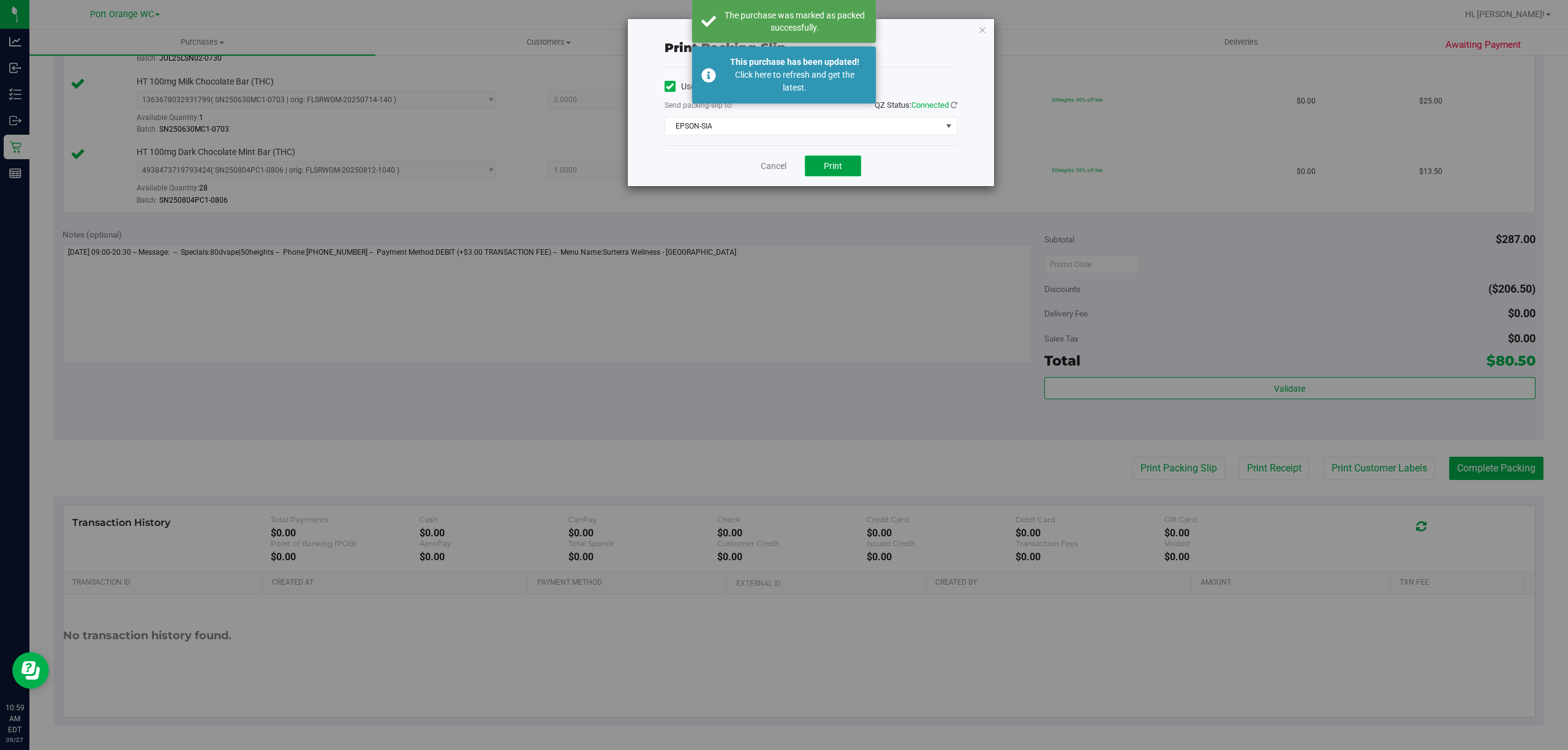
click at [836, 173] on button "Print" at bounding box center [833, 166] width 56 height 21
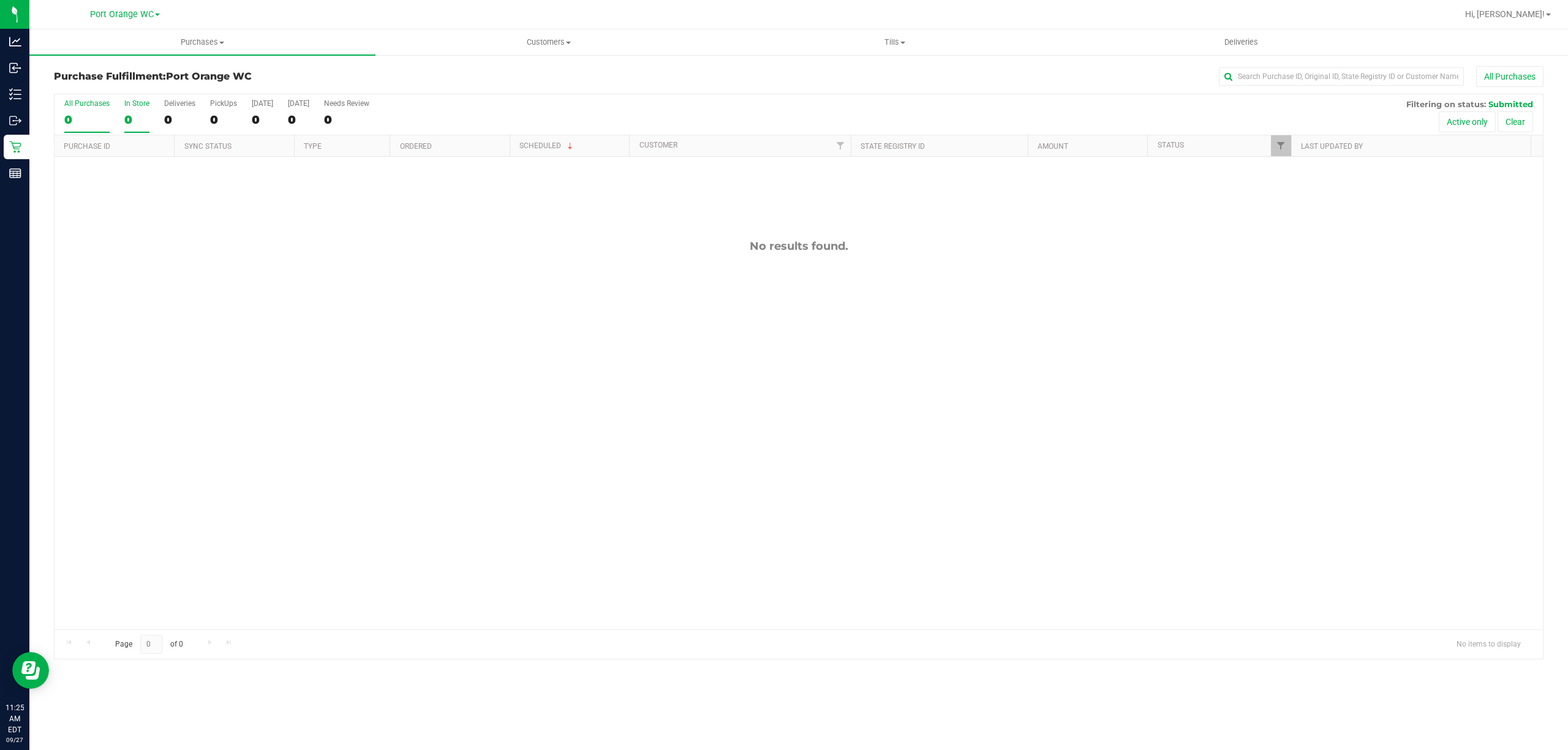
click at [131, 108] on div "In Store" at bounding box center [137, 104] width 25 height 9
click at [0, 0] on input "In Store 0" at bounding box center [0, 0] width 0 height 0
click at [72, 117] on div "0" at bounding box center [86, 120] width 45 height 14
click at [0, 0] on input "All Purchases 0" at bounding box center [0, 0] width 0 height 0
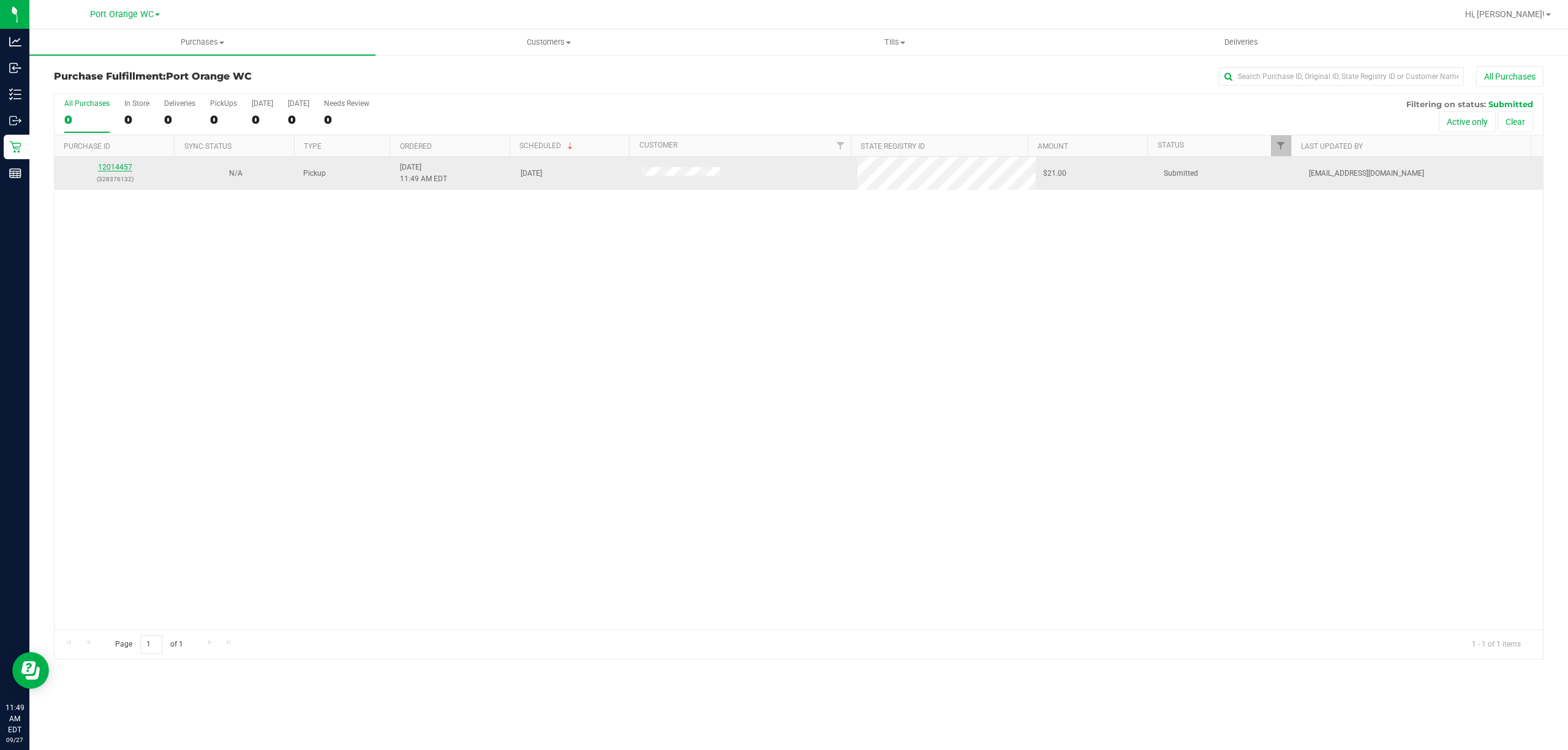
click at [105, 170] on link "12014457" at bounding box center [115, 167] width 35 height 9
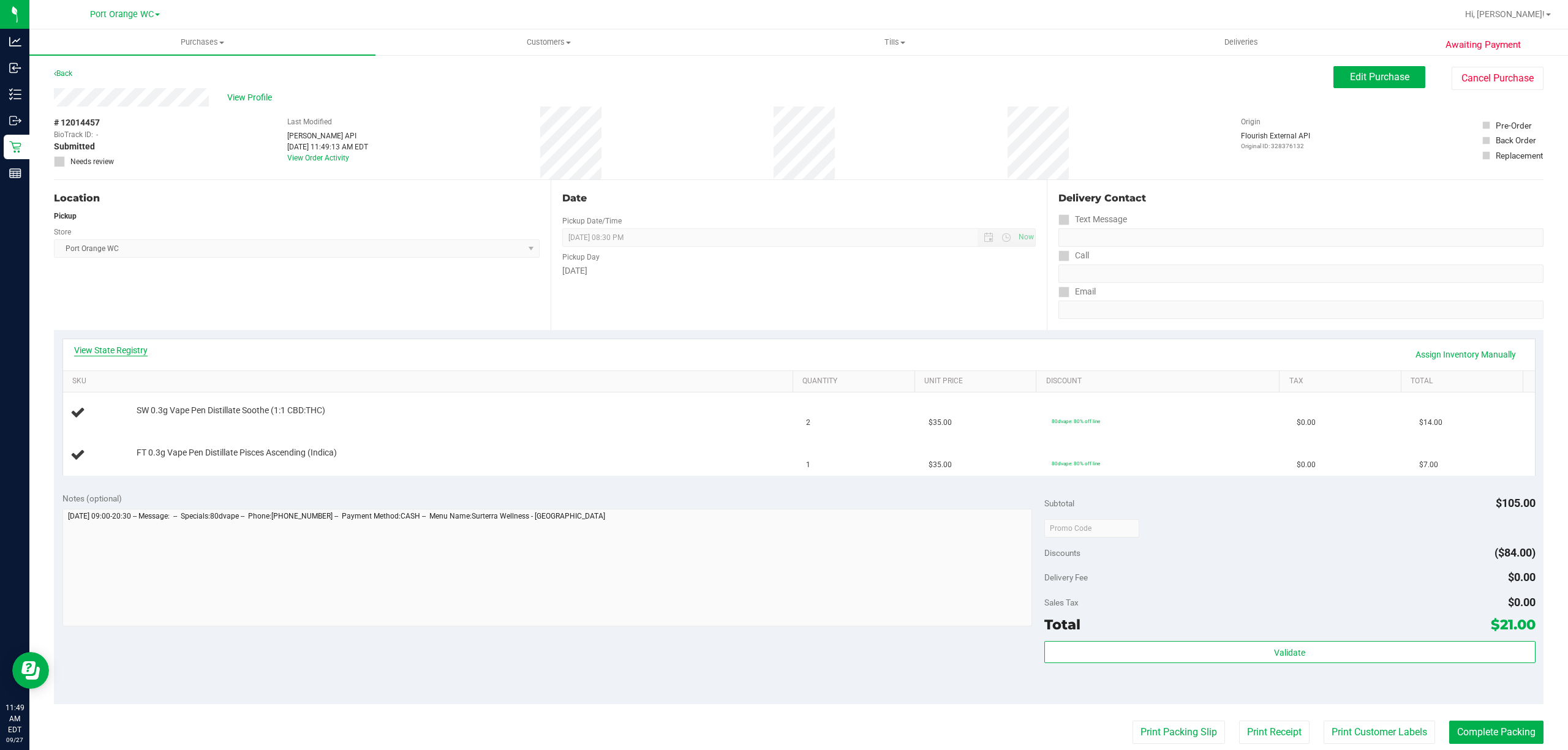
click at [123, 350] on link "View State Registry" at bounding box center [110, 350] width 73 height 12
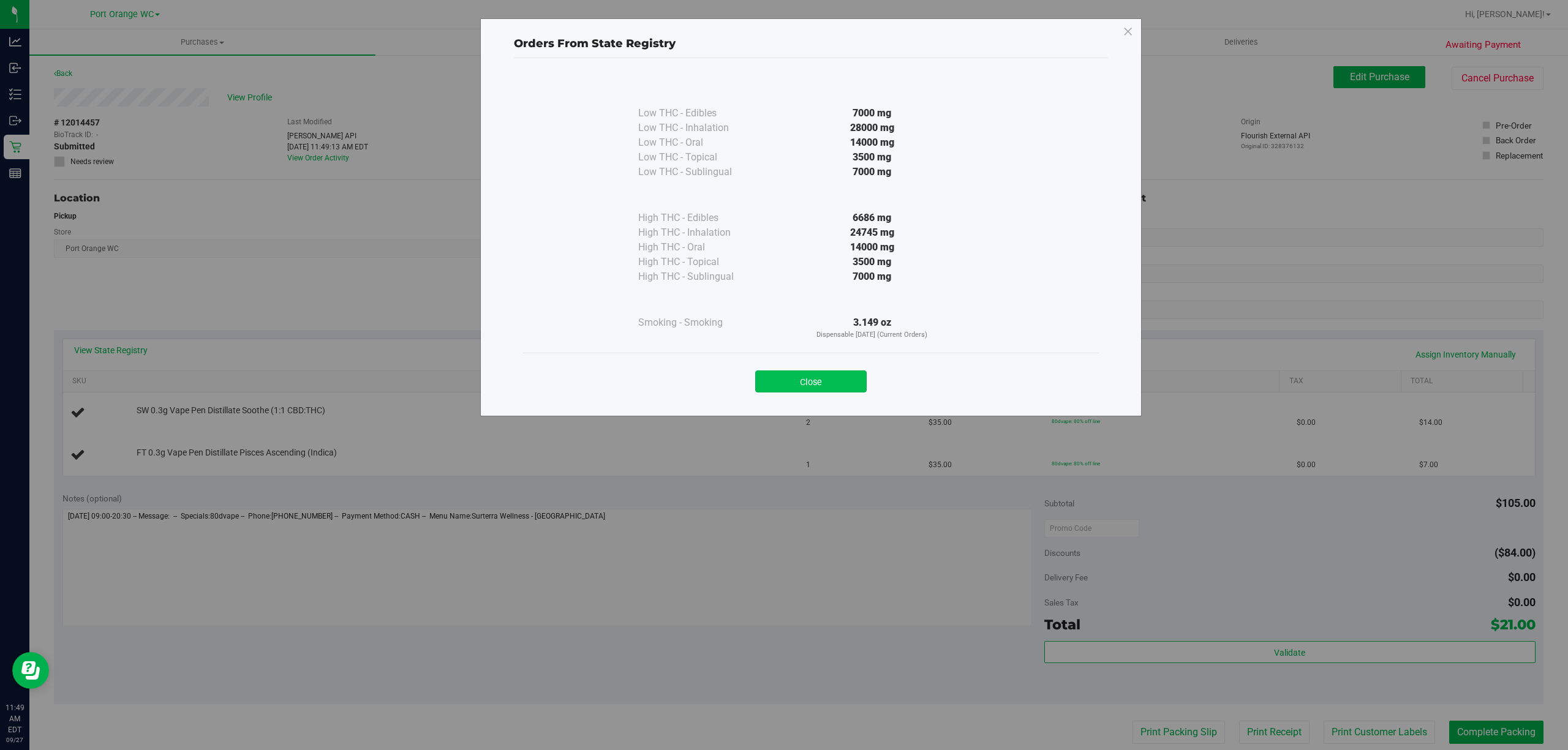
click at [784, 377] on button "Close" at bounding box center [811, 382] width 112 height 22
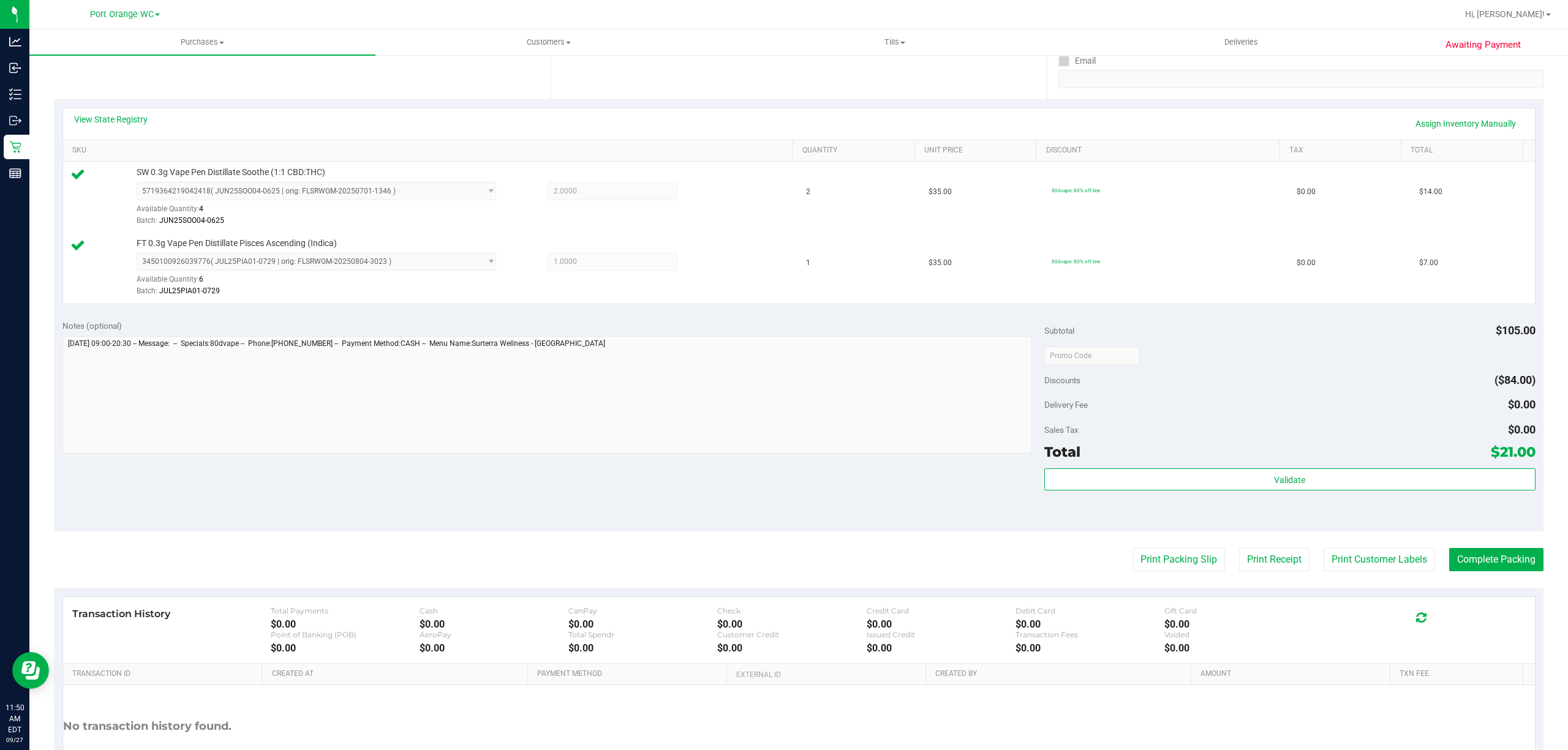
scroll to position [324, 0]
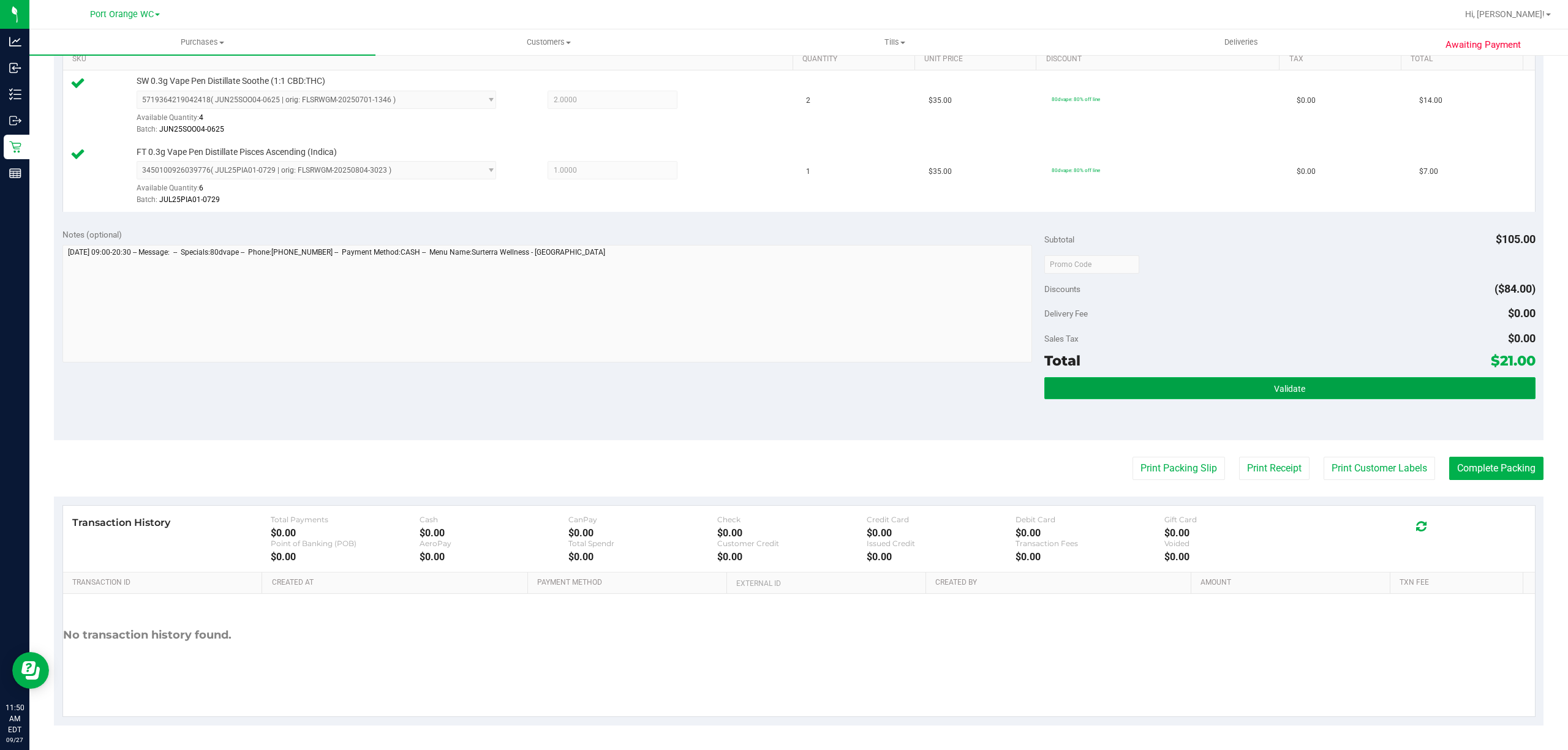
click at [1363, 394] on button "Validate" at bounding box center [1290, 389] width 491 height 22
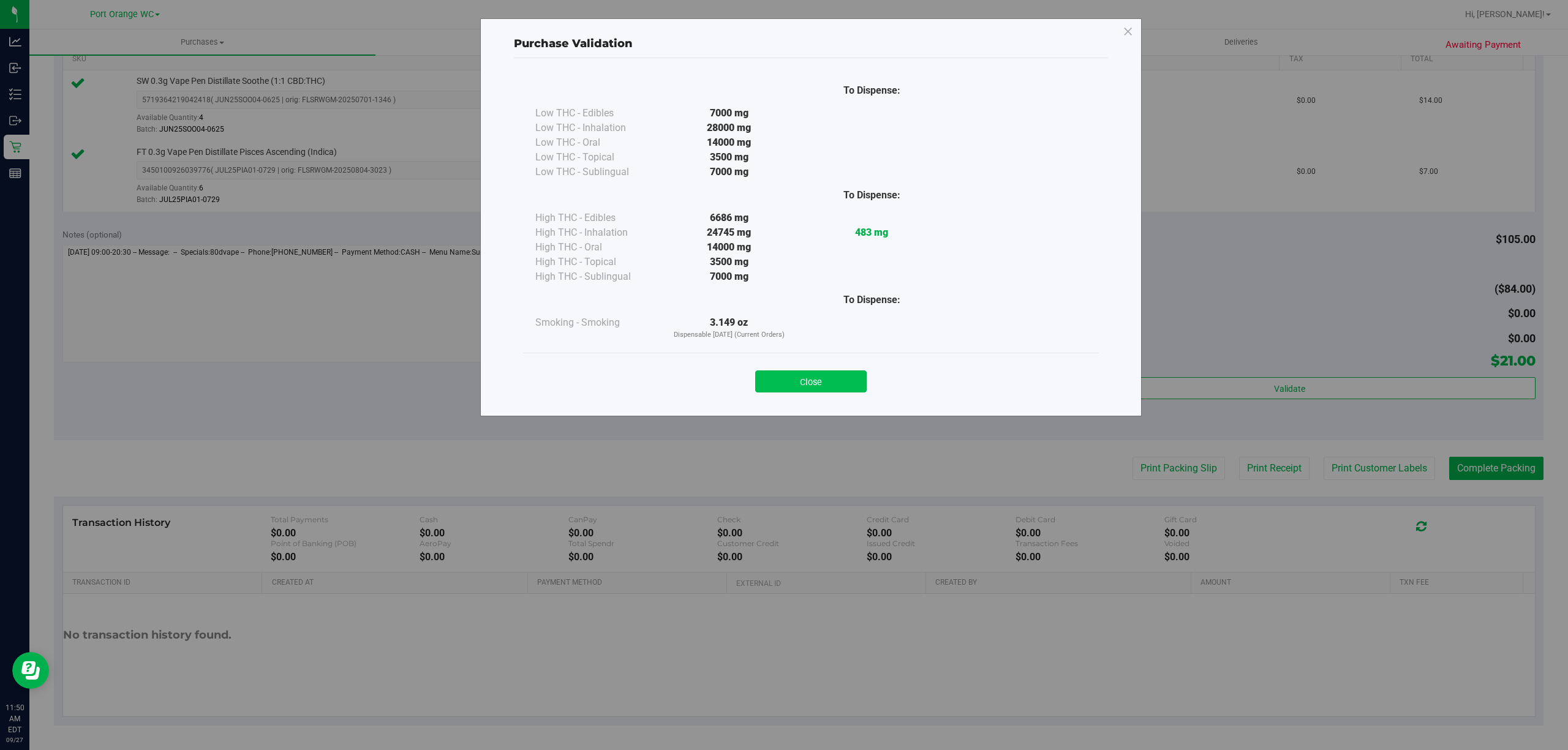
click at [832, 389] on button "Close" at bounding box center [811, 382] width 112 height 22
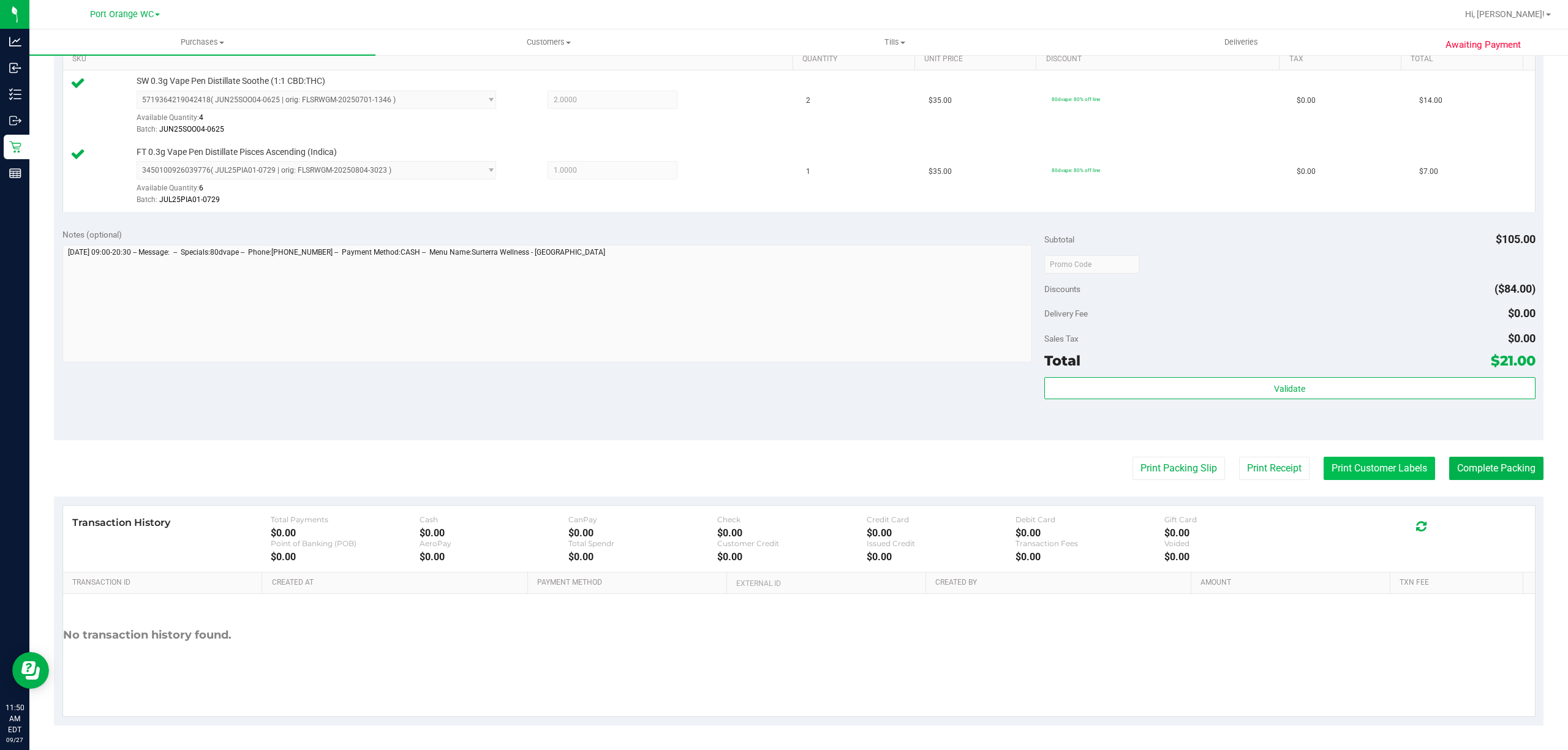
click at [1336, 466] on button "Print Customer Labels" at bounding box center [1379, 469] width 112 height 23
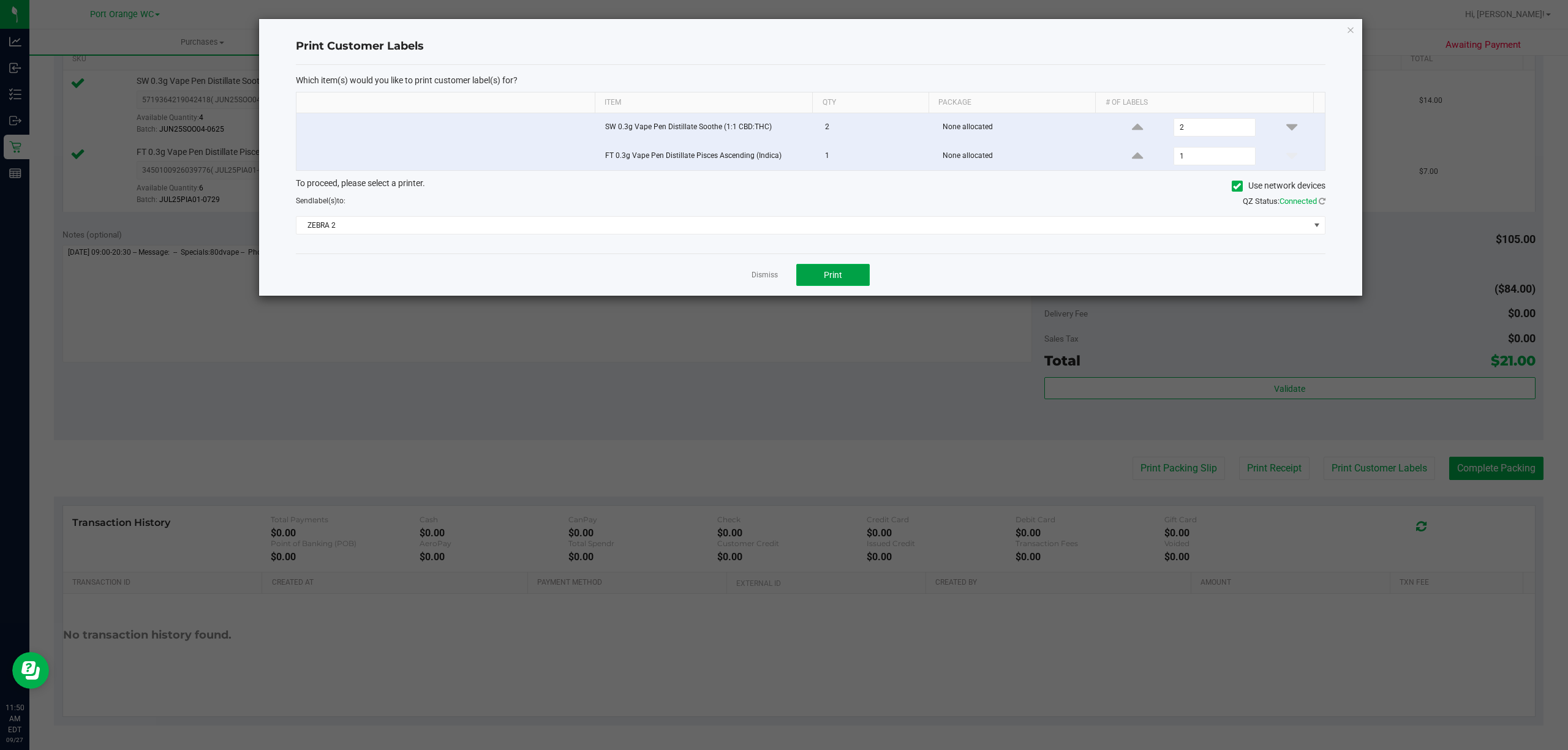
click at [838, 284] on button "Print" at bounding box center [833, 275] width 73 height 22
click at [752, 281] on link "Dismiss" at bounding box center [764, 275] width 27 height 10
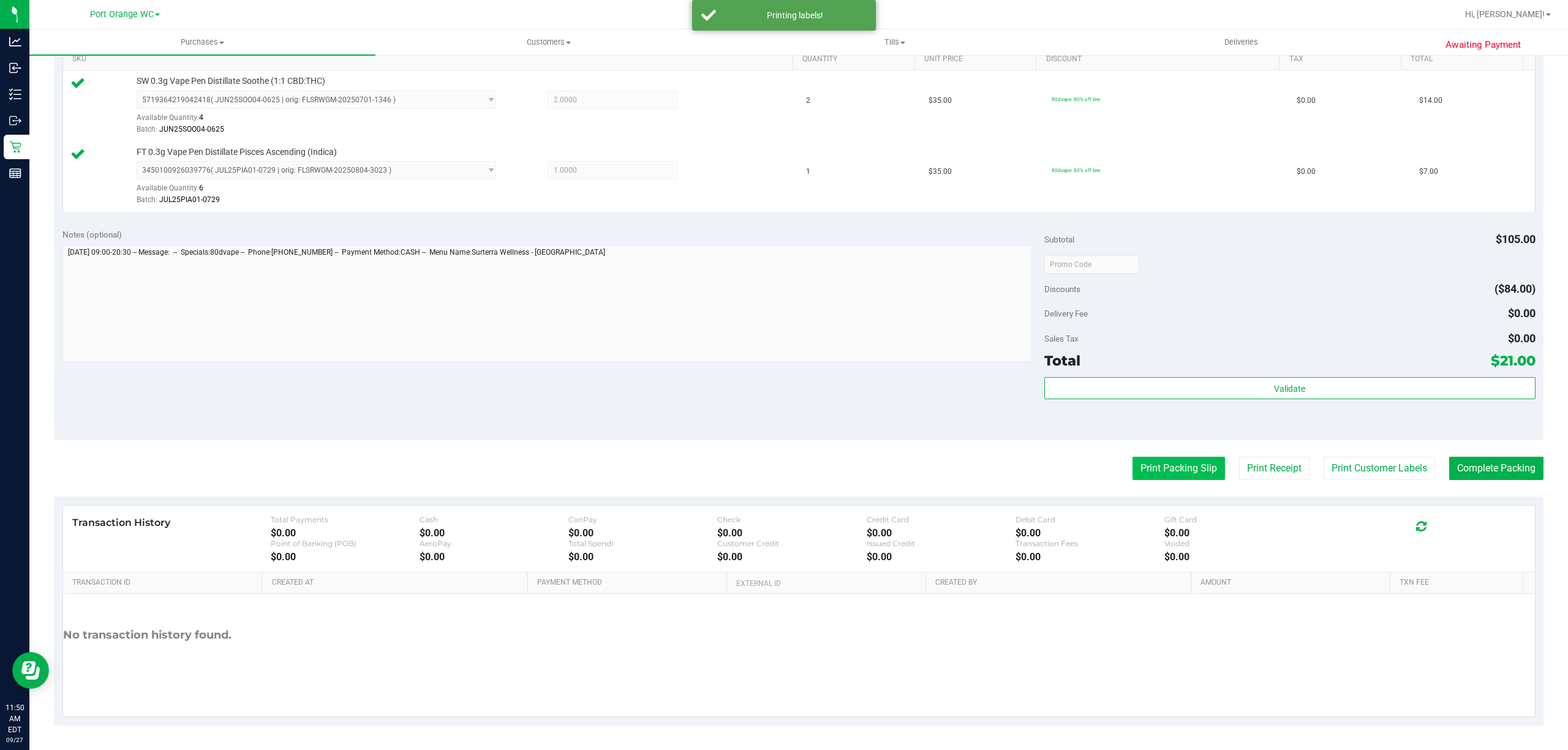
click at [1179, 471] on button "Print Packing Slip" at bounding box center [1179, 469] width 93 height 23
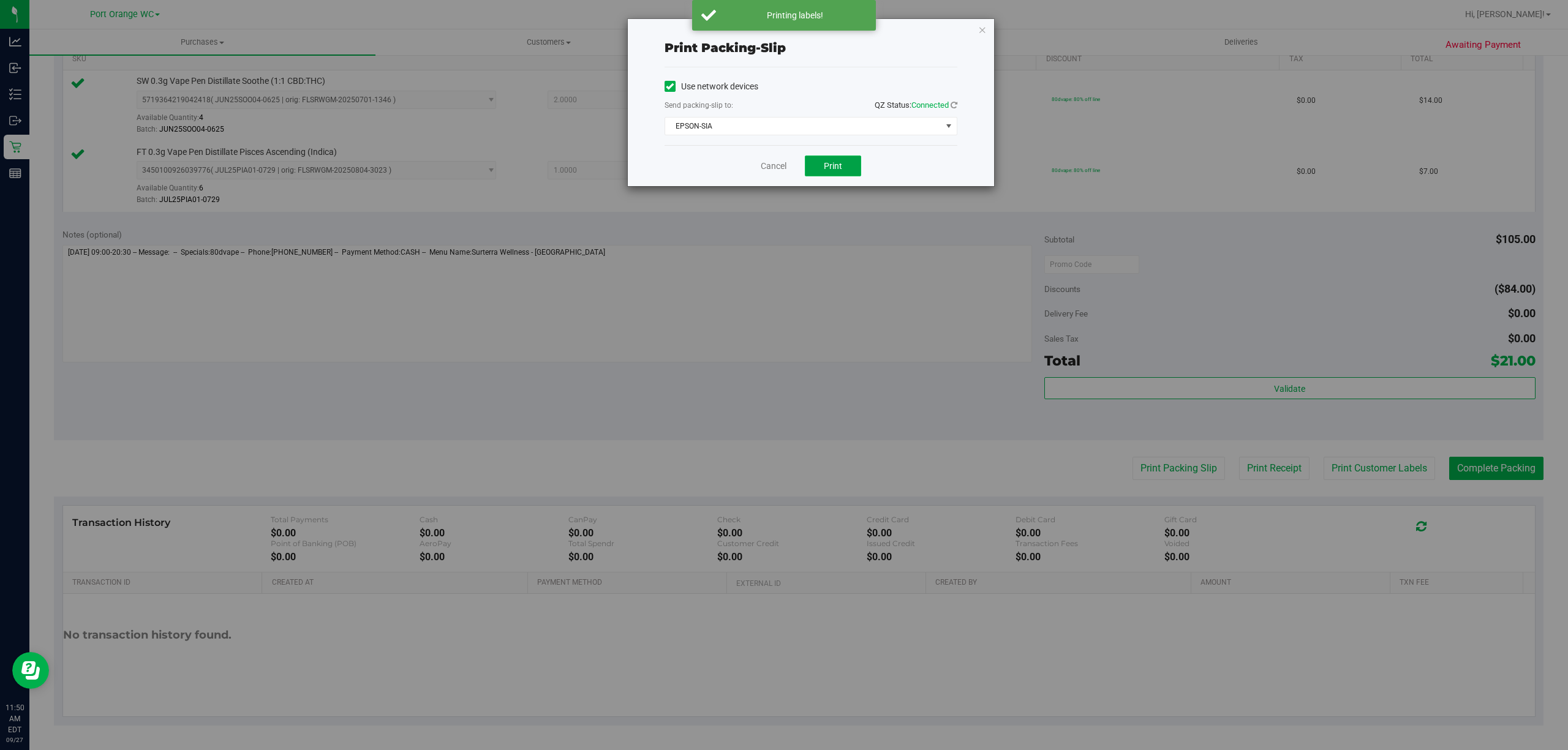
click at [831, 165] on span "Print" at bounding box center [833, 166] width 19 height 10
click at [761, 164] on link "Cancel" at bounding box center [774, 166] width 26 height 13
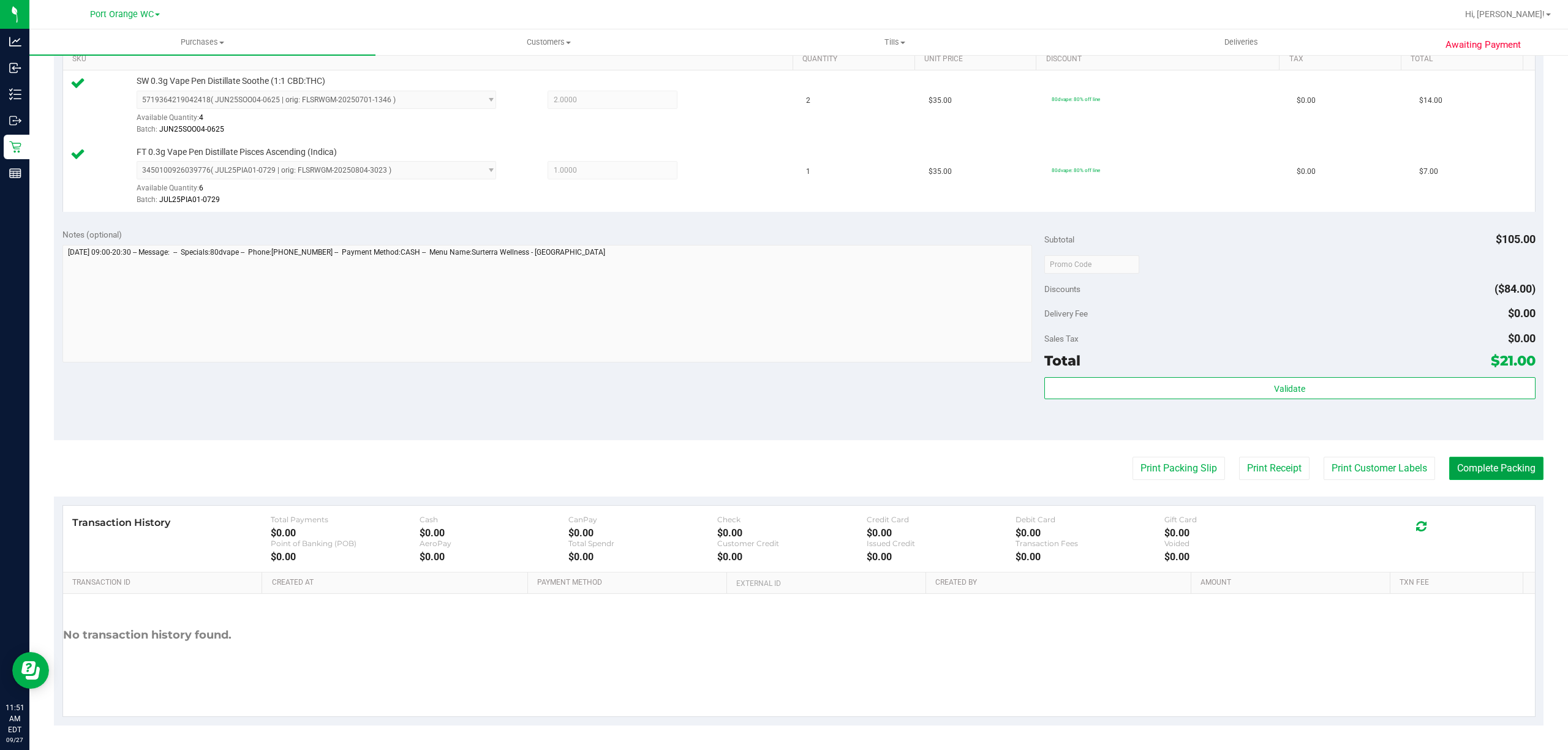
click at [1493, 468] on button "Complete Packing" at bounding box center [1496, 469] width 94 height 23
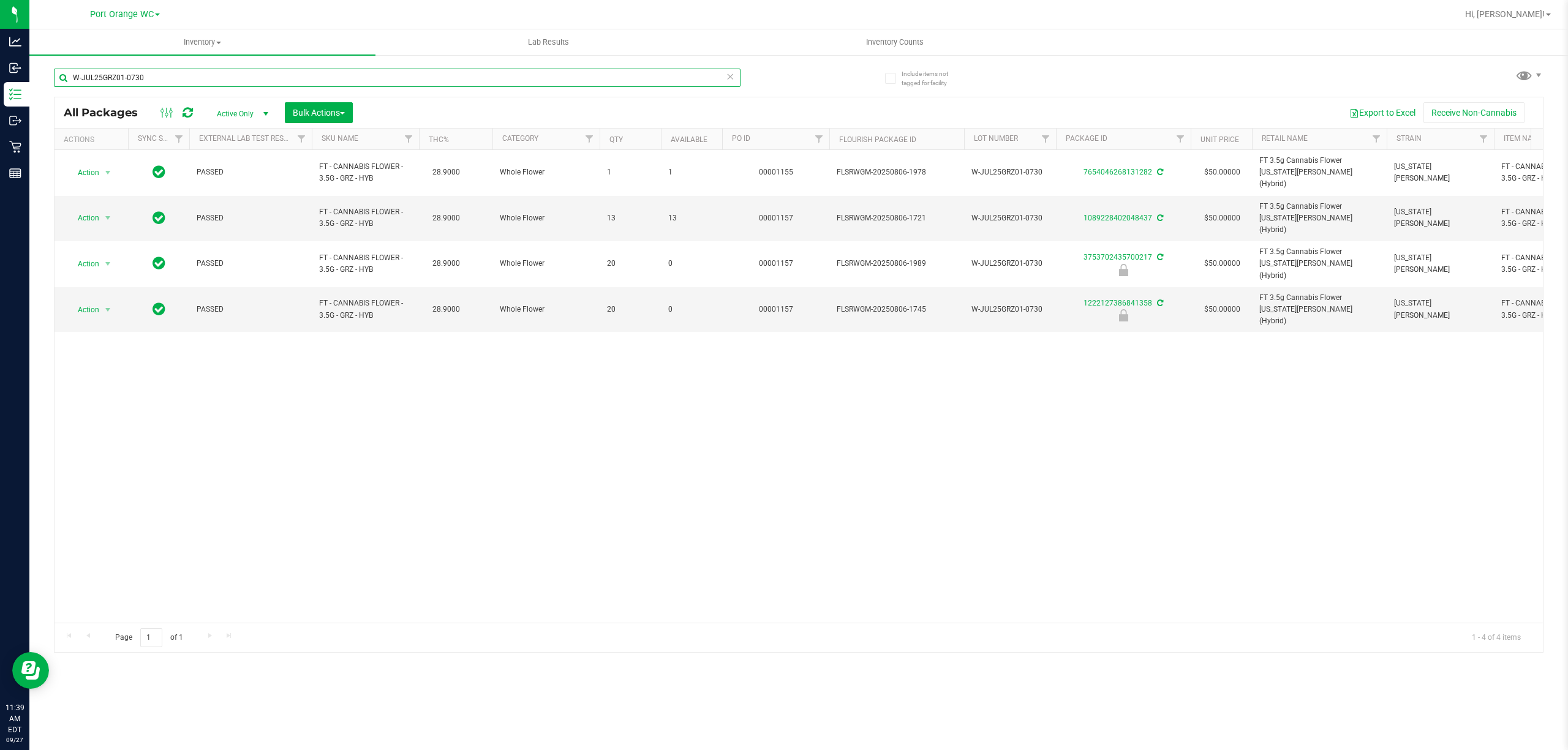
click at [514, 77] on input "W-JUL25GRZ01-0730" at bounding box center [397, 78] width 687 height 19
type input "W"
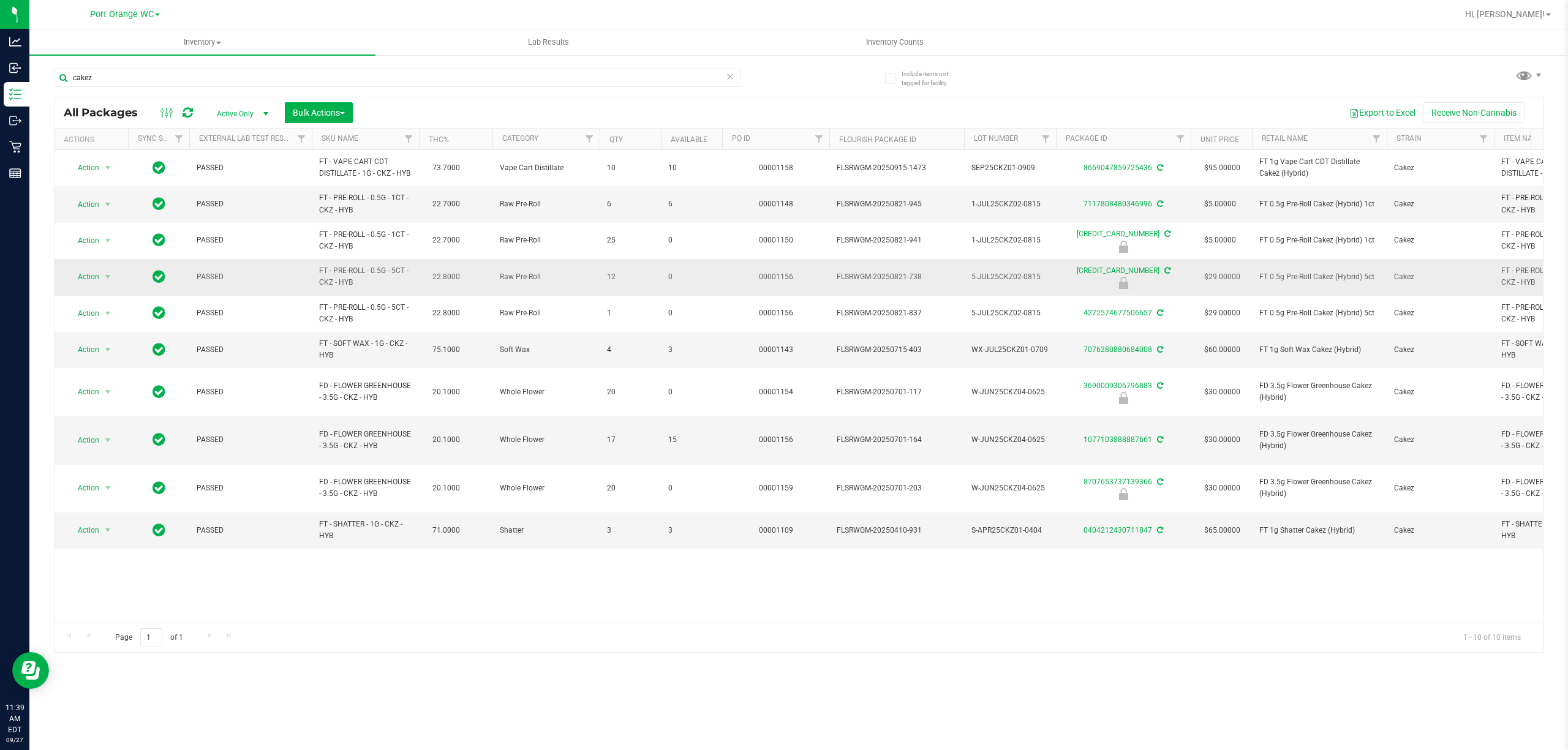
click at [358, 281] on span "FT - PRE-ROLL - 0.5G - 5CT - CKZ - HYB" at bounding box center [365, 277] width 93 height 23
click at [357, 282] on span "FT - PRE-ROLL - 0.5G - 5CT - CKZ - HYB" at bounding box center [365, 277] width 93 height 23
copy td "FT - PRE-ROLL - 0.5G - 5CT - CKZ - HYB"
click at [374, 78] on input "cakez" at bounding box center [397, 78] width 687 height 19
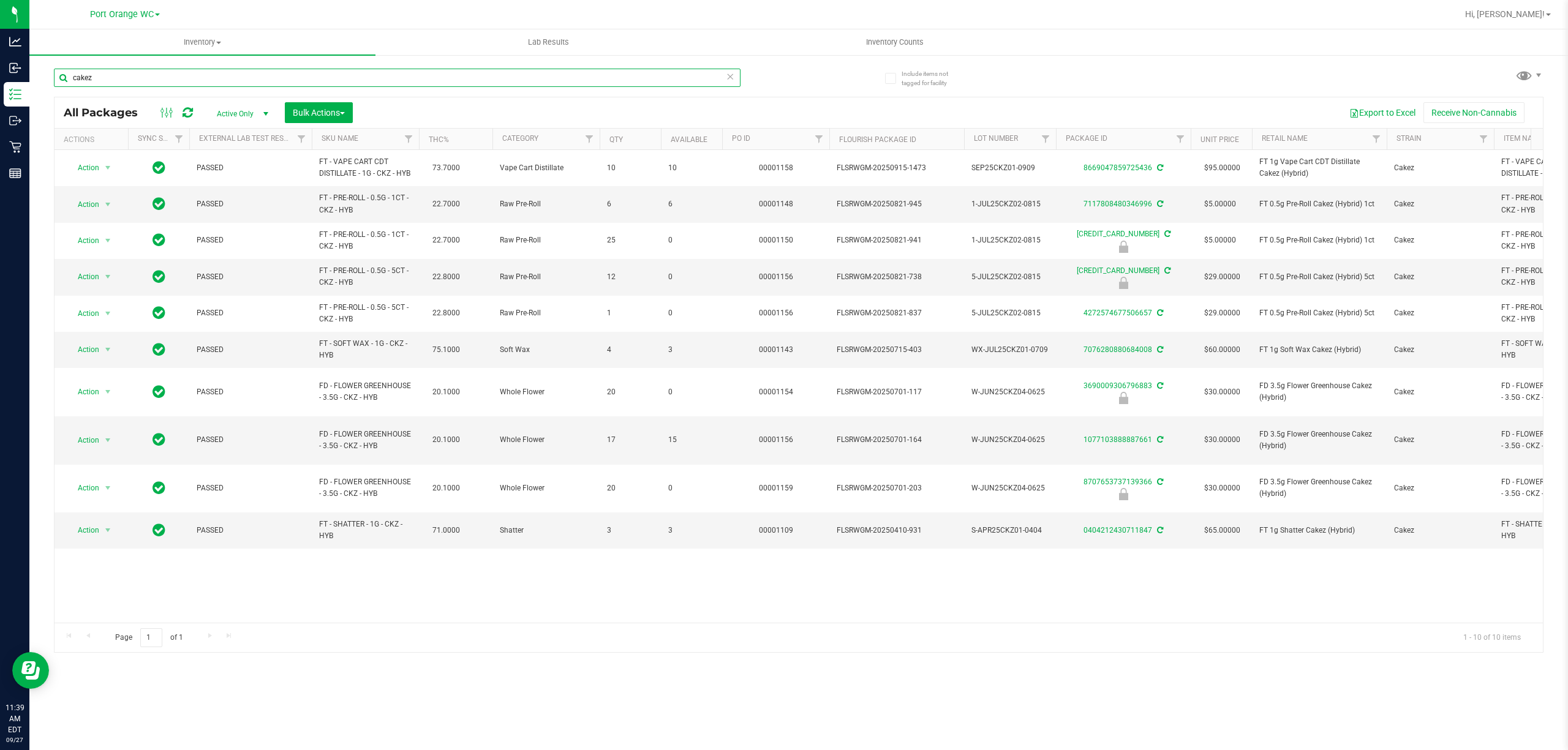
click at [374, 79] on input "cakez" at bounding box center [397, 78] width 687 height 19
paste input "FT - PRE-ROLL - 0.5G - 5CT - CKZ - HYB"
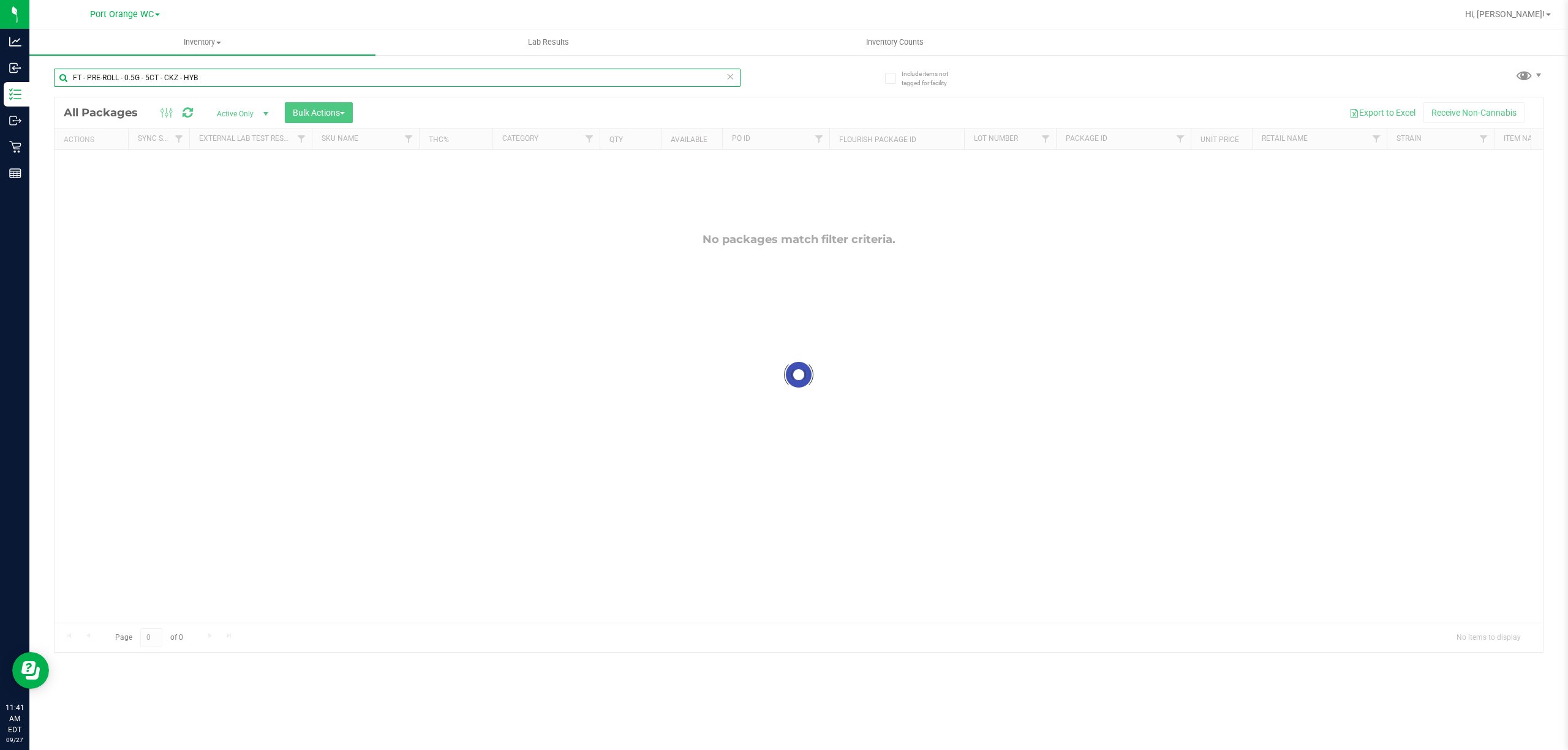
type input "FT - PRE-ROLL - 0.5G - 5CT - CKZ - HYB"
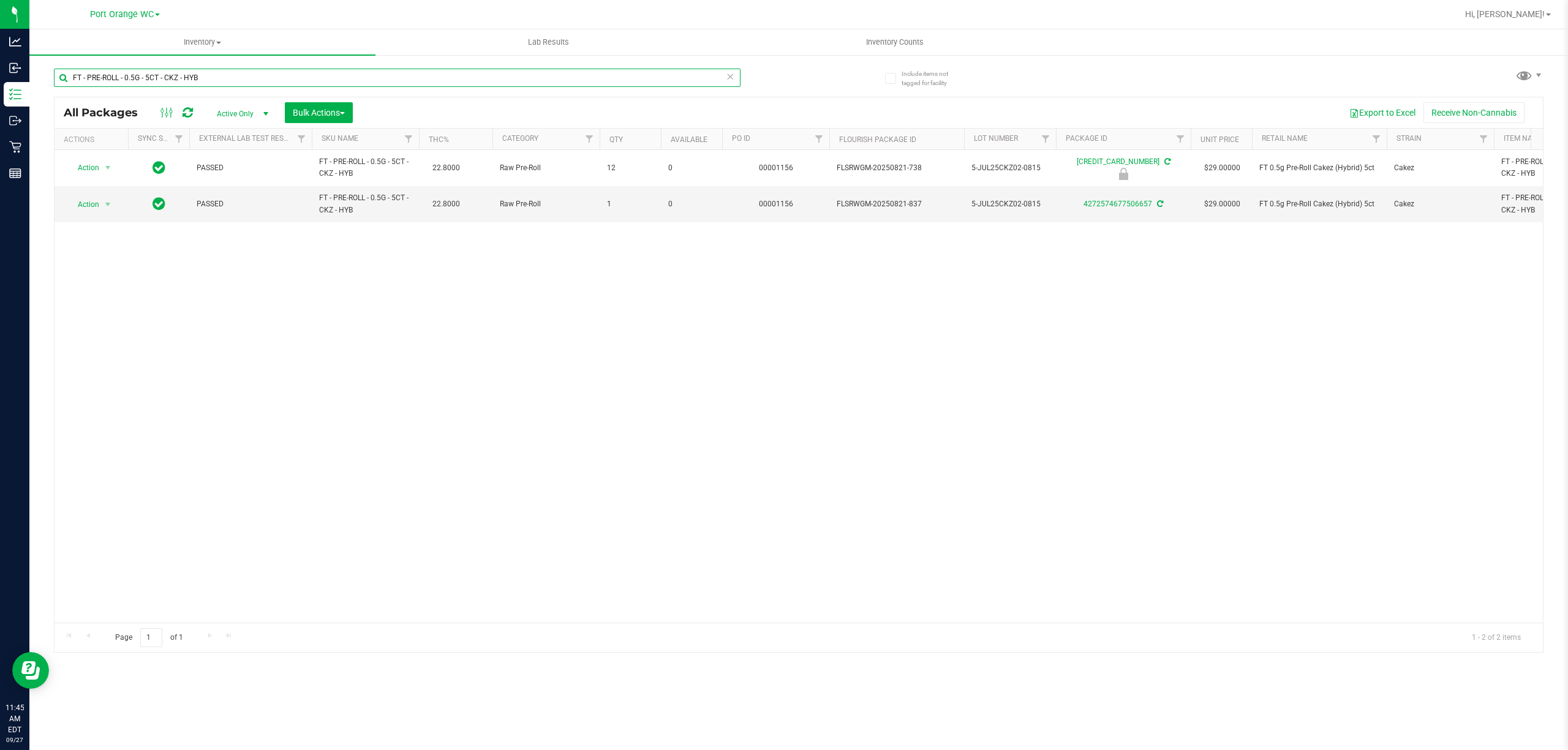
click at [368, 75] on input "FT - PRE-ROLL - 0.5G - 5CT - CKZ - HYB" at bounding box center [397, 78] width 687 height 19
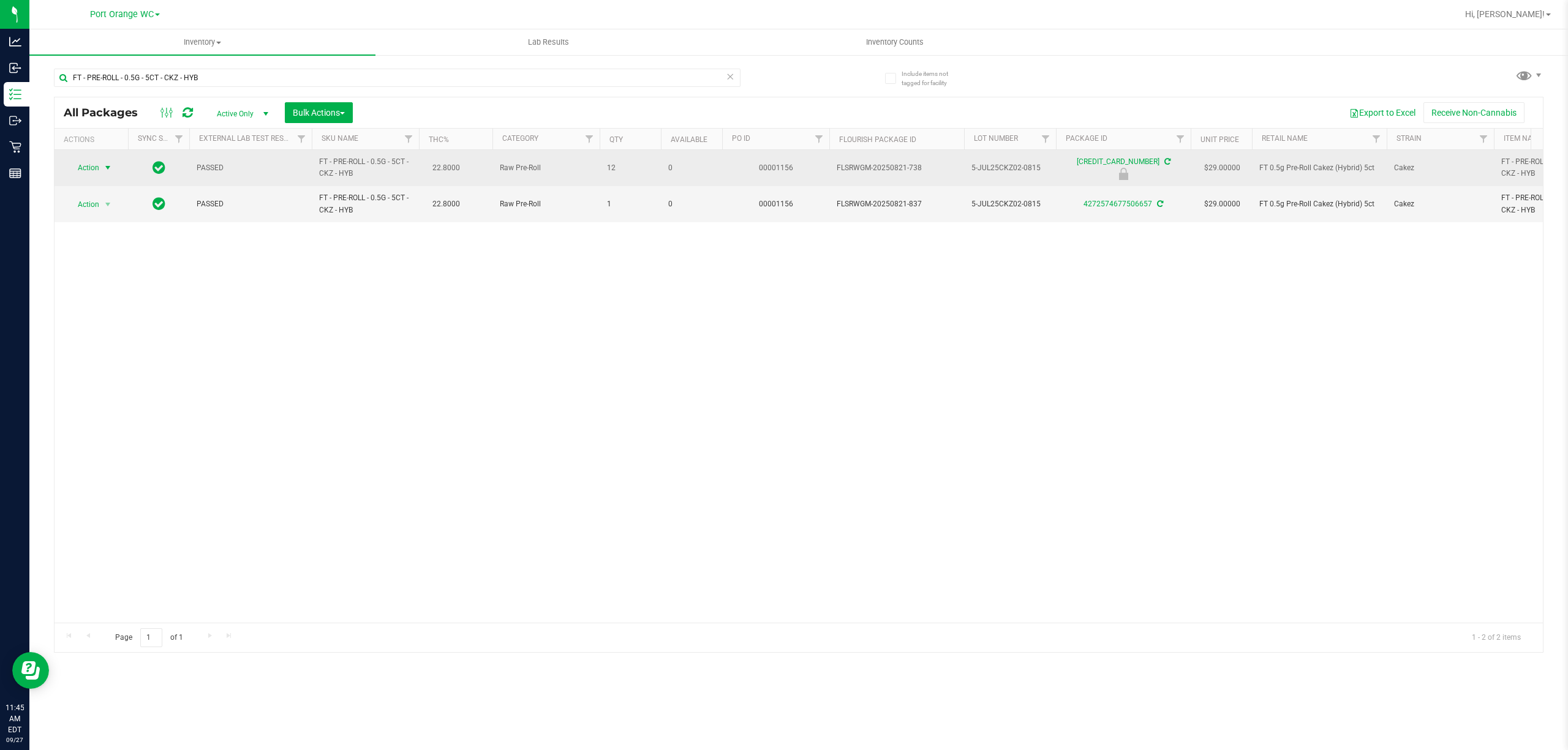
click at [104, 169] on span "select" at bounding box center [108, 168] width 10 height 10
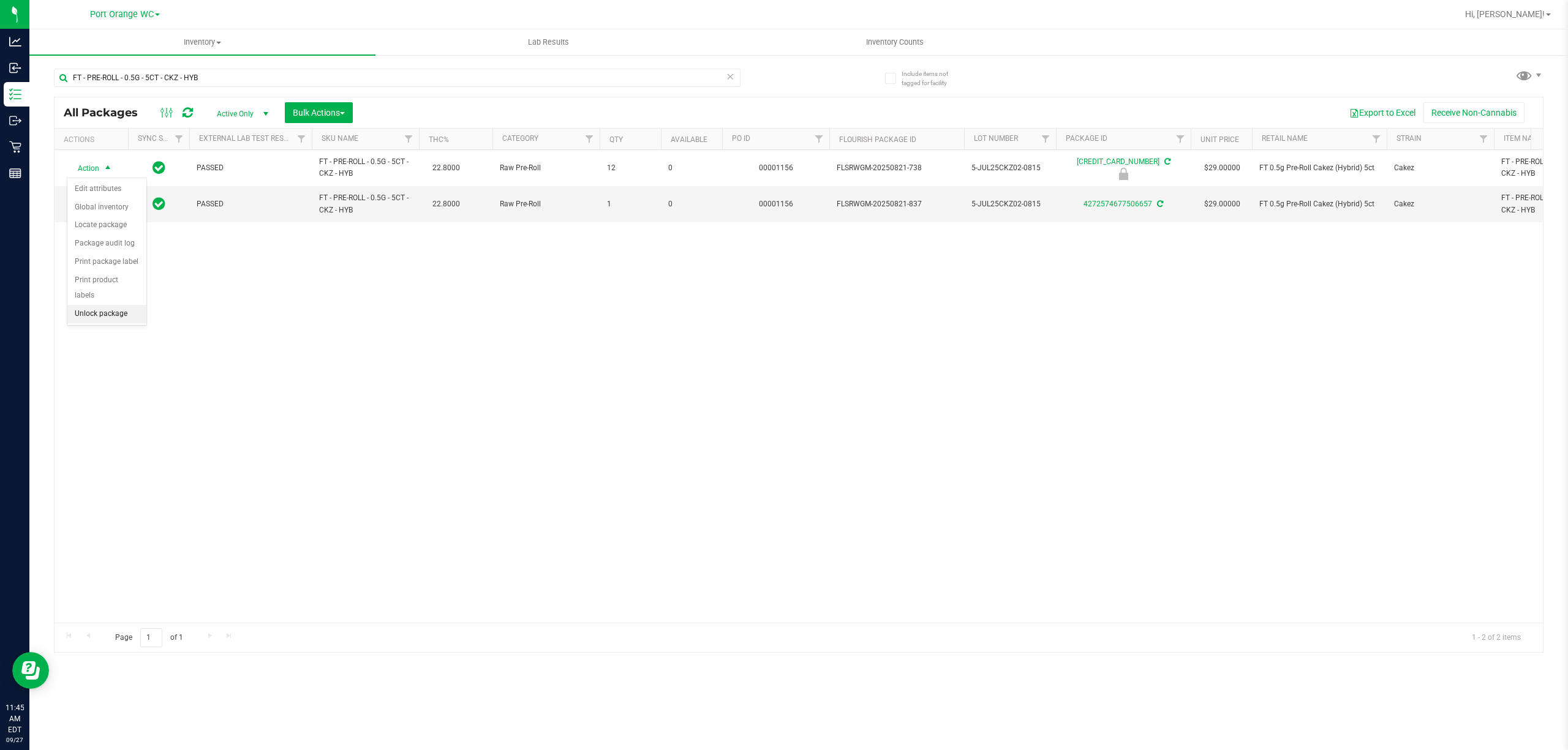
click at [118, 318] on li "Unlock package" at bounding box center [107, 315] width 79 height 19
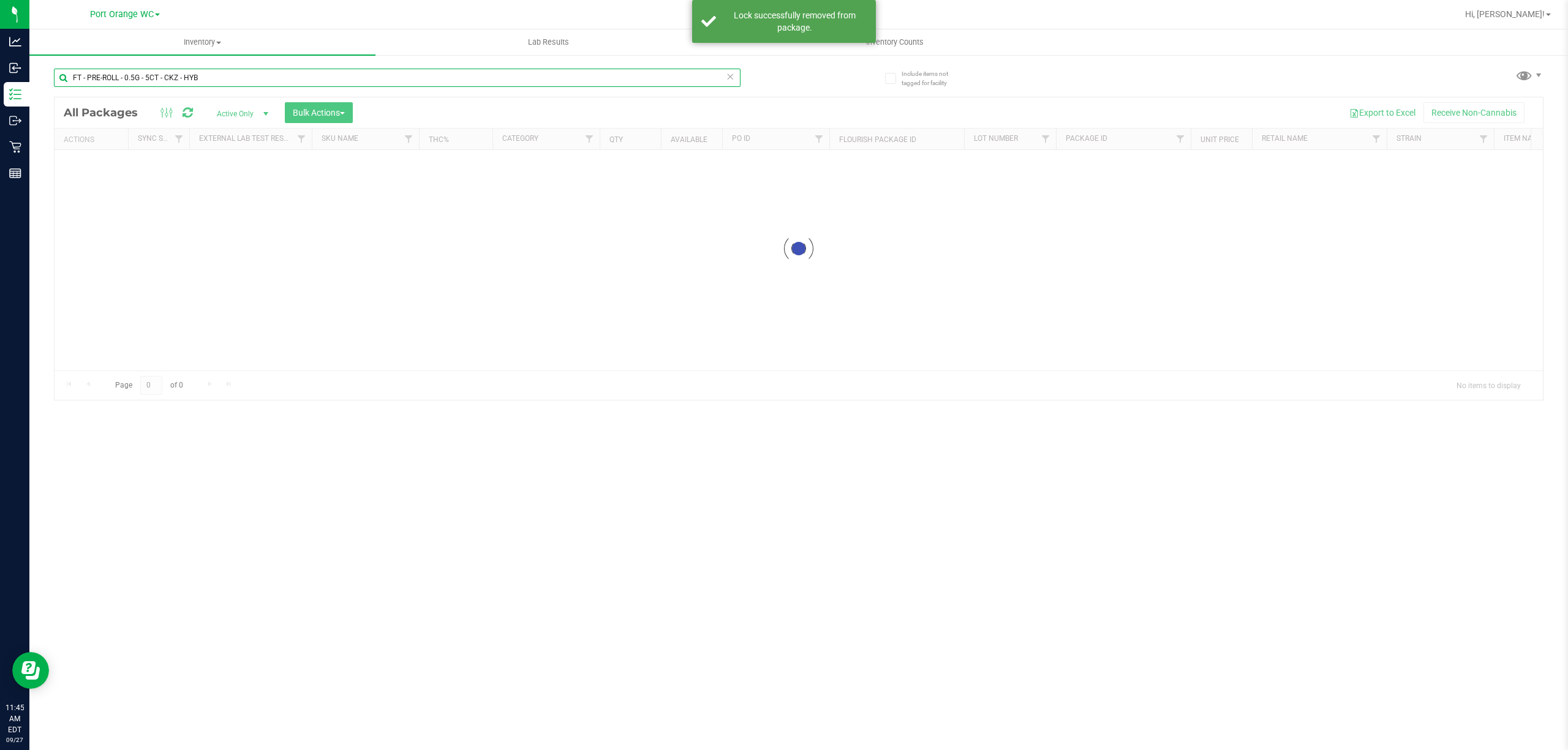
click at [260, 78] on input "FT - PRE-ROLL - 0.5G - 5CT - CKZ - HYB" at bounding box center [397, 78] width 687 height 19
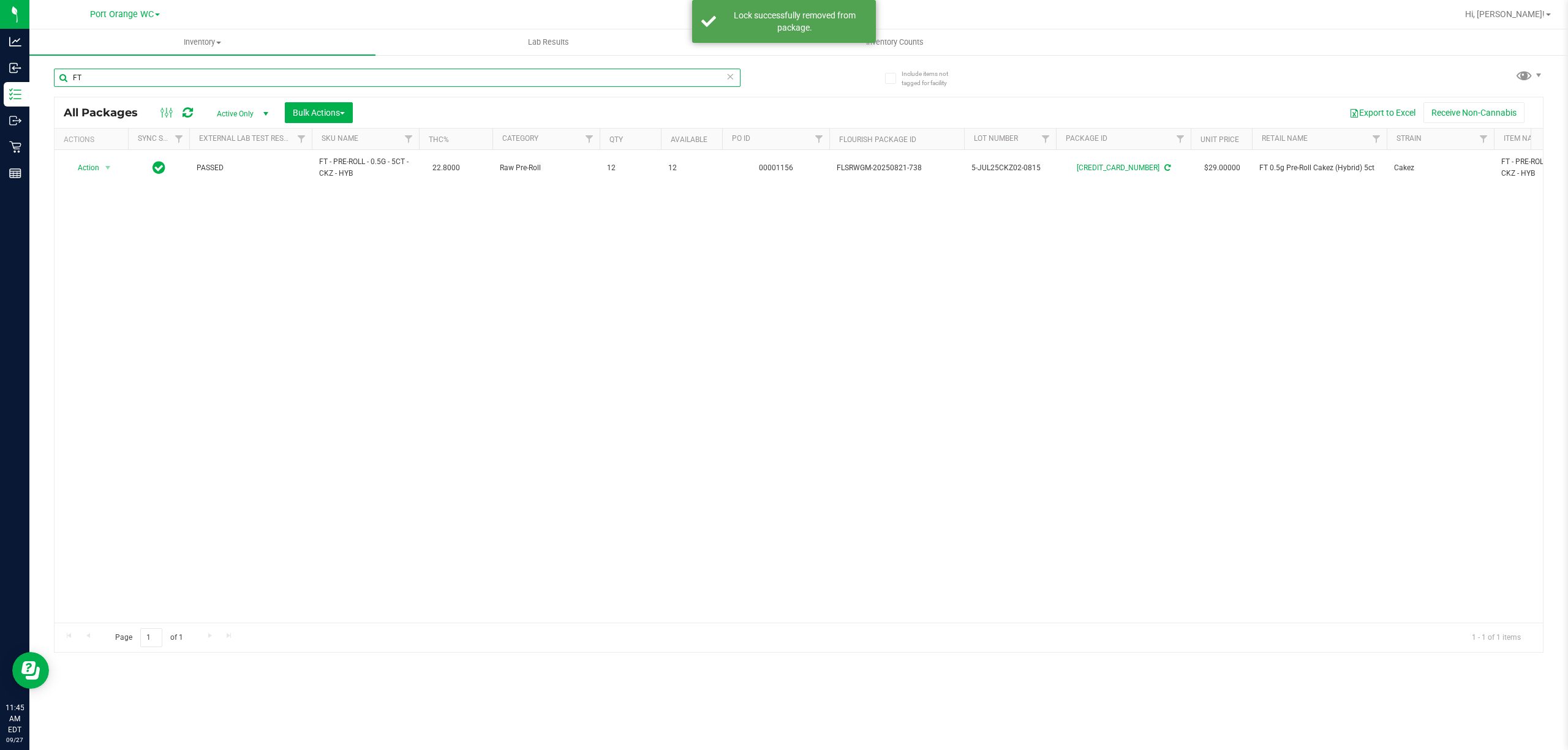
type input "F"
type input "7077343142233808"
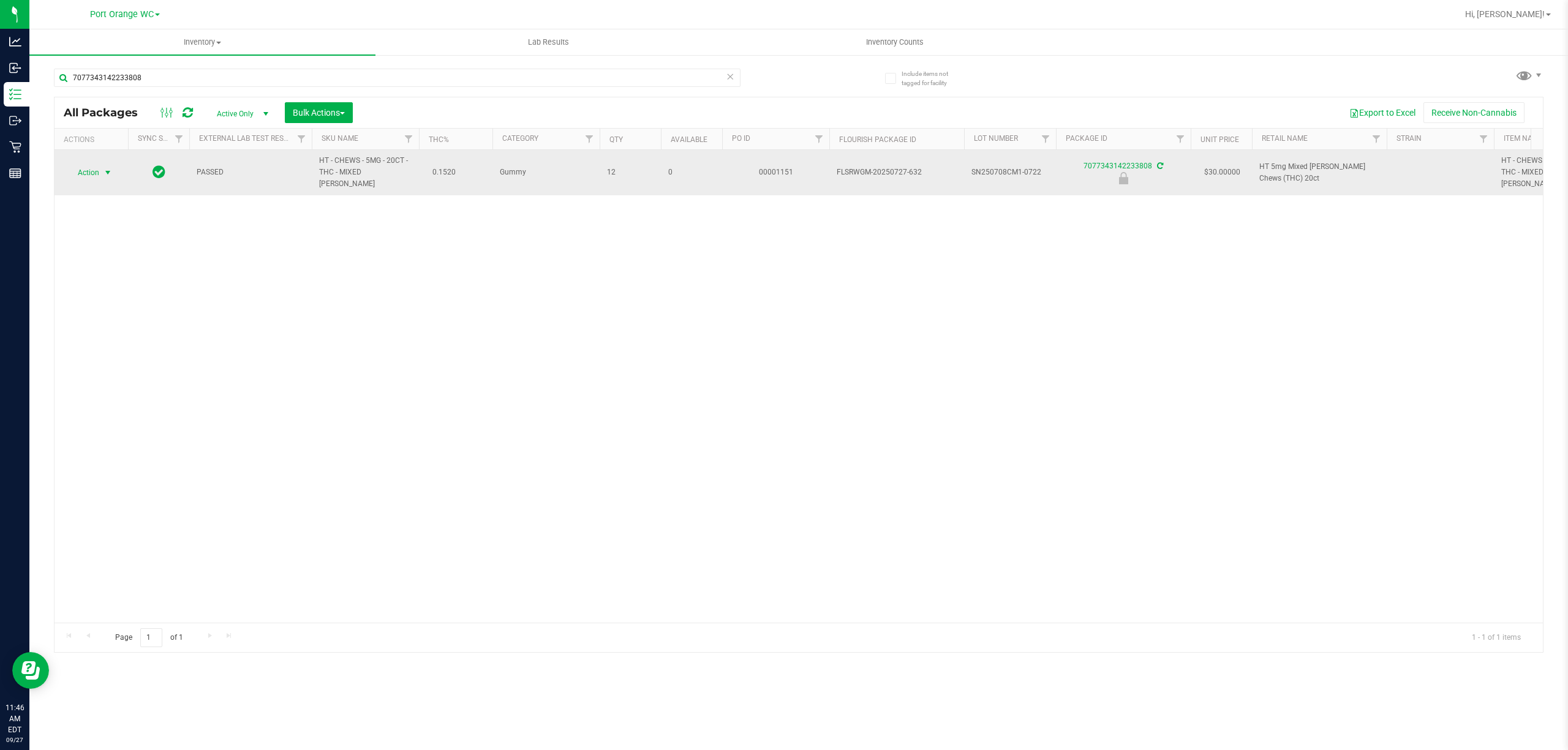
click at [105, 170] on span "select" at bounding box center [108, 173] width 10 height 10
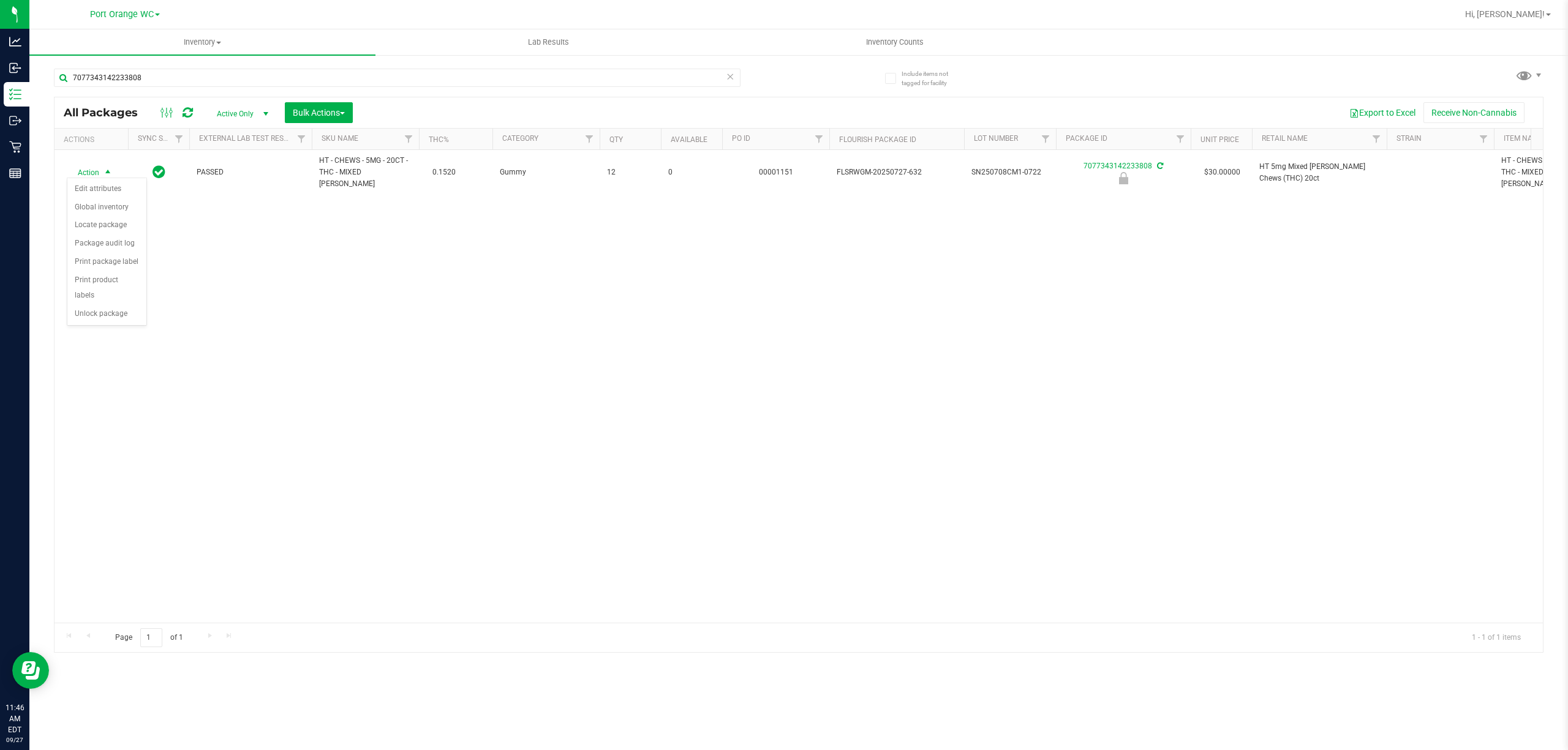
click at [98, 326] on div "Action Edit attributes Global inventory Locate package Package audit log Print …" at bounding box center [107, 252] width 80 height 149
click at [107, 321] on li "Unlock package" at bounding box center [107, 315] width 79 height 19
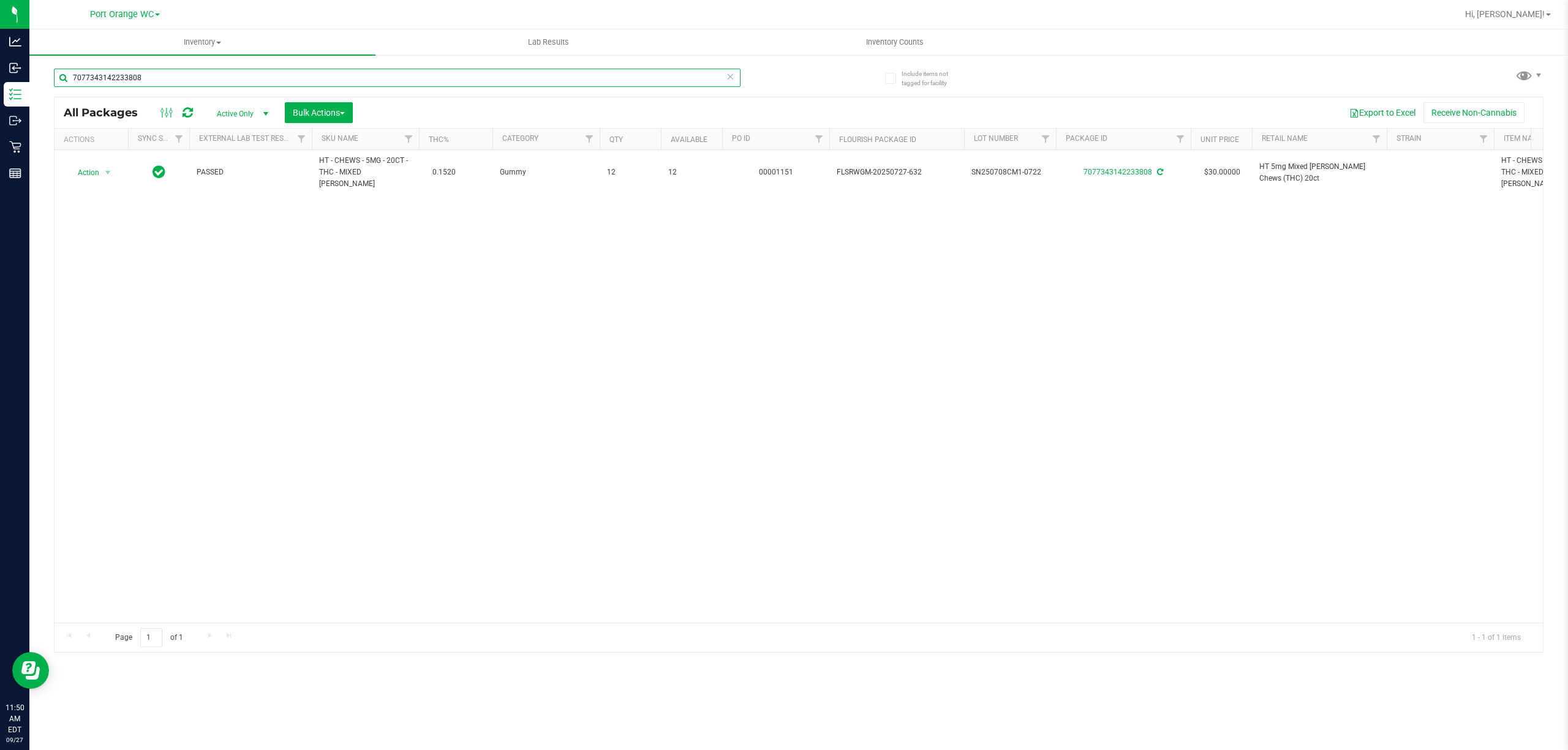
click at [320, 76] on input "7077343142233808" at bounding box center [397, 78] width 687 height 19
type input "7"
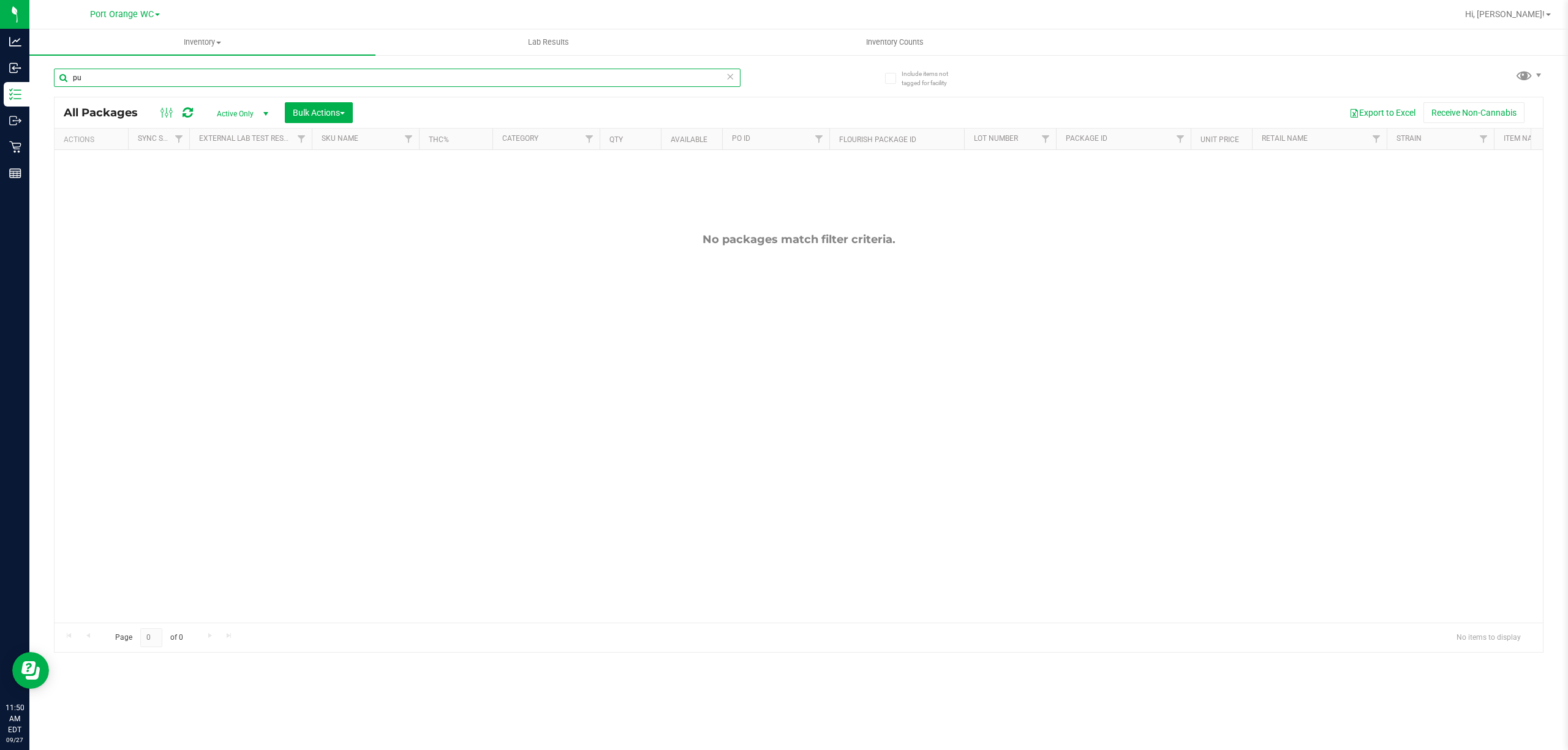
type input "p"
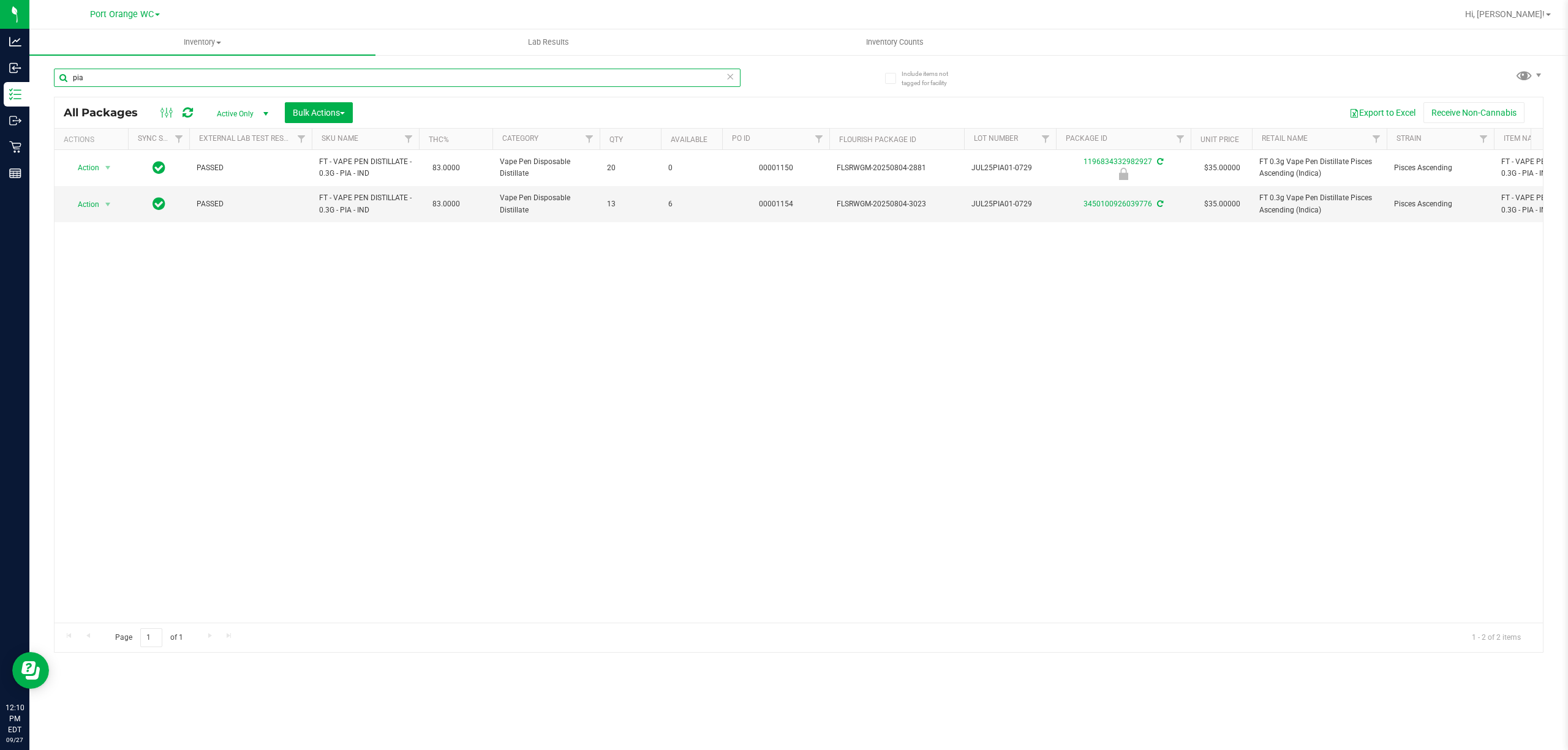
click at [304, 77] on input "pia" at bounding box center [397, 78] width 687 height 19
type input "p"
type input "1196834332982927"
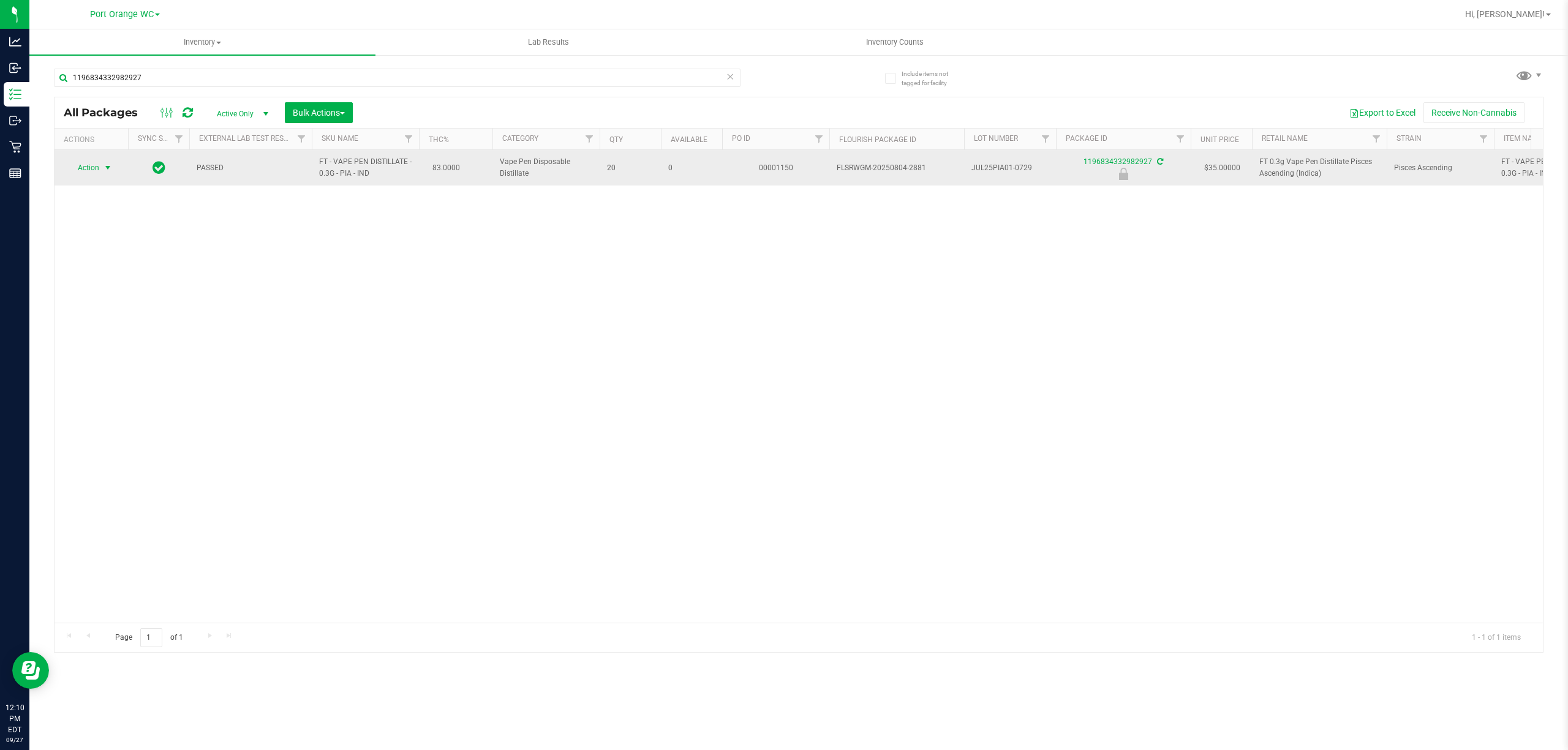
click at [108, 172] on span "select" at bounding box center [108, 168] width 10 height 10
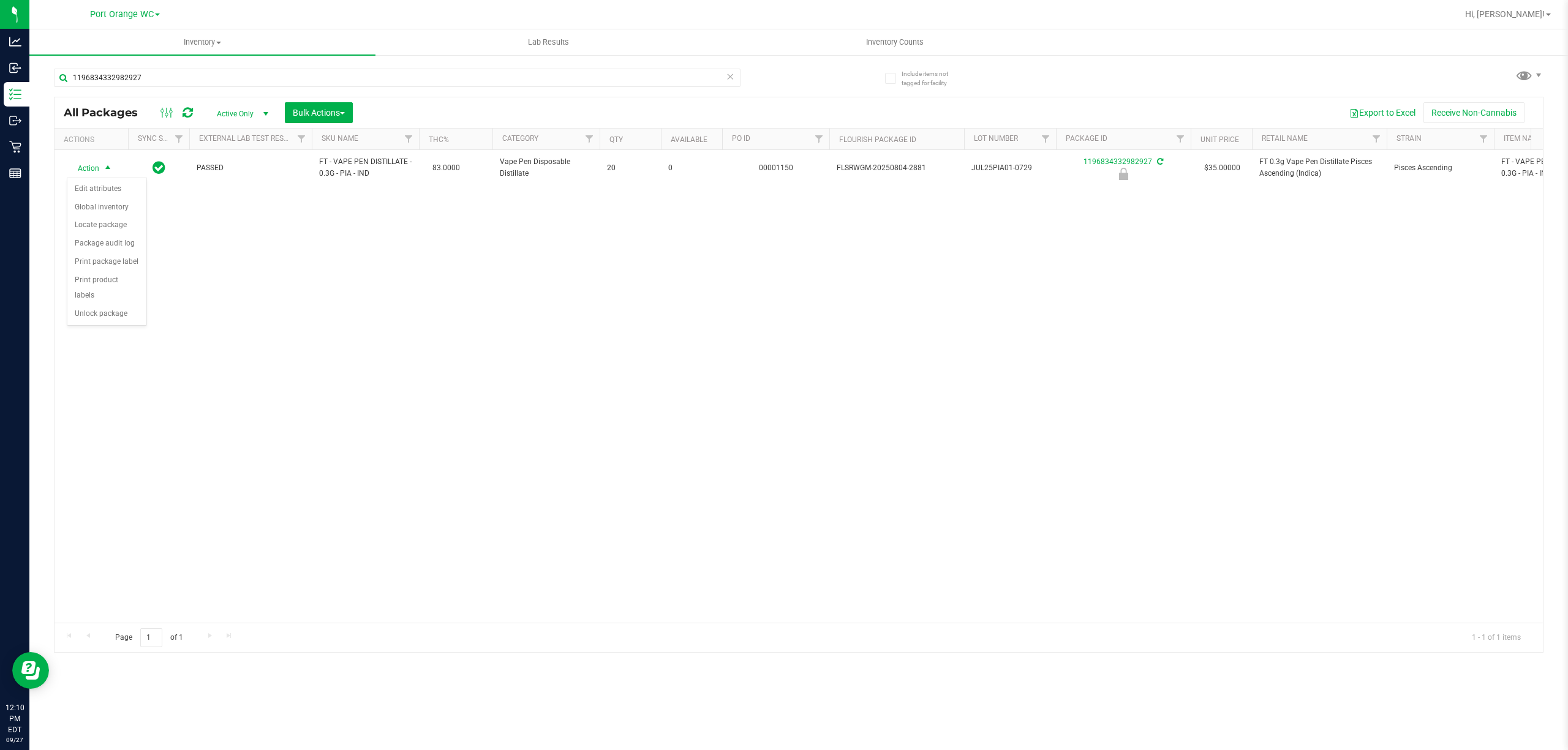
click at [109, 326] on div "Action Edit attributes Global inventory Locate package Package audit log Print …" at bounding box center [107, 252] width 80 height 149
click at [107, 318] on li "Unlock package" at bounding box center [107, 315] width 79 height 19
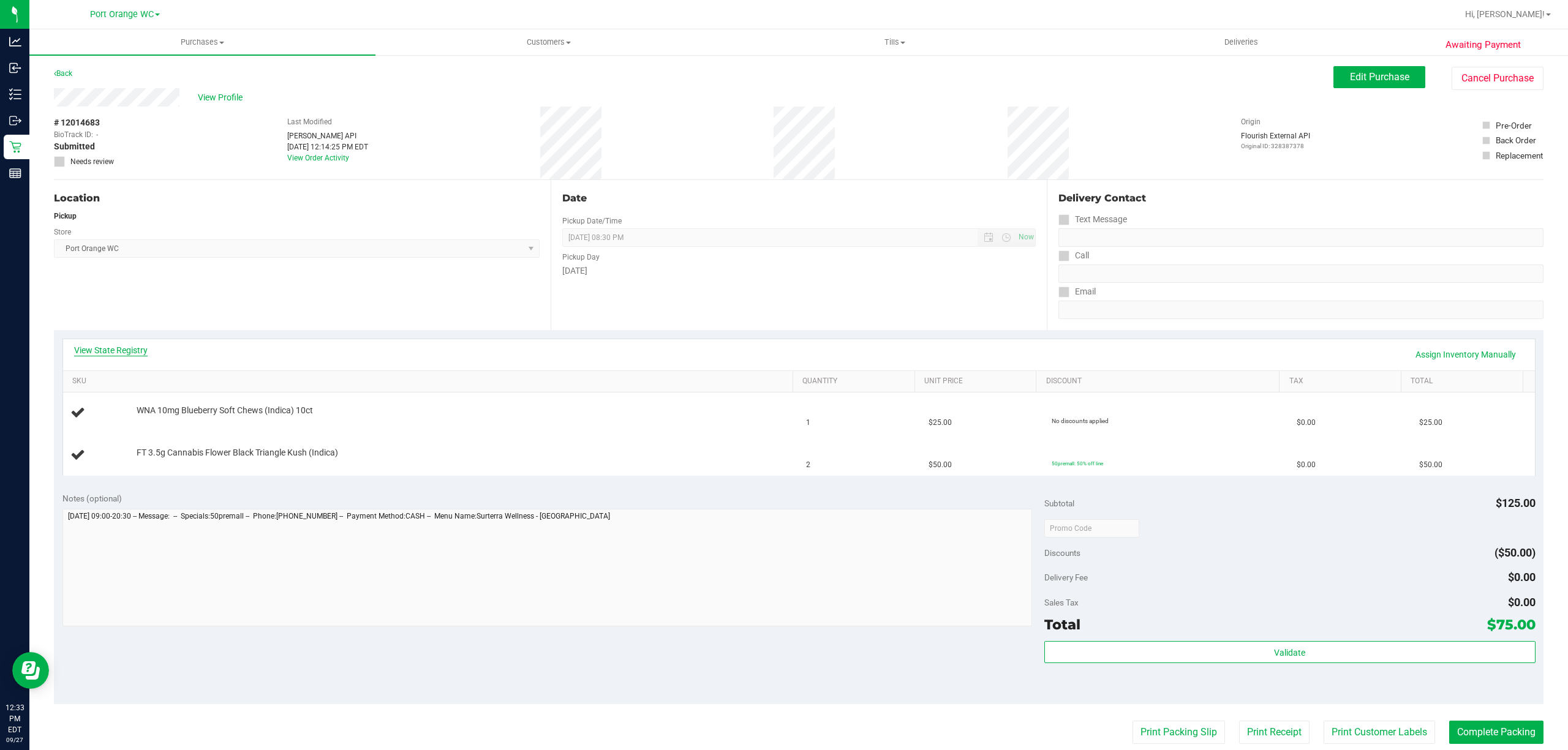
click at [128, 346] on link "View State Registry" at bounding box center [110, 350] width 73 height 12
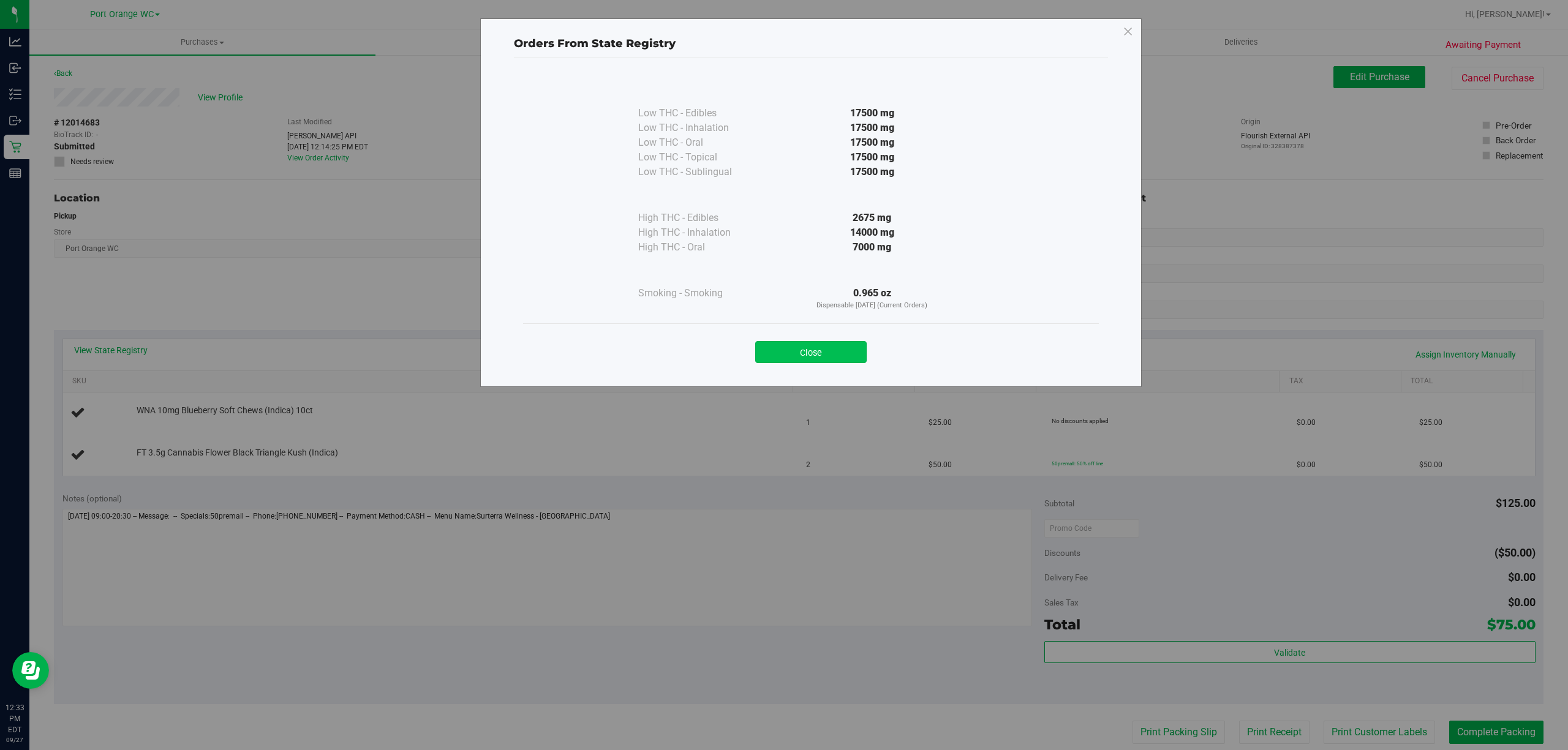
click at [828, 361] on button "Close" at bounding box center [811, 352] width 112 height 22
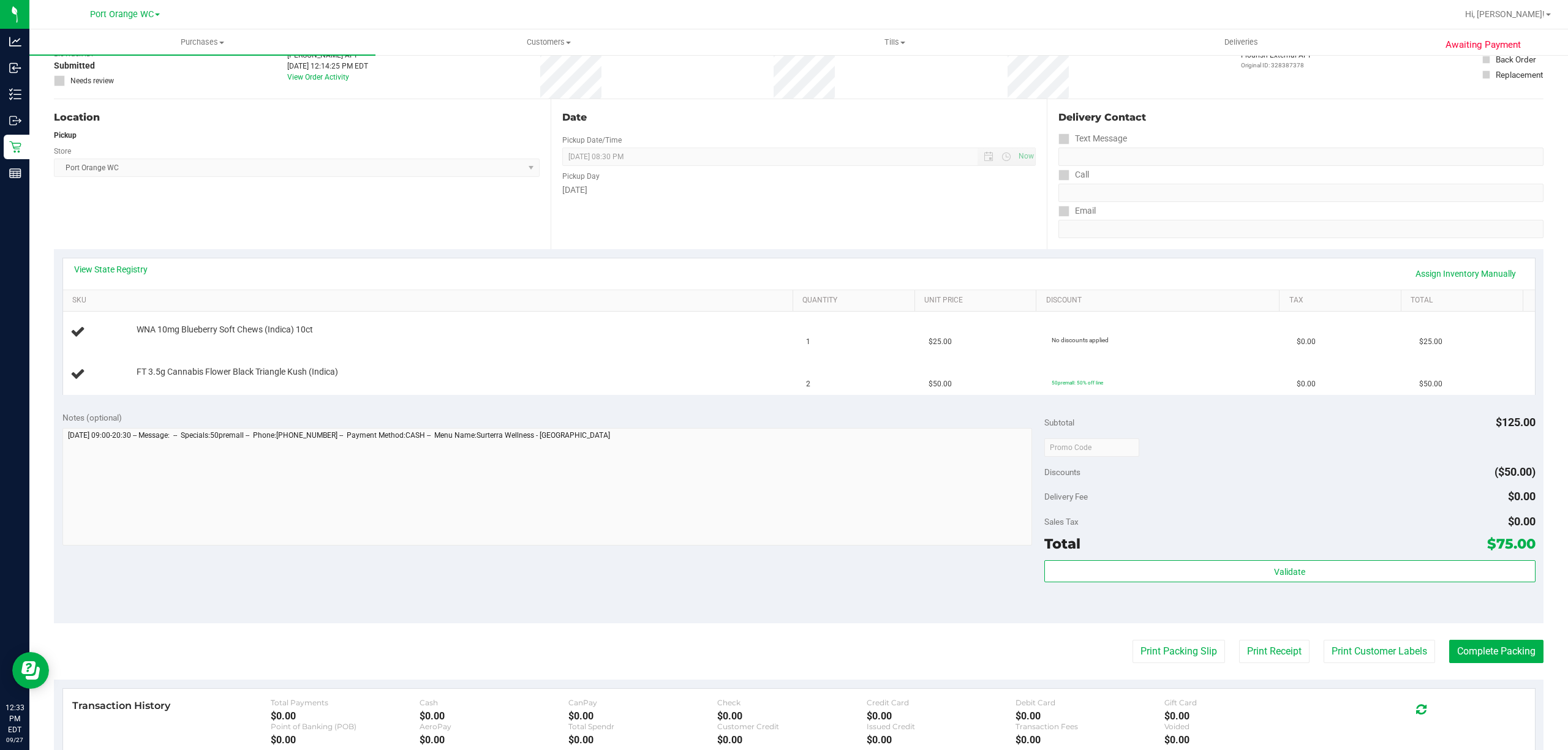
scroll to position [83, 0]
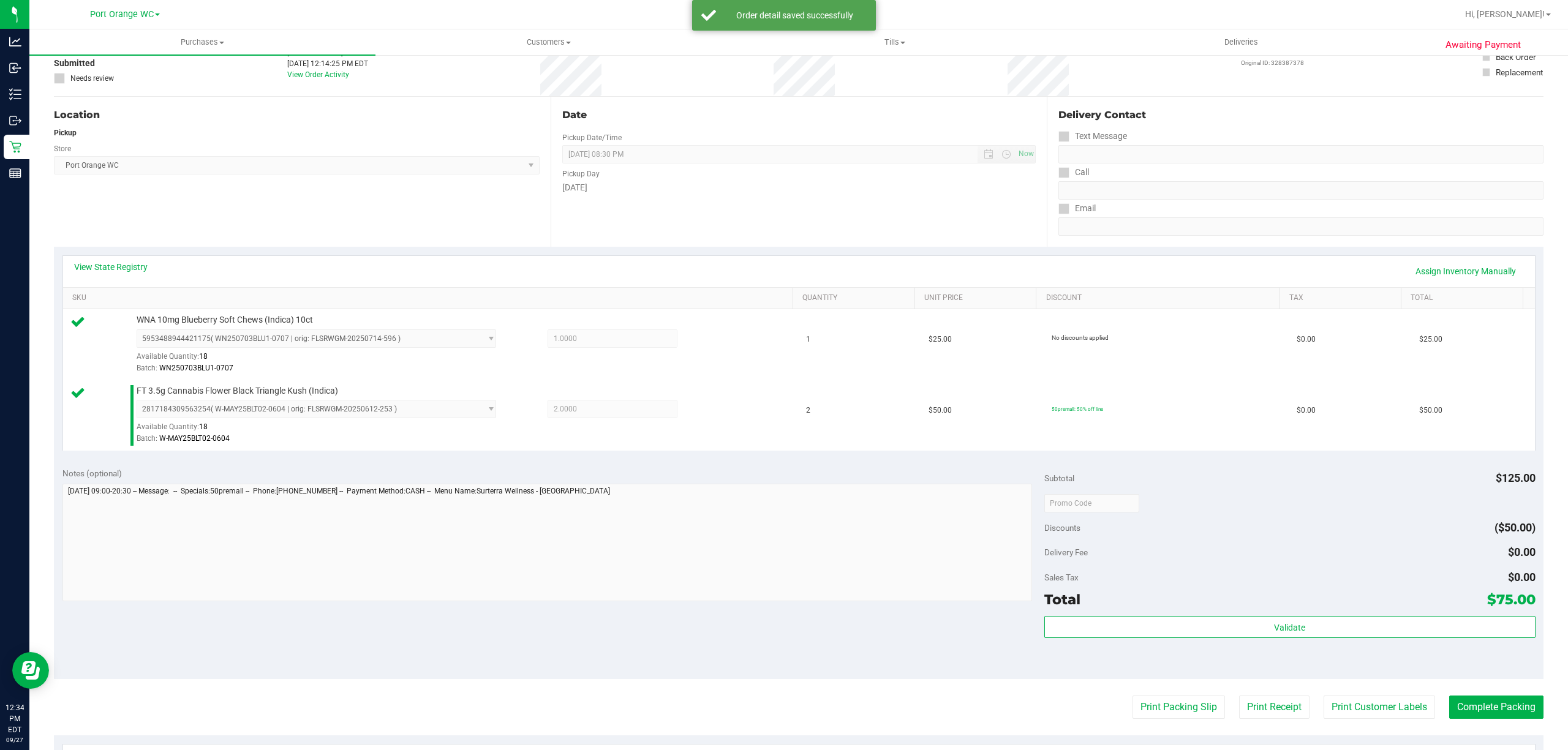
click at [1348, 527] on div "Discounts ($50.00)" at bounding box center [1290, 528] width 491 height 22
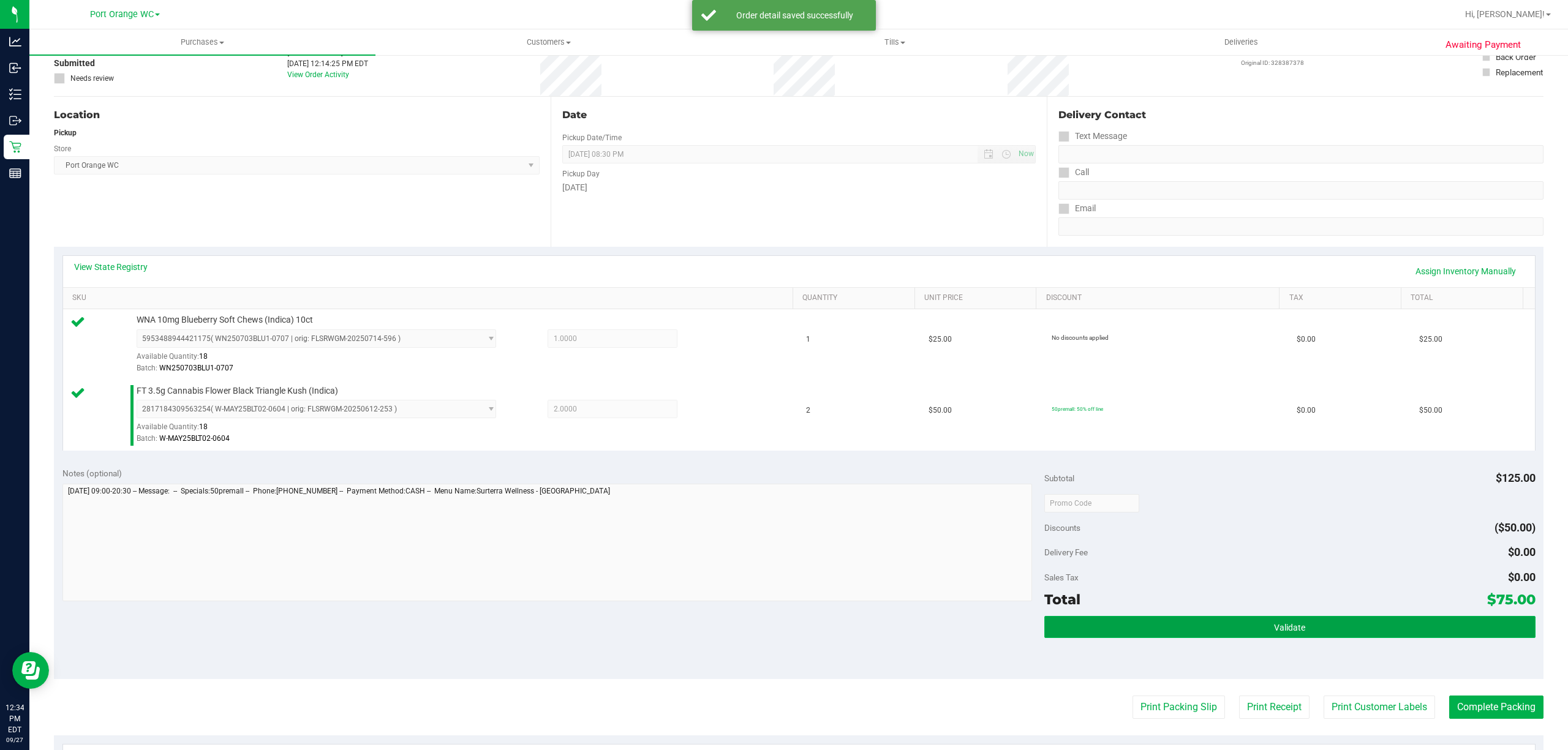
click at [1348, 635] on button "Validate" at bounding box center [1290, 627] width 491 height 22
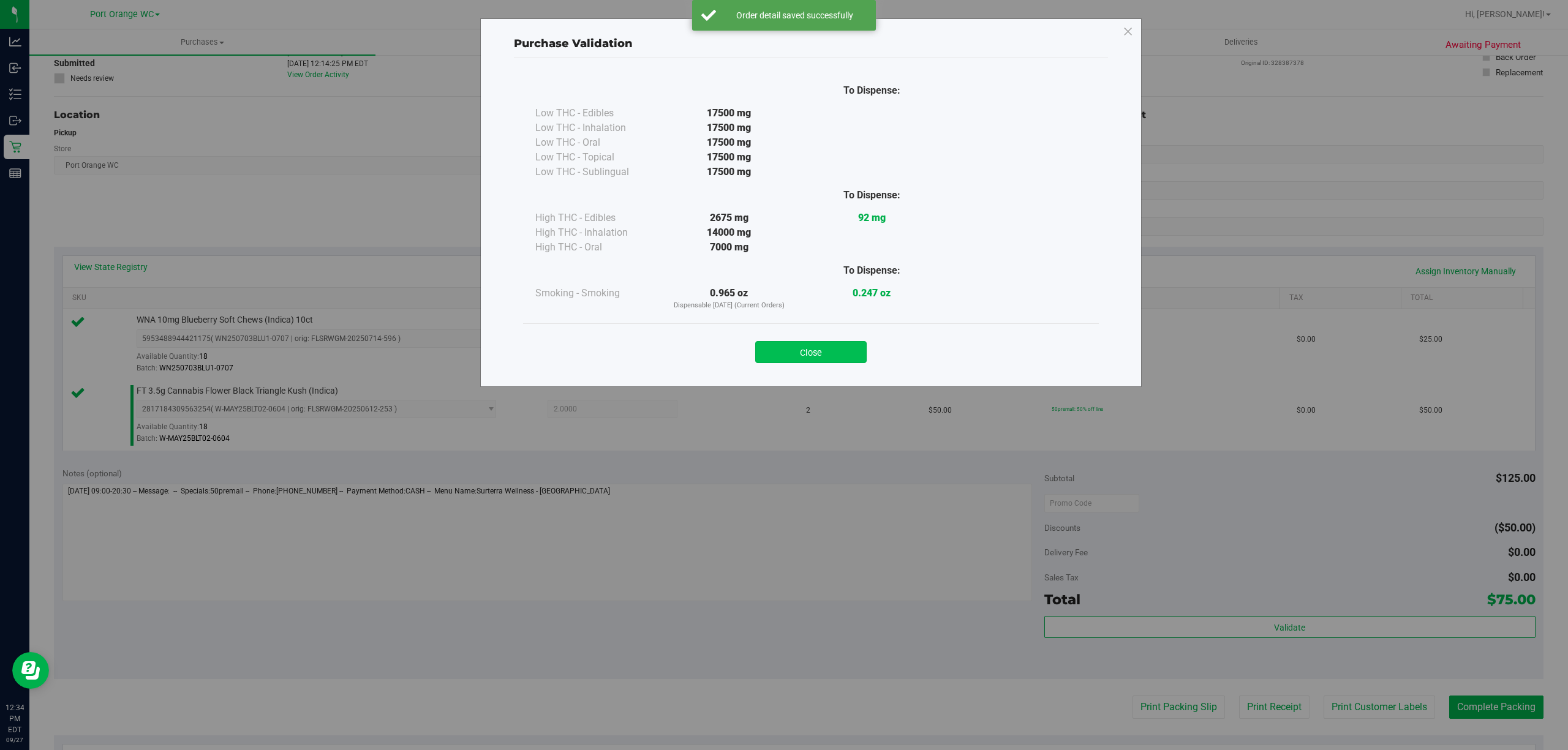
click at [831, 358] on button "Close" at bounding box center [811, 352] width 112 height 22
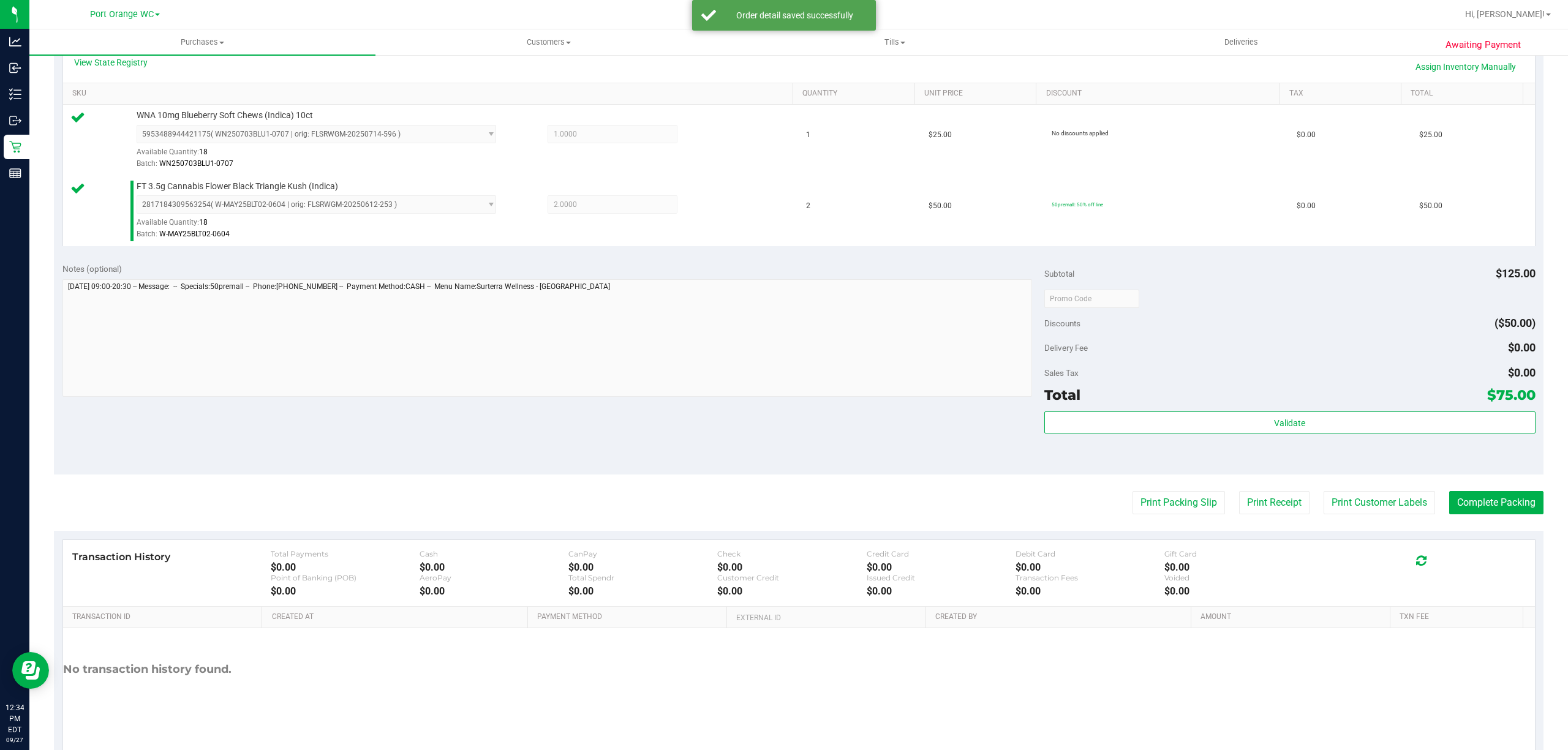
scroll to position [324, 0]
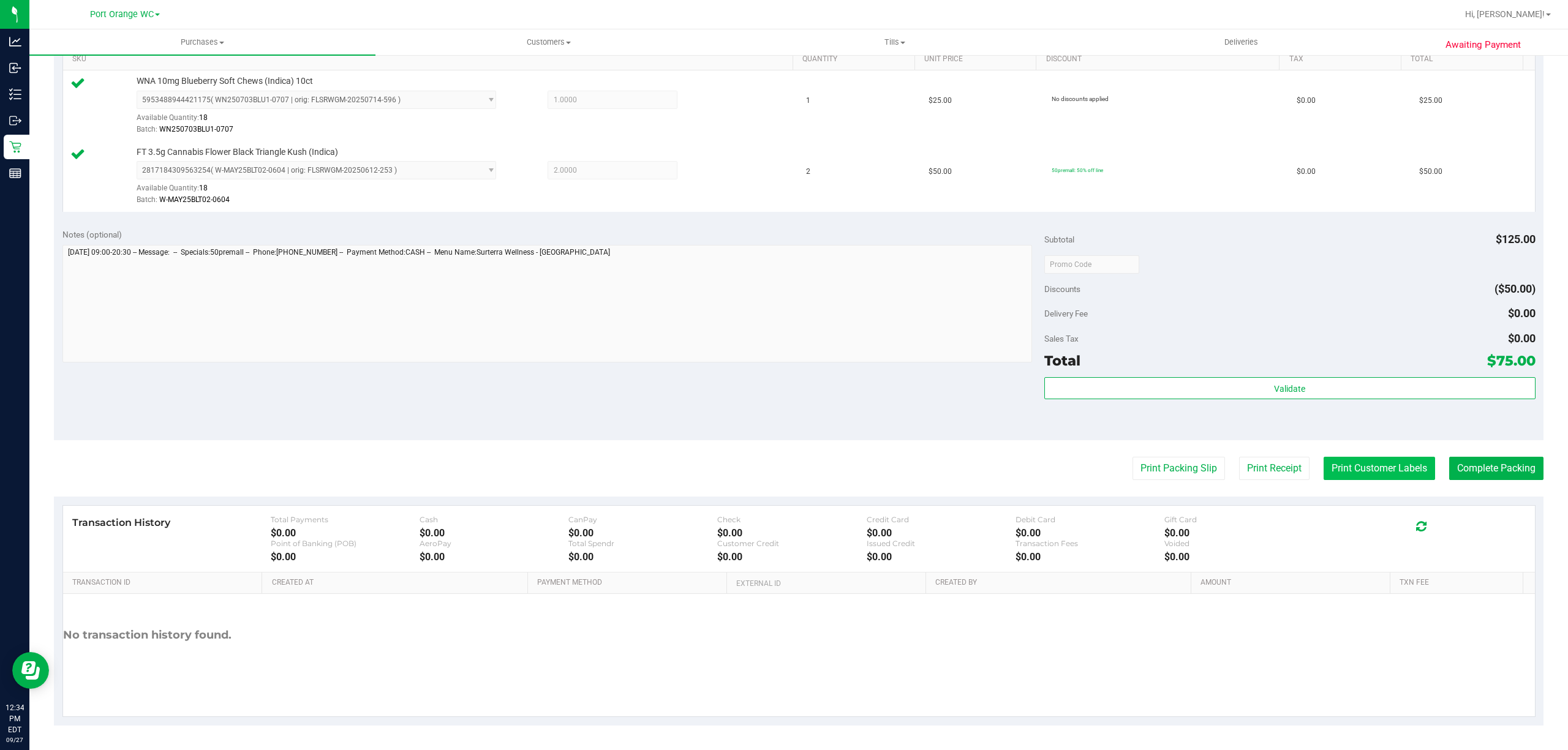
click at [1384, 471] on button "Print Customer Labels" at bounding box center [1379, 469] width 112 height 23
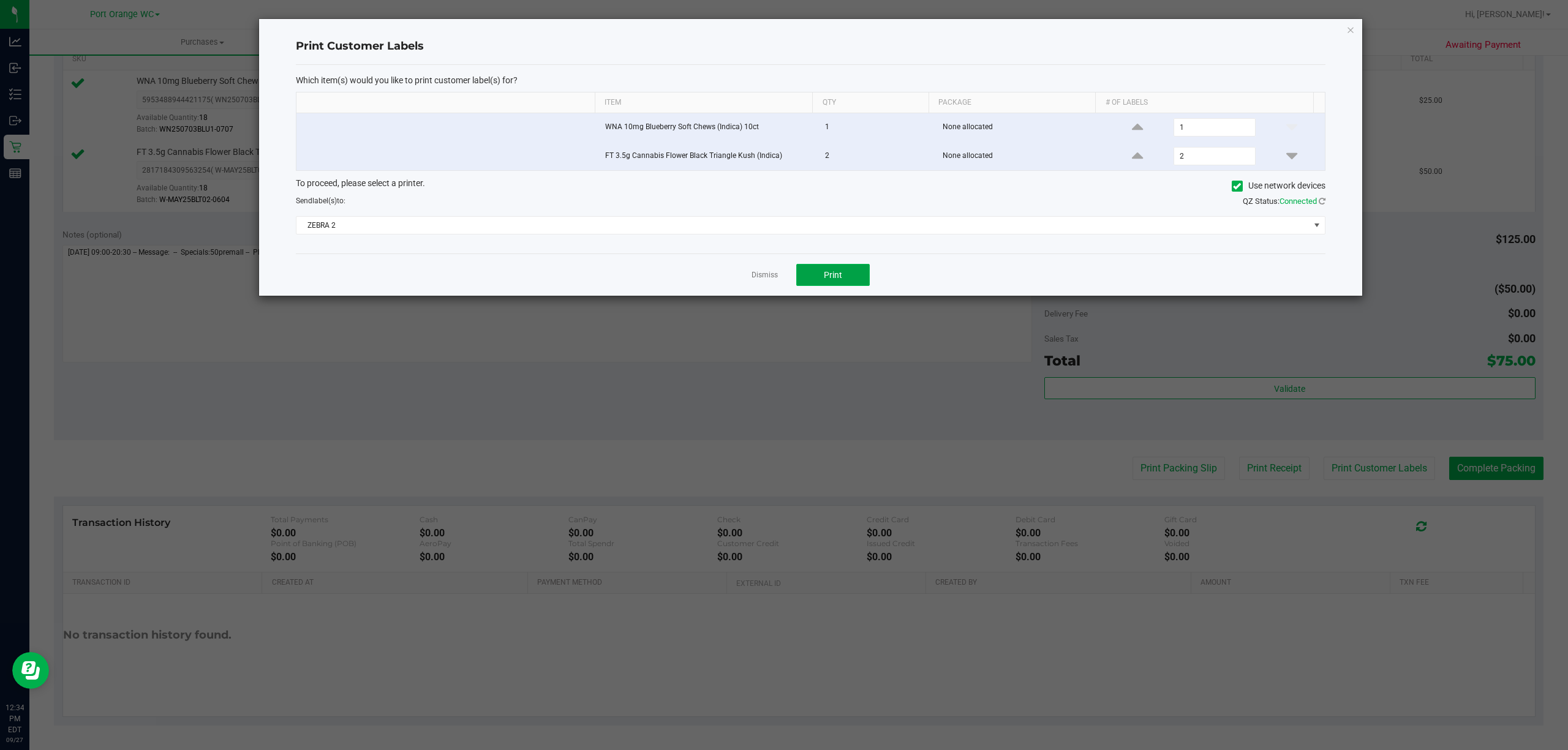
click at [867, 275] on button "Print" at bounding box center [833, 275] width 73 height 22
click at [755, 280] on link "Dismiss" at bounding box center [764, 275] width 27 height 10
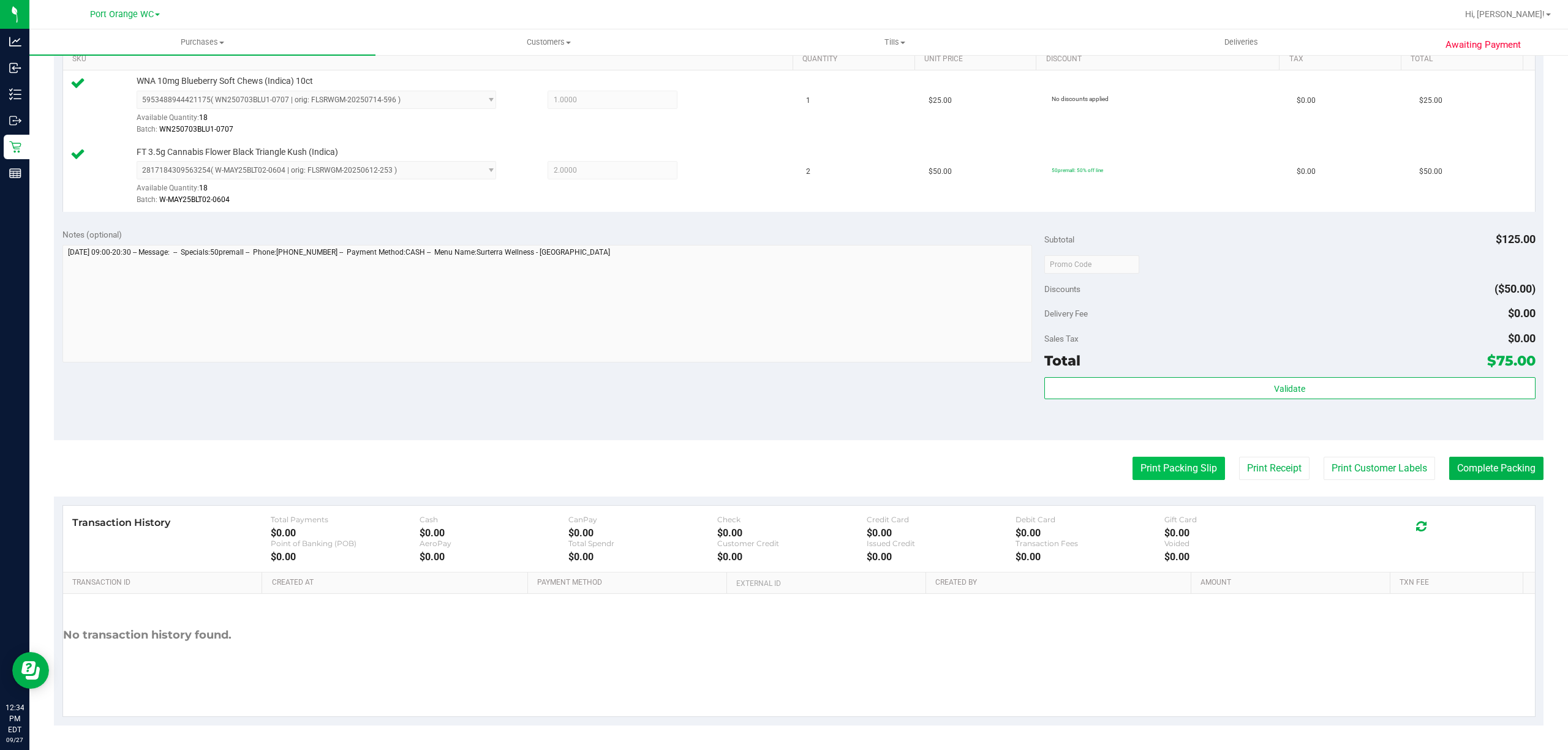
click at [1187, 468] on button "Print Packing Slip" at bounding box center [1179, 469] width 93 height 23
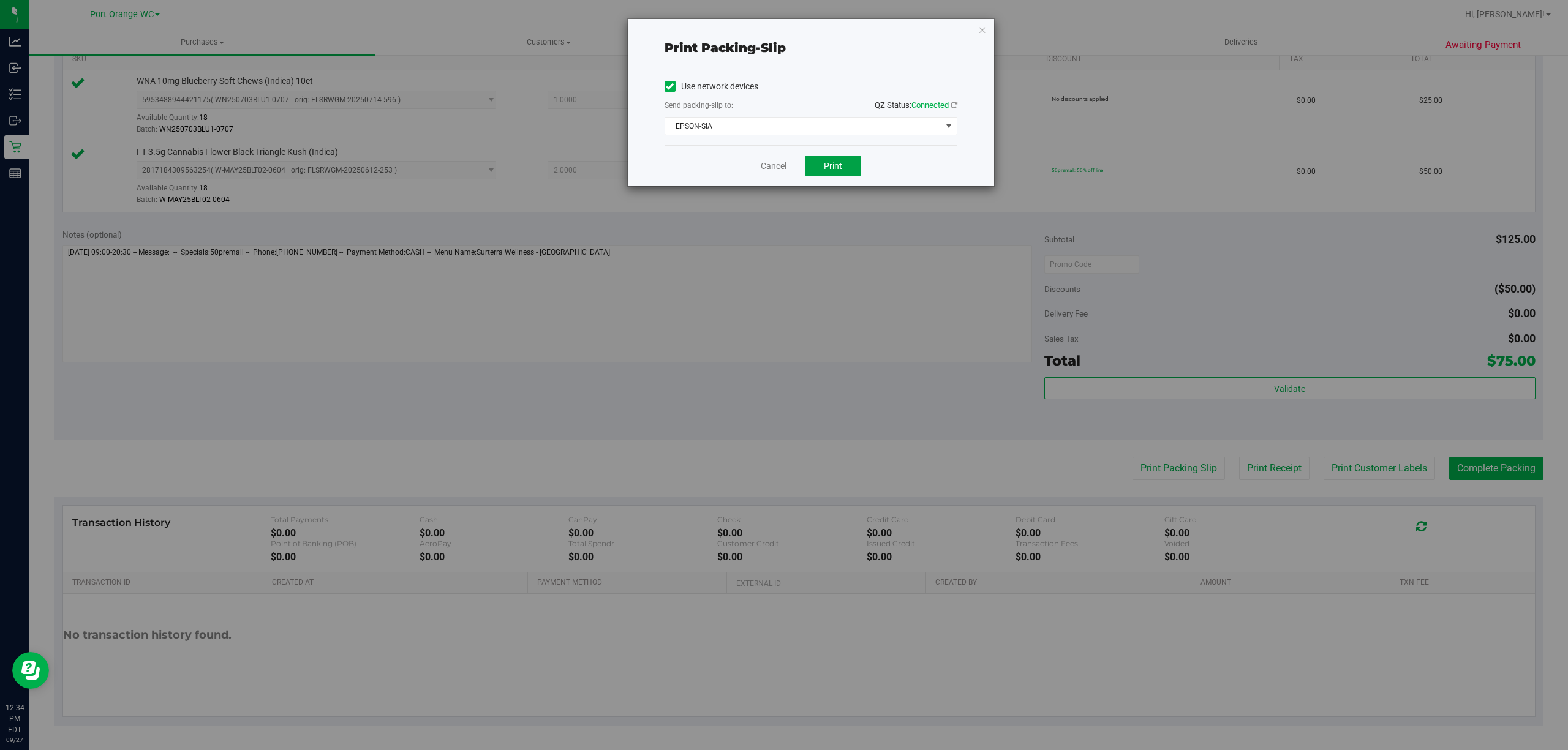
click at [832, 167] on span "Print" at bounding box center [833, 166] width 19 height 10
click at [765, 168] on link "Cancel" at bounding box center [774, 166] width 26 height 13
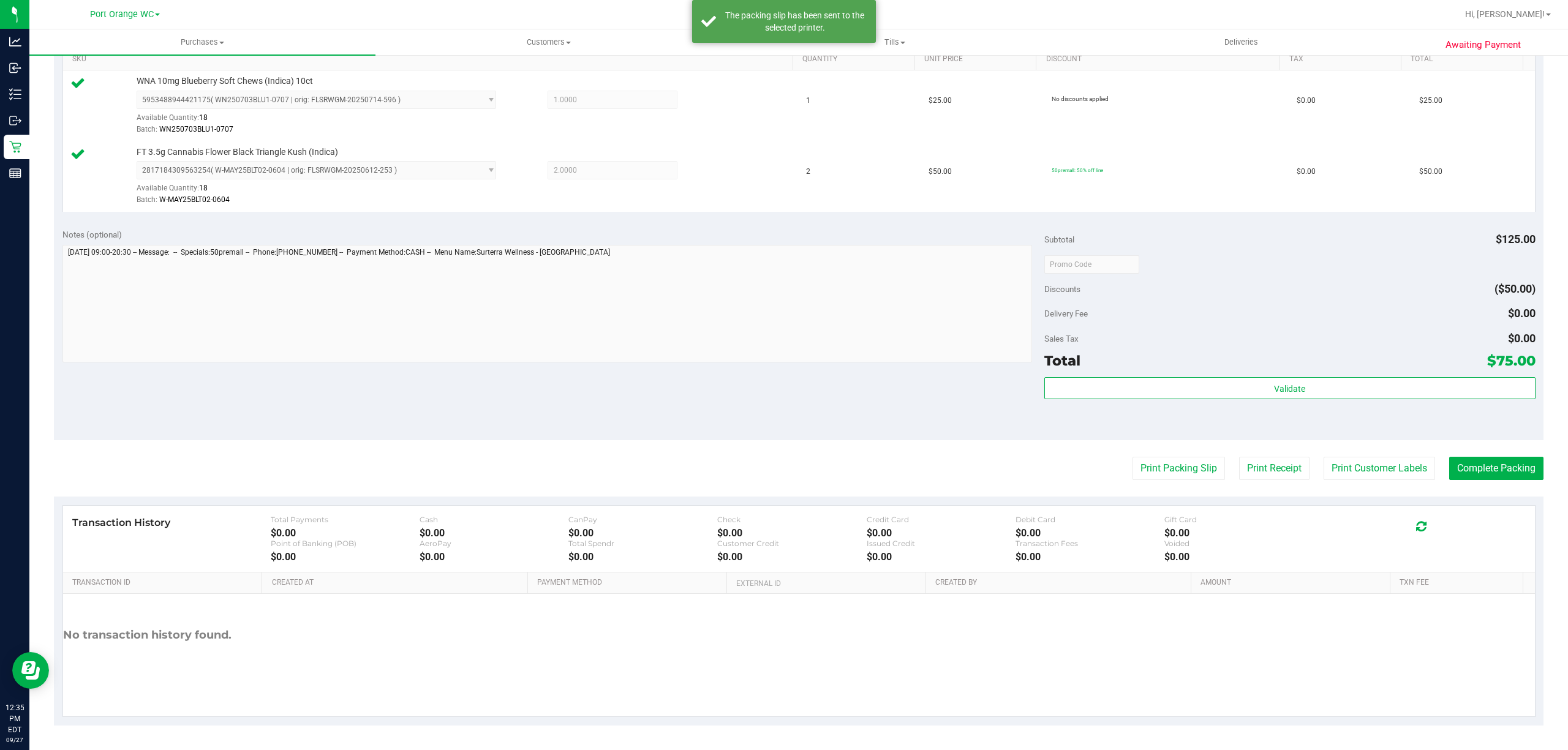
click at [1493, 508] on div "Transaction History Total Payments $0.00 Cash $0.00 CanPay $0.00 Check $0.00 Cr…" at bounding box center [799, 539] width 1472 height 67
click at [1471, 469] on button "Complete Packing" at bounding box center [1496, 469] width 94 height 23
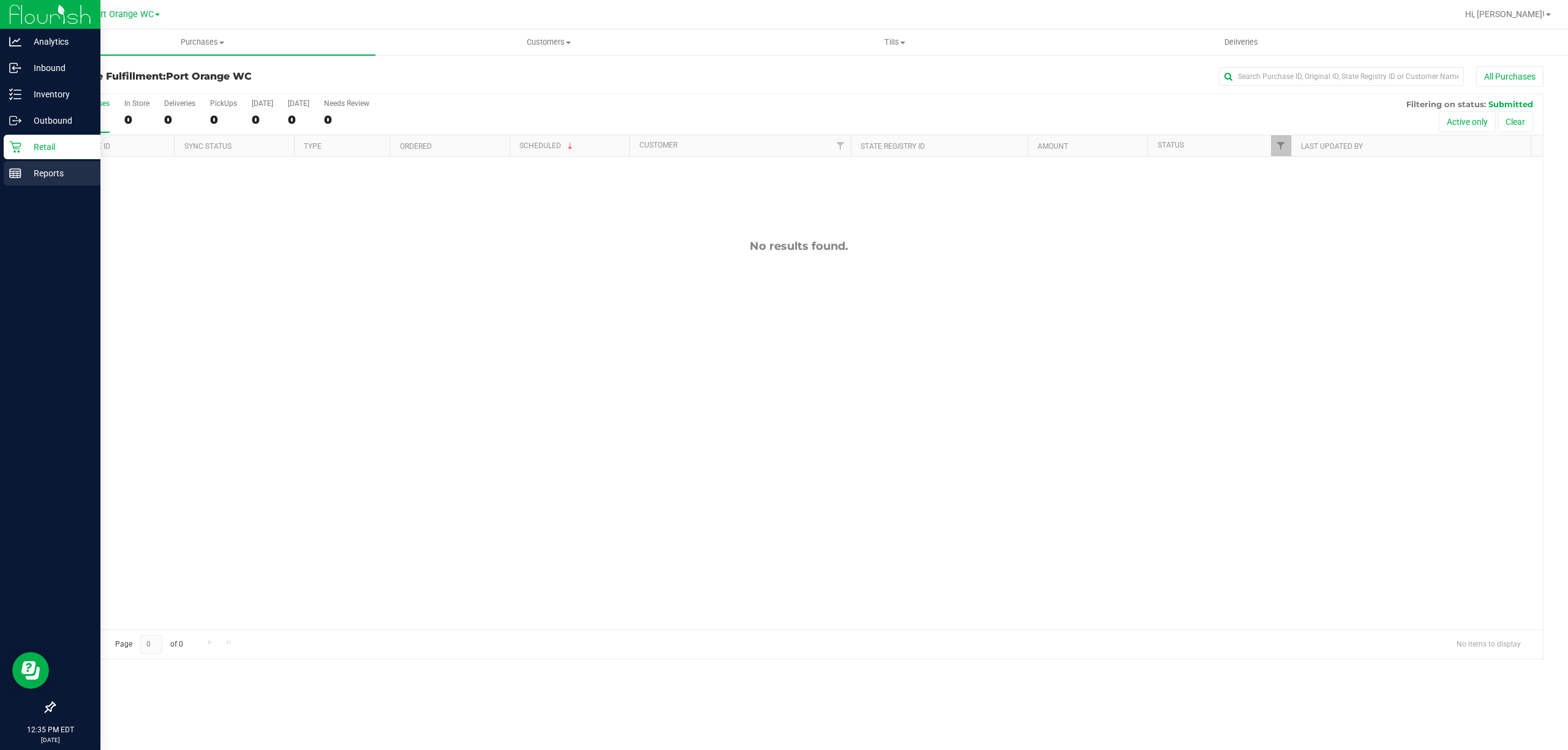
click at [10, 177] on rect at bounding box center [15, 173] width 11 height 9
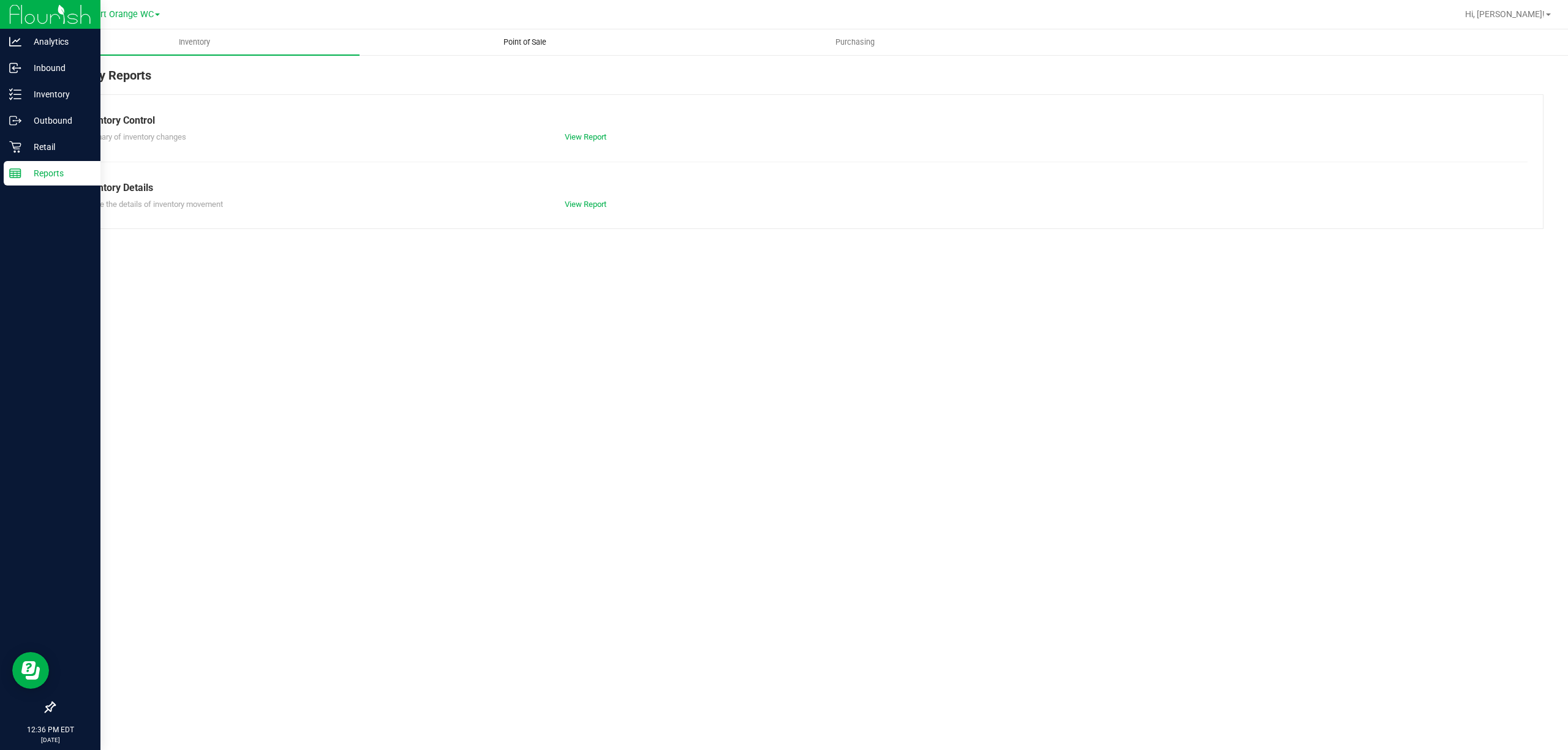
click at [532, 37] on span "Point of Sale" at bounding box center [524, 43] width 76 height 11
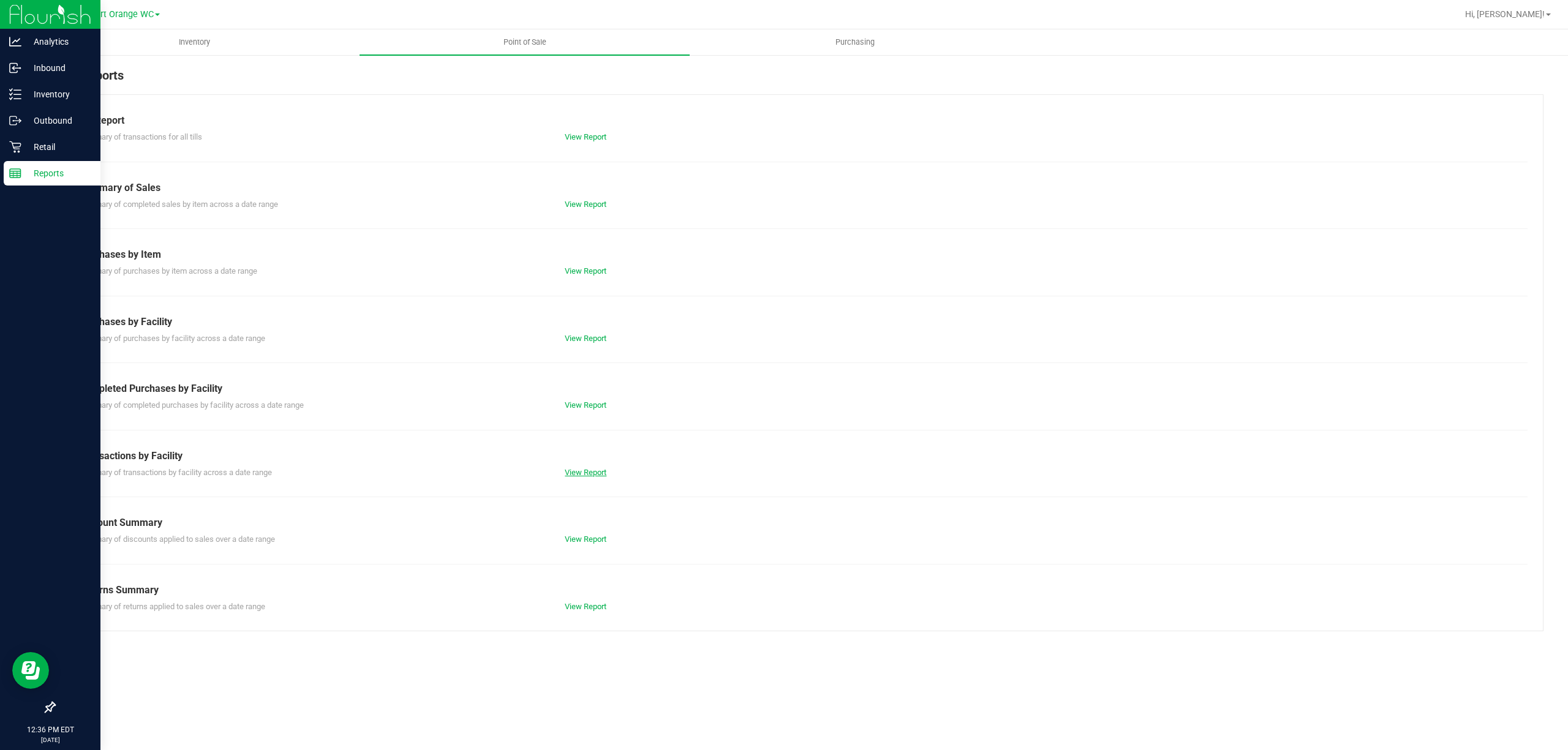
click at [595, 473] on link "View Report" at bounding box center [586, 472] width 42 height 9
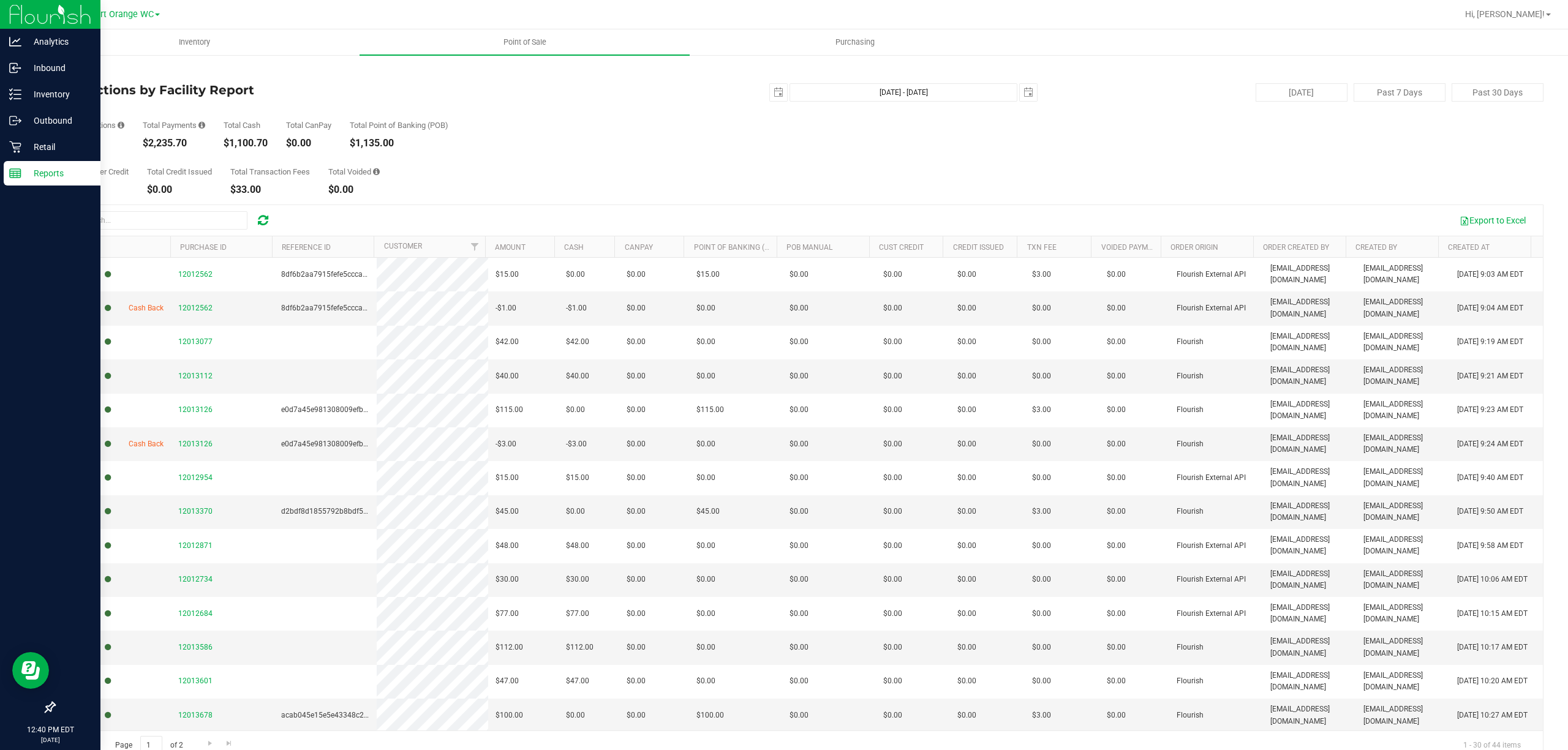
click at [17, 171] on line at bounding box center [15, 171] width 11 height 0
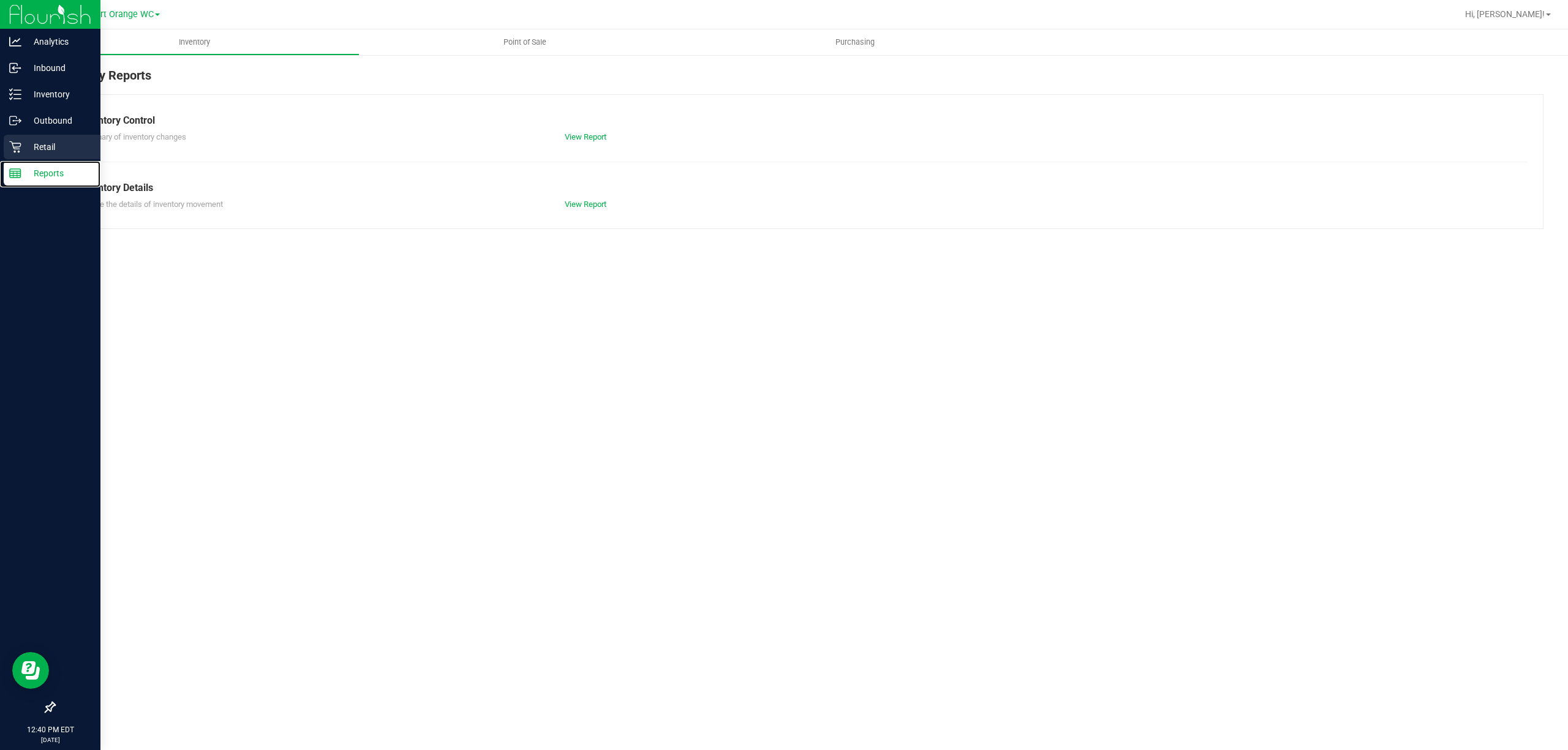
click at [15, 147] on icon at bounding box center [15, 147] width 12 height 12
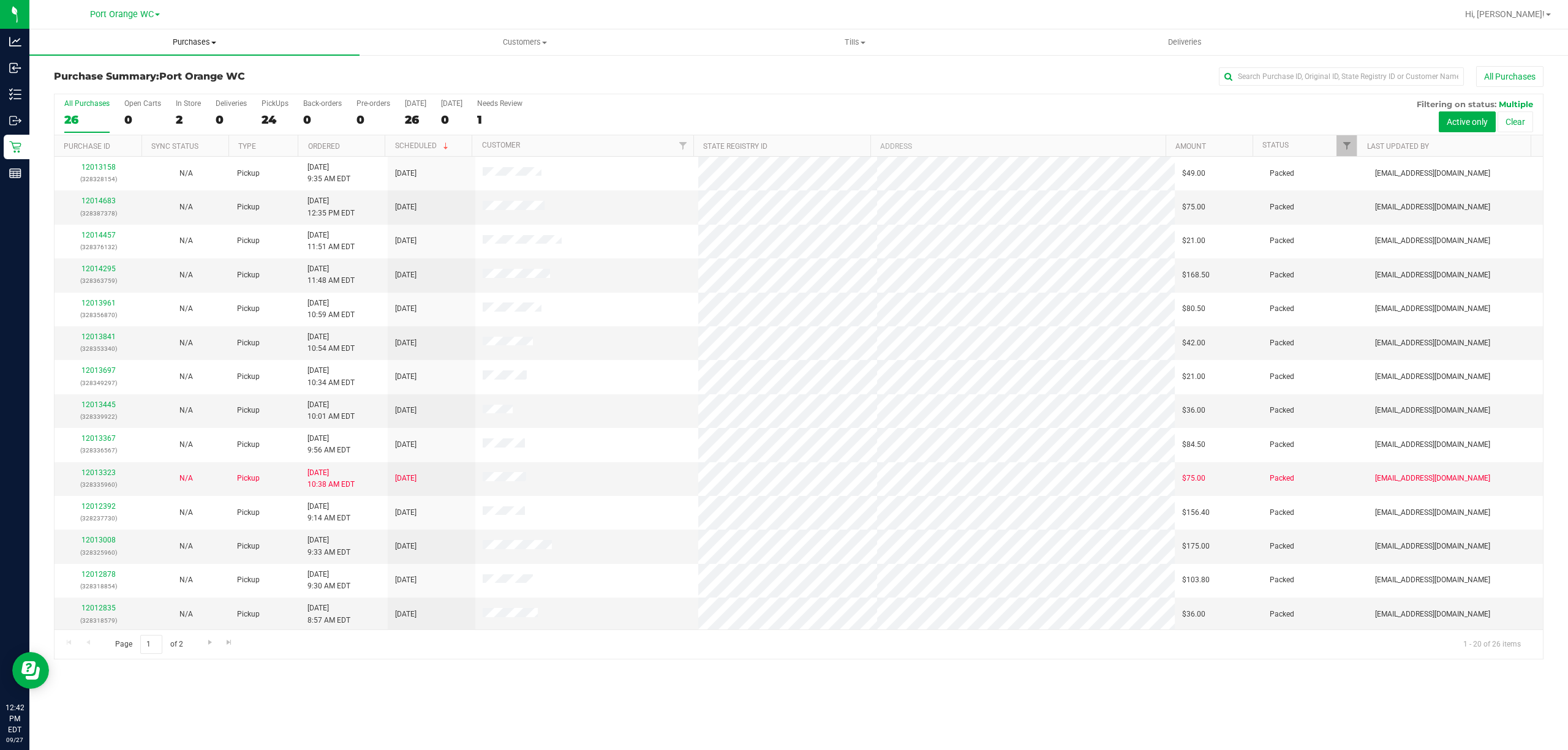
click at [184, 47] on span "Purchases" at bounding box center [194, 43] width 330 height 11
click at [68, 86] on span "Fulfillment" at bounding box center [67, 88] width 76 height 10
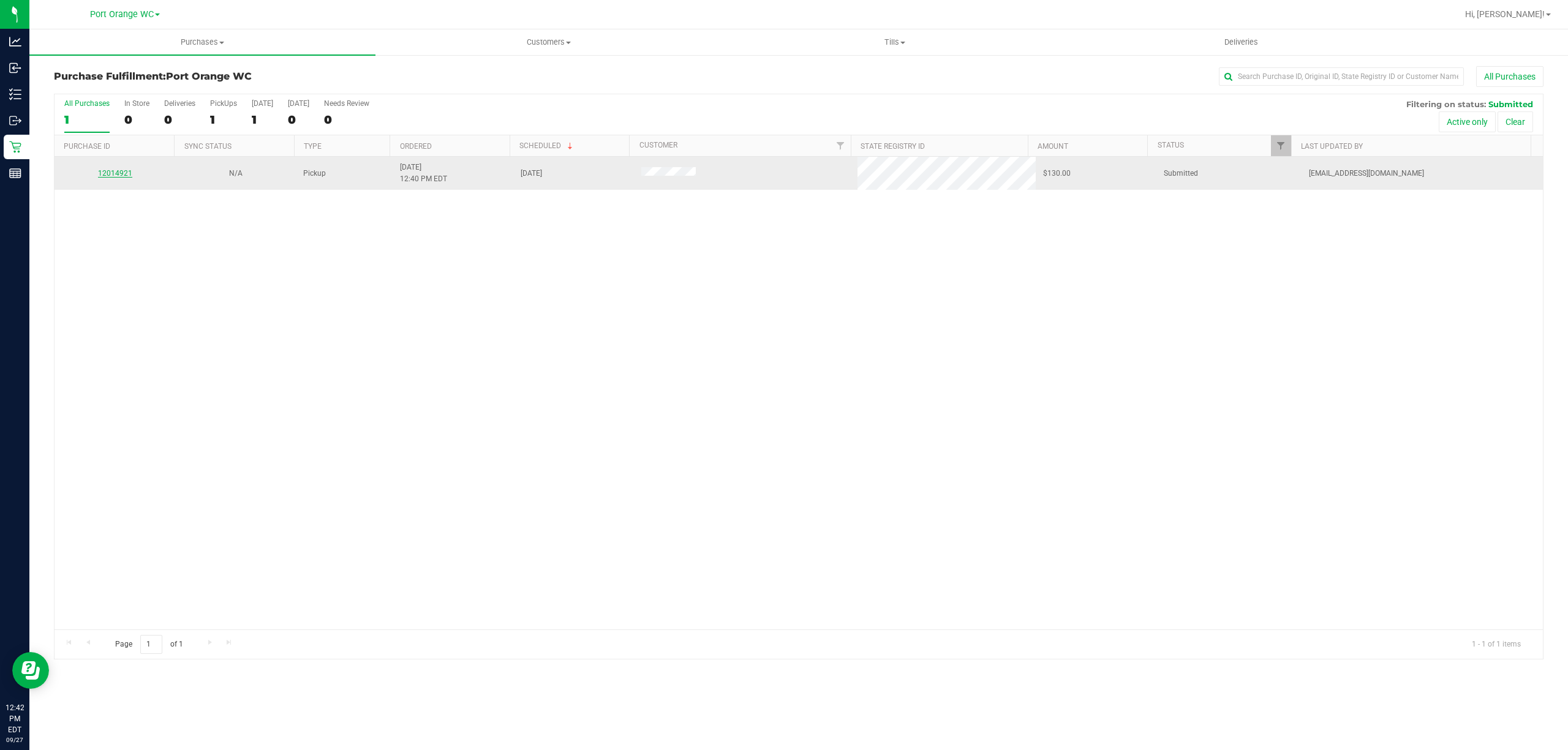
click at [117, 173] on link "12014921" at bounding box center [115, 173] width 35 height 9
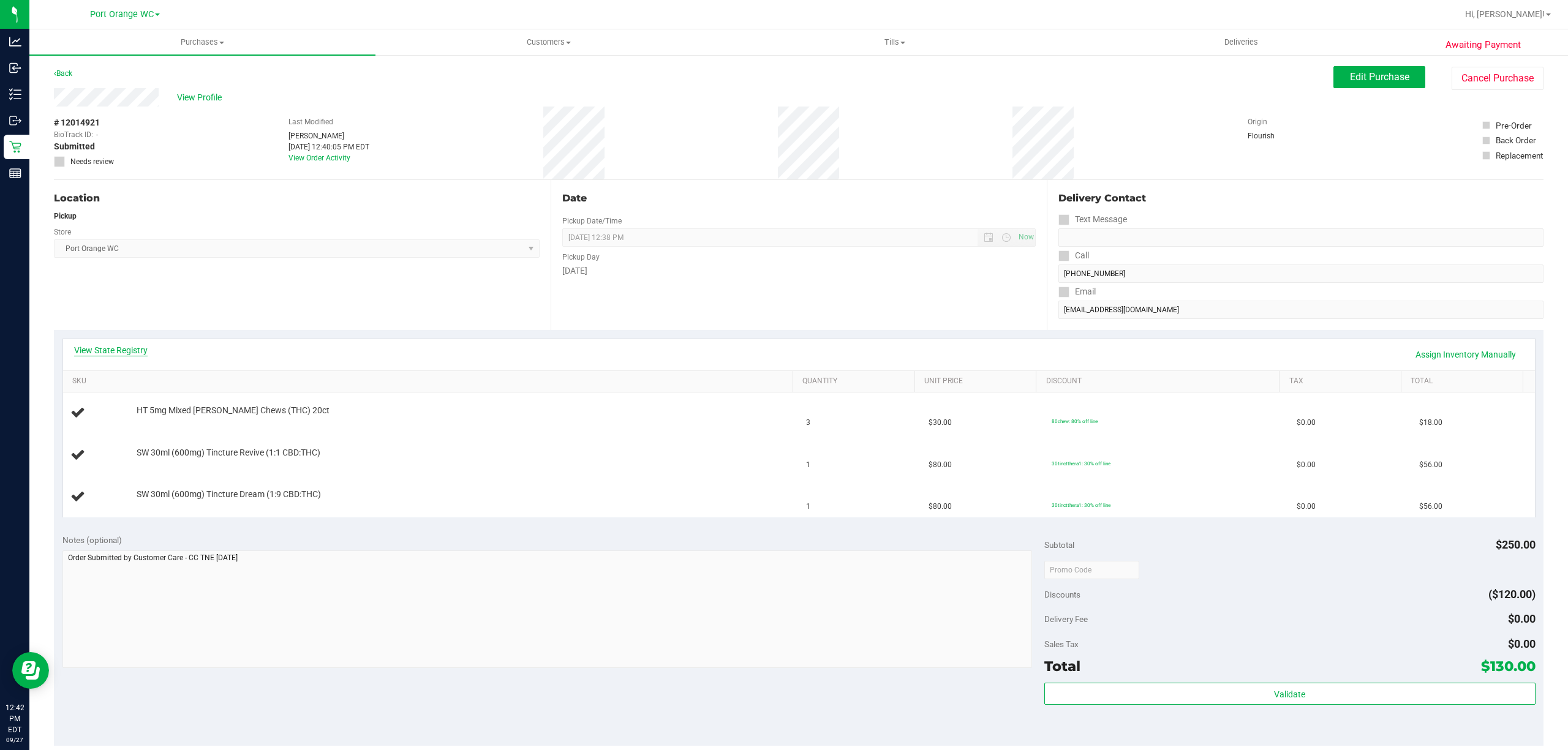
click at [133, 353] on link "View State Registry" at bounding box center [110, 350] width 73 height 12
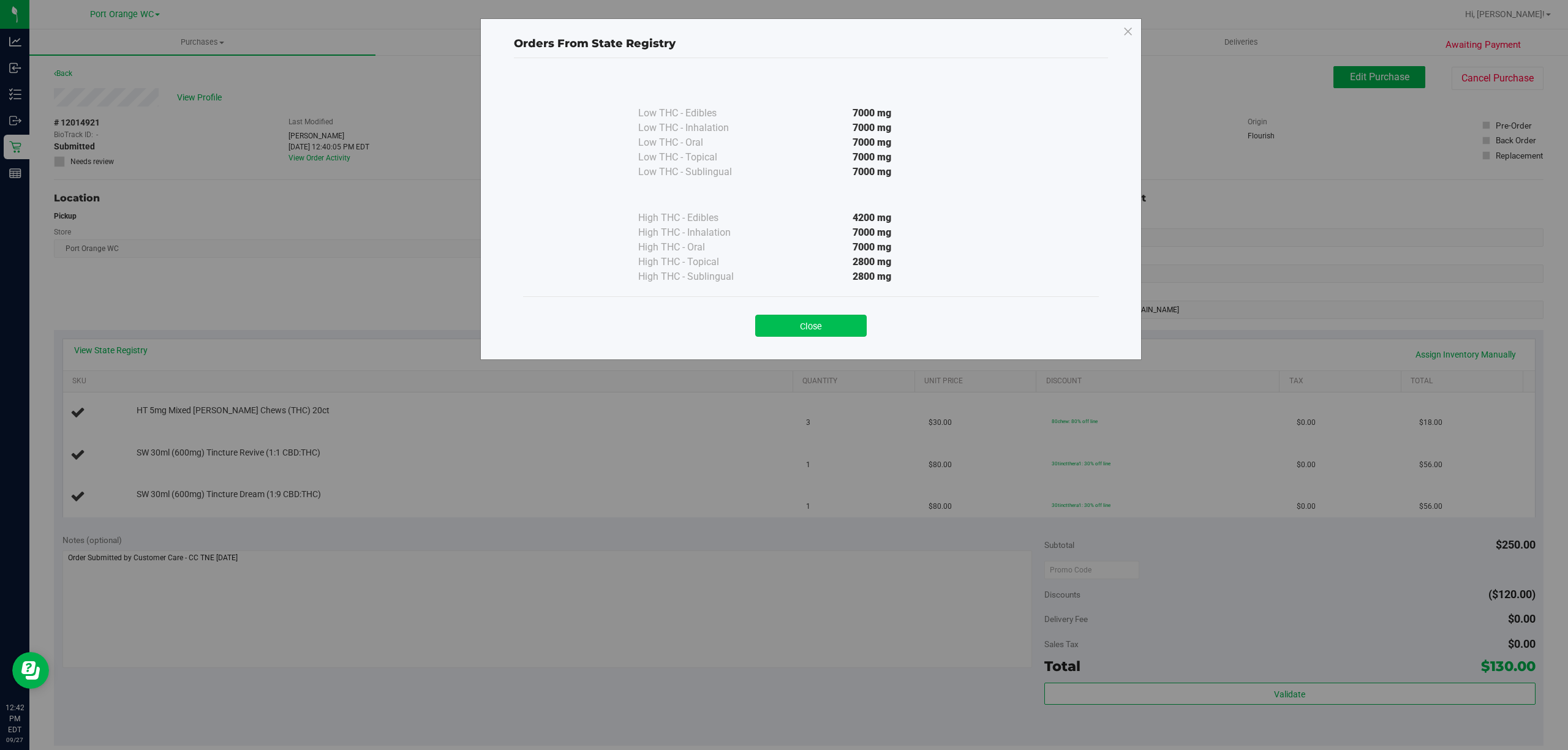
click at [819, 326] on button "Close" at bounding box center [811, 326] width 112 height 22
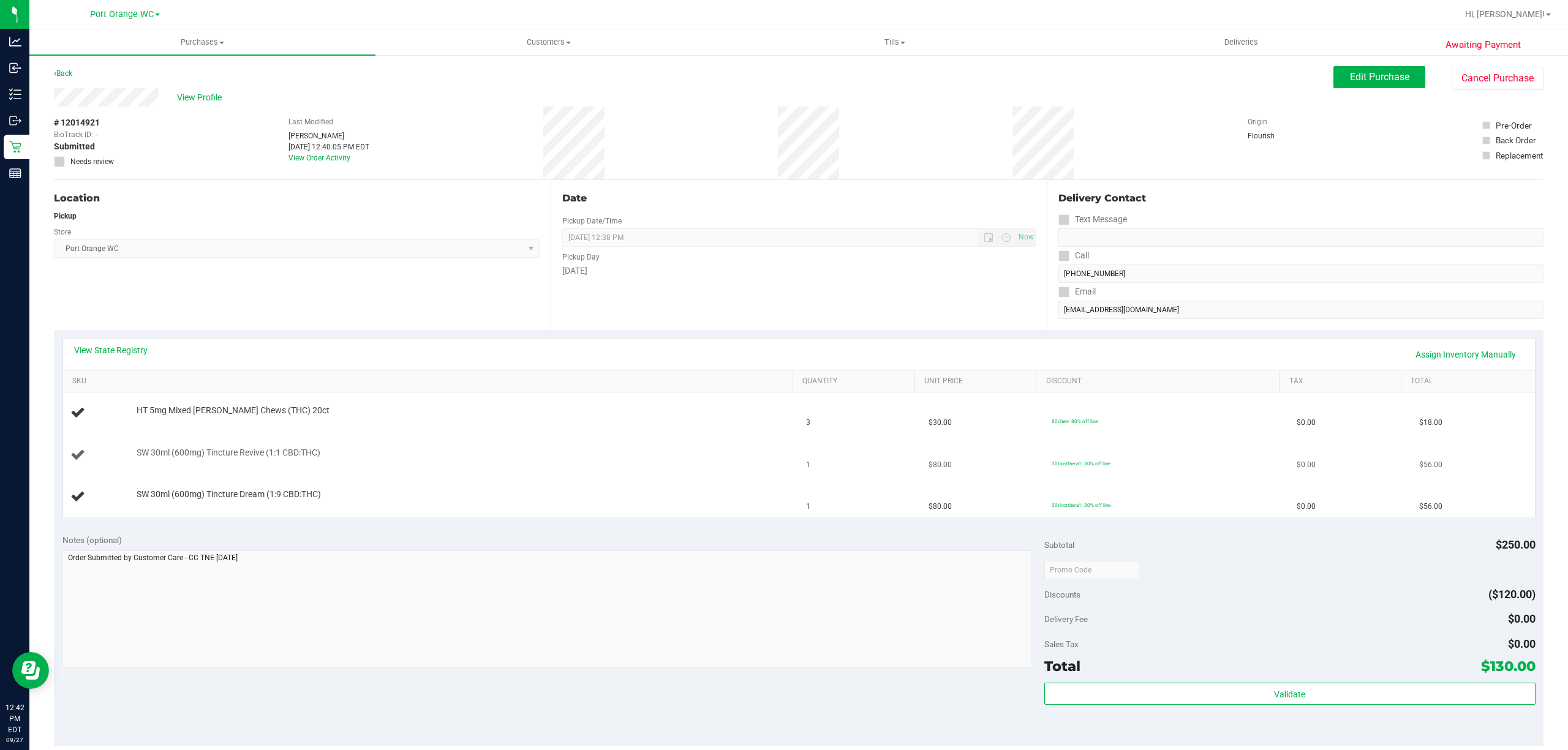
click at [759, 462] on div "SW 30ml (600mg) Tincture Revive (1:1 CBD:THC)" at bounding box center [431, 455] width 722 height 17
click at [769, 444] on td "SW 30ml (600mg) Tincture Revive (1:1 CBD:THC)" at bounding box center [431, 456] width 737 height 42
click at [814, 449] on td "1" at bounding box center [860, 456] width 123 height 42
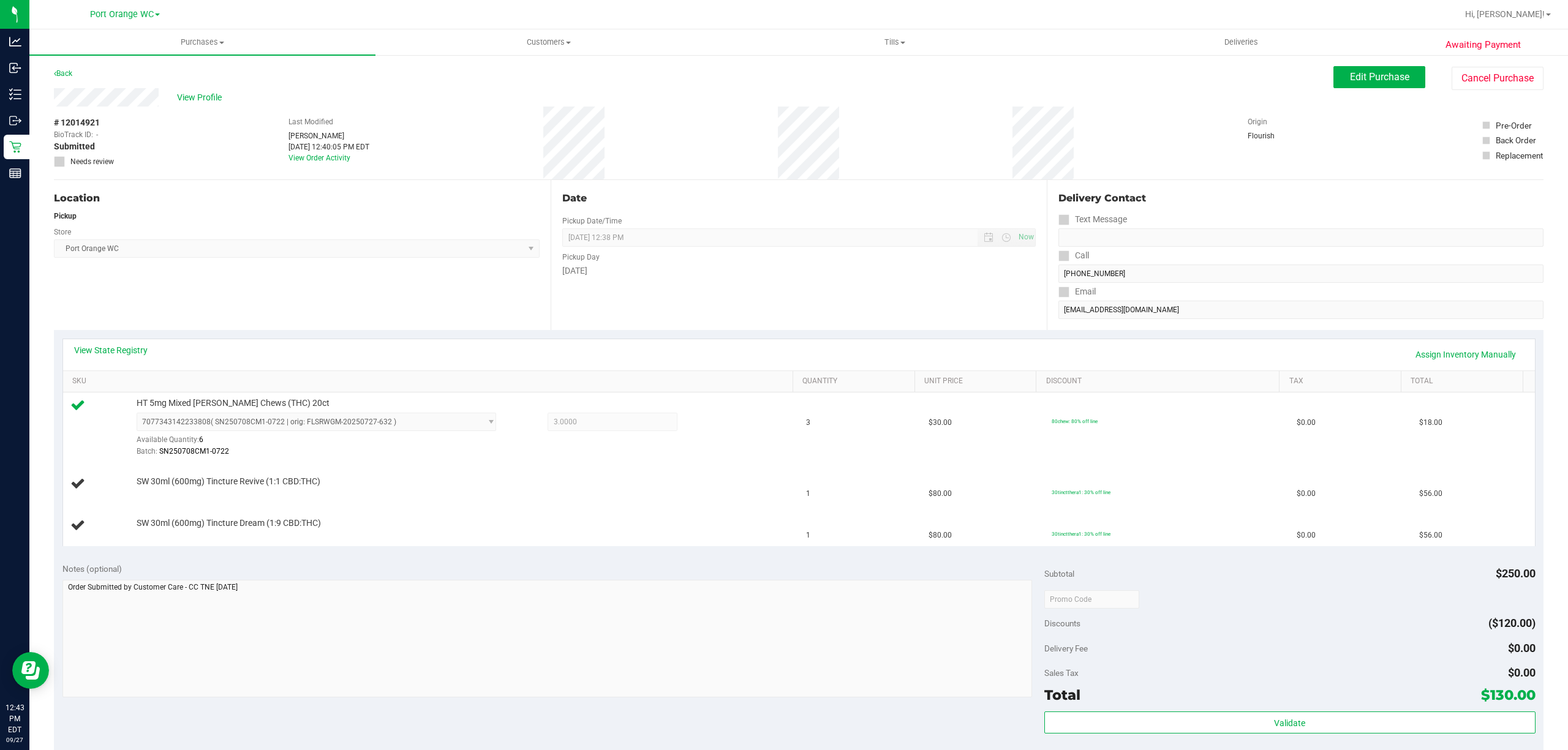
click at [358, 265] on div "Location Pickup Store Port Orange WC Select Store Bonita Springs WC Boynton Bea…" at bounding box center [302, 255] width 497 height 150
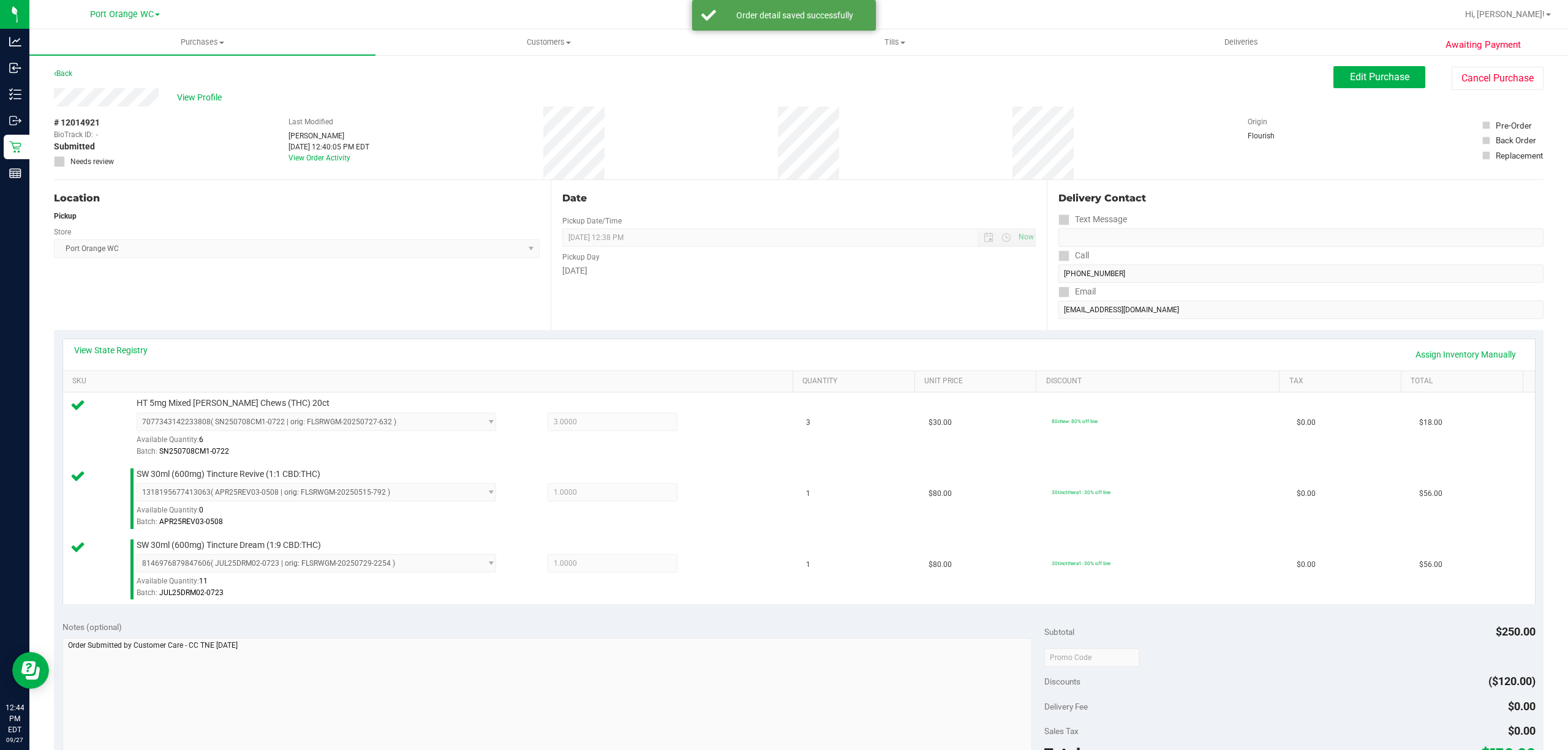
scroll to position [395, 0]
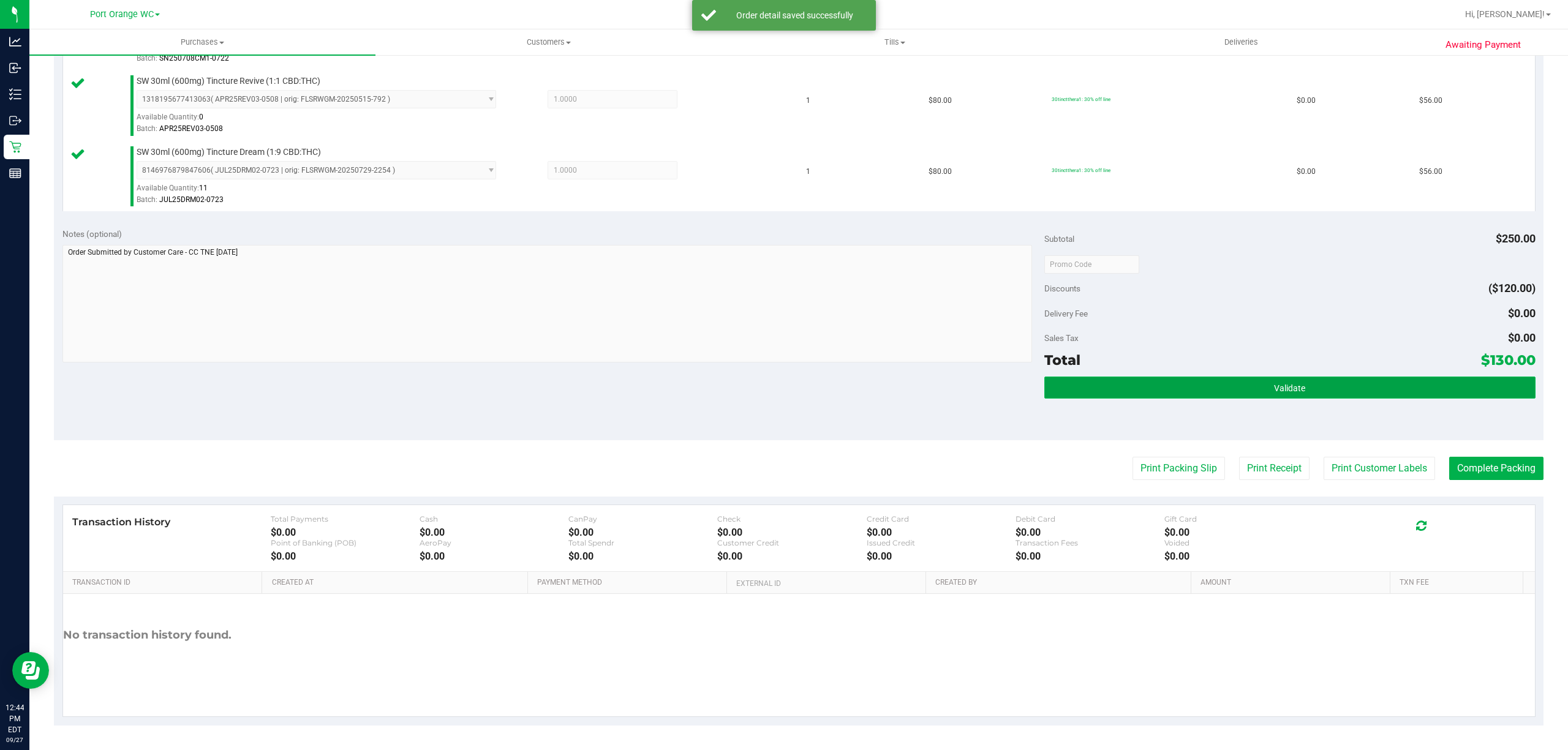
click at [1316, 386] on button "Validate" at bounding box center [1290, 388] width 491 height 22
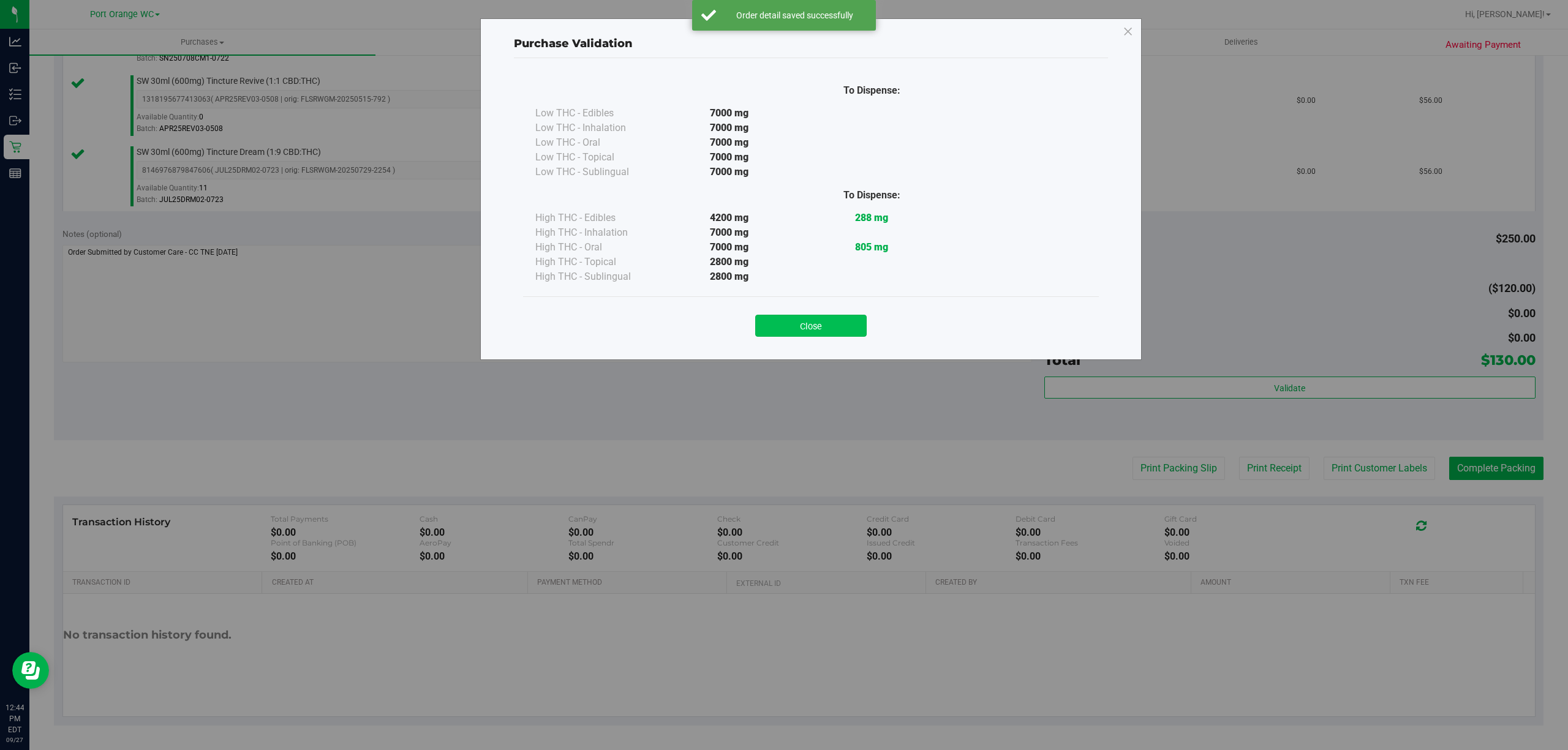
click at [826, 334] on button "Close" at bounding box center [811, 326] width 112 height 22
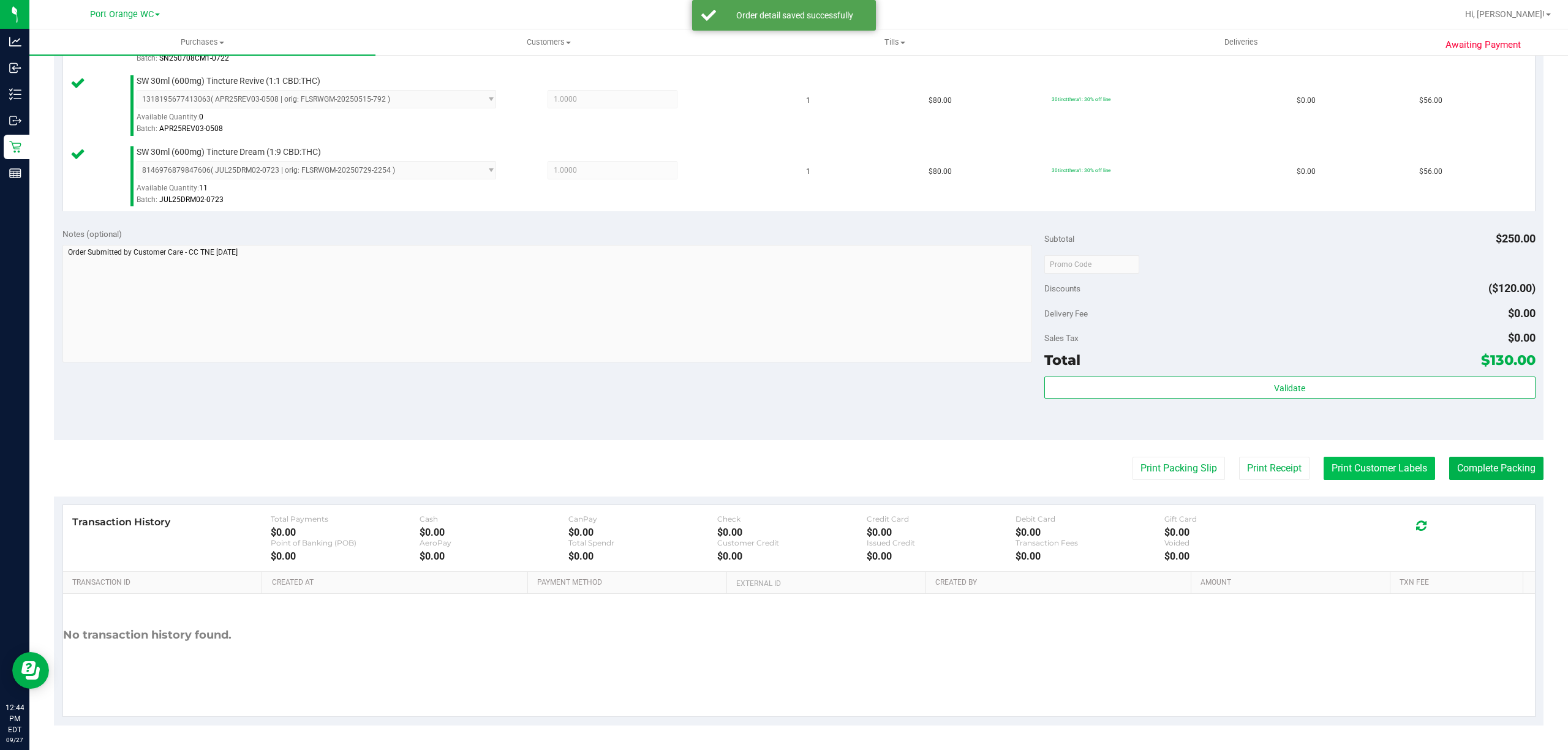
click at [1371, 478] on button "Print Customer Labels" at bounding box center [1379, 469] width 112 height 23
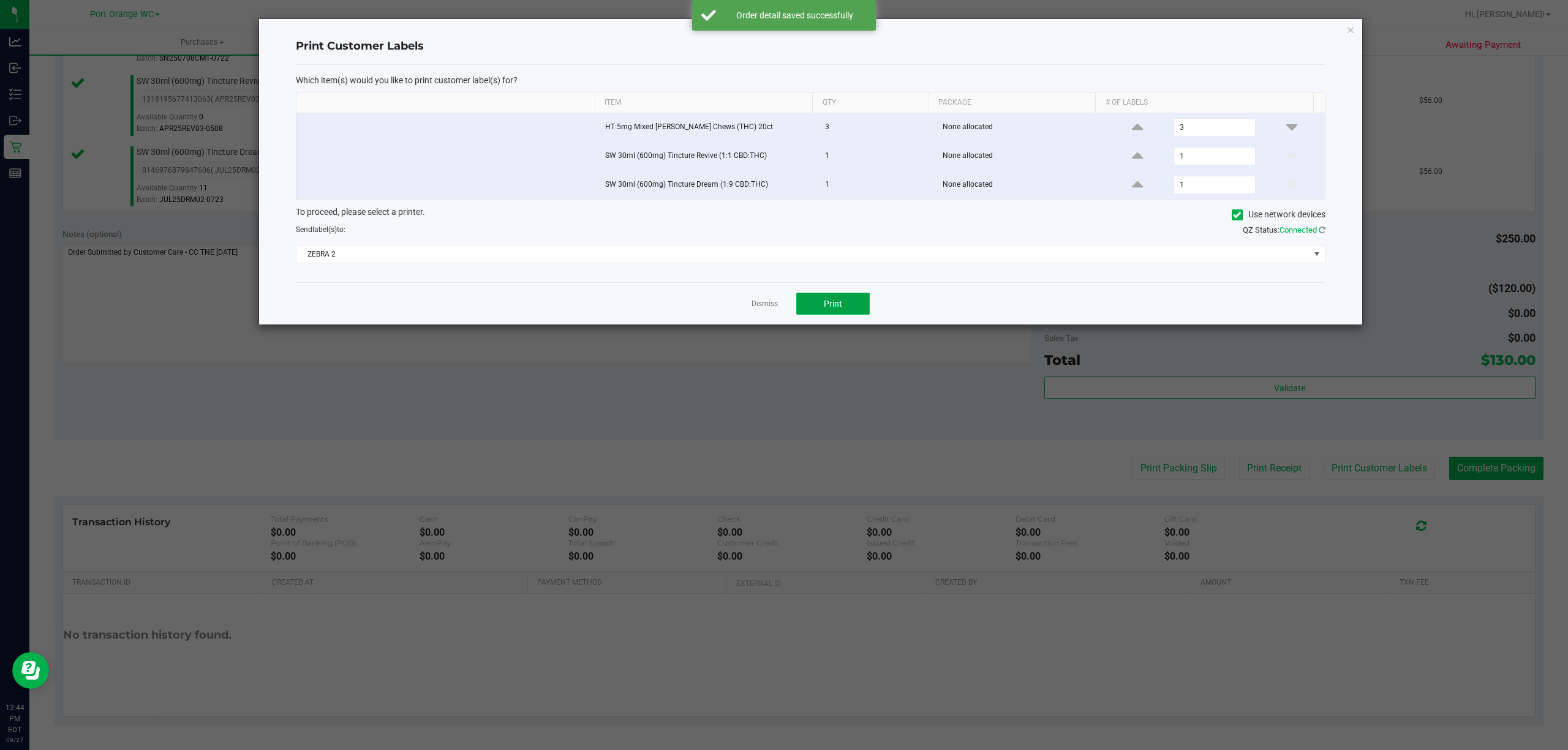
click at [812, 314] on button "Print" at bounding box center [833, 304] width 73 height 22
click at [751, 334] on ngb-modal-window "Print Customer Labels Which item(s) would you like to print customer label(s) f…" at bounding box center [788, 375] width 1577 height 750
click at [1174, 474] on ngb-modal-window "Print Customer Labels Which item(s) would you like to print customer label(s) f…" at bounding box center [788, 375] width 1577 height 750
click at [774, 305] on link "Dismiss" at bounding box center [764, 304] width 27 height 10
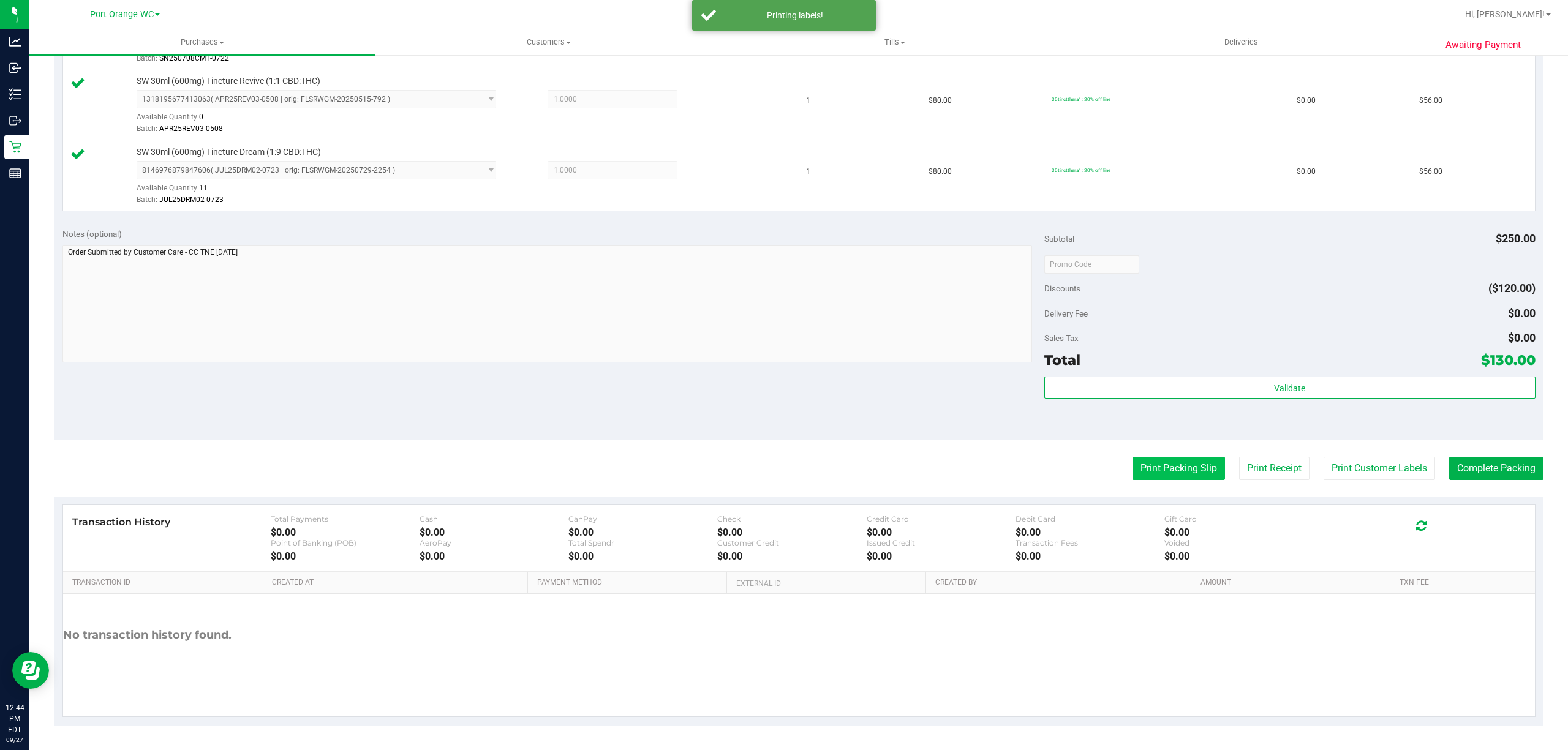
click at [1194, 466] on button "Print Packing Slip" at bounding box center [1179, 469] width 93 height 23
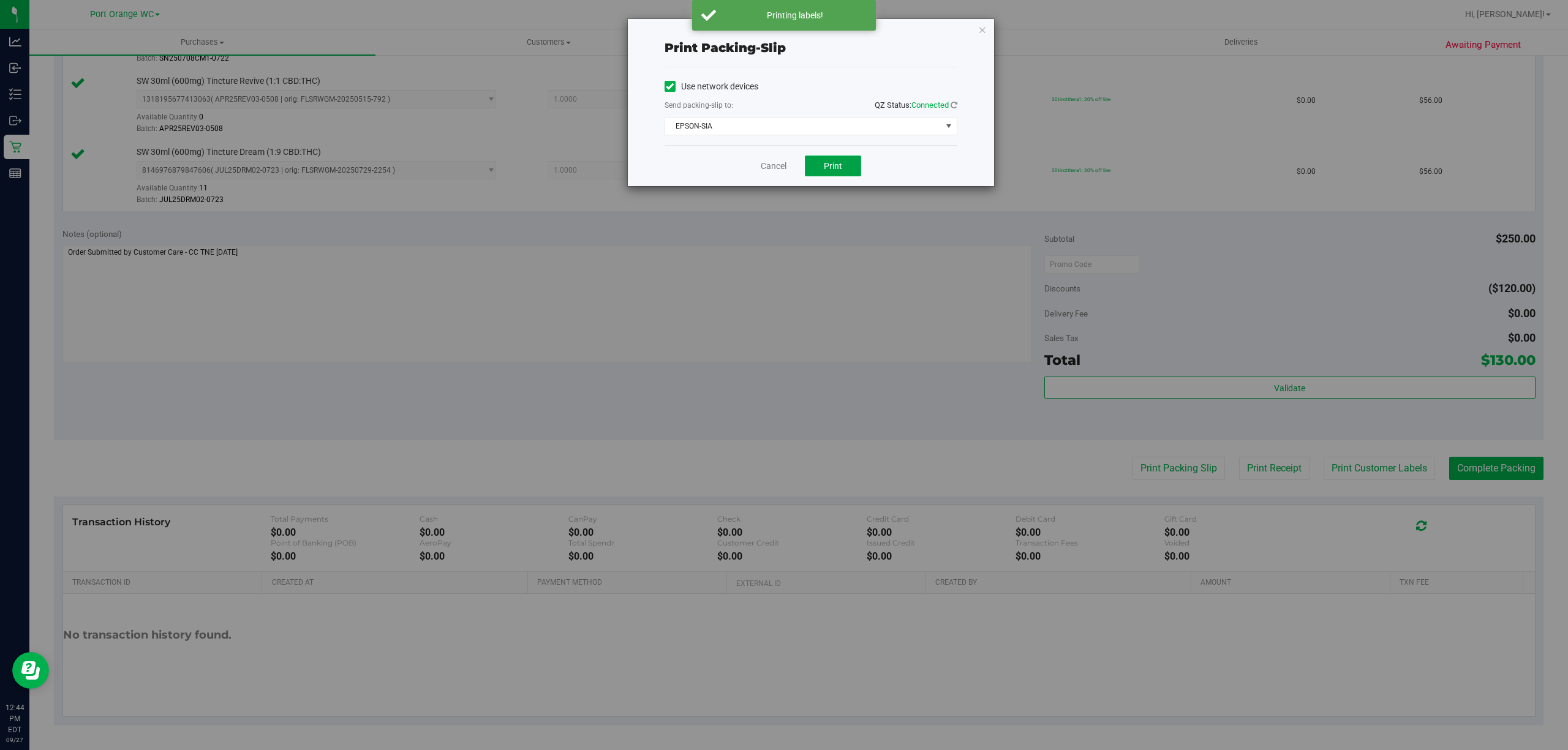
click at [831, 171] on span "Print" at bounding box center [833, 166] width 19 height 10
click at [772, 168] on link "Cancel" at bounding box center [774, 166] width 26 height 13
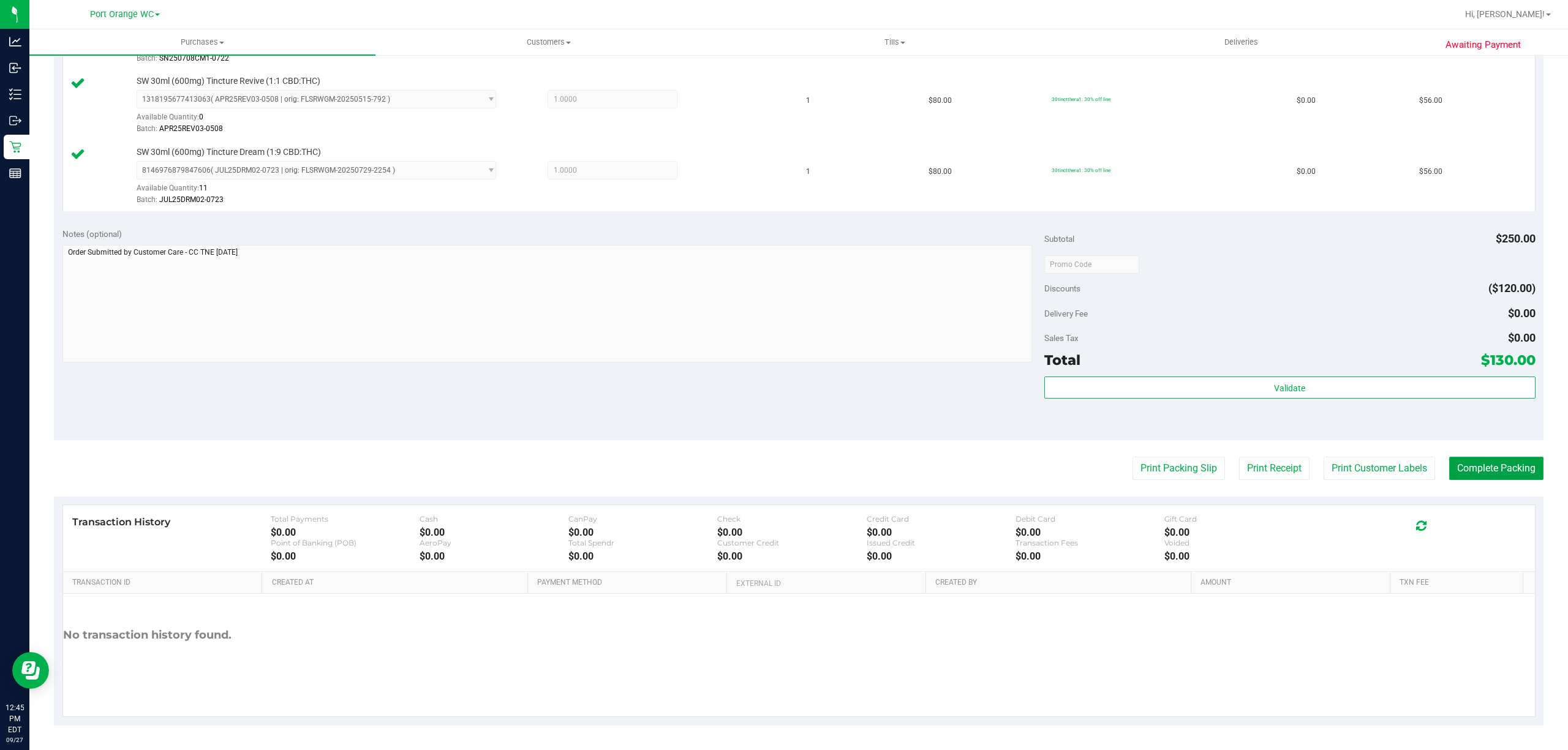
click at [1502, 467] on button "Complete Packing" at bounding box center [1496, 469] width 94 height 23
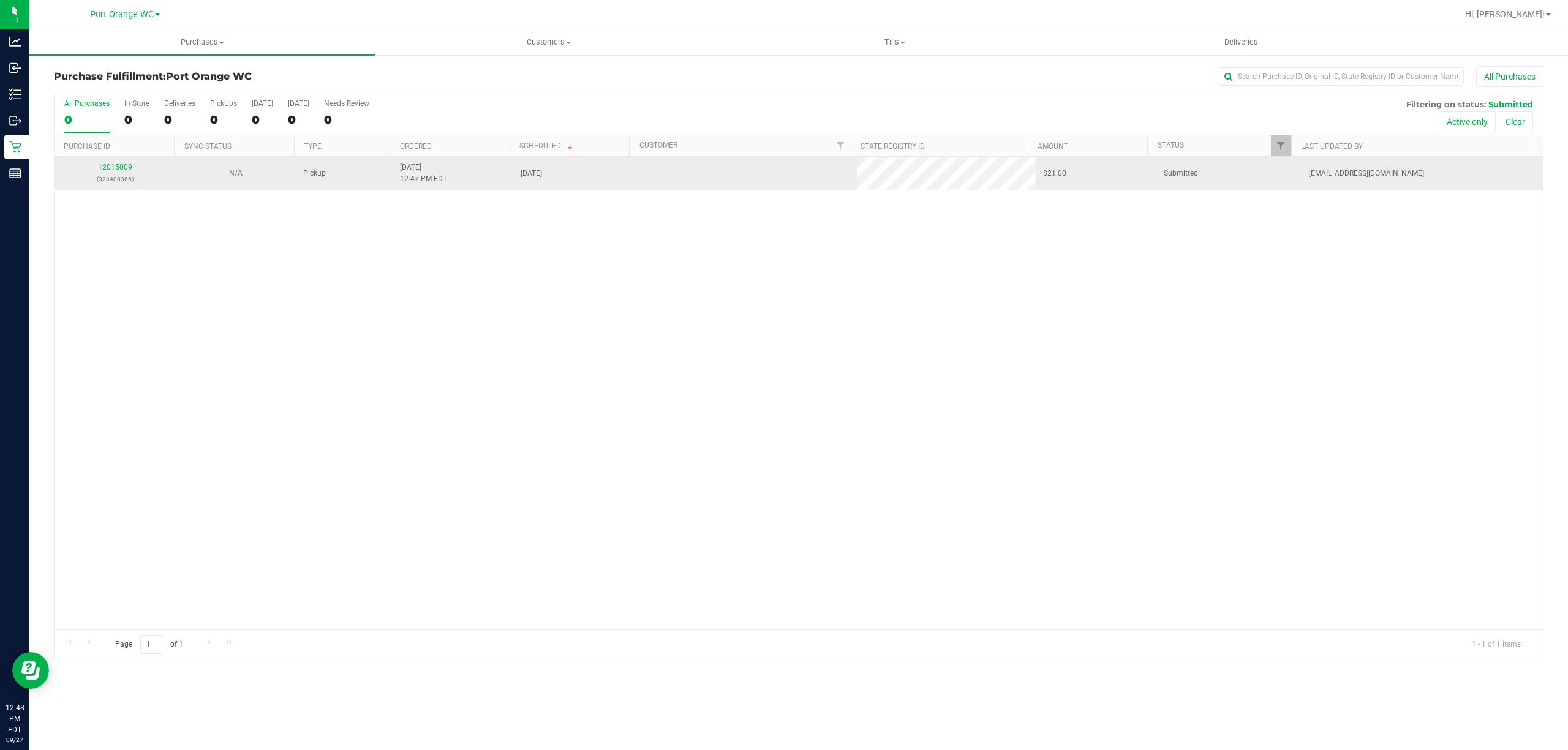
click at [117, 169] on link "12015009" at bounding box center [115, 167] width 35 height 9
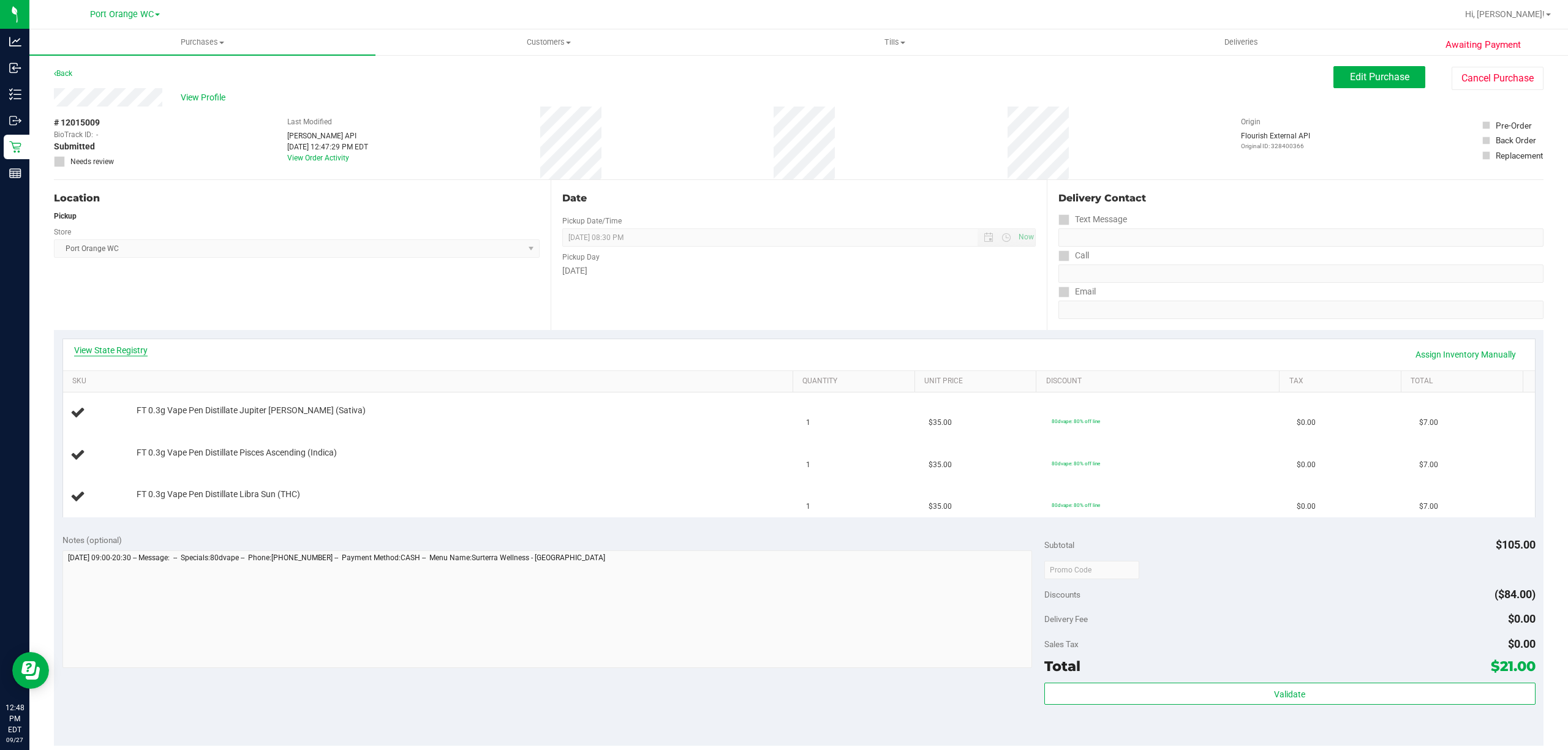
click at [123, 346] on link "View State Registry" at bounding box center [110, 350] width 73 height 12
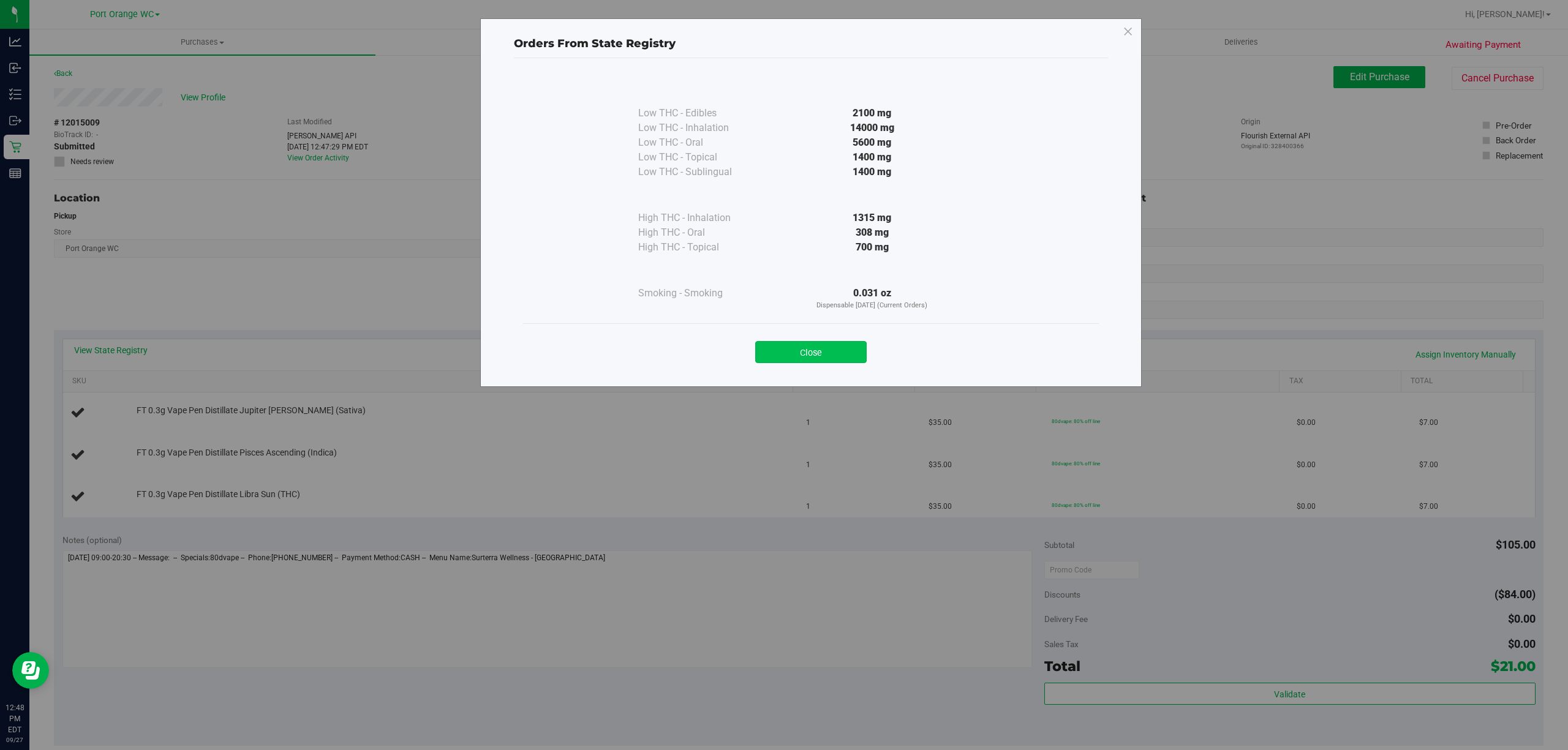
click at [807, 356] on button "Close" at bounding box center [811, 352] width 112 height 22
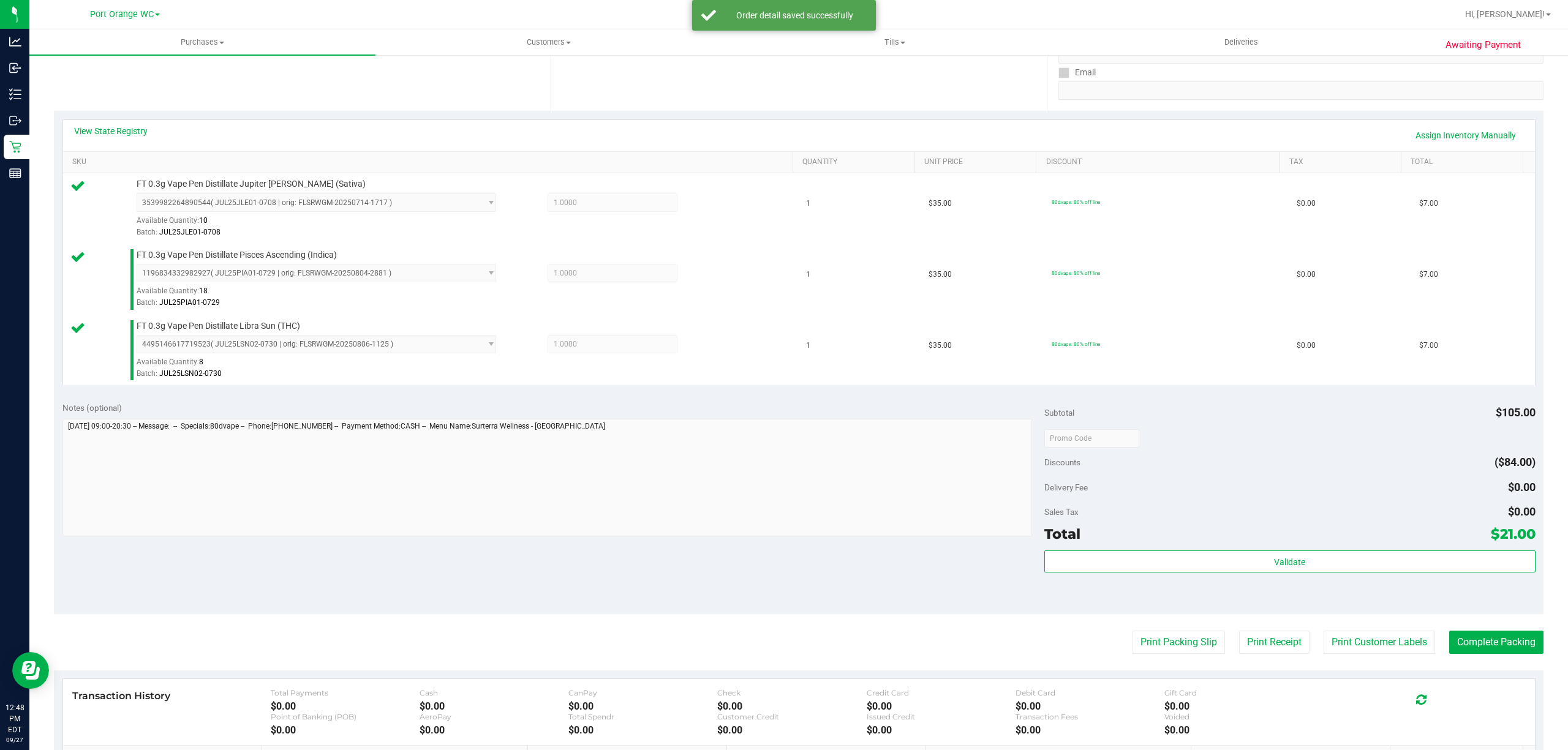
scroll to position [395, 0]
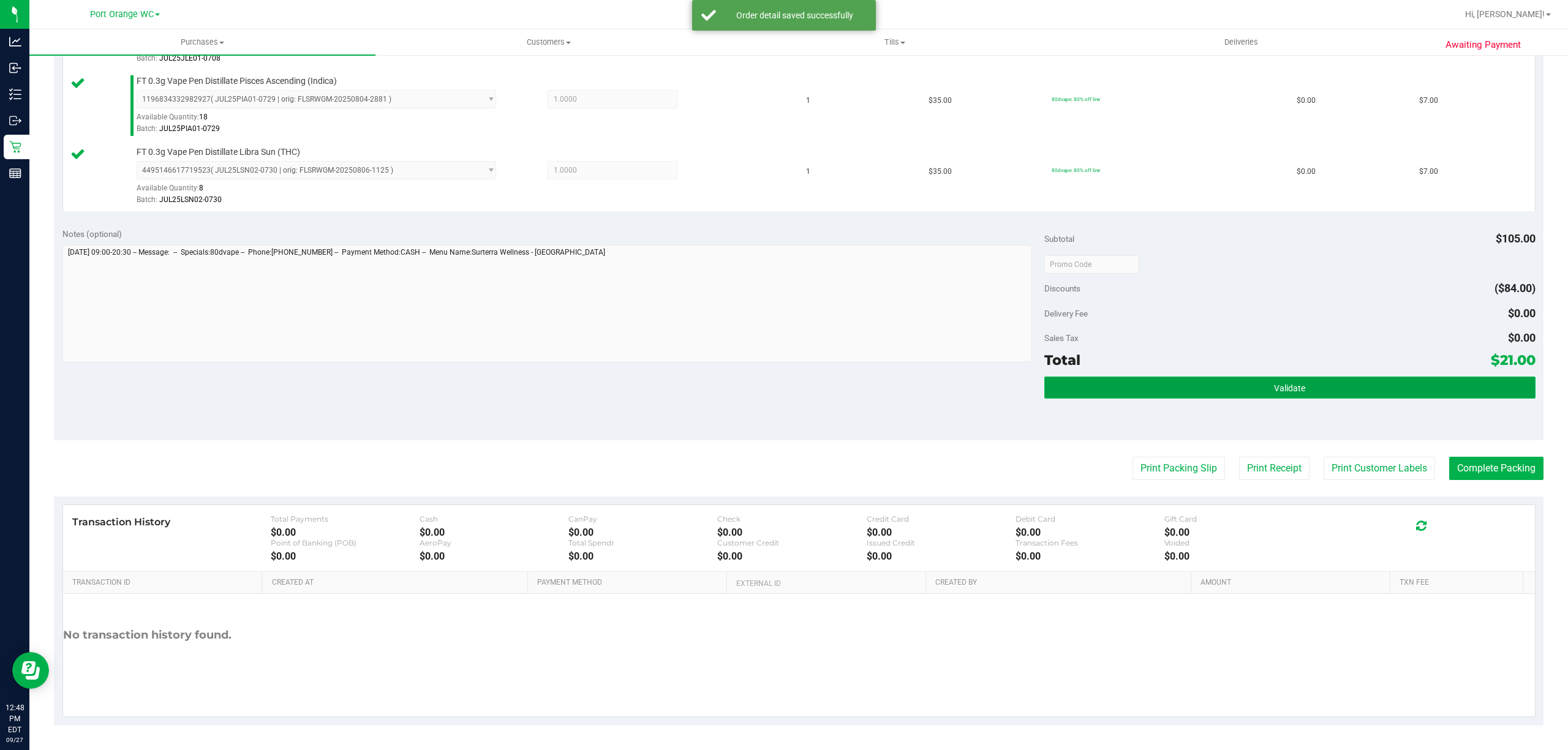
click at [1207, 385] on button "Validate" at bounding box center [1290, 388] width 491 height 22
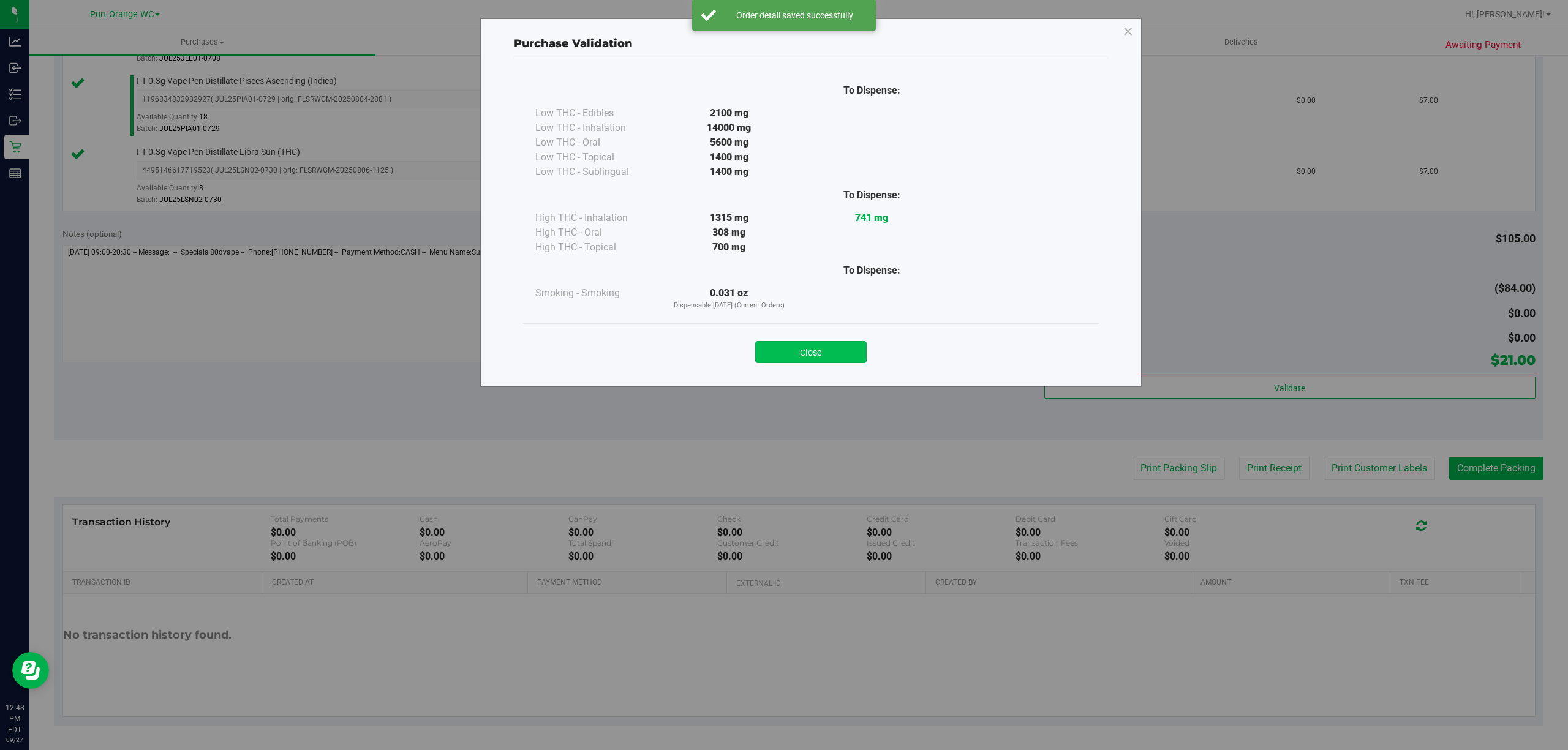
click at [810, 358] on button "Close" at bounding box center [811, 352] width 112 height 22
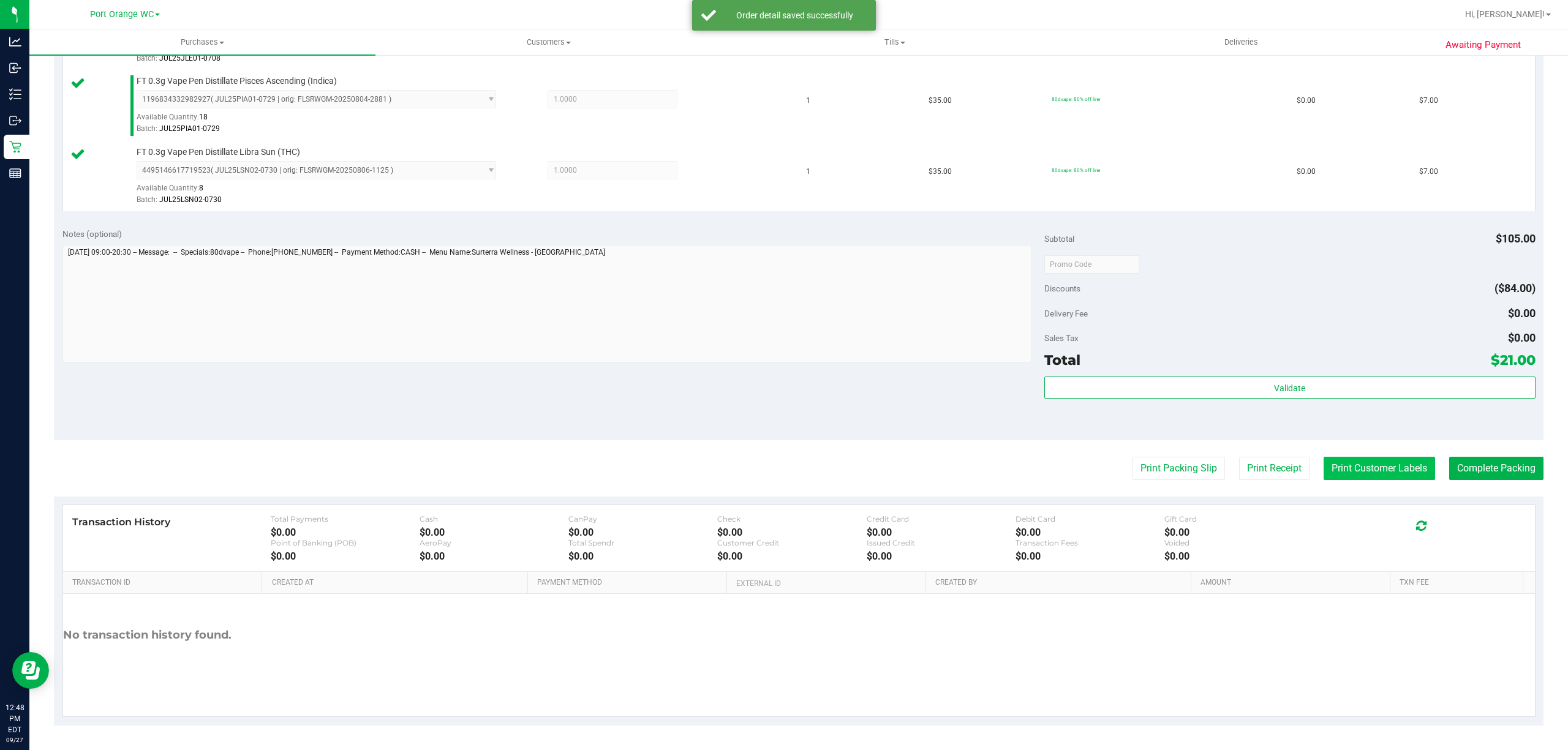
click at [1355, 468] on button "Print Customer Labels" at bounding box center [1379, 469] width 112 height 23
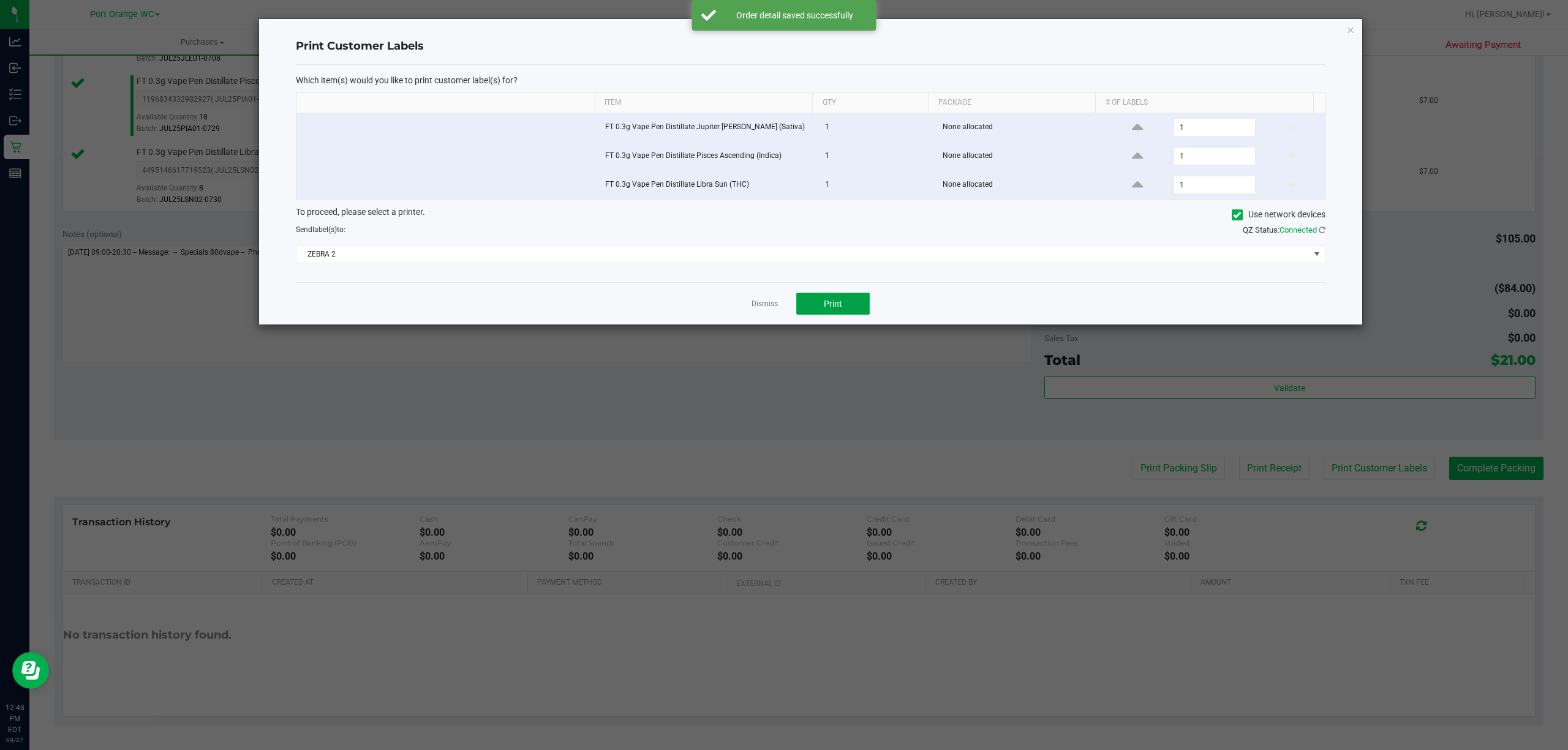
click at [838, 315] on button "Print" at bounding box center [833, 304] width 73 height 22
click at [762, 308] on link "Dismiss" at bounding box center [764, 304] width 27 height 10
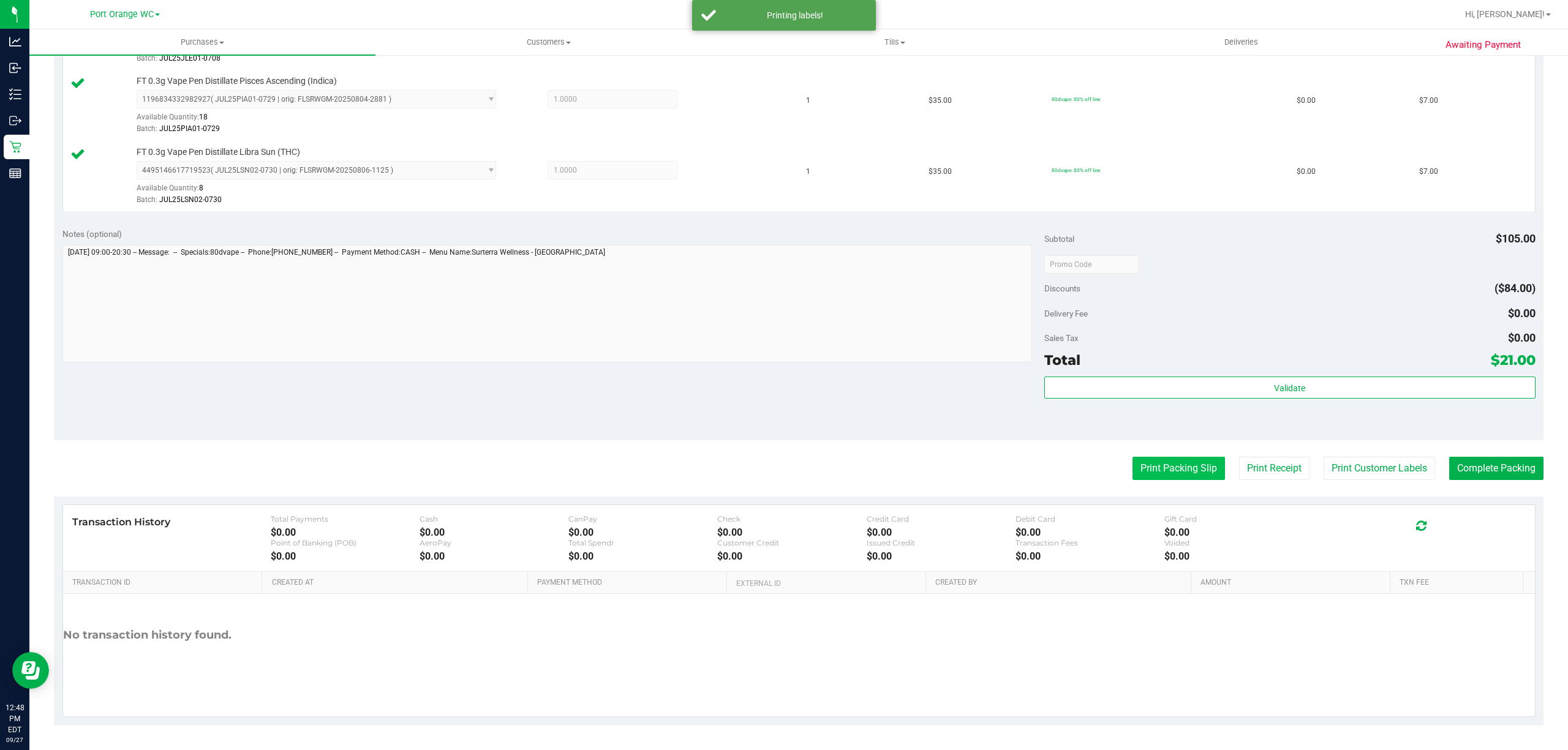
click at [1167, 461] on button "Print Packing Slip" at bounding box center [1179, 469] width 93 height 23
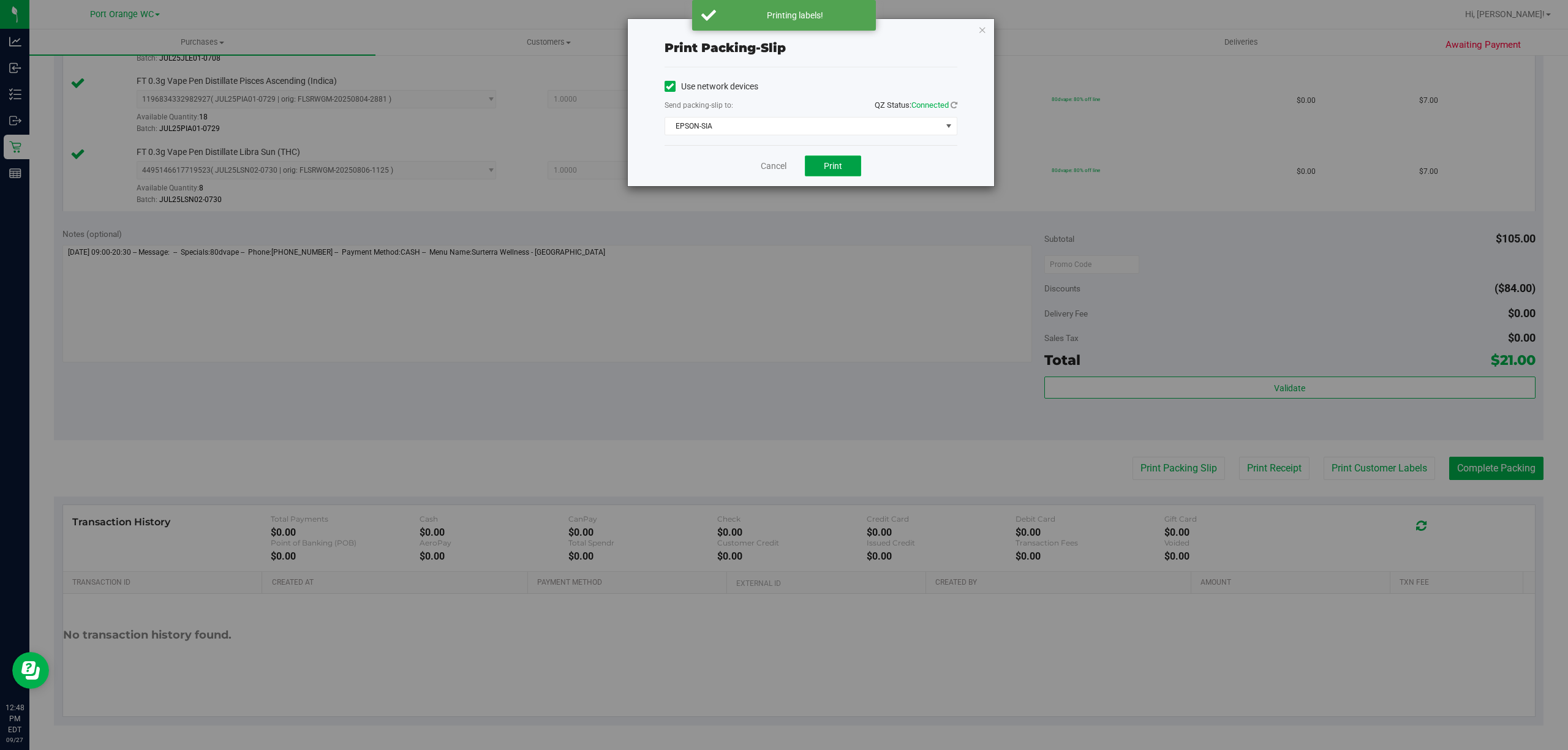
click at [835, 164] on span "Print" at bounding box center [833, 166] width 19 height 10
click at [768, 167] on link "Cancel" at bounding box center [774, 166] width 26 height 13
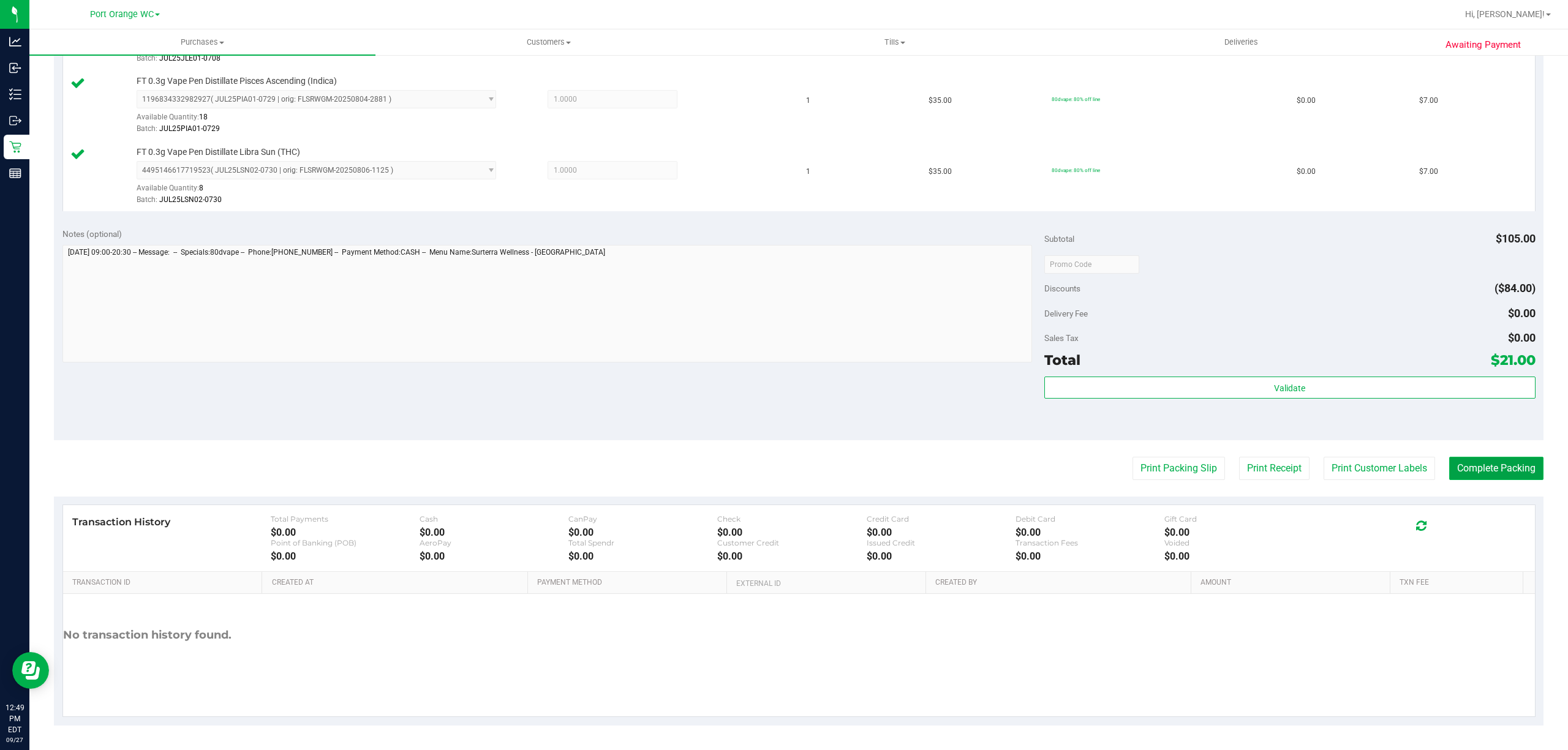
click at [1450, 459] on button "Complete Packing" at bounding box center [1496, 469] width 94 height 23
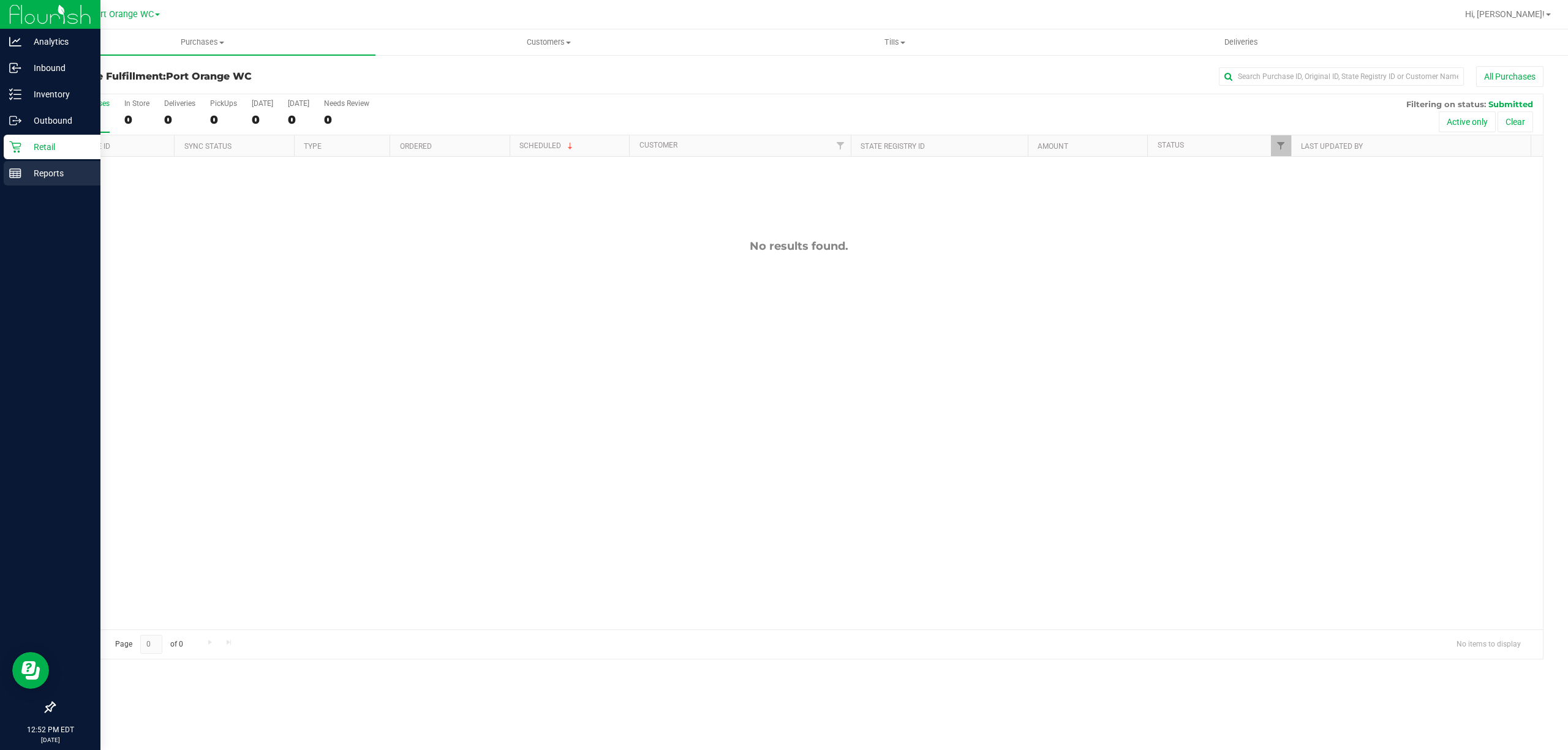
click at [15, 173] on line at bounding box center [15, 173] width 11 height 0
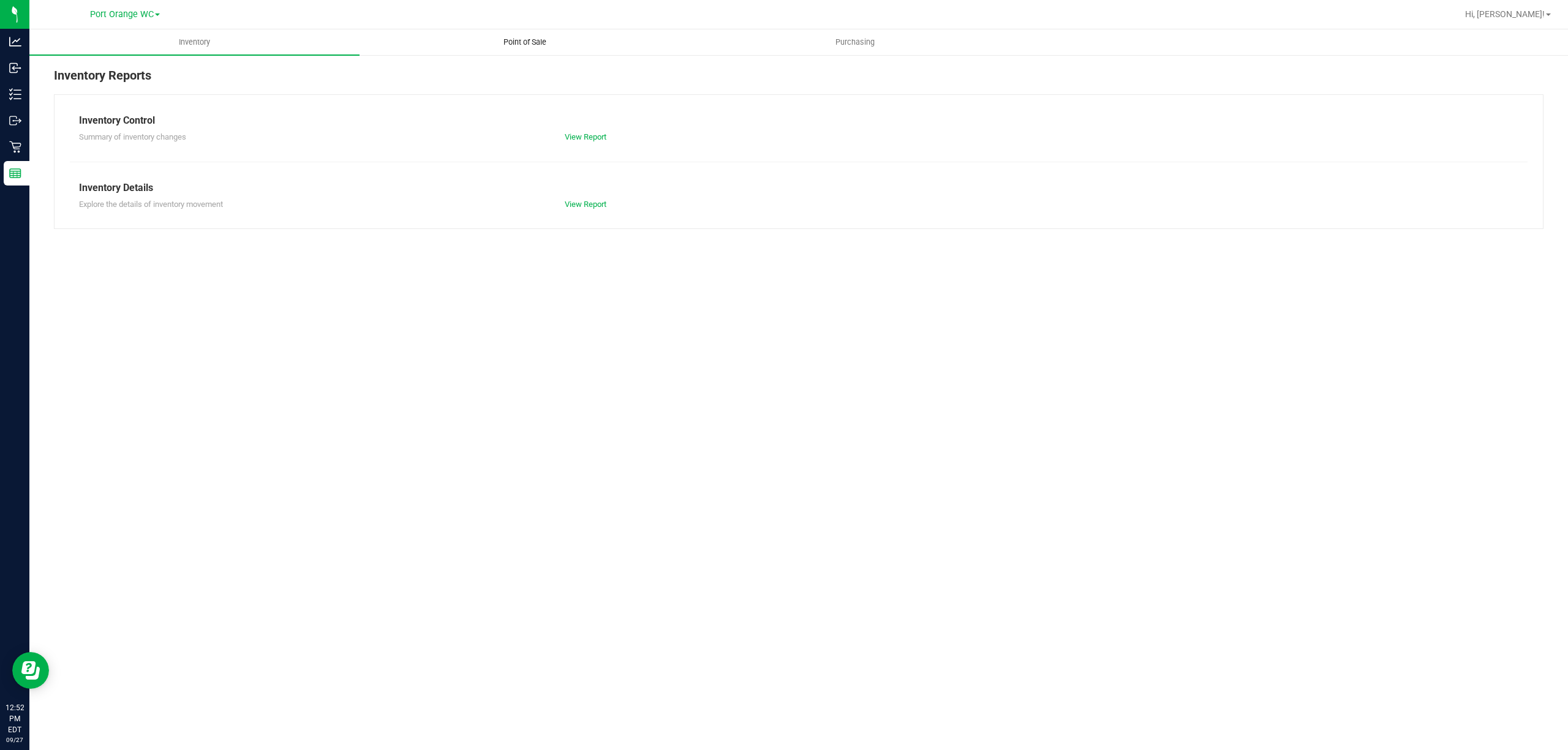
click at [518, 44] on span "Point of Sale" at bounding box center [524, 43] width 76 height 11
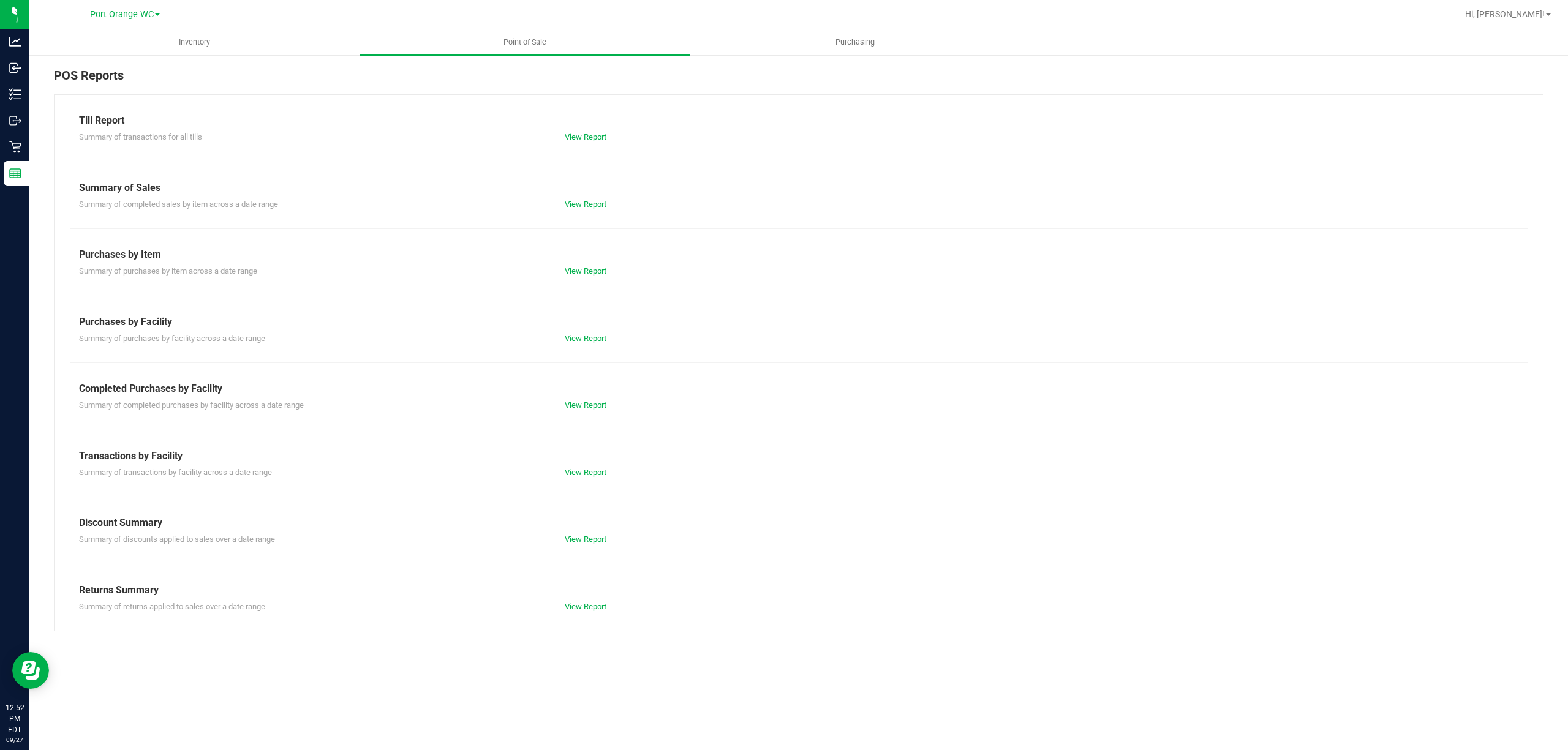
click at [573, 495] on div "Till Report Summary of transactions for all tills View Report Summary of Sales …" at bounding box center [798, 363] width 1490 height 537
click at [594, 473] on link "View Report" at bounding box center [586, 472] width 42 height 9
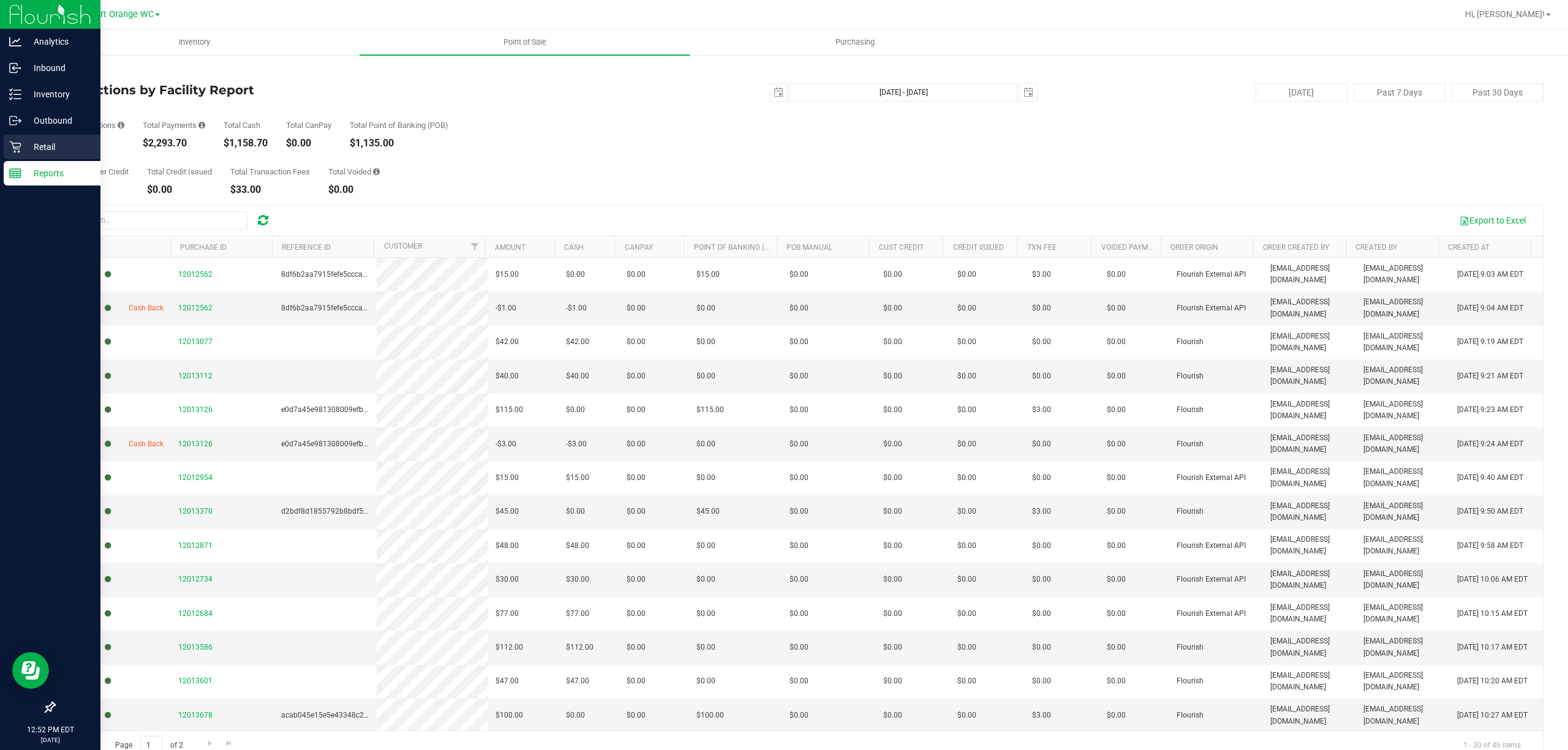
click at [13, 142] on icon at bounding box center [15, 147] width 12 height 12
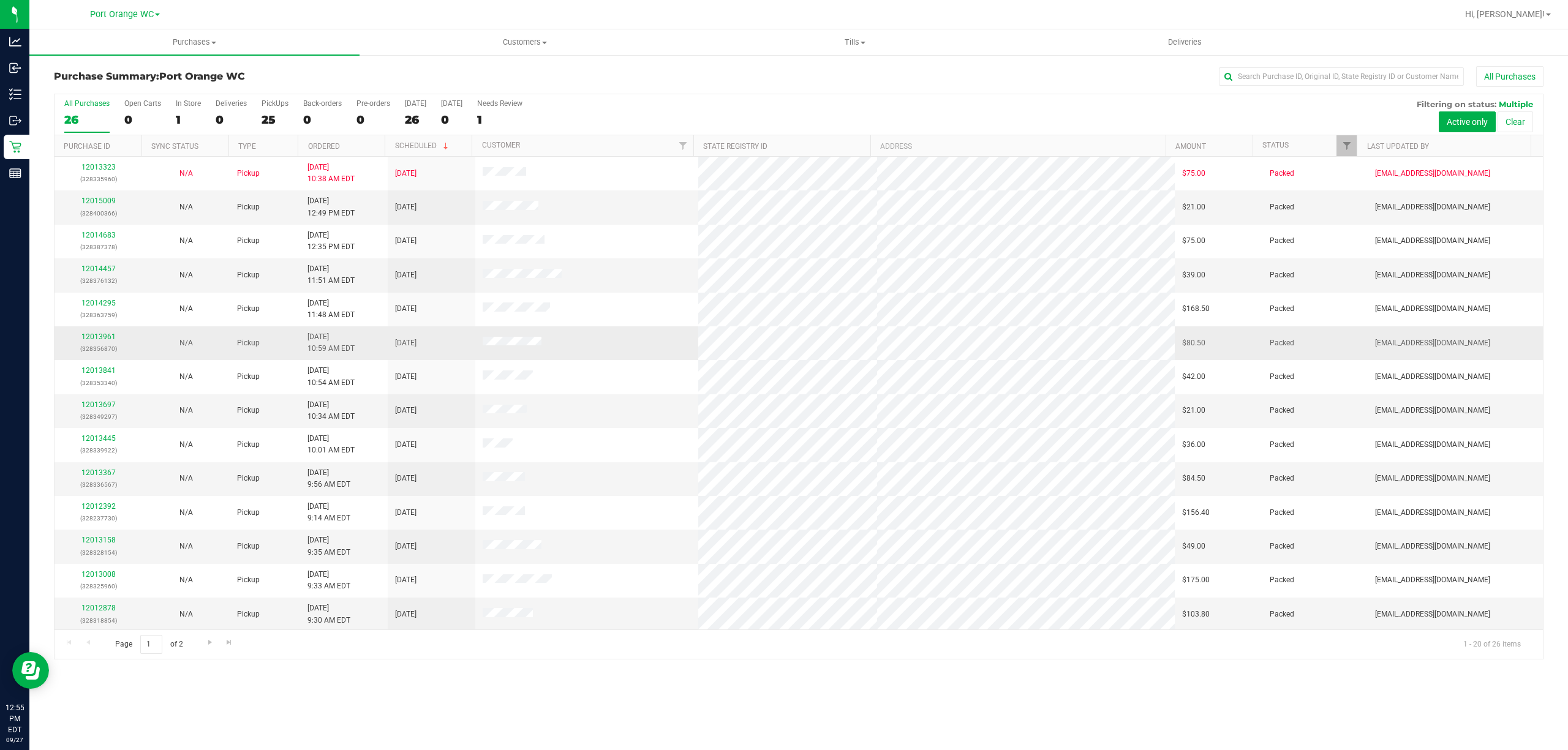
click at [252, 329] on td "Pickup" at bounding box center [264, 343] width 70 height 34
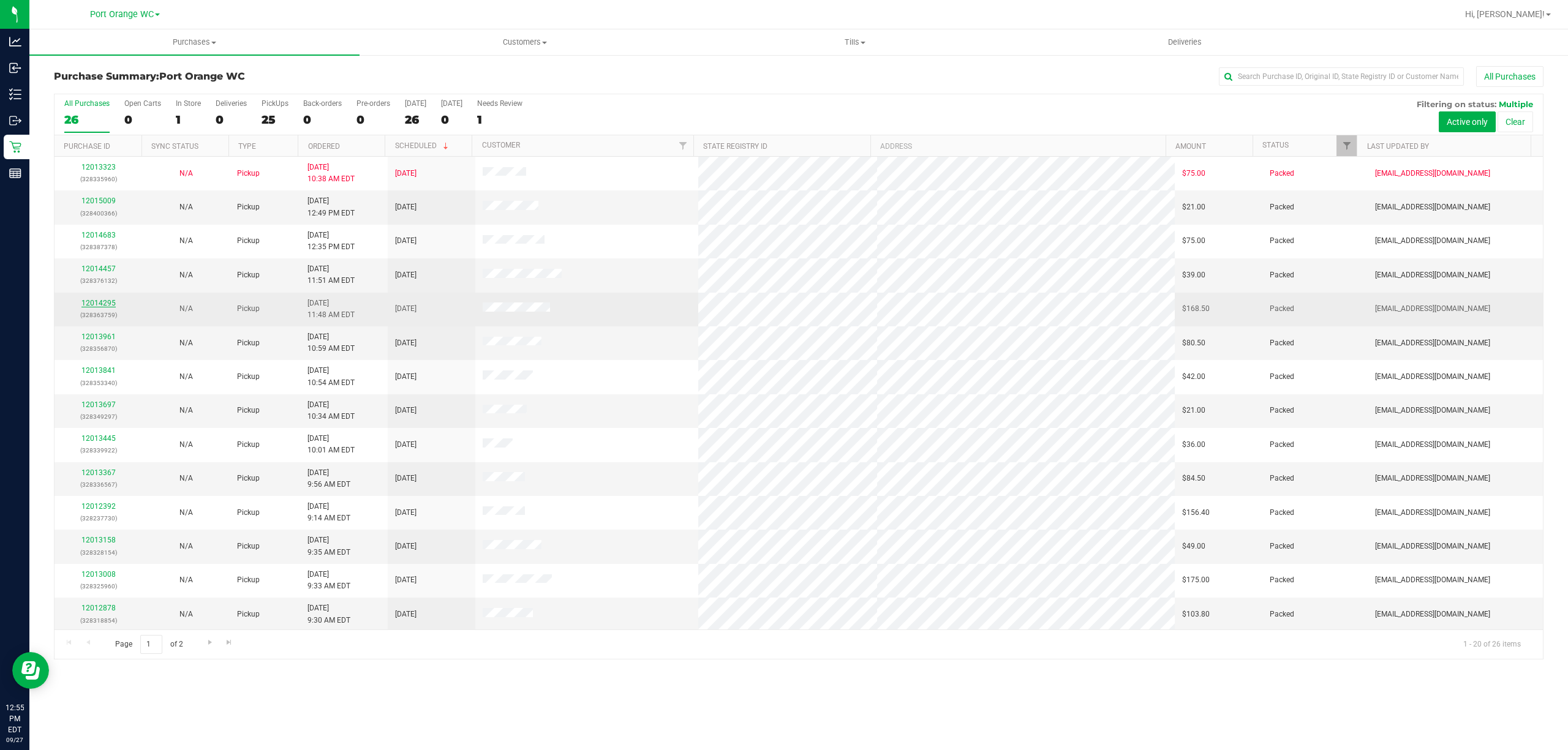
click at [96, 304] on link "12014295" at bounding box center [99, 303] width 35 height 9
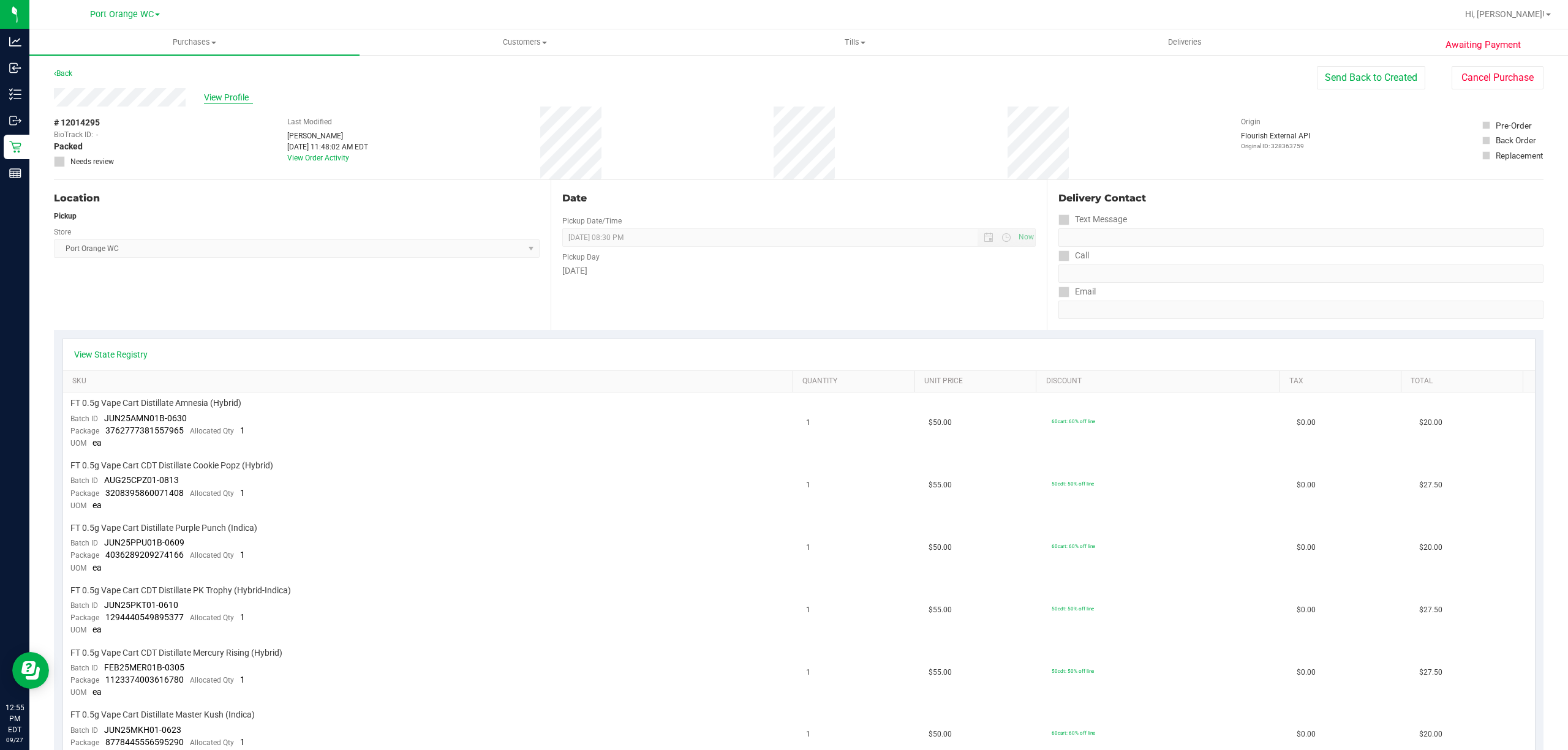
click at [217, 93] on span "View Profile" at bounding box center [228, 97] width 49 height 13
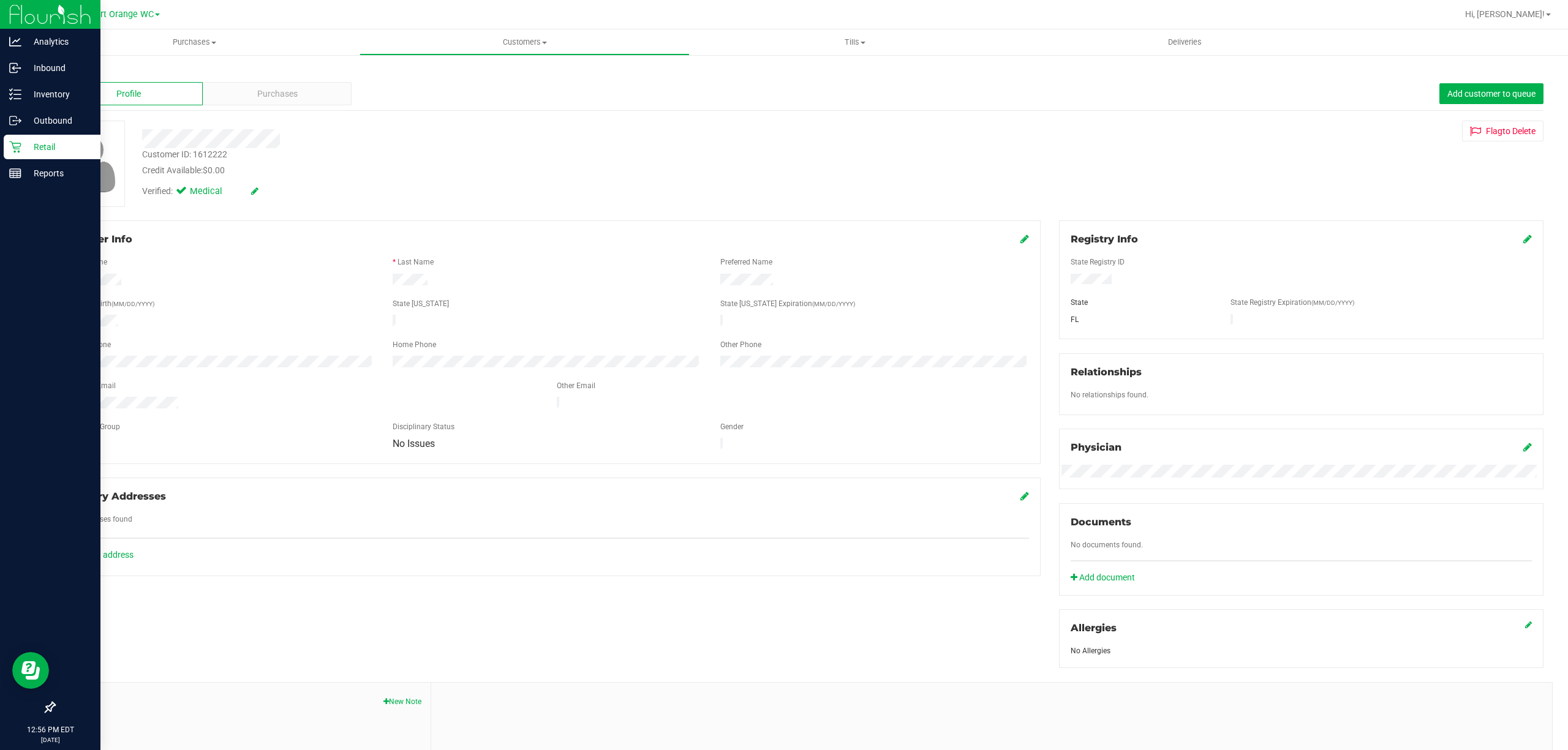
click at [16, 148] on icon at bounding box center [15, 147] width 12 height 12
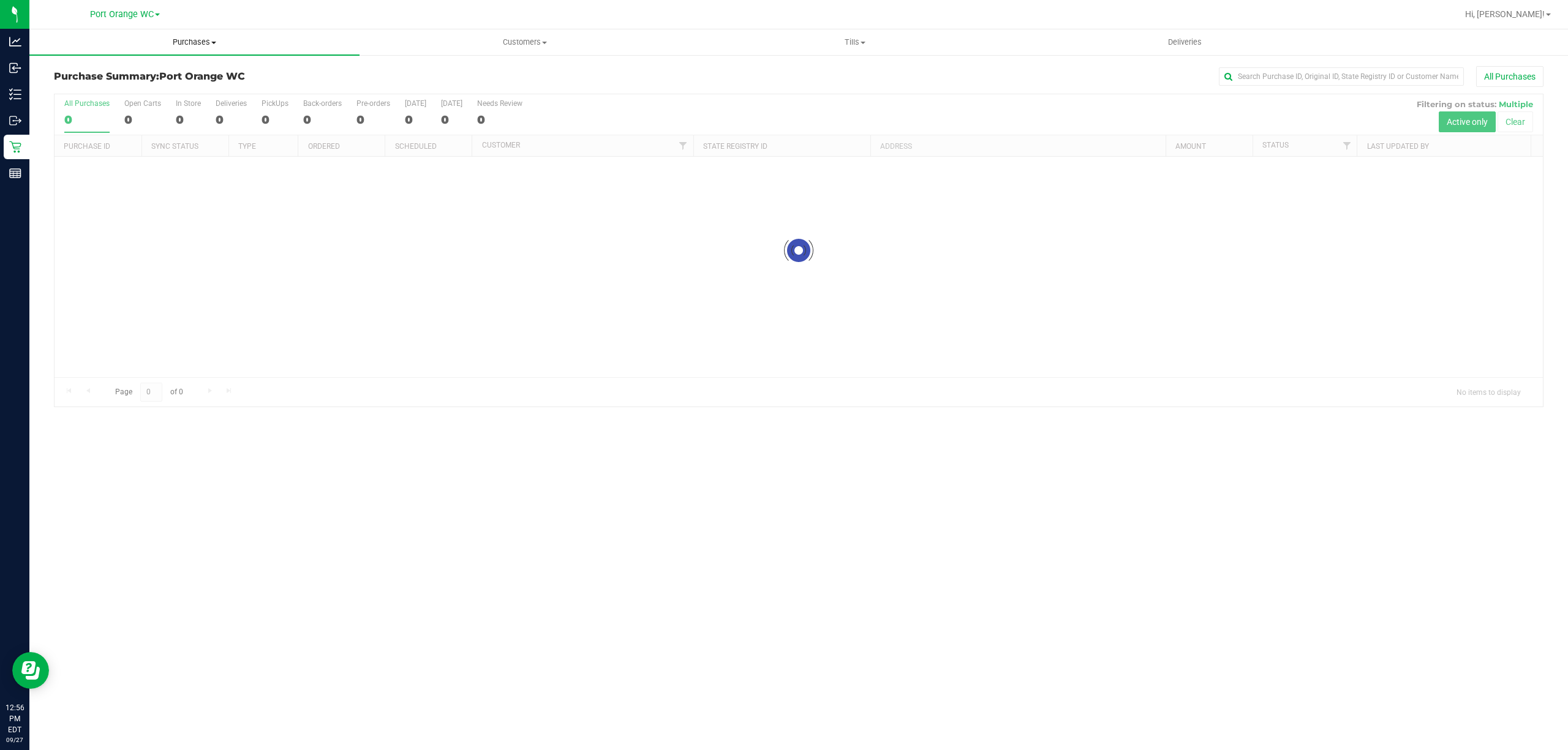
click at [188, 40] on span "Purchases" at bounding box center [194, 43] width 330 height 11
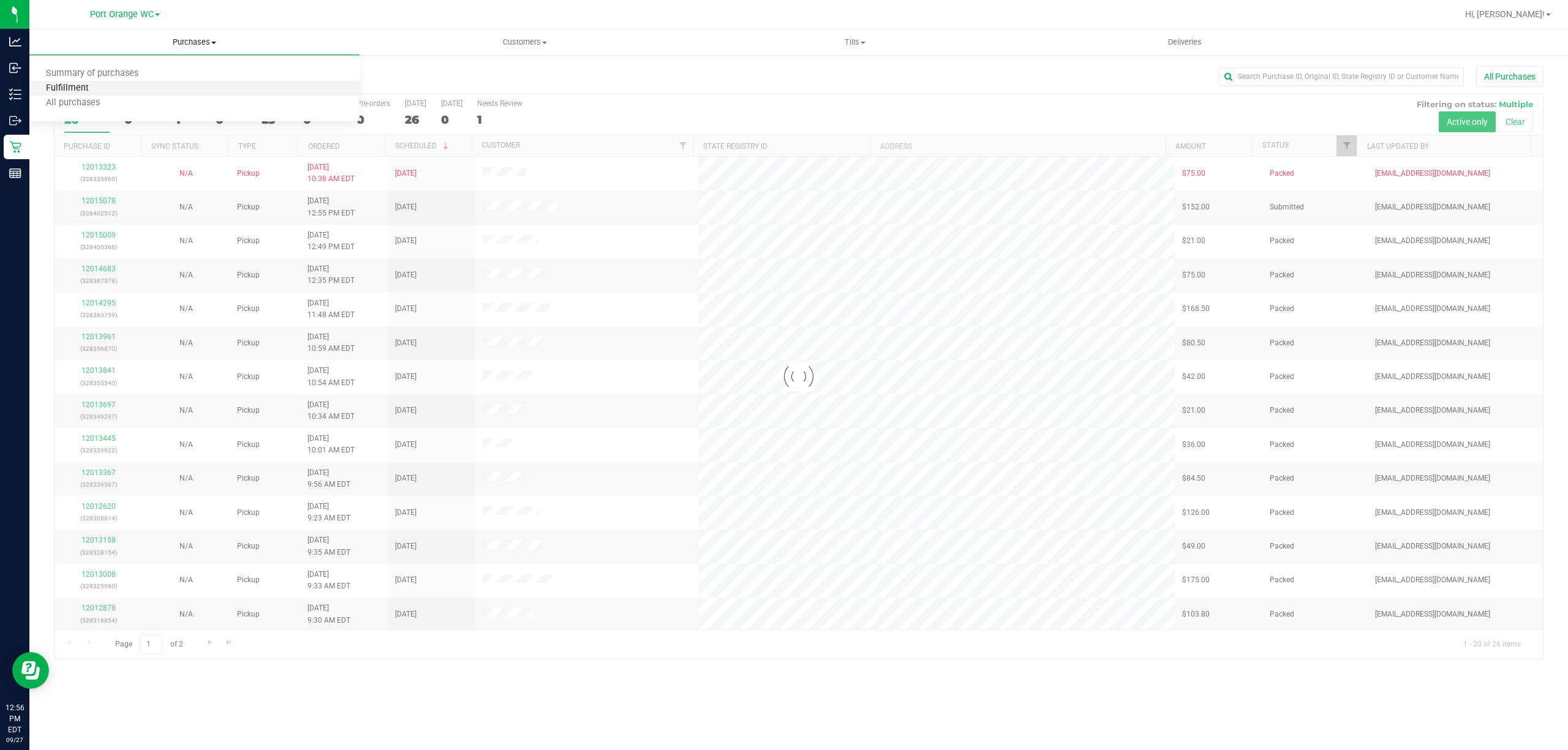
click at [67, 87] on span "Fulfillment" at bounding box center [67, 88] width 76 height 10
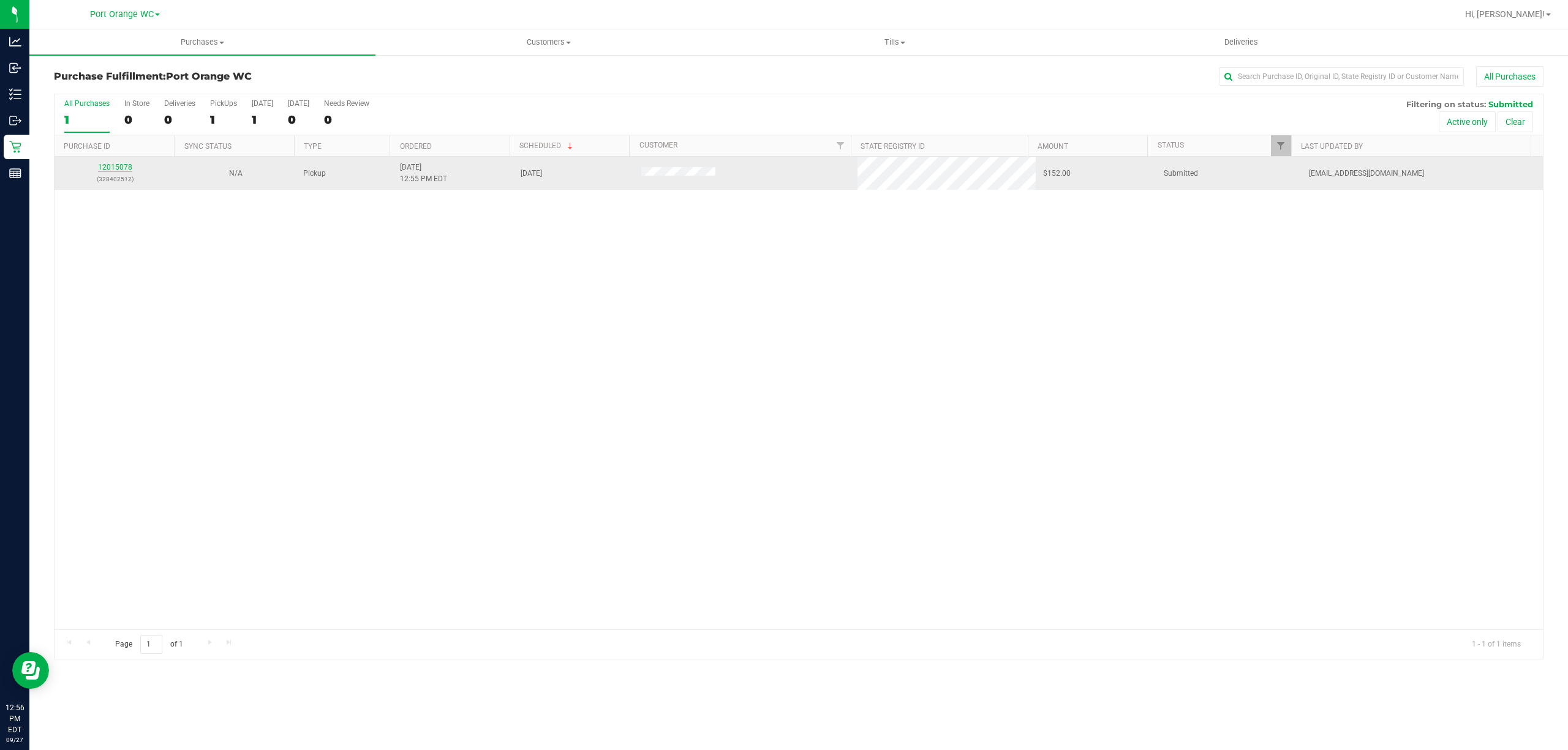
click at [112, 168] on link "12015078" at bounding box center [115, 167] width 35 height 9
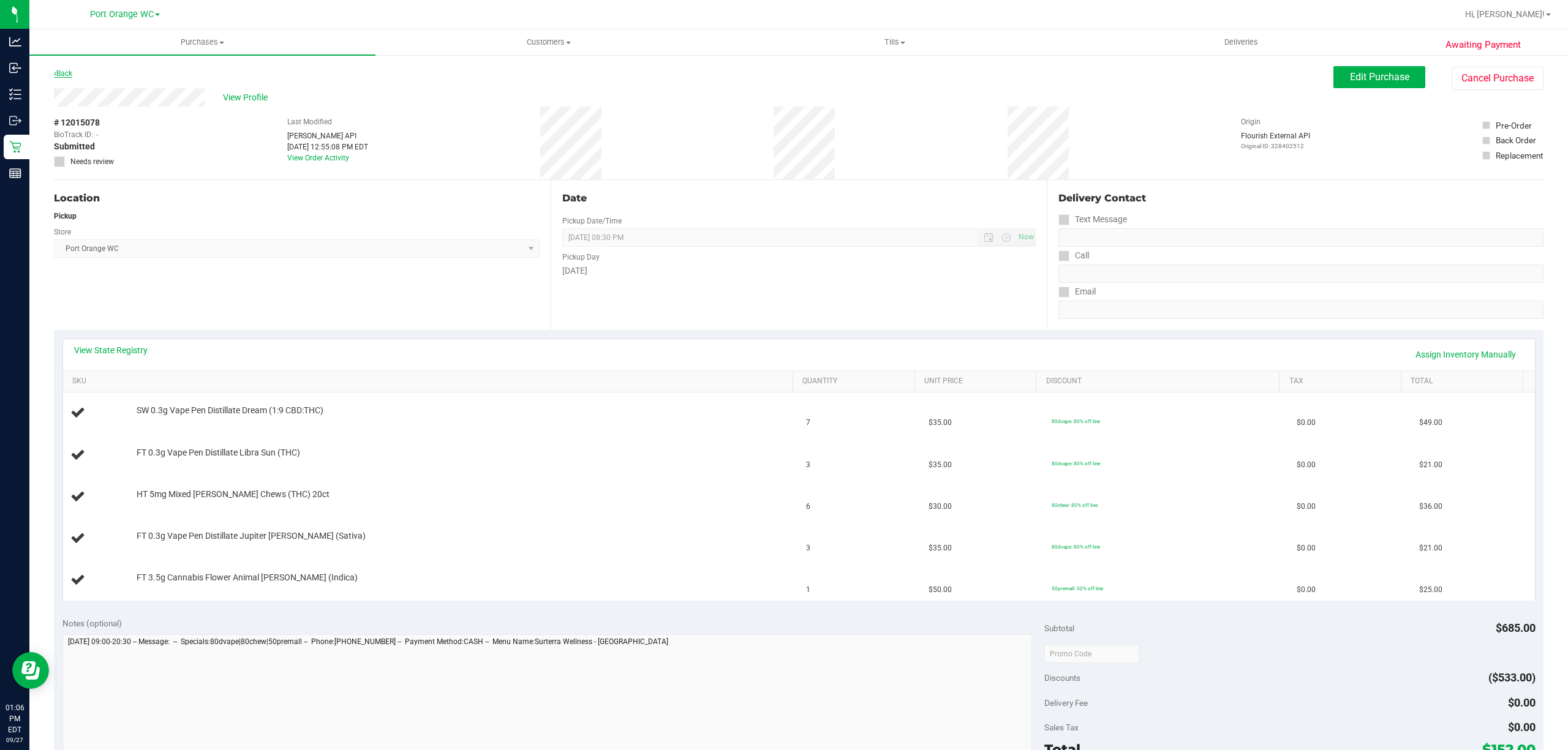
click at [69, 69] on link "Back" at bounding box center [63, 73] width 19 height 9
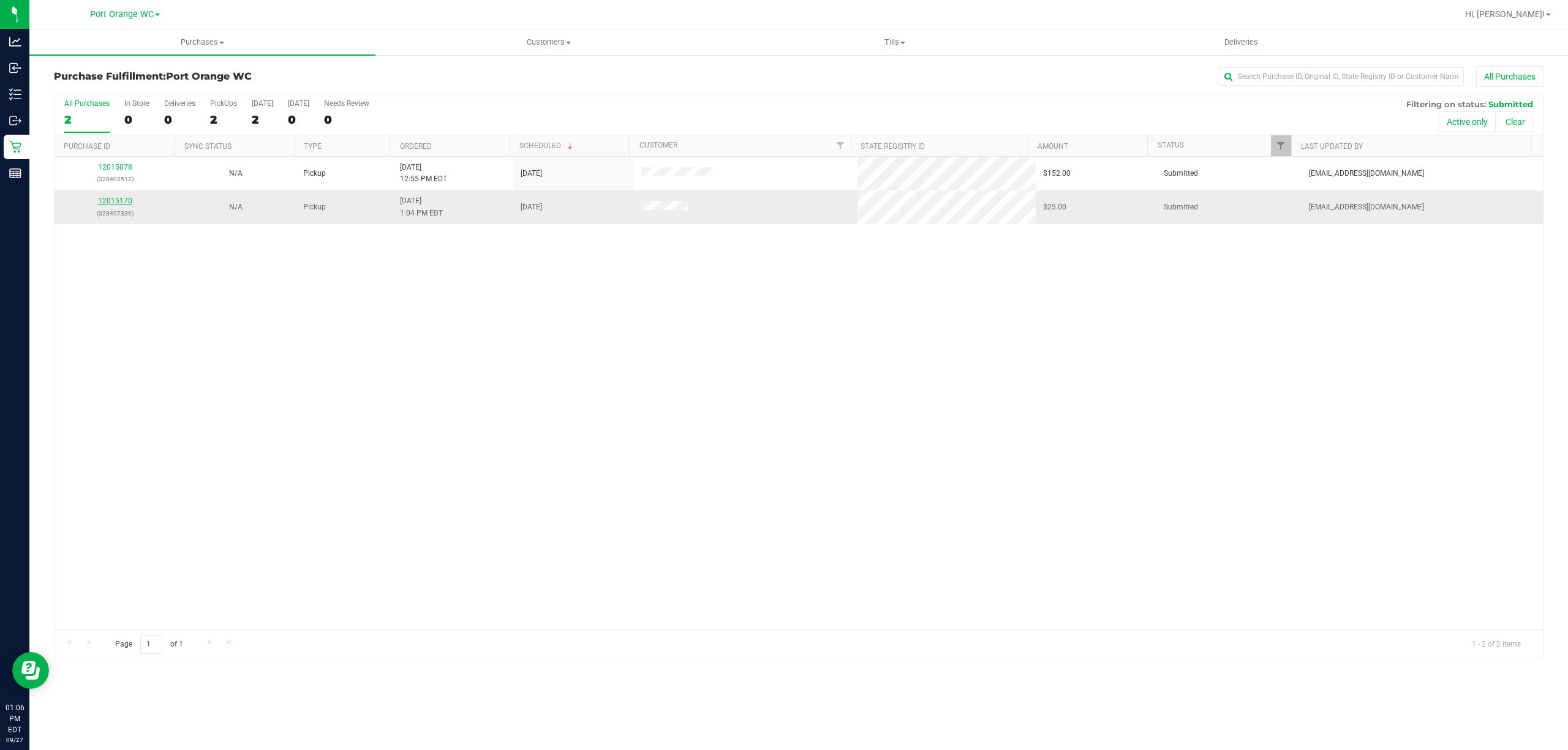
click at [113, 202] on link "12015170" at bounding box center [115, 201] width 35 height 9
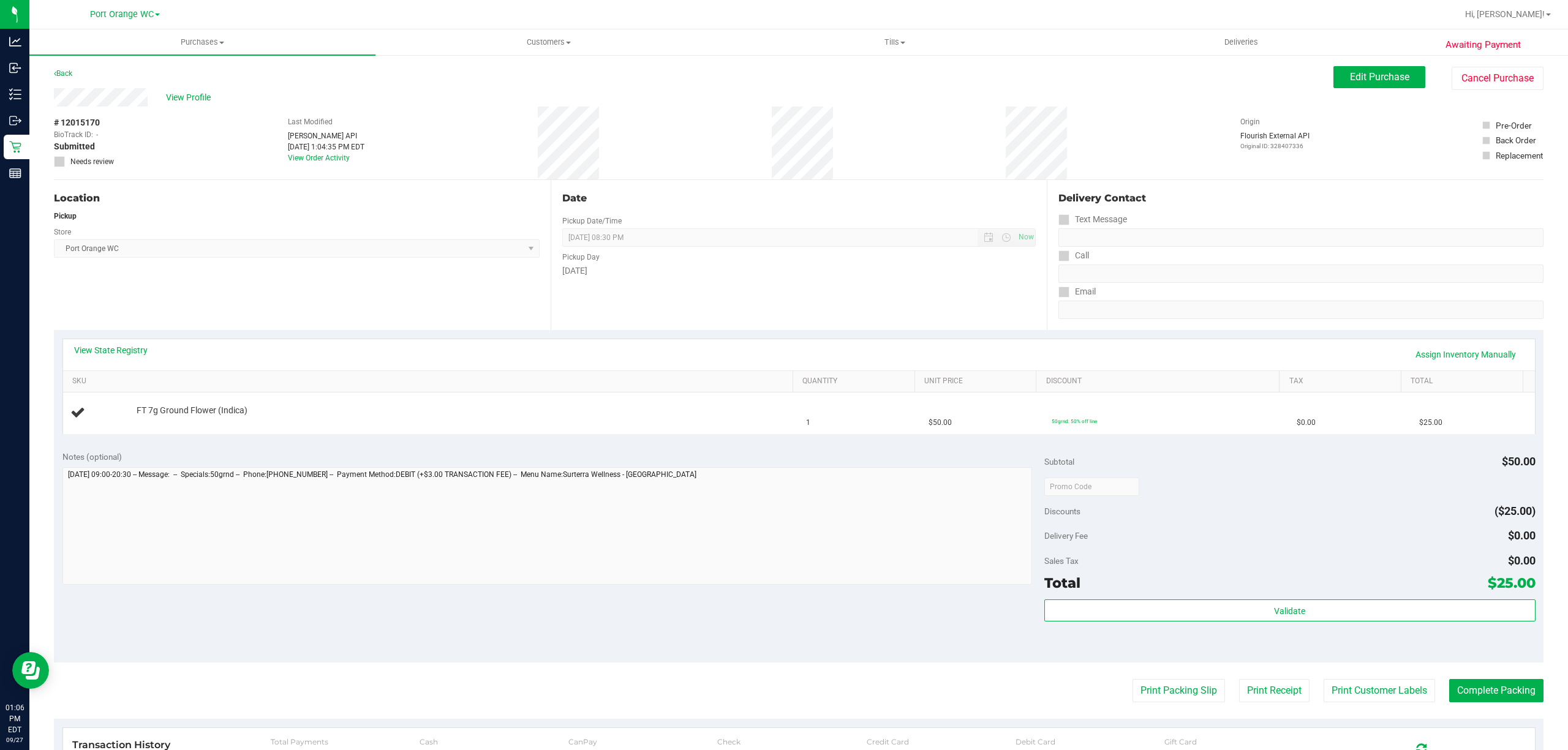
click at [105, 345] on link "View State Registry" at bounding box center [110, 350] width 73 height 12
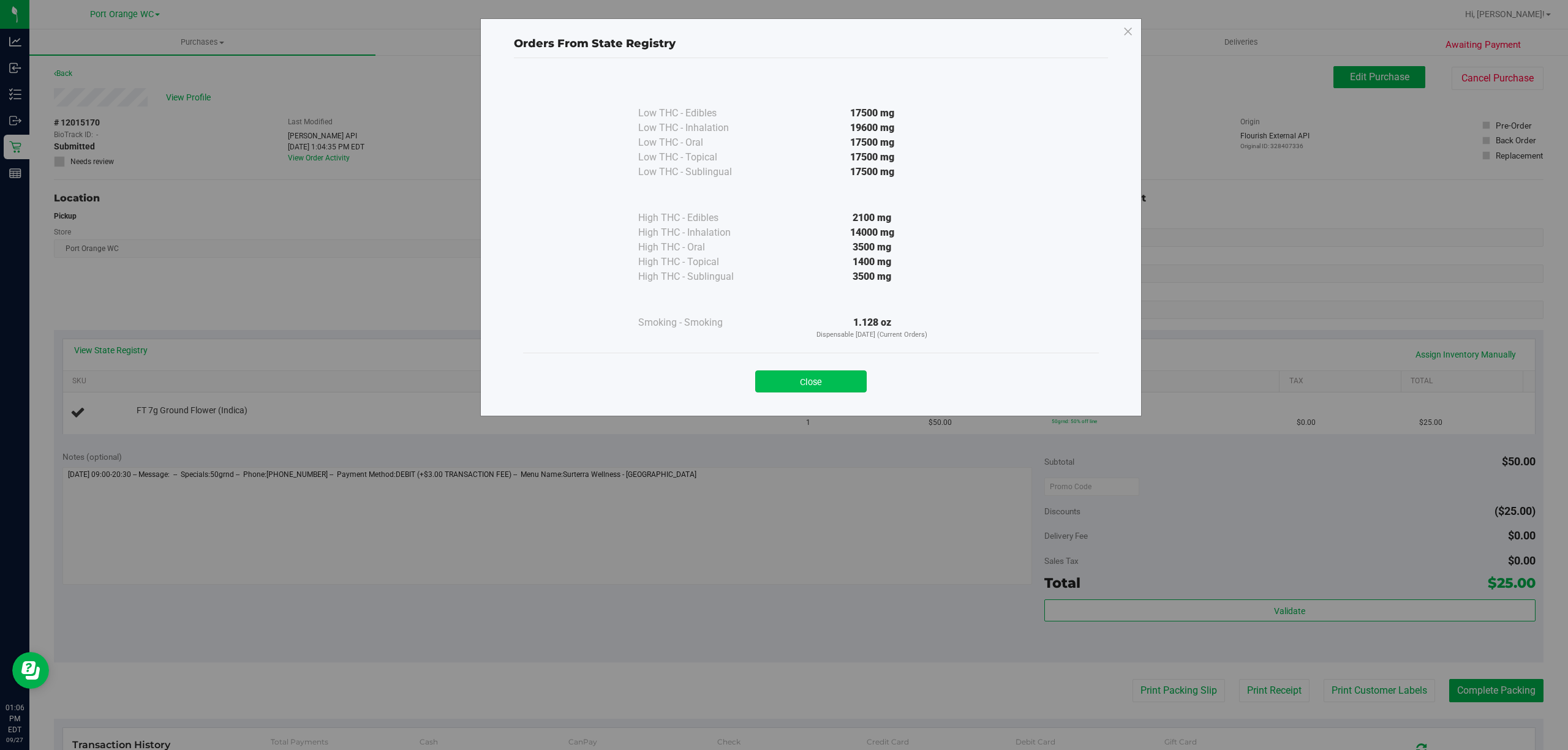
click at [799, 380] on button "Close" at bounding box center [811, 382] width 112 height 22
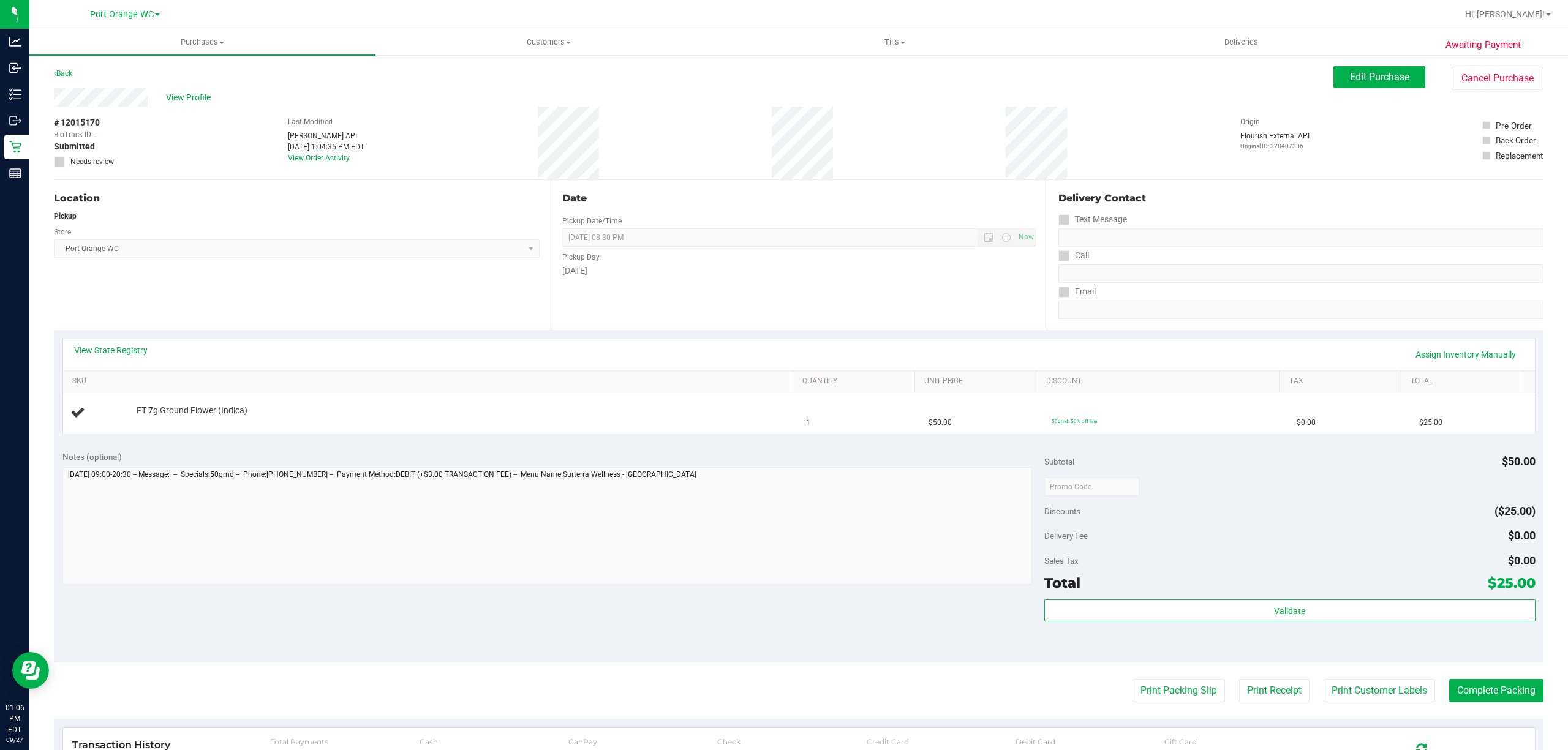
click at [424, 311] on div "Location Pickup Store Port Orange WC Select Store Bonita Springs WC Boynton Bea…" at bounding box center [302, 255] width 497 height 150
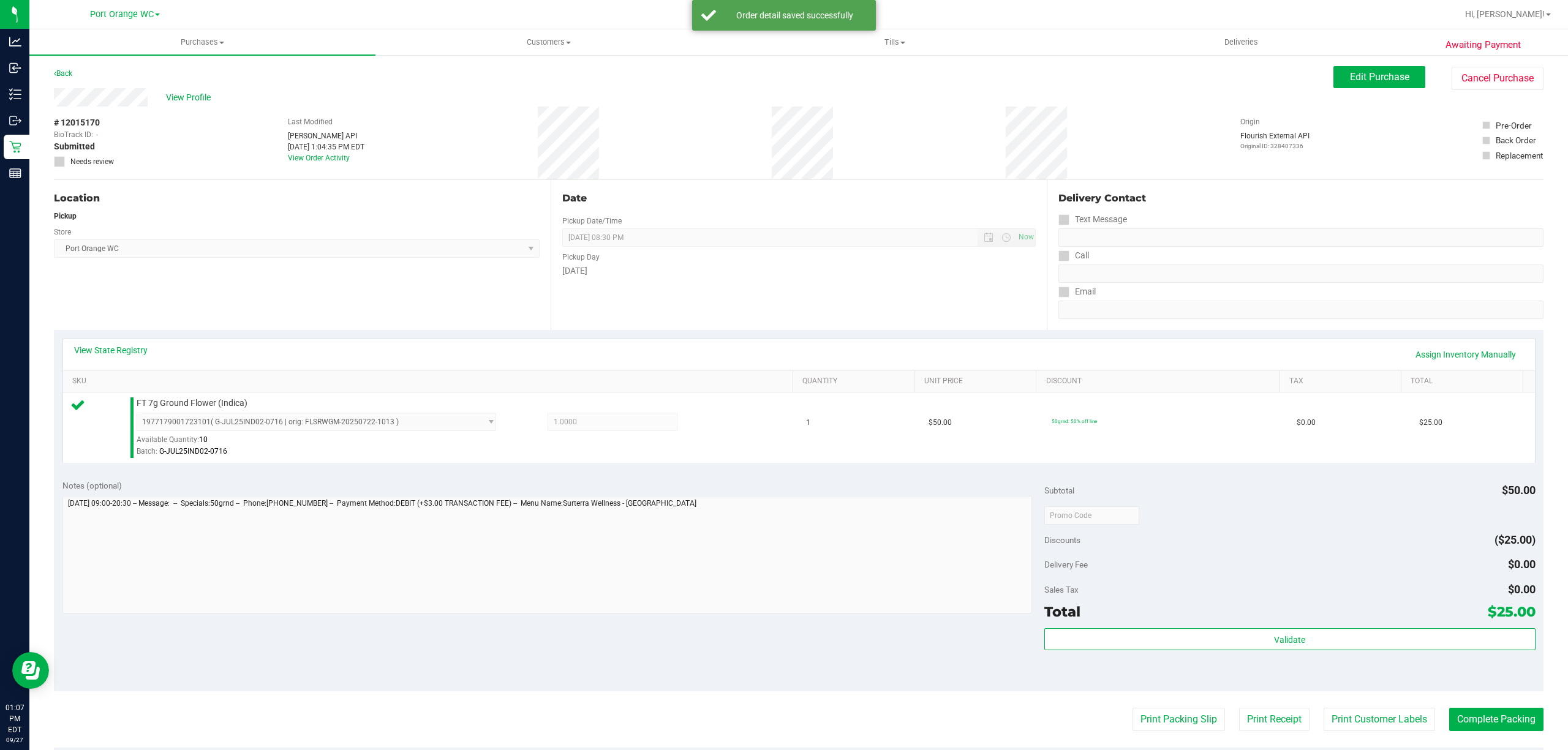
scroll to position [253, 0]
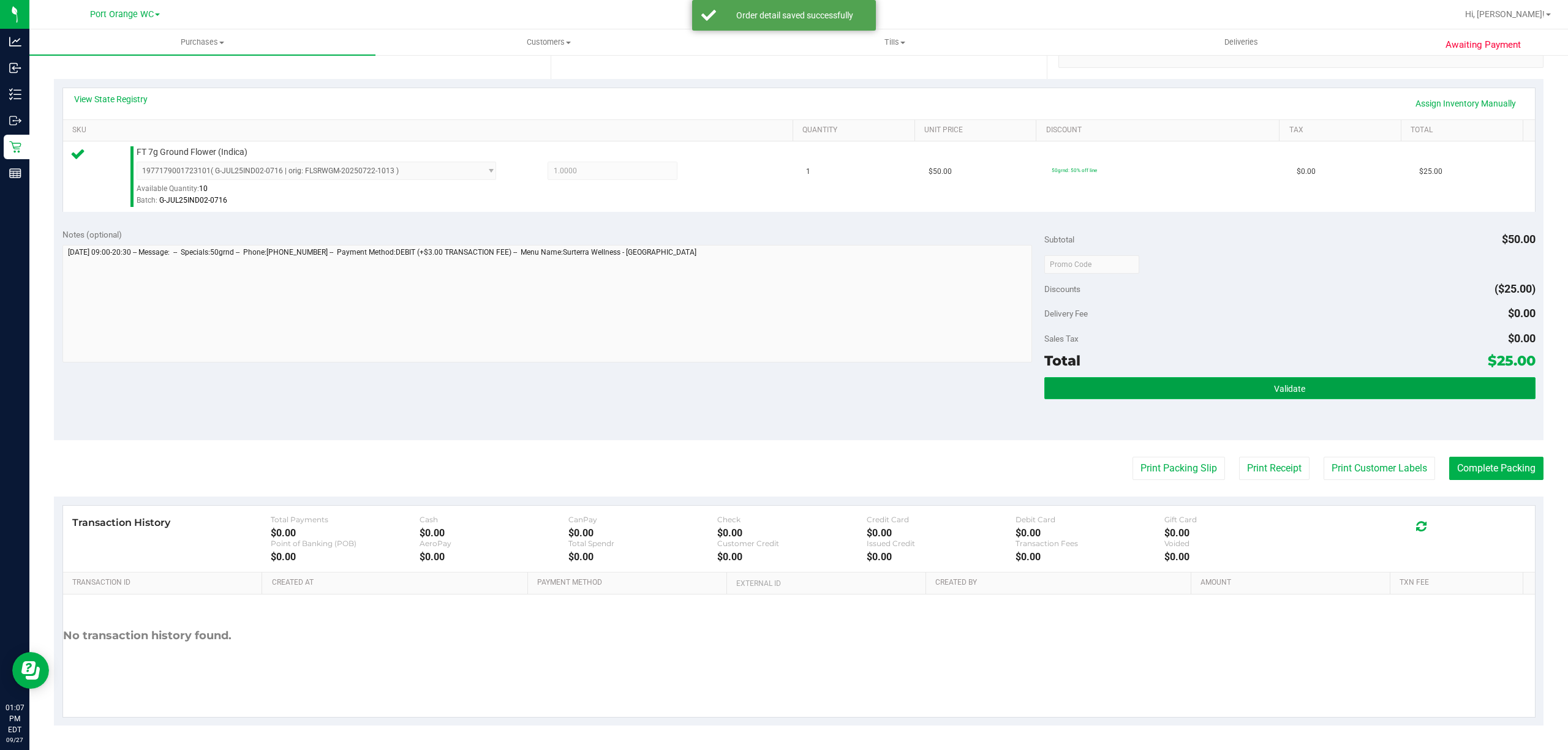
click at [1361, 386] on button "Validate" at bounding box center [1290, 389] width 491 height 22
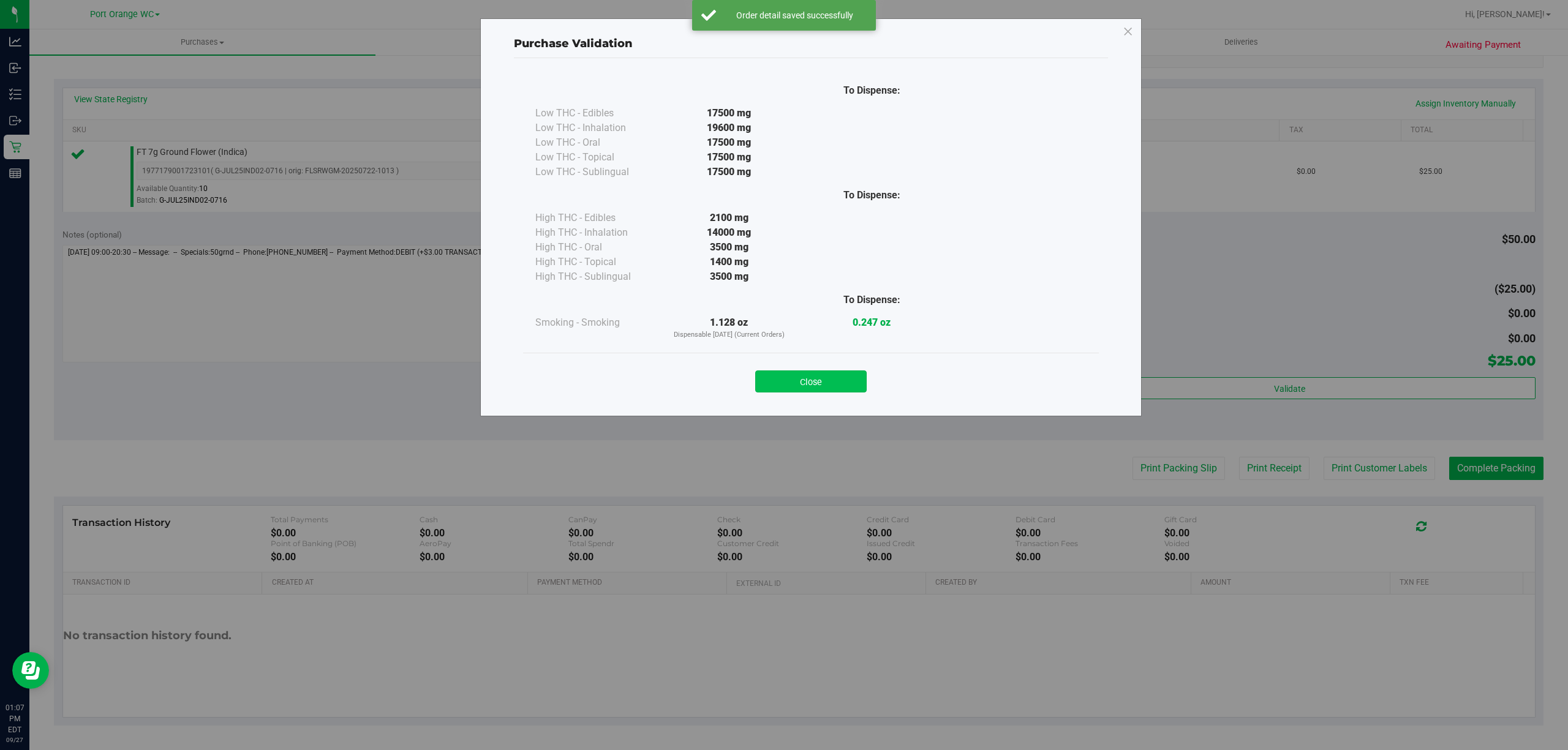
click at [827, 373] on button "Close" at bounding box center [811, 382] width 112 height 22
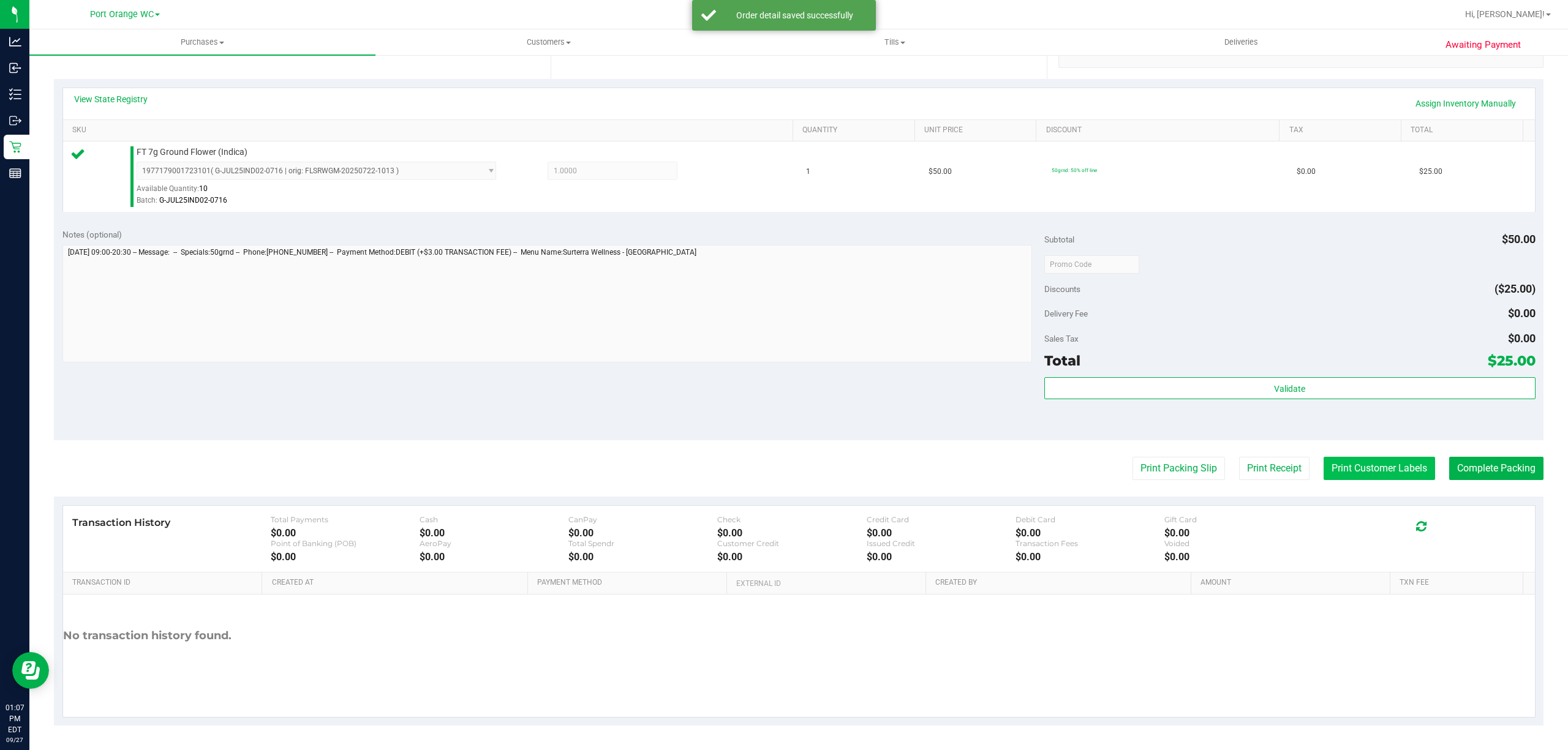
click at [1355, 474] on button "Print Customer Labels" at bounding box center [1379, 469] width 112 height 23
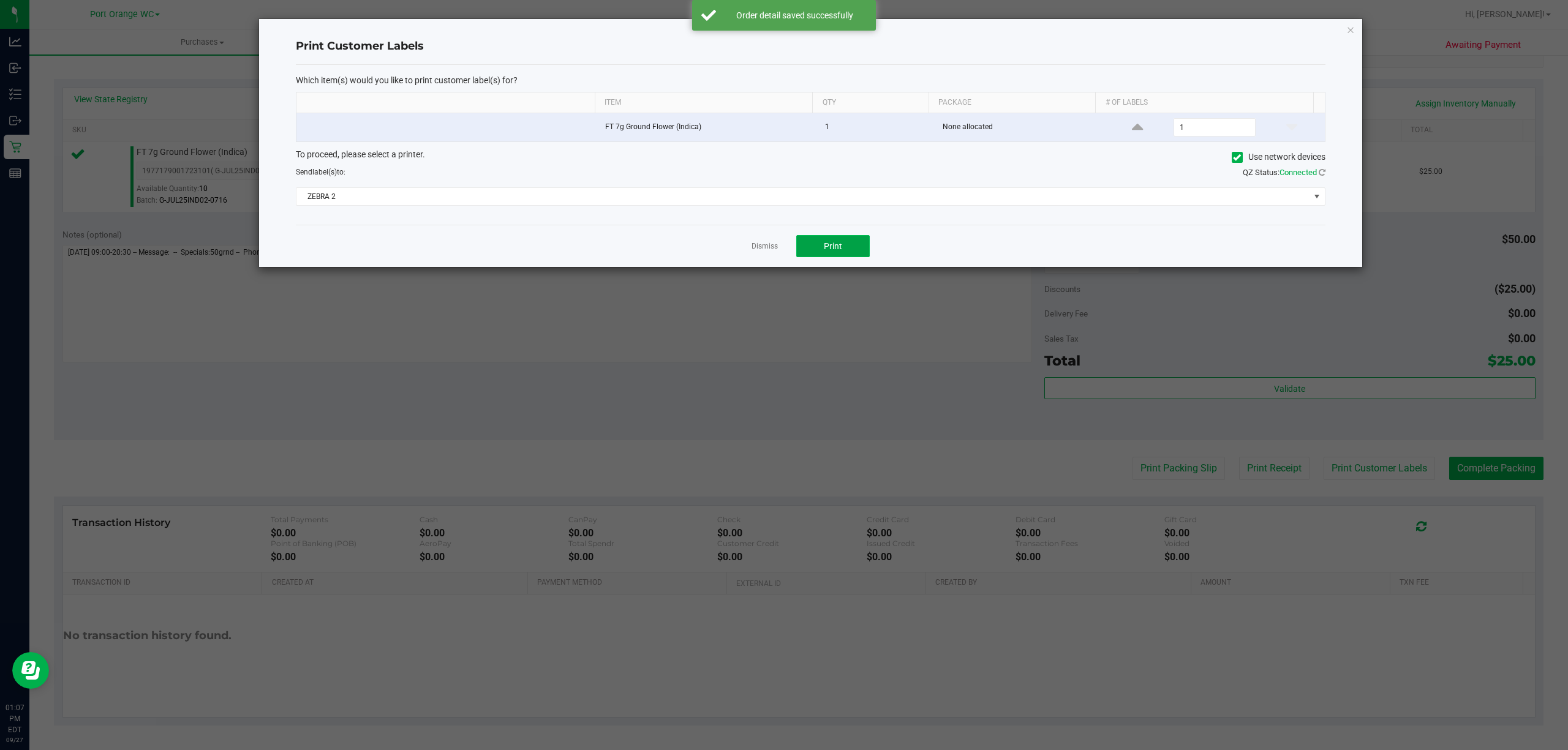
click at [839, 245] on span "Print" at bounding box center [833, 246] width 19 height 10
click at [758, 252] on link "Dismiss" at bounding box center [764, 246] width 27 height 10
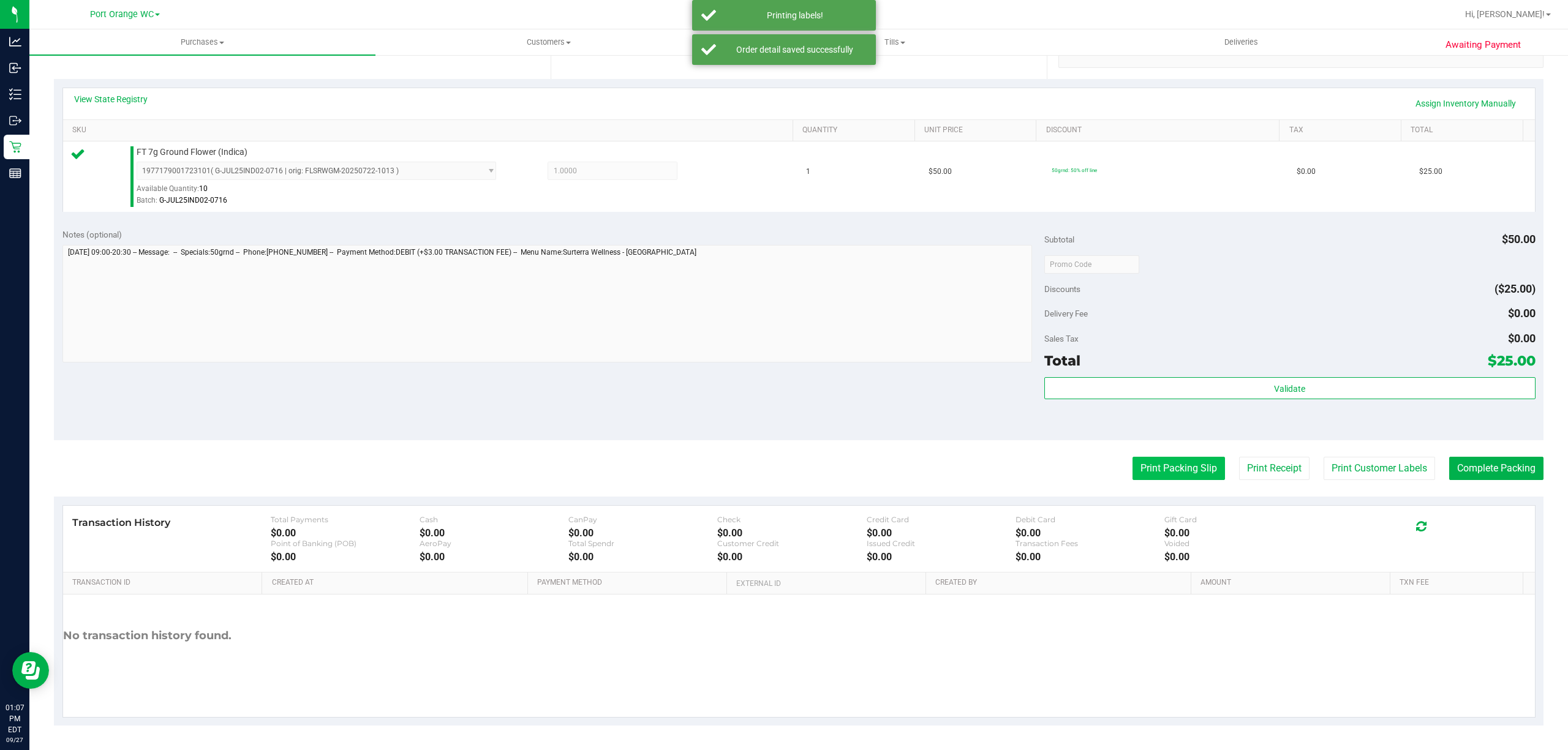
click at [1179, 471] on button "Print Packing Slip" at bounding box center [1179, 469] width 93 height 23
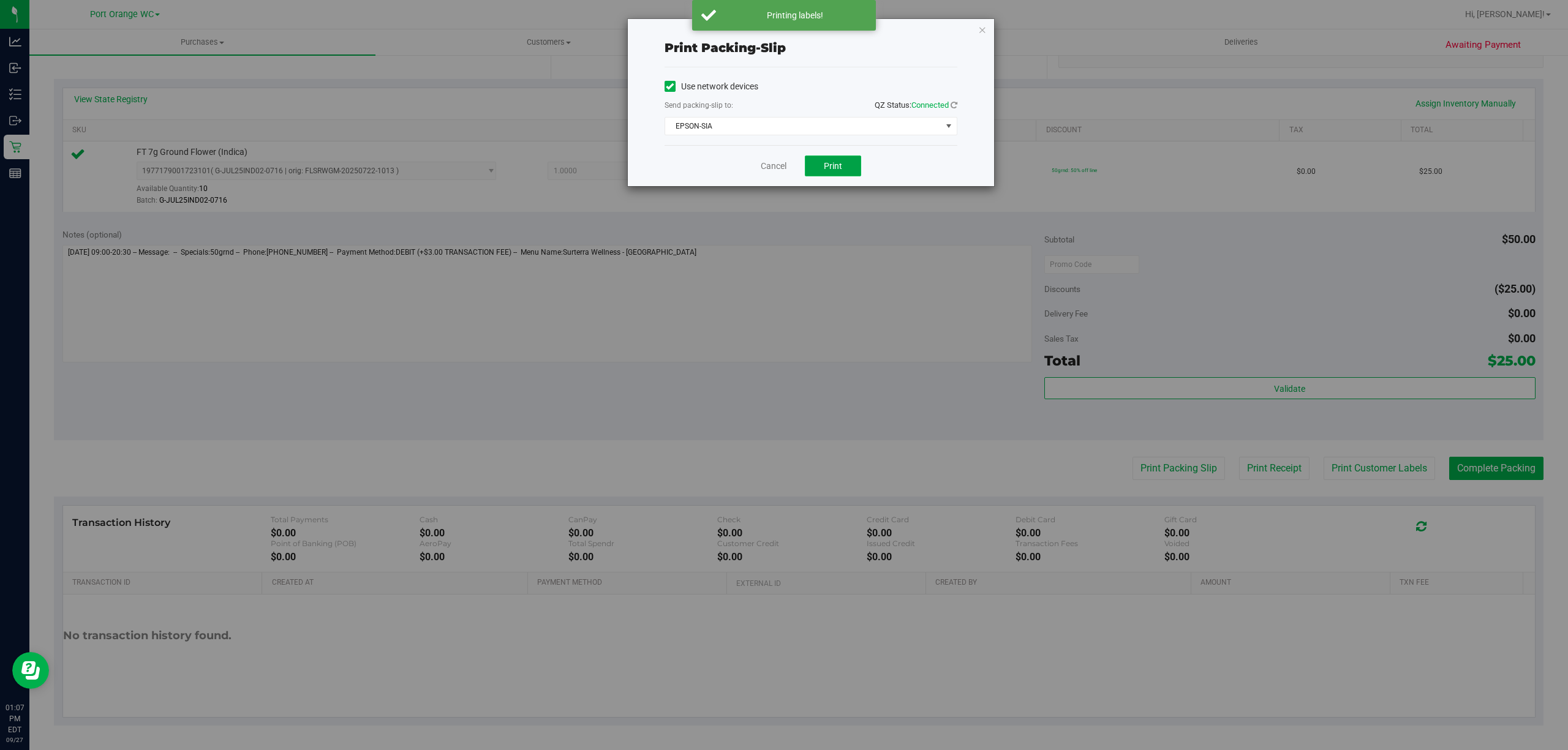
click at [840, 172] on button "Print" at bounding box center [833, 166] width 56 height 21
click at [1460, 473] on div "Print packing-slip Use network devices Send packing-slip to: QZ Status: Connect…" at bounding box center [788, 375] width 1577 height 750
click at [765, 169] on link "Cancel" at bounding box center [774, 166] width 26 height 13
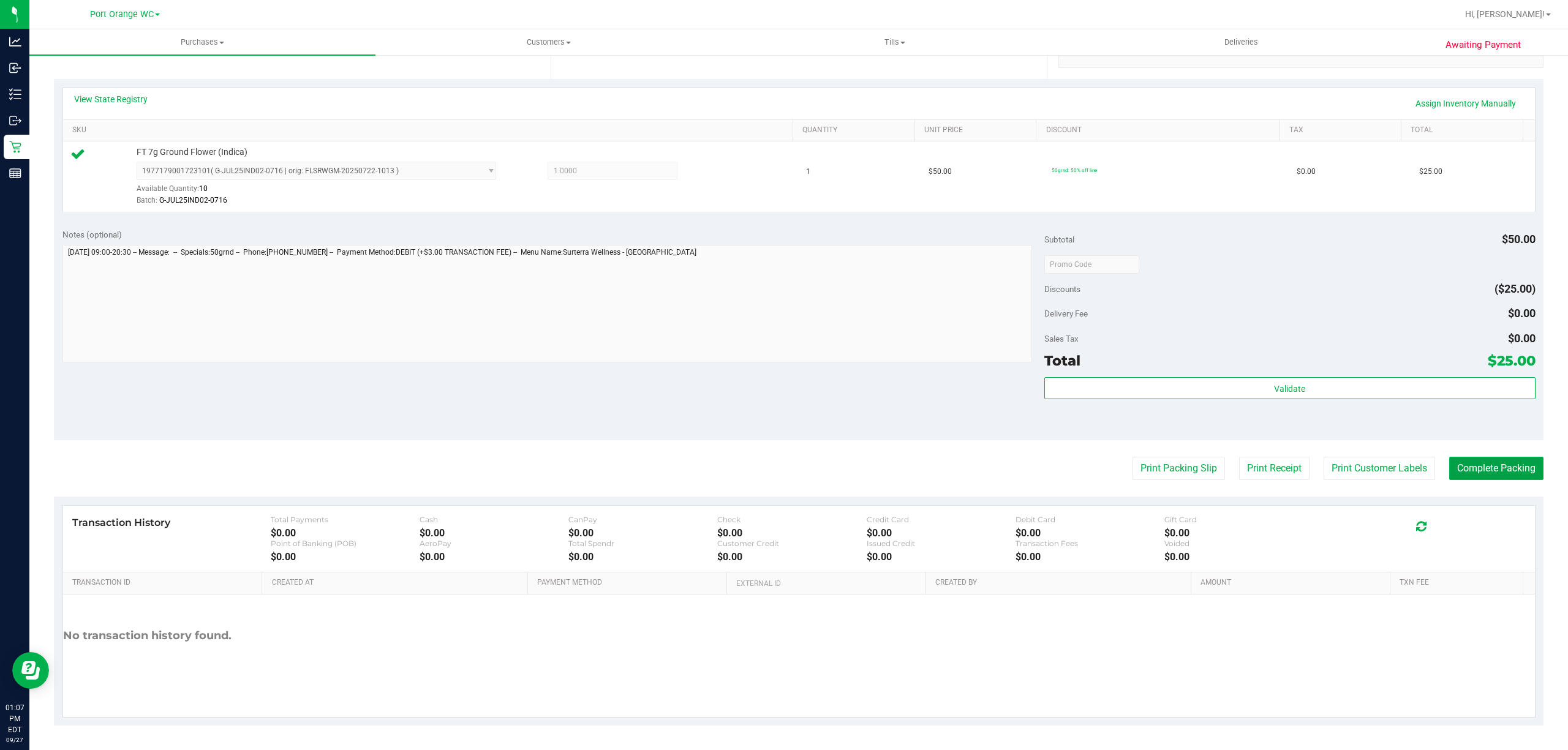
click at [1466, 474] on button "Complete Packing" at bounding box center [1496, 469] width 94 height 23
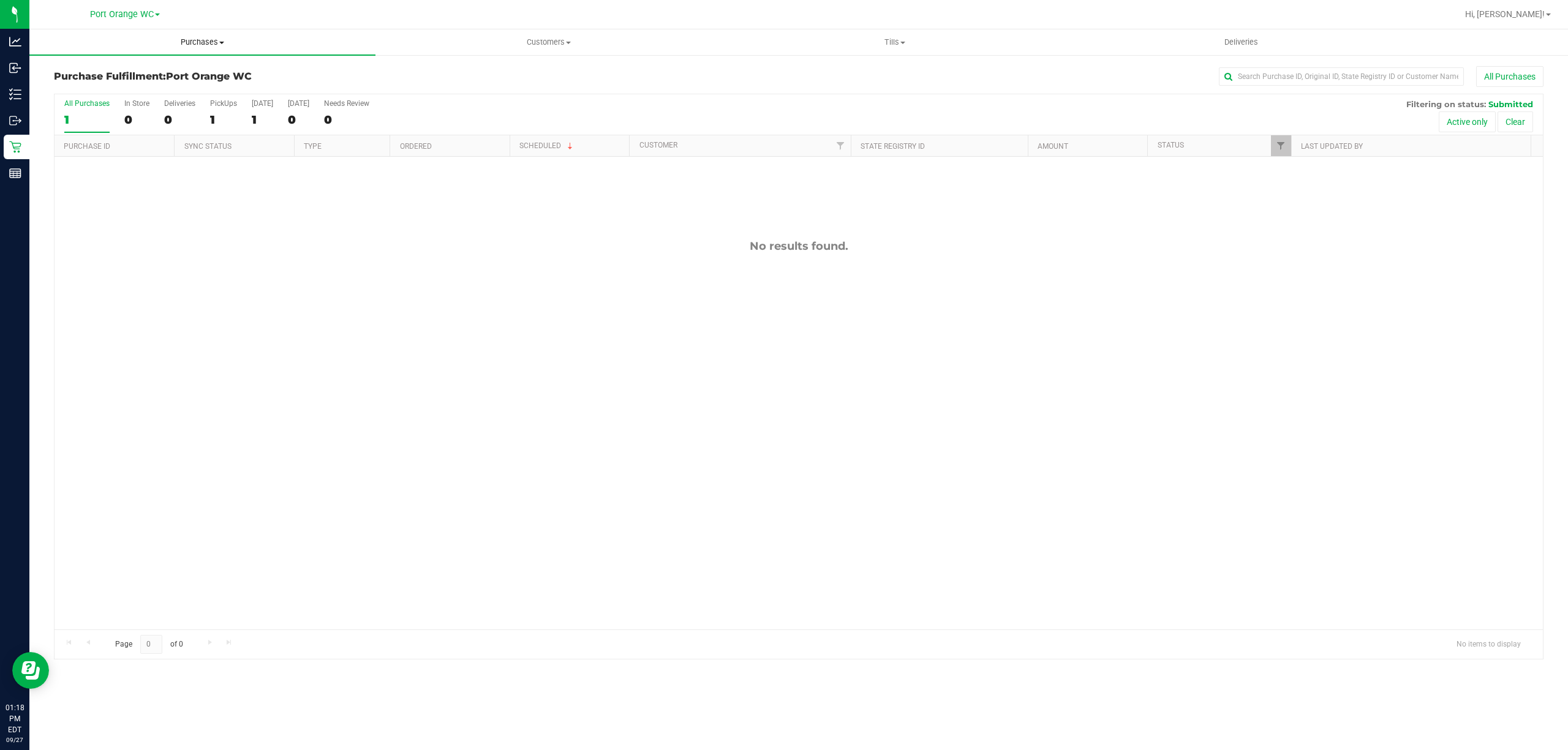
click at [194, 40] on span "Purchases" at bounding box center [202, 43] width 346 height 11
click at [68, 88] on span "Fulfillment" at bounding box center [67, 88] width 76 height 10
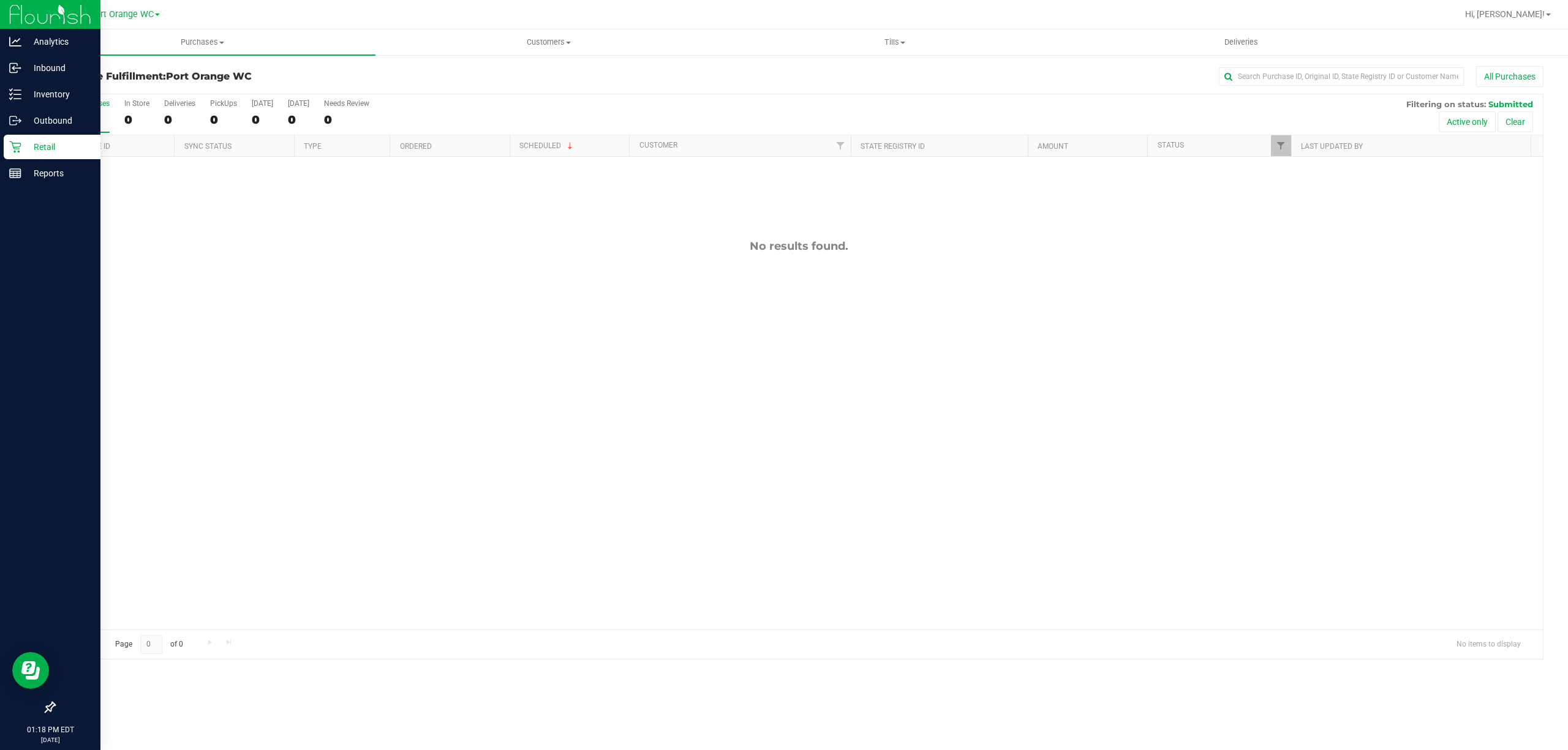
click at [15, 147] on icon at bounding box center [15, 147] width 12 height 12
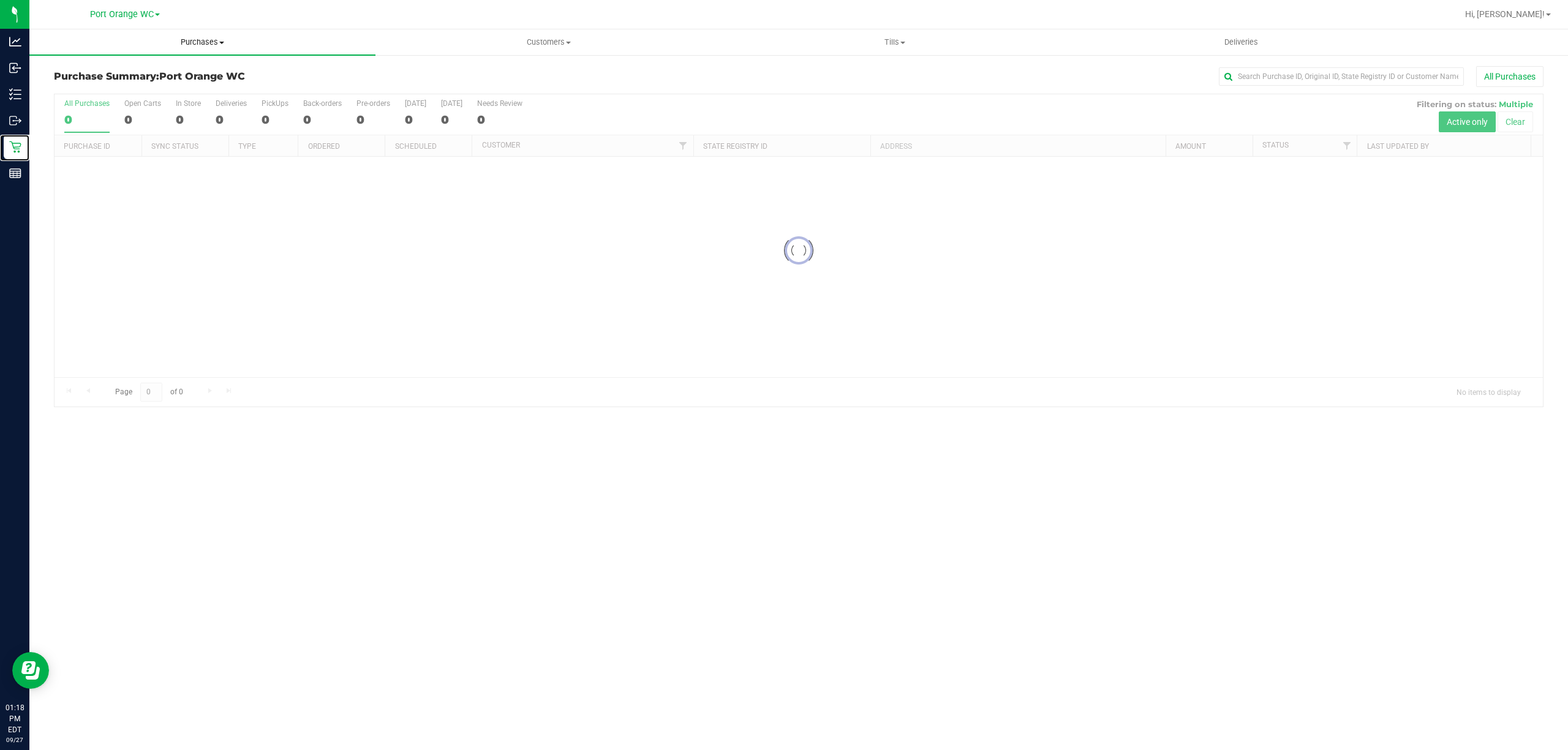
click at [199, 49] on uib-tab-heading "Purchases Summary of purchases Fulfillment All purchases" at bounding box center [202, 43] width 346 height 26
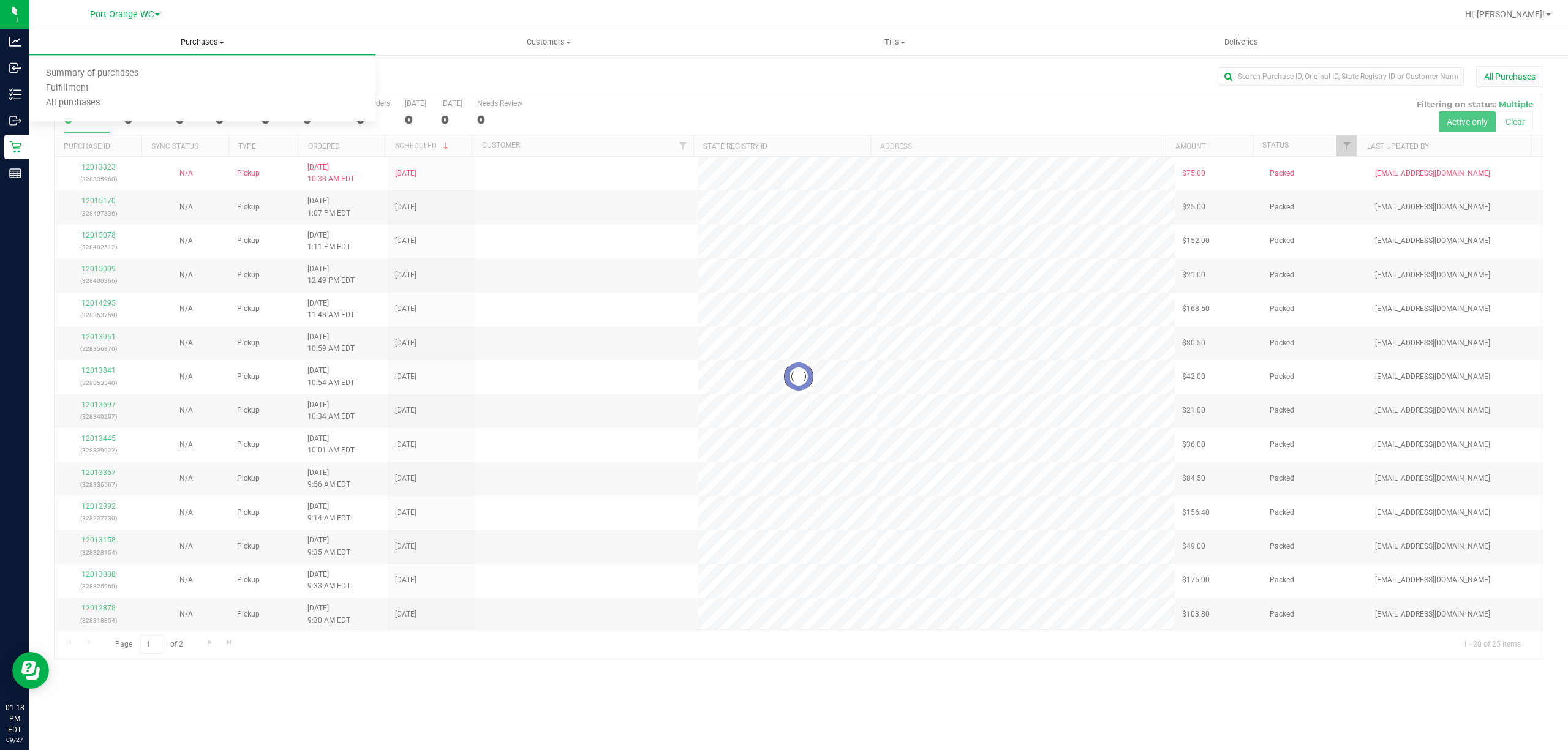
click at [57, 91] on span "Fulfillment" at bounding box center [67, 88] width 76 height 10
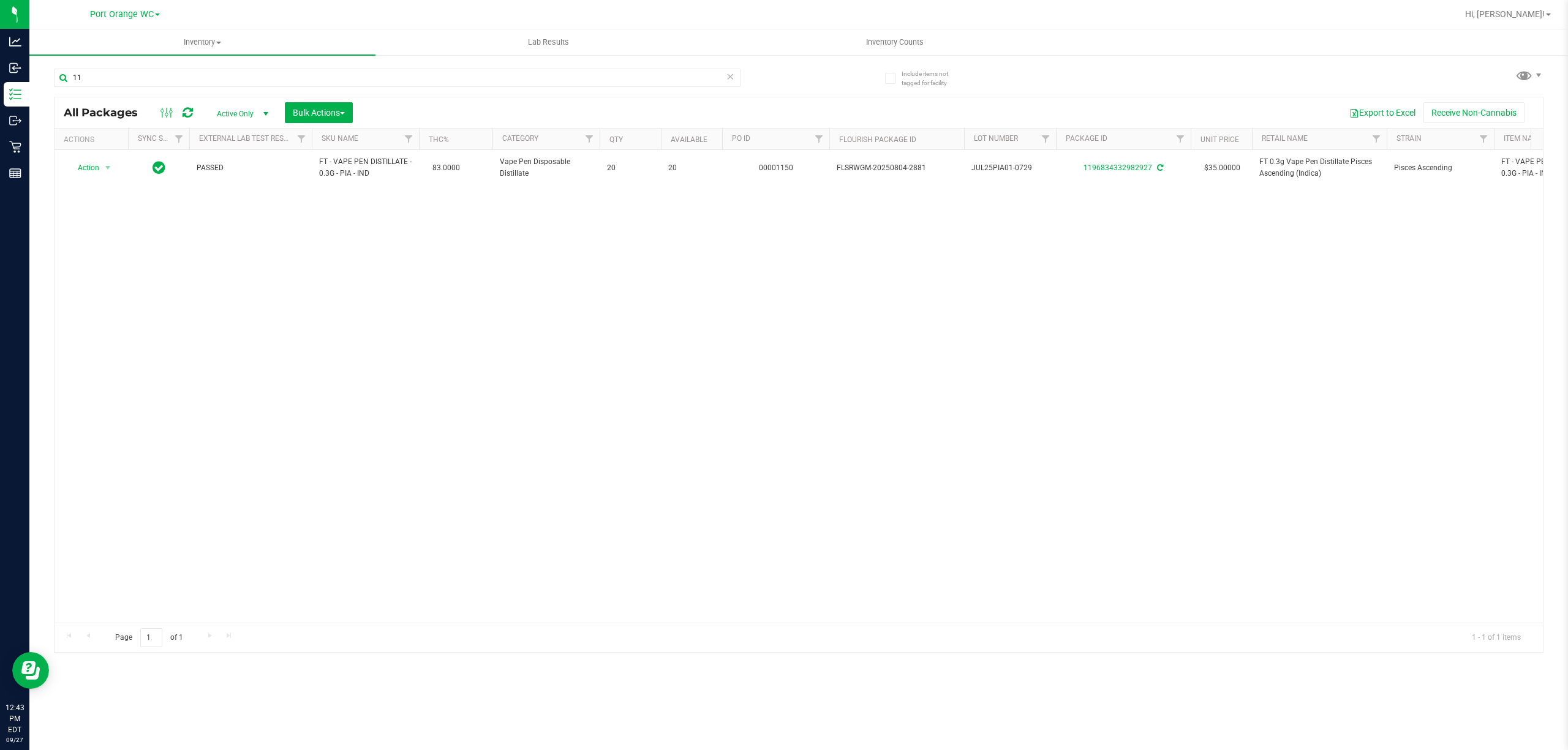
type input "1"
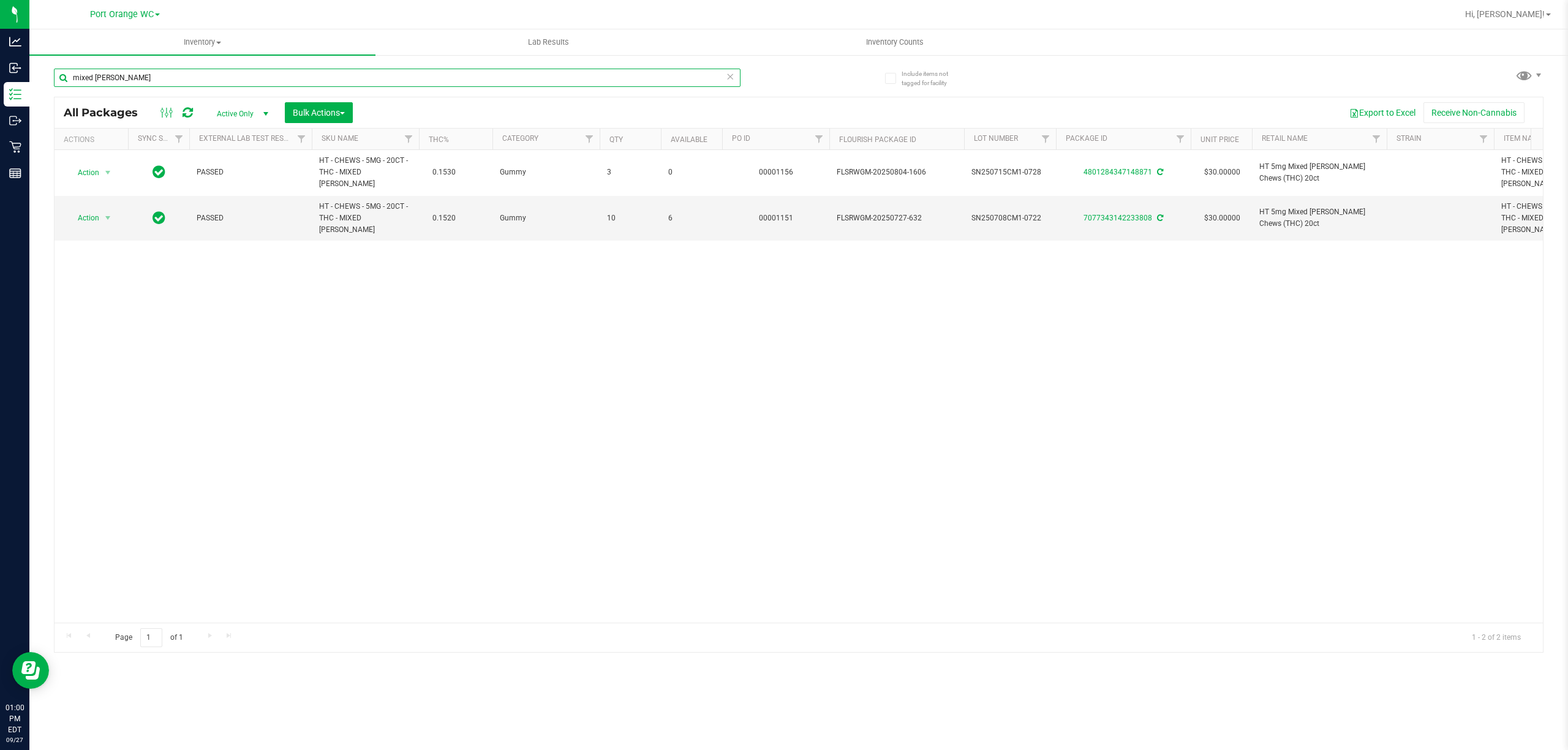
click at [349, 78] on input "mixed [PERSON_NAME]" at bounding box center [397, 78] width 687 height 19
type input "m"
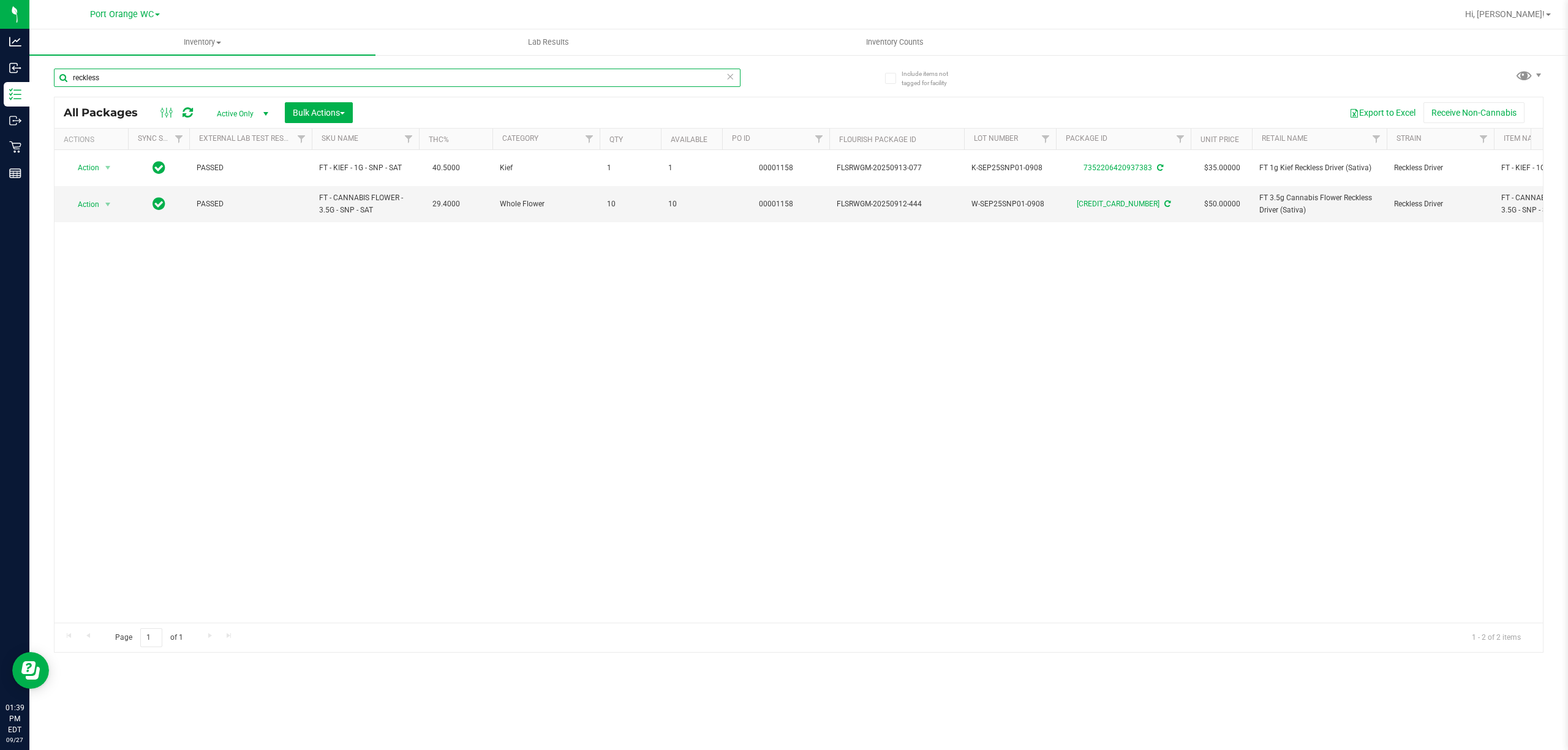
click at [283, 82] on input "reckless" at bounding box center [397, 78] width 687 height 19
click at [283, 83] on input "reckless" at bounding box center [397, 78] width 687 height 19
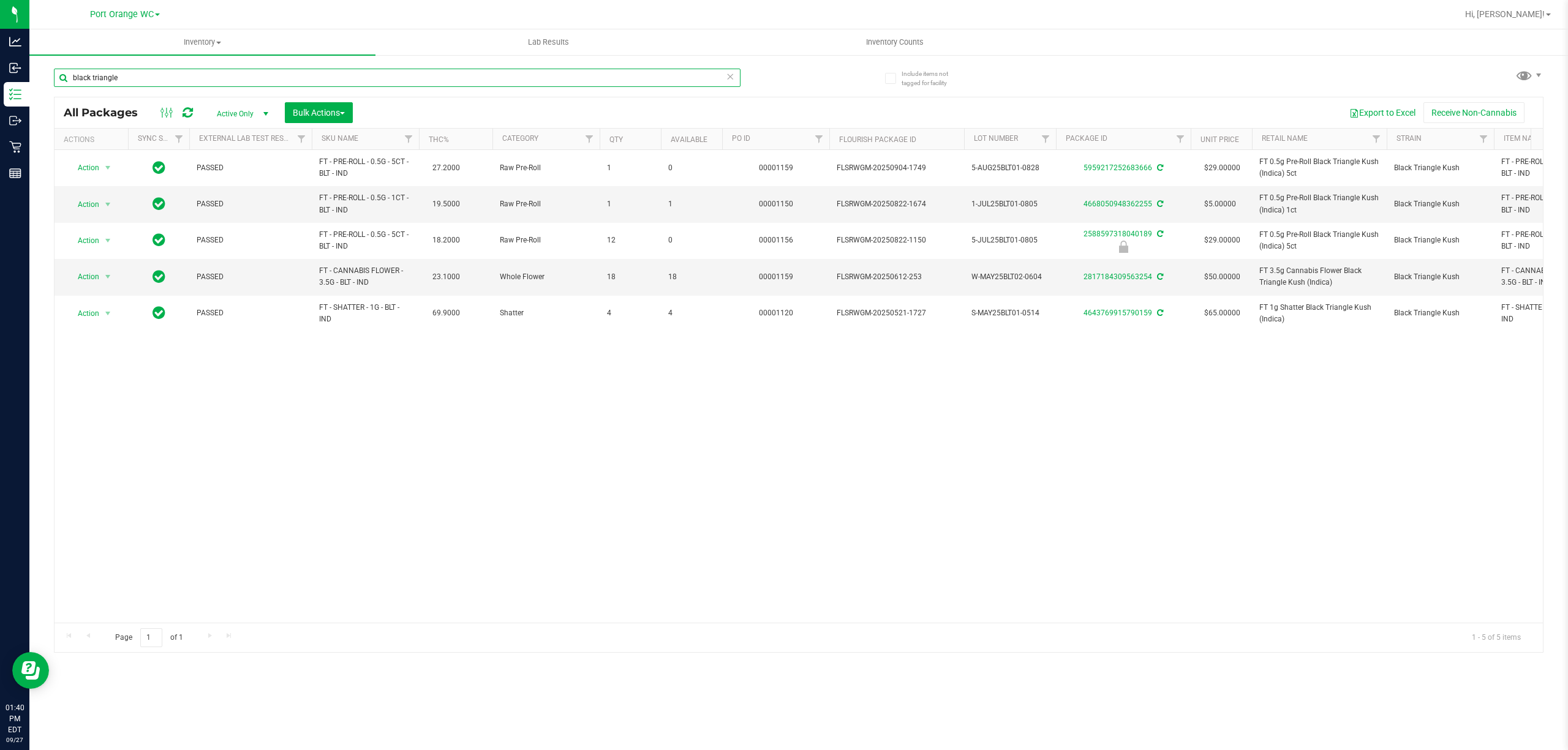
type input "black triangle"
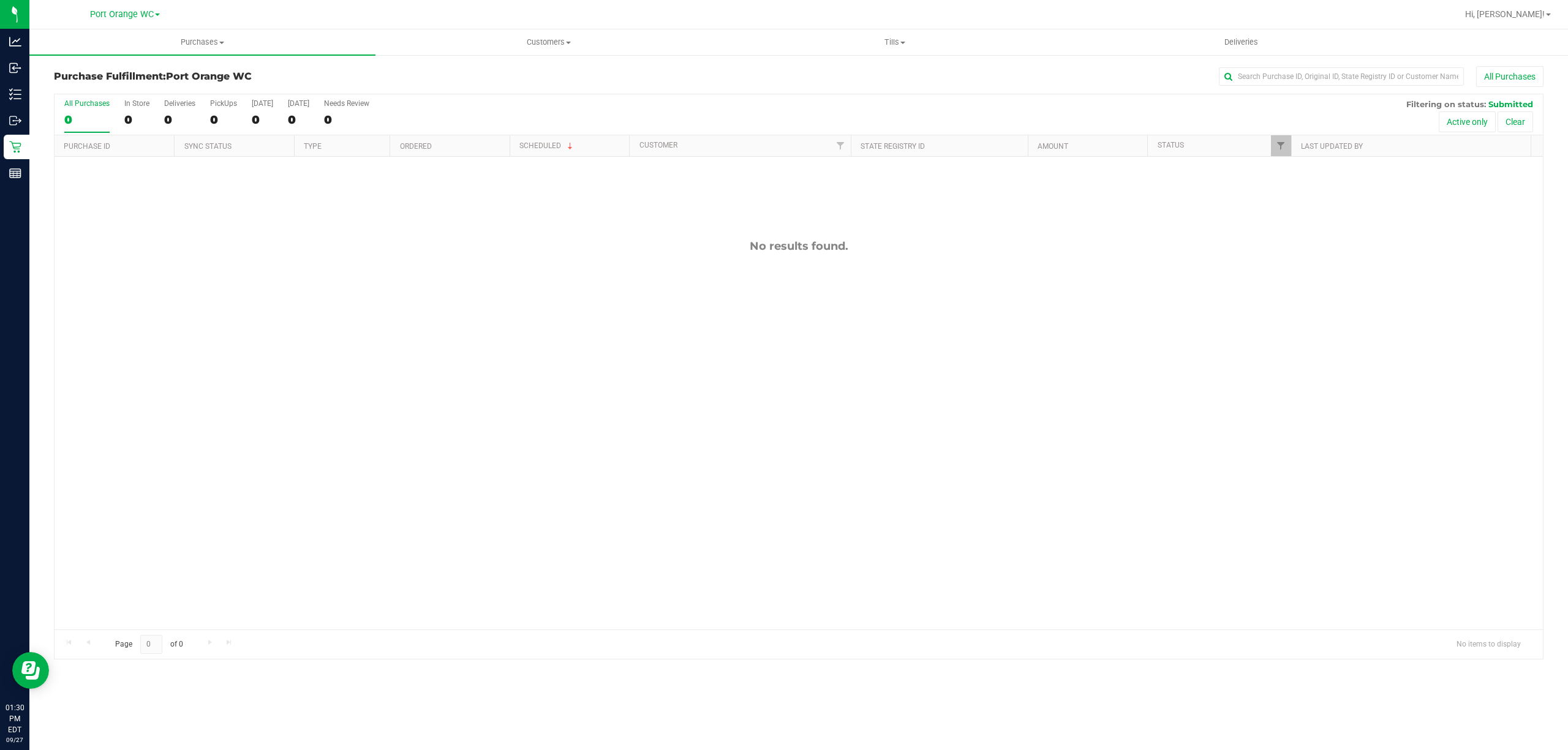
click at [195, 361] on div "No results found." at bounding box center [798, 434] width 1488 height 556
